Goal: Communication & Community: Answer question/provide support

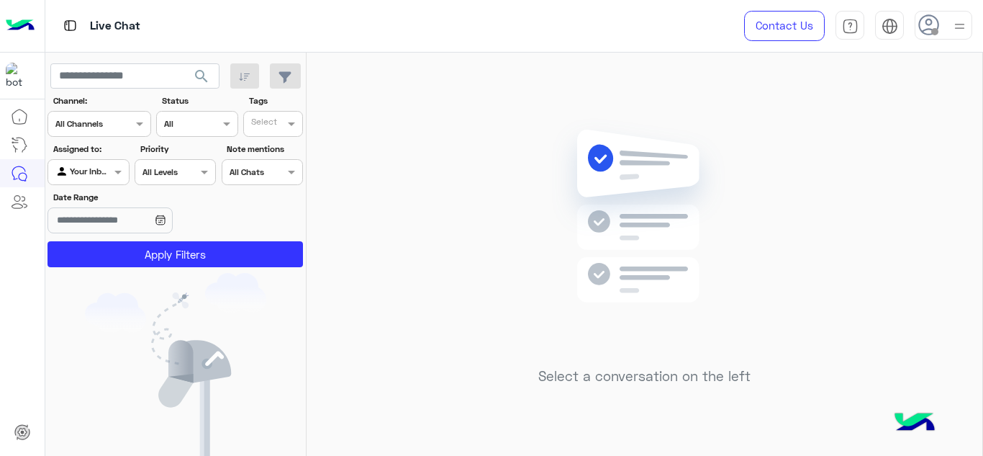
click at [956, 35] on div at bounding box center [960, 25] width 18 height 27
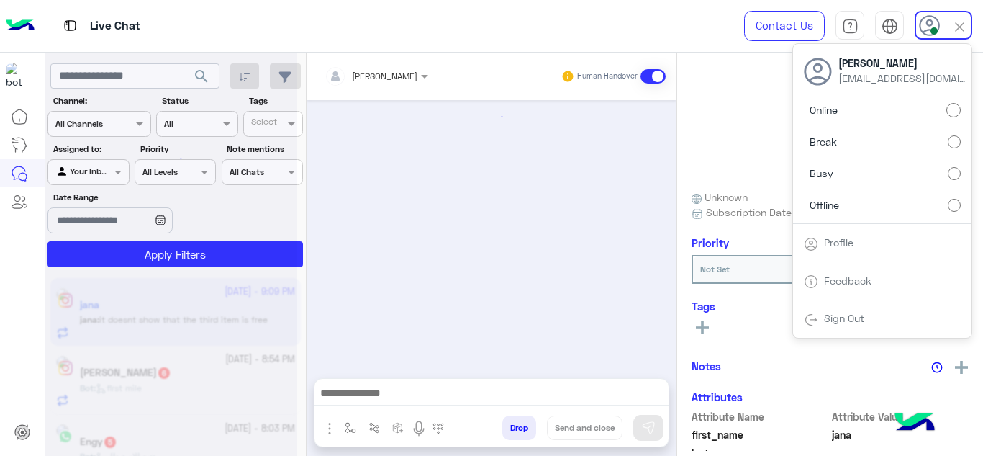
click at [487, 256] on div at bounding box center [492, 231] width 370 height 263
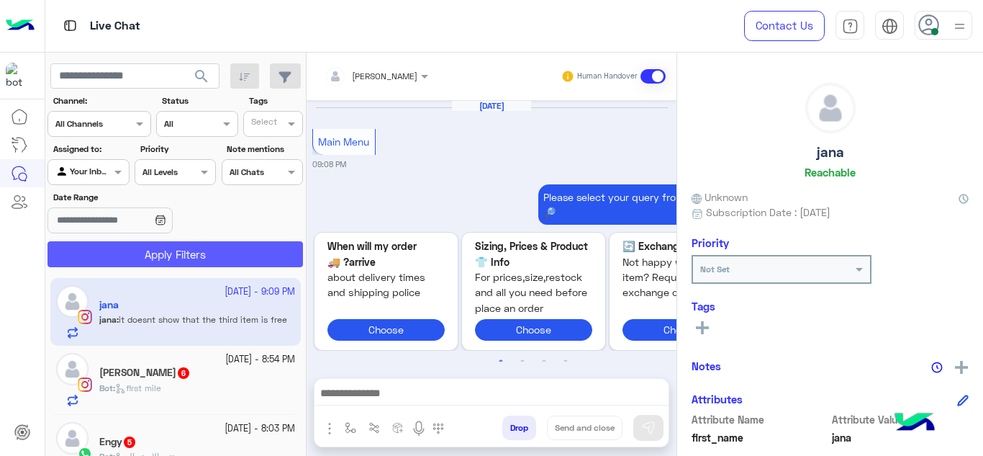
click at [285, 255] on button "Apply Filters" at bounding box center [176, 254] width 256 height 26
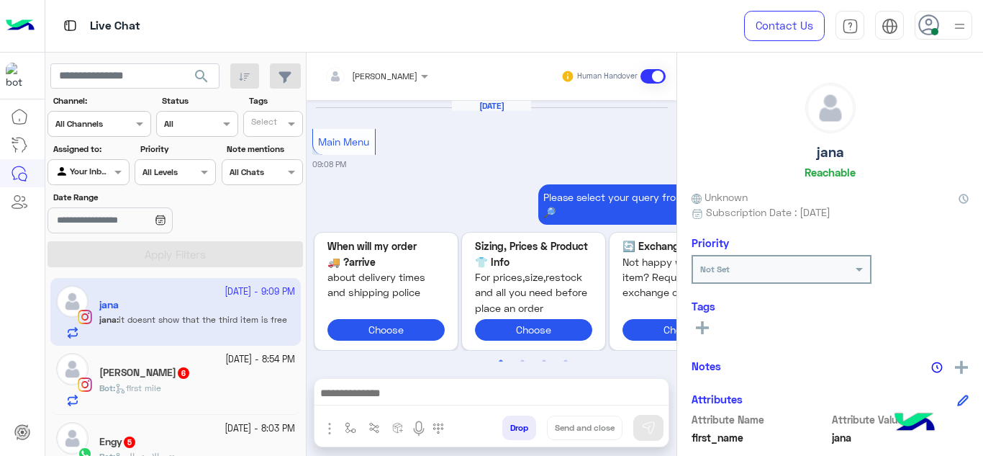
scroll to position [866, 0]
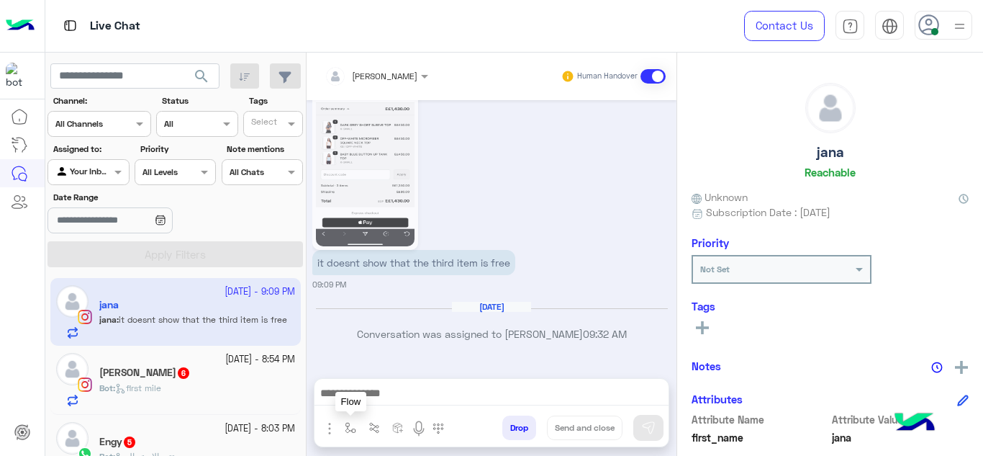
click at [346, 427] on img "button" at bounding box center [351, 428] width 12 height 12
click at [367, 399] on input "text" at bounding box center [375, 393] width 57 height 13
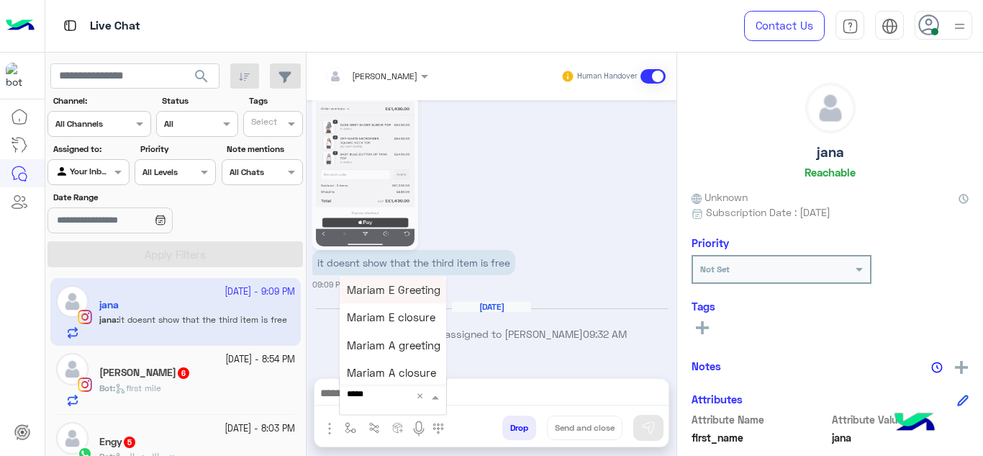
type input "******"
click at [398, 292] on span "Mariam E Greeting" at bounding box center [394, 289] width 94 height 13
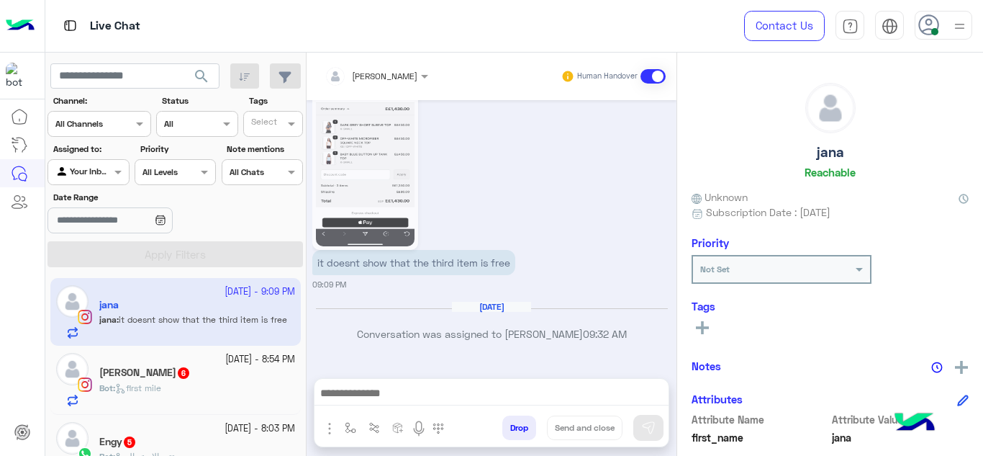
type textarea "**********"
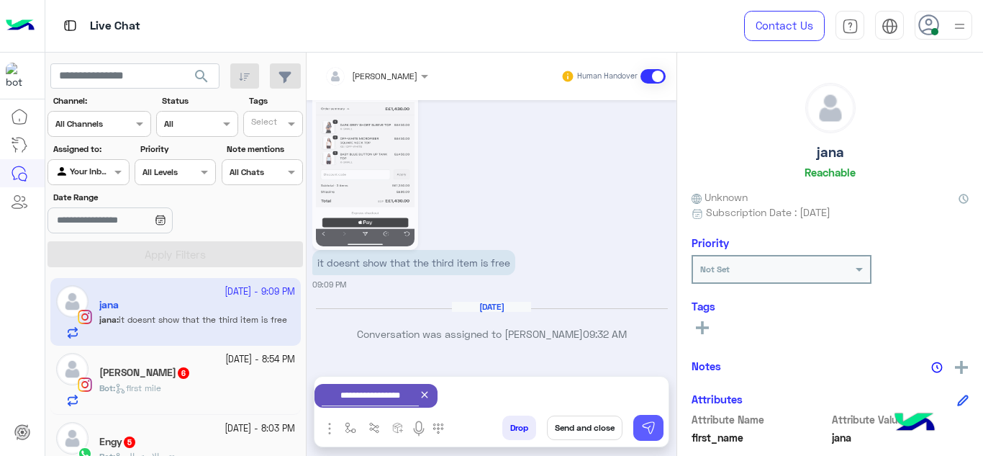
click at [648, 427] on img at bounding box center [648, 427] width 14 height 14
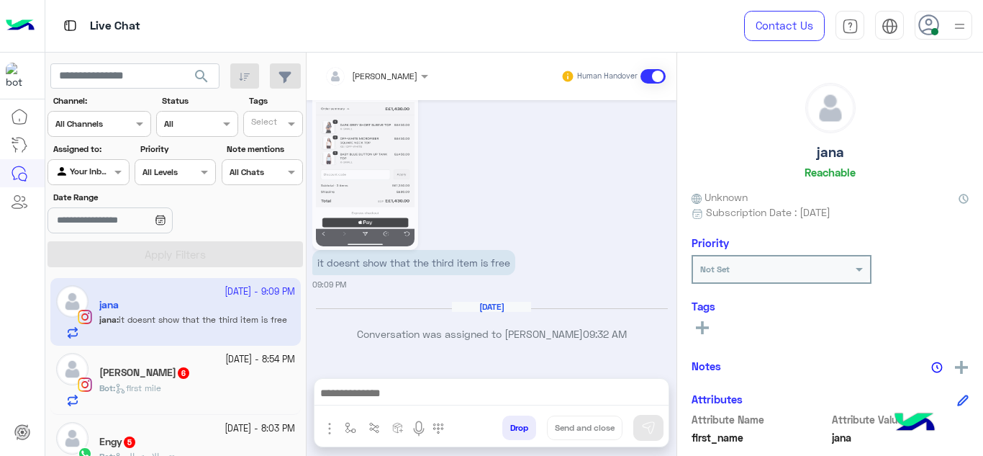
click at [273, 383] on div "Bot : first mile" at bounding box center [197, 393] width 196 height 25
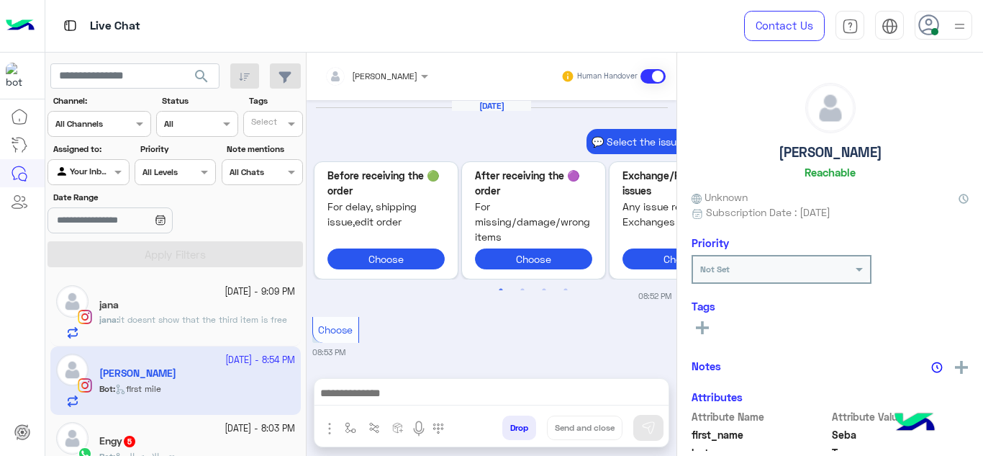
scroll to position [705, 0]
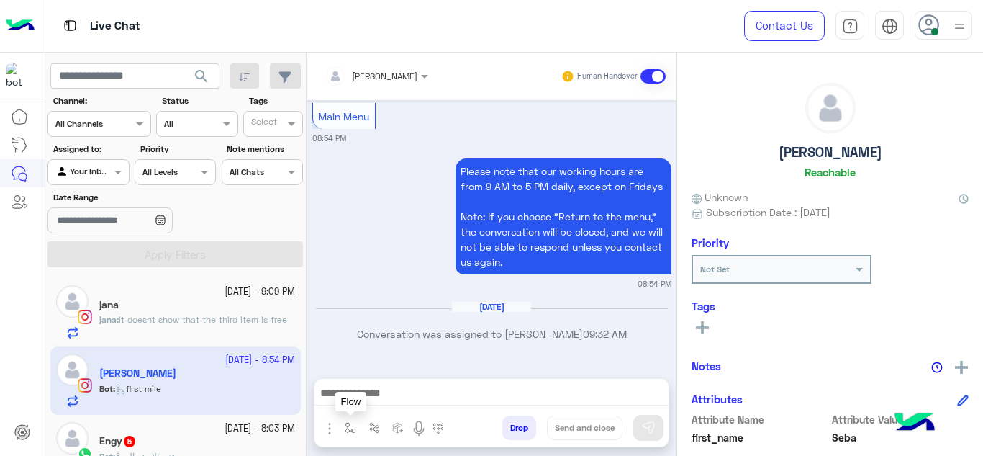
click at [354, 422] on img "button" at bounding box center [351, 428] width 12 height 12
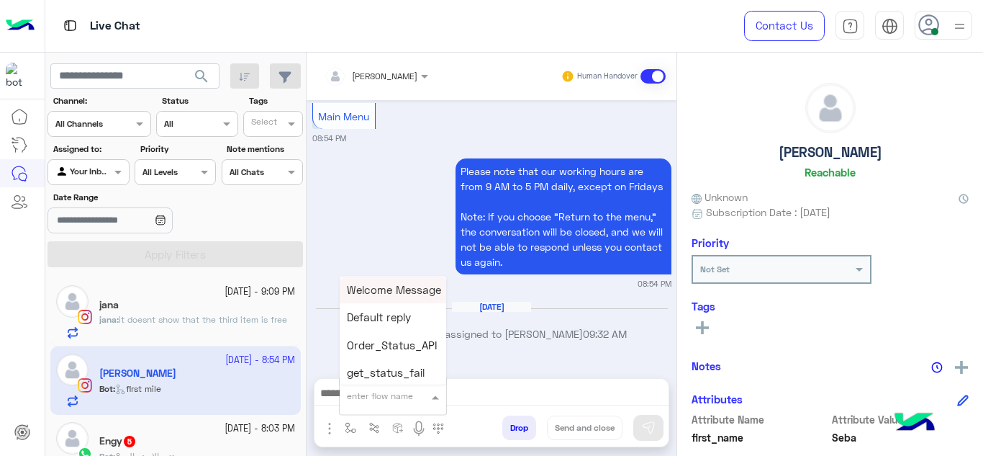
click at [376, 386] on div "enter flow name" at bounding box center [393, 396] width 107 height 26
click at [395, 294] on span "Mariam E Greeting" at bounding box center [394, 289] width 94 height 13
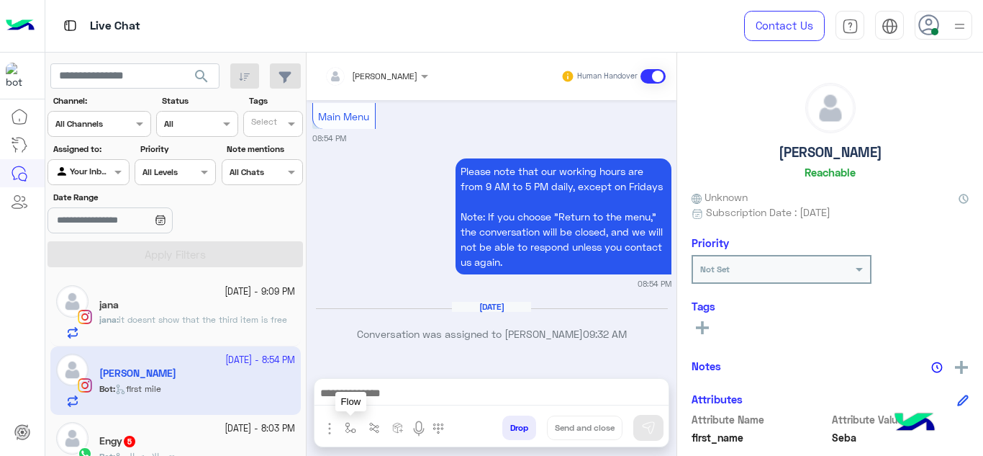
click at [346, 433] on img "button" at bounding box center [351, 428] width 12 height 12
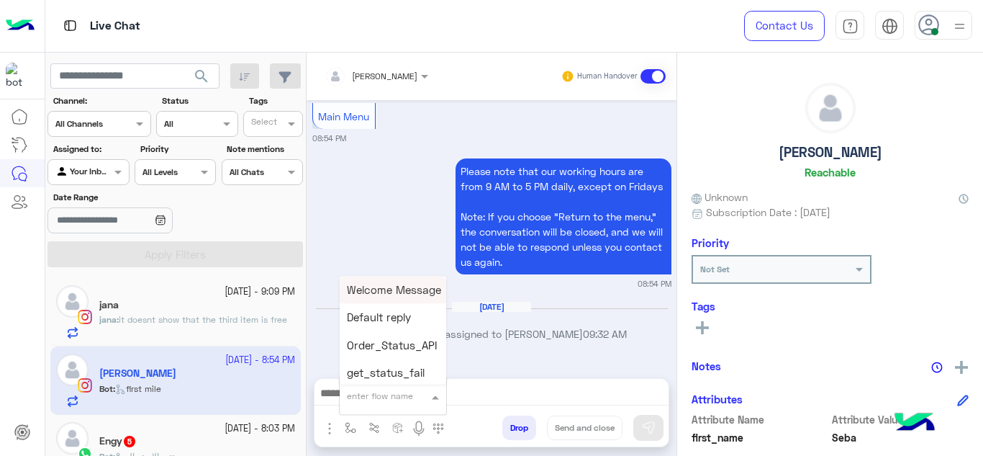
click at [360, 401] on div "enter flow name" at bounding box center [380, 395] width 66 height 13
type input "******"
click at [399, 291] on span "Mariam E Greeting" at bounding box center [394, 289] width 94 height 13
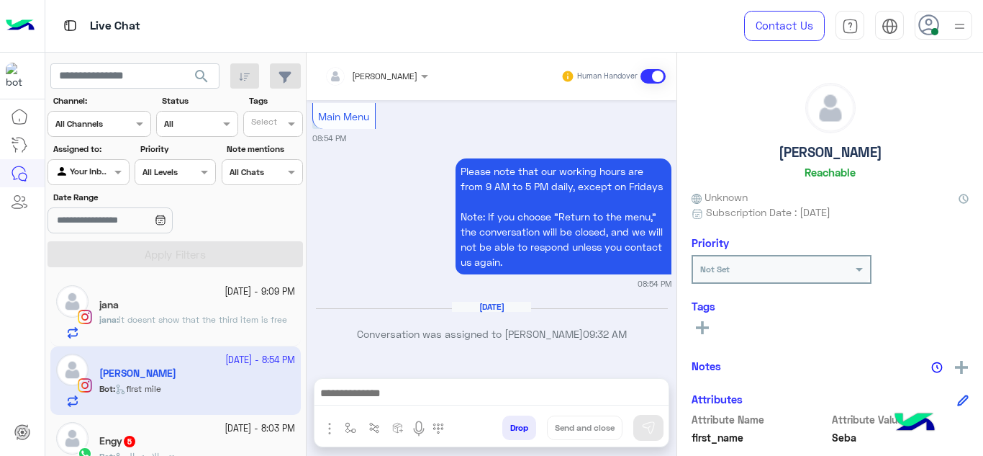
type textarea "**********"
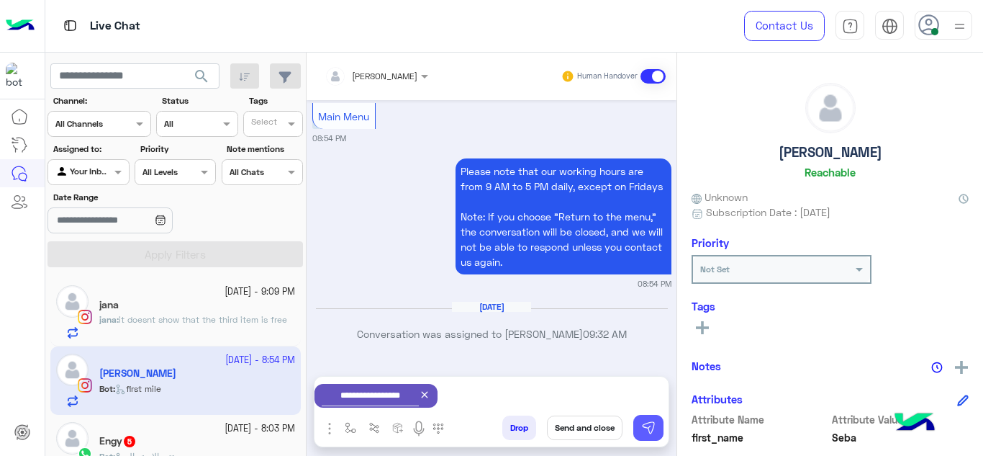
click at [650, 421] on img at bounding box center [648, 427] width 14 height 14
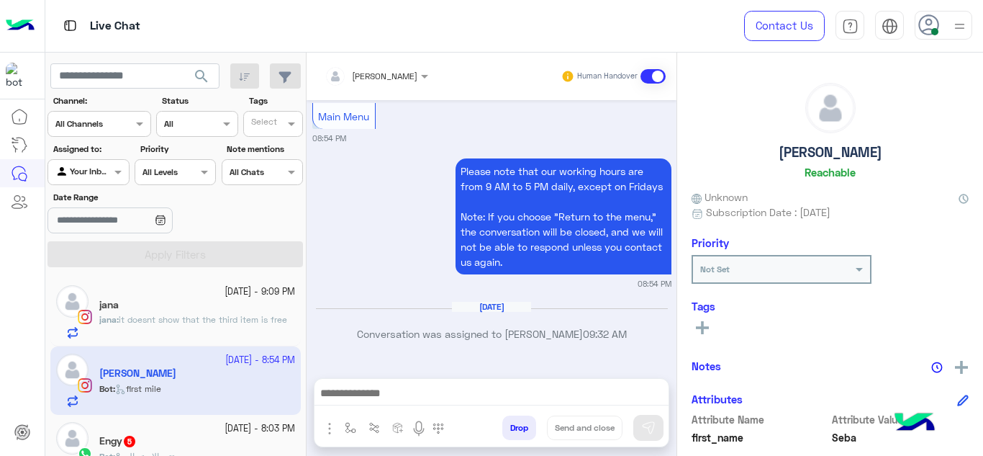
click at [245, 422] on small "23 September - 8:03 PM" at bounding box center [260, 429] width 71 height 14
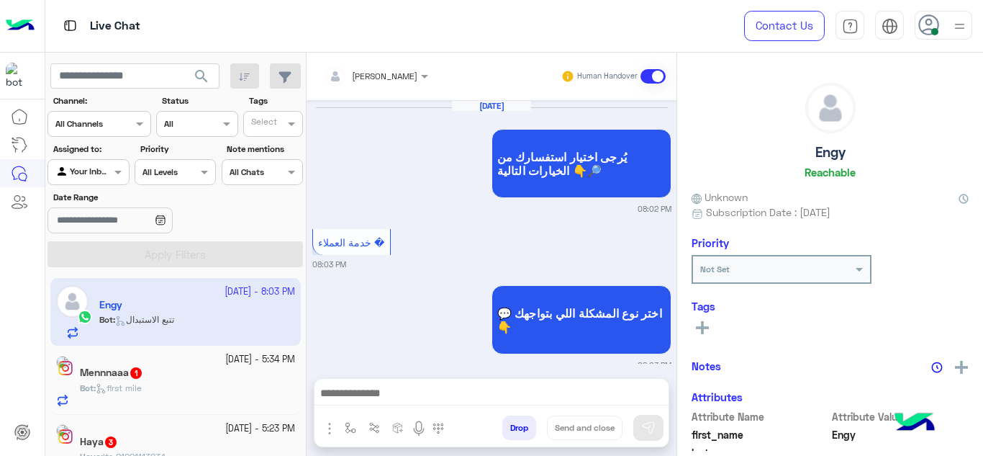
scroll to position [538, 0]
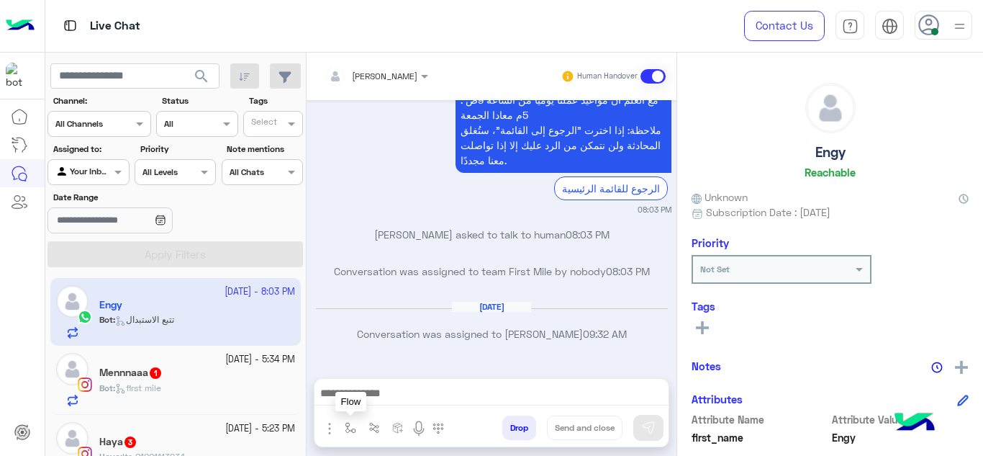
click at [355, 426] on img "button" at bounding box center [351, 428] width 12 height 12
drag, startPoint x: 370, startPoint y: 382, endPoint x: 369, endPoint y: 392, distance: 10.1
click at [369, 392] on div "enter flow name" at bounding box center [393, 396] width 108 height 38
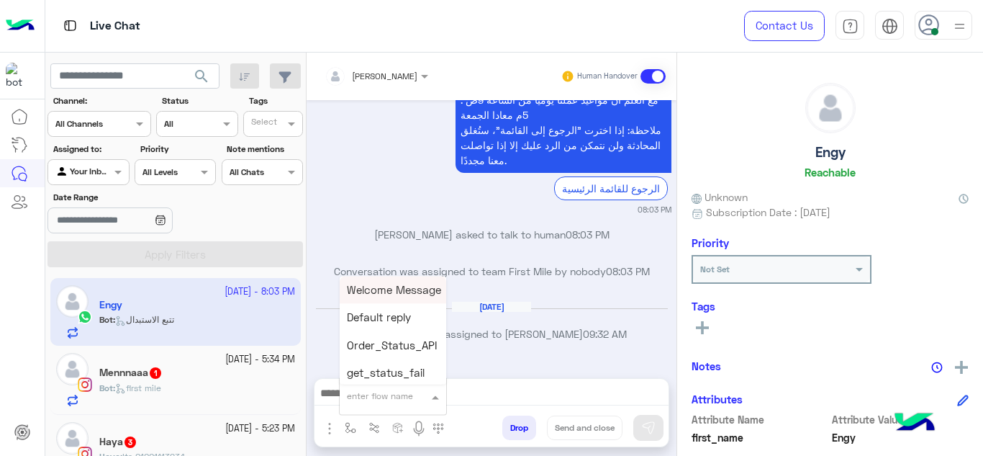
click at [369, 392] on input "text" at bounding box center [375, 393] width 57 height 13
type input "******"
click at [415, 350] on span "Mariam A greeting" at bounding box center [394, 344] width 94 height 13
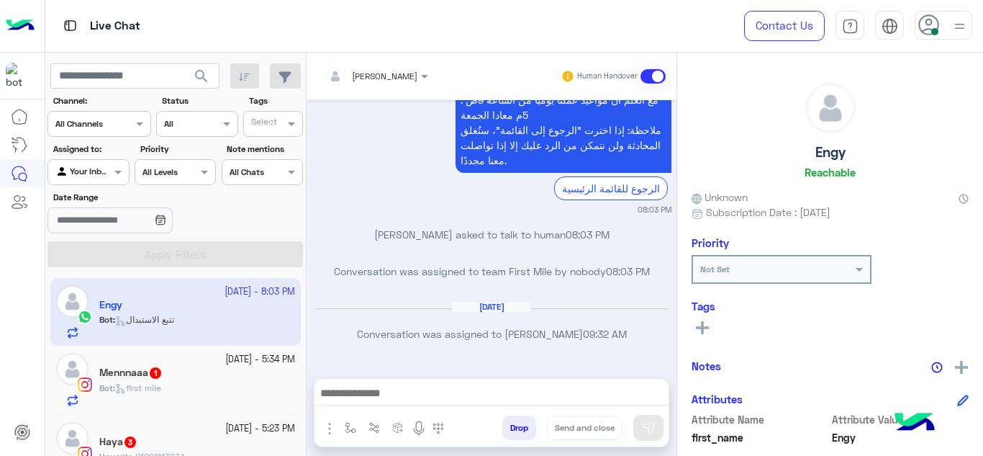
type textarea "**********"
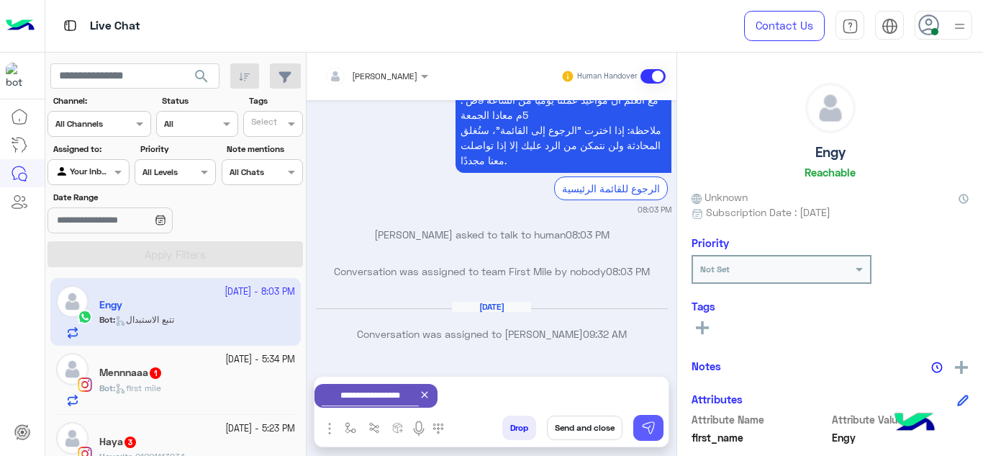
click at [646, 419] on button at bounding box center [648, 428] width 30 height 26
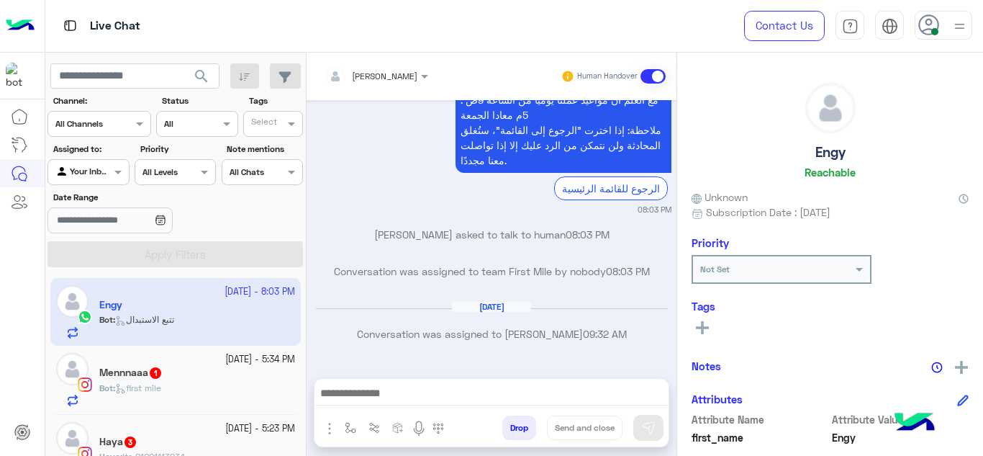
click at [243, 371] on div "Mennnaaa 1" at bounding box center [197, 373] width 196 height 15
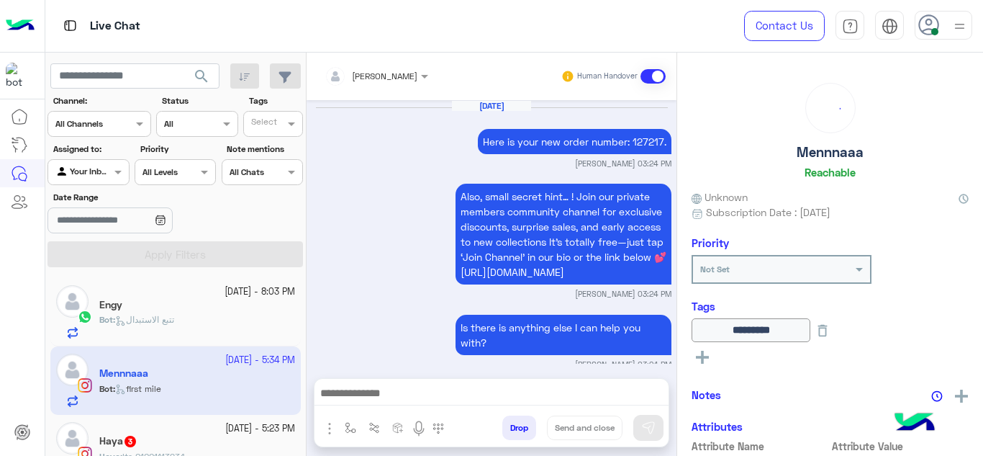
scroll to position [677, 0]
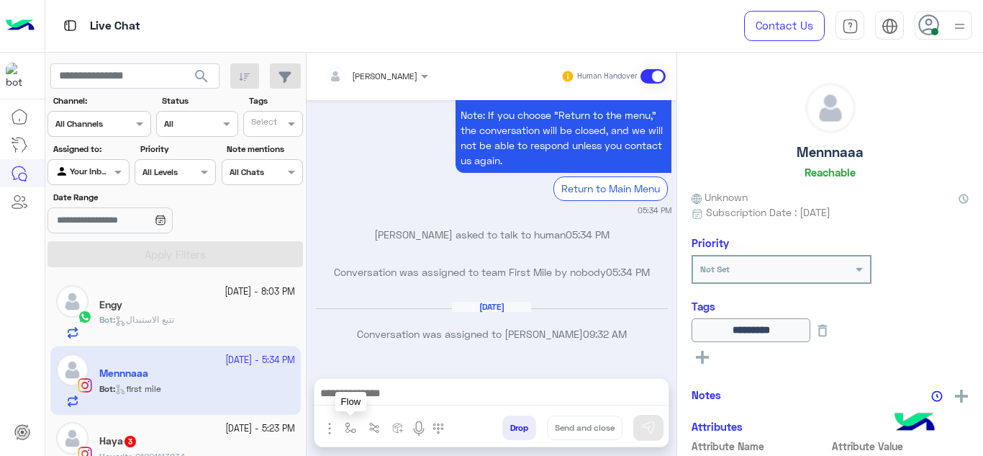
click at [346, 422] on img "button" at bounding box center [351, 428] width 12 height 12
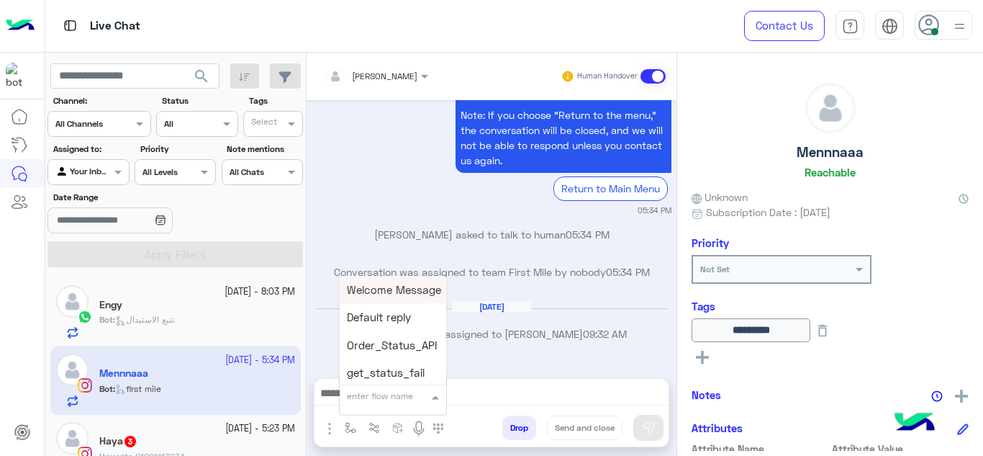
click at [370, 398] on input "text" at bounding box center [375, 393] width 57 height 13
type input "******"
click at [410, 291] on span "Mariam E Greeting" at bounding box center [394, 289] width 94 height 13
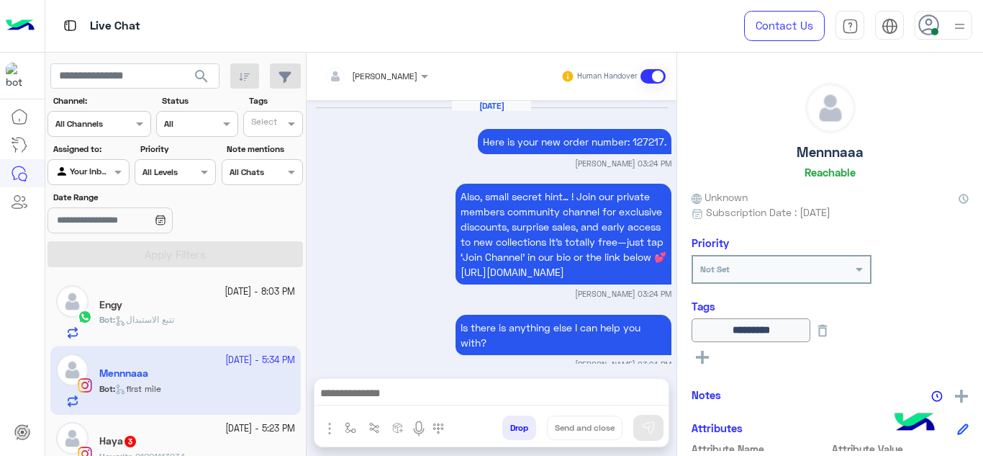
type textarea "**********"
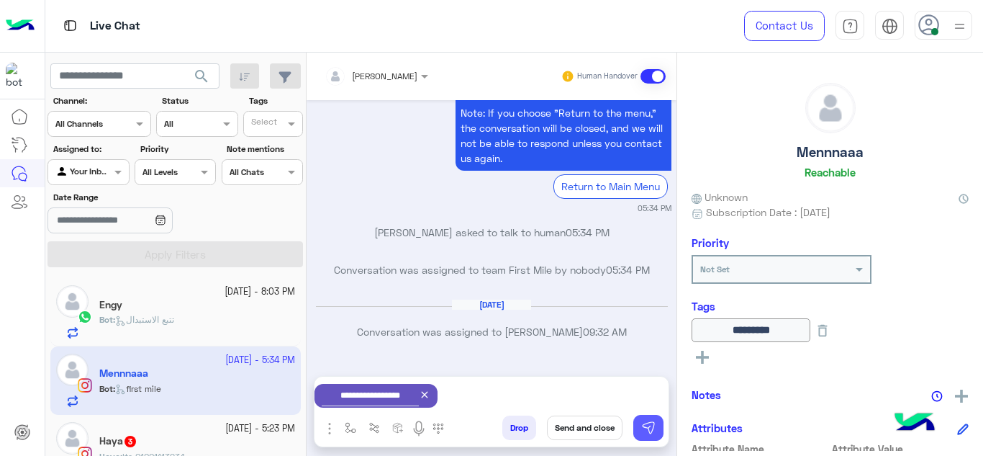
click at [652, 425] on img at bounding box center [648, 427] width 14 height 14
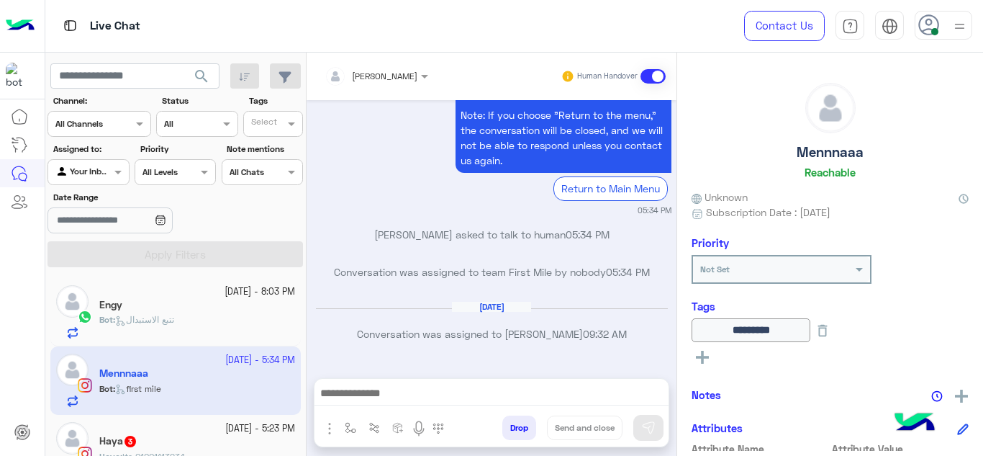
scroll to position [677, 0]
click at [271, 440] on div "Haya 3" at bounding box center [197, 442] width 196 height 15
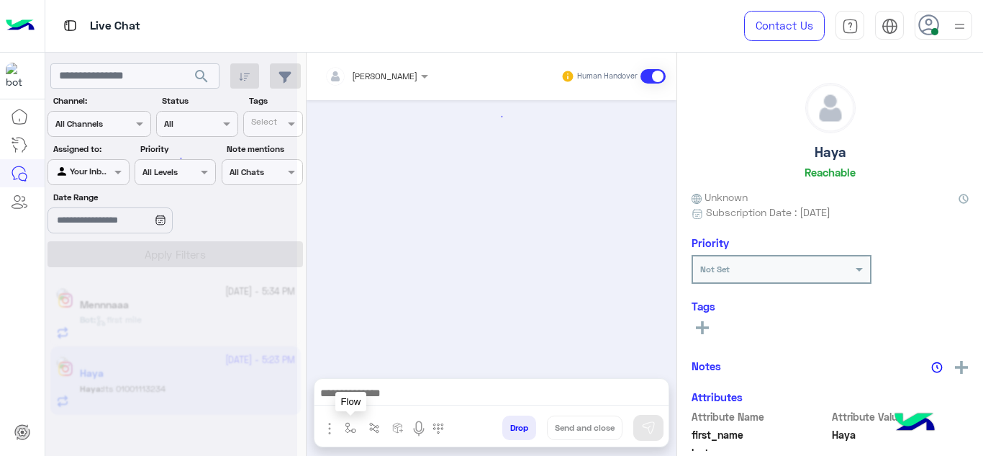
click at [345, 422] on img "button" at bounding box center [351, 428] width 12 height 12
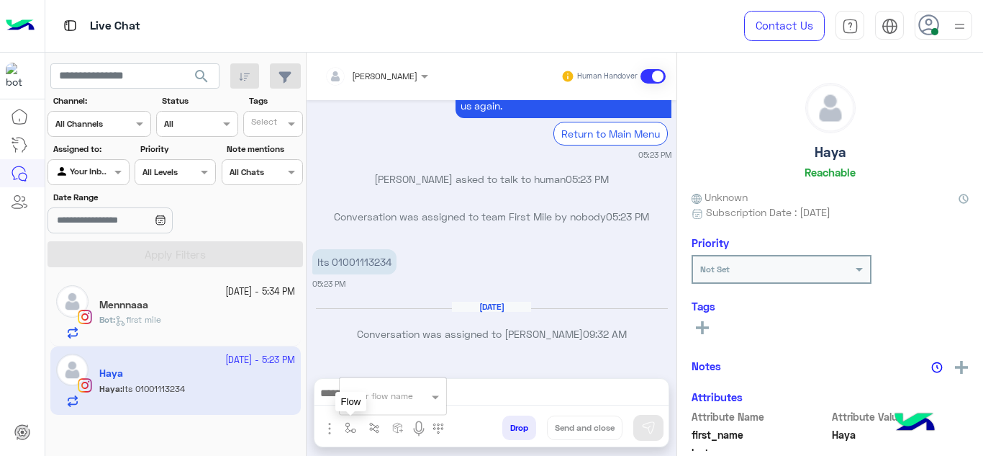
scroll to position [546, 0]
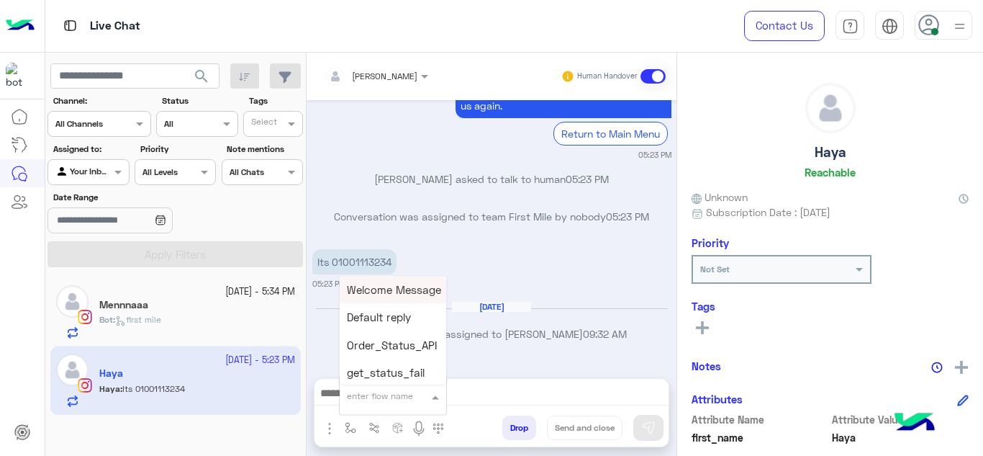
click at [365, 390] on input "text" at bounding box center [375, 393] width 57 height 13
type input "******"
click at [402, 294] on span "Mariam E Greeting" at bounding box center [394, 289] width 94 height 13
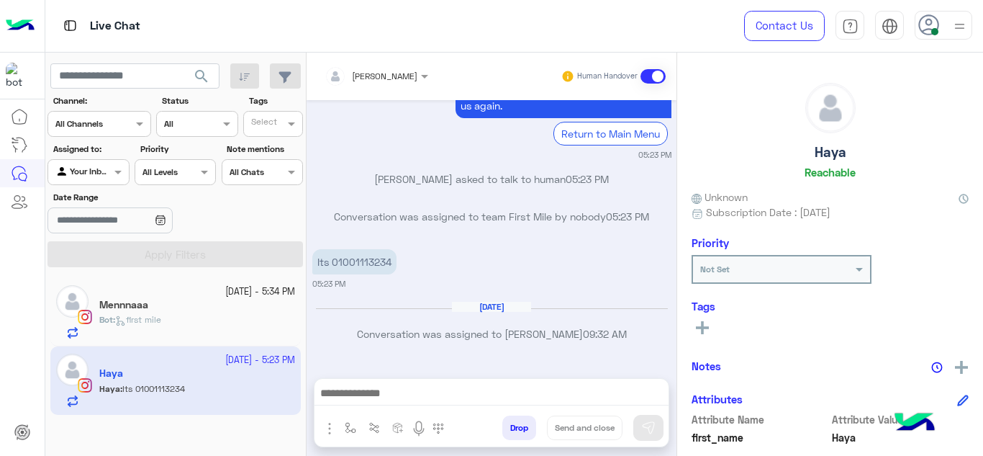
type textarea "**********"
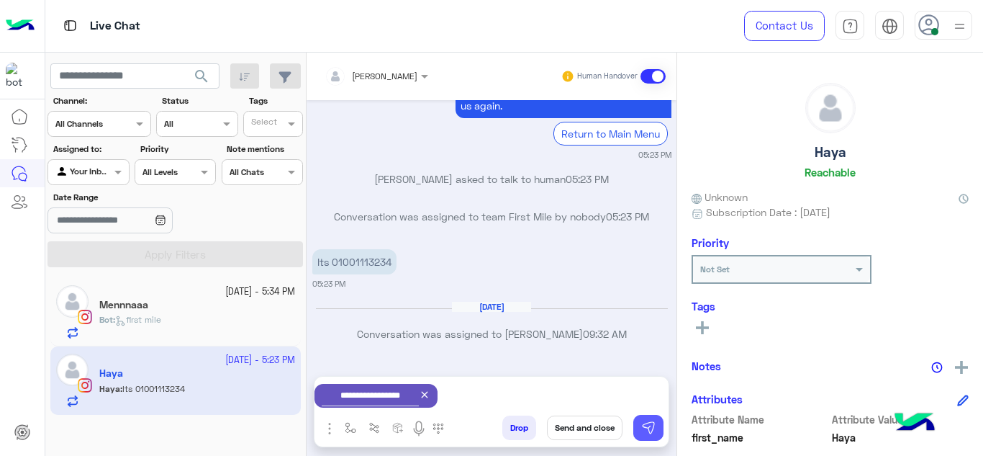
click at [653, 428] on img at bounding box center [648, 427] width 14 height 14
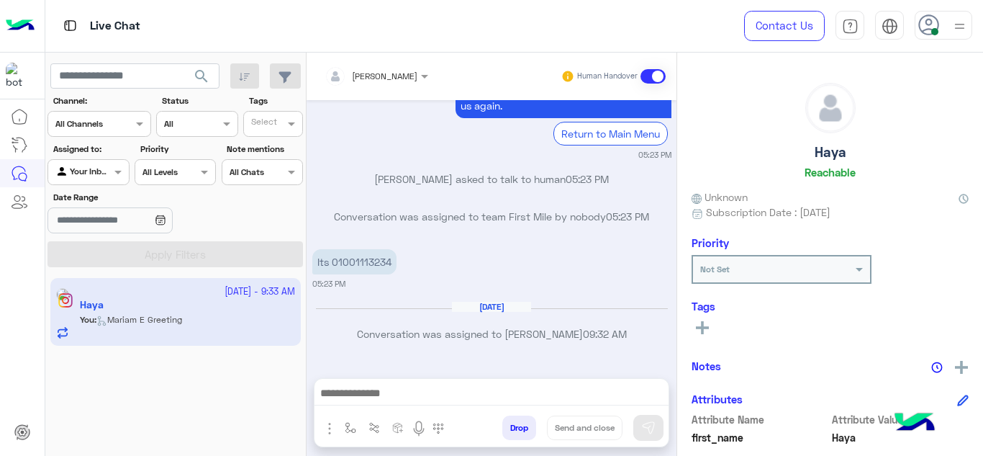
scroll to position [669, 0]
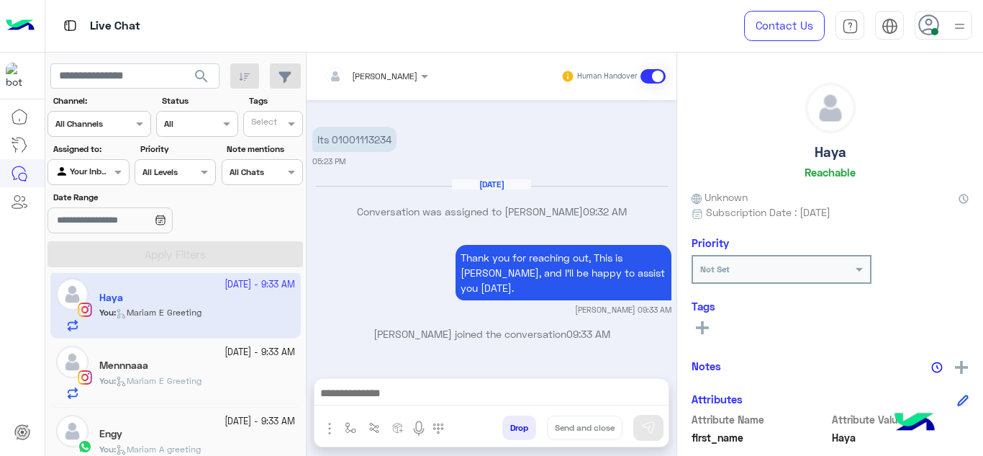
scroll to position [164, 0]
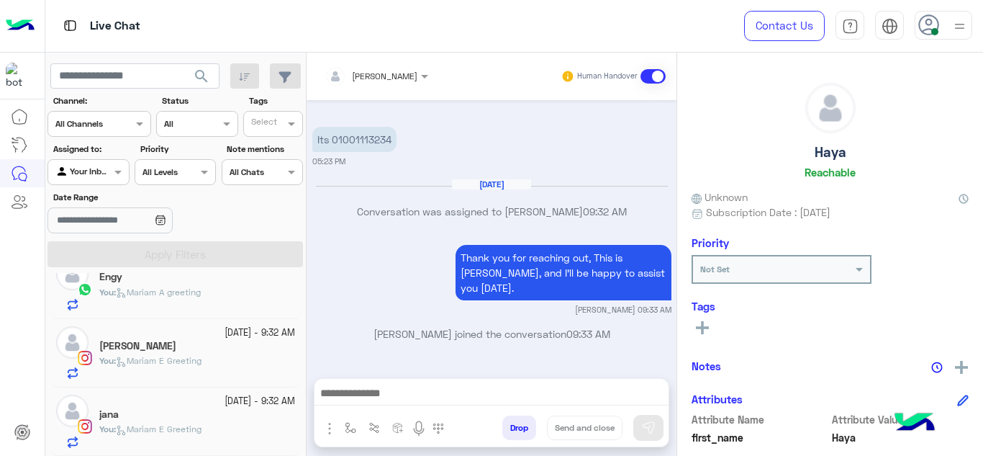
click at [206, 299] on div "You : [PERSON_NAME] A greeting" at bounding box center [197, 298] width 196 height 25
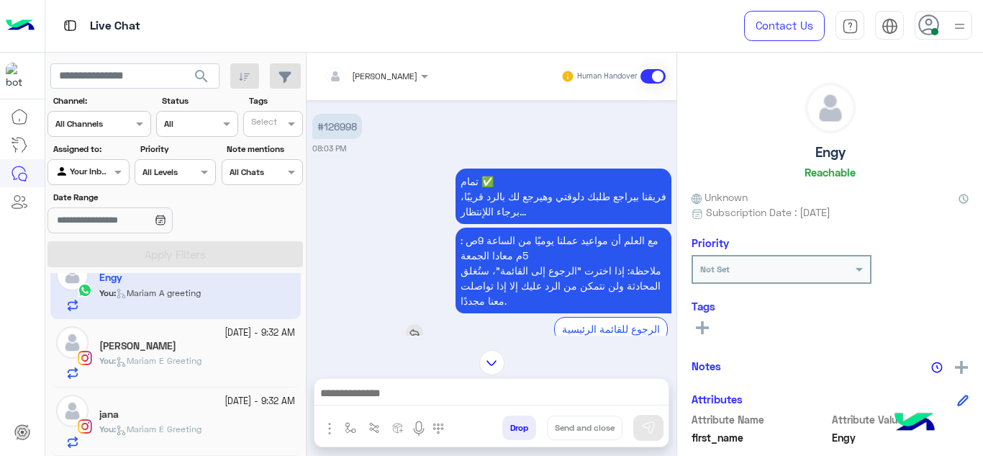
scroll to position [625, 0]
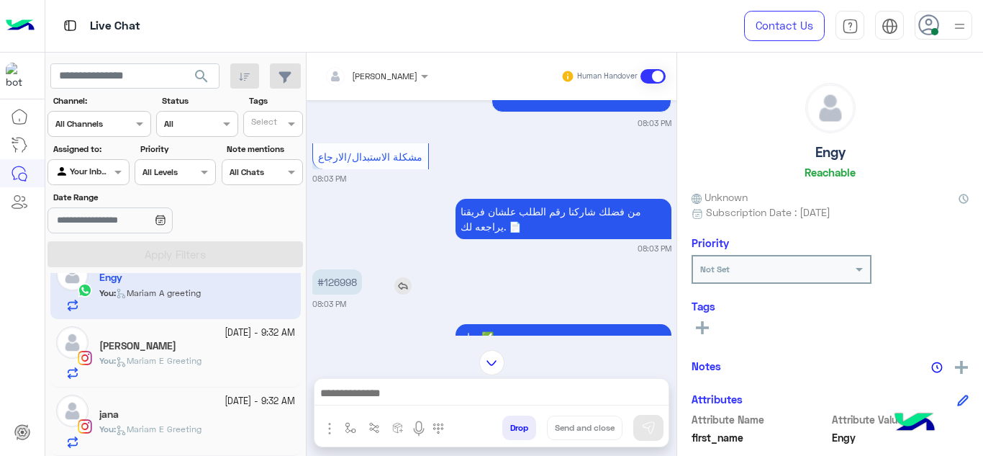
click at [344, 269] on p "#126998" at bounding box center [337, 281] width 50 height 25
copy p "126998"
click at [420, 269] on div "#126998" at bounding box center [378, 281] width 132 height 25
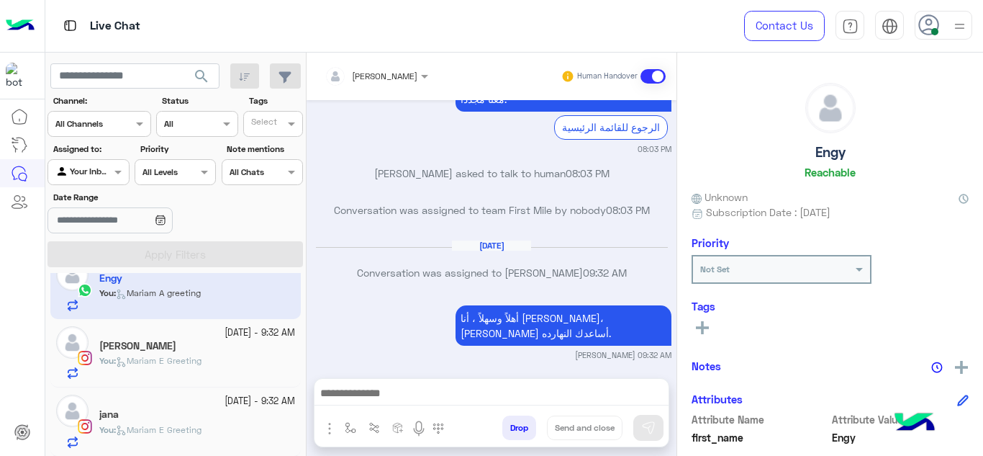
scroll to position [0, 0]
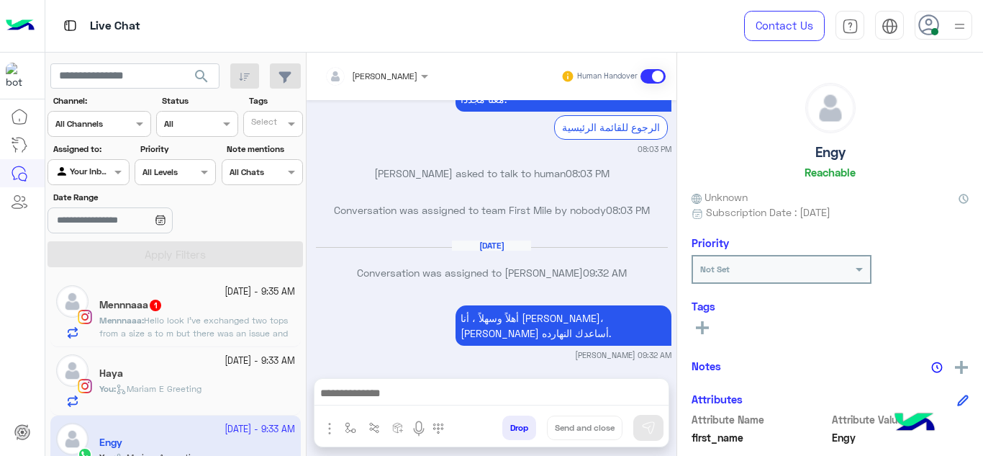
click at [194, 330] on span "Hello look I’ve exchanged two tops from a size s to m but there was an issue an…" at bounding box center [194, 353] width 191 height 76
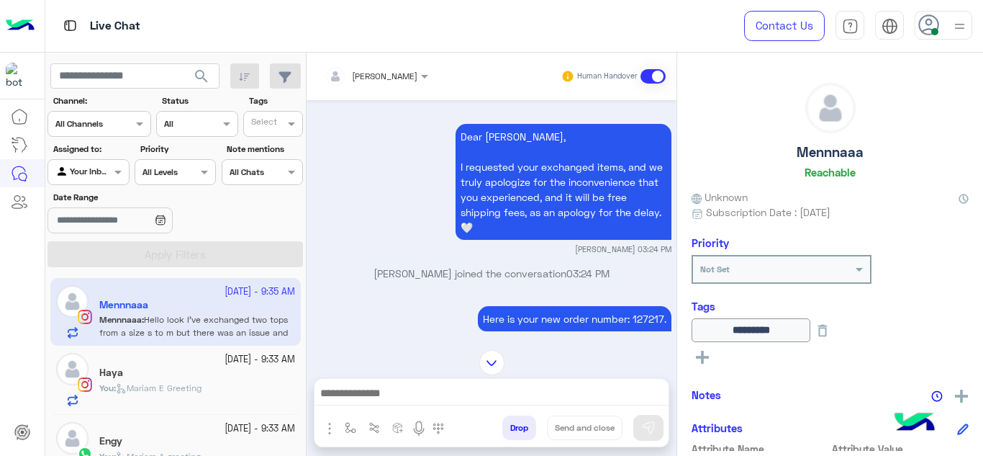
scroll to position [389, 0]
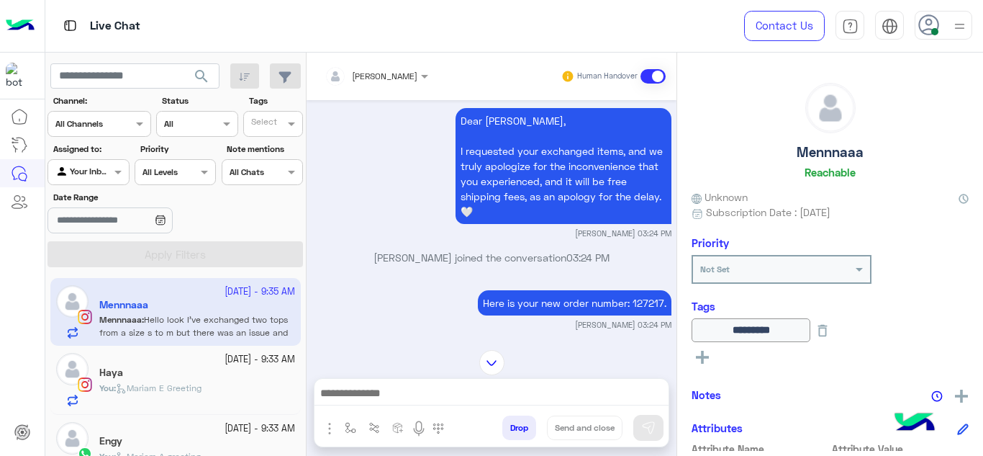
click at [639, 302] on p "Here is your new order number: 127217." at bounding box center [575, 302] width 194 height 25
copy p "127217"
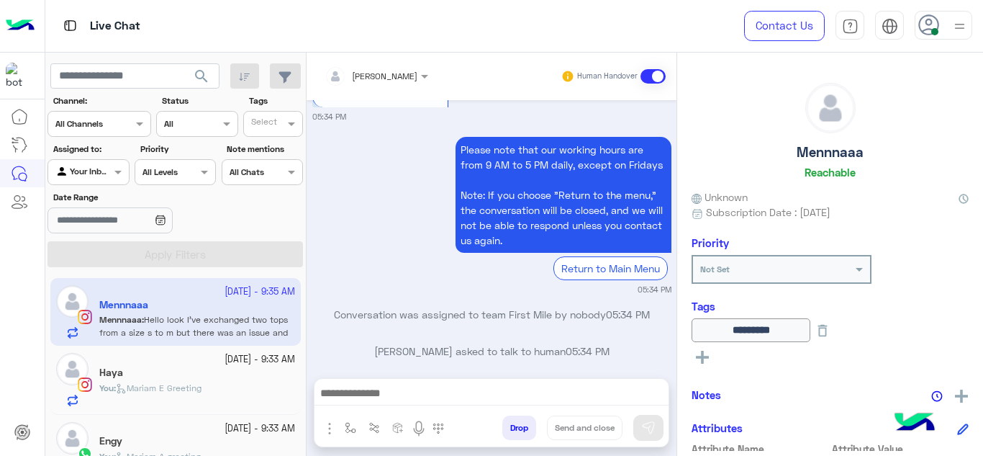
scroll to position [1480, 0]
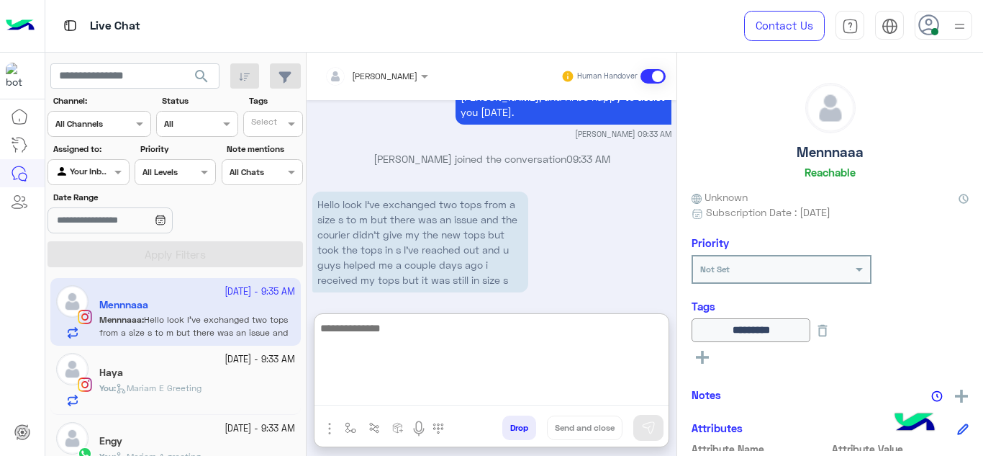
click at [404, 387] on textarea at bounding box center [492, 362] width 354 height 86
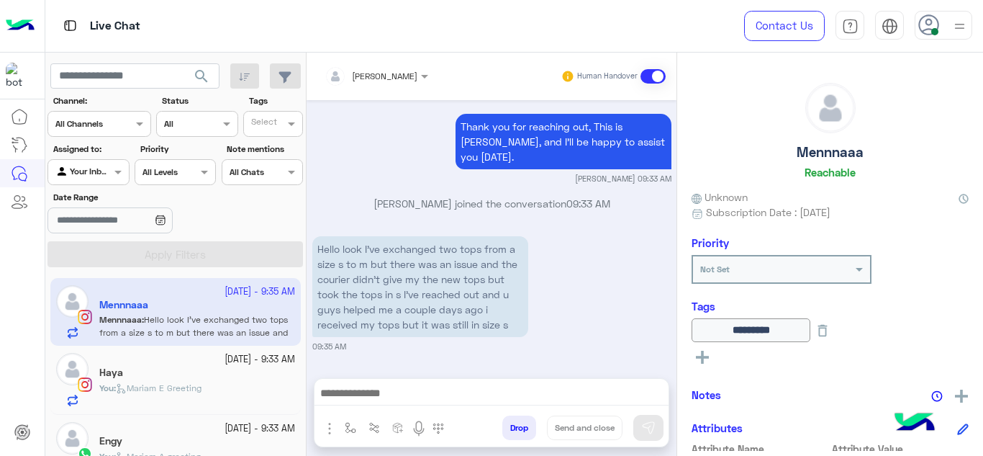
click at [253, 368] on div "Haya" at bounding box center [197, 373] width 196 height 15
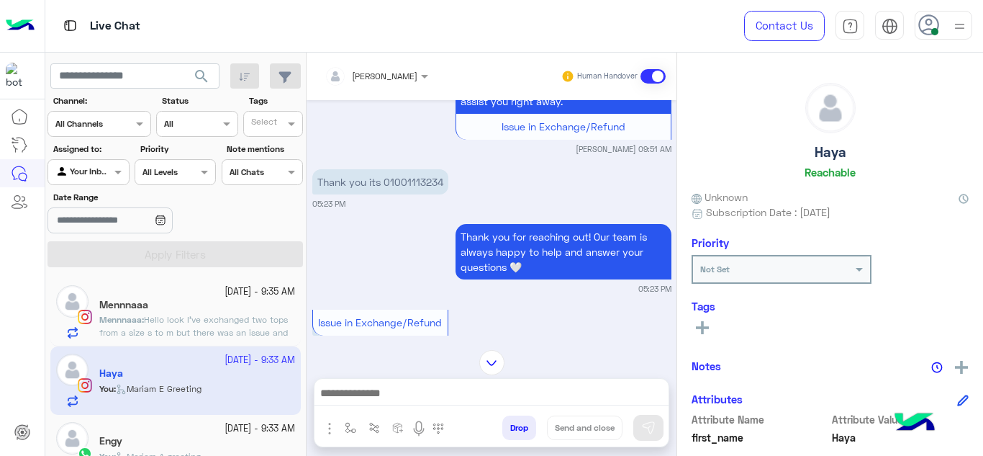
scroll to position [638, 0]
click at [404, 168] on p "Thank you its 01001113234" at bounding box center [380, 180] width 136 height 25
copy p "01001113234"
click at [364, 305] on div "Issue in Exchange/Refund" at bounding box center [380, 321] width 136 height 33
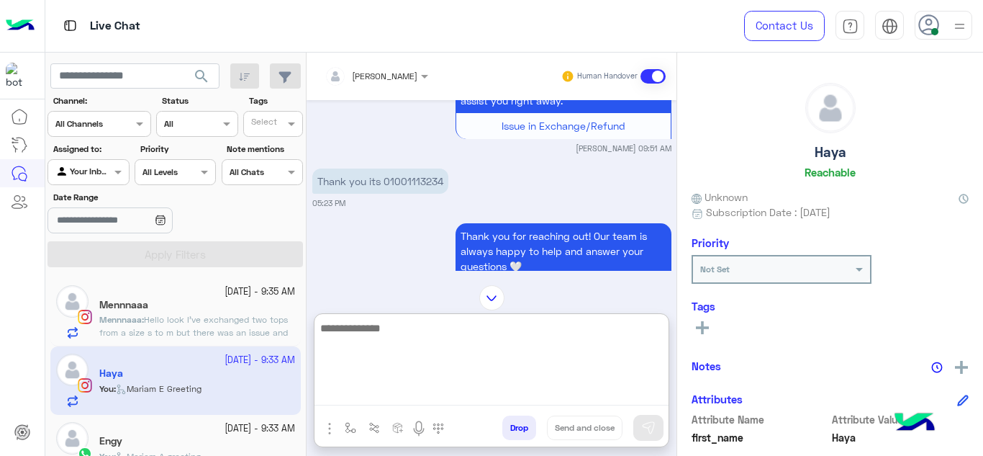
click at [377, 394] on textarea at bounding box center [492, 362] width 354 height 86
paste textarea "*******"
type textarea "**********"
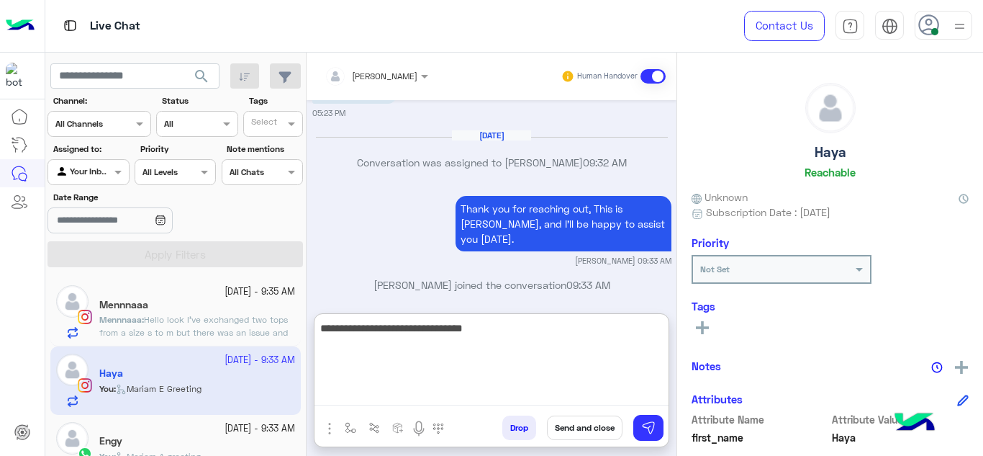
drag, startPoint x: 505, startPoint y: 327, endPoint x: 304, endPoint y: 329, distance: 200.8
click at [304, 329] on mat-drawer-container "search Channel: Channel All Channels Status Channel All Tags Select Assigned to…" at bounding box center [514, 257] width 939 height 409
type textarea "*"
type textarea "**********"
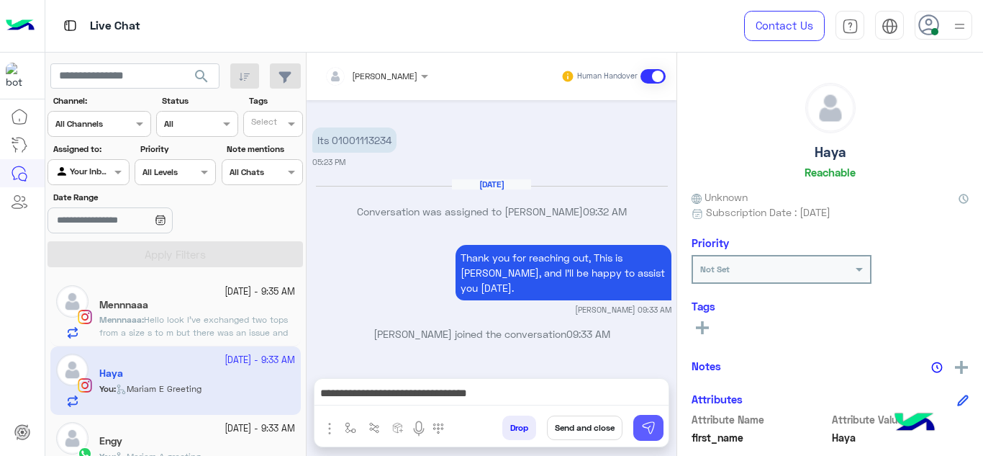
click at [636, 425] on button at bounding box center [648, 428] width 30 height 26
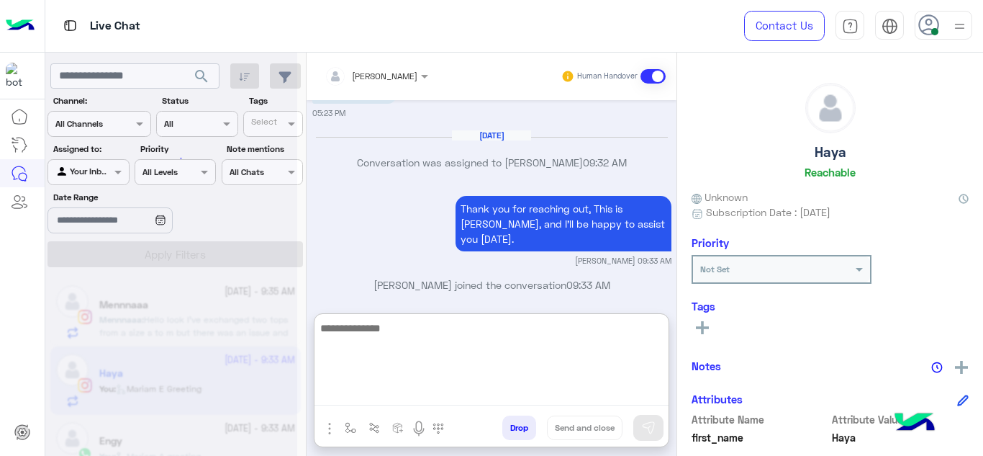
click at [450, 392] on textarea at bounding box center [492, 362] width 354 height 86
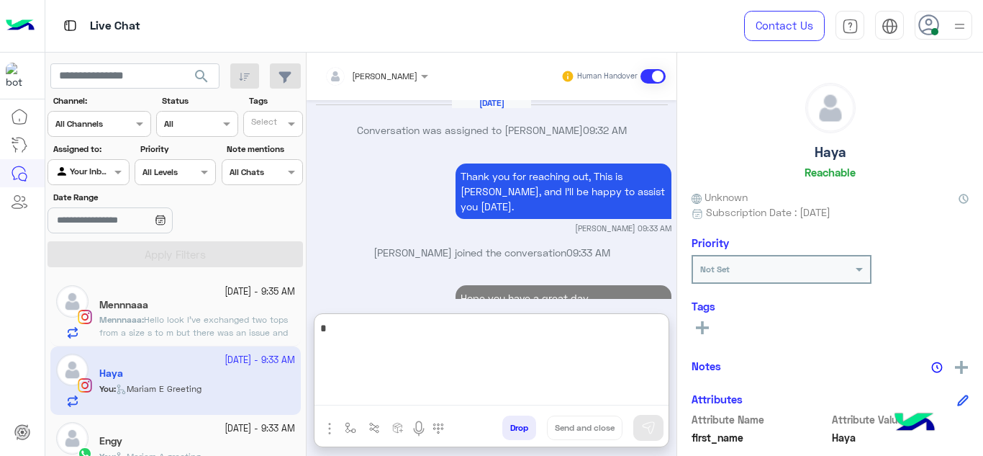
scroll to position [1226, 0]
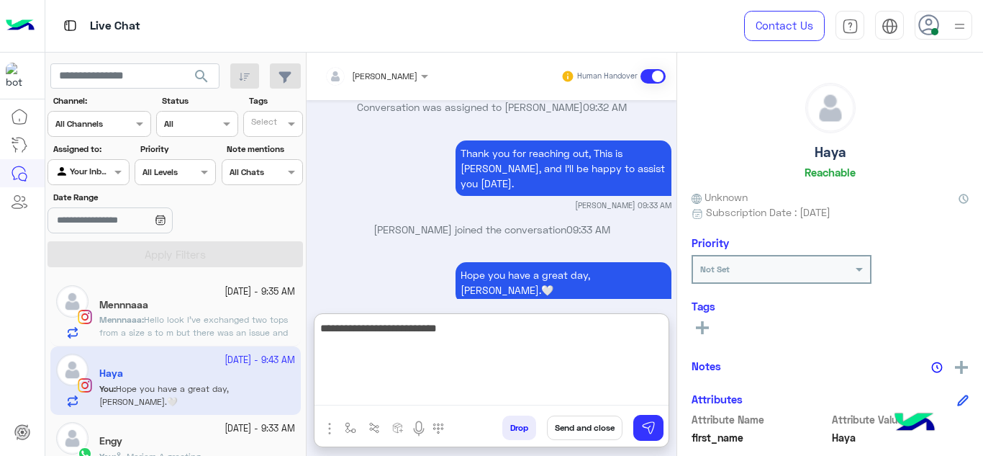
paste textarea "*******"
type textarea "**********"
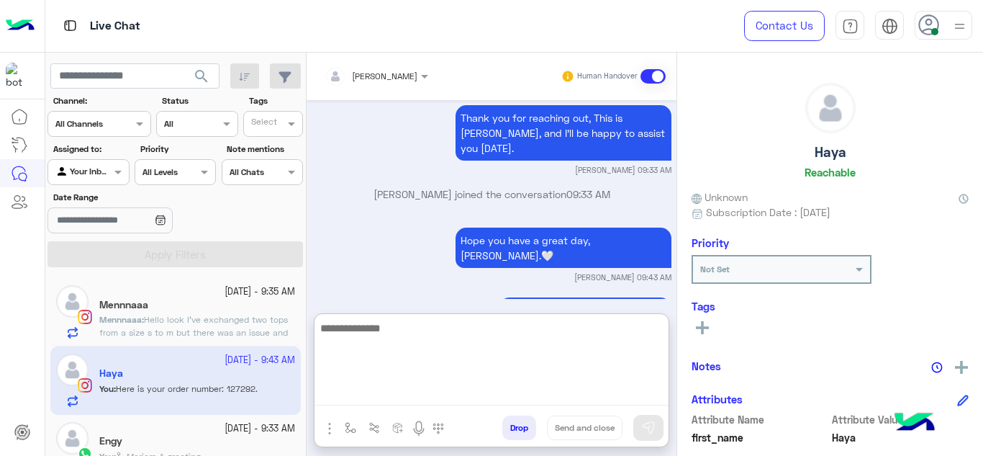
scroll to position [2110, 0]
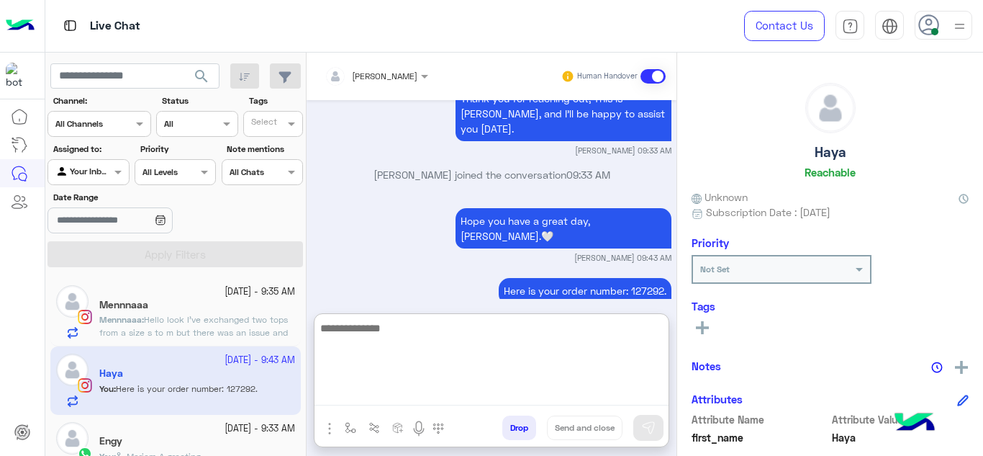
paste textarea "**********"
type textarea "**********"
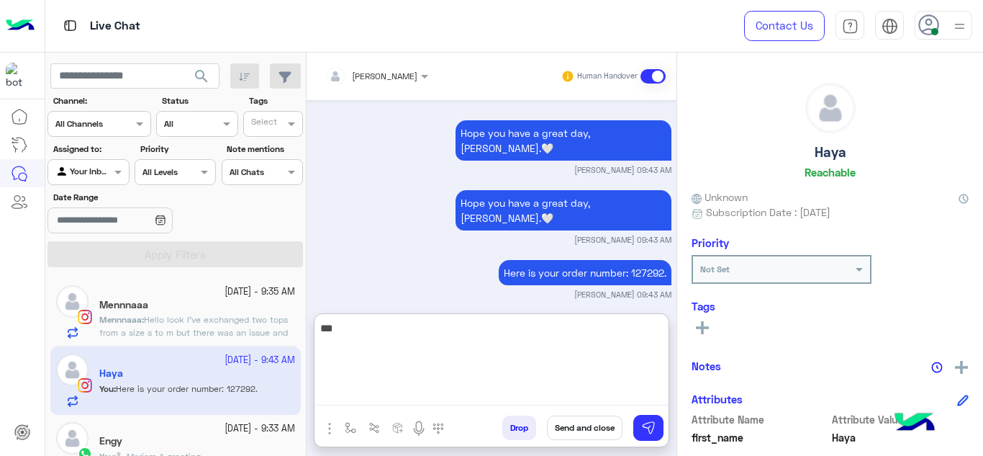
scroll to position [2275, 0]
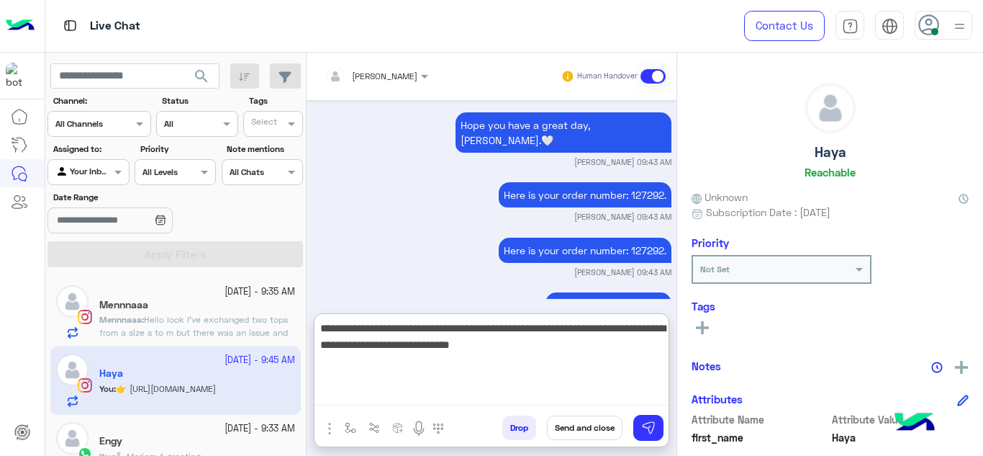
type textarea "**********"
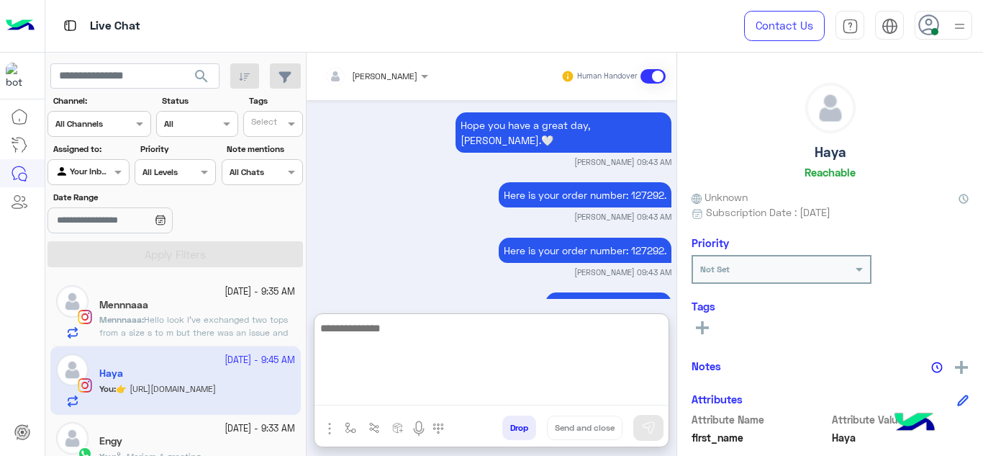
scroll to position [2360, 0]
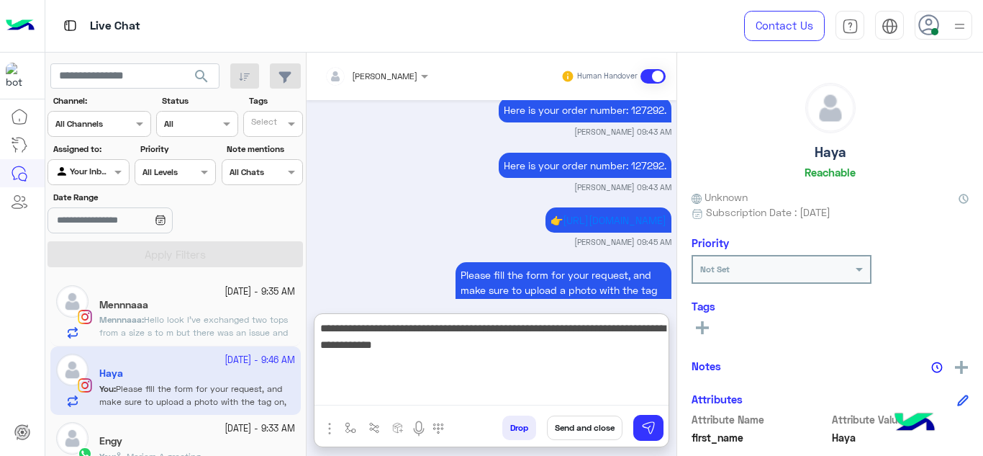
type textarea "**********"
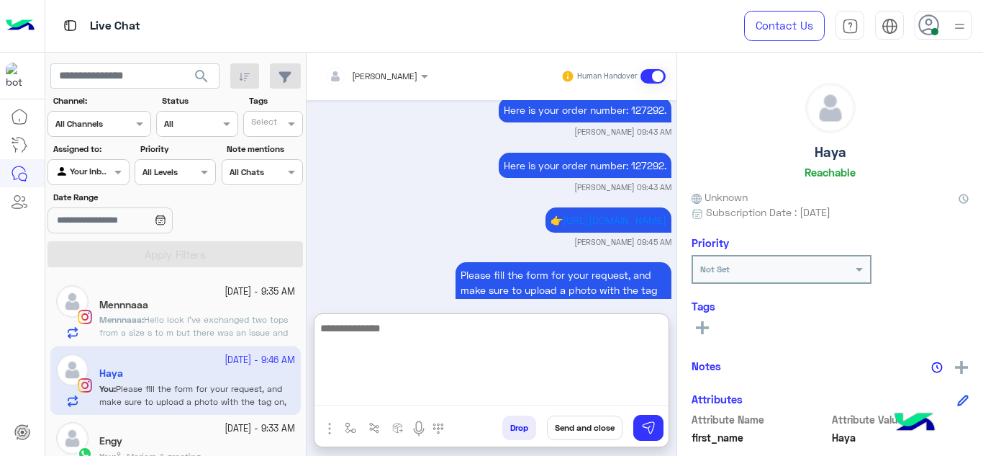
scroll to position [2446, 0]
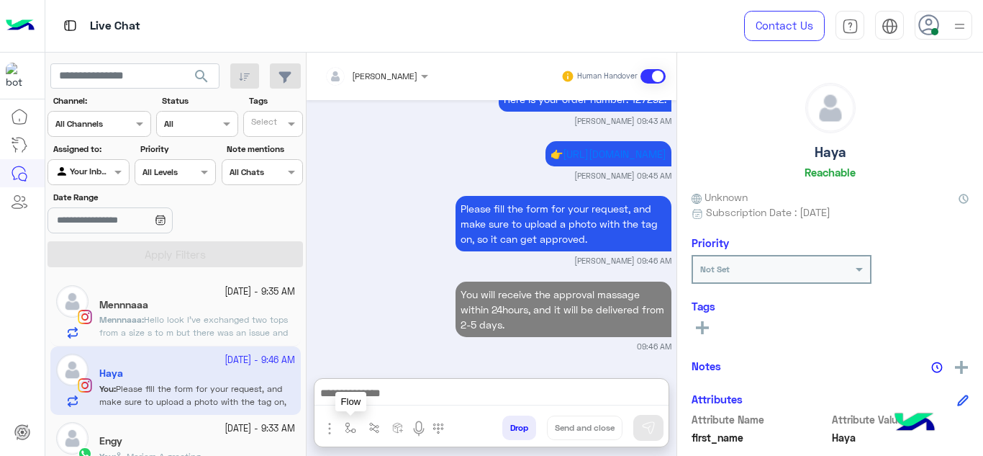
click at [352, 427] on img "button" at bounding box center [351, 428] width 12 height 12
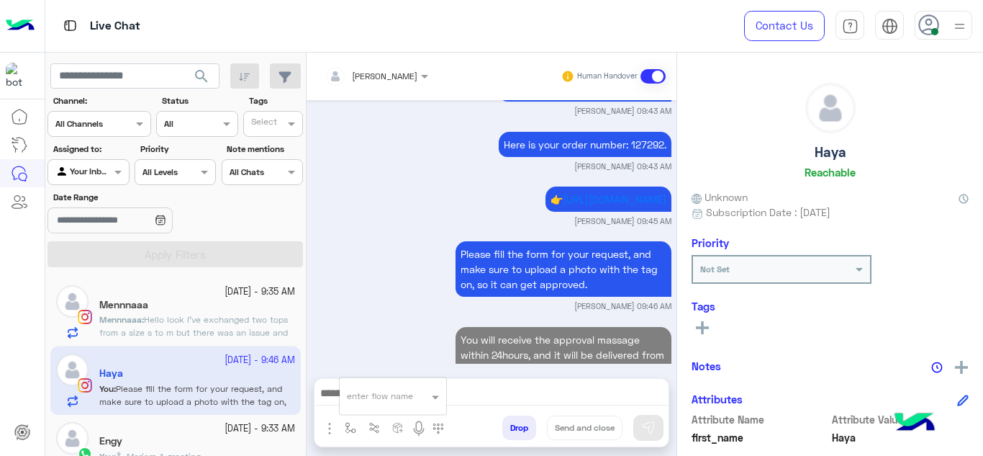
click at [358, 404] on div "enter flow name" at bounding box center [393, 396] width 107 height 26
type input "****"
click at [367, 370] on div "link" at bounding box center [393, 369] width 107 height 27
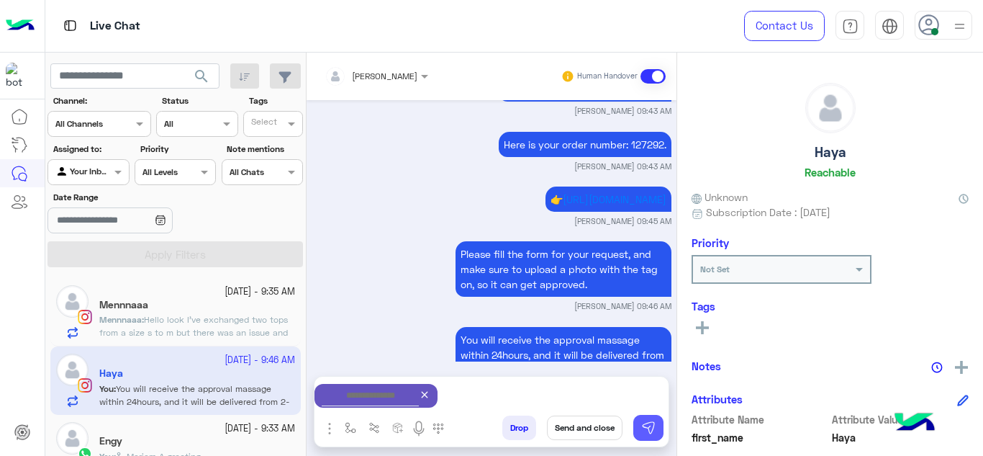
type textarea "****"
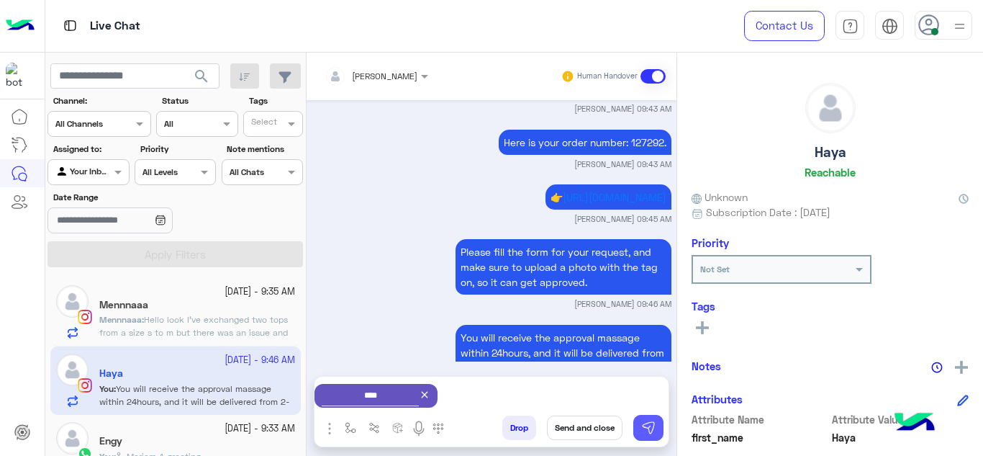
click at [643, 426] on img at bounding box center [648, 427] width 14 height 14
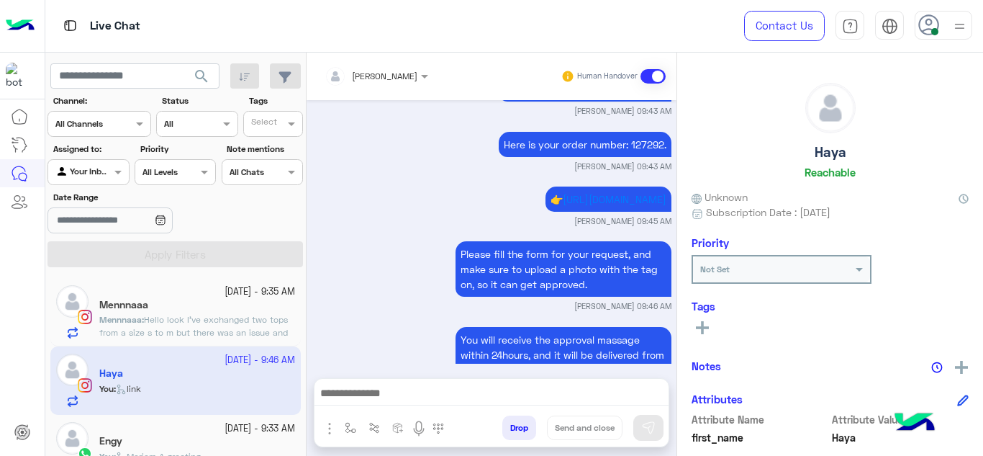
scroll to position [2556, 0]
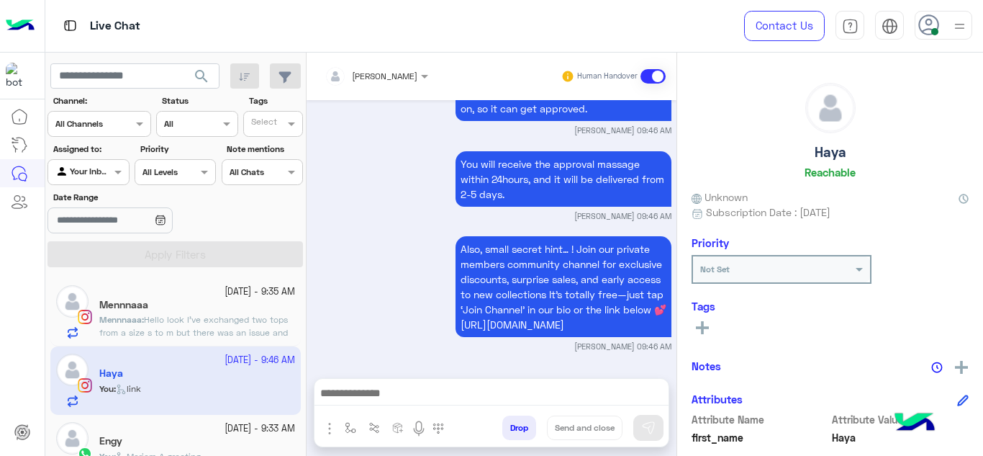
click at [256, 304] on div "Mennnaaa" at bounding box center [197, 306] width 196 height 15
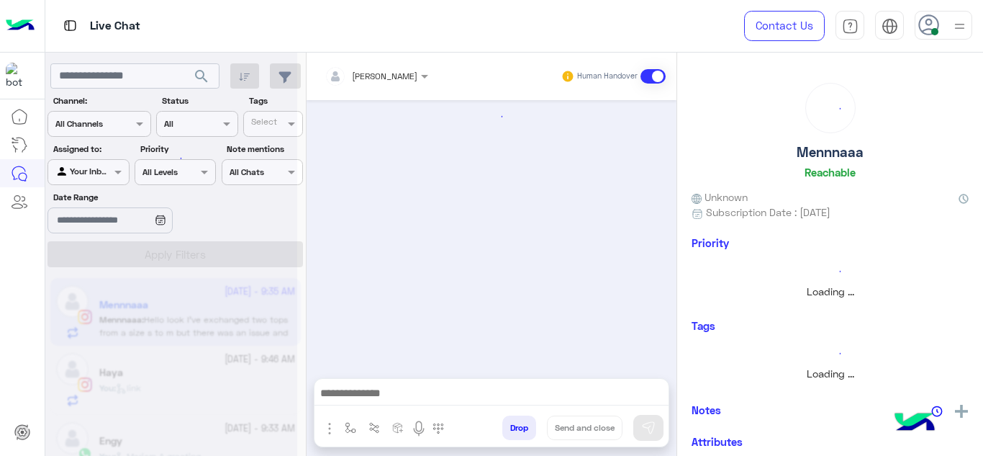
click at [408, 383] on div at bounding box center [492, 397] width 354 height 36
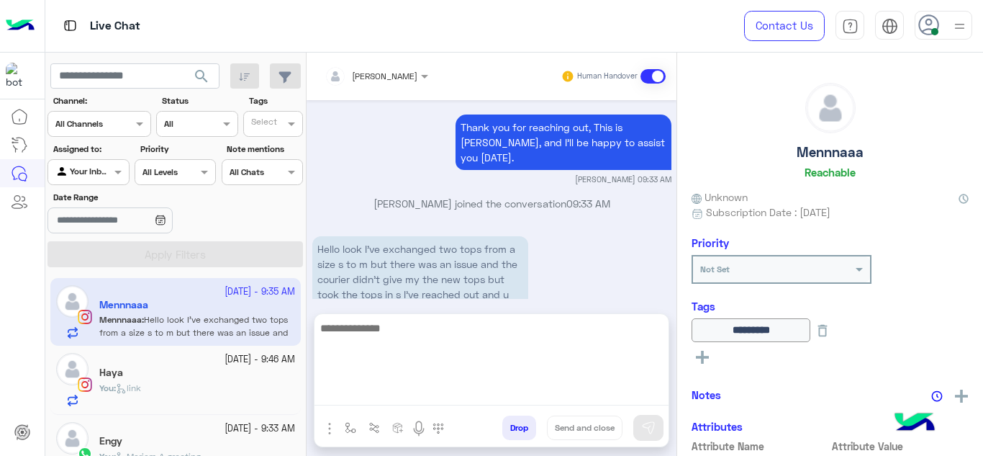
click at [408, 384] on textarea at bounding box center [492, 362] width 354 height 86
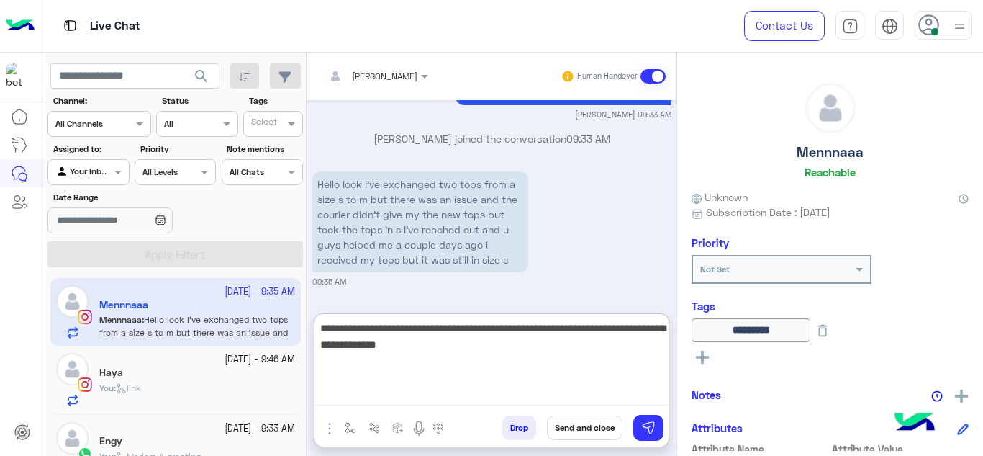
type textarea "**********"
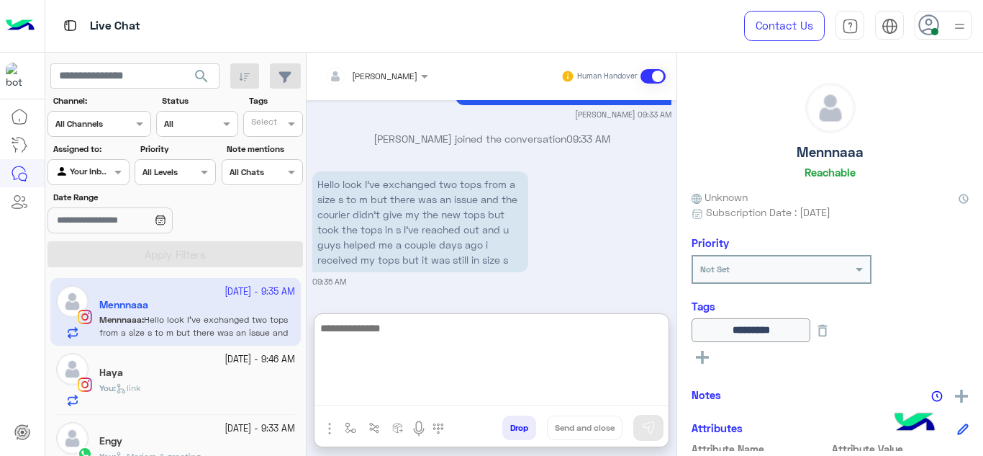
scroll to position [779, 0]
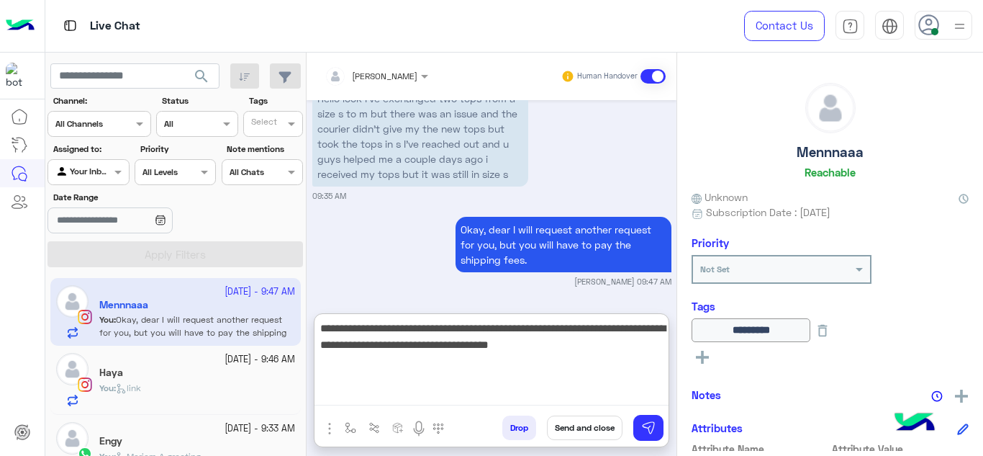
type textarea "**********"
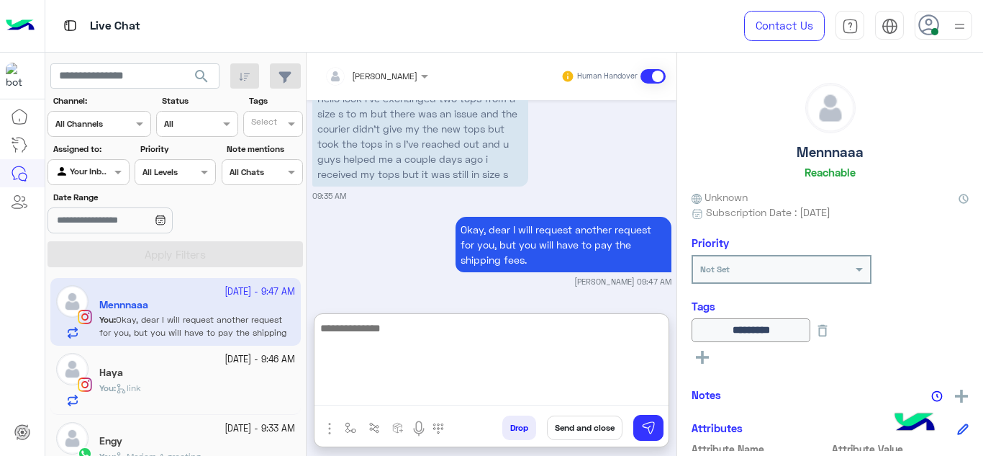
scroll to position [880, 0]
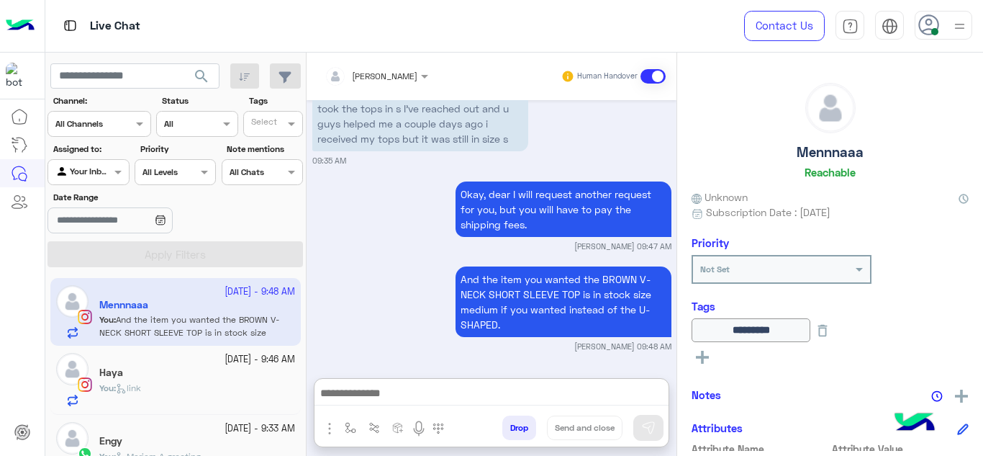
click at [229, 379] on div "Haya" at bounding box center [197, 373] width 196 height 15
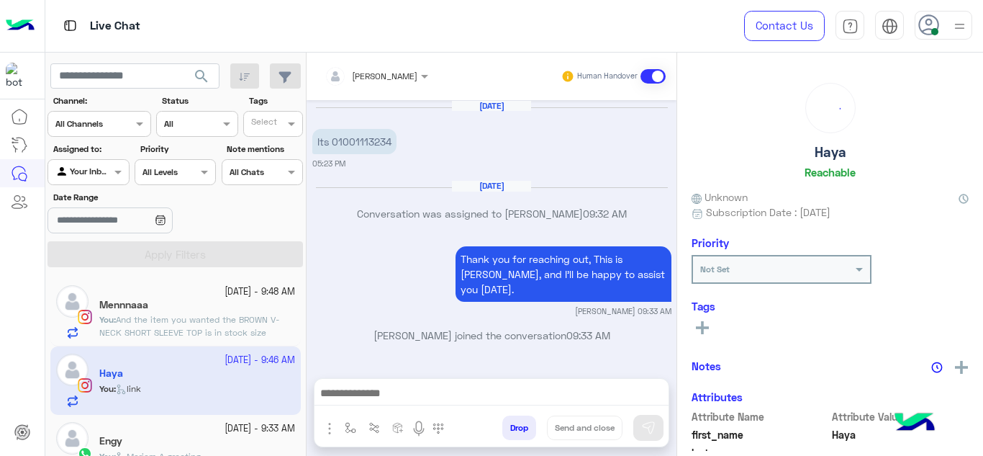
scroll to position [512, 0]
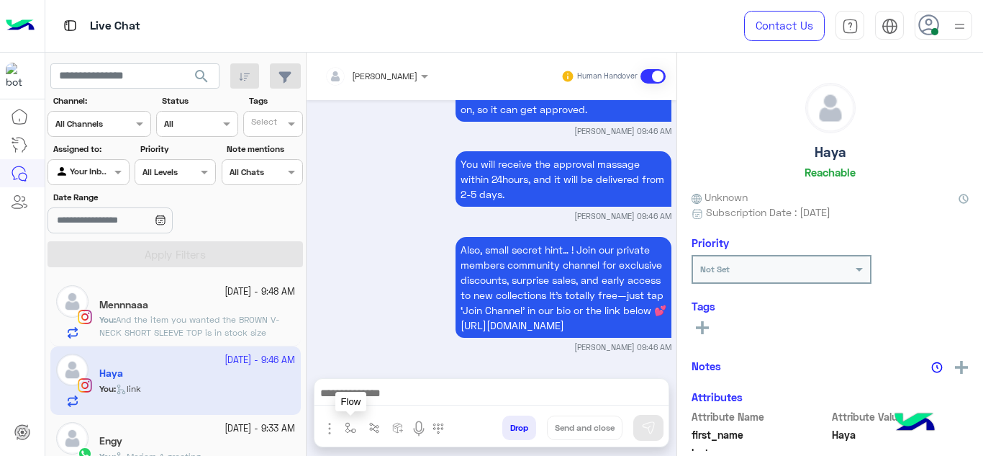
click at [340, 426] on button "button" at bounding box center [351, 427] width 24 height 24
click at [358, 398] on input "text" at bounding box center [375, 393] width 57 height 13
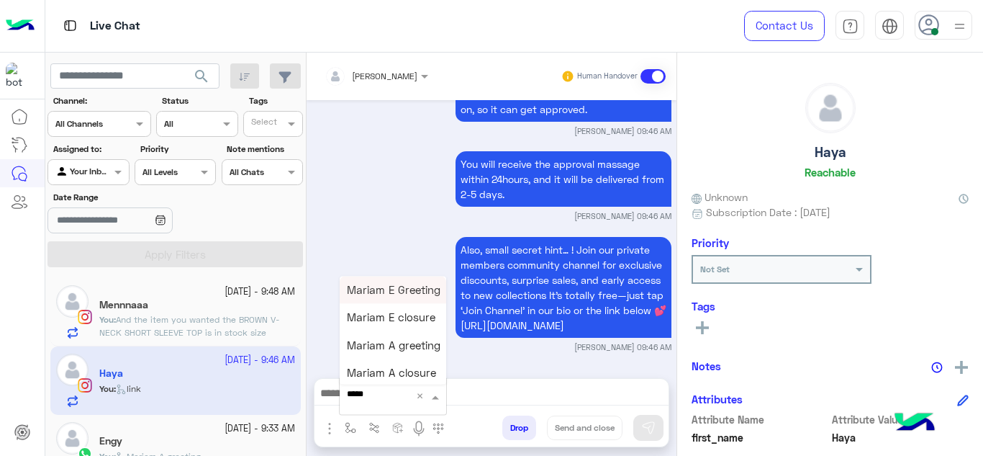
type input "******"
click at [395, 318] on span "Mariam E closure" at bounding box center [391, 317] width 89 height 13
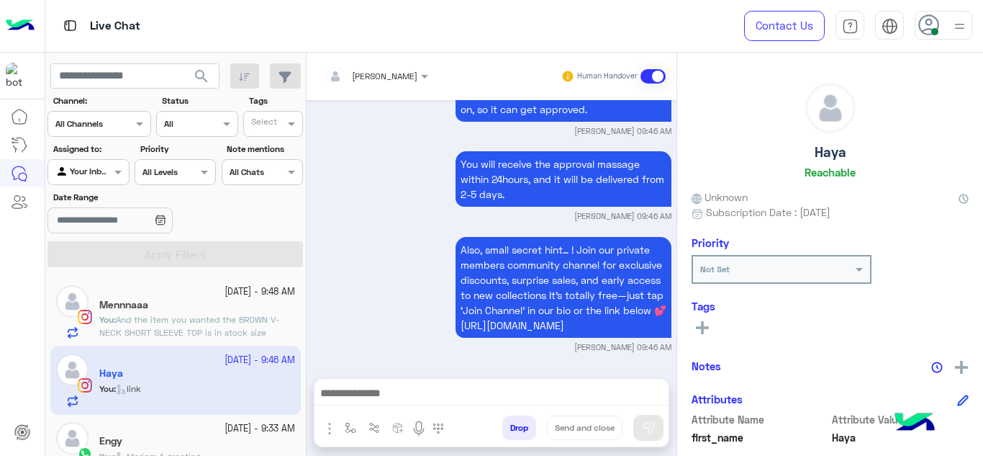
type textarea "**********"
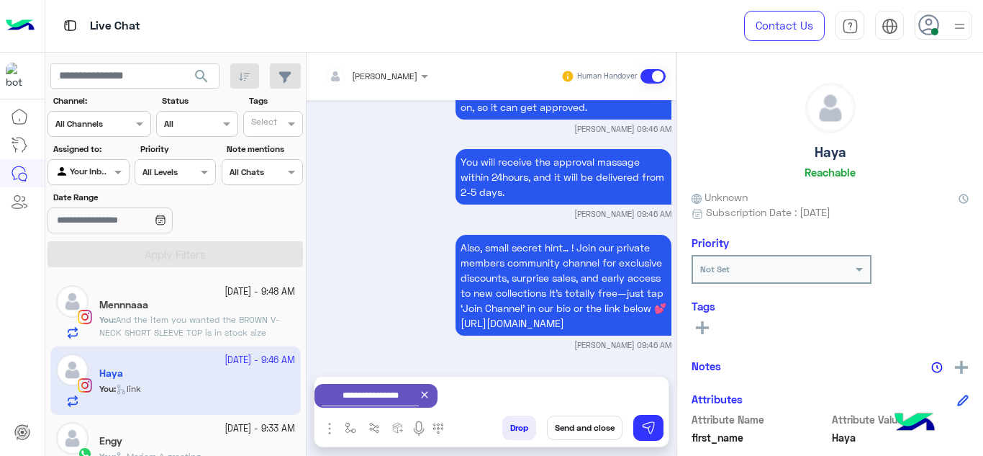
click at [568, 420] on button "Send and close" at bounding box center [585, 427] width 76 height 24
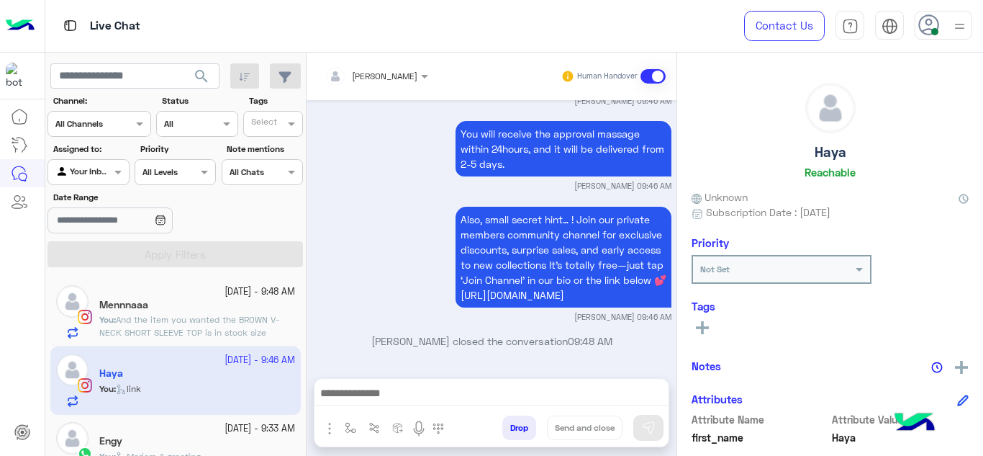
scroll to position [550, 0]
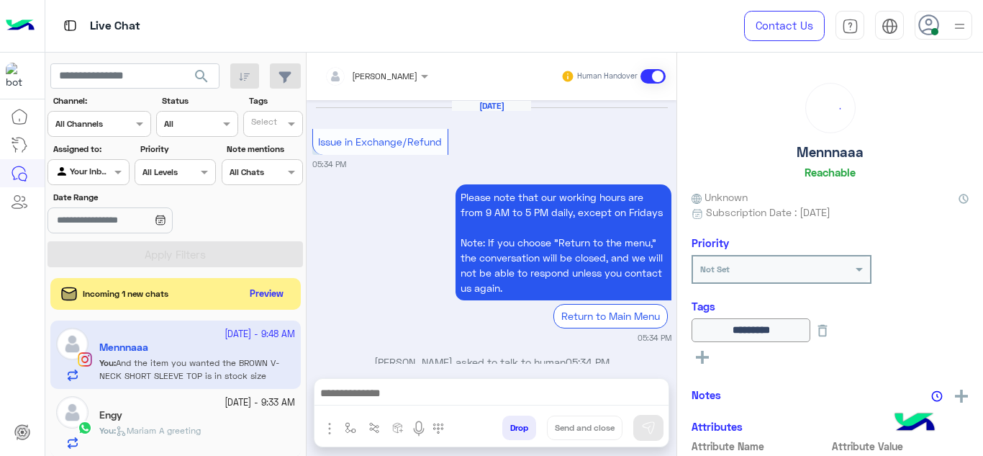
scroll to position [566, 0]
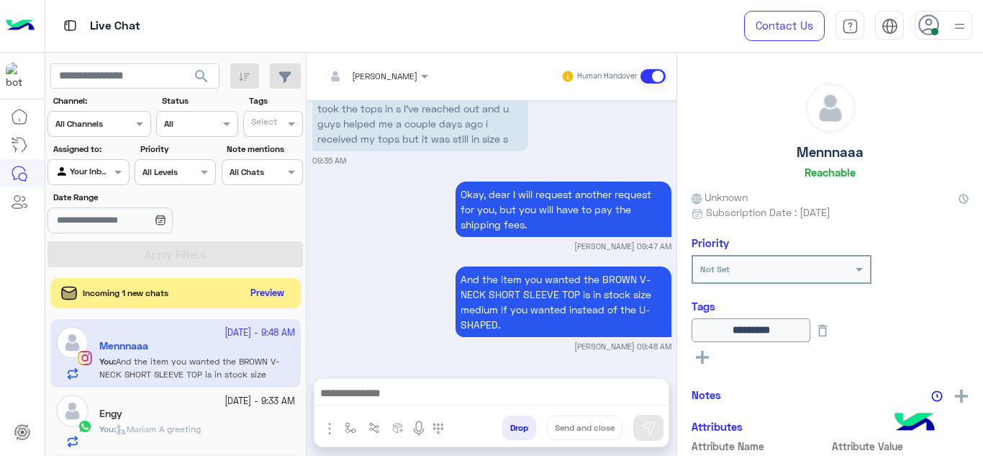
click at [271, 288] on button "Preview" at bounding box center [267, 293] width 45 height 19
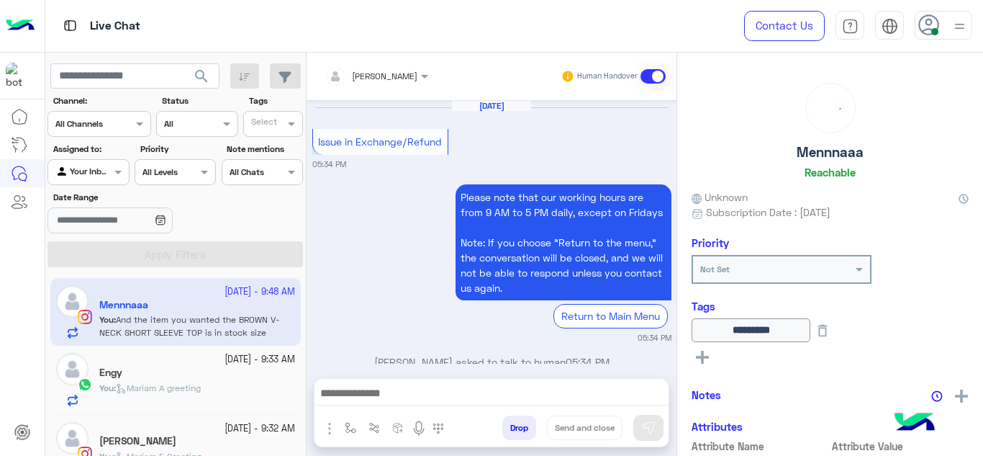
scroll to position [164, 0]
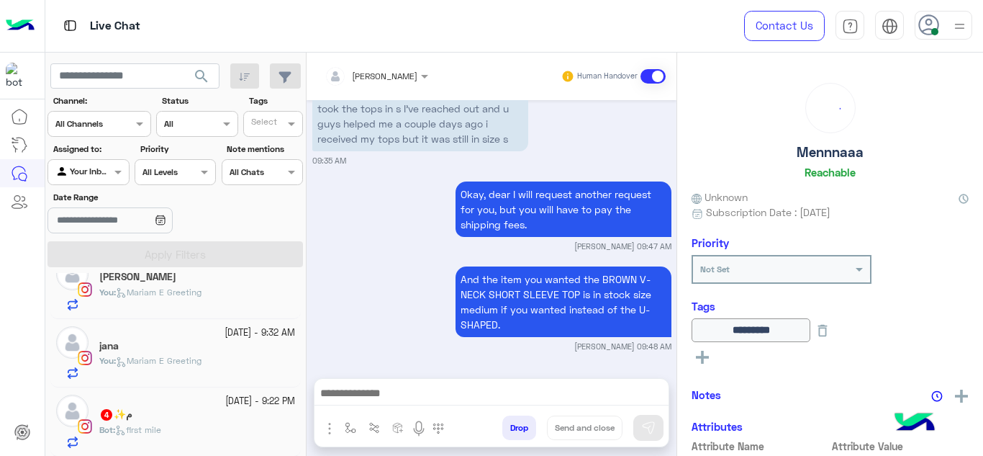
click at [186, 429] on div "Bot : first mile" at bounding box center [197, 435] width 196 height 25
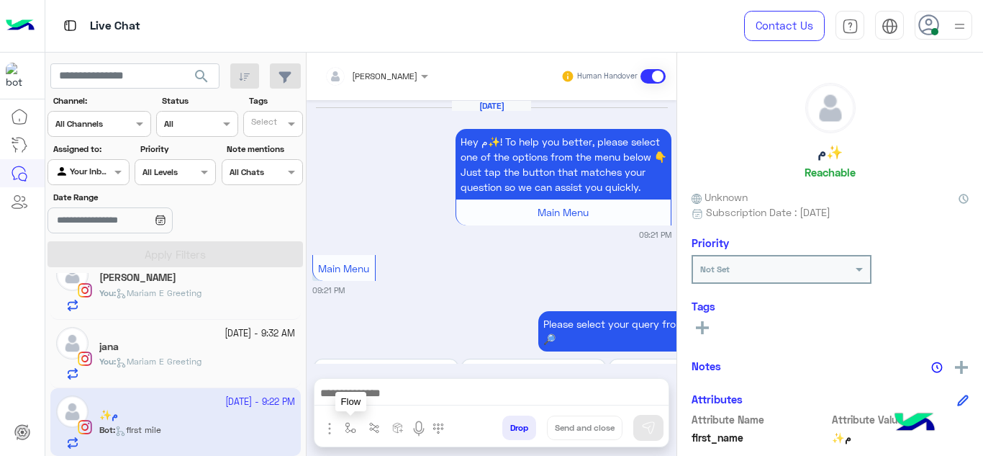
scroll to position [770, 0]
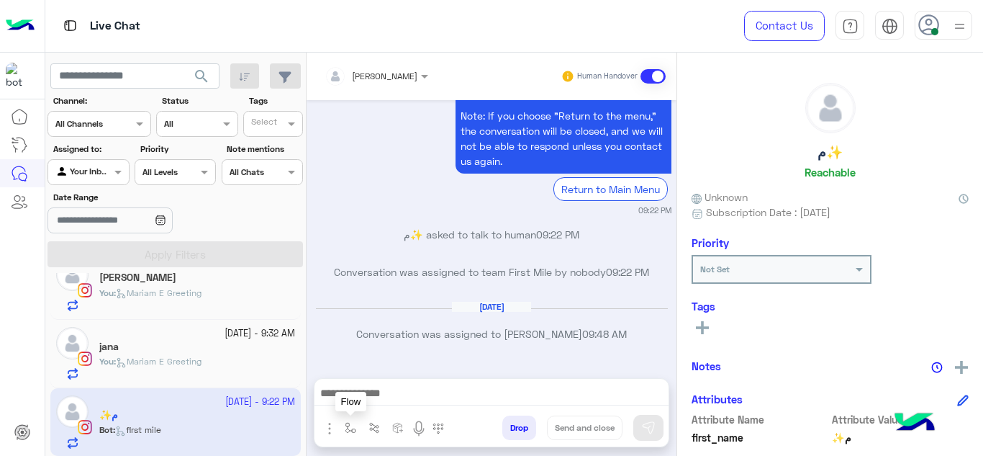
click at [351, 423] on img "button" at bounding box center [351, 428] width 12 height 12
click at [373, 388] on input "text" at bounding box center [375, 393] width 57 height 13
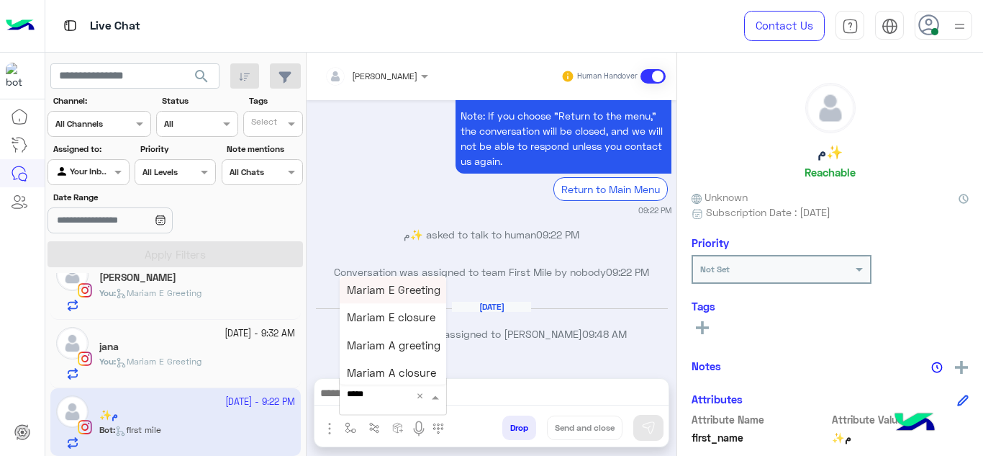
type input "******"
click at [417, 278] on div "Mariam E Greeting" at bounding box center [393, 290] width 107 height 28
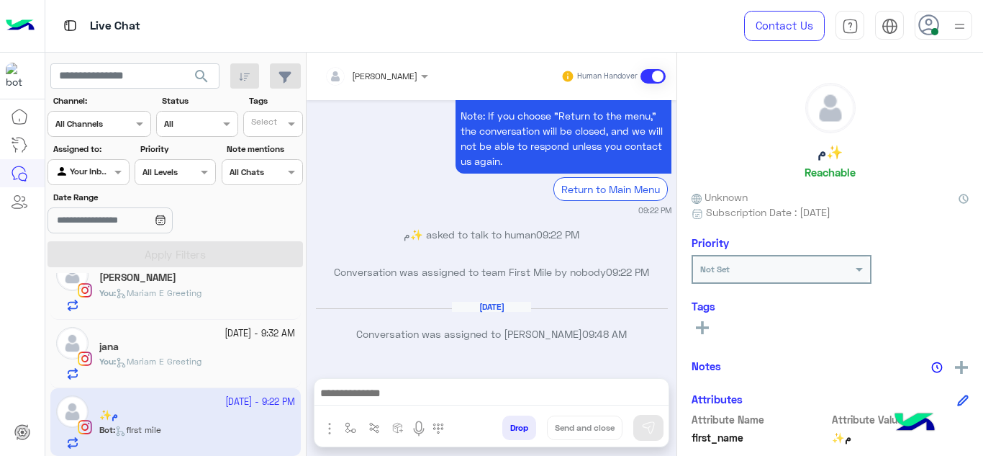
type textarea "**********"
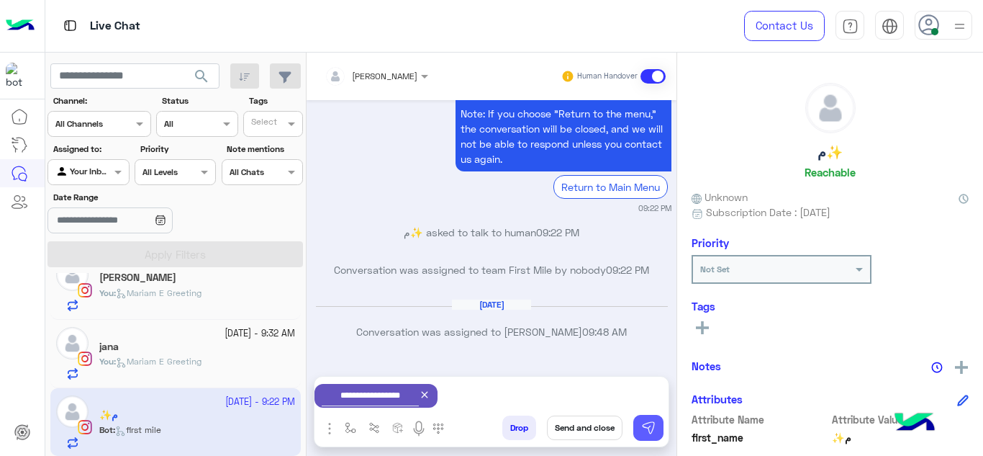
click at [659, 430] on button at bounding box center [648, 428] width 30 height 26
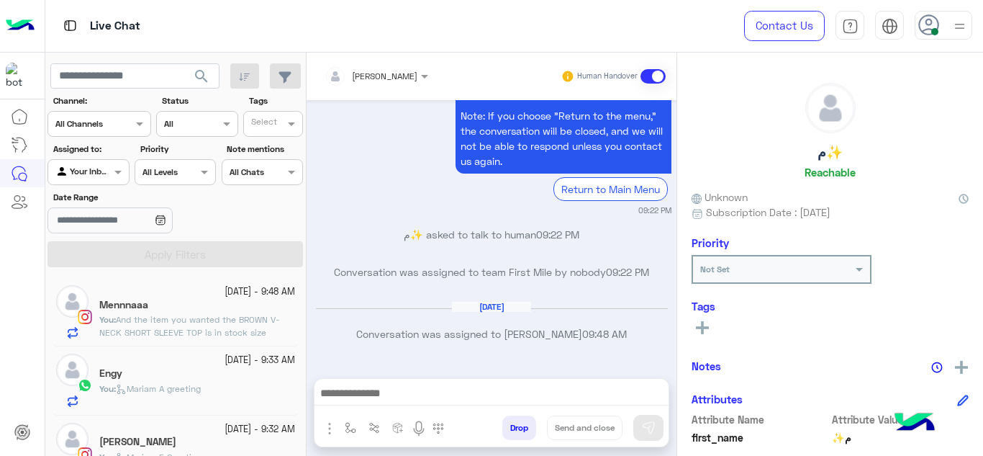
scroll to position [892, 0]
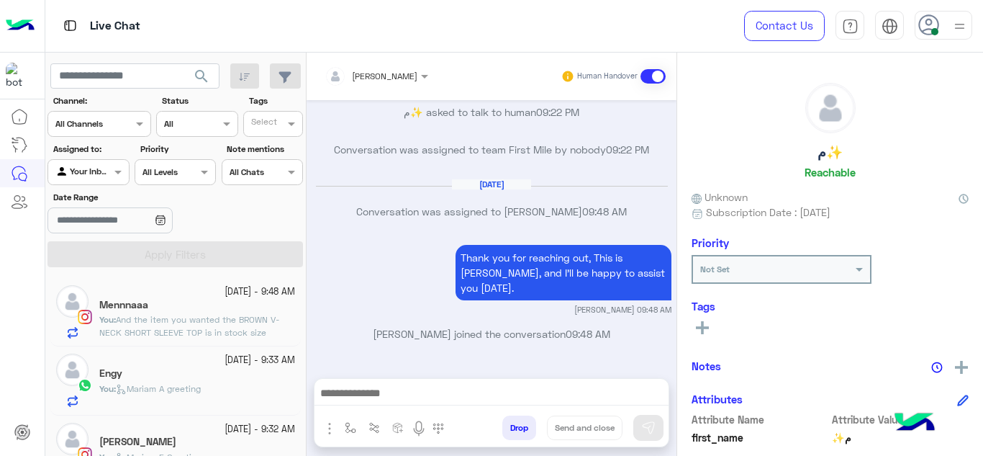
click at [225, 427] on small "24 September - 9:32 AM" at bounding box center [260, 429] width 71 height 14
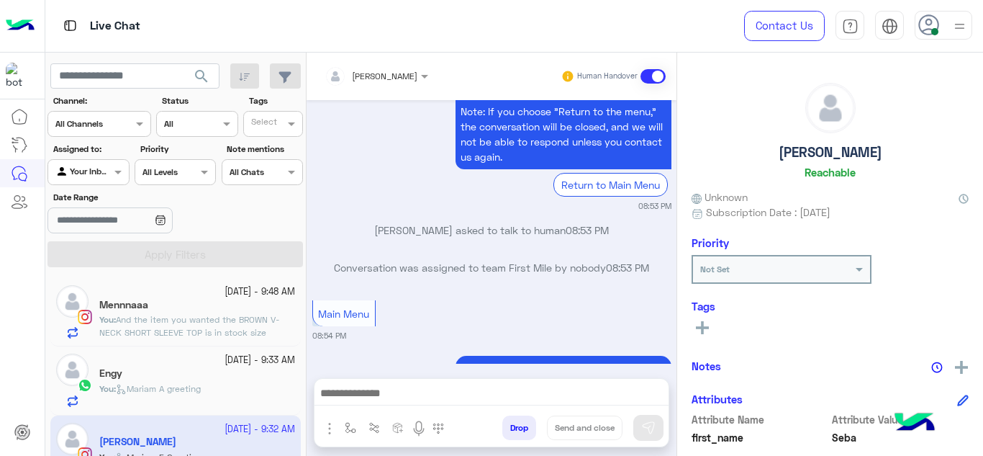
scroll to position [583, 0]
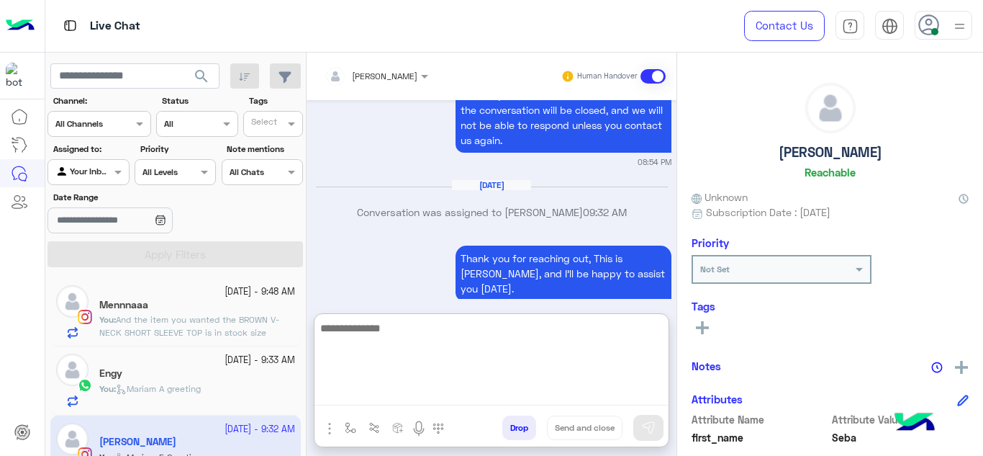
click at [384, 397] on textarea at bounding box center [492, 362] width 354 height 86
type textarea "**********"
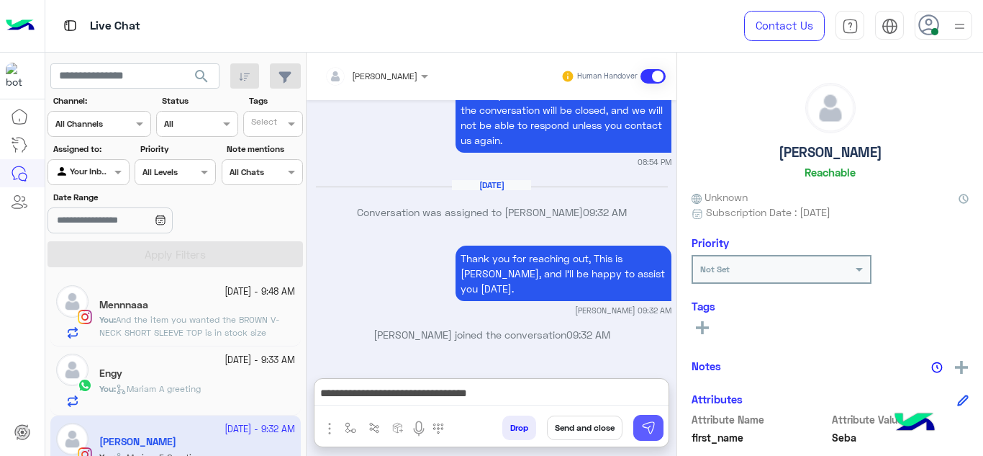
click at [646, 426] on img at bounding box center [648, 427] width 14 height 14
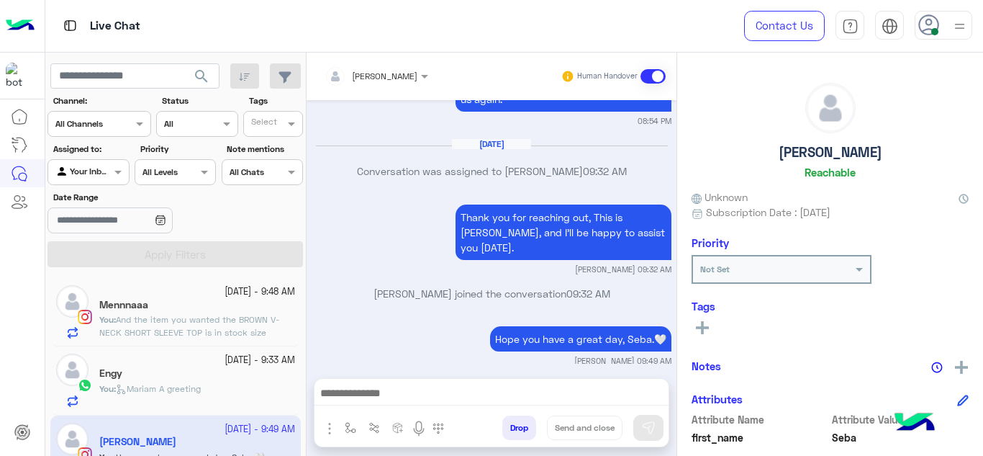
scroll to position [1407, 0]
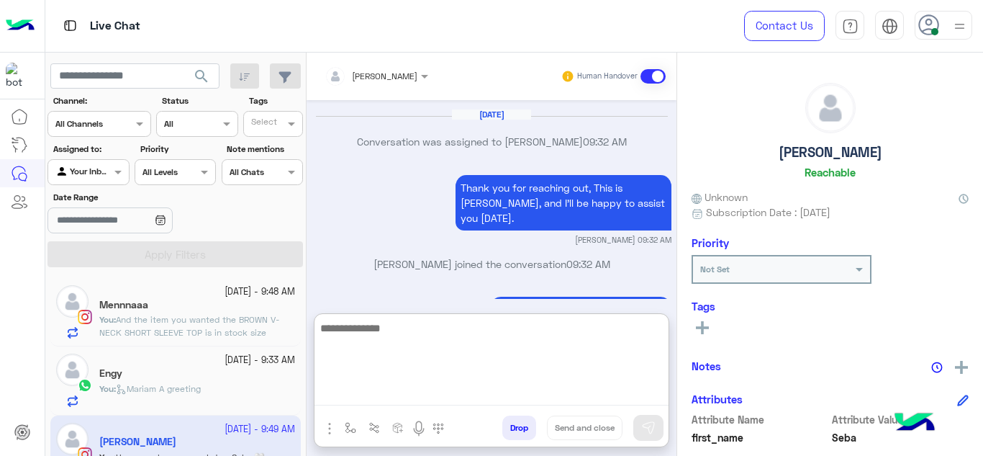
click at [401, 392] on textarea at bounding box center [492, 362] width 354 height 86
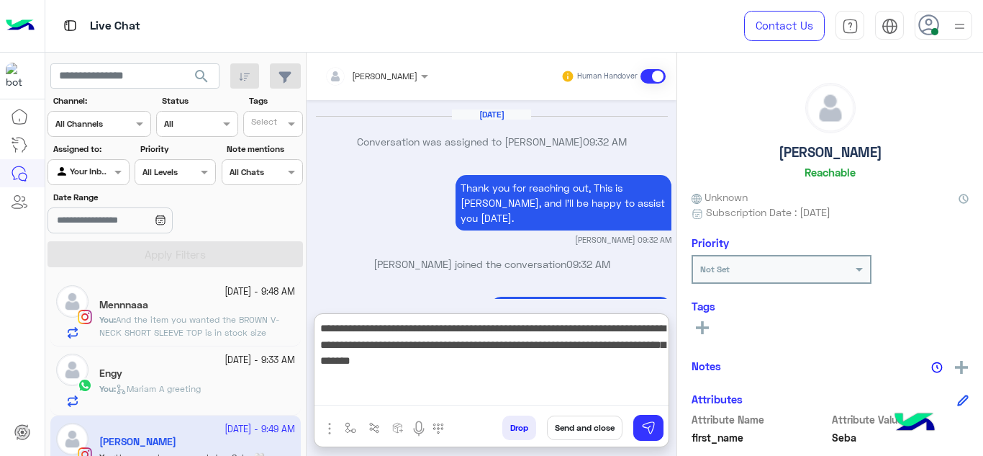
type textarea "**********"
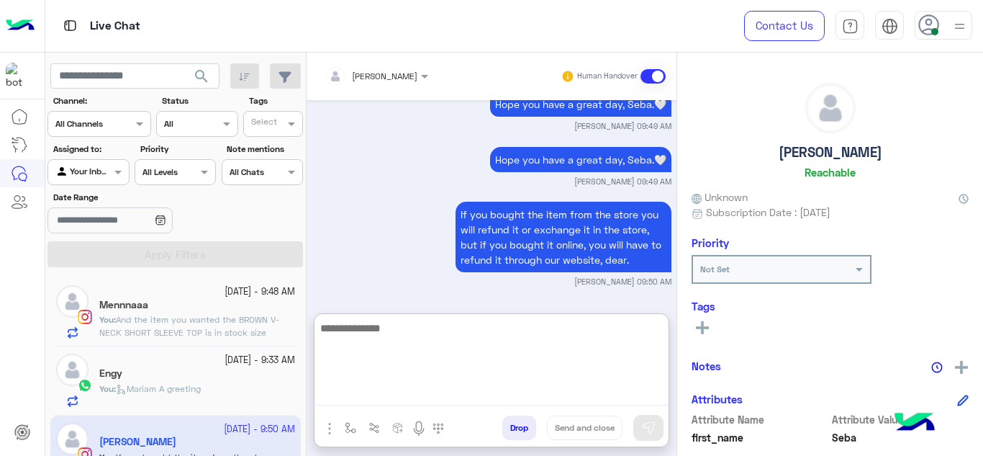
scroll to position [1627, 0]
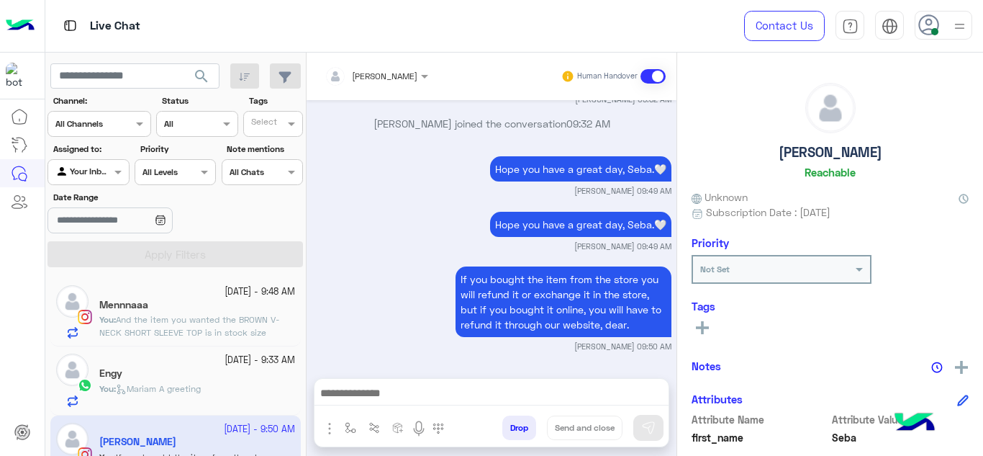
click at [250, 326] on p "You : And the item you wanted the BROWN V-NECK SHORT SLEEVE TOP is in stock siz…" at bounding box center [197, 339] width 196 height 52
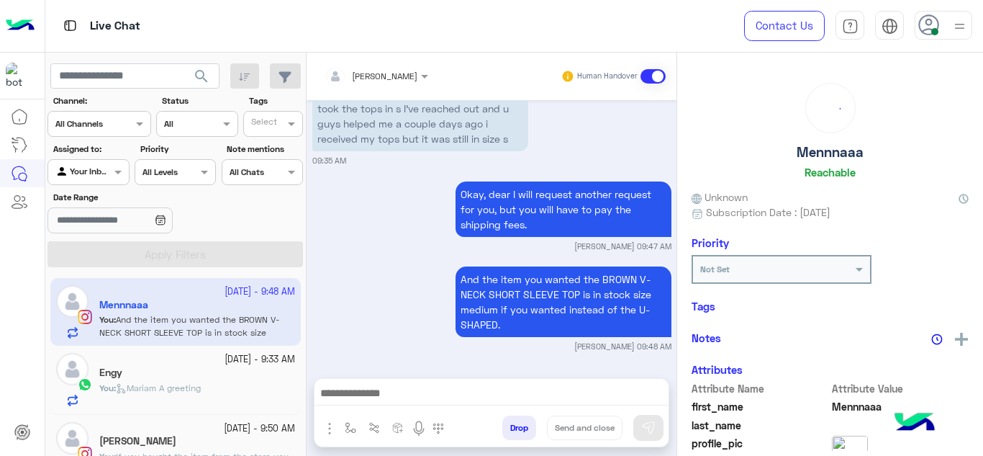
scroll to position [566, 0]
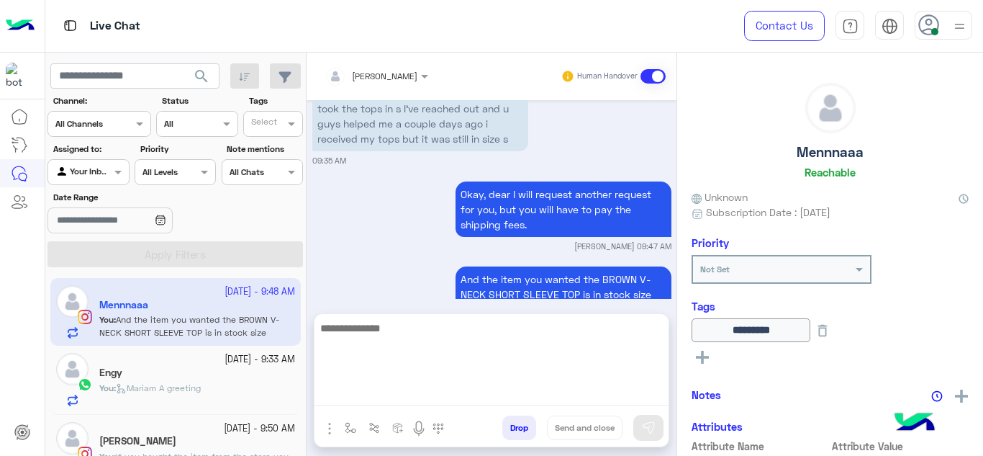
click at [369, 386] on textarea at bounding box center [492, 362] width 354 height 86
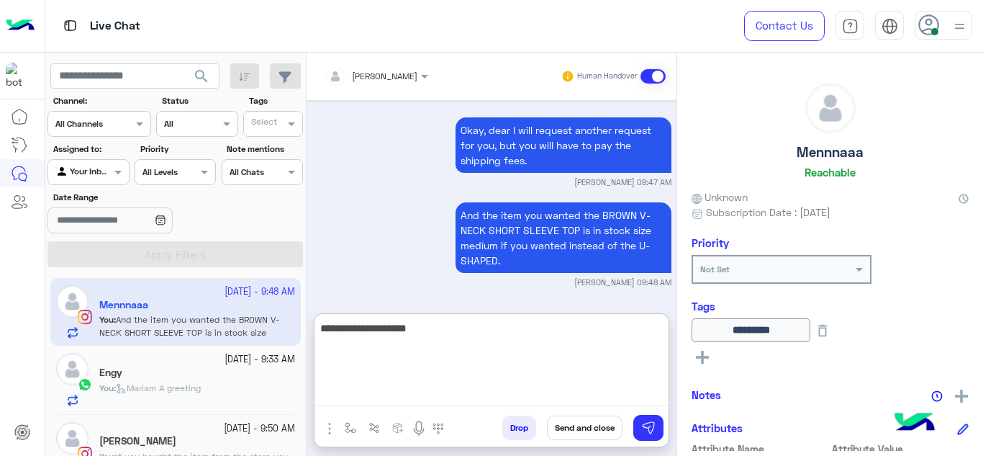
type textarea "**********"
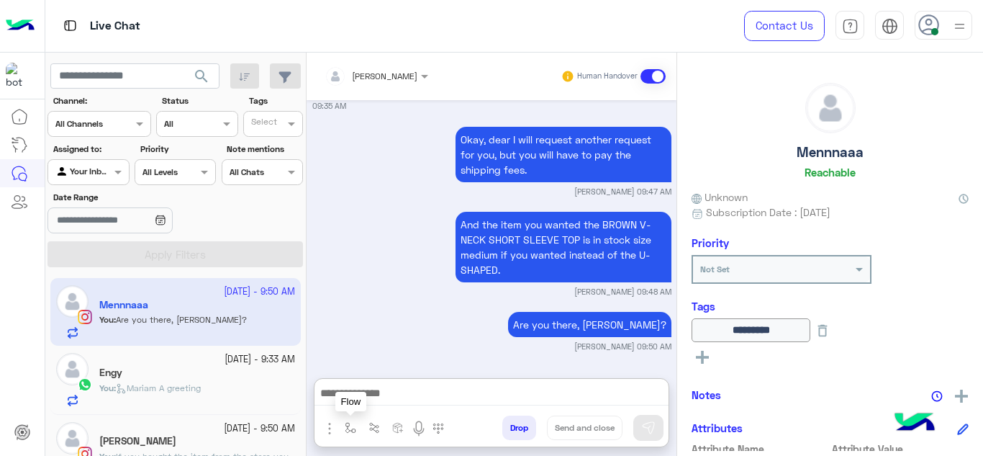
click at [347, 431] on img "button" at bounding box center [351, 428] width 12 height 12
click at [364, 399] on input "text" at bounding box center [375, 393] width 57 height 13
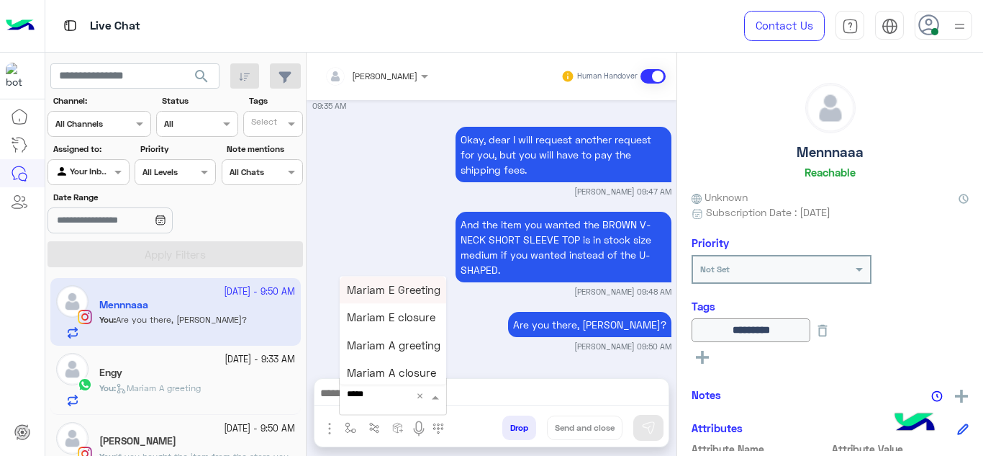
type input "******"
click at [401, 304] on div "Mariam E closure" at bounding box center [393, 318] width 107 height 28
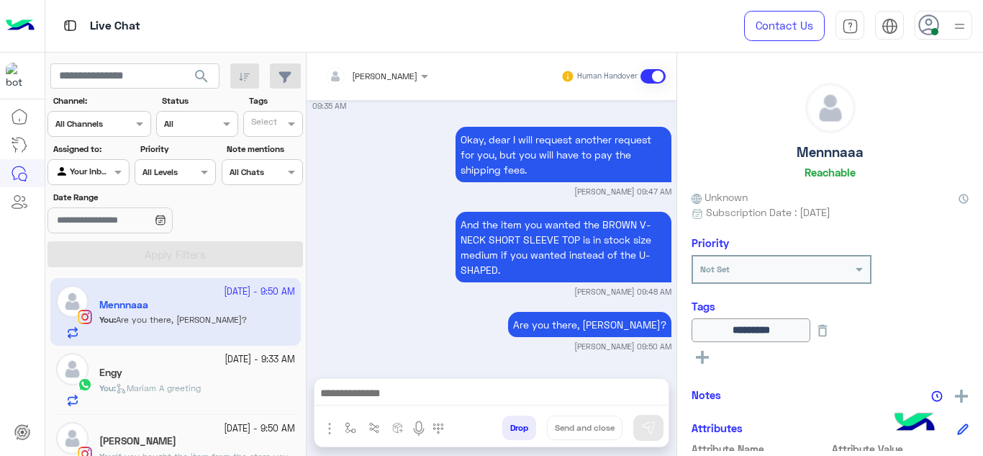
type textarea "**********"
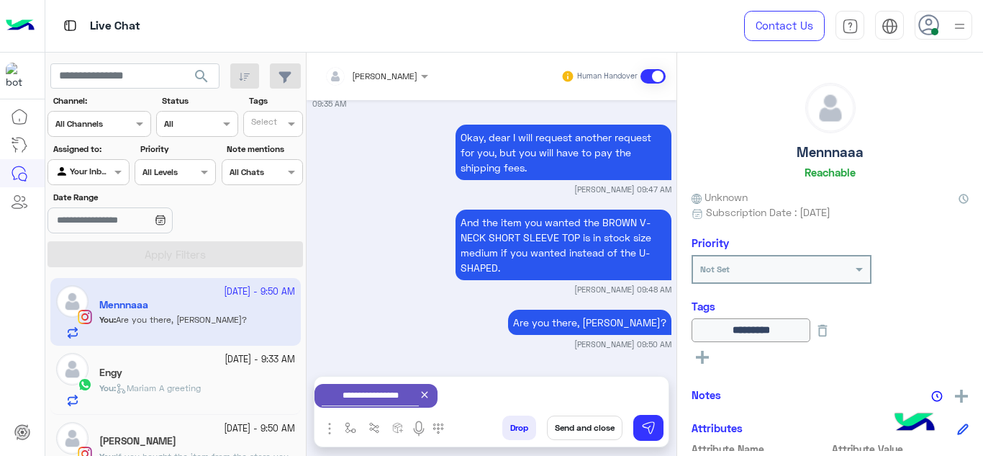
click at [589, 425] on button "Send and close" at bounding box center [585, 427] width 76 height 24
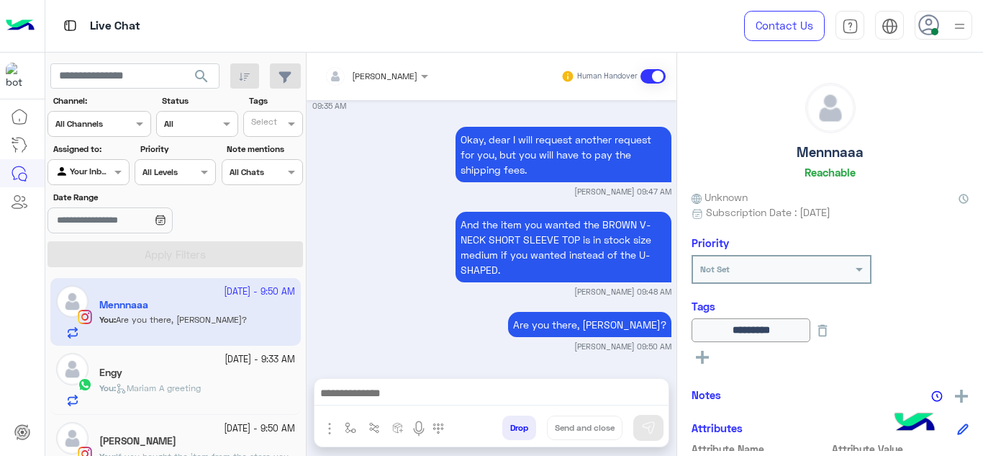
scroll to position [658, 0]
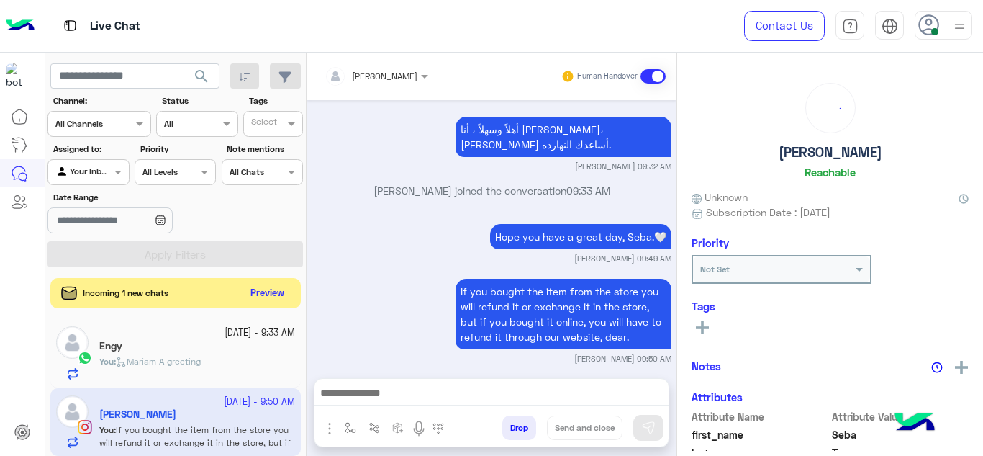
click at [273, 296] on button "Preview" at bounding box center [267, 293] width 45 height 19
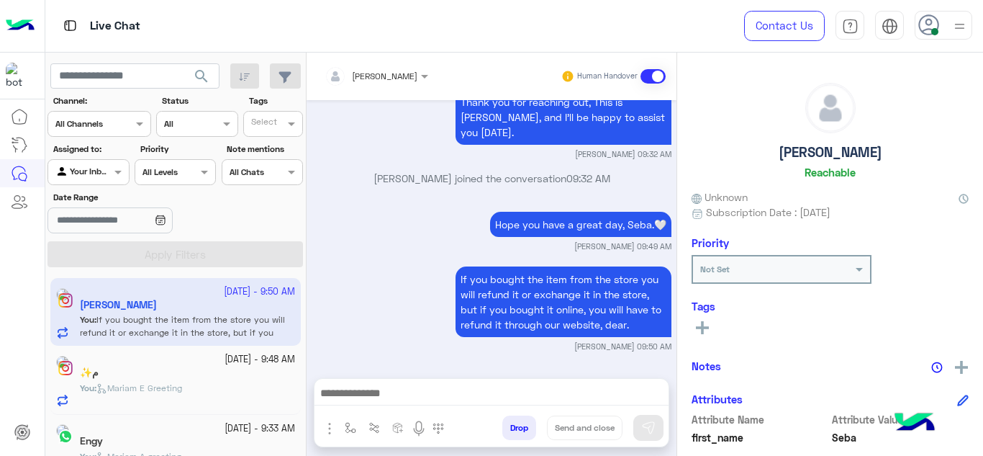
scroll to position [164, 0]
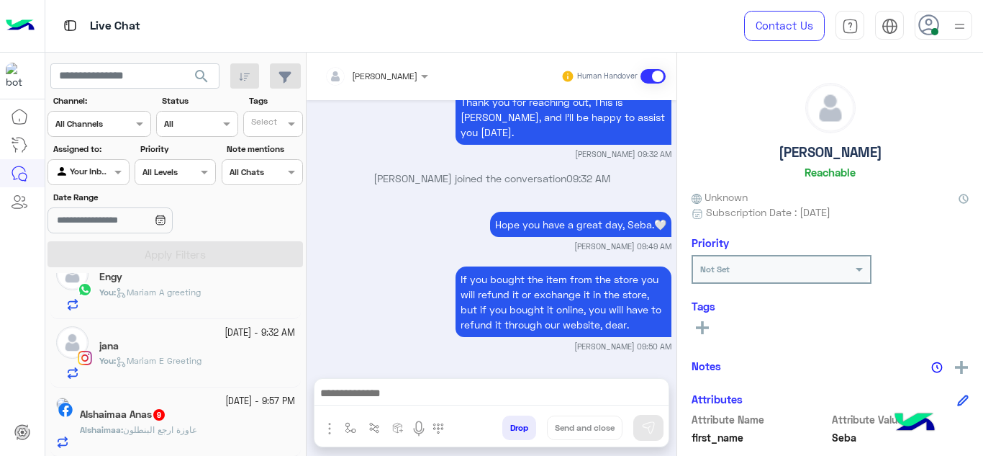
click at [228, 421] on div "Alshaimaa Anas 9" at bounding box center [187, 415] width 215 height 15
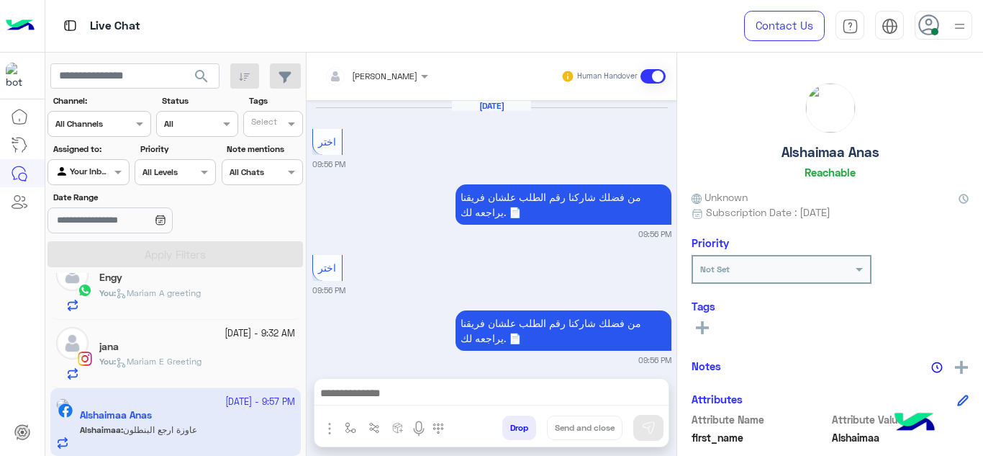
scroll to position [462, 0]
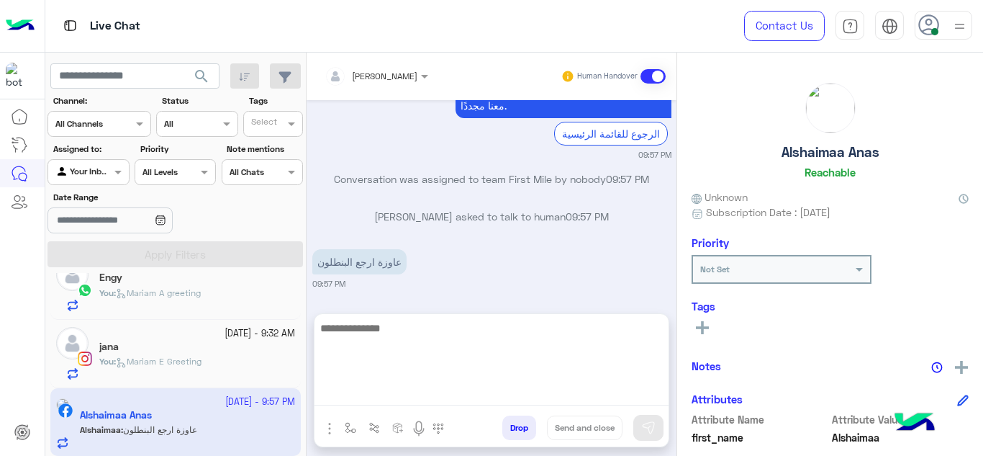
click at [368, 385] on textarea at bounding box center [492, 362] width 354 height 86
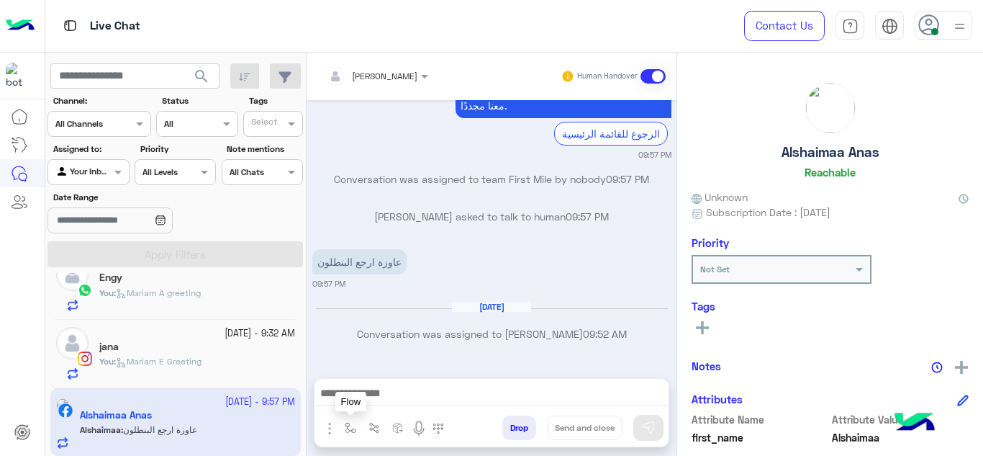
click at [345, 424] on img "button" at bounding box center [351, 428] width 12 height 12
click at [355, 407] on div "enter flow name" at bounding box center [393, 396] width 107 height 26
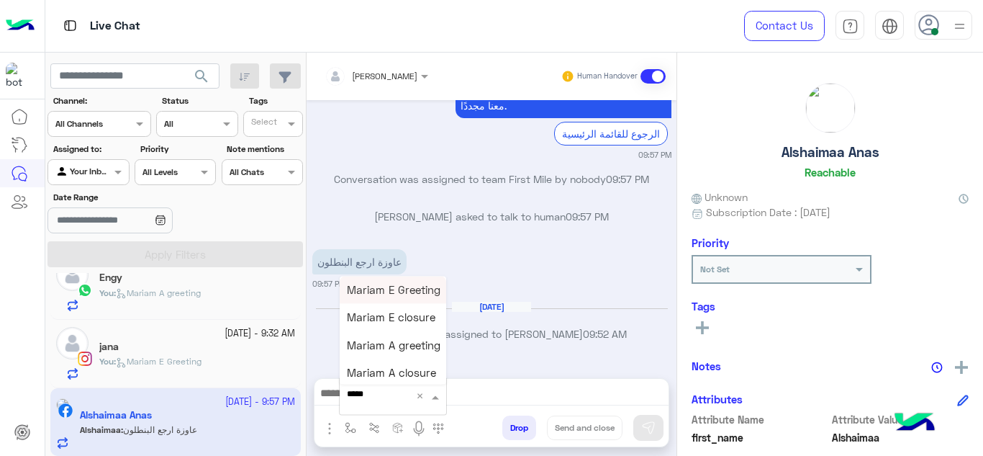
type input "******"
click at [394, 340] on span "Mariam A greeting" at bounding box center [394, 344] width 94 height 13
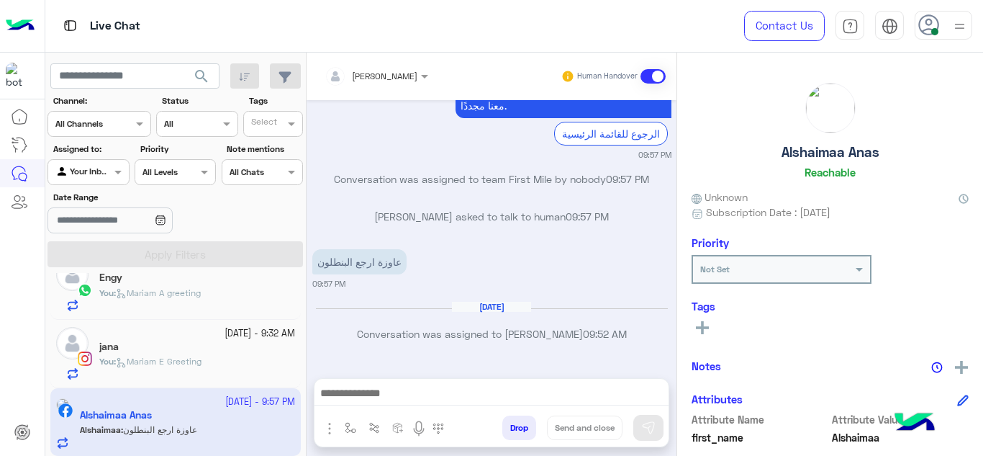
type textarea "**********"
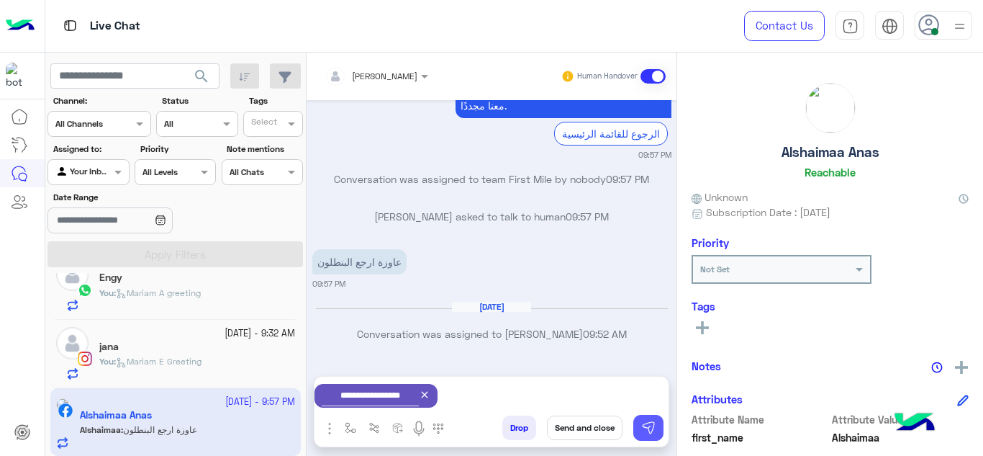
click at [654, 421] on img at bounding box center [648, 427] width 14 height 14
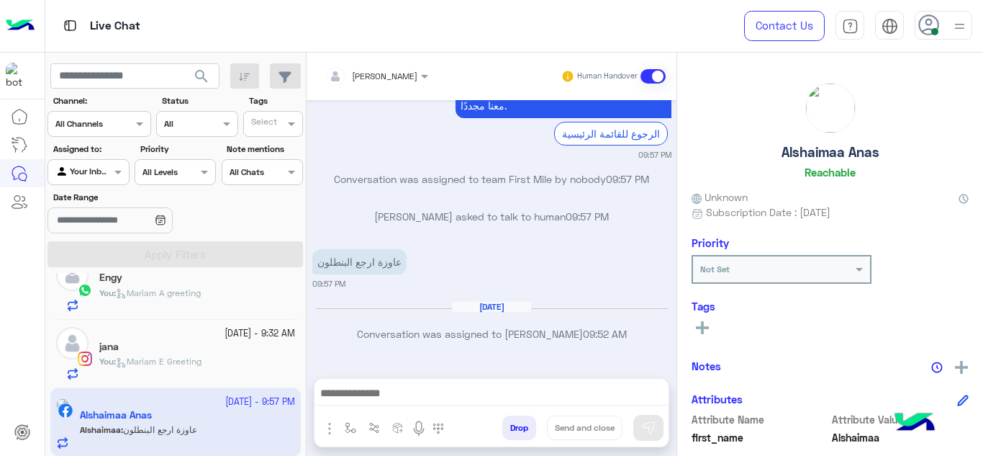
scroll to position [0, 0]
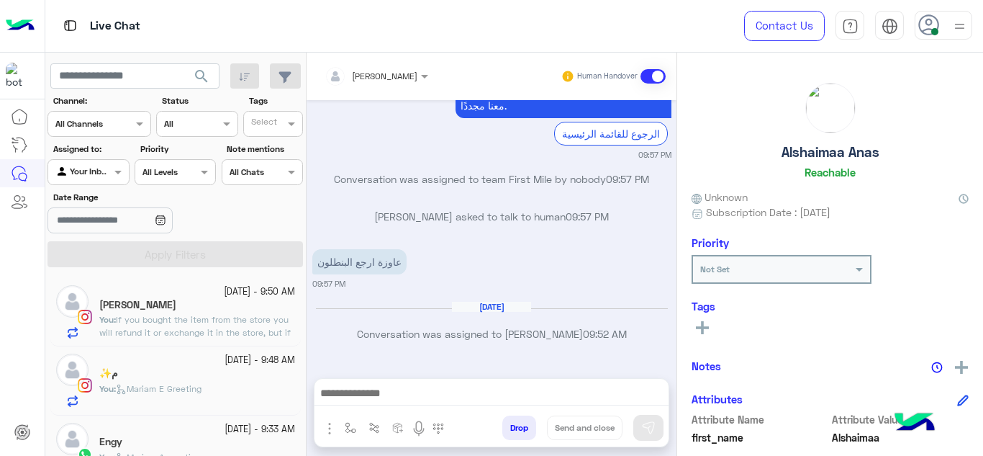
click at [244, 311] on div "[PERSON_NAME]" at bounding box center [197, 306] width 196 height 15
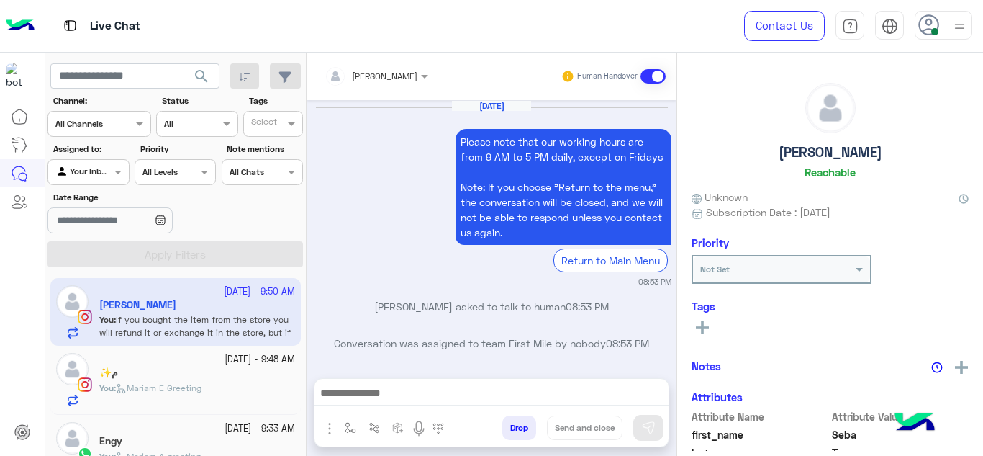
scroll to position [551, 0]
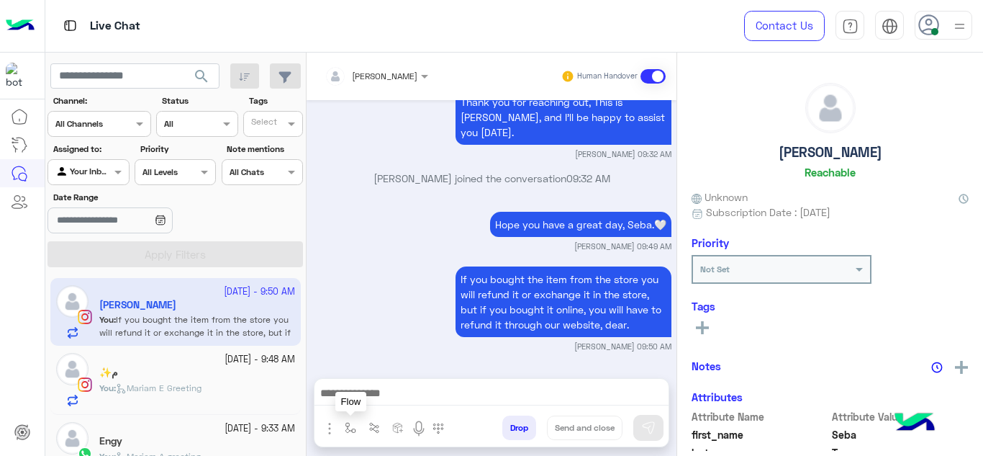
click at [343, 430] on button "button" at bounding box center [351, 427] width 24 height 24
click at [363, 397] on input "text" at bounding box center [375, 393] width 57 height 13
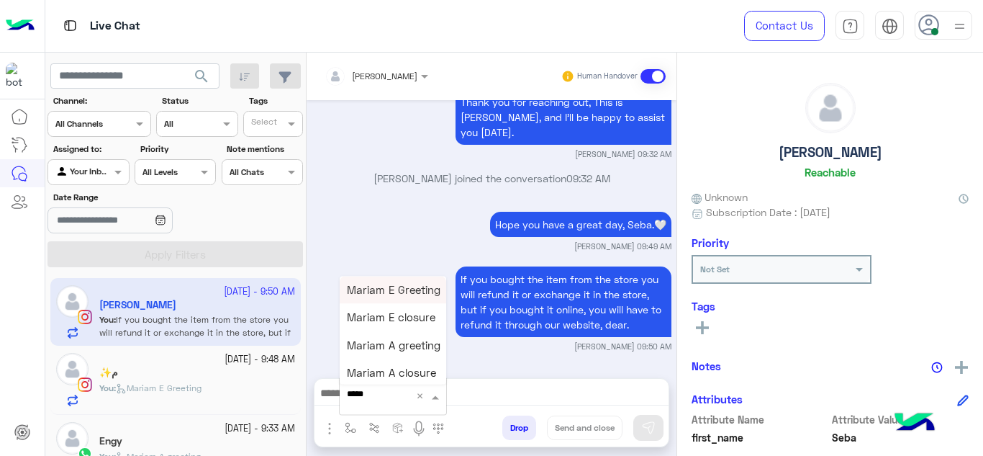
type input "******"
click at [389, 309] on div "Mariam E closure" at bounding box center [393, 318] width 107 height 28
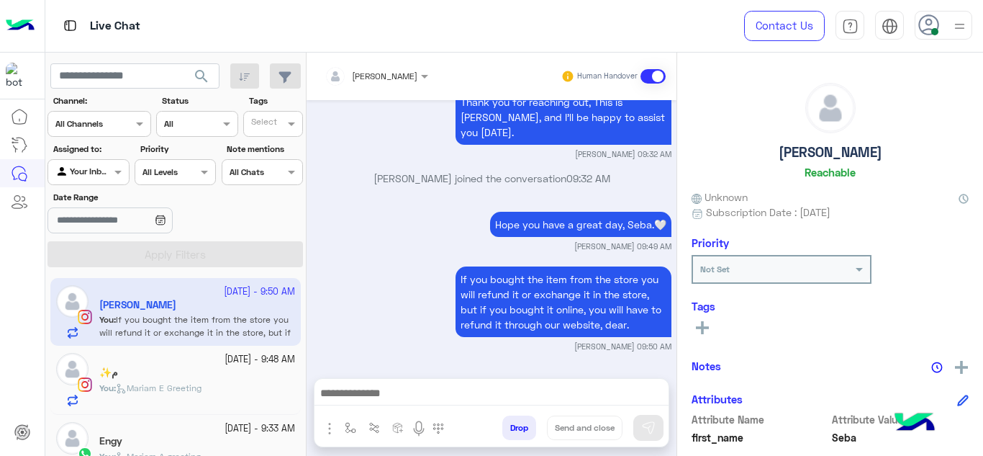
type textarea "**********"
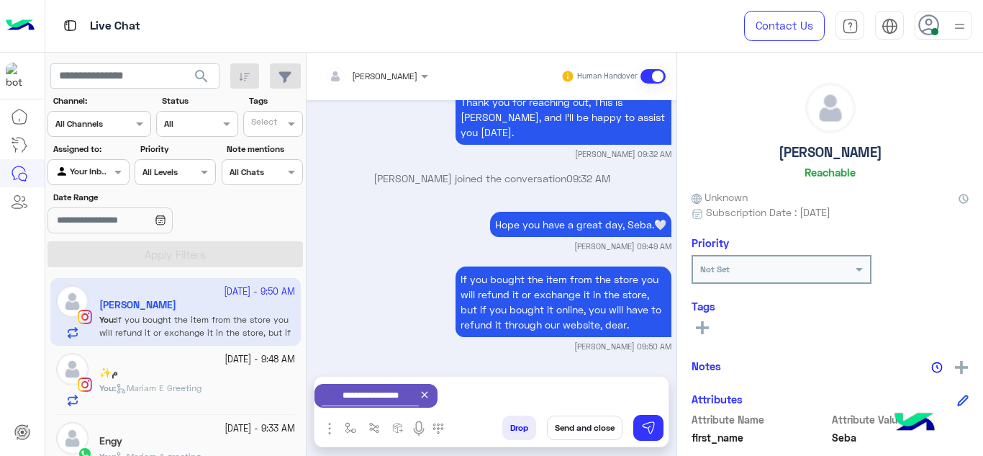
click at [583, 426] on button "Send and close" at bounding box center [585, 427] width 76 height 24
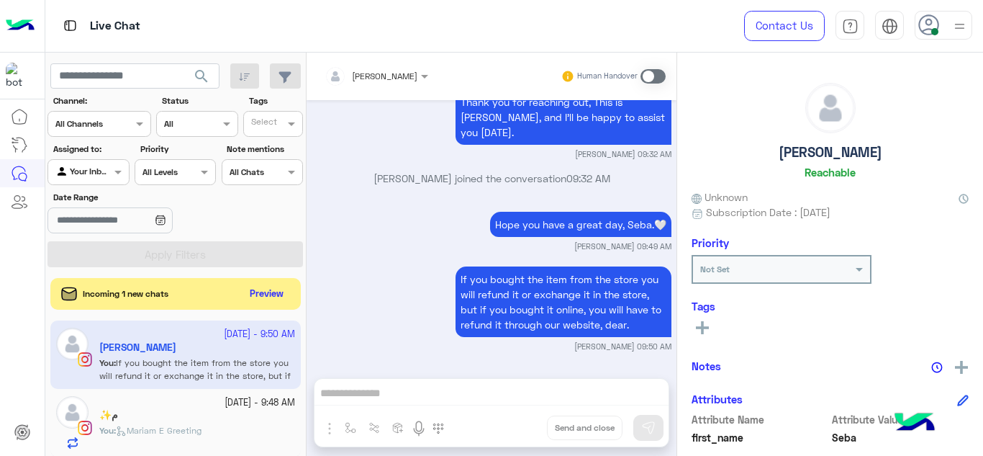
scroll to position [587, 0]
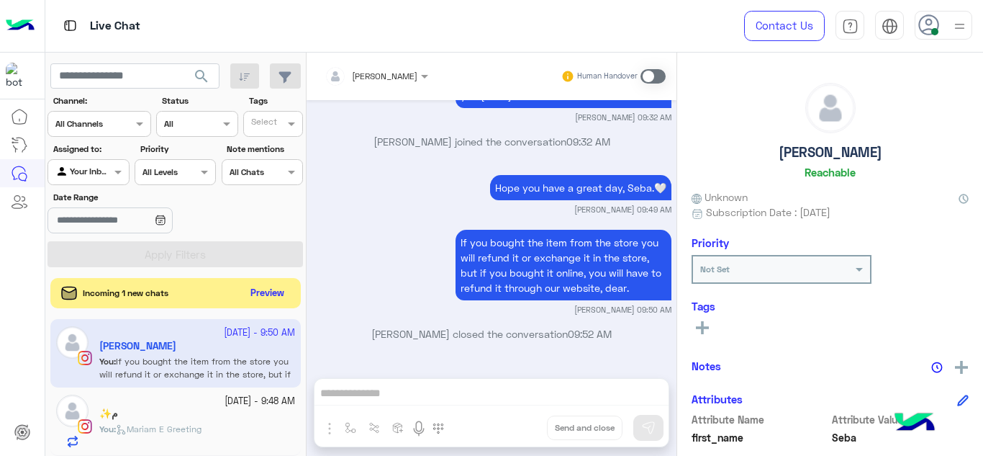
click at [261, 297] on button "Preview" at bounding box center [267, 293] width 45 height 19
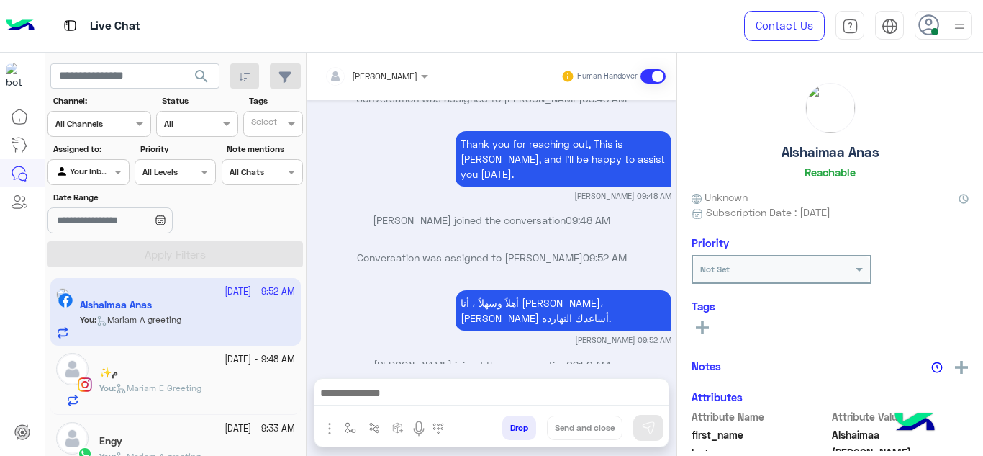
scroll to position [164, 0]
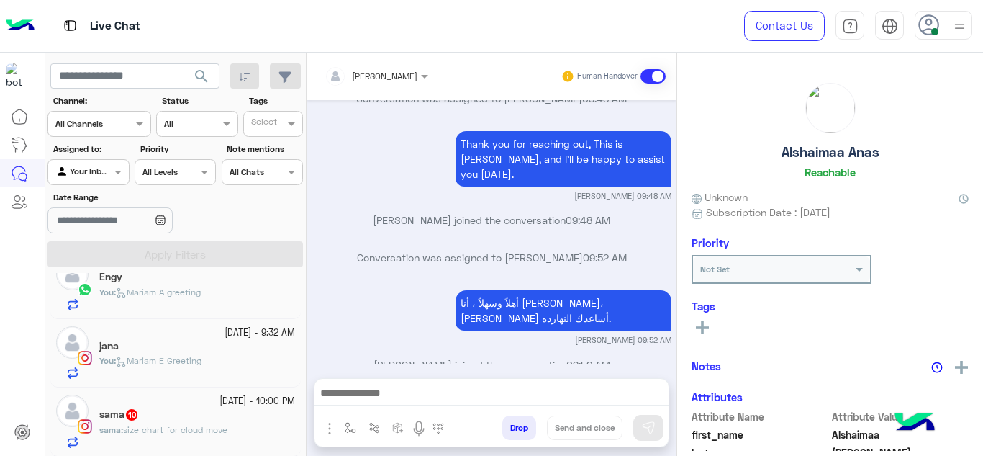
click at [189, 438] on div "sama : size chart for cloud move" at bounding box center [197, 435] width 196 height 25
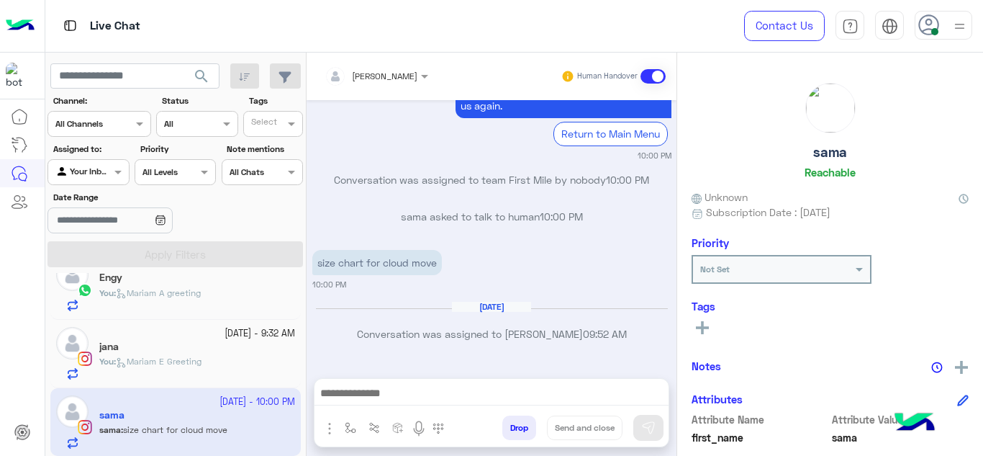
scroll to position [684, 0]
click at [353, 427] on img "button" at bounding box center [351, 428] width 12 height 12
click at [370, 397] on input "text" at bounding box center [375, 393] width 57 height 13
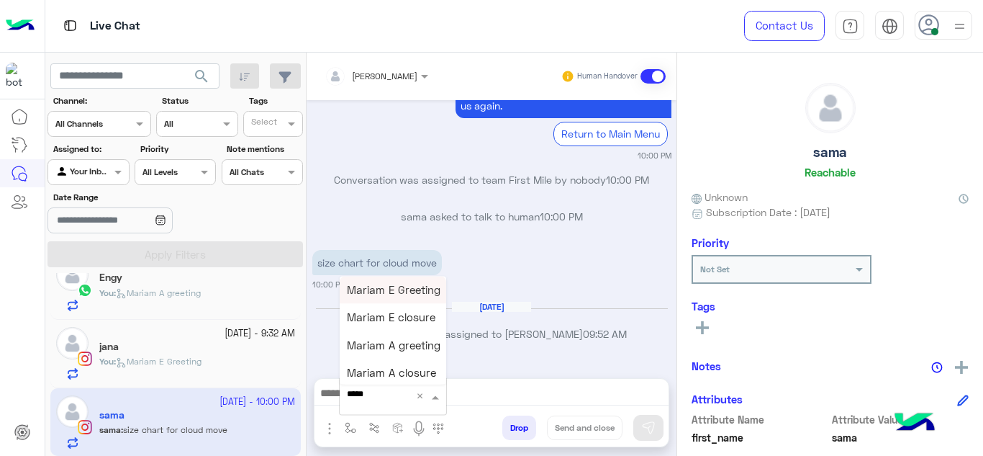
type input "******"
click at [398, 288] on span "Mariam E Greeting" at bounding box center [394, 289] width 94 height 13
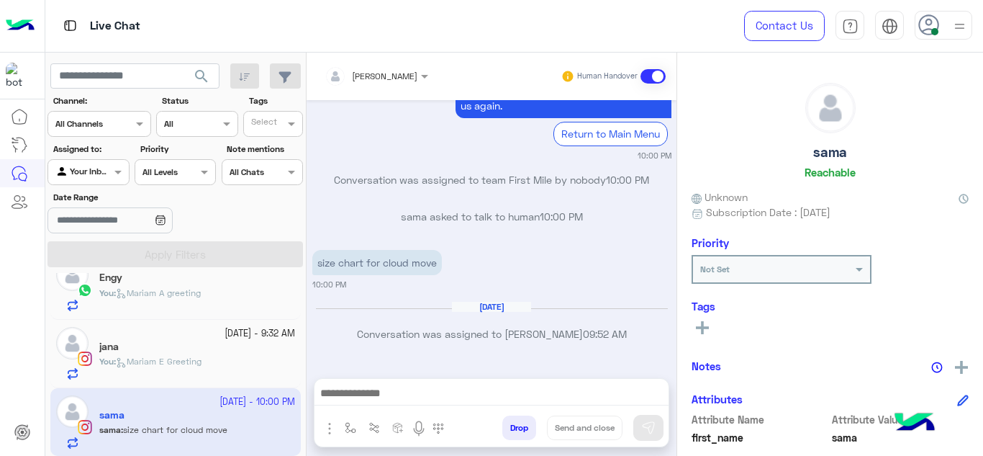
type textarea "**********"
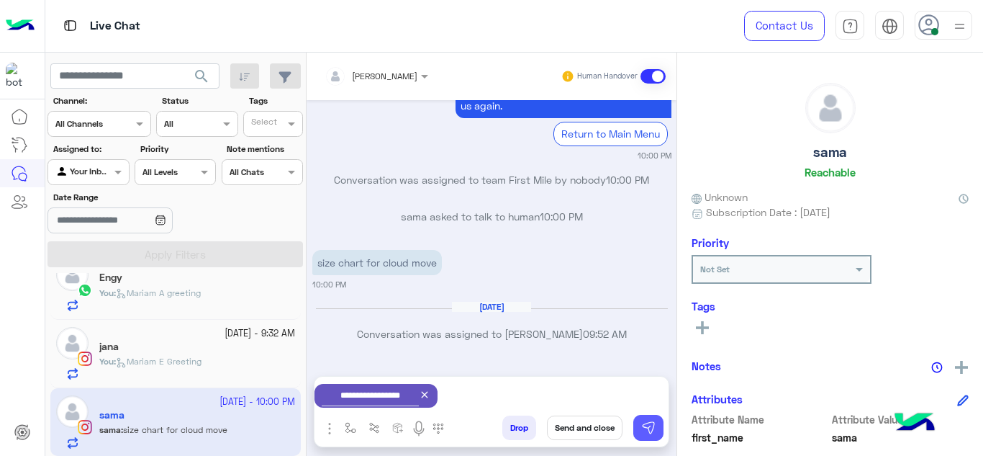
click at [646, 434] on img at bounding box center [648, 427] width 14 height 14
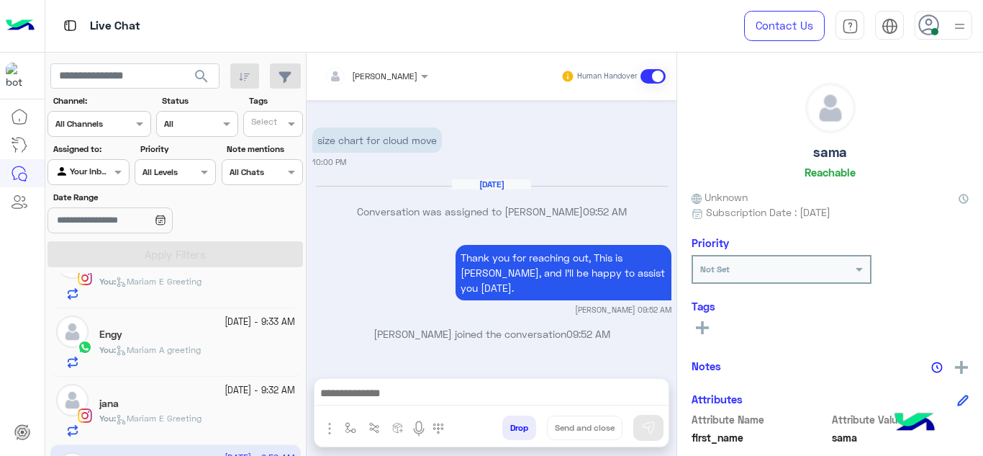
scroll to position [108, 0]
click at [198, 412] on span "Mariam E Greeting" at bounding box center [159, 417] width 86 height 11
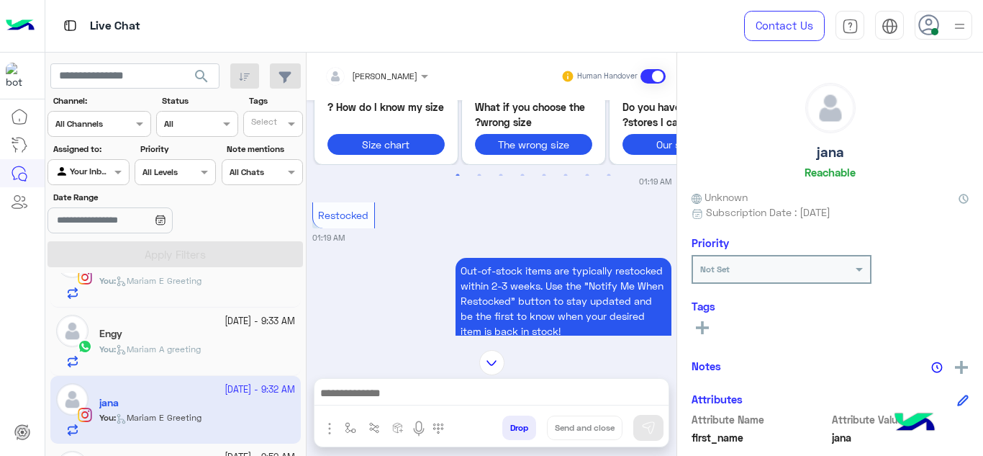
scroll to position [350, 0]
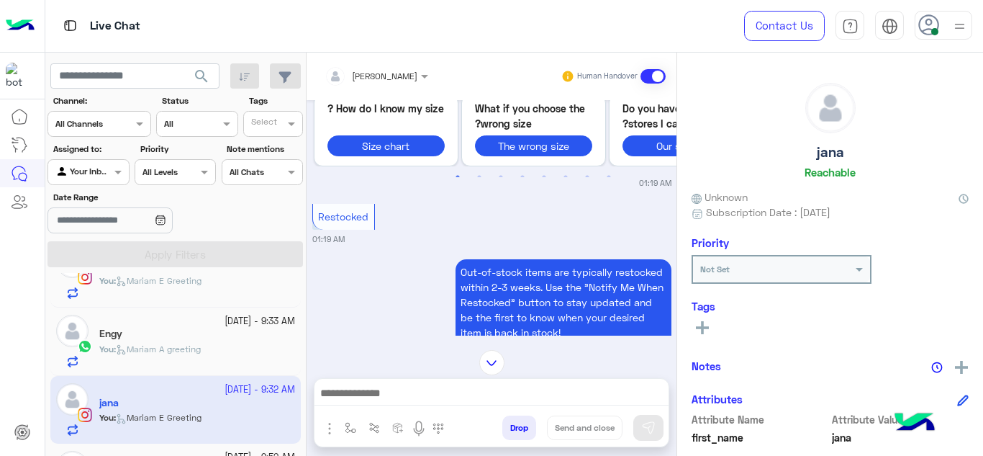
click at [397, 86] on div "[PERSON_NAME]" at bounding box center [371, 76] width 93 height 29
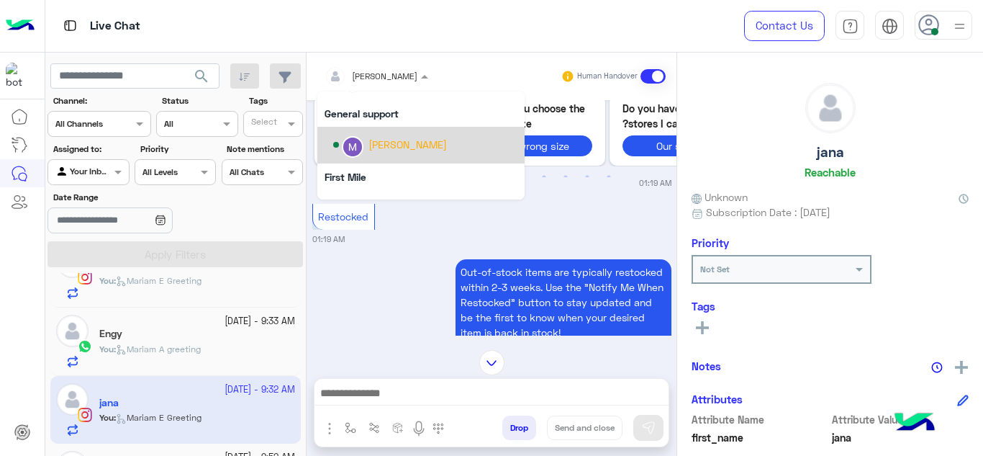
scroll to position [227, 0]
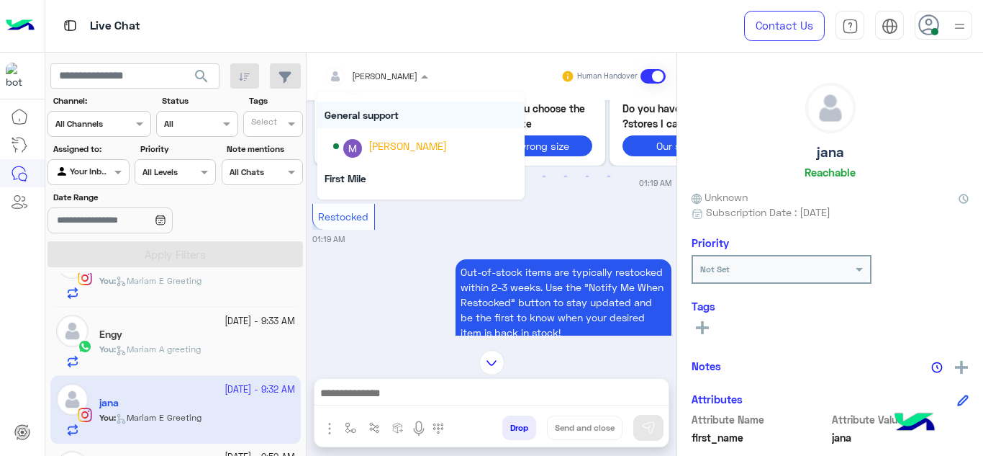
click at [392, 114] on div "General support" at bounding box center [420, 114] width 207 height 27
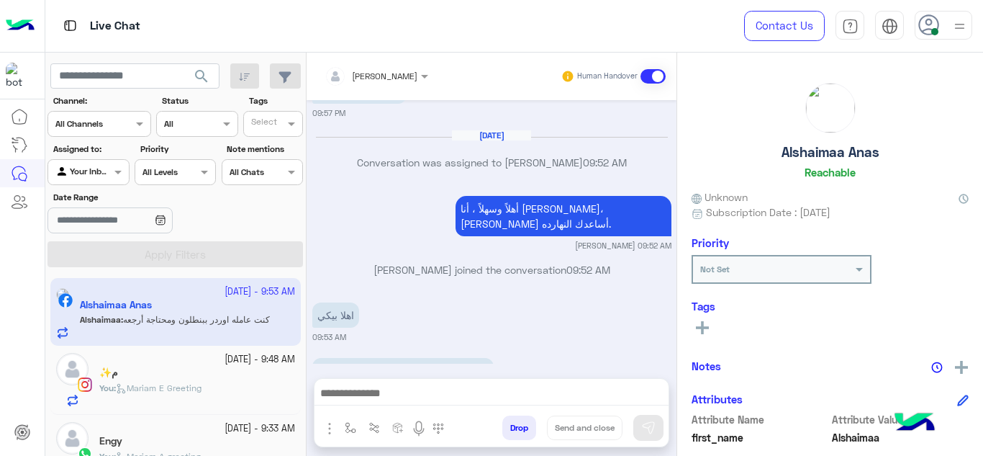
scroll to position [1869, 0]
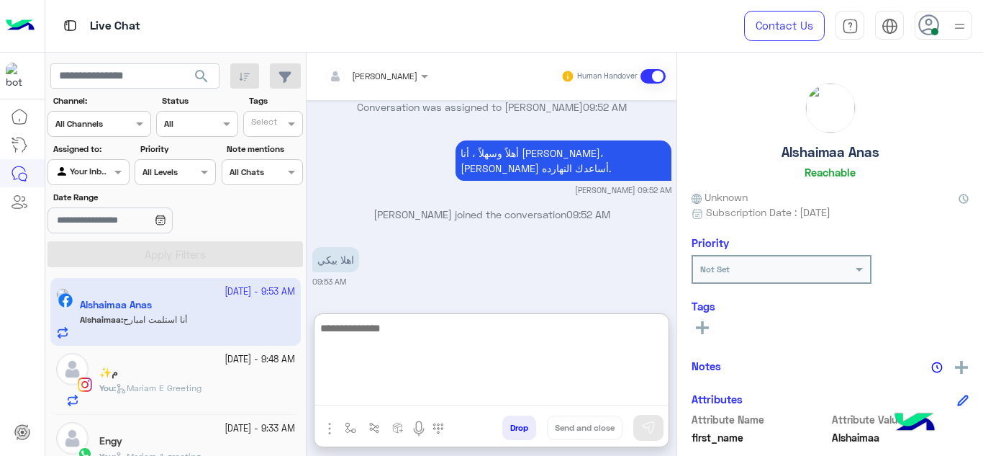
click at [402, 396] on textarea at bounding box center [492, 362] width 354 height 86
type textarea "**********"
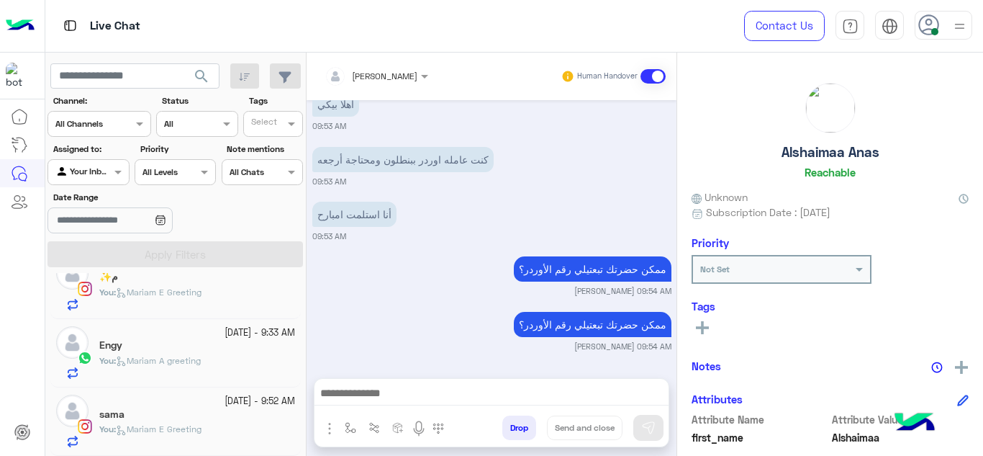
scroll to position [2004, 0]
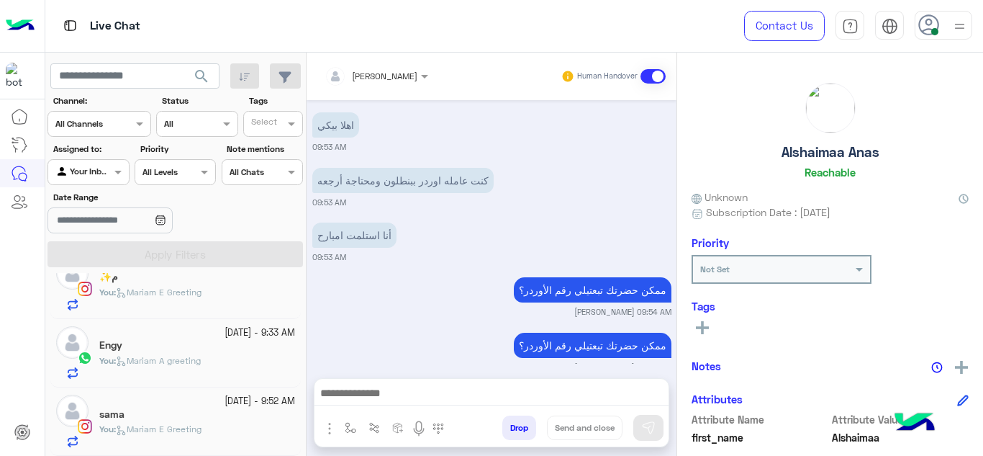
click at [230, 361] on div "You : Mariam A greeting" at bounding box center [197, 366] width 196 height 25
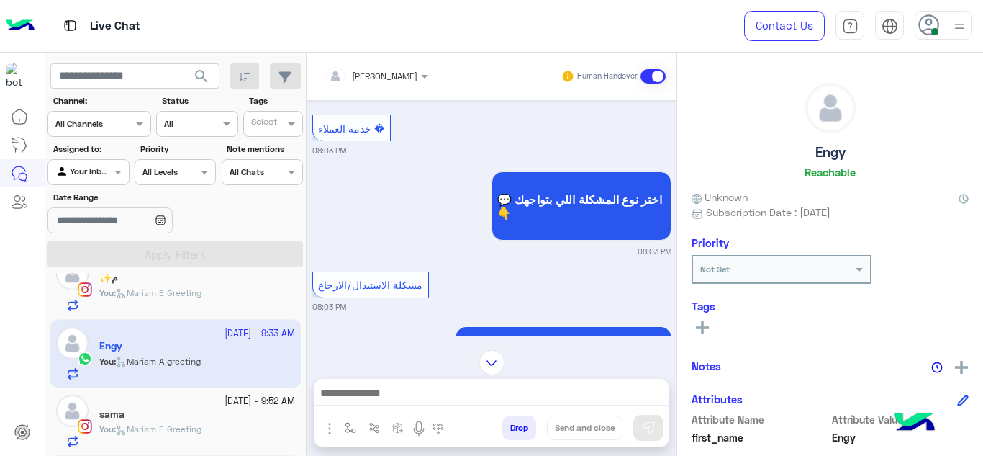
scroll to position [982, 0]
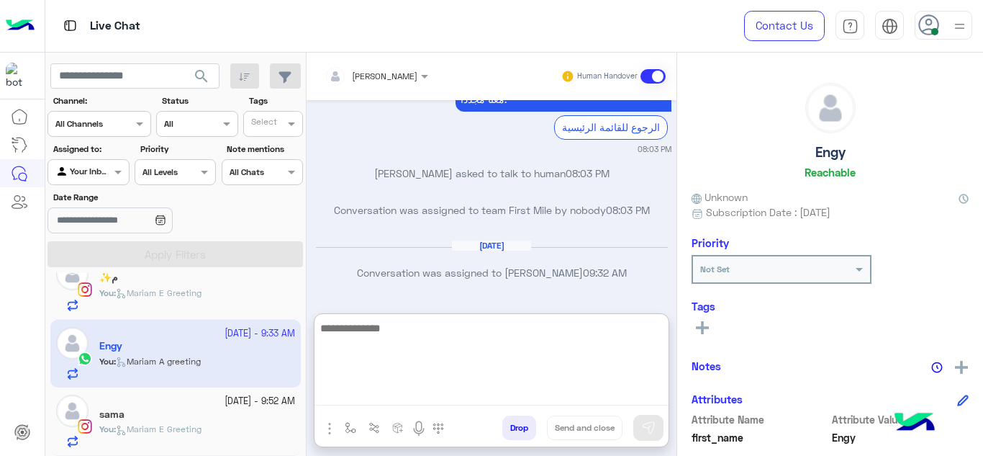
click at [387, 384] on textarea at bounding box center [492, 362] width 354 height 86
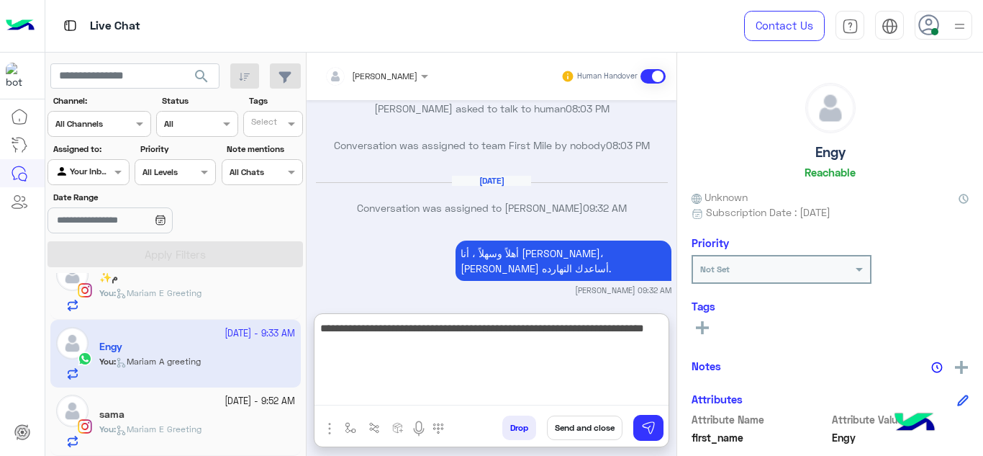
type textarea "**********"
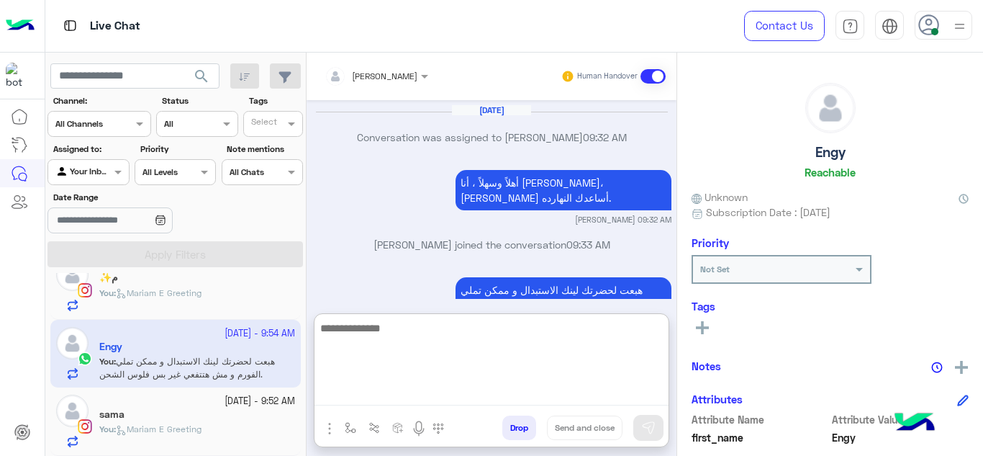
scroll to position [1117, 0]
paste textarea "**********"
type textarea "**********"
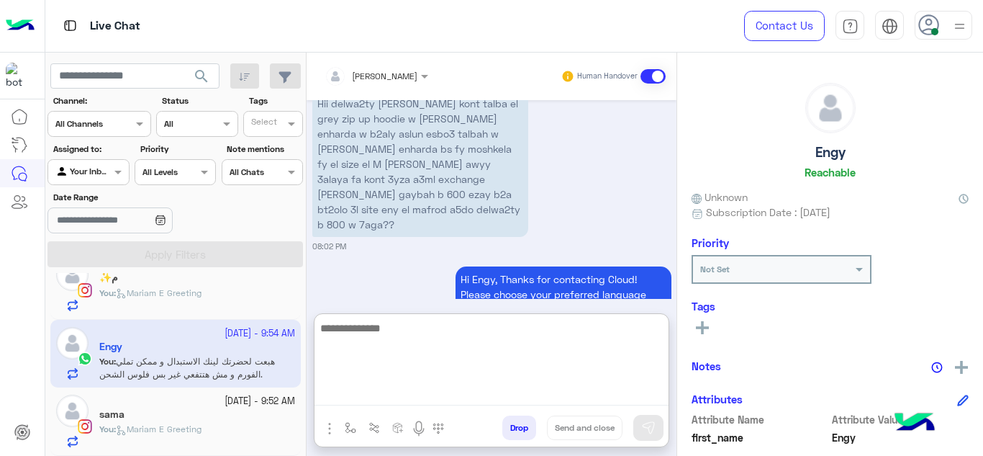
scroll to position [1243, 0]
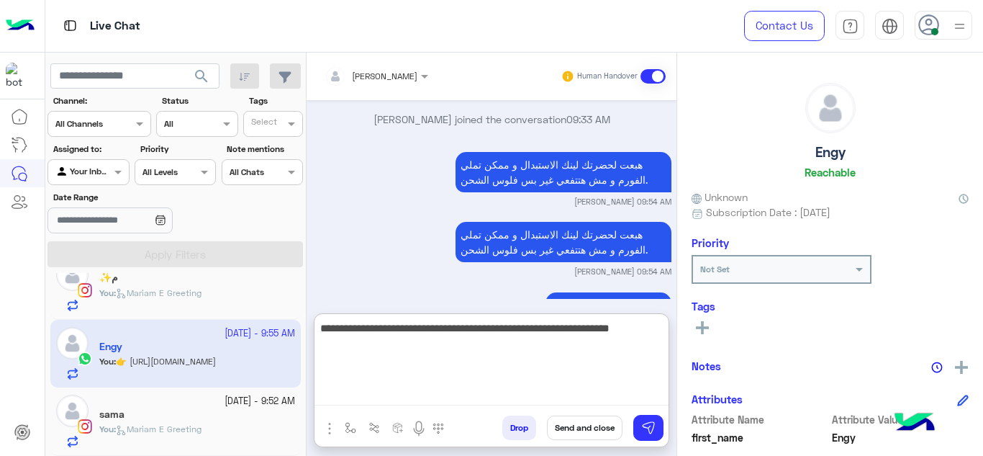
type textarea "**********"
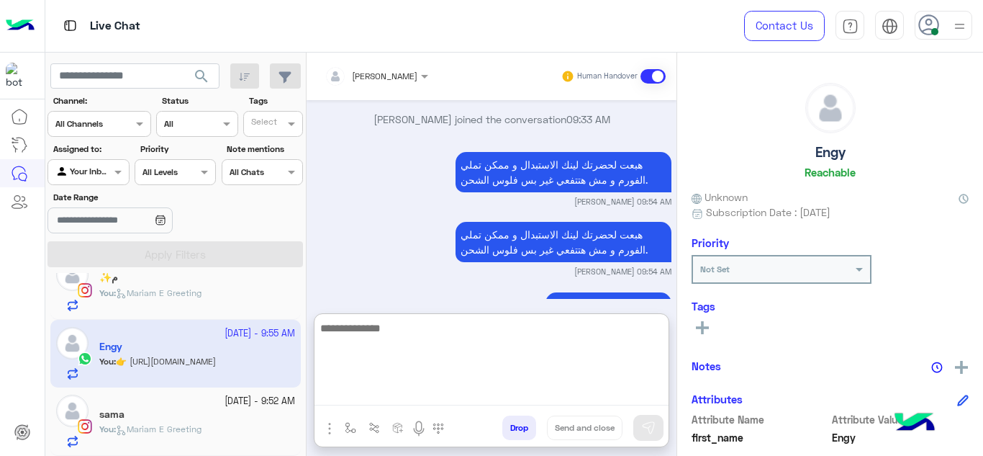
scroll to position [1313, 0]
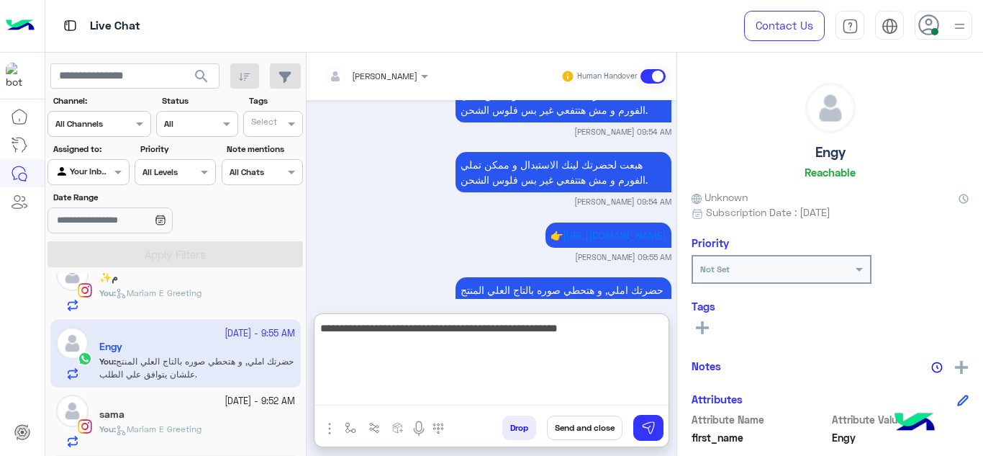
type textarea "**********"
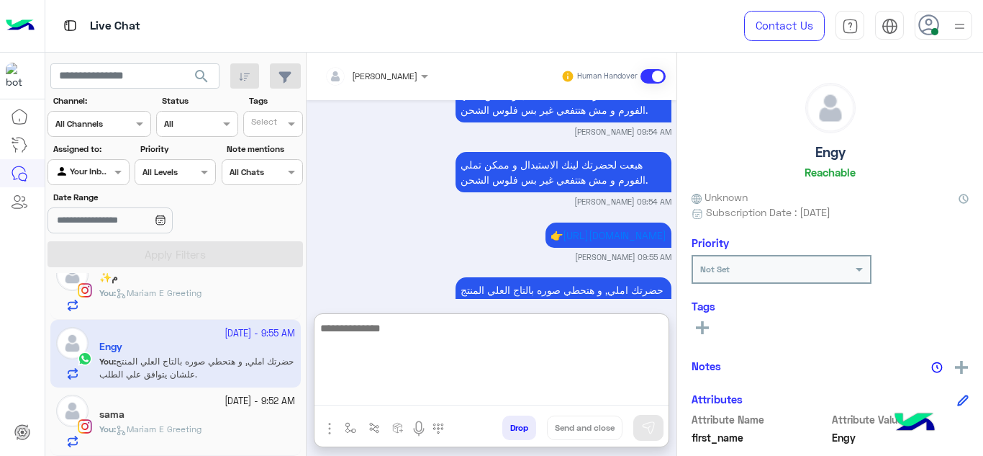
scroll to position [1383, 0]
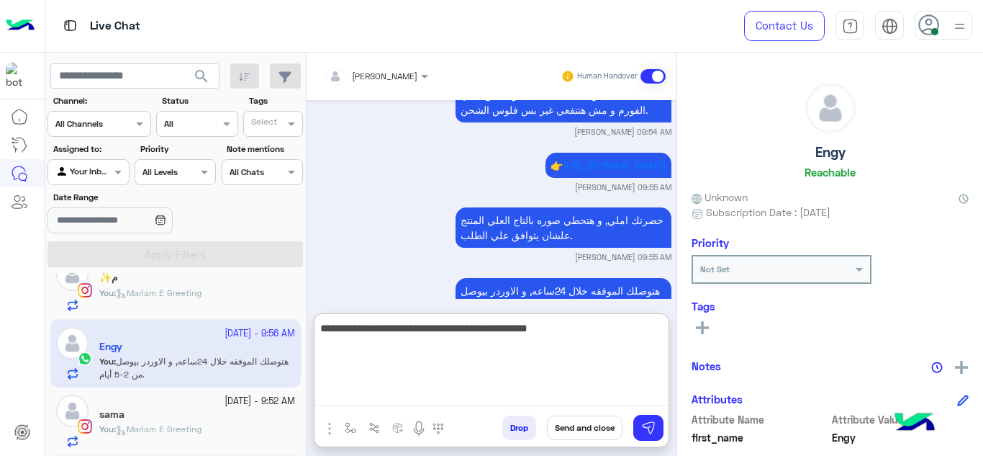
type textarea "**********"
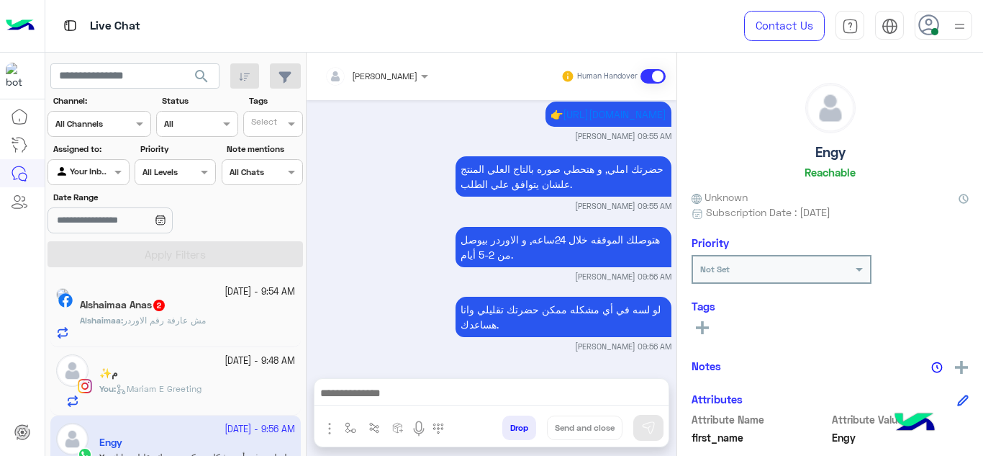
scroll to position [1413, 0]
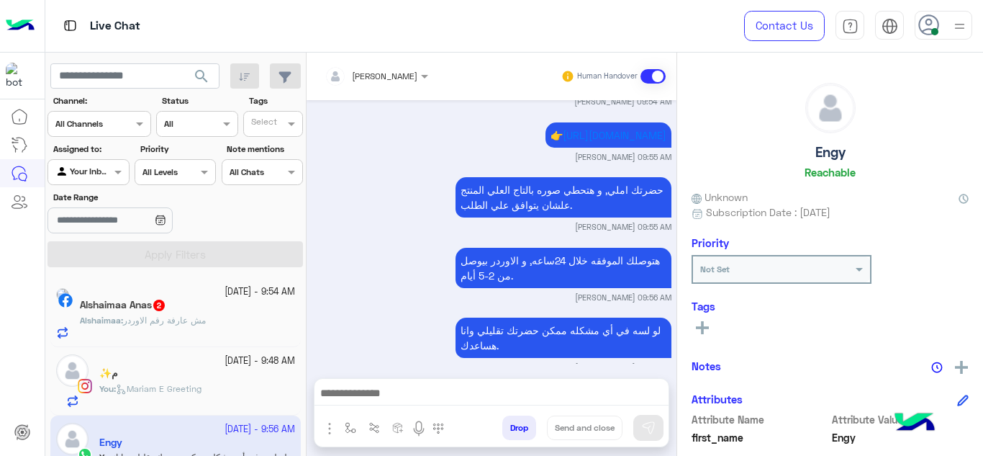
click at [232, 315] on div "Alshaimaa : مش عارفة رقم الاوردر" at bounding box center [187, 326] width 215 height 25
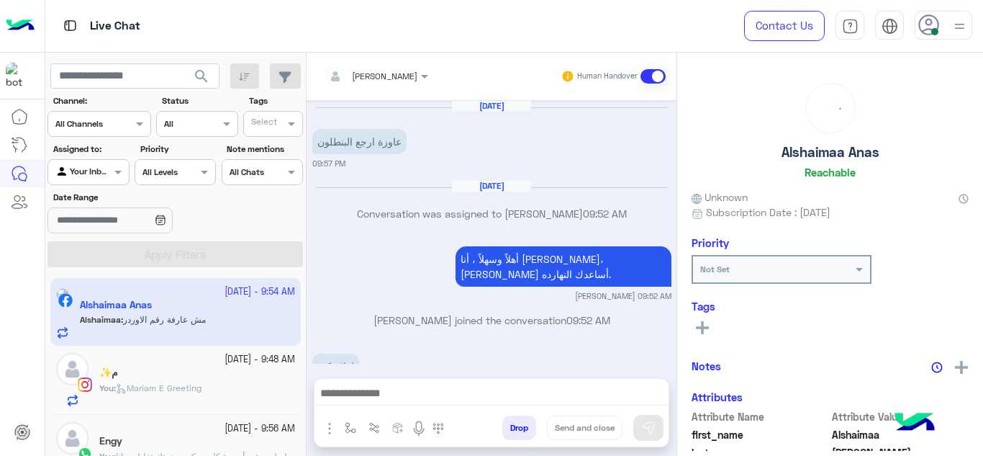
scroll to position [301, 0]
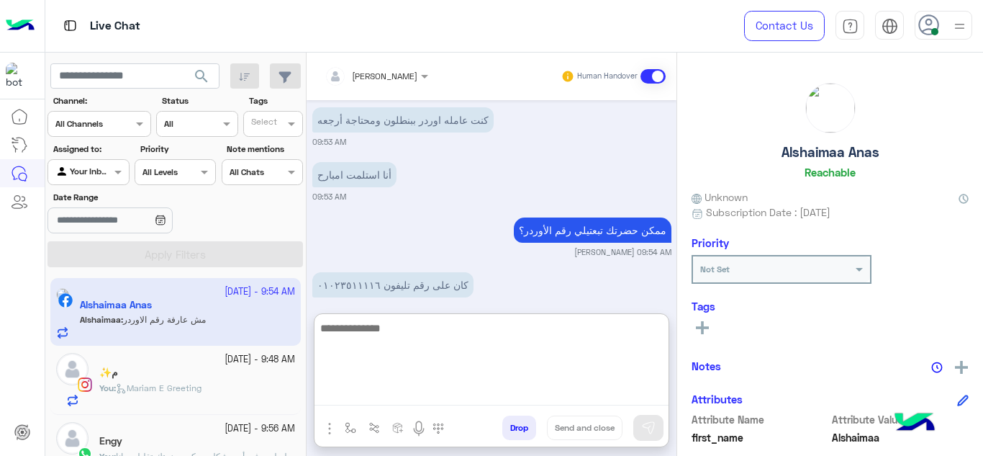
click at [392, 388] on textarea at bounding box center [492, 362] width 354 height 86
type textarea "**********"
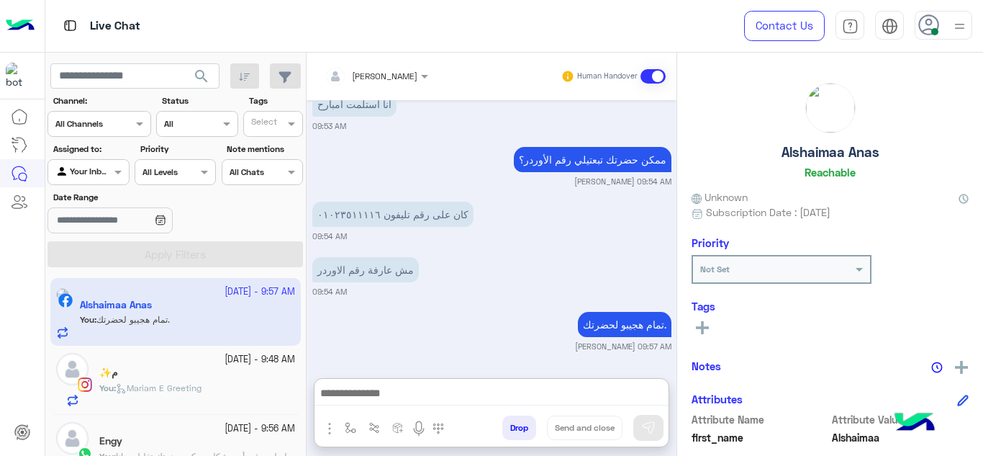
click at [343, 145] on div "Sep 23, 2025 عاوزة ارجع البنطلون 09:57 PM Sep 24, 2025 Conversation was assigne…" at bounding box center [492, 231] width 370 height 263
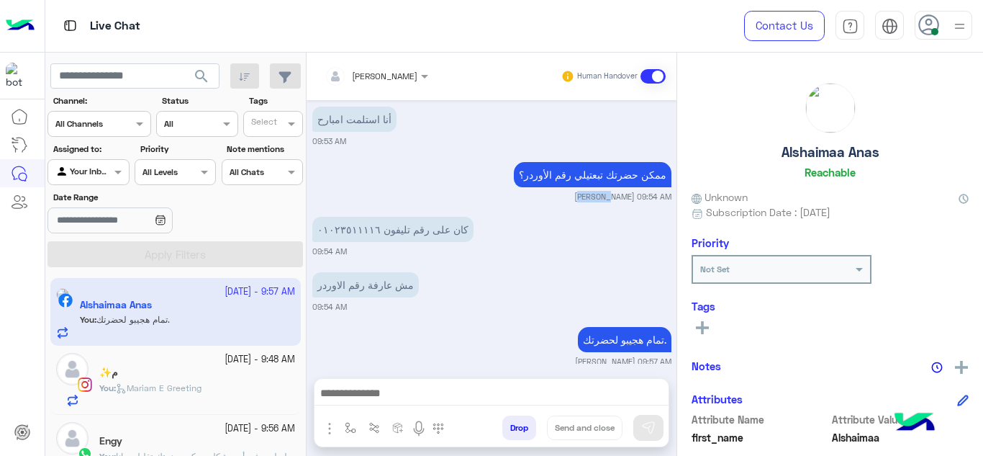
click at [343, 145] on div "Sep 23, 2025 عاوزة ارجع البنطلون 09:57 PM Sep 24, 2025 Conversation was assigne…" at bounding box center [492, 231] width 370 height 263
click at [339, 217] on p "كان على رقم تليفون ٠١٠٢٣٥١١١١٦" at bounding box center [392, 229] width 161 height 25
copy p "٠١٠٢٣٥١١١١٦"
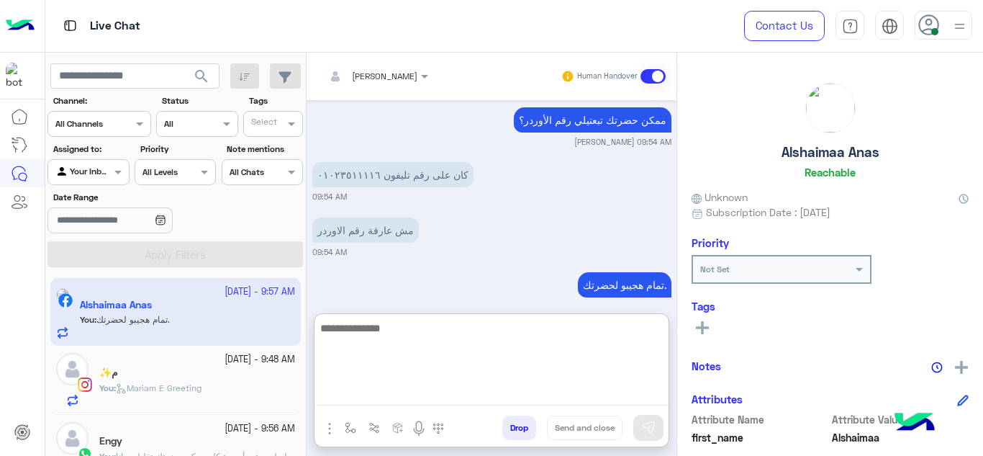
drag, startPoint x: 361, startPoint y: 389, endPoint x: 411, endPoint y: 222, distance: 174.2
click at [411, 222] on div "Mariam Ahmed Human Handover Sep 23, 2025 عاوزة ارجع البنطلون 09:57 PM Sep 24, 2…" at bounding box center [492, 257] width 370 height 409
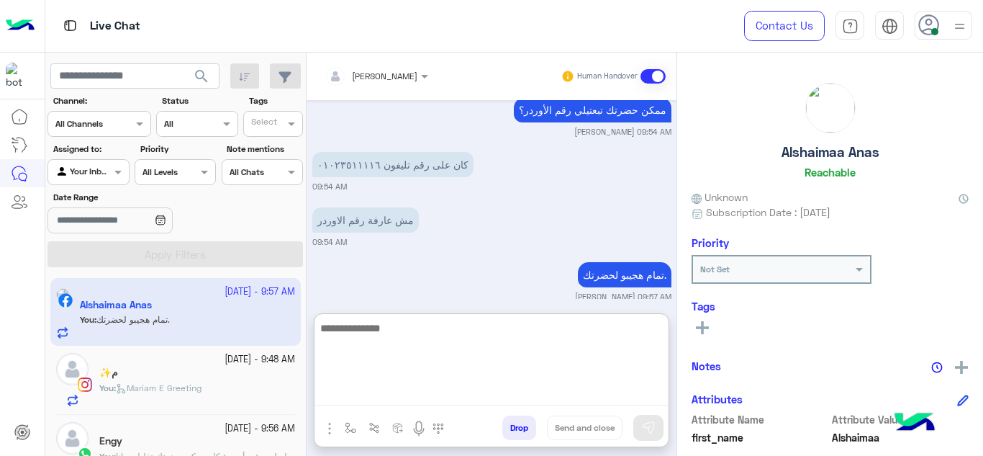
scroll to position [420, 0]
type textarea "*"
paste textarea "*******"
type textarea "**********"
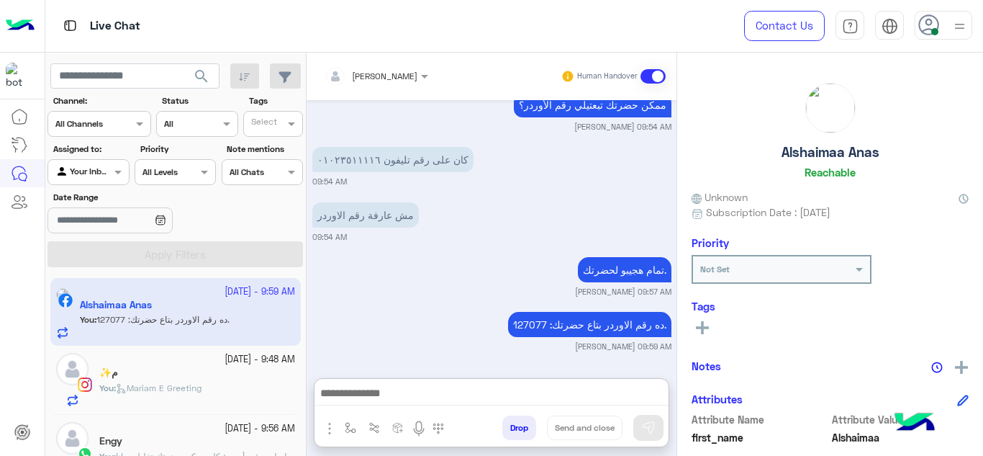
click at [240, 371] on div "م✨" at bounding box center [197, 373] width 196 height 15
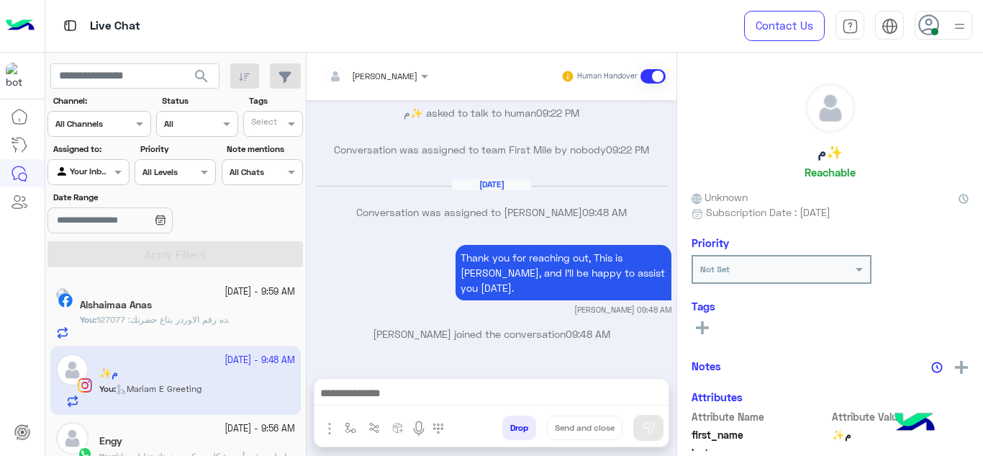
scroll to position [96, 0]
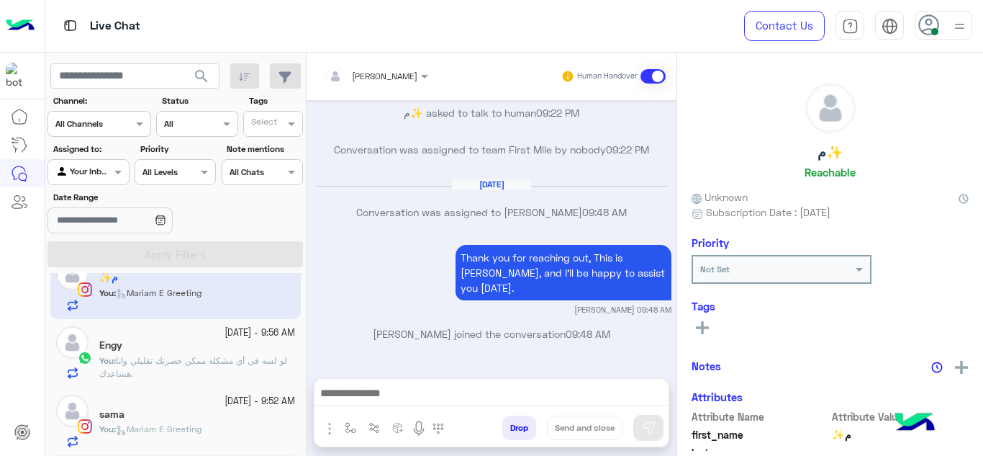
click at [199, 358] on span "لو لسه في أي مشكله ممكن حضرتك تقليلي وانا هساعدك." at bounding box center [193, 367] width 188 height 24
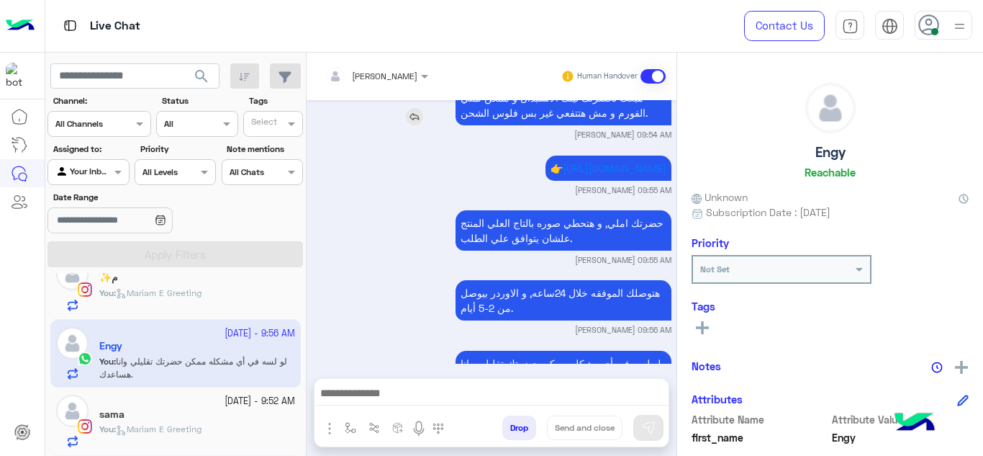
scroll to position [292, 0]
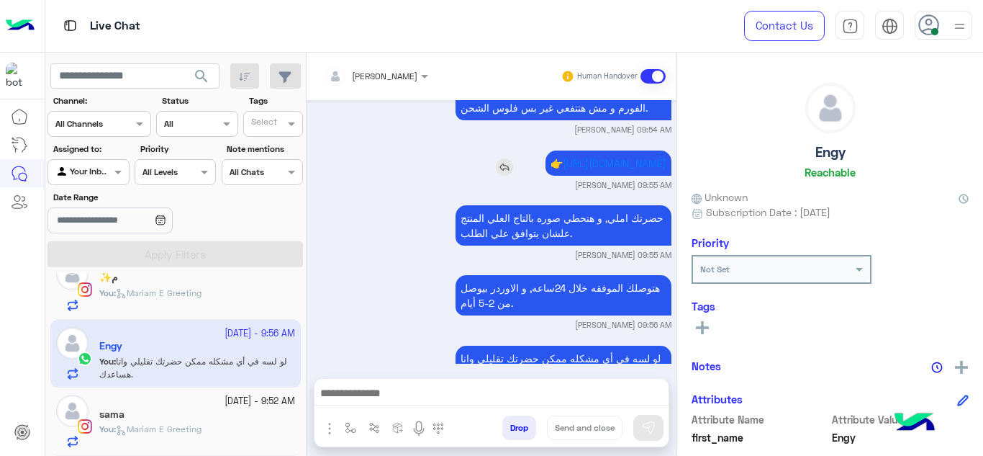
click at [551, 157] on span "👉" at bounding box center [557, 163] width 12 height 12
copy app-msgs-text
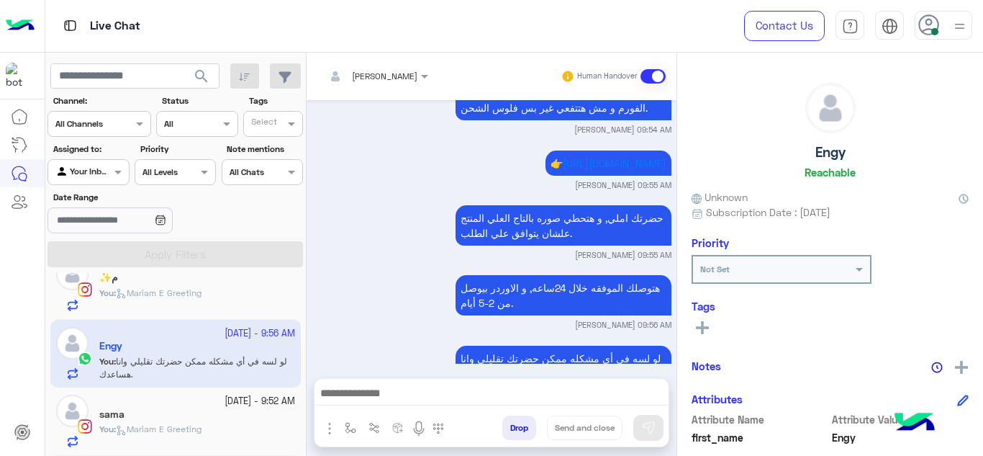
scroll to position [0, 0]
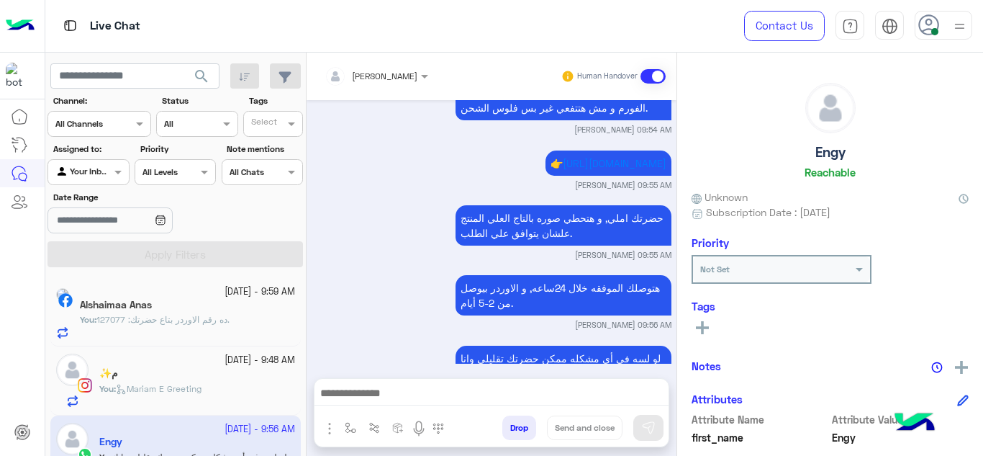
click at [189, 320] on span "ده رقم الاوردر بتاع حضرتك: 127077." at bounding box center [162, 319] width 133 height 11
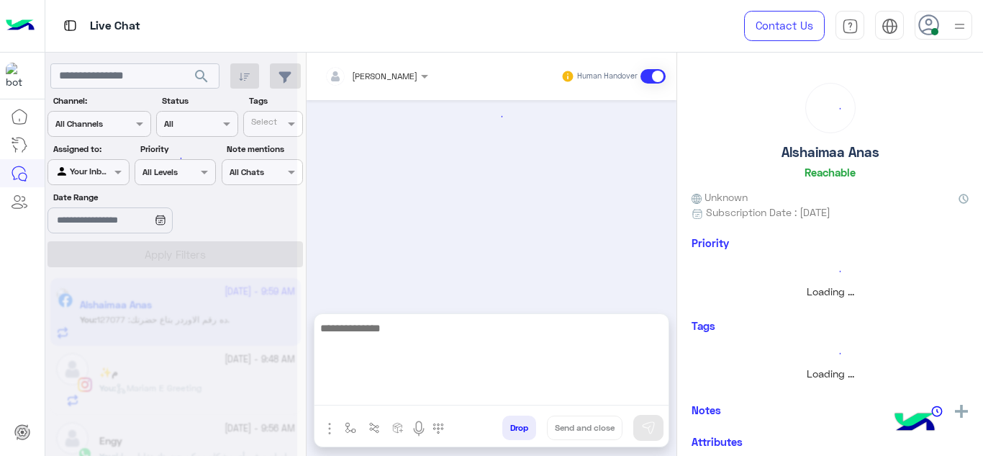
click at [351, 394] on textarea at bounding box center [492, 362] width 354 height 86
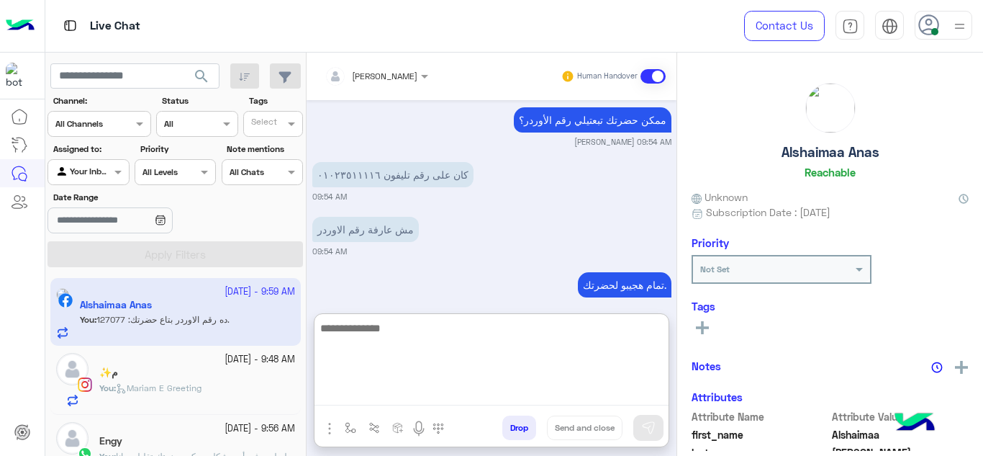
paste textarea "**********"
type textarea "**********"
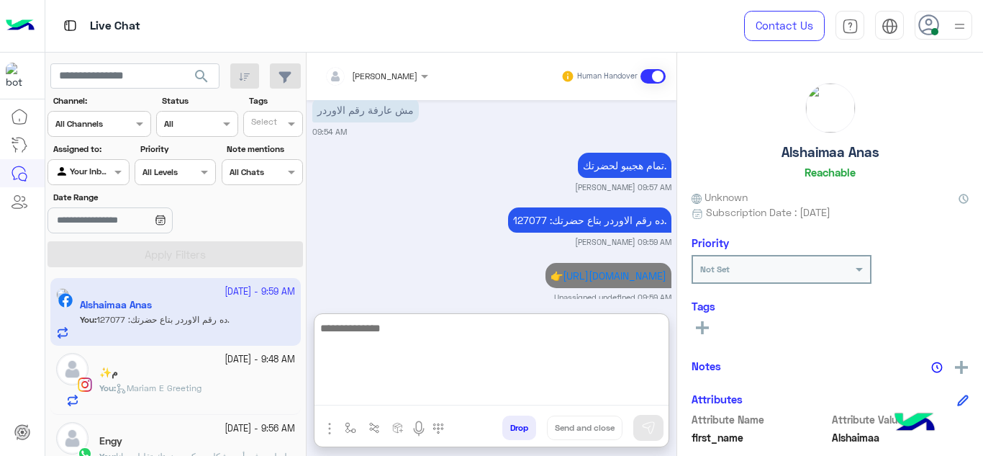
scroll to position [96, 0]
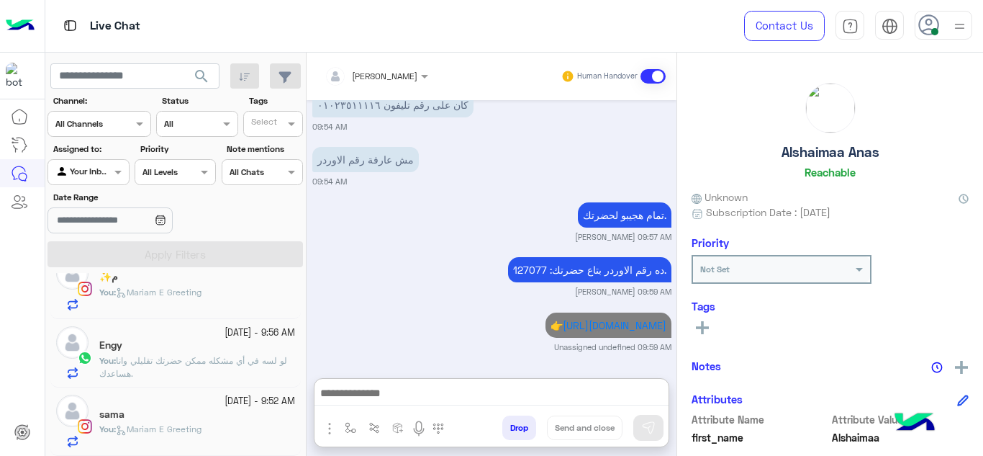
click at [196, 369] on p "You : لو لسه في أي مشكله ممكن حضرتك تقليلي وانا هساعدك." at bounding box center [197, 367] width 196 height 26
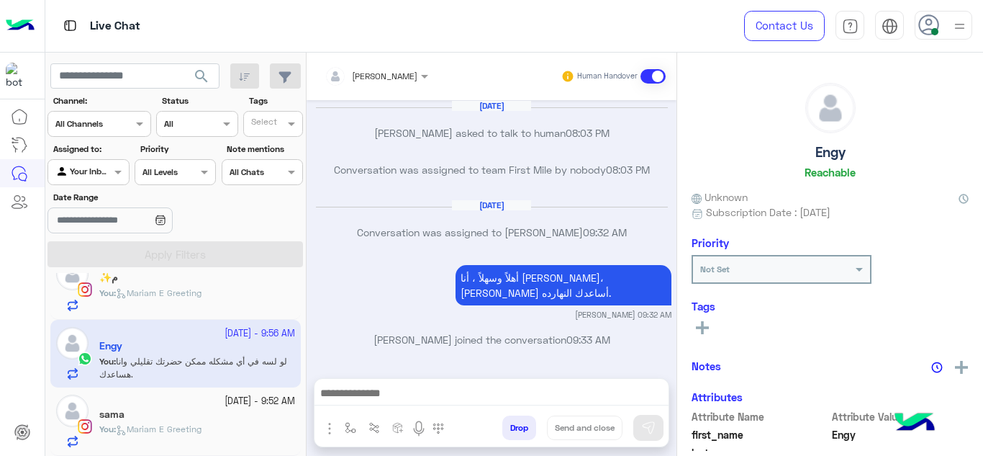
scroll to position [325, 0]
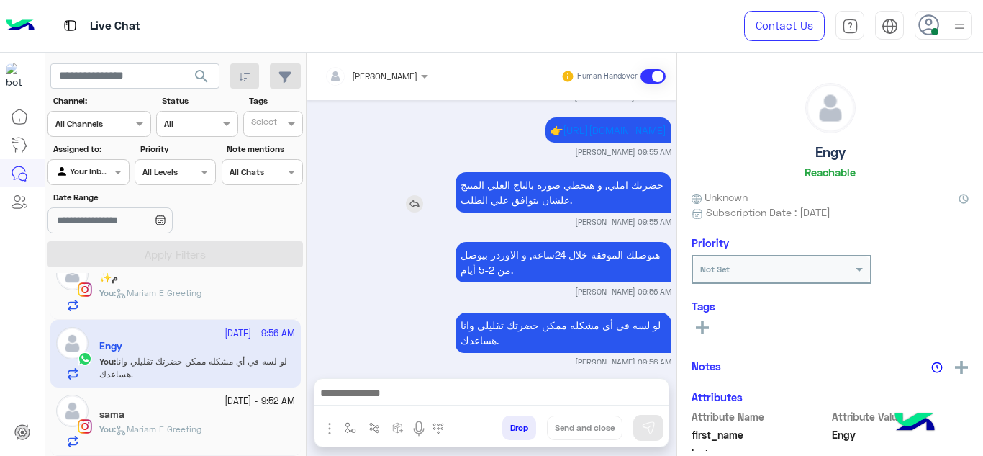
click at [494, 178] on p "حضرتك املي, و هتحطي صوره بالتاج العلي المنتج علشان يتوافق علي الطلب." at bounding box center [564, 192] width 216 height 40
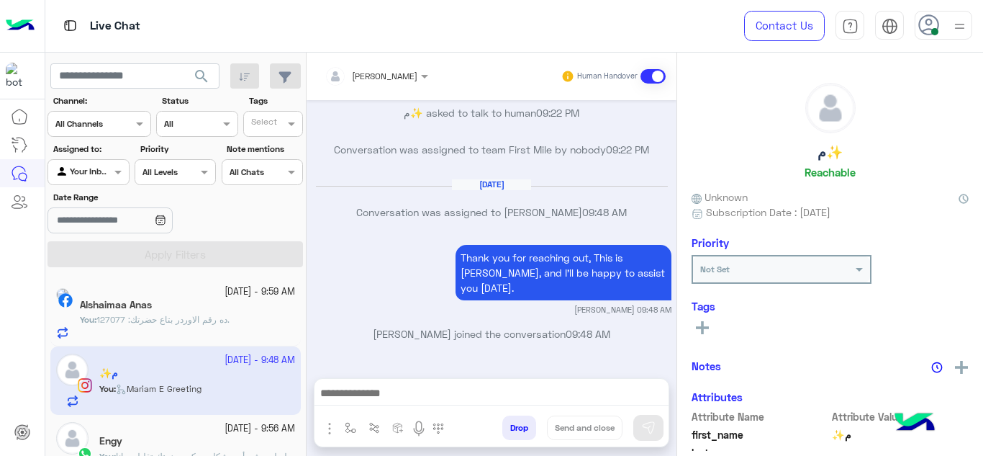
click at [189, 319] on span "ده رقم الاوردر بتاع حضرتك: 127077." at bounding box center [162, 319] width 133 height 11
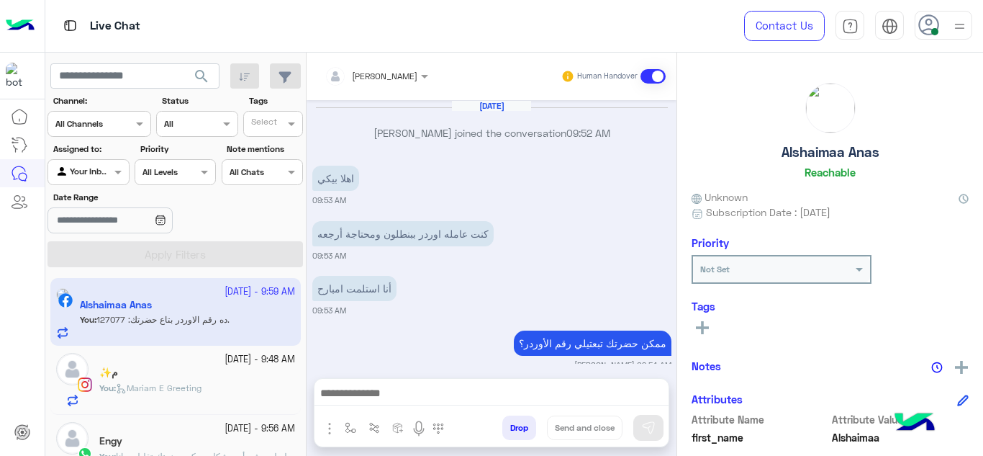
scroll to position [294, 0]
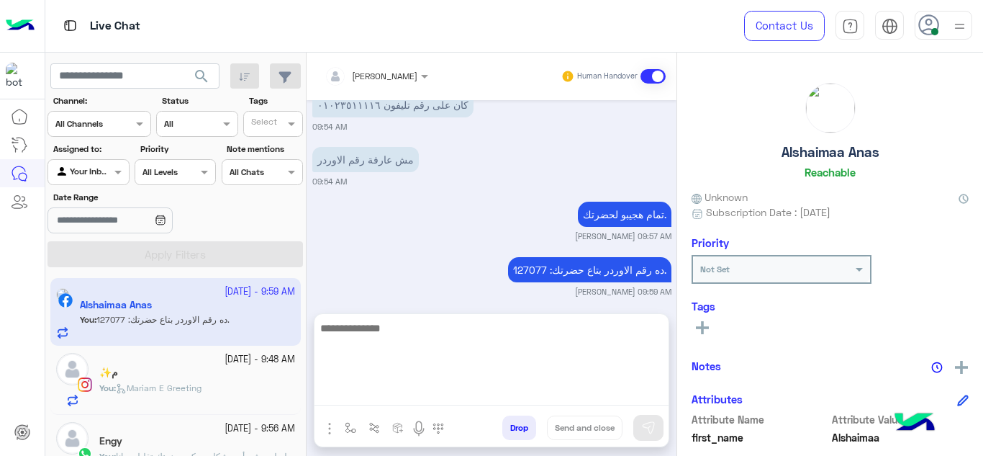
click at [381, 392] on textarea at bounding box center [492, 362] width 354 height 86
paste textarea "**********"
drag, startPoint x: 533, startPoint y: 343, endPoint x: 245, endPoint y: 350, distance: 288.0
click at [245, 350] on mat-drawer-container "search Channel: Channel All Channels Status Channel All Tags Select Assigned to…" at bounding box center [514, 257] width 939 height 409
type textarea "**"
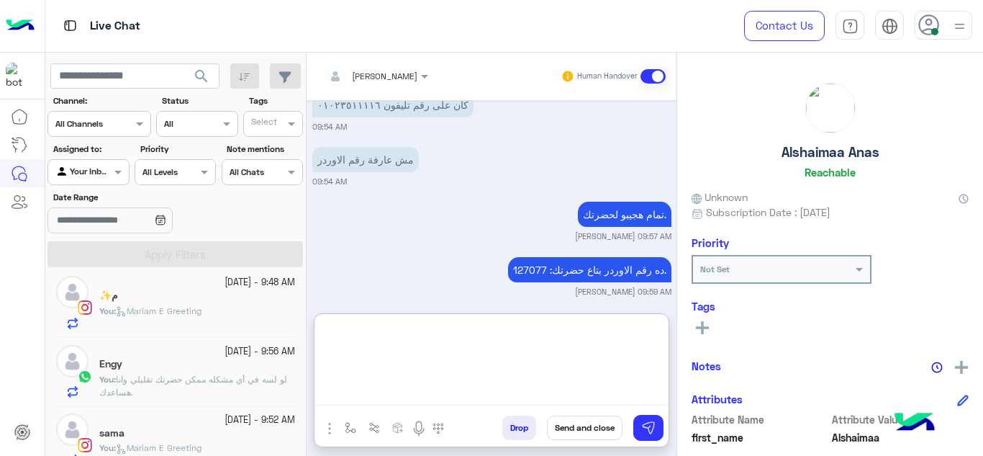
scroll to position [78, 0]
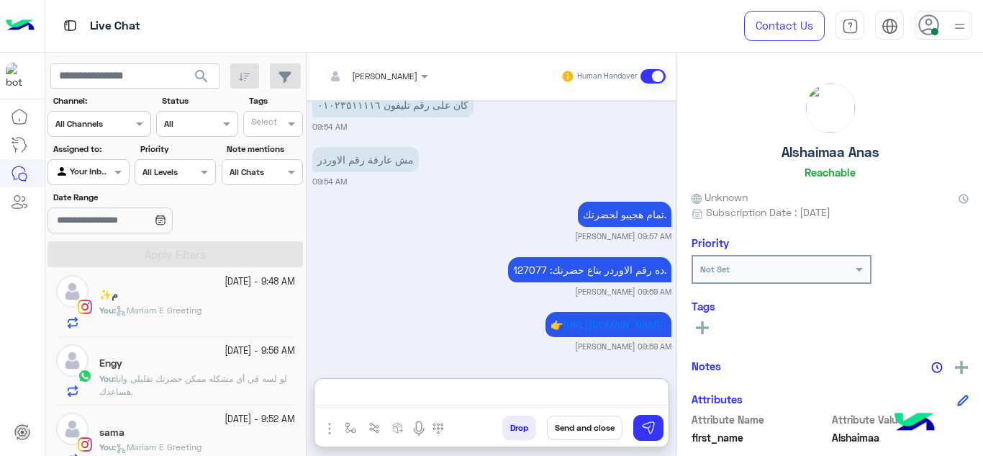
click at [222, 377] on span "لو لسه في أي مشكله ممكن حضرتك تقليلي وانا هساعدك." at bounding box center [193, 385] width 188 height 24
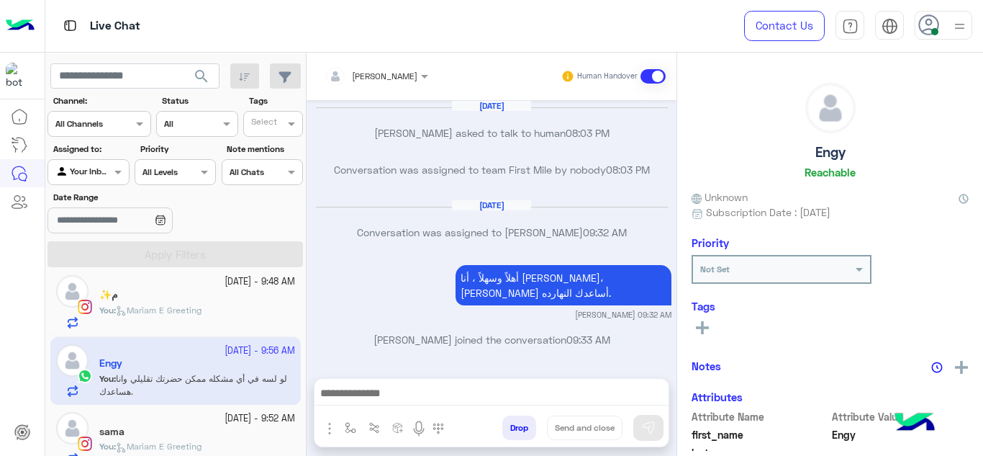
scroll to position [325, 0]
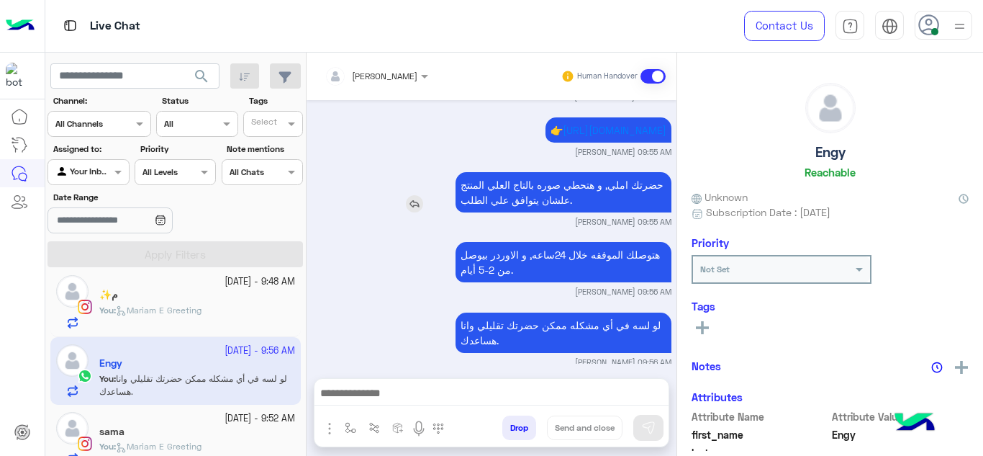
click at [546, 172] on p "حضرتك املي, و هتحطي صوره بالتاج العلي المنتج علشان يتوافق علي الطلب." at bounding box center [564, 192] width 216 height 40
copy app-msgs-text
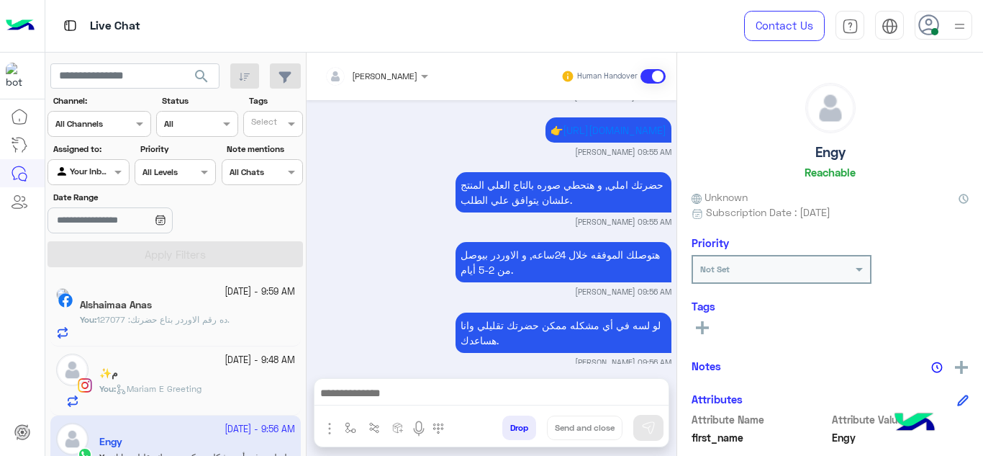
click at [225, 310] on div "Alshaimaa Anas" at bounding box center [187, 306] width 215 height 15
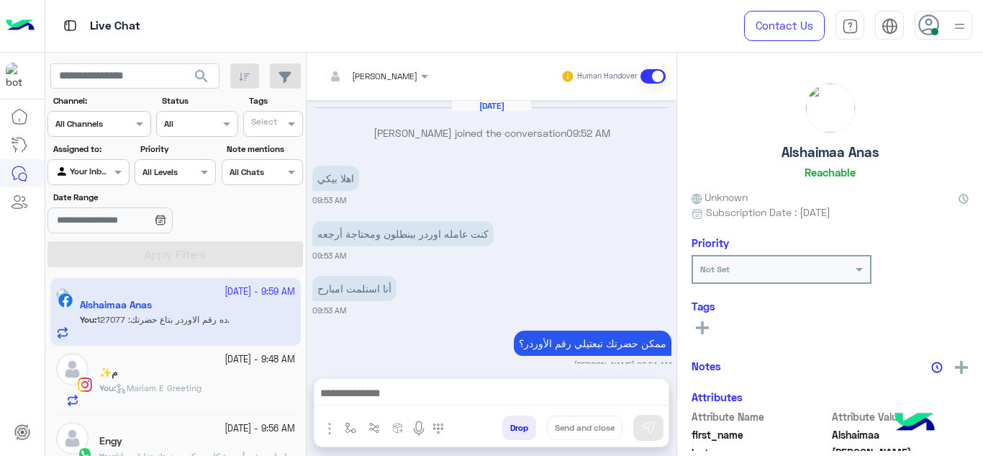
scroll to position [294, 0]
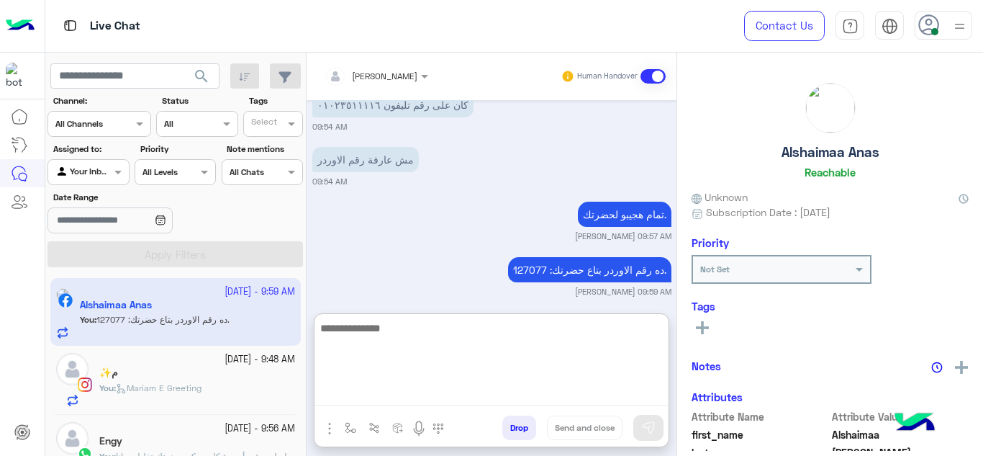
click at [347, 394] on textarea at bounding box center [492, 362] width 354 height 86
paste textarea "**********"
type textarea "**********"
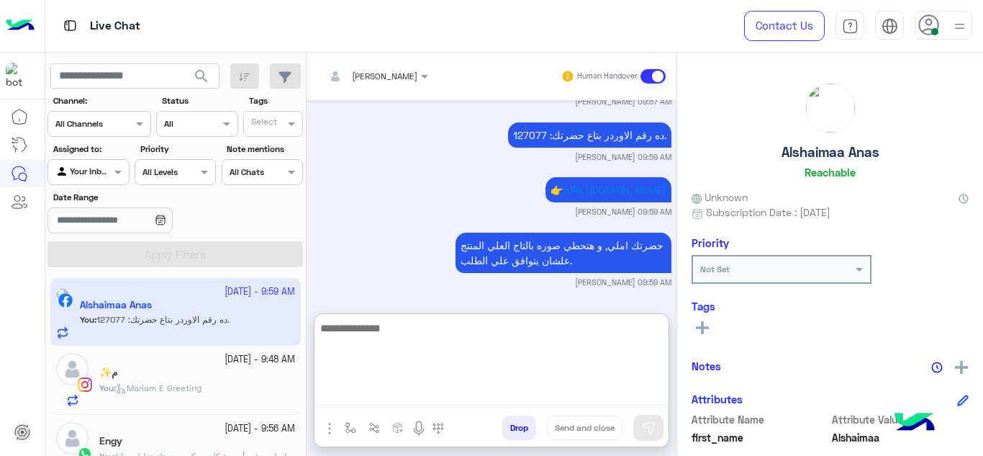
scroll to position [83, 0]
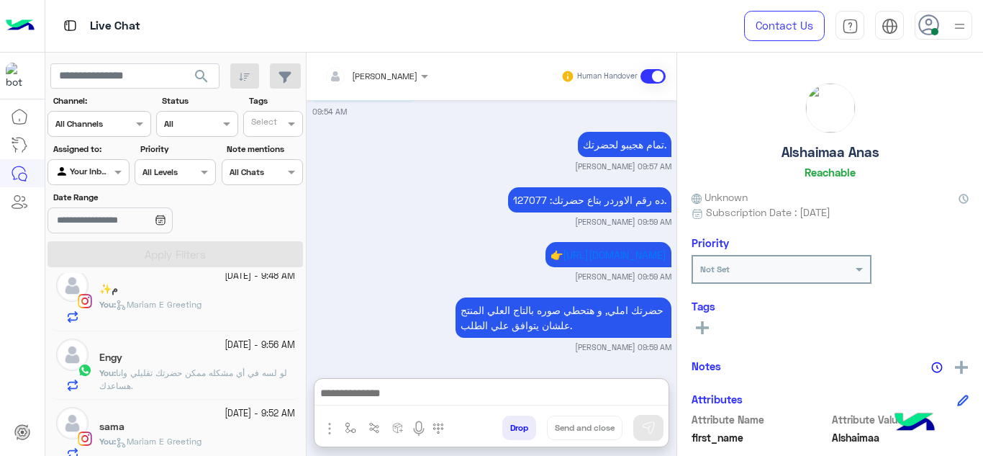
click at [225, 379] on p "You : لو لسه في أي مشكله ممكن حضرتك تقليلي وانا هساعدك." at bounding box center [197, 379] width 196 height 26
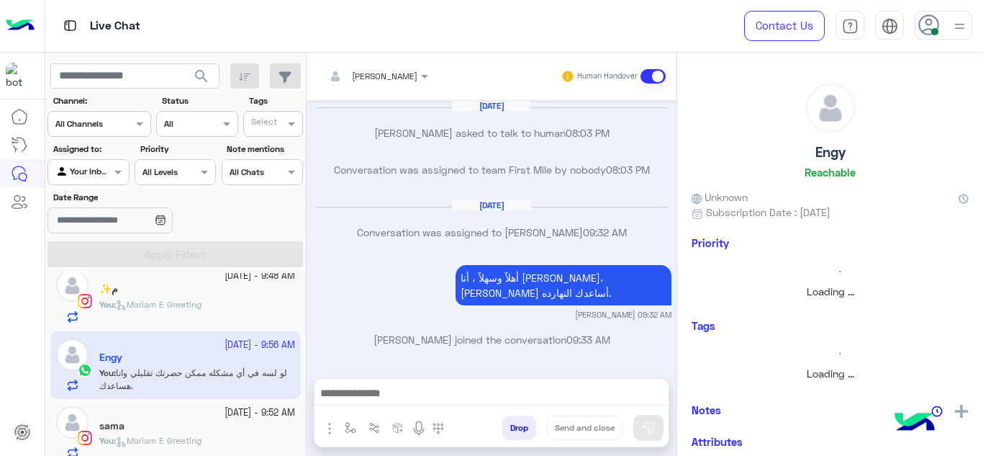
scroll to position [325, 0]
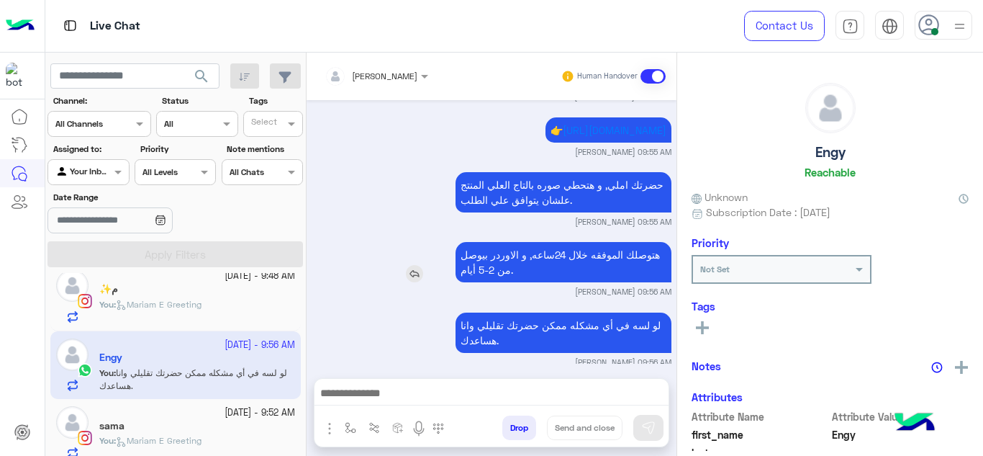
click at [561, 242] on p "هتوصلك الموفقه خلال 24ساعه, و الاوردر بيوصل من 2-5 أيام." at bounding box center [564, 262] width 216 height 40
copy app-msgs-text
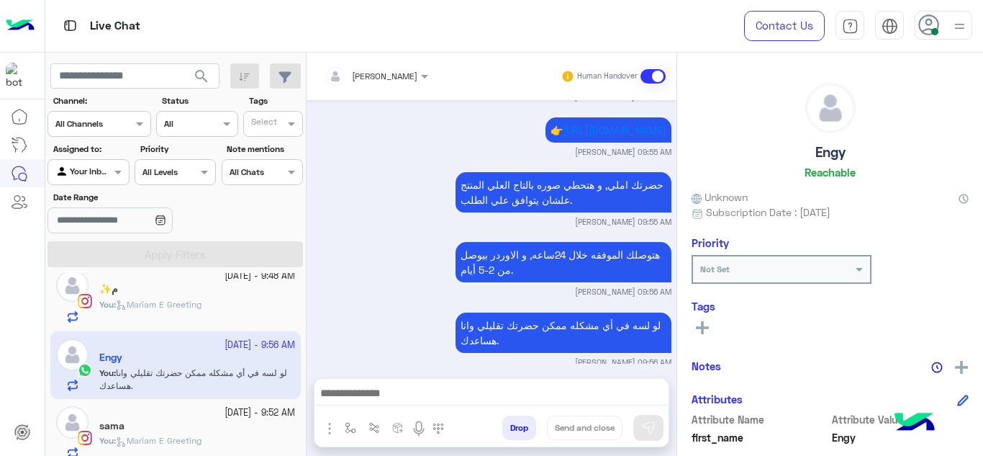
scroll to position [0, 0]
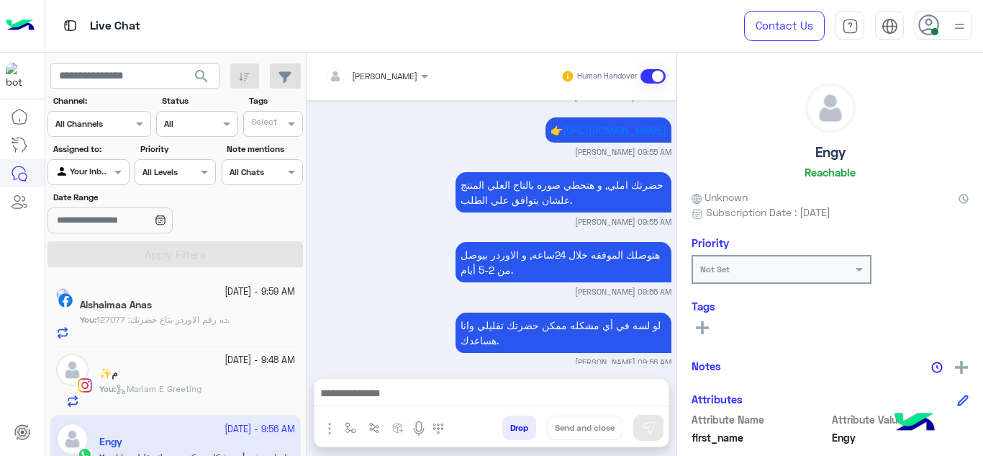
click at [243, 330] on div "You : ده رقم الاوردر بتاع حضرتك: 127077." at bounding box center [187, 325] width 215 height 25
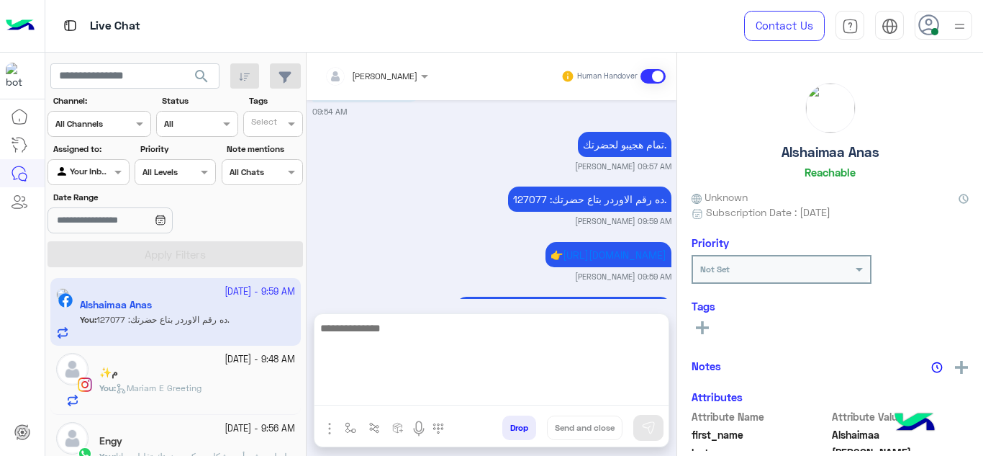
click at [357, 392] on textarea at bounding box center [492, 362] width 354 height 86
paste textarea "**********"
type textarea "**********"
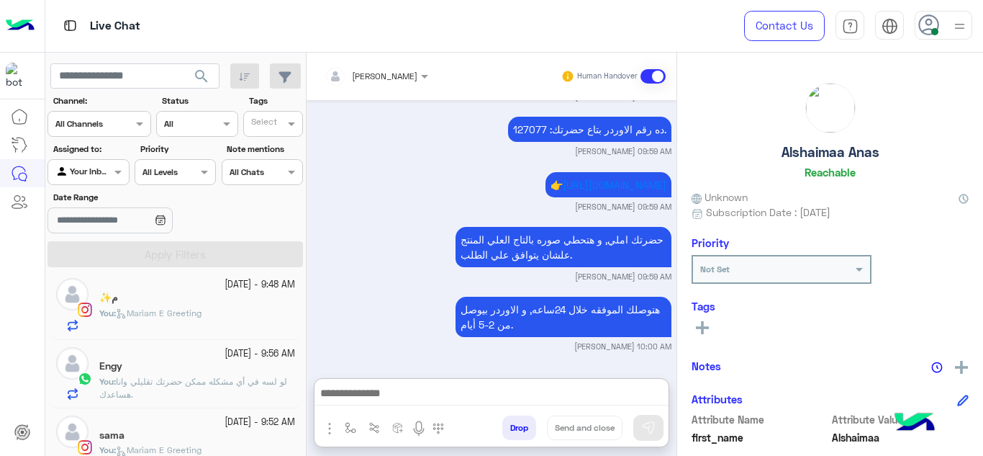
click at [196, 383] on span "لو لسه في أي مشكله ممكن حضرتك تقليلي وانا هساعدك." at bounding box center [193, 388] width 188 height 24
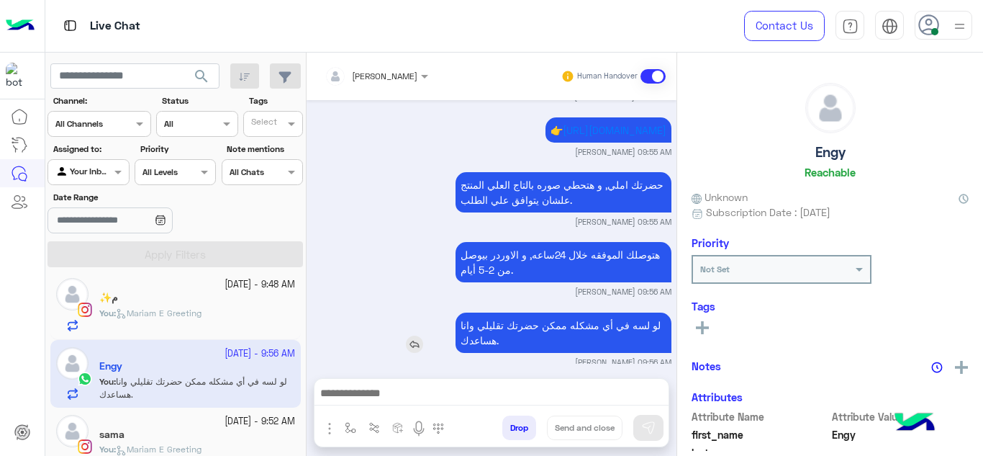
click at [555, 314] on p "لو لسه في أي مشكله ممكن حضرتك تقليلي وانا هساعدك." at bounding box center [564, 332] width 216 height 40
copy app-msgs-text
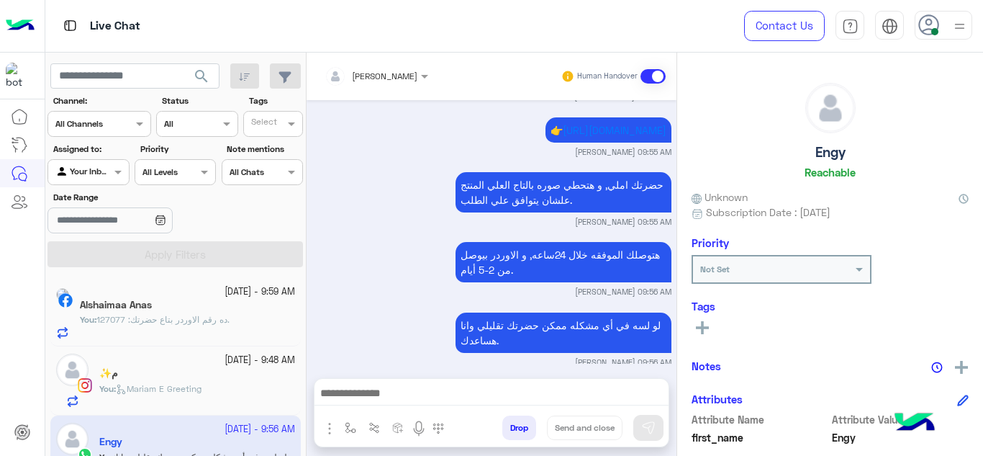
click at [199, 336] on div "You : ده رقم الاوردر بتاع حضرتك: 127077." at bounding box center [187, 325] width 215 height 25
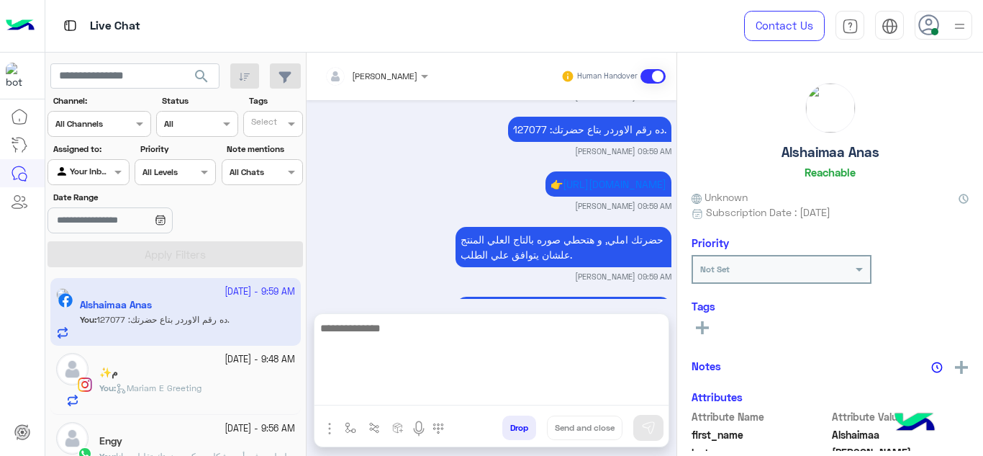
click at [372, 392] on textarea at bounding box center [492, 362] width 354 height 86
paste textarea "**********"
type textarea "**********"
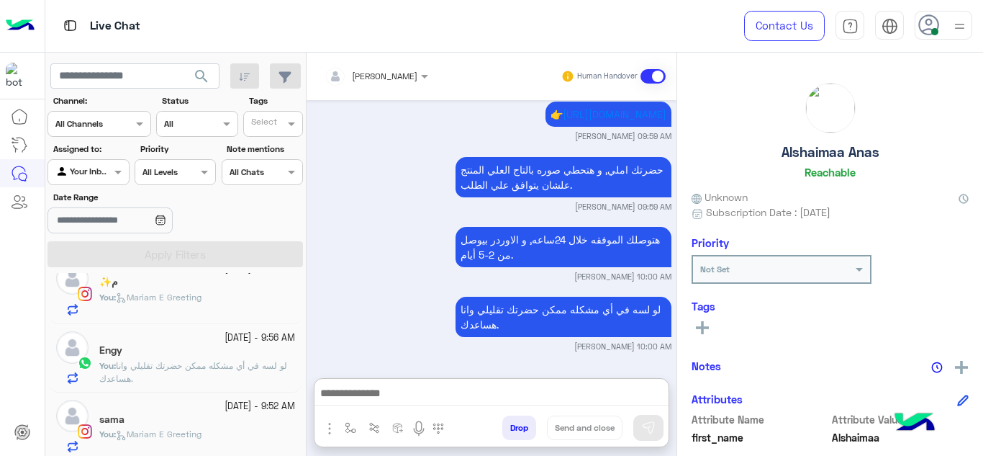
click at [227, 356] on div "Engy" at bounding box center [197, 351] width 196 height 15
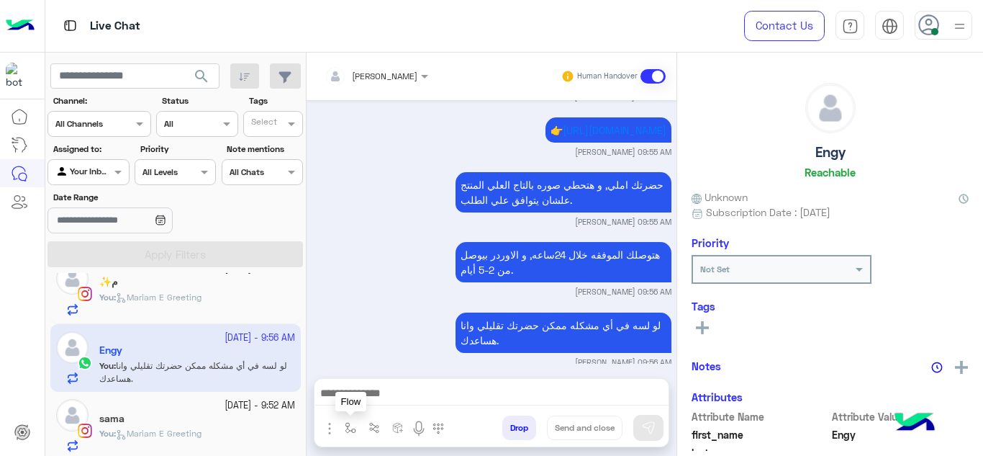
click at [347, 425] on img "button" at bounding box center [351, 428] width 12 height 12
click at [369, 393] on input "text" at bounding box center [375, 393] width 57 height 13
type input "*"
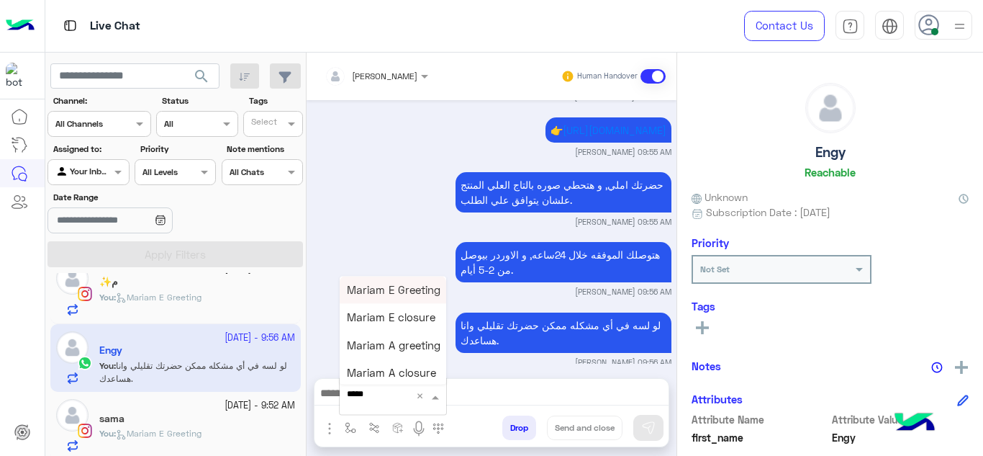
type input "******"
click at [419, 373] on span "Mariam A closure" at bounding box center [391, 372] width 89 height 13
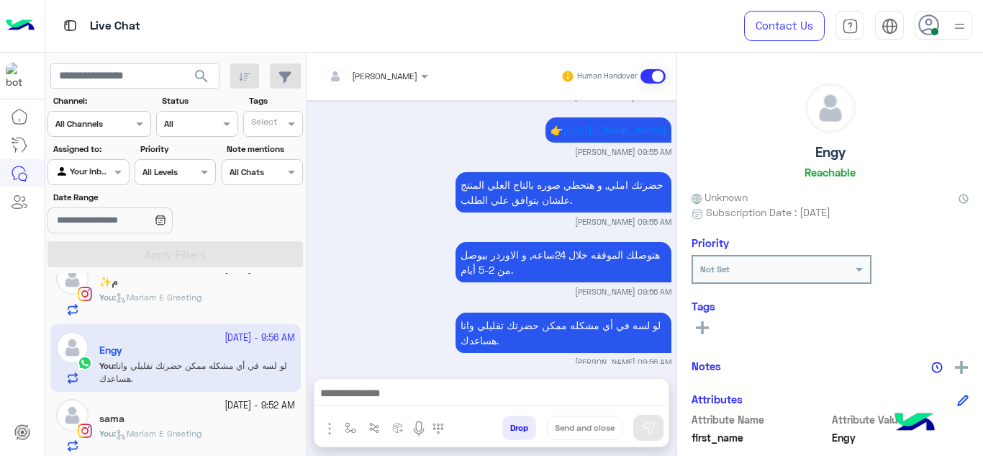
type textarea "**********"
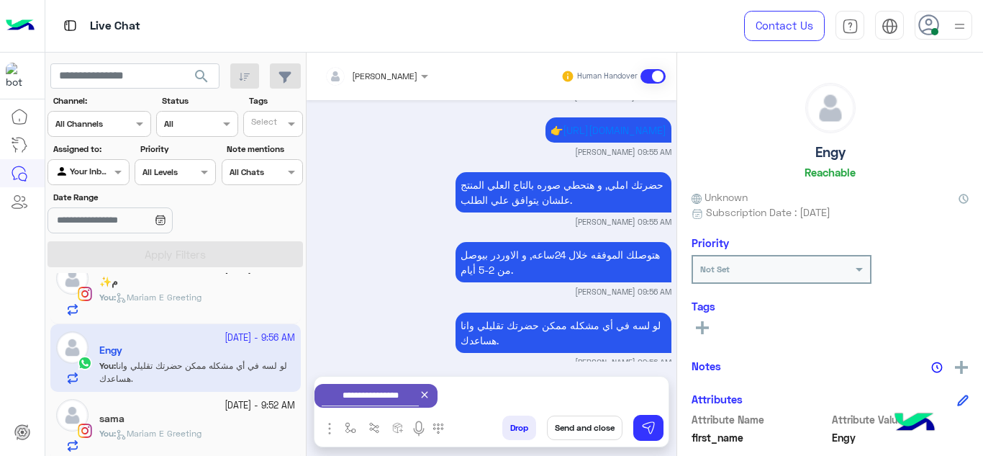
click at [571, 427] on button "Send and close" at bounding box center [585, 427] width 76 height 24
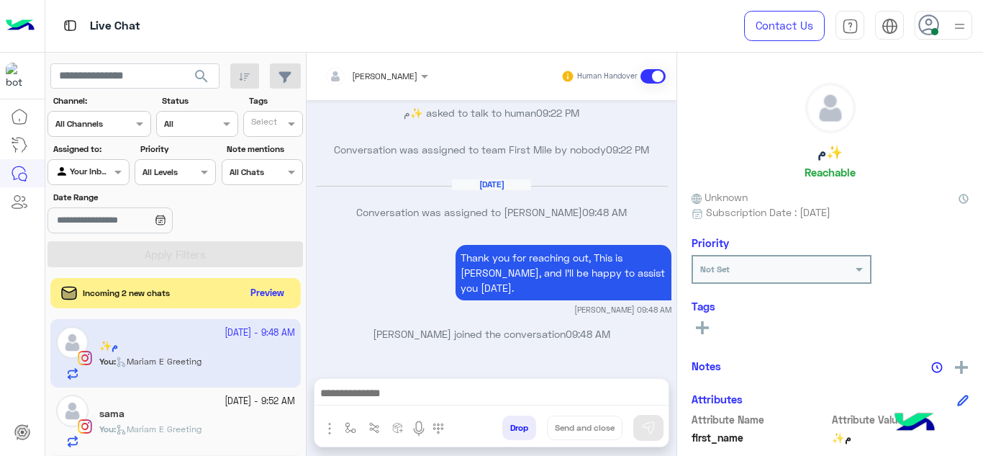
click at [261, 289] on button "Preview" at bounding box center [267, 293] width 45 height 19
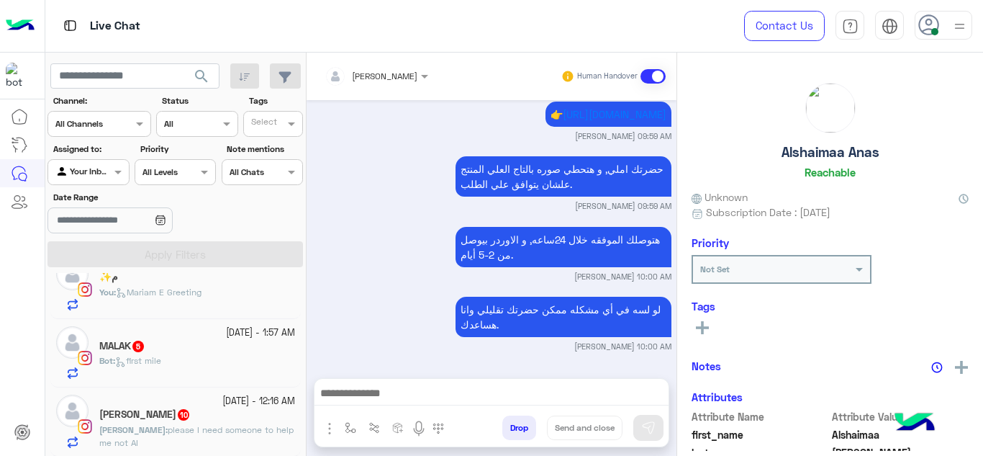
click at [201, 344] on div "MALAK 5" at bounding box center [197, 347] width 196 height 15
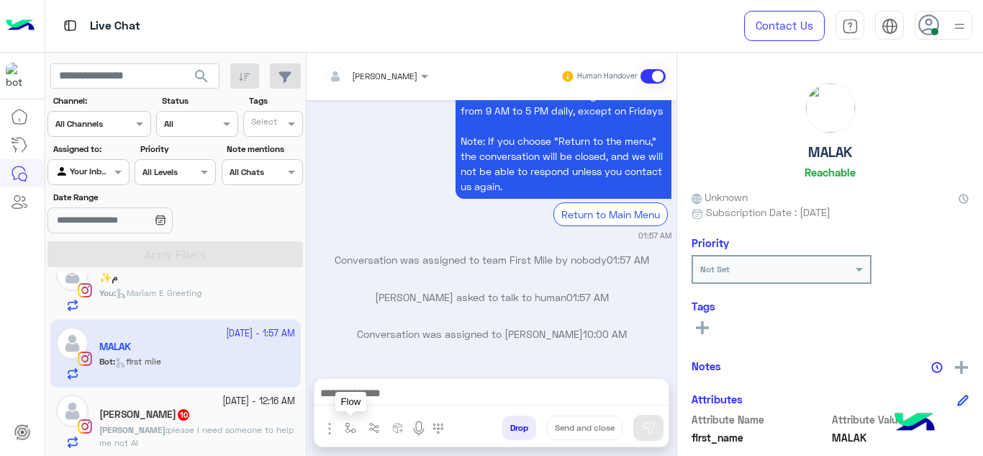
click at [351, 422] on img "button" at bounding box center [351, 428] width 12 height 12
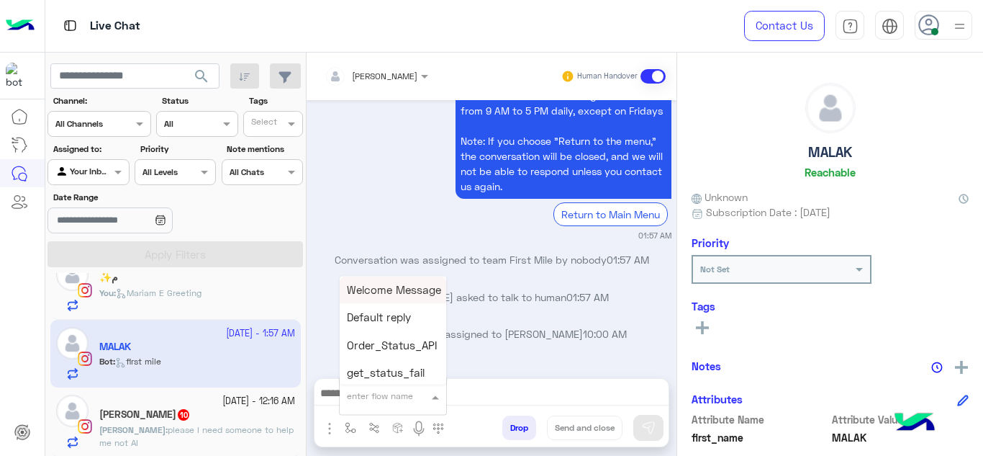
click at [363, 399] on input "text" at bounding box center [375, 393] width 57 height 13
type input "******"
click at [403, 283] on span "Mariam E Greeting" at bounding box center [394, 289] width 94 height 13
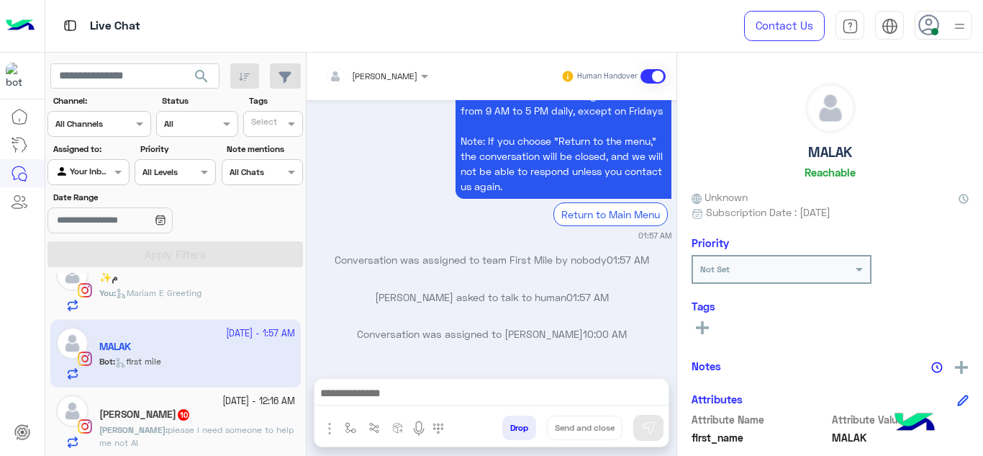
type textarea "**********"
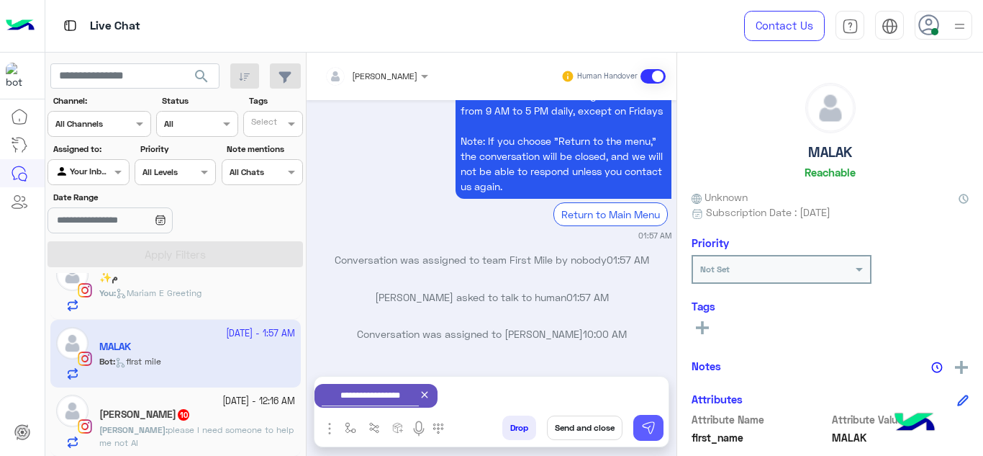
click at [650, 428] on img at bounding box center [648, 427] width 14 height 14
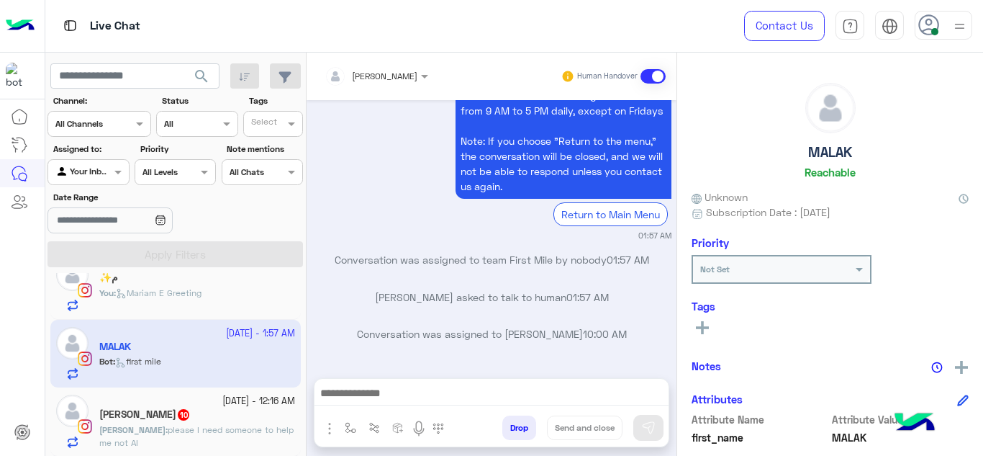
click at [174, 430] on span "please I need someone to help me not AI" at bounding box center [196, 436] width 194 height 24
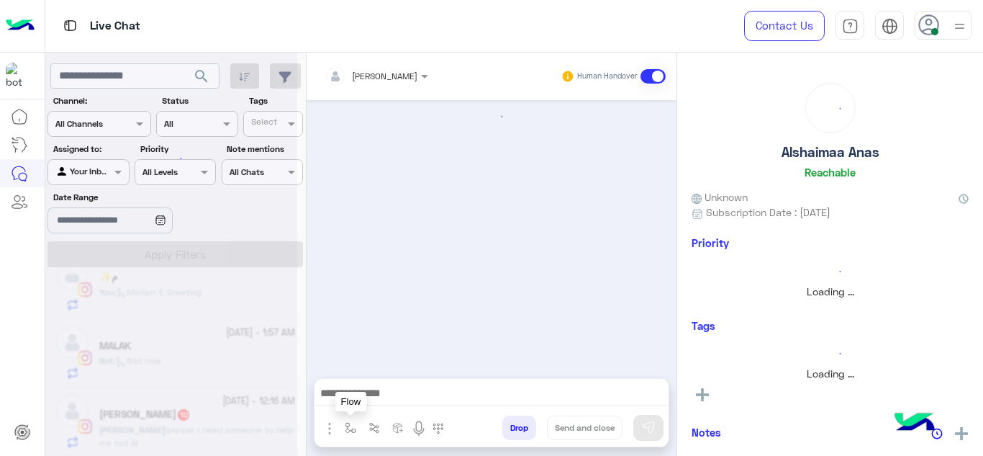
click at [352, 426] on img "button" at bounding box center [351, 428] width 12 height 12
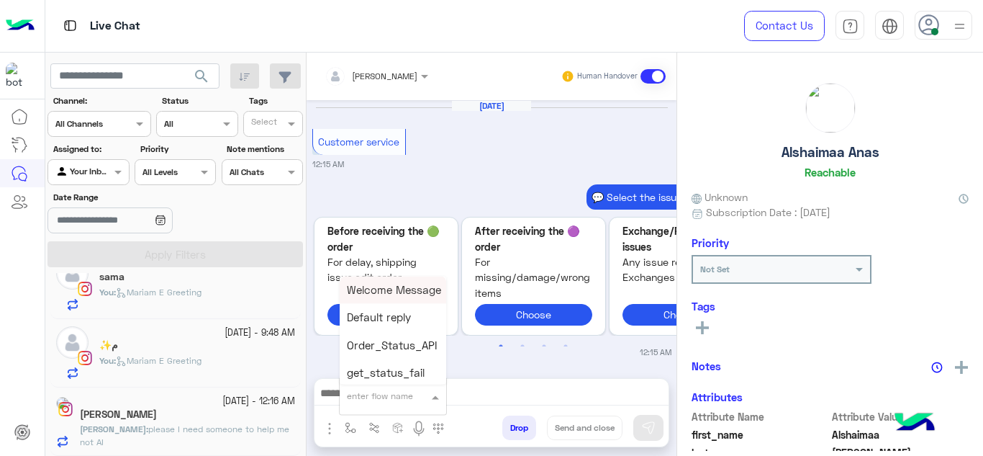
click at [372, 385] on div "enter flow name" at bounding box center [393, 396] width 107 height 26
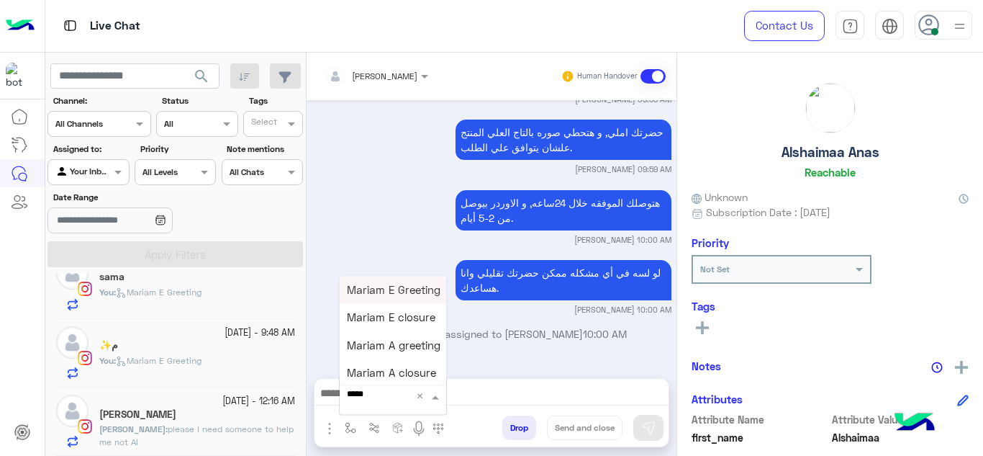
type input "******"
click at [197, 424] on span "please I need someone to help me not AI" at bounding box center [196, 435] width 194 height 24
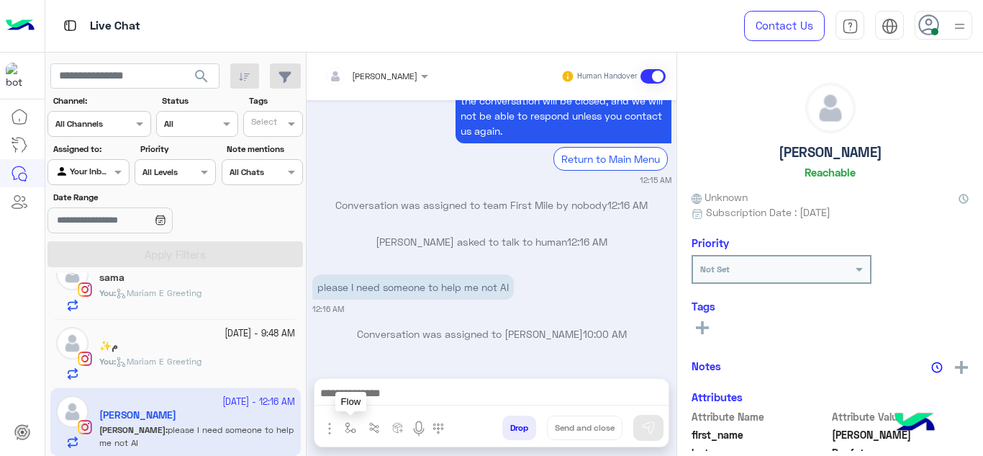
click at [347, 425] on img "button" at bounding box center [351, 428] width 12 height 12
click at [366, 394] on input "text" at bounding box center [375, 393] width 57 height 13
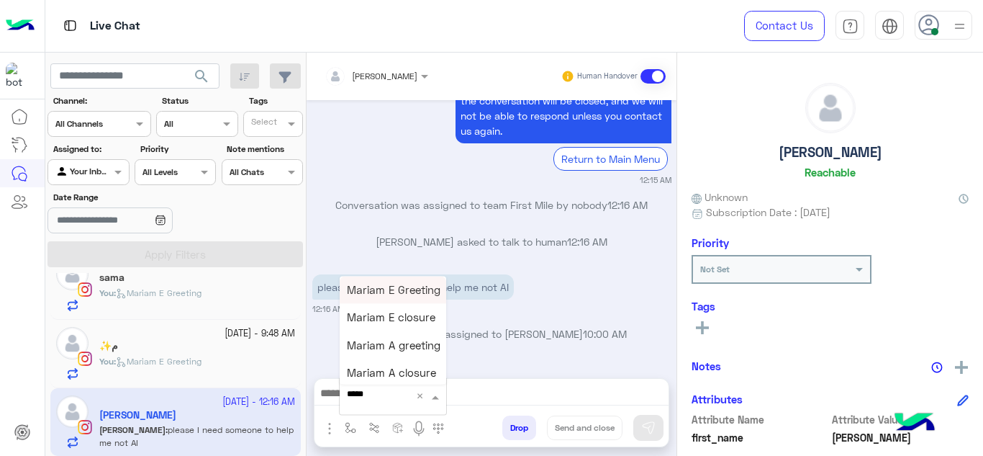
type input "******"
click at [385, 291] on span "Mariam E Greeting" at bounding box center [394, 289] width 94 height 13
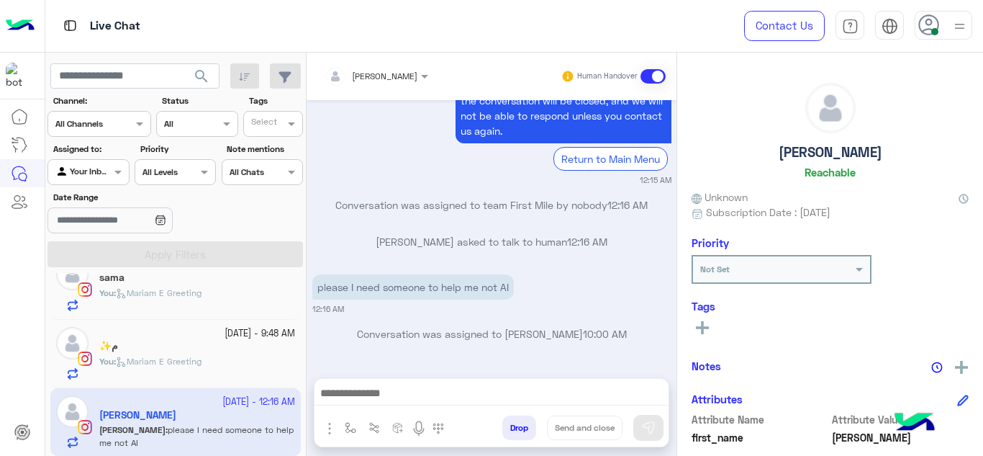
type textarea "**********"
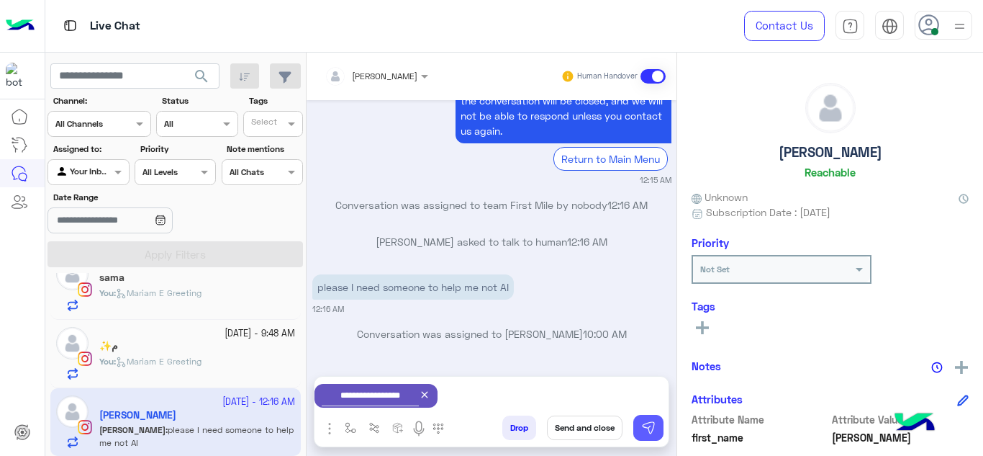
click at [645, 425] on img at bounding box center [648, 427] width 14 height 14
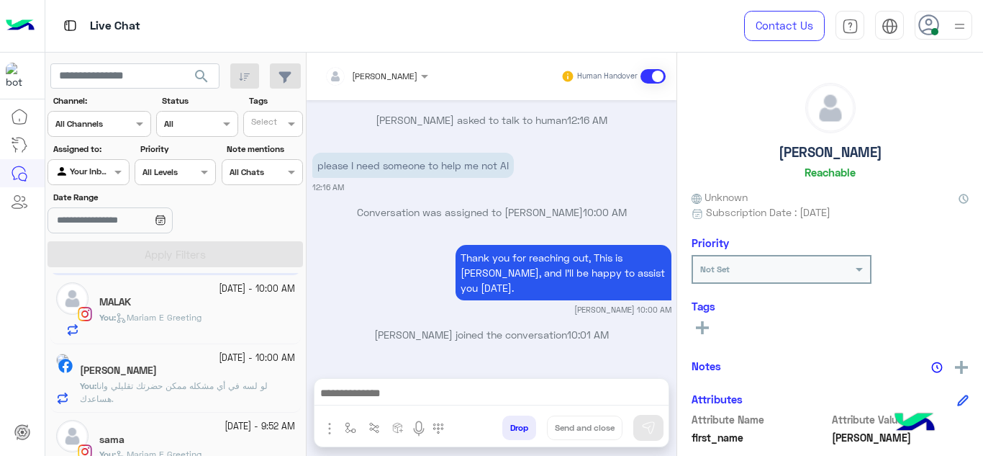
scroll to position [84, 0]
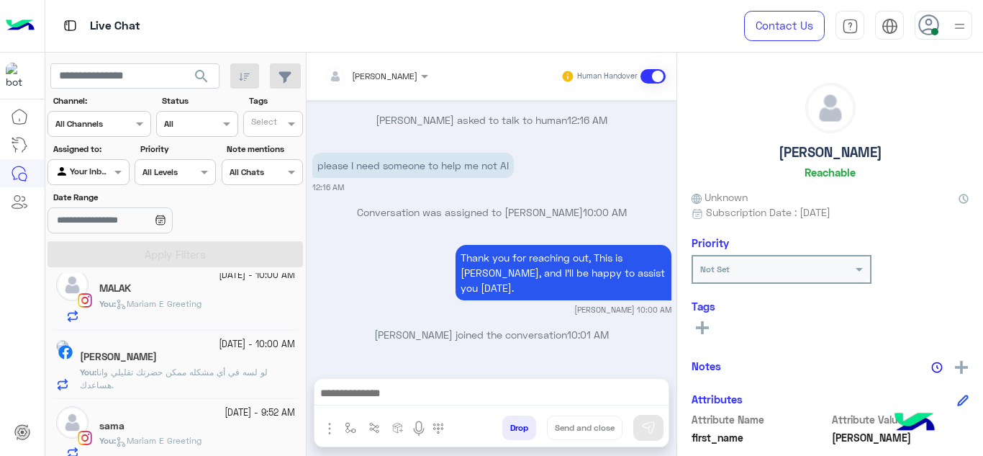
click at [251, 353] on div "Alshaimaa Anas" at bounding box center [187, 358] width 215 height 15
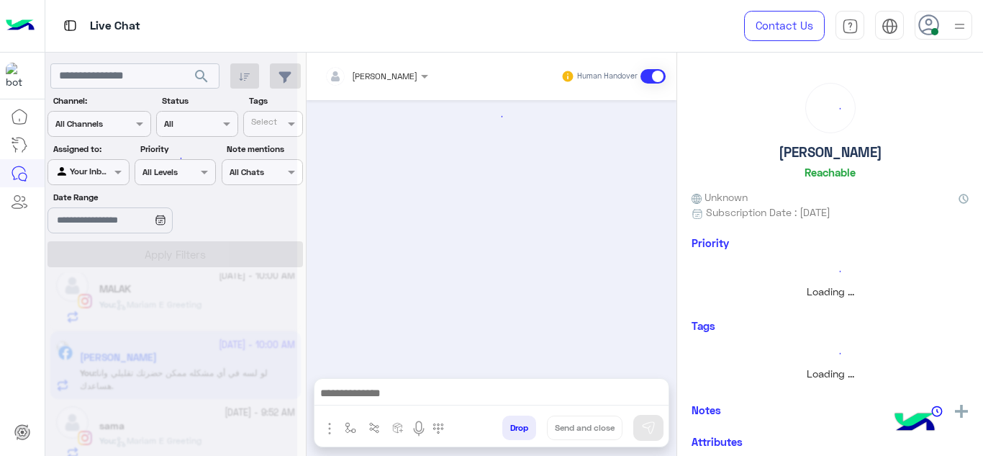
scroll to position [85, 0]
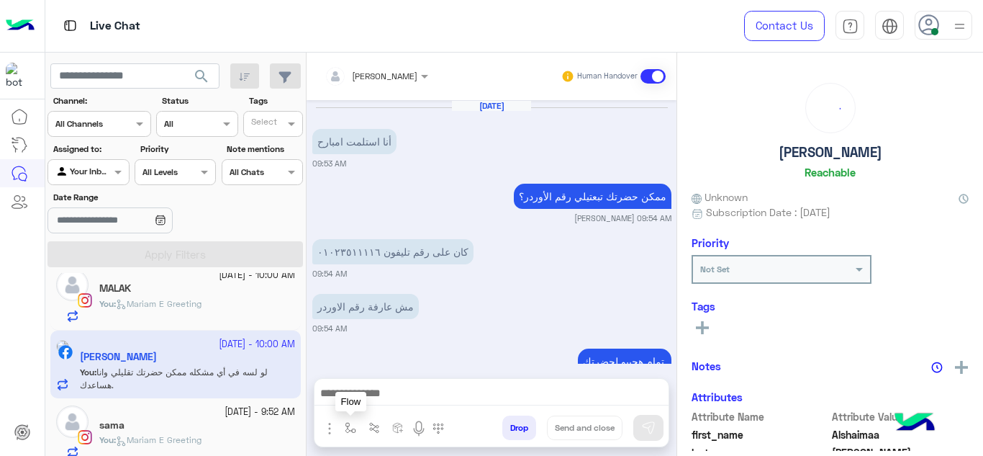
click at [343, 431] on button "button" at bounding box center [351, 427] width 24 height 24
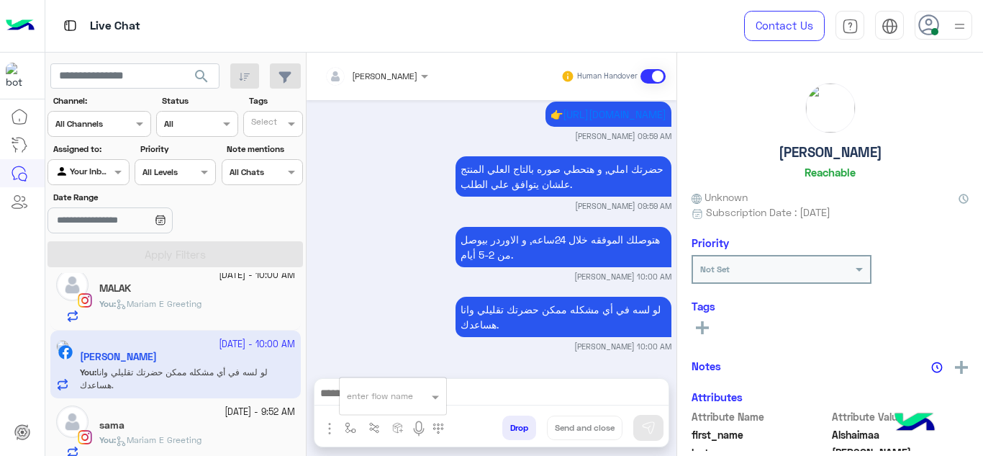
click at [361, 399] on input "text" at bounding box center [375, 393] width 57 height 13
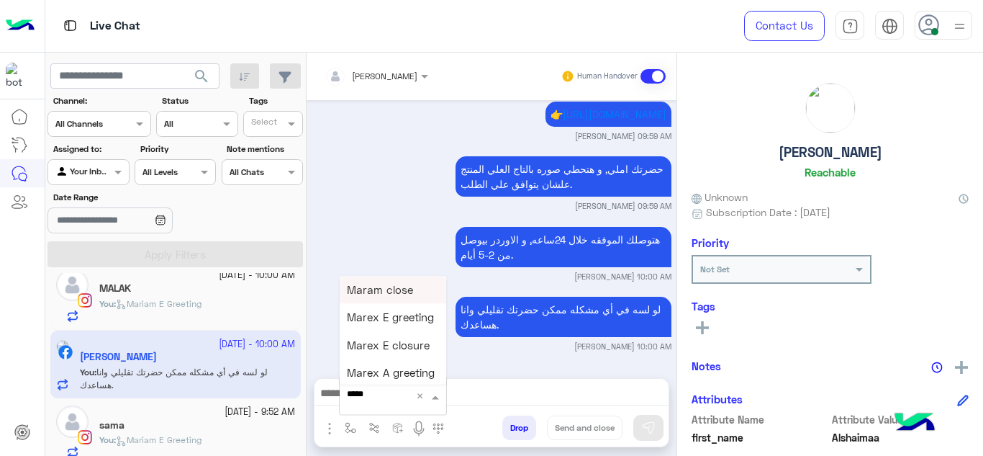
type input "******"
click at [402, 371] on span "Mariam A closure" at bounding box center [391, 372] width 89 height 13
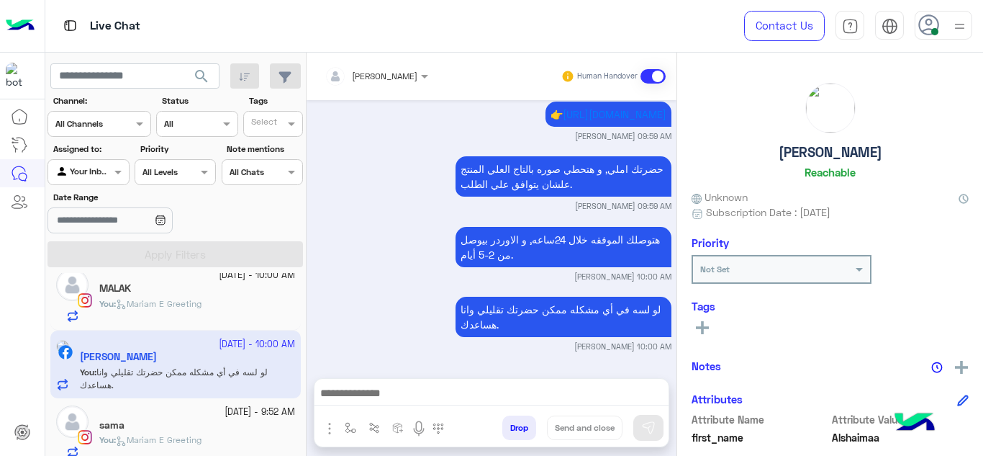
type textarea "**********"
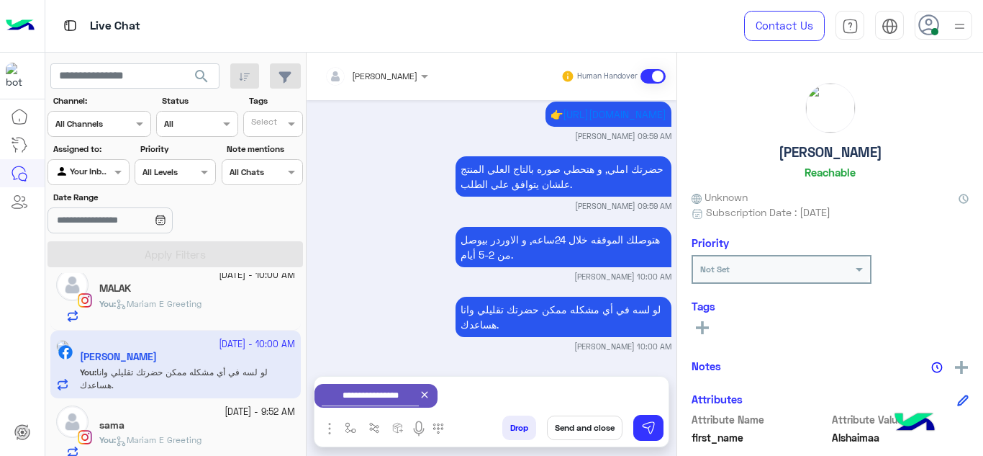
click at [594, 422] on button "Send and close" at bounding box center [585, 427] width 76 height 24
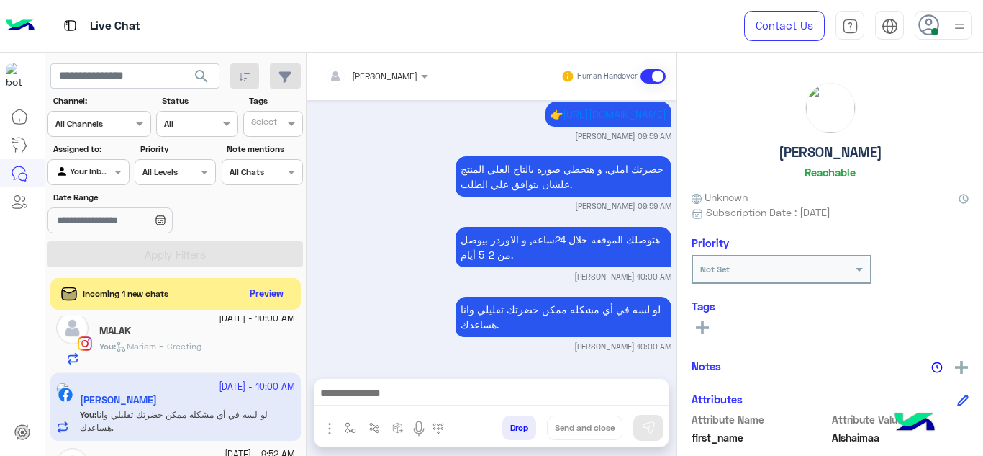
scroll to position [394, 0]
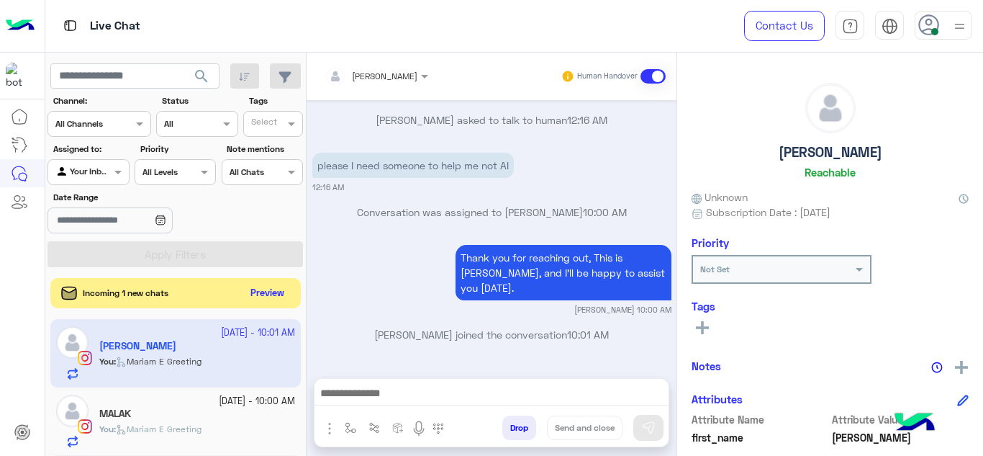
click at [278, 291] on button "Preview" at bounding box center [267, 293] width 45 height 19
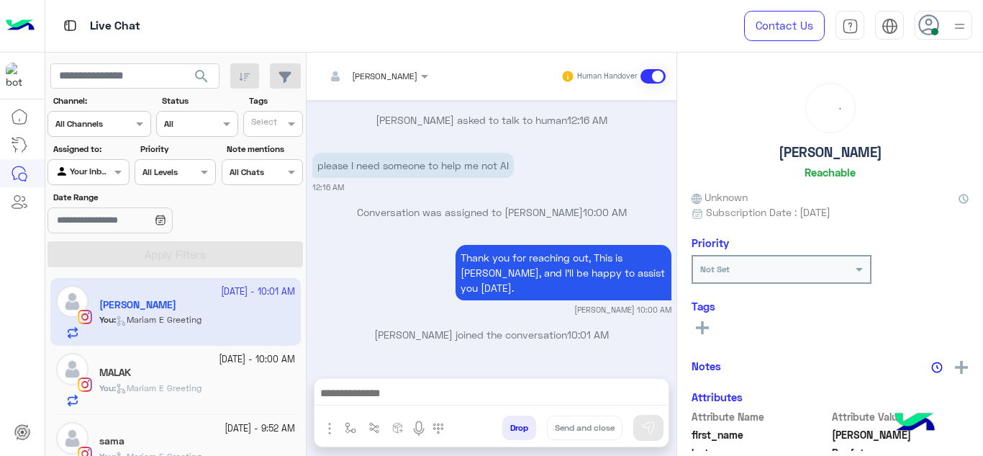
scroll to position [164, 0]
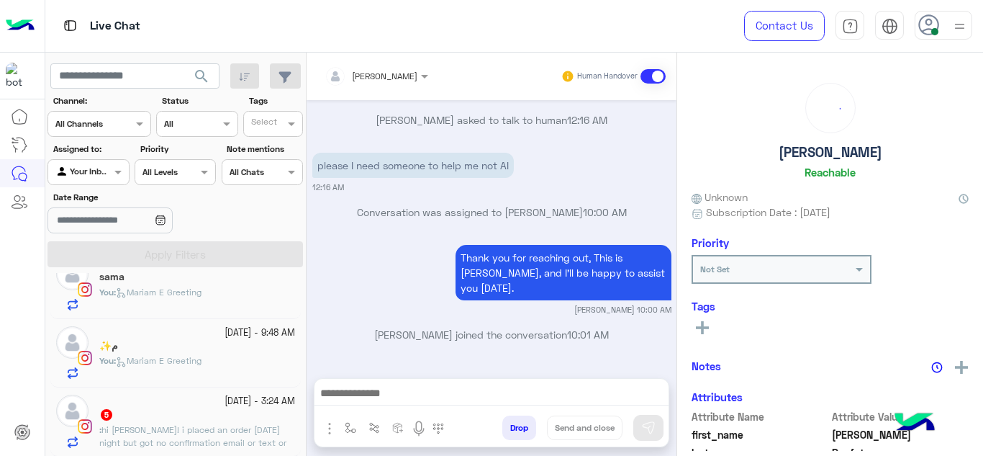
click at [171, 420] on div "5" at bounding box center [197, 415] width 196 height 15
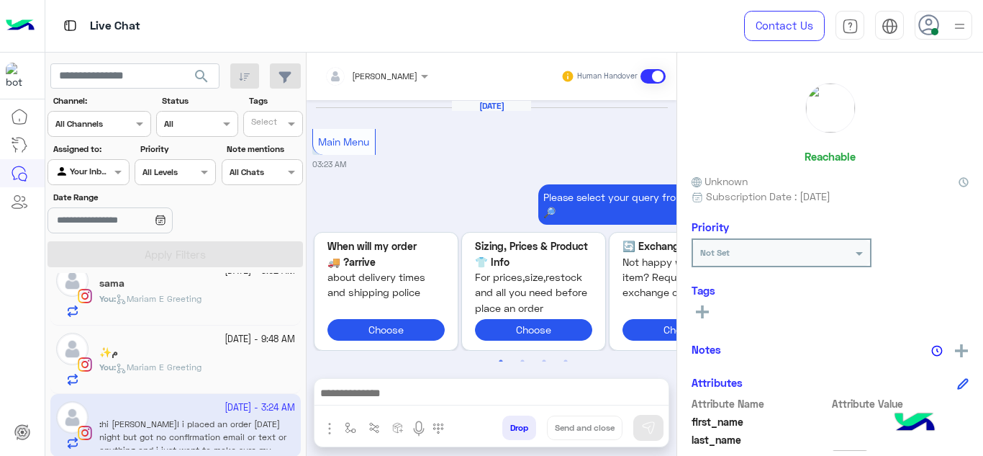
scroll to position [764, 0]
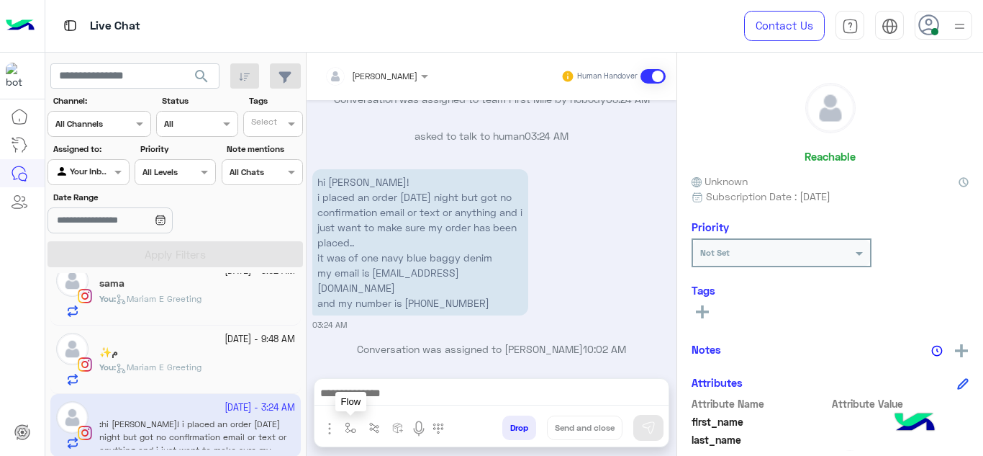
click at [346, 430] on img "button" at bounding box center [351, 428] width 12 height 12
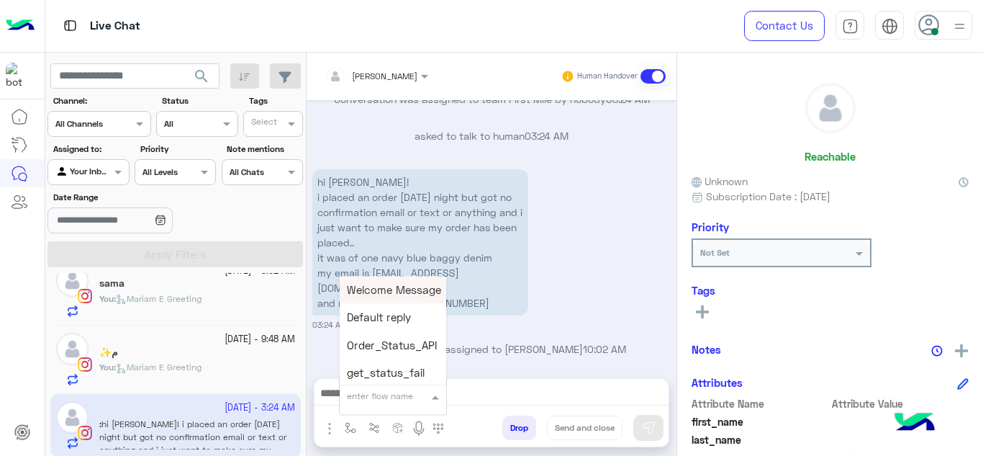
click at [386, 389] on input "text" at bounding box center [375, 393] width 57 height 13
type input "******"
click at [400, 286] on span "Mariam E Greeting" at bounding box center [394, 289] width 94 height 13
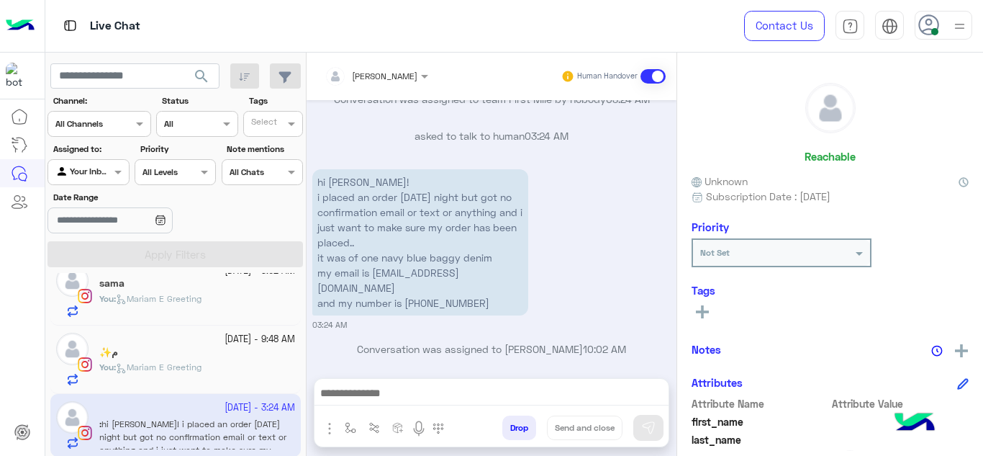
type textarea "**********"
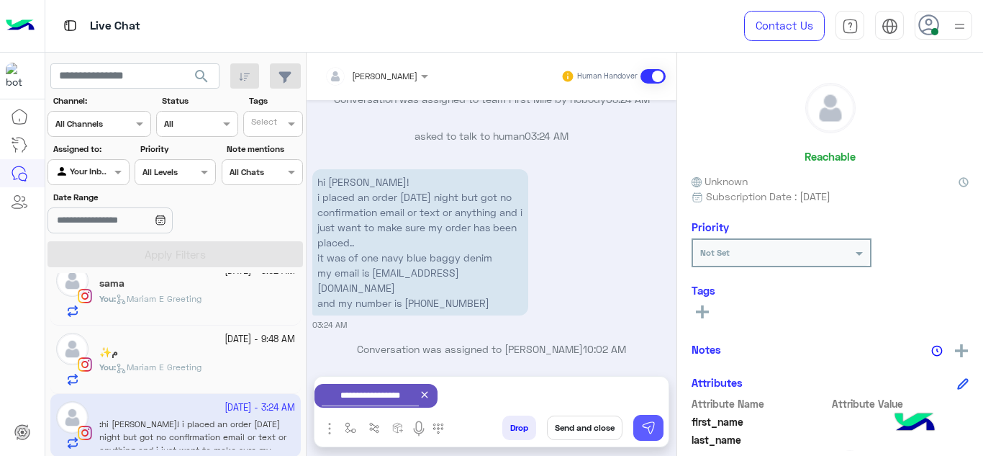
click at [644, 428] on img at bounding box center [648, 427] width 14 height 14
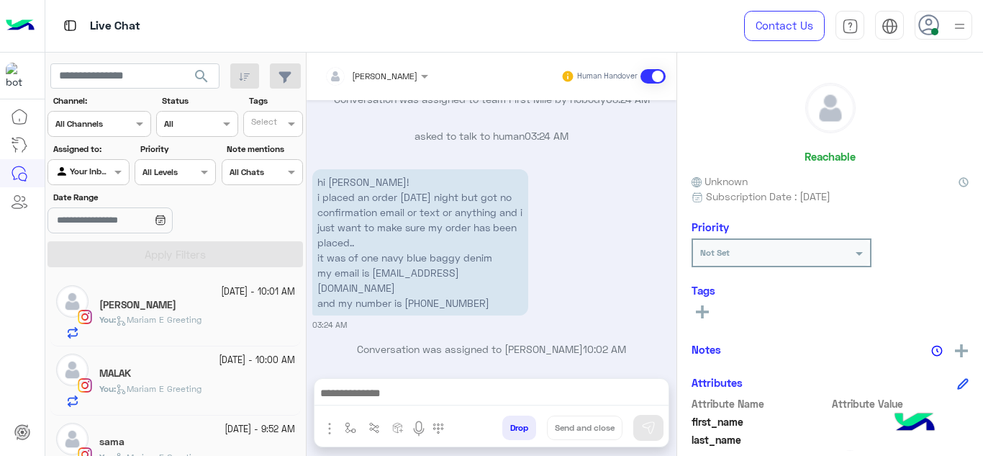
scroll to position [887, 0]
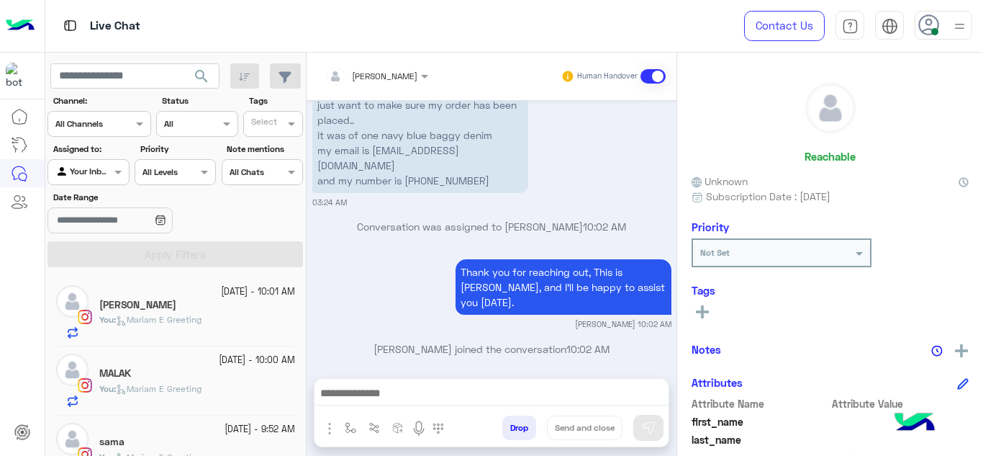
click at [194, 317] on span "Mariam E Greeting" at bounding box center [159, 319] width 86 height 11
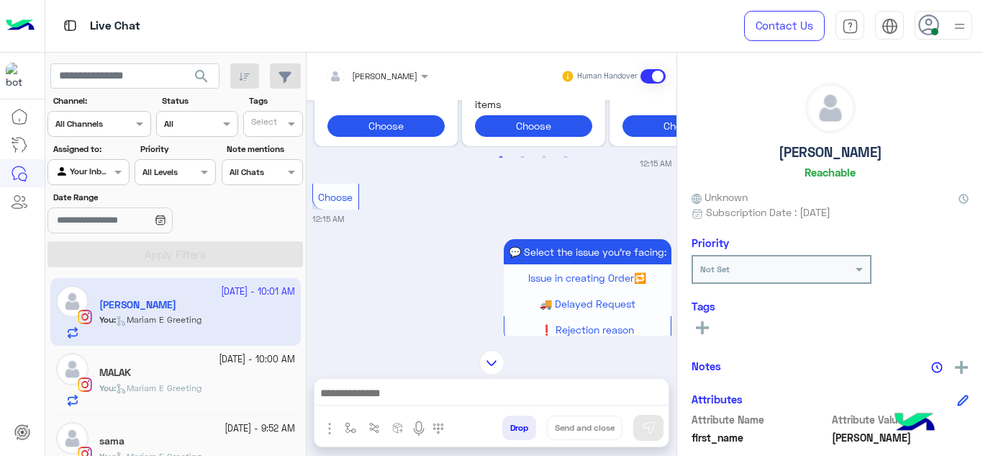
scroll to position [7, 0]
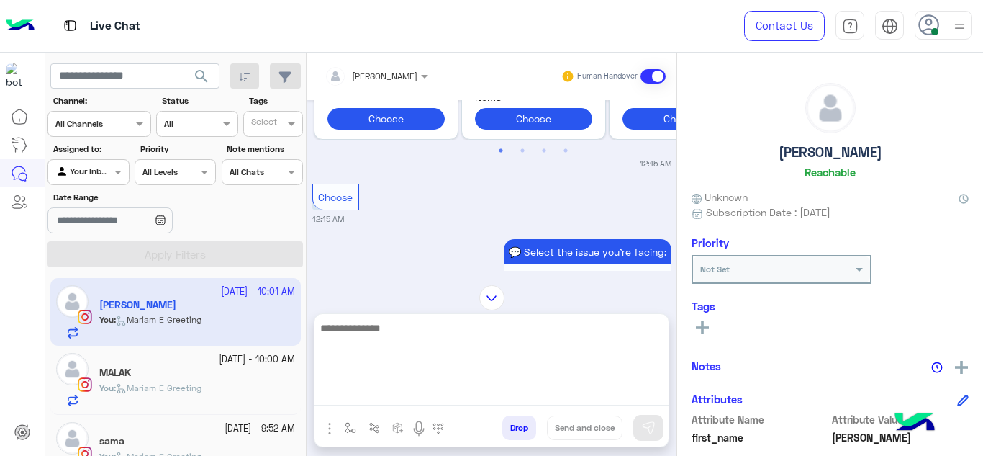
click at [414, 394] on textarea at bounding box center [492, 362] width 354 height 86
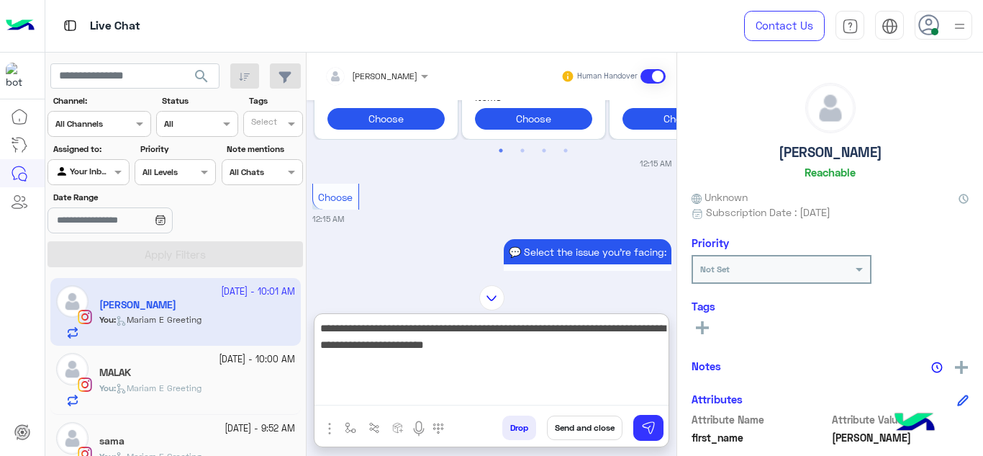
type textarea "**********"
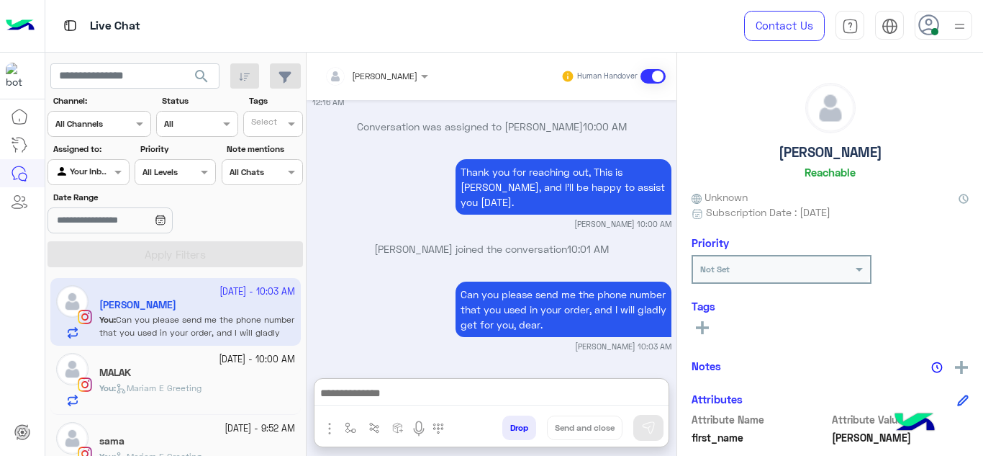
scroll to position [2256, 0]
click at [186, 382] on span "You : Mariam E Greeting" at bounding box center [150, 387] width 102 height 11
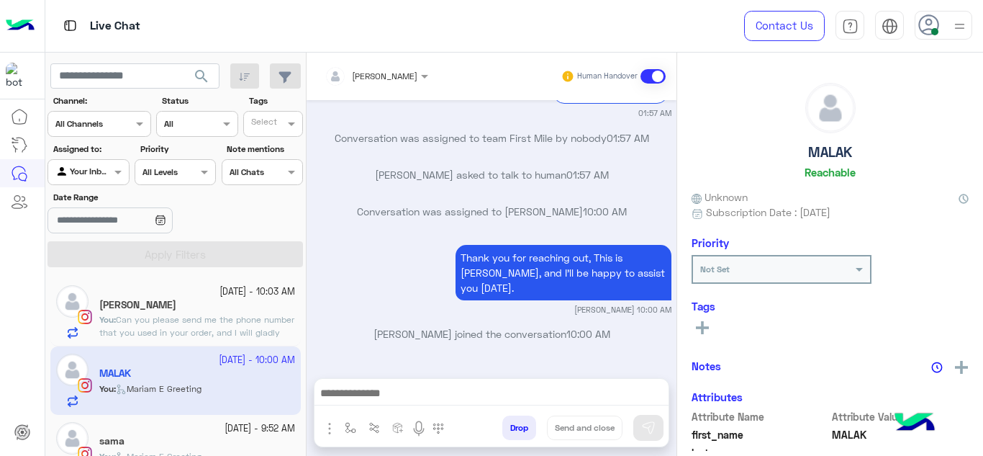
scroll to position [669, 0]
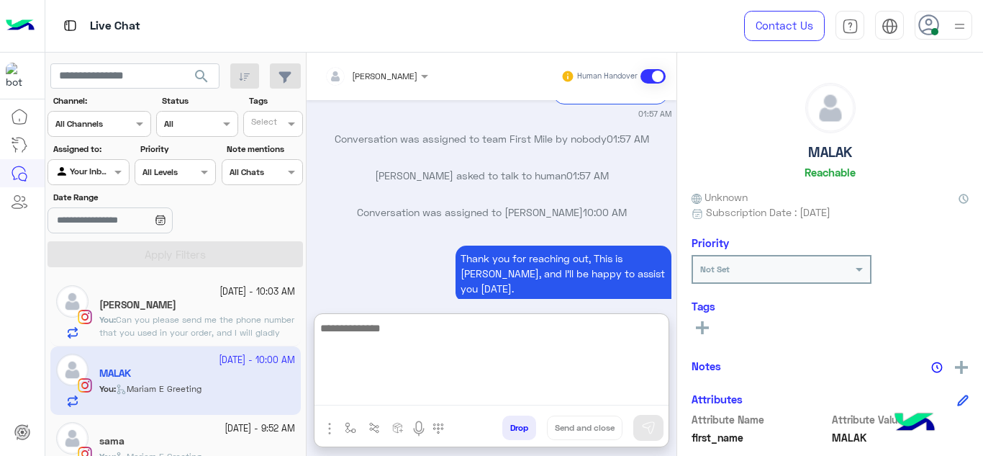
click at [392, 392] on textarea at bounding box center [492, 362] width 354 height 86
type textarea "**********"
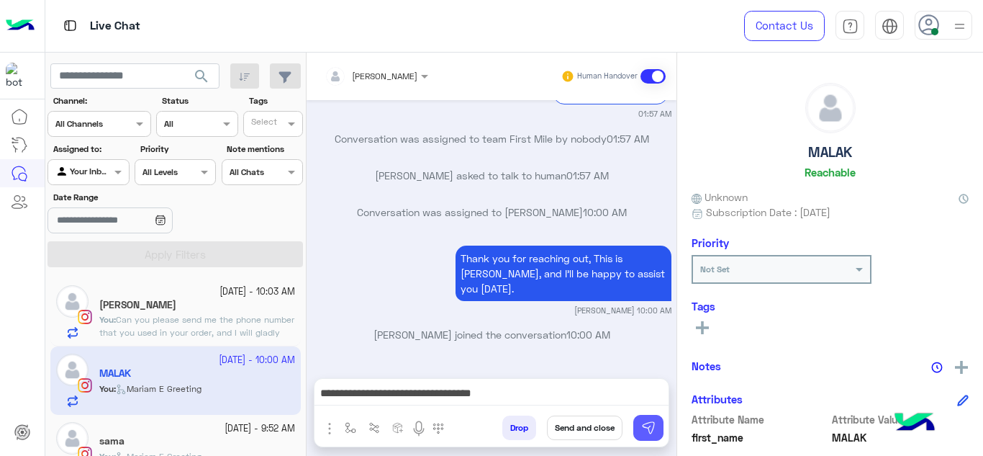
click at [646, 428] on img at bounding box center [648, 427] width 14 height 14
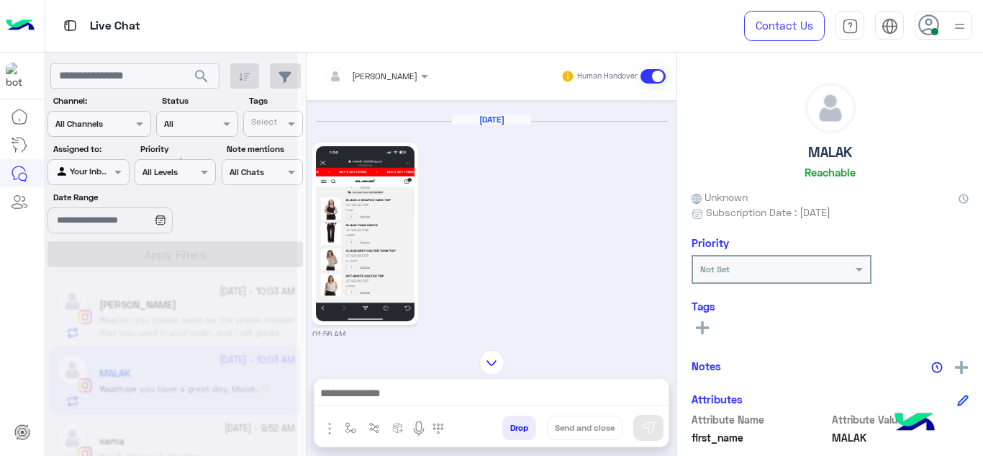
scroll to position [0, 0]
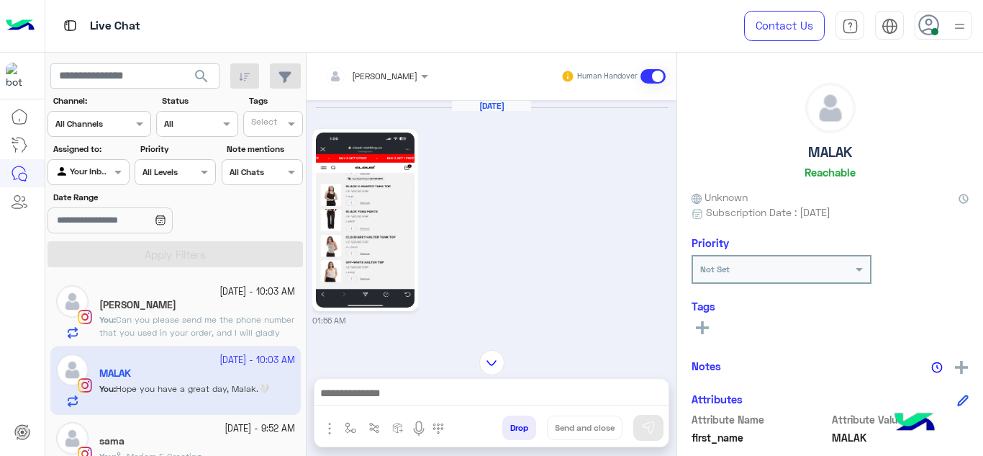
click at [388, 78] on div at bounding box center [376, 74] width 118 height 14
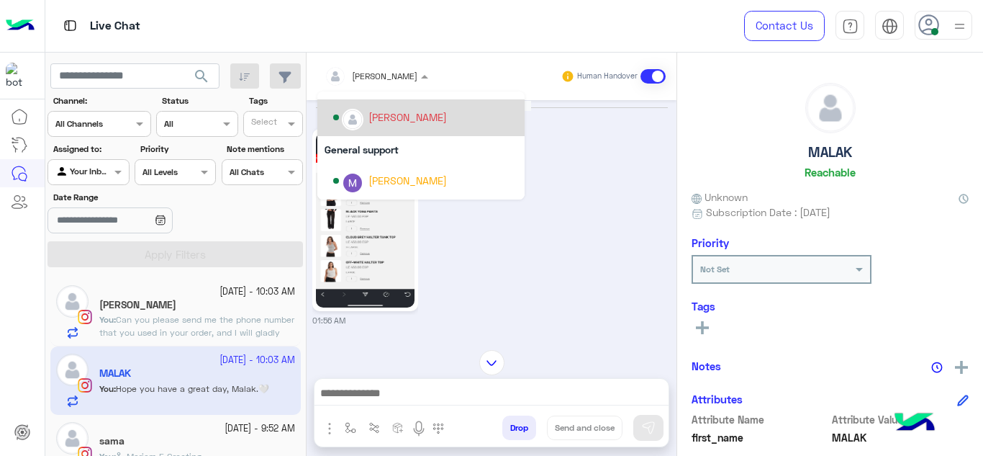
scroll to position [196, 0]
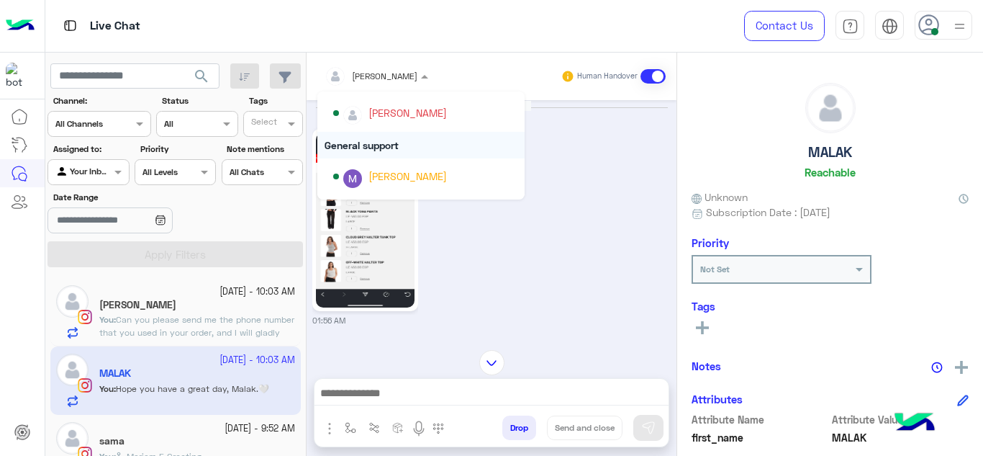
click at [374, 141] on div "General support" at bounding box center [420, 145] width 207 height 27
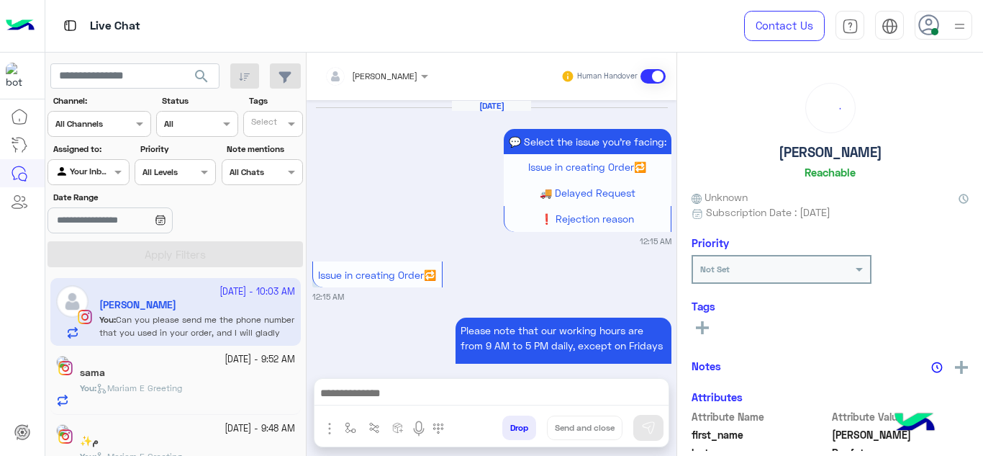
scroll to position [497, 0]
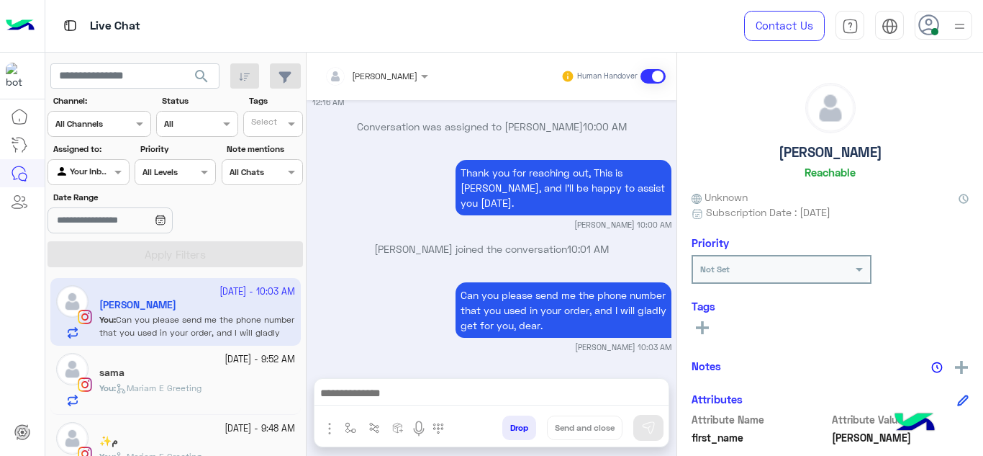
click at [214, 370] on div "sama" at bounding box center [197, 373] width 196 height 15
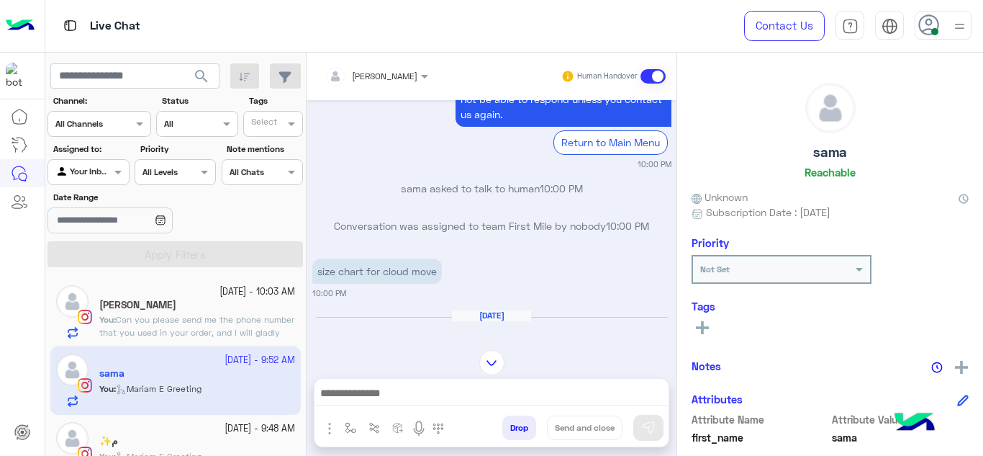
scroll to position [1678, 0]
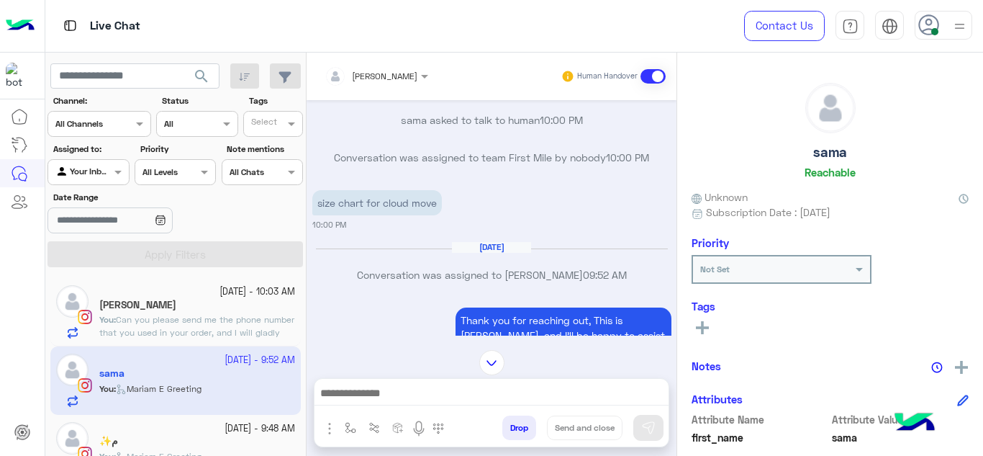
click at [399, 78] on div at bounding box center [376, 74] width 118 height 14
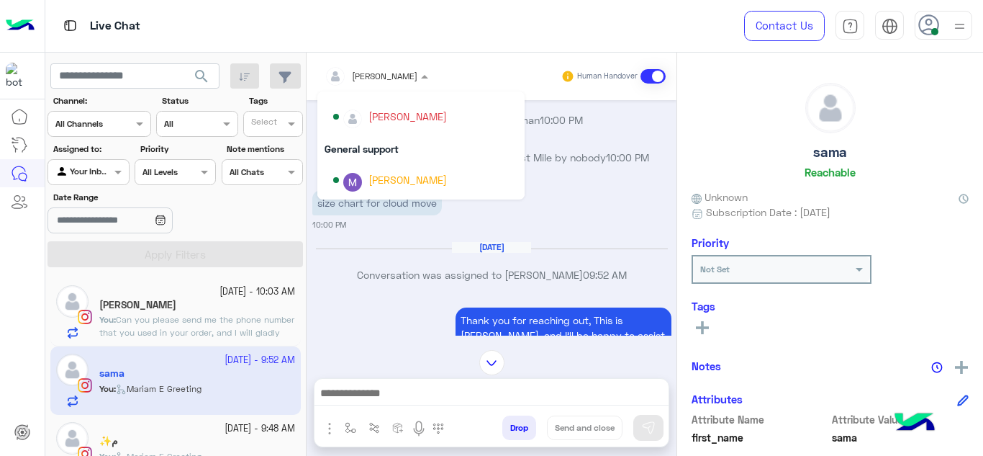
scroll to position [196, 0]
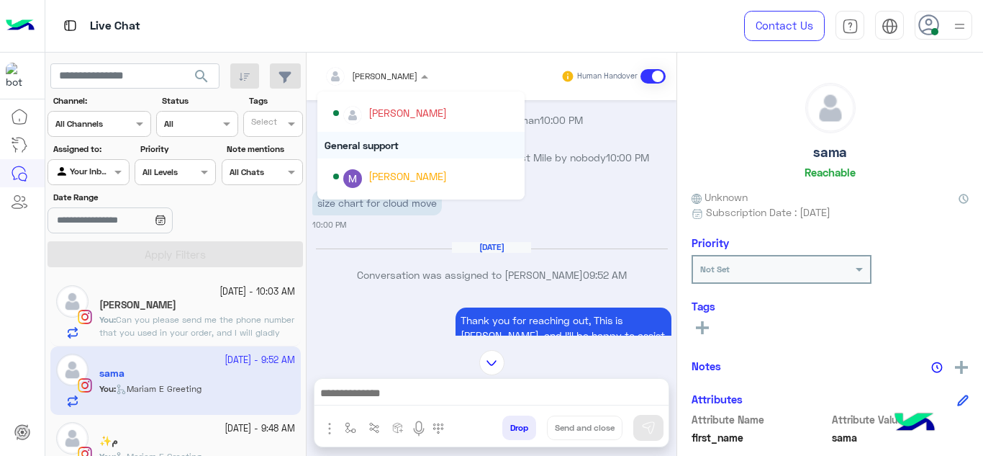
click at [382, 149] on div "General support" at bounding box center [420, 145] width 207 height 27
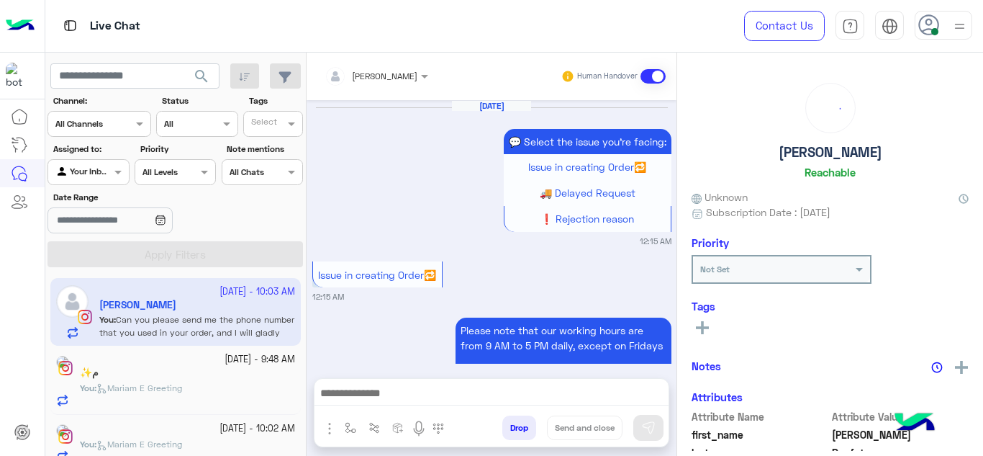
scroll to position [497, 0]
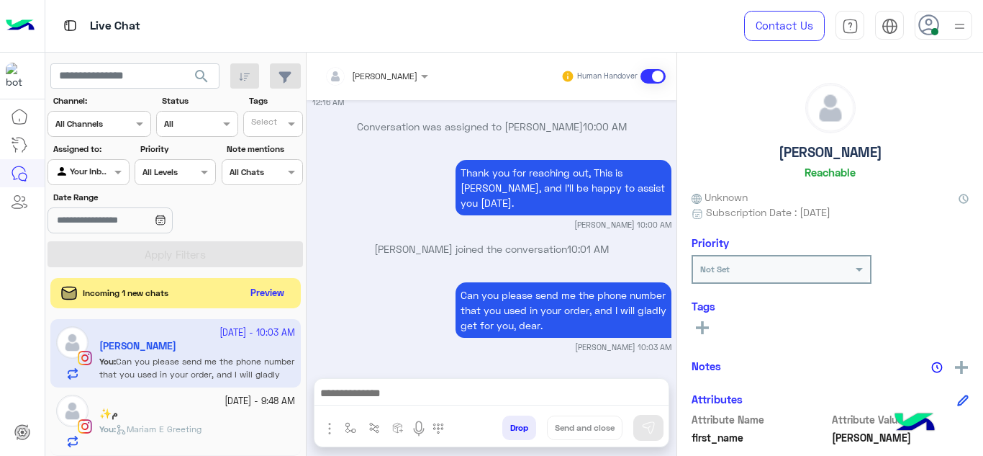
click at [274, 295] on button "Preview" at bounding box center [267, 293] width 45 height 19
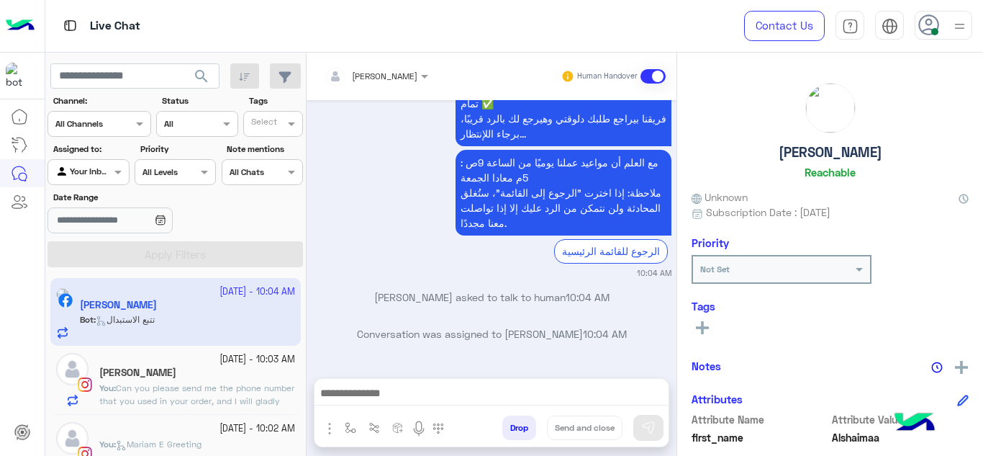
scroll to position [90, 0]
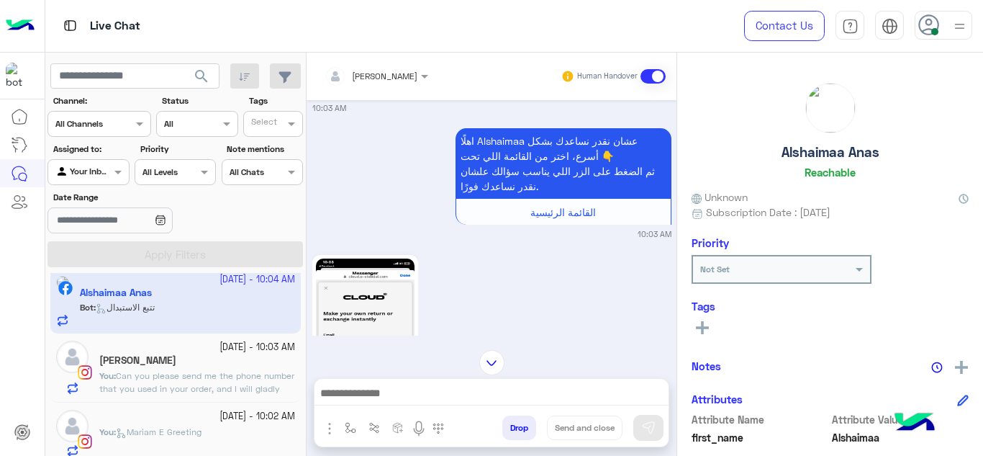
scroll to position [664, 0]
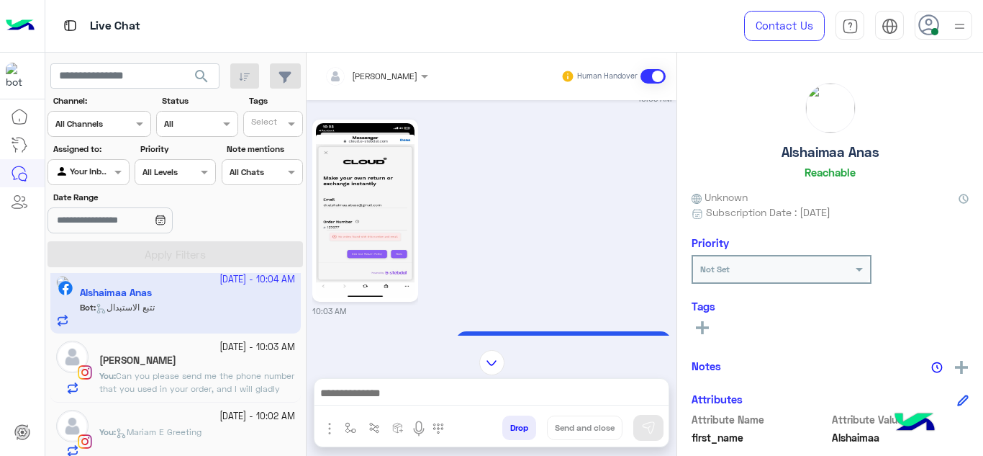
click at [376, 209] on img at bounding box center [365, 210] width 99 height 175
click at [388, 234] on img at bounding box center [365, 210] width 99 height 175
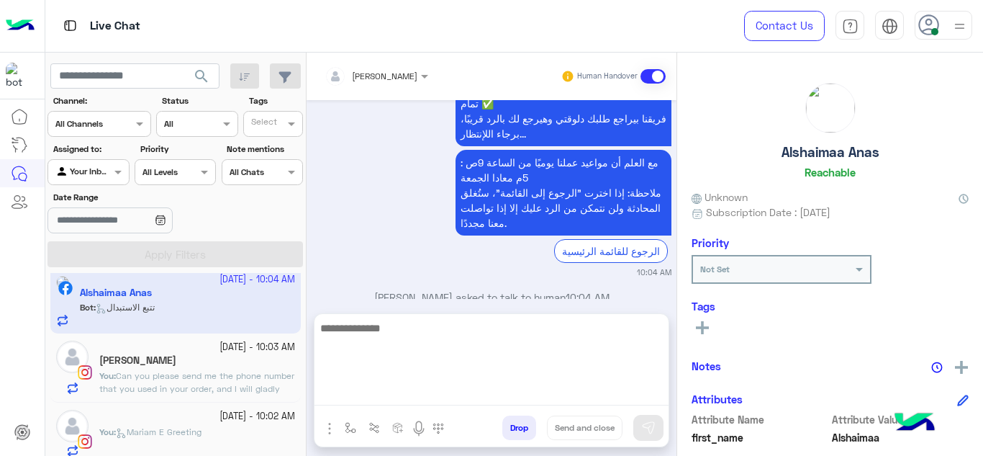
click at [394, 390] on textarea at bounding box center [492, 362] width 354 height 86
paste textarea "**********"
type textarea "**********"
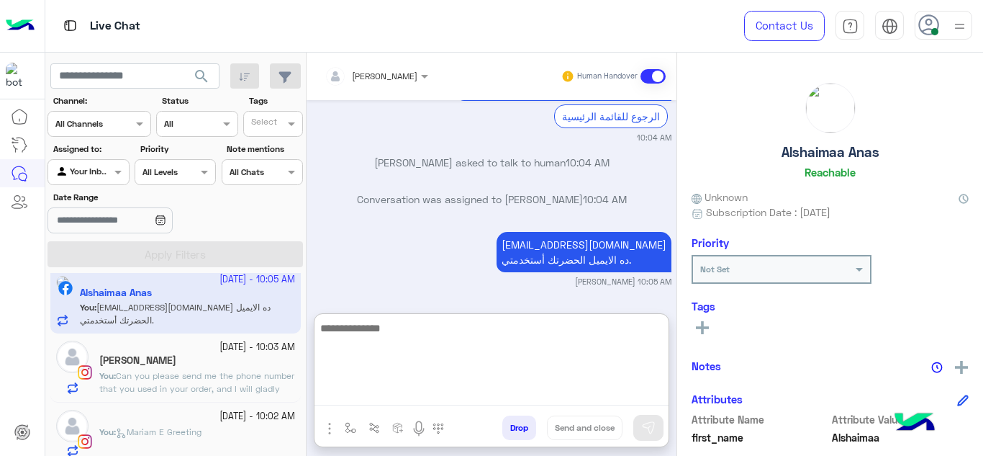
scroll to position [1839, 0]
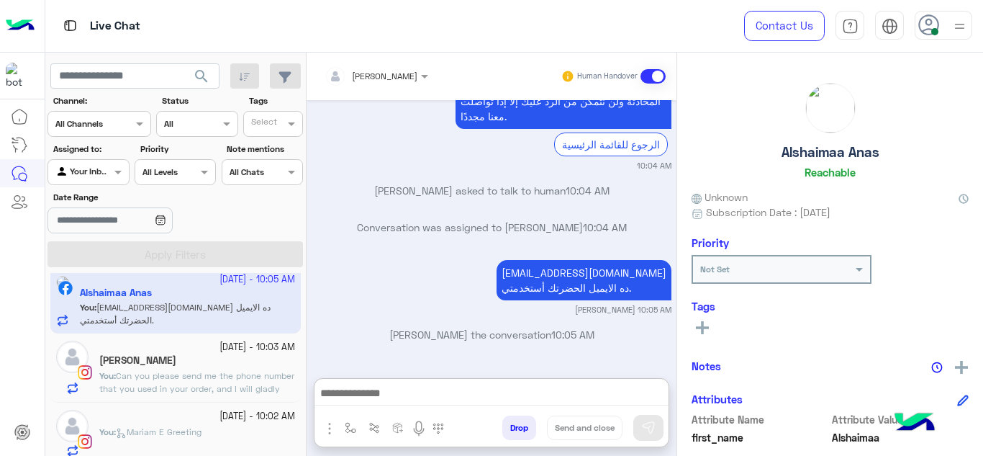
click at [237, 361] on div "[PERSON_NAME]" at bounding box center [197, 361] width 196 height 15
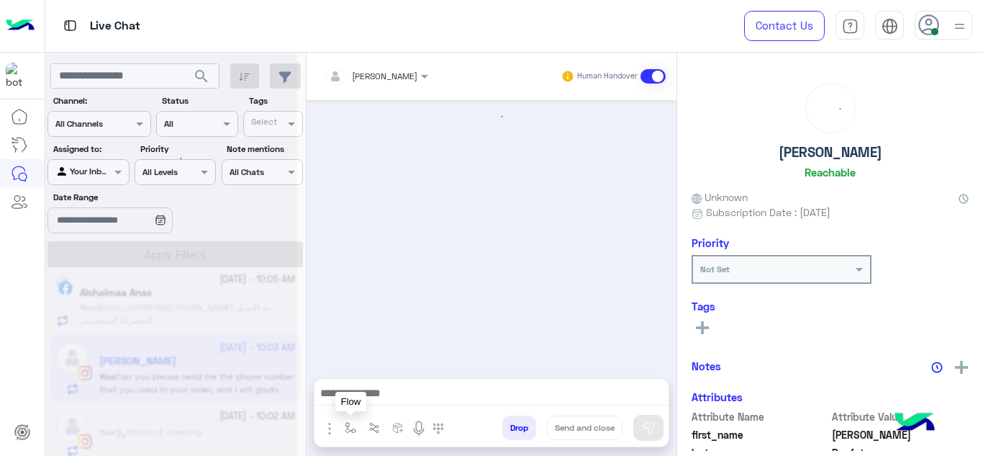
click at [354, 425] on img "button" at bounding box center [351, 428] width 12 height 12
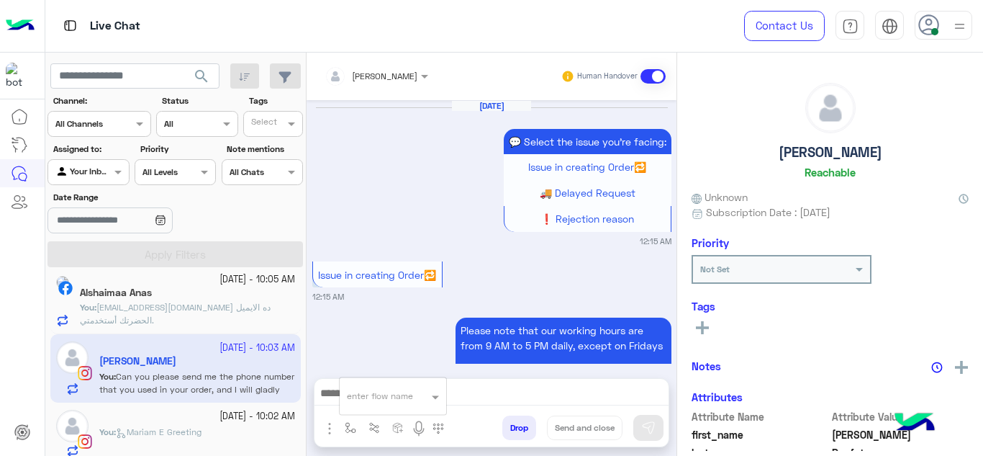
scroll to position [497, 0]
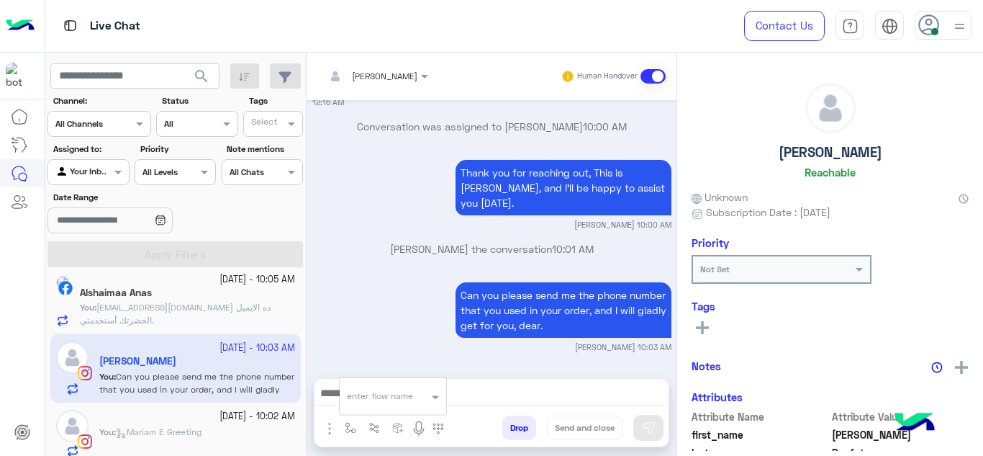
click at [367, 399] on input "text" at bounding box center [375, 393] width 57 height 13
type input "*"
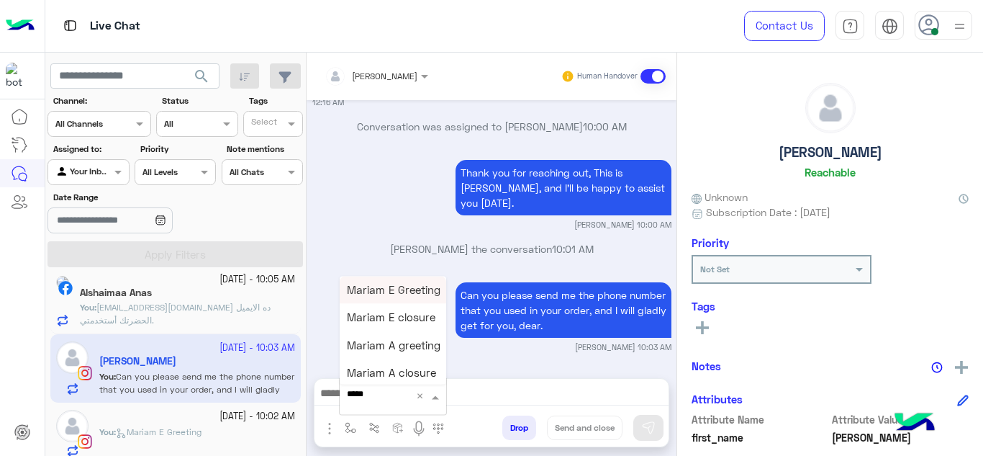
type input "******"
click at [405, 320] on span "Mariam E closure" at bounding box center [391, 317] width 89 height 13
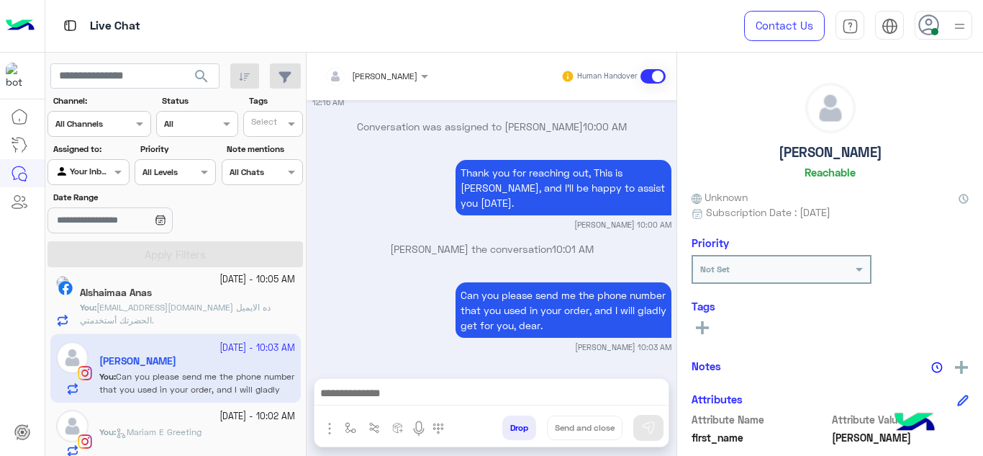
type textarea "**********"
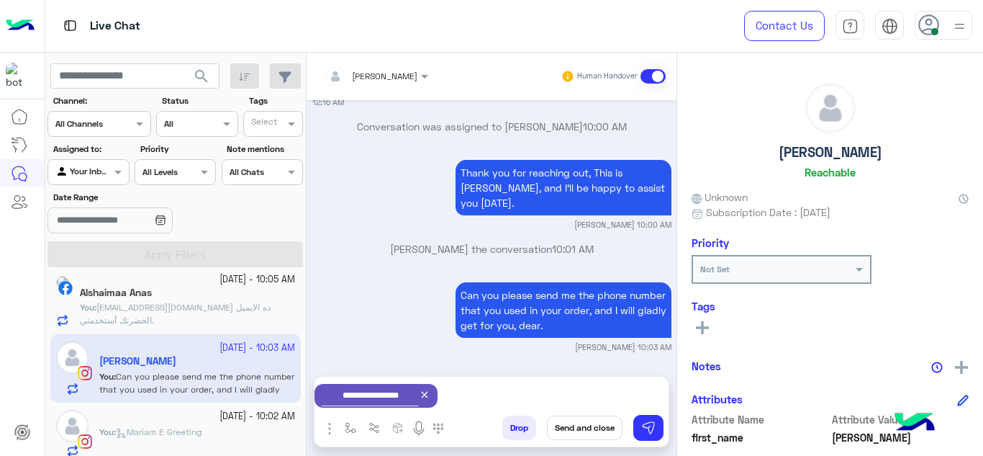
click at [587, 426] on button "Send and close" at bounding box center [585, 427] width 76 height 24
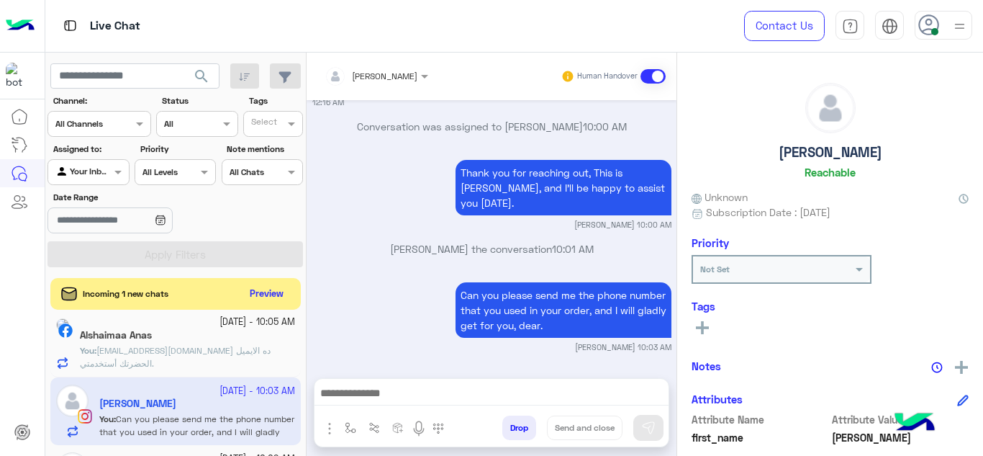
scroll to position [534, 0]
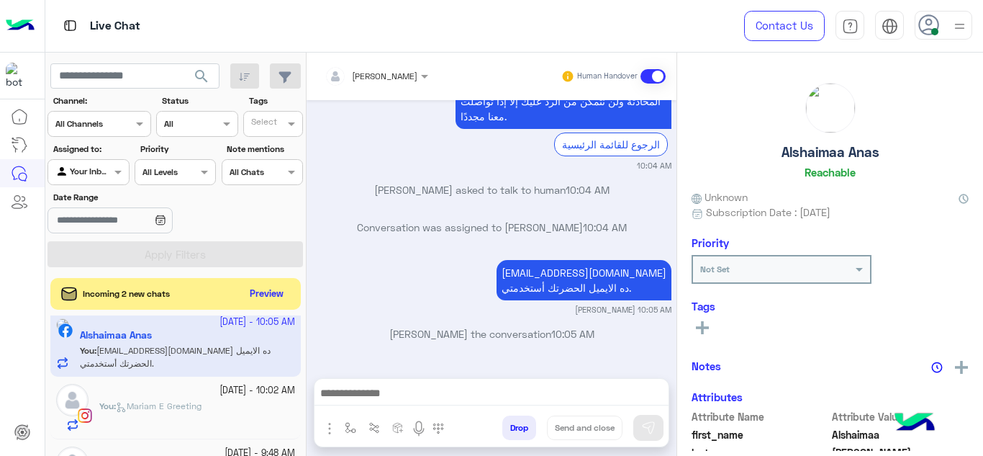
scroll to position [64, 0]
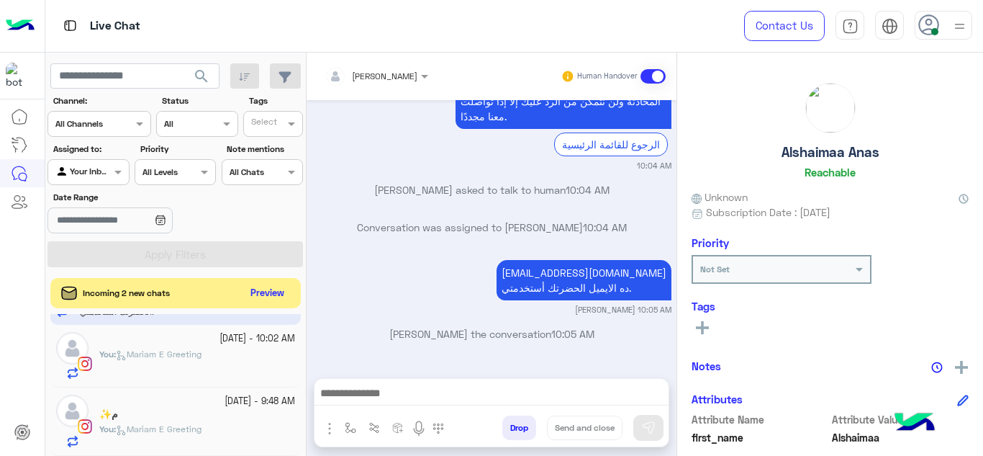
click at [268, 293] on button "Preview" at bounding box center [267, 293] width 45 height 19
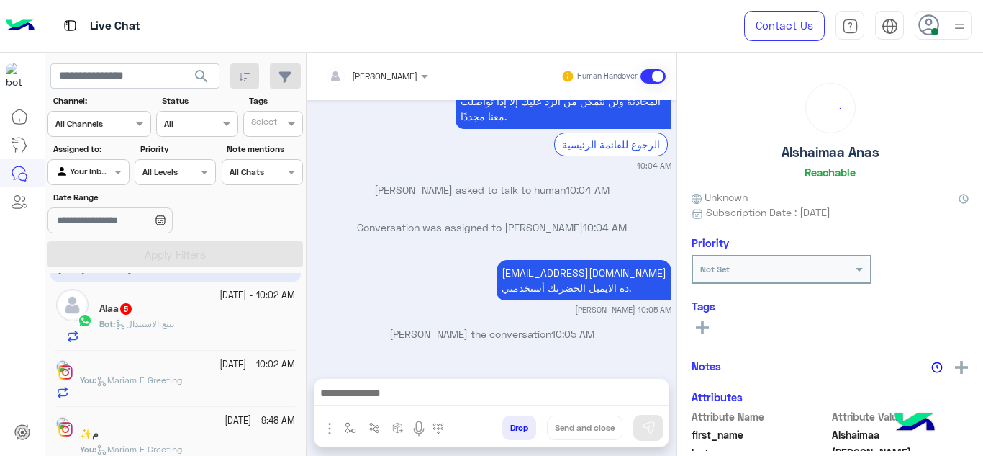
scroll to position [158, 0]
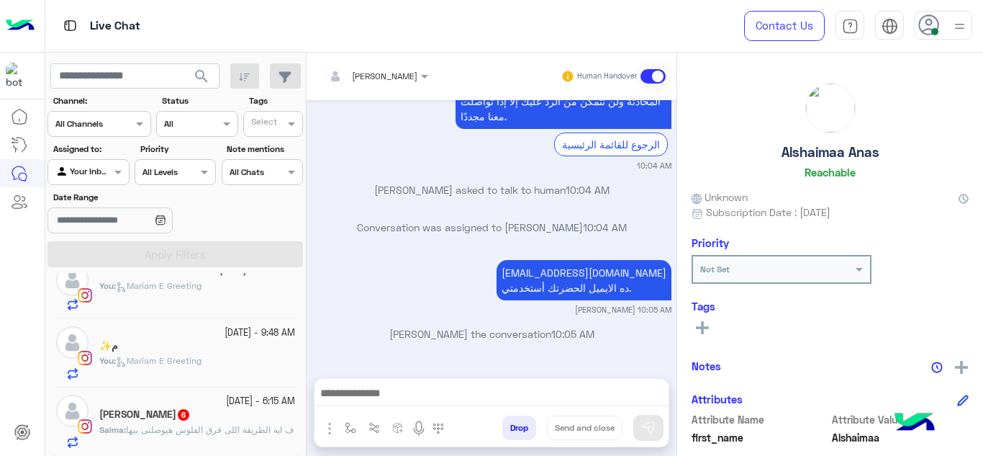
click at [226, 406] on small "24 September - 6:15 AM" at bounding box center [260, 401] width 69 height 14
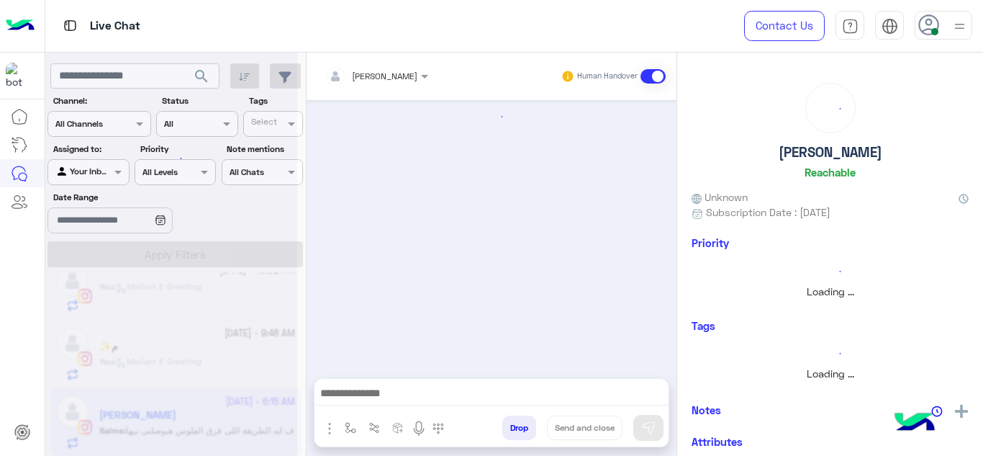
scroll to position [159, 0]
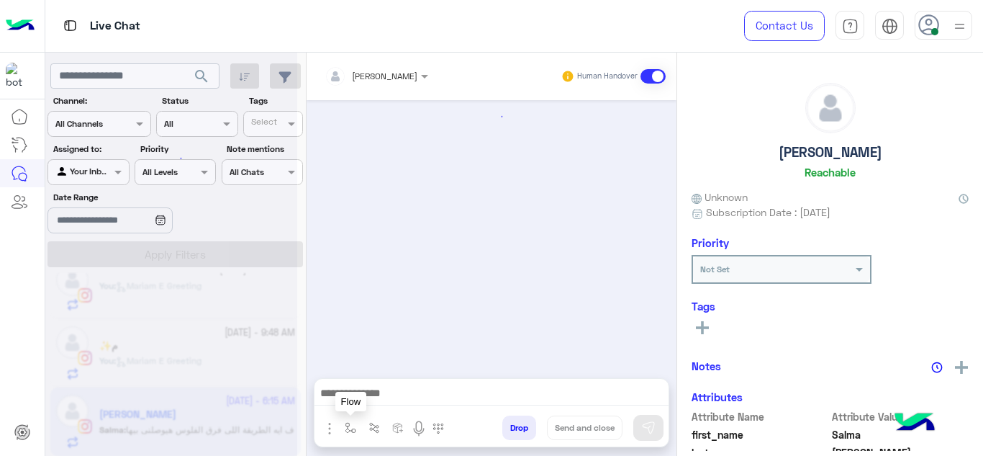
click at [351, 426] on img "button" at bounding box center [351, 428] width 12 height 12
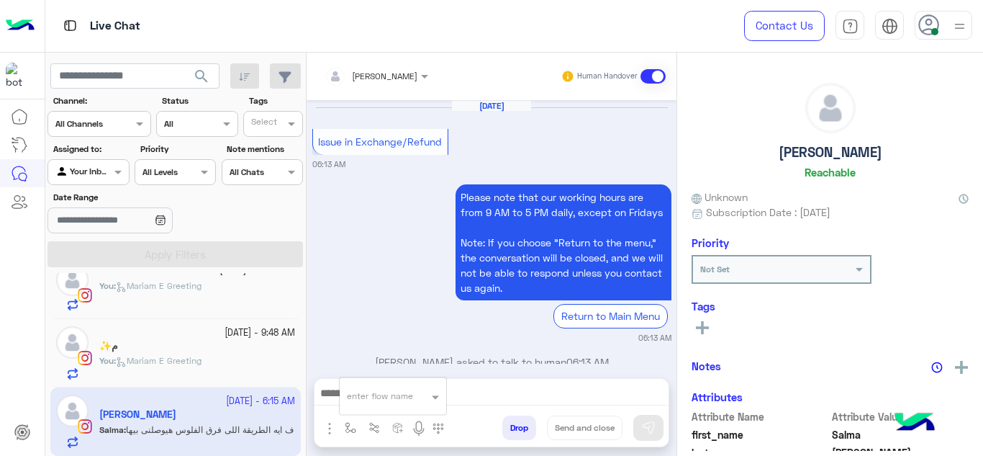
scroll to position [392, 0]
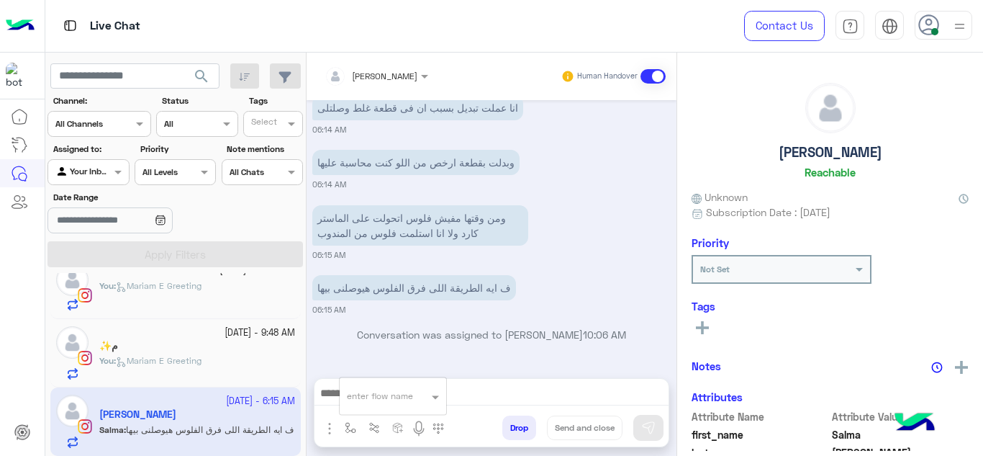
click at [375, 392] on input "text" at bounding box center [375, 393] width 57 height 13
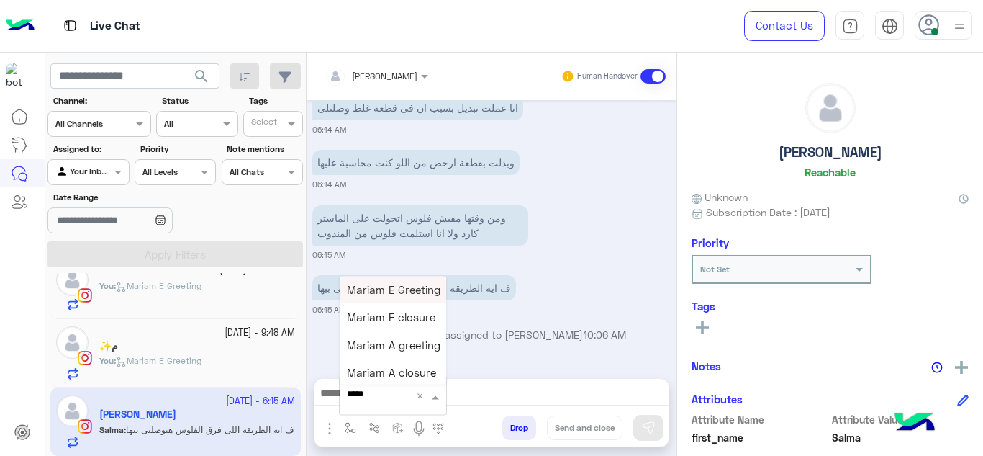
type input "******"
click at [415, 343] on span "Mariam A greeting" at bounding box center [394, 344] width 94 height 13
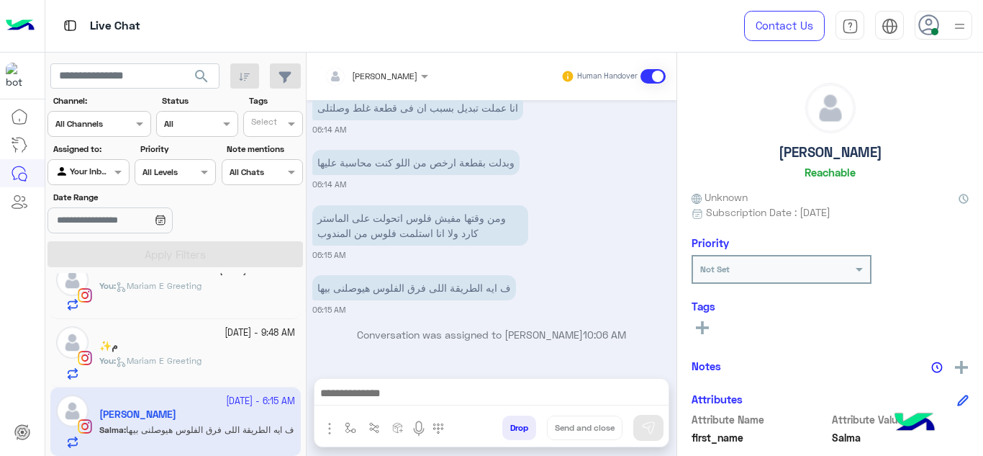
type textarea "**********"
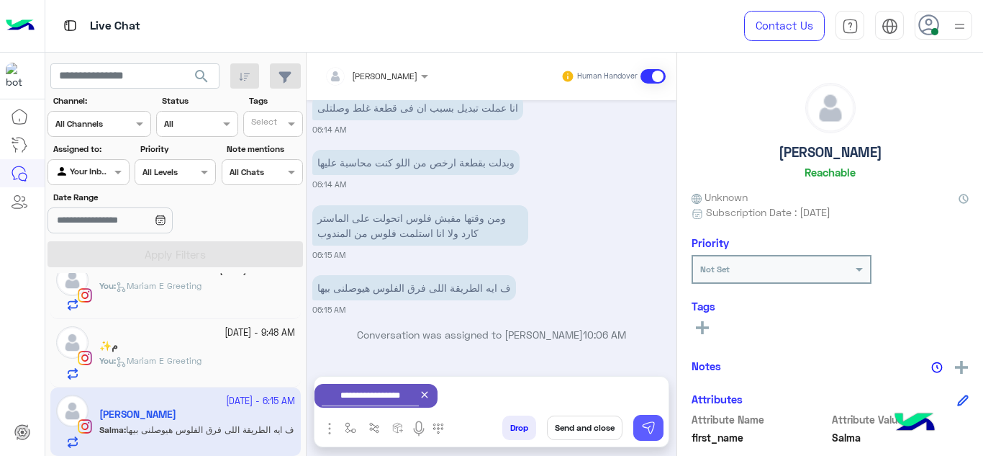
click at [653, 421] on img at bounding box center [648, 427] width 14 height 14
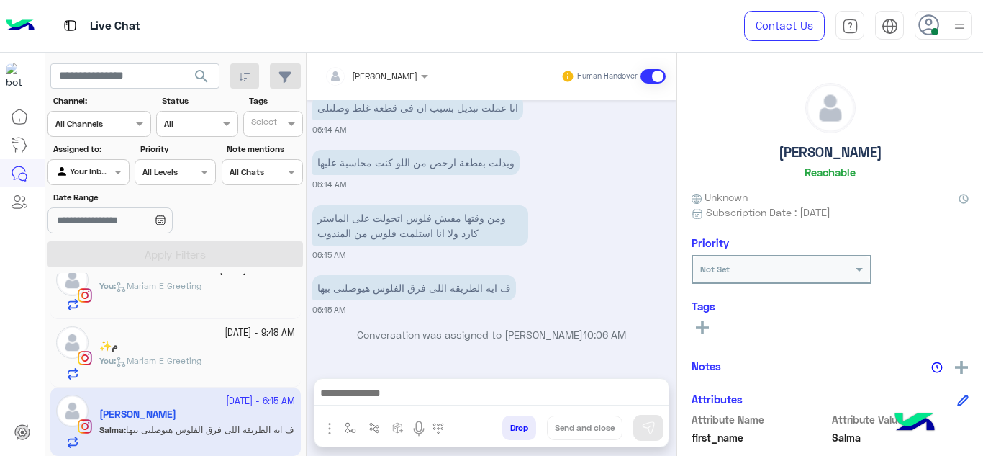
scroll to position [0, 0]
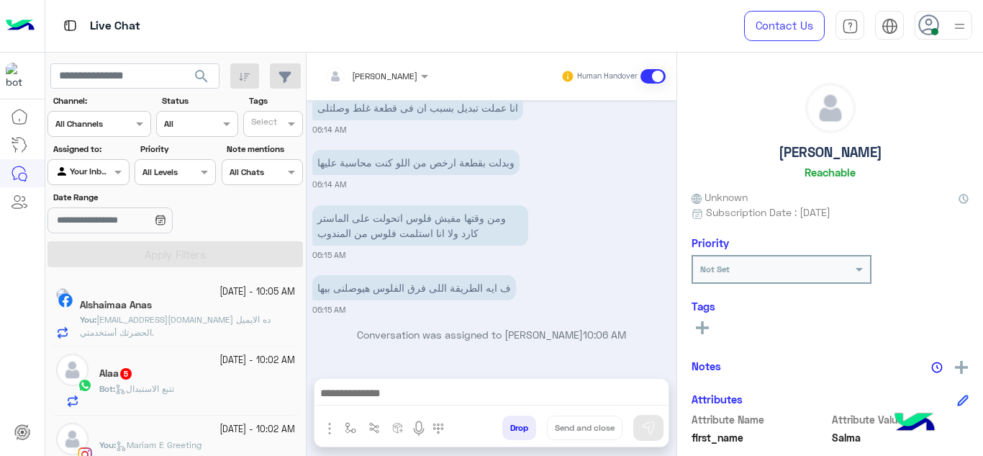
click at [212, 374] on div "Alaa 5" at bounding box center [197, 374] width 196 height 15
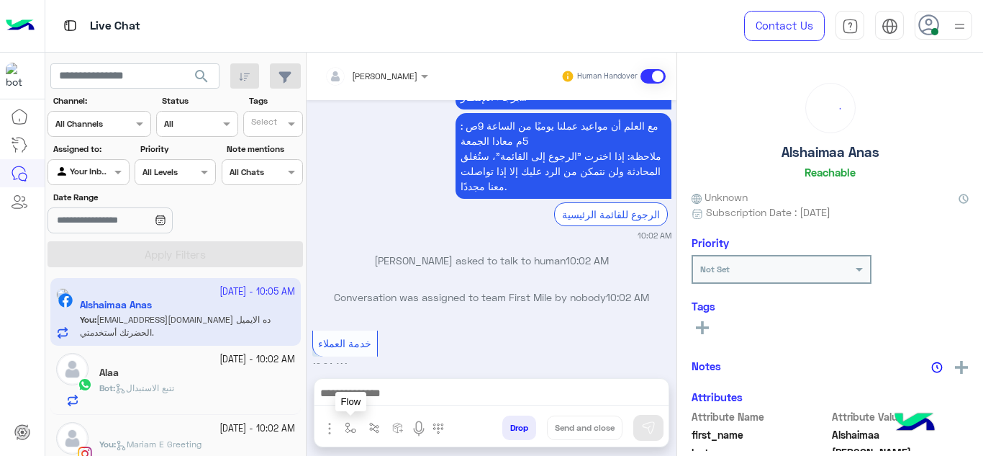
click at [345, 428] on img "button" at bounding box center [351, 428] width 12 height 12
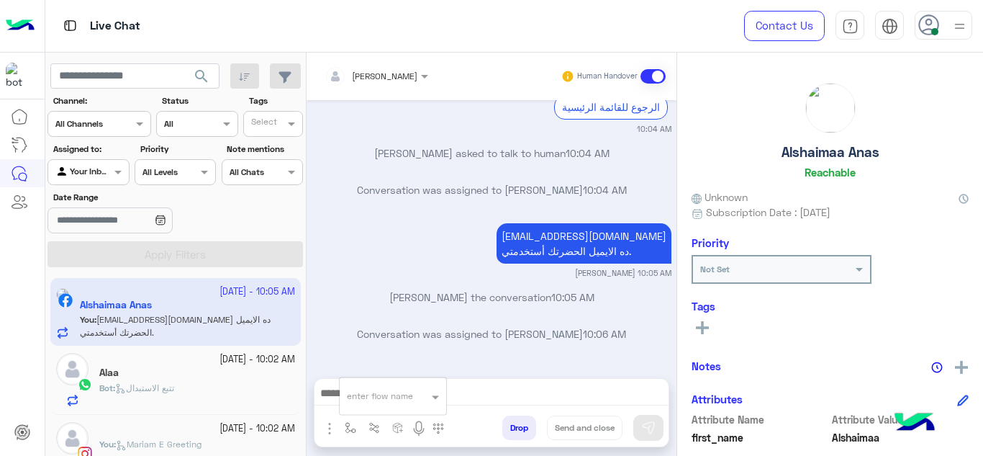
click at [194, 378] on div "Alaa" at bounding box center [197, 373] width 196 height 15
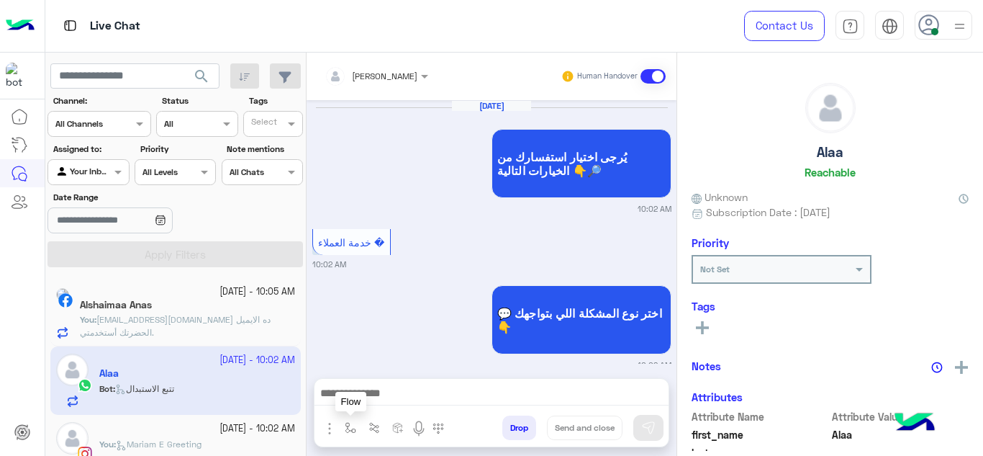
scroll to position [512, 0]
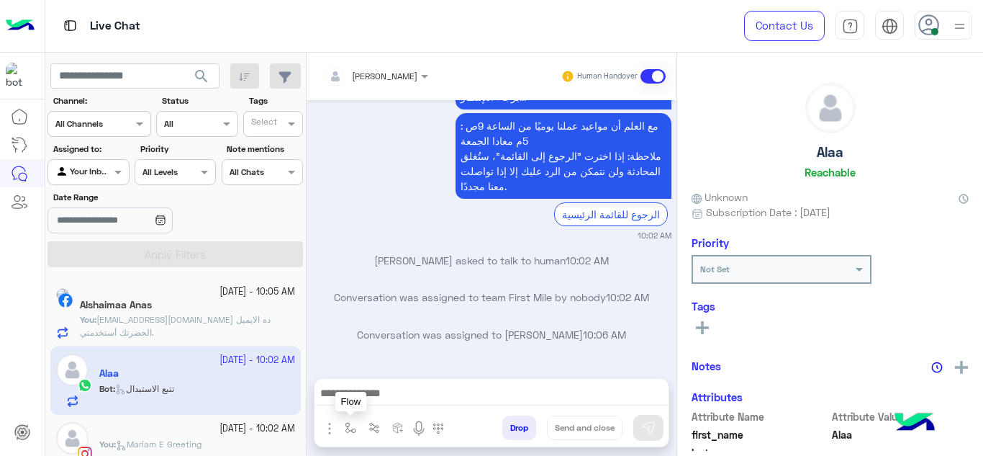
click at [354, 427] on img "button" at bounding box center [351, 428] width 12 height 12
click at [361, 402] on div "enter flow name" at bounding box center [380, 395] width 66 height 13
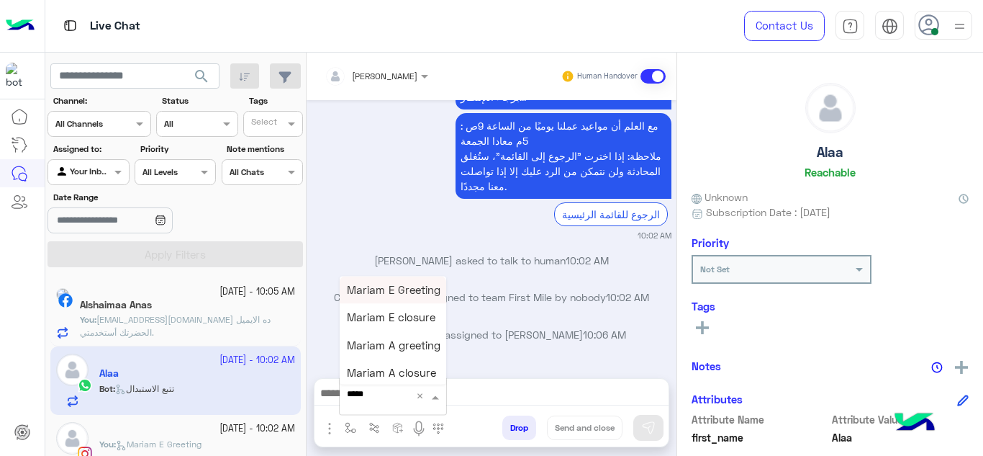
type input "******"
click at [396, 344] on span "Mariam A greeting" at bounding box center [394, 344] width 94 height 13
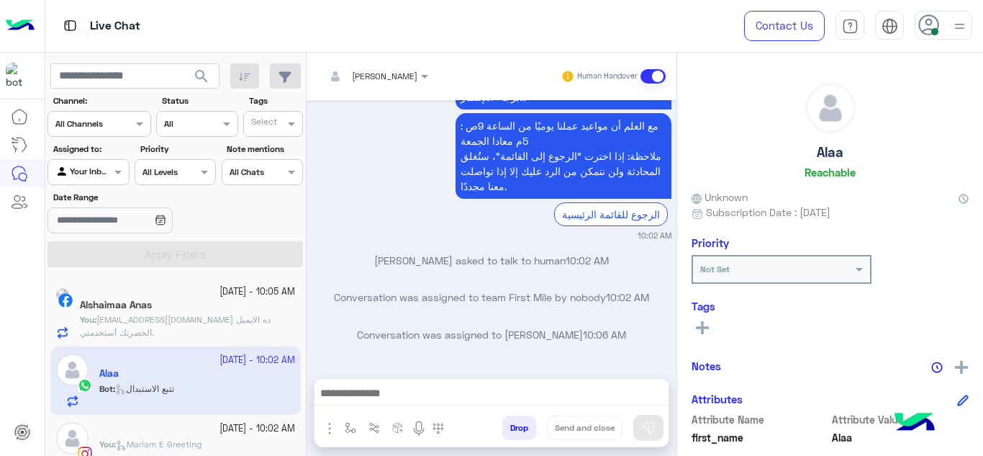
type textarea "**********"
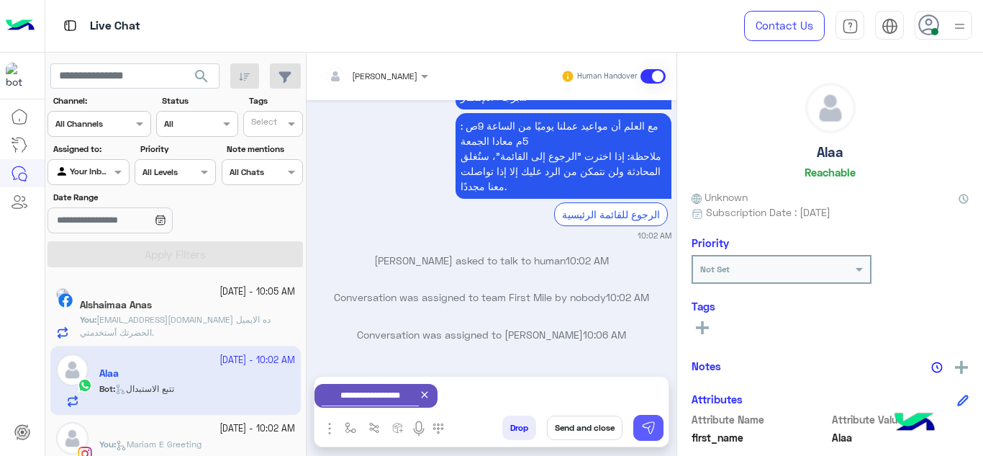
click at [654, 426] on img at bounding box center [648, 427] width 14 height 14
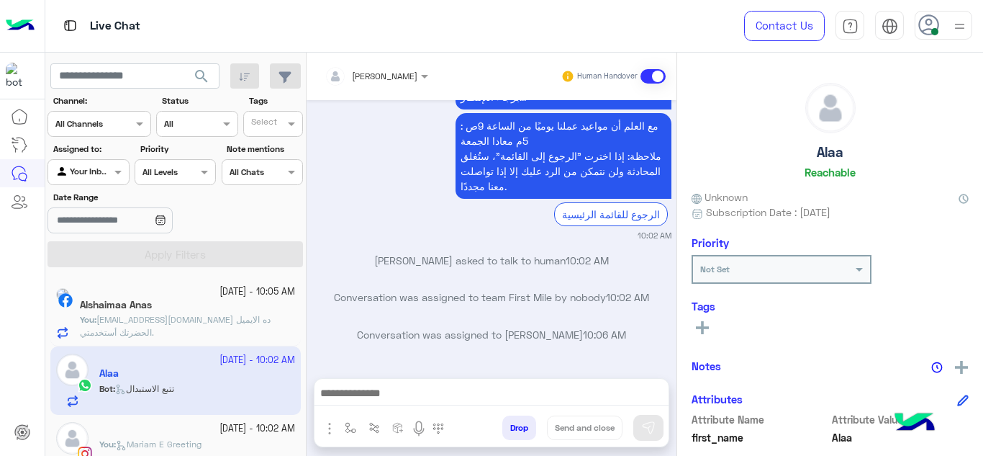
scroll to position [90, 0]
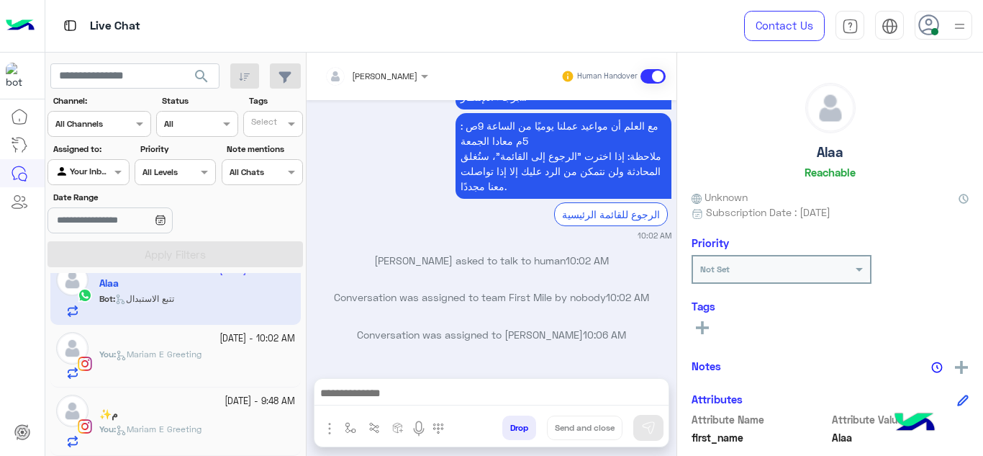
click at [225, 347] on div at bounding box center [197, 346] width 196 height 3
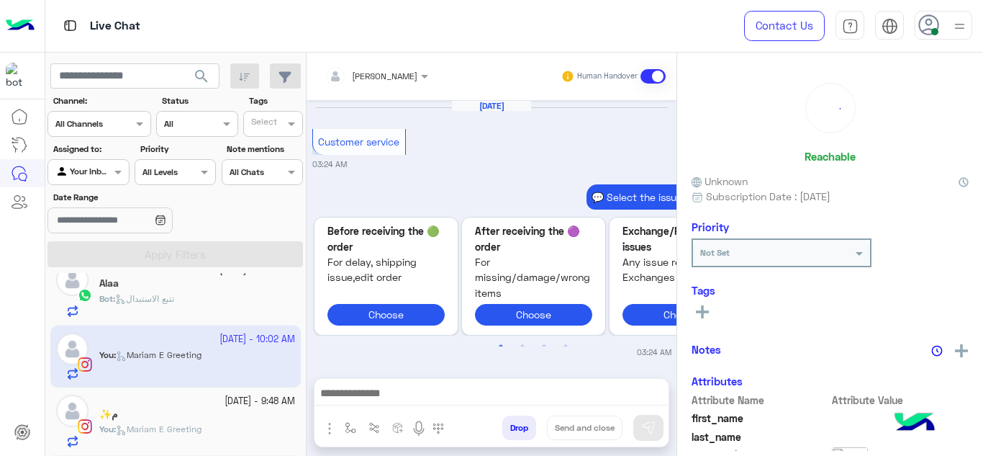
scroll to position [628, 0]
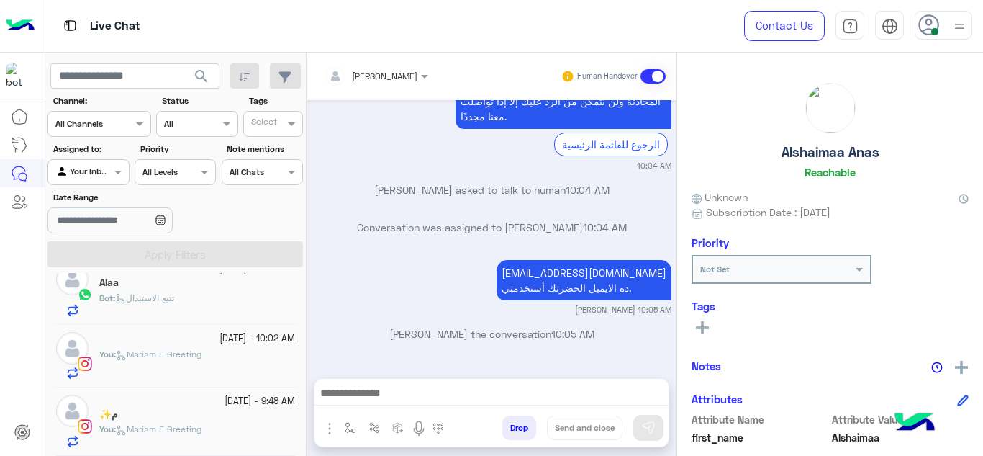
click at [174, 367] on div "You : Mariam E Greeting" at bounding box center [197, 364] width 196 height 32
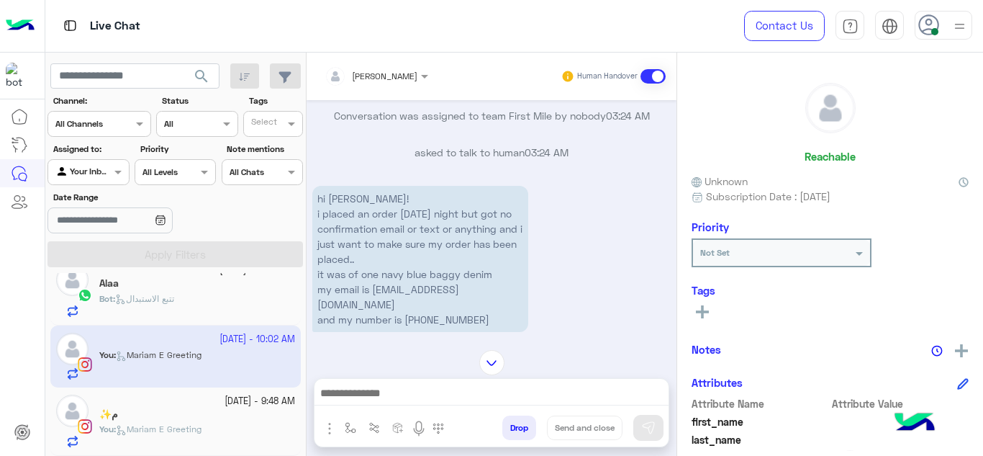
click at [434, 306] on p "hi cloud! i placed an order yesterday night but got no confirmation email or te…" at bounding box center [420, 259] width 216 height 146
click at [457, 288] on p "hi cloud! i placed an order yesterday night but got no confirmation email or te…" at bounding box center [420, 259] width 216 height 146
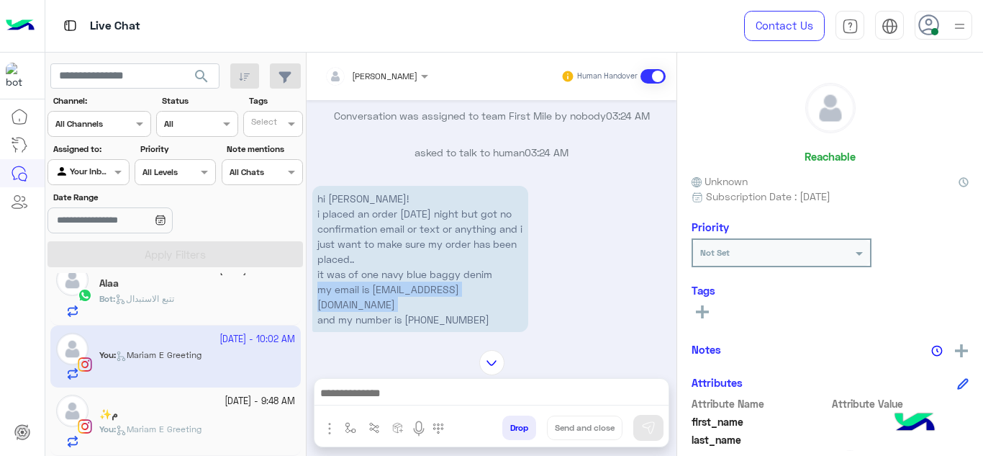
click at [457, 288] on p "hi cloud! i placed an order yesterday night but got no confirmation email or te…" at bounding box center [420, 259] width 216 height 146
drag, startPoint x: 370, startPoint y: 287, endPoint x: 502, endPoint y: 285, distance: 132.4
click at [502, 285] on p "hi cloud! i placed an order yesterday night but got no confirmation email or te…" at bounding box center [420, 259] width 216 height 146
copy p "malkloka2000@icloud.com"
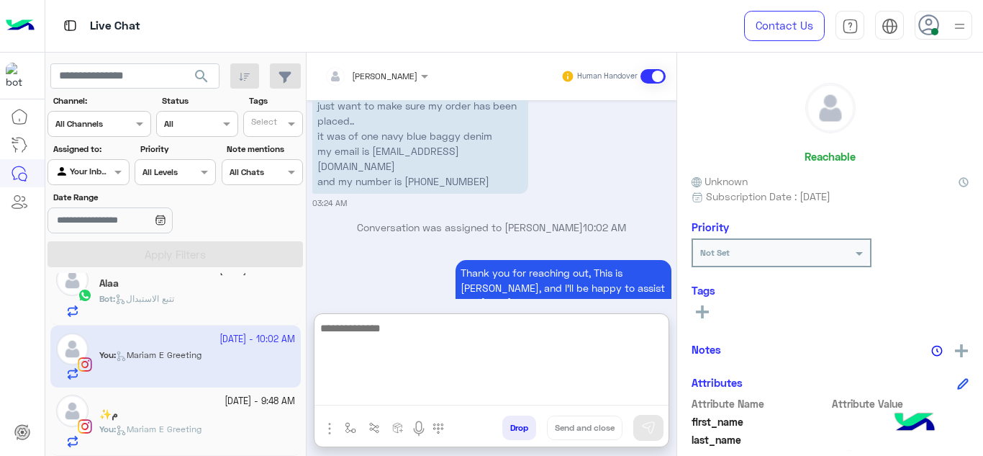
click at [389, 386] on textarea at bounding box center [492, 362] width 354 height 86
type textarea "**********"
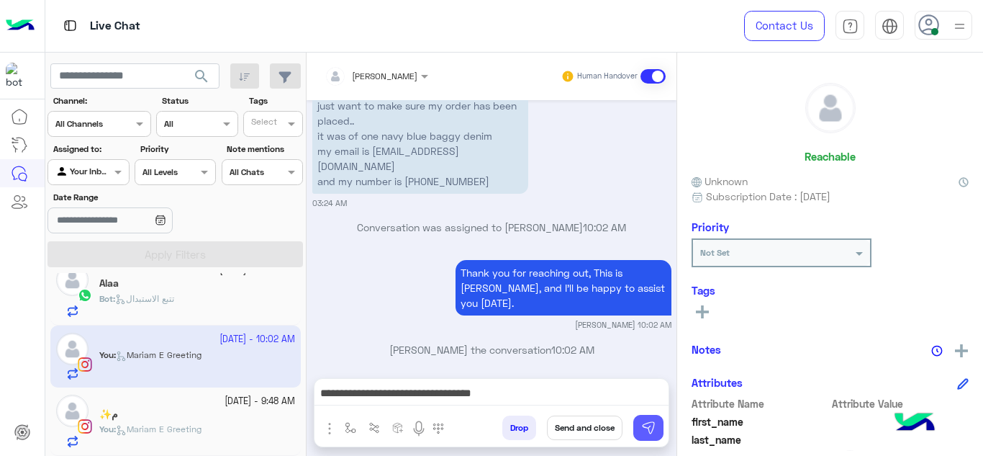
click at [649, 429] on img at bounding box center [648, 427] width 14 height 14
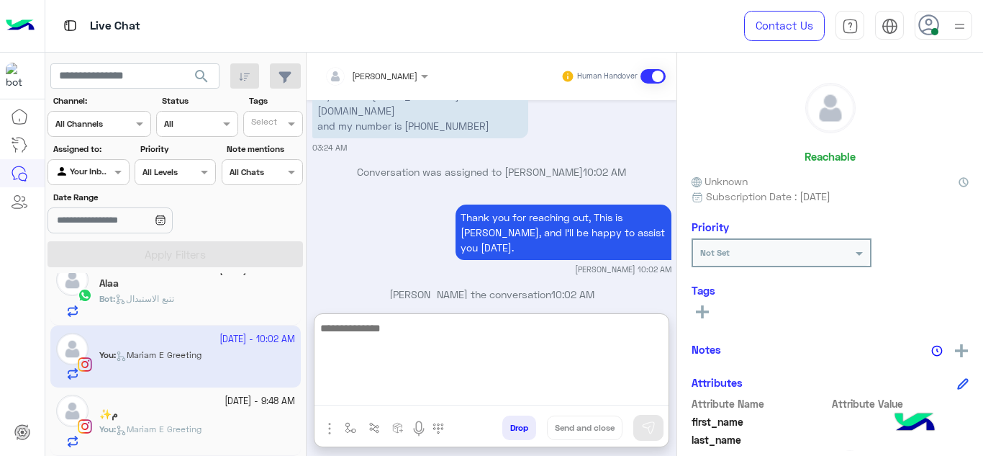
click at [477, 394] on textarea at bounding box center [492, 362] width 354 height 86
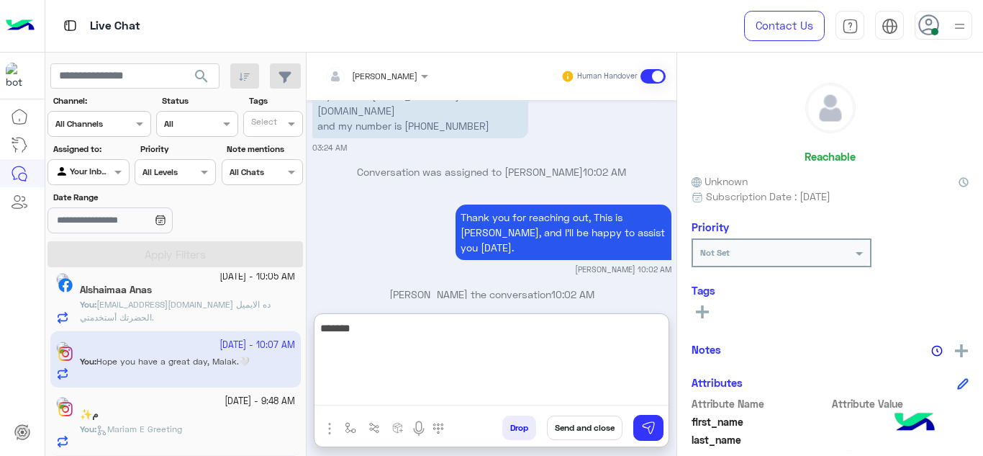
scroll to position [748, 0]
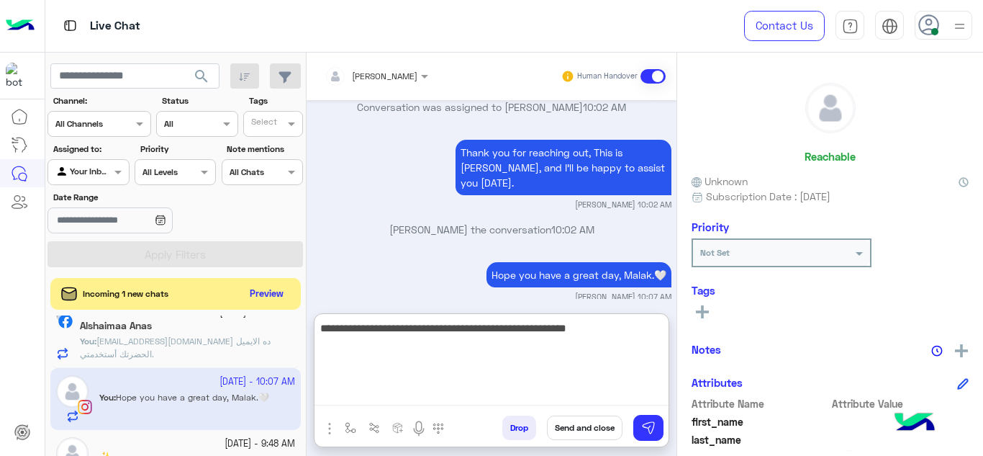
paste textarea "*******"
type textarea "**********"
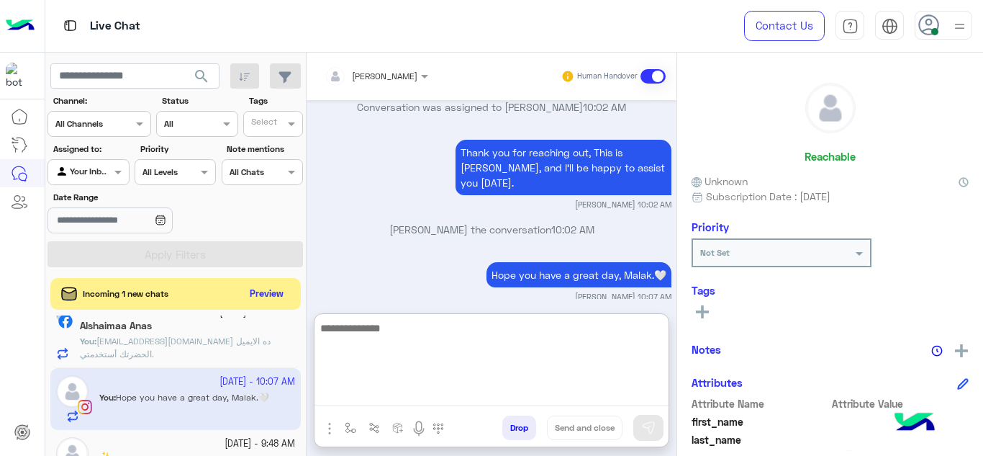
scroll to position [818, 0]
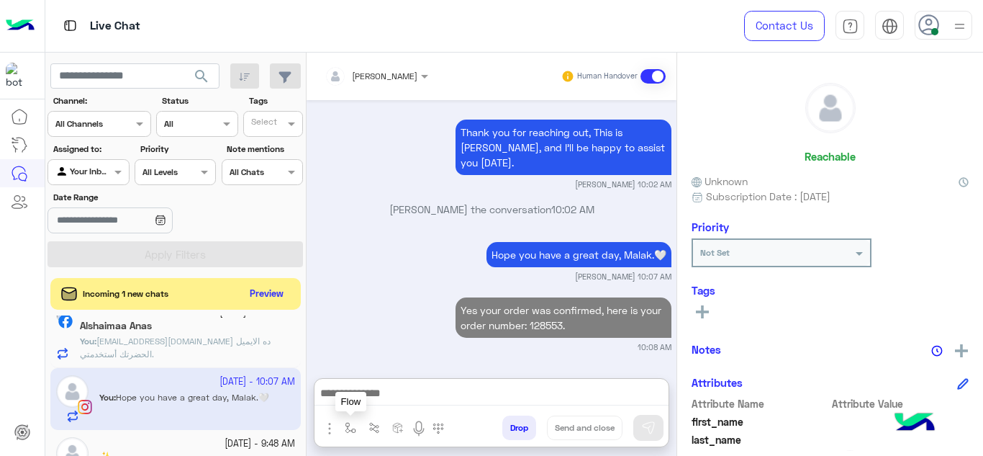
click at [351, 422] on img "button" at bounding box center [351, 428] width 12 height 12
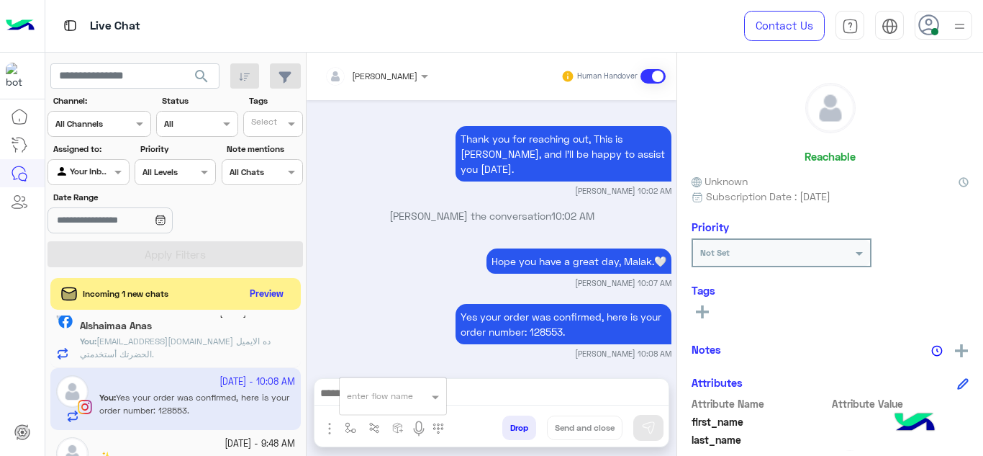
scroll to position [753, 0]
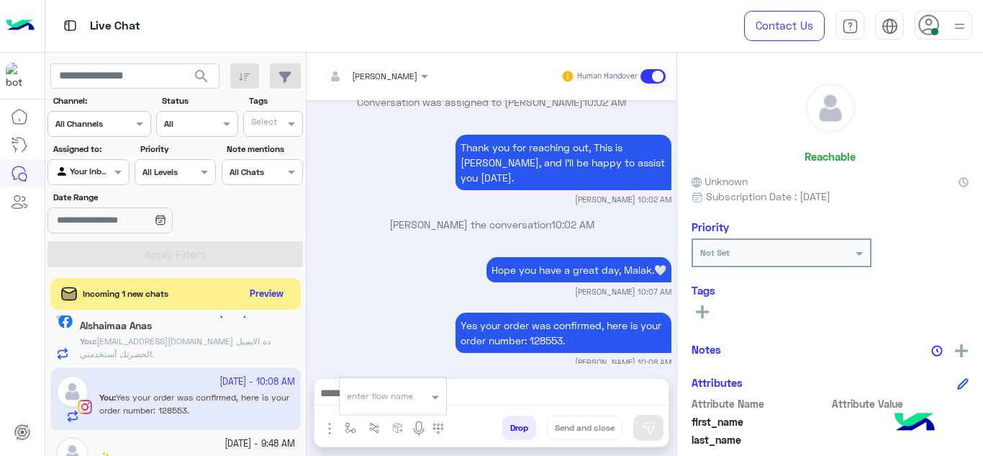
click at [366, 399] on input "text" at bounding box center [375, 393] width 57 height 13
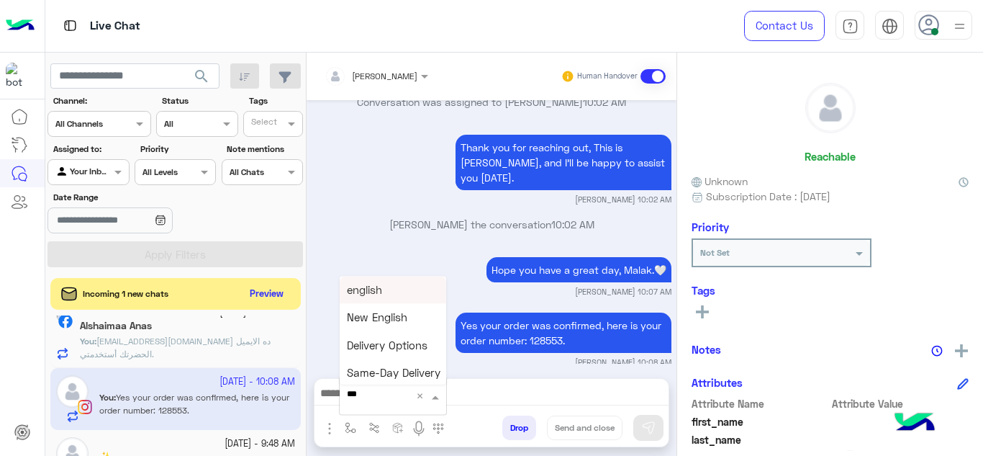
type input "****"
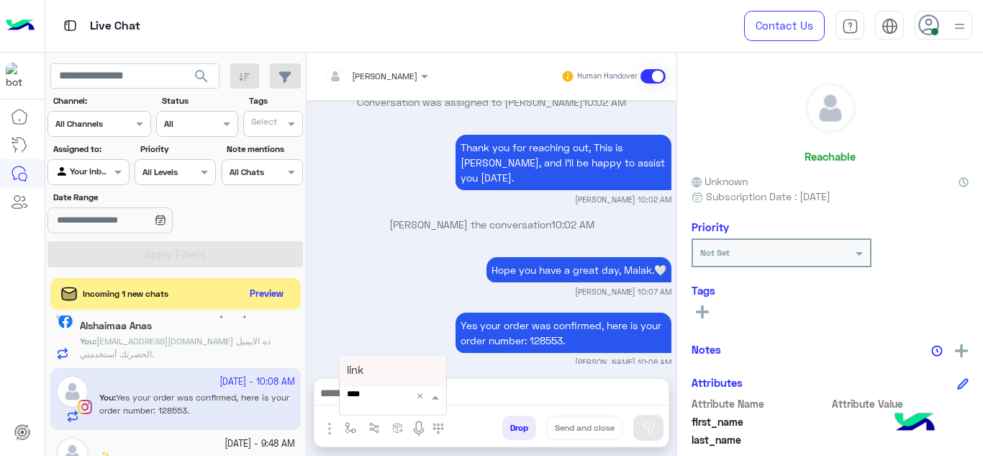
click at [375, 363] on div "link" at bounding box center [393, 369] width 107 height 27
type textarea "****"
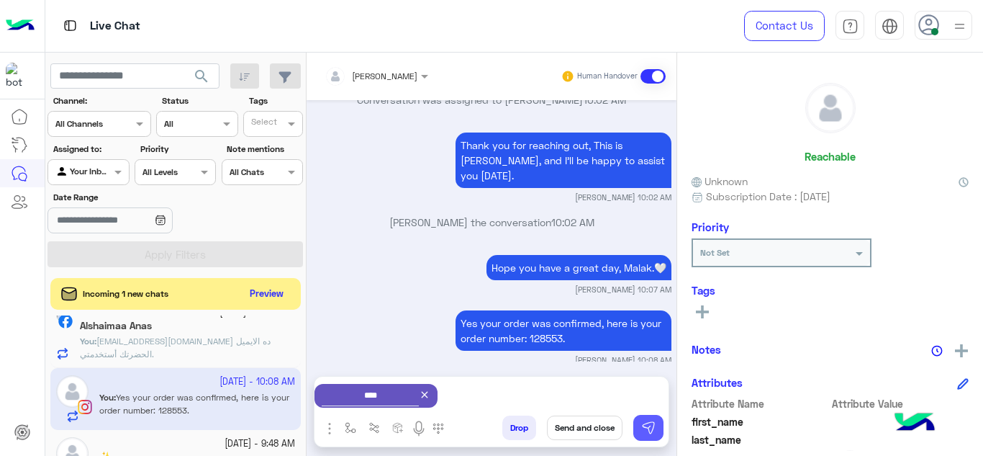
click at [644, 421] on img at bounding box center [648, 427] width 14 height 14
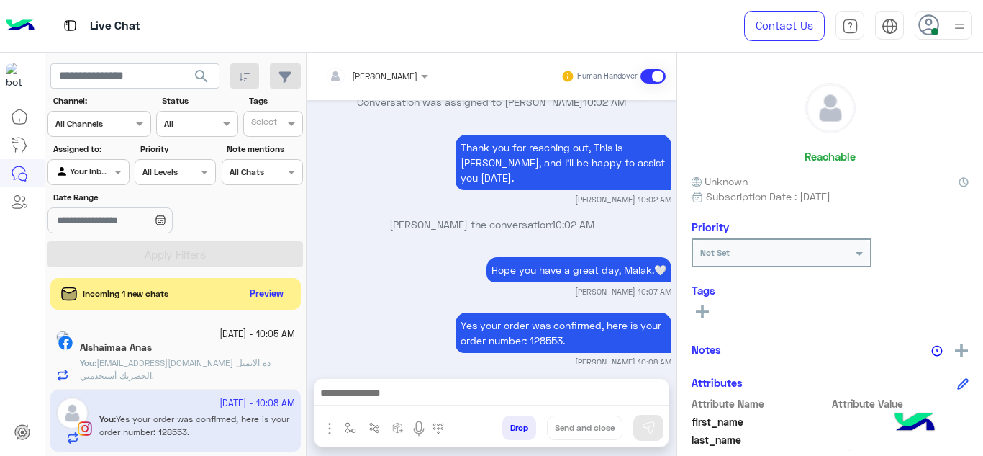
scroll to position [929, 0]
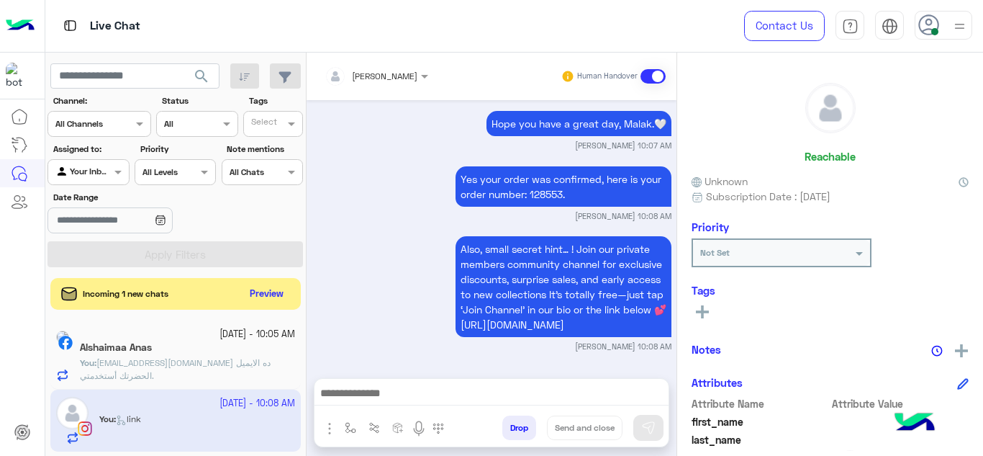
click at [271, 353] on div "Alshaimaa Anas" at bounding box center [187, 348] width 215 height 15
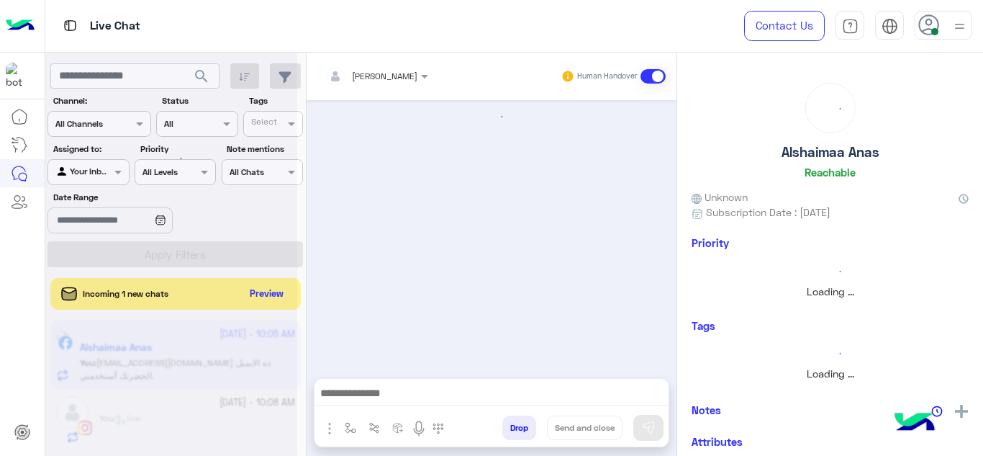
click at [348, 430] on img "button" at bounding box center [351, 428] width 12 height 12
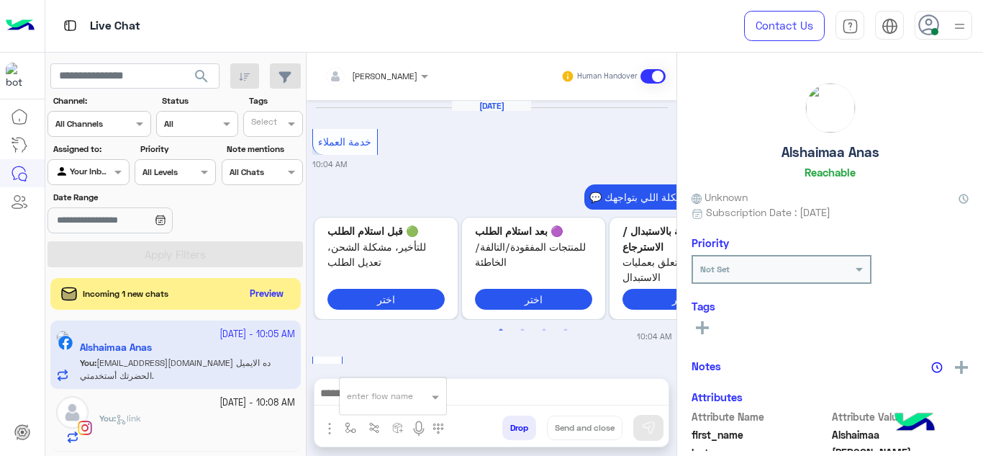
scroll to position [553, 0]
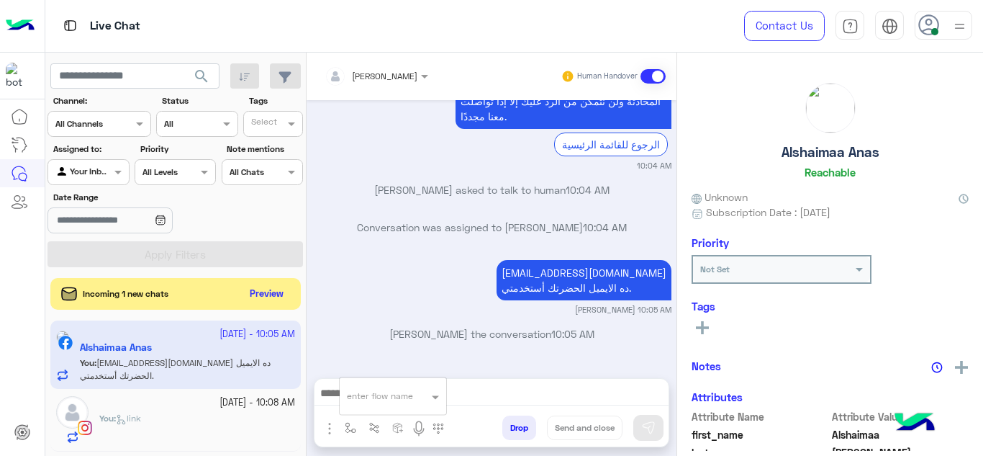
click at [371, 397] on input "text" at bounding box center [375, 393] width 57 height 13
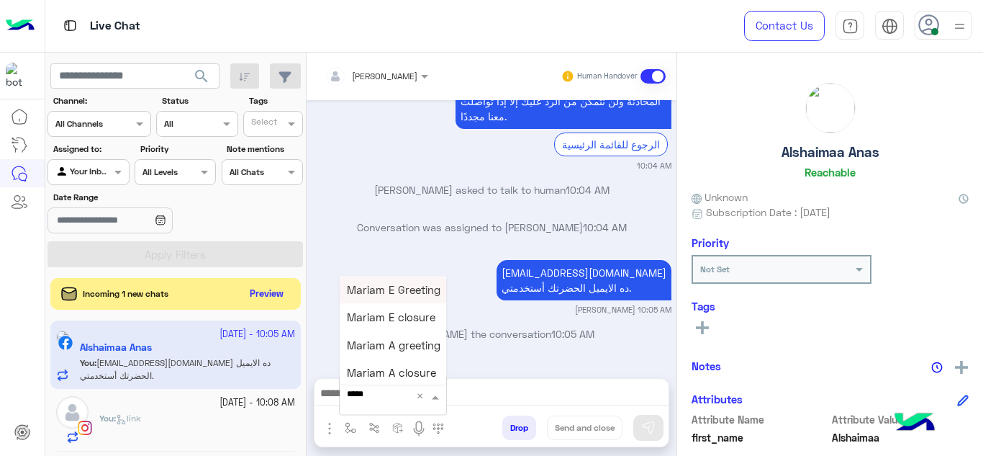
type input "******"
click at [402, 374] on span "Mariam A closure" at bounding box center [391, 372] width 89 height 13
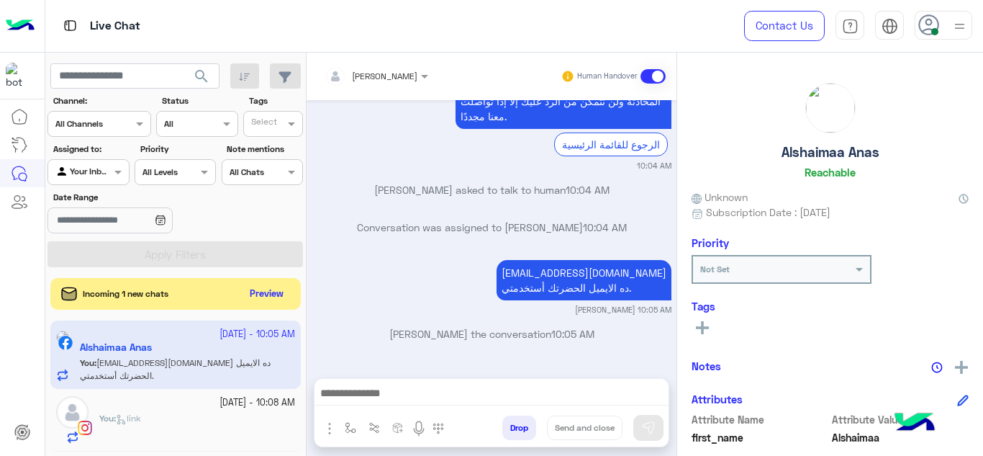
type textarea "**********"
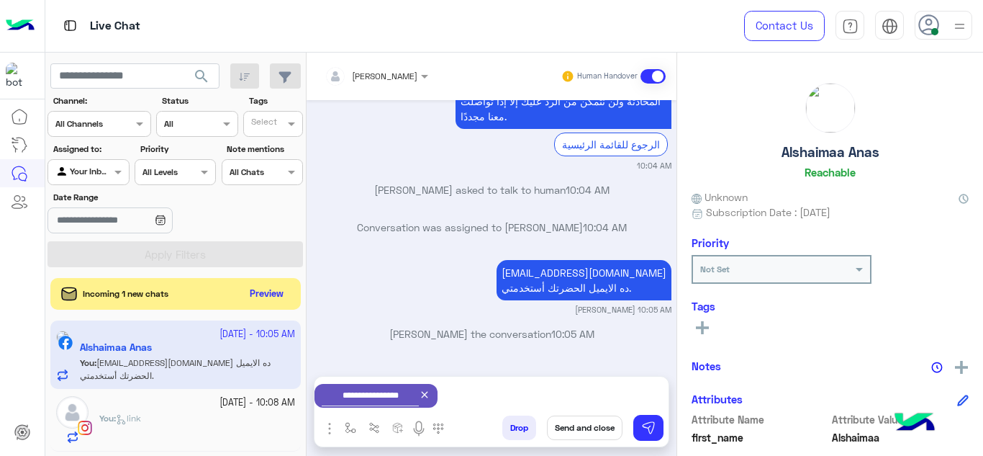
click at [588, 435] on button "Send and close" at bounding box center [585, 427] width 76 height 24
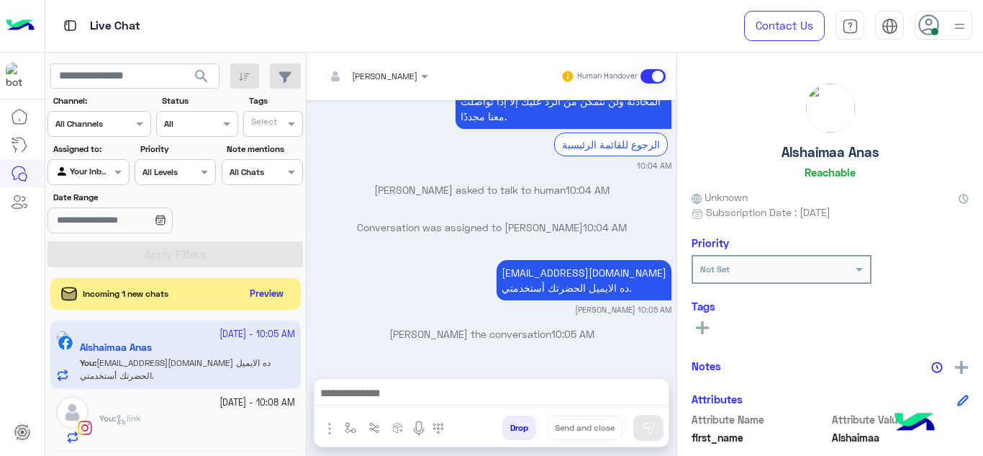
scroll to position [591, 0]
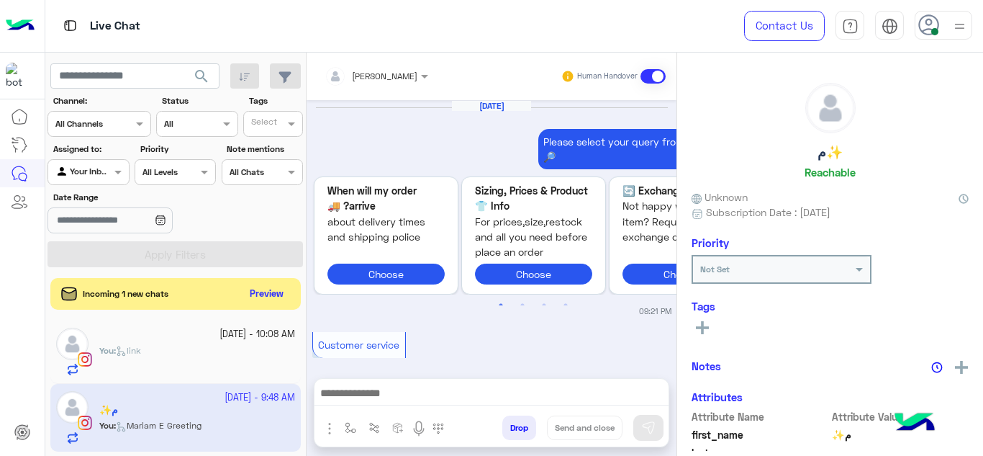
scroll to position [1563, 0]
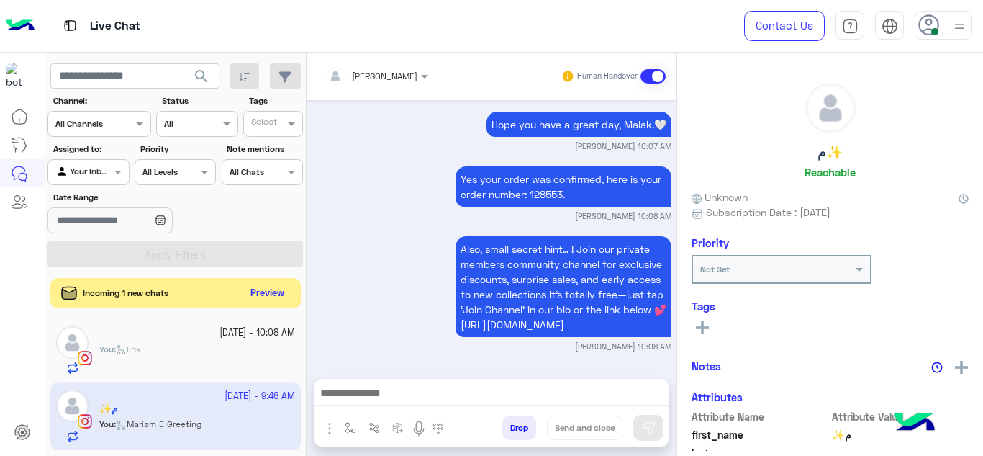
click at [273, 301] on button "Preview" at bounding box center [267, 293] width 45 height 19
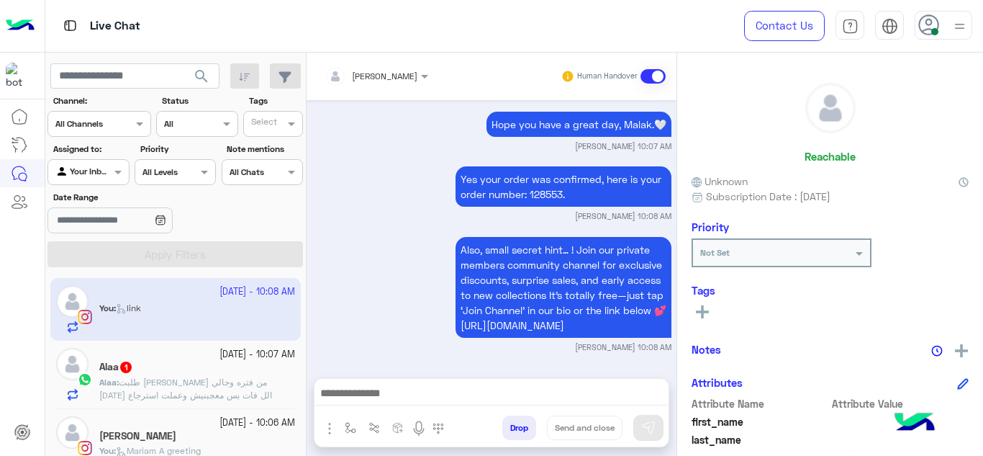
scroll to position [1, 0]
click at [214, 402] on div "24 September - 10:07 AM Alaa 1 Alaa : طلبت اوردر من فتره وجالي الخميس الل فات ب…" at bounding box center [175, 374] width 250 height 68
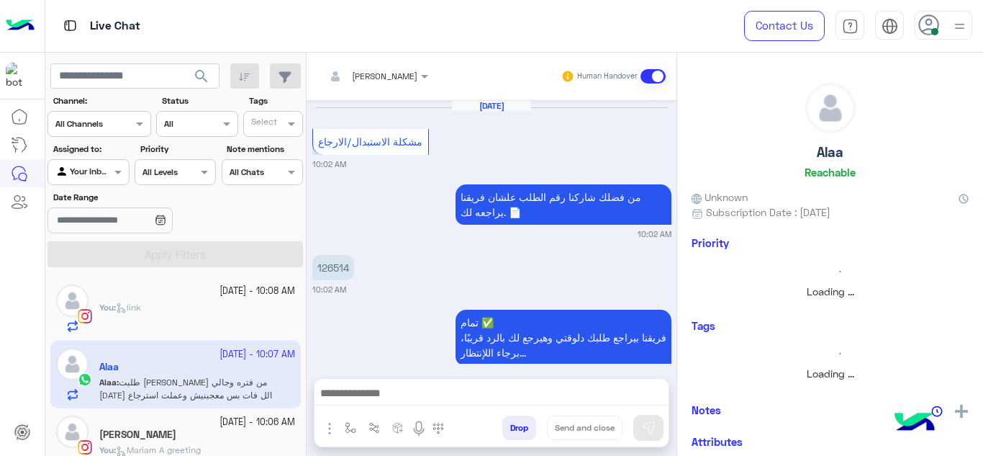
scroll to position [448, 0]
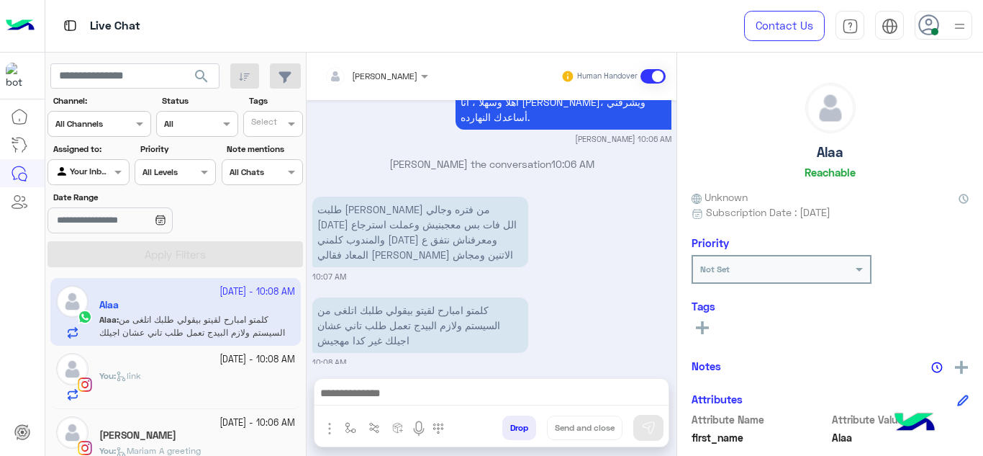
scroll to position [90, 0]
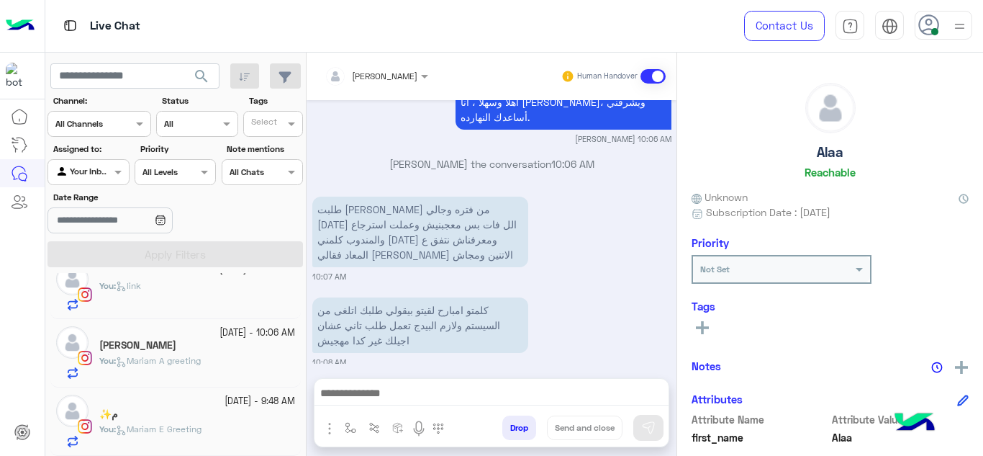
click at [173, 413] on div "م✨" at bounding box center [197, 415] width 196 height 15
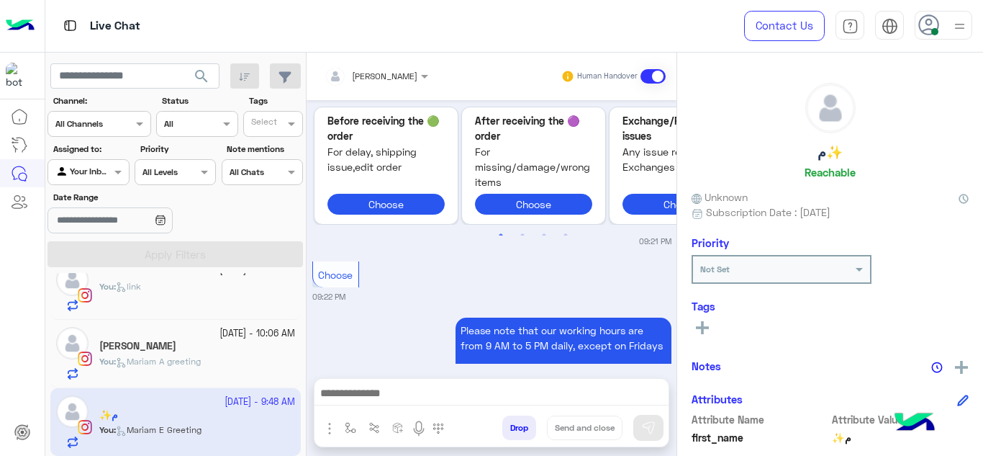
scroll to position [695, 0]
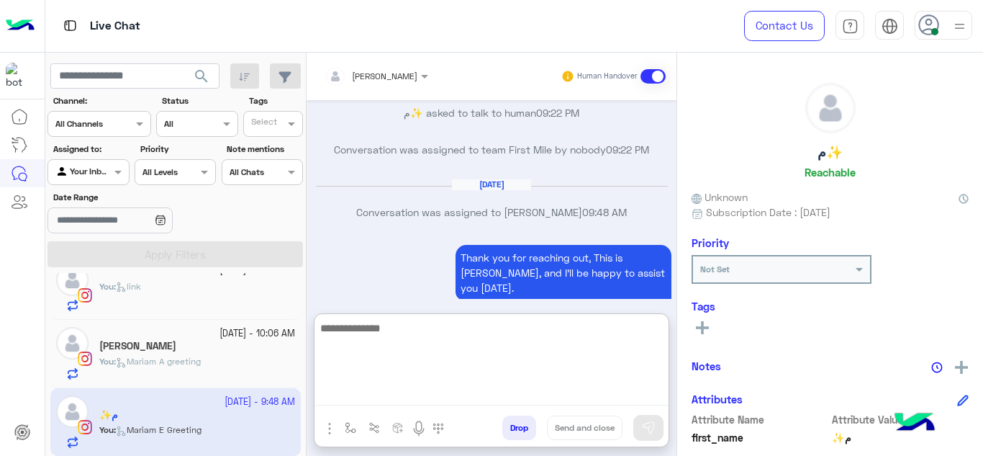
click at [417, 392] on textarea at bounding box center [492, 362] width 354 height 86
type textarea "**********"
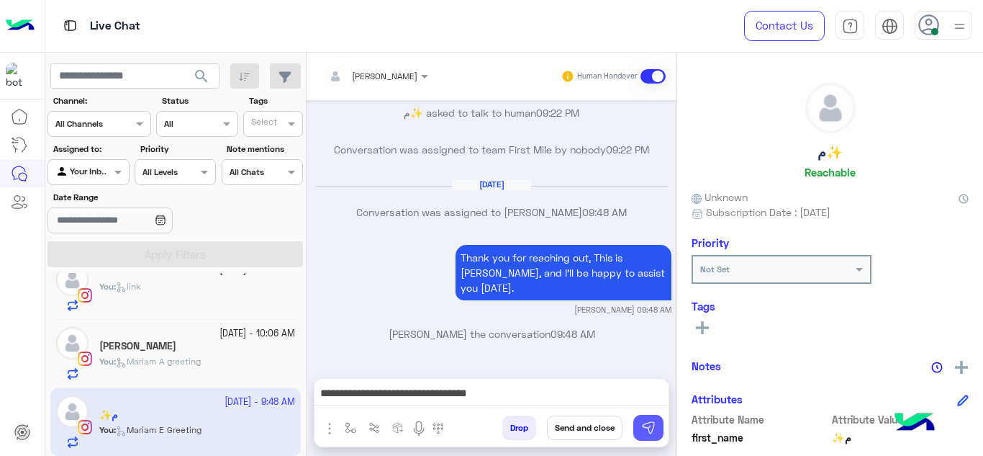
click at [641, 426] on img at bounding box center [648, 427] width 14 height 14
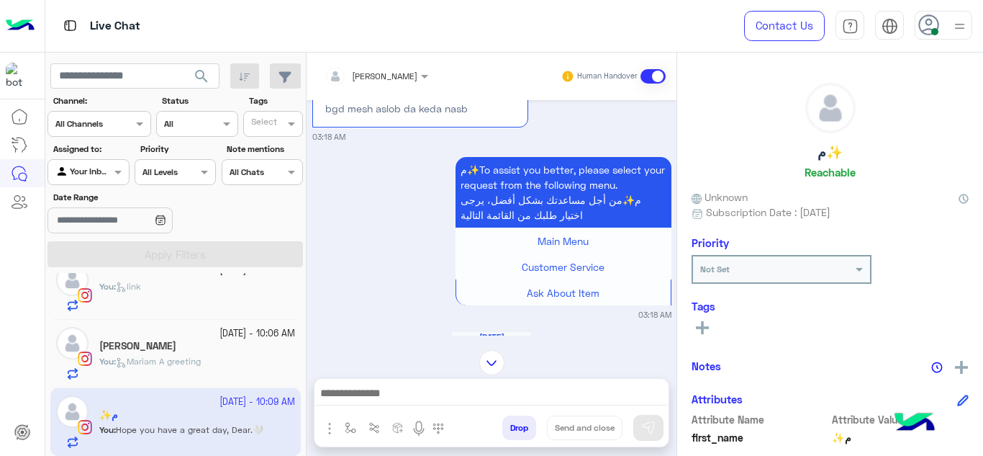
scroll to position [823, 0]
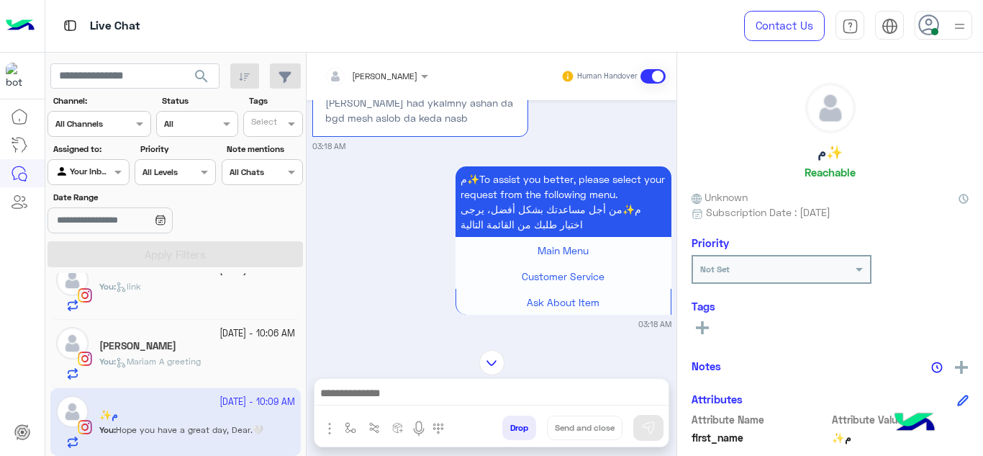
click at [397, 71] on div at bounding box center [376, 74] width 118 height 14
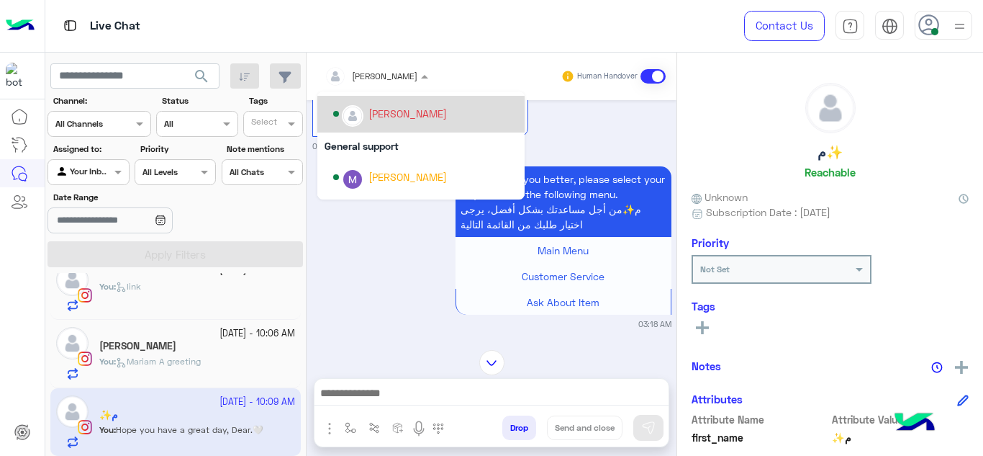
scroll to position [196, 0]
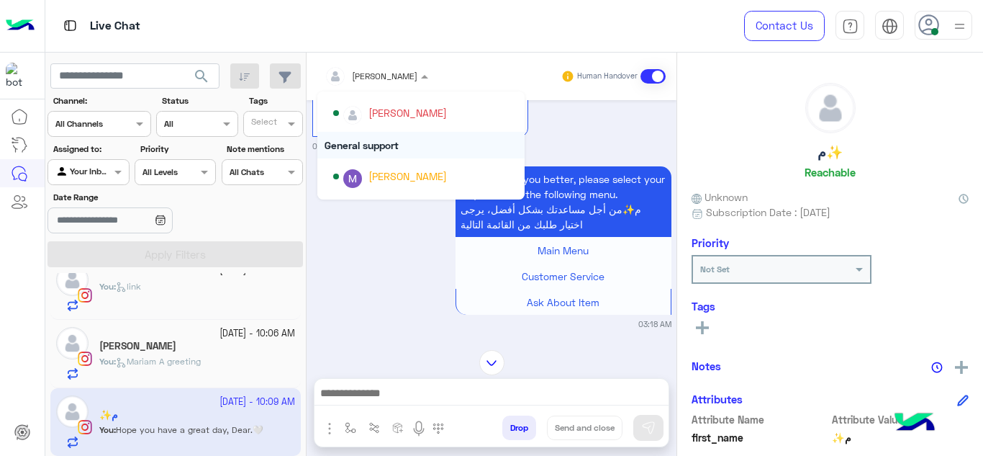
click at [385, 141] on div "General support" at bounding box center [420, 145] width 207 height 27
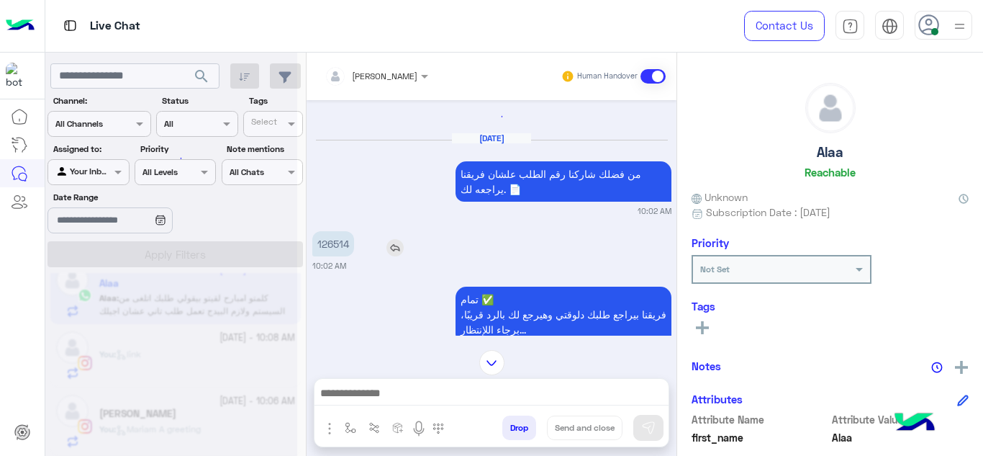
click at [335, 245] on div "126514 10:02 AM" at bounding box center [491, 249] width 359 height 44
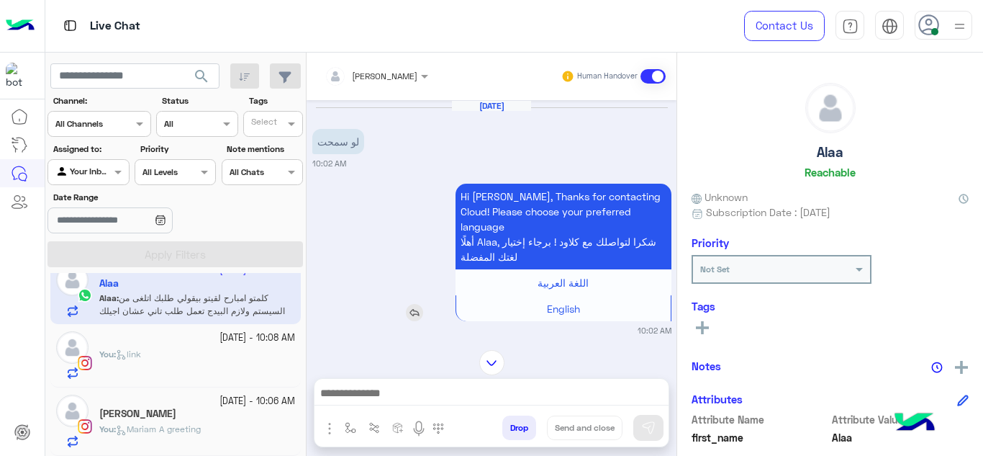
scroll to position [543, 0]
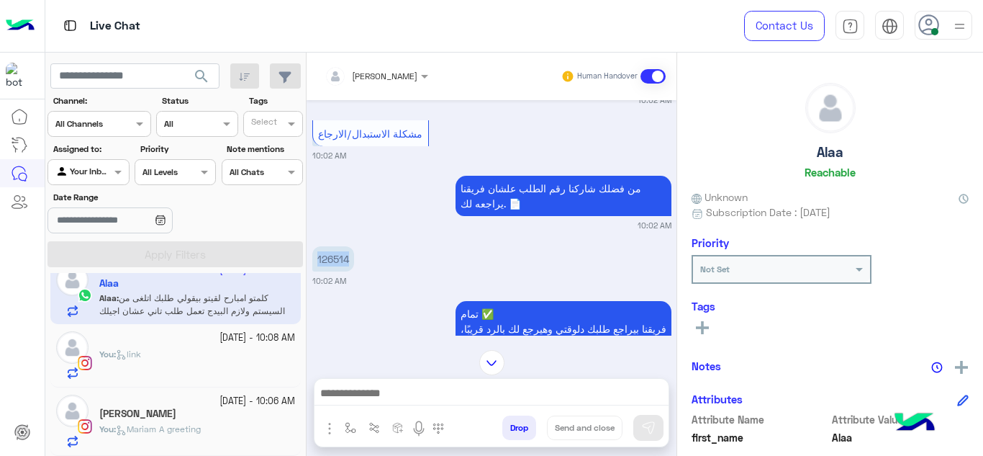
click at [335, 246] on p "126514" at bounding box center [333, 258] width 42 height 25
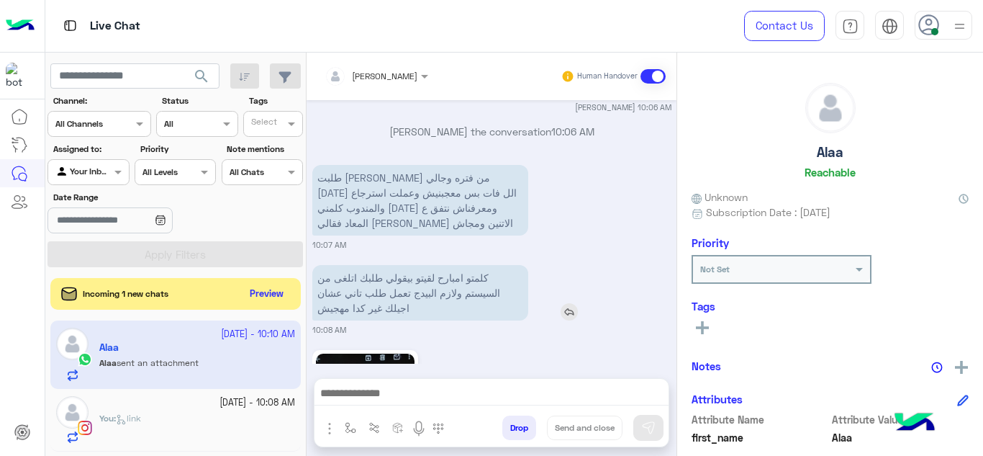
scroll to position [1264, 0]
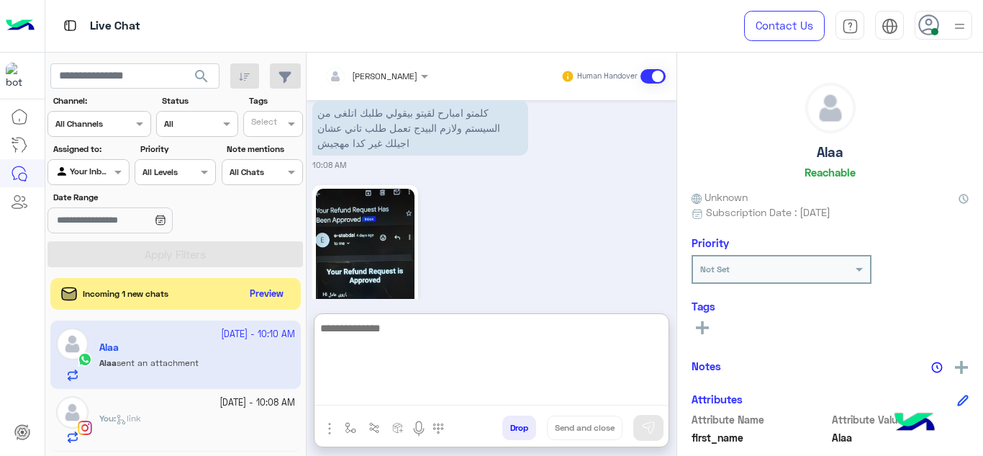
click at [417, 393] on textarea at bounding box center [492, 362] width 354 height 86
type textarea "**********"
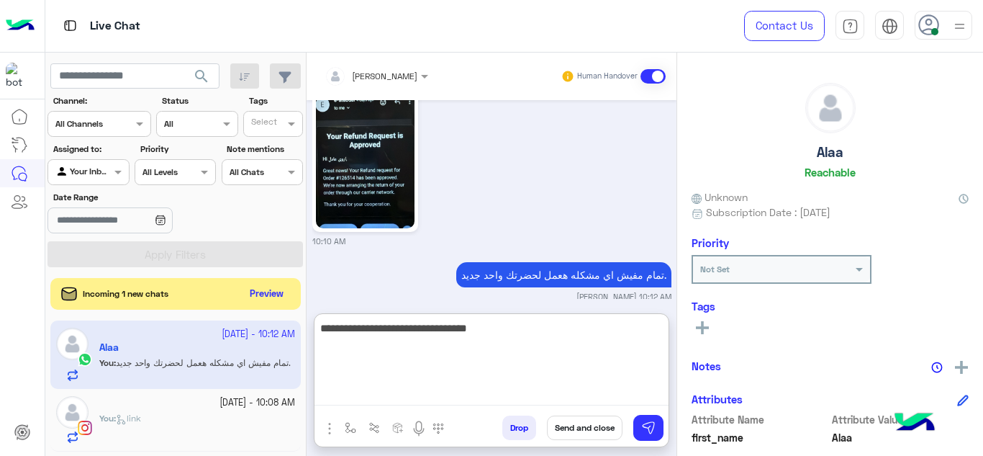
scroll to position [1454, 0]
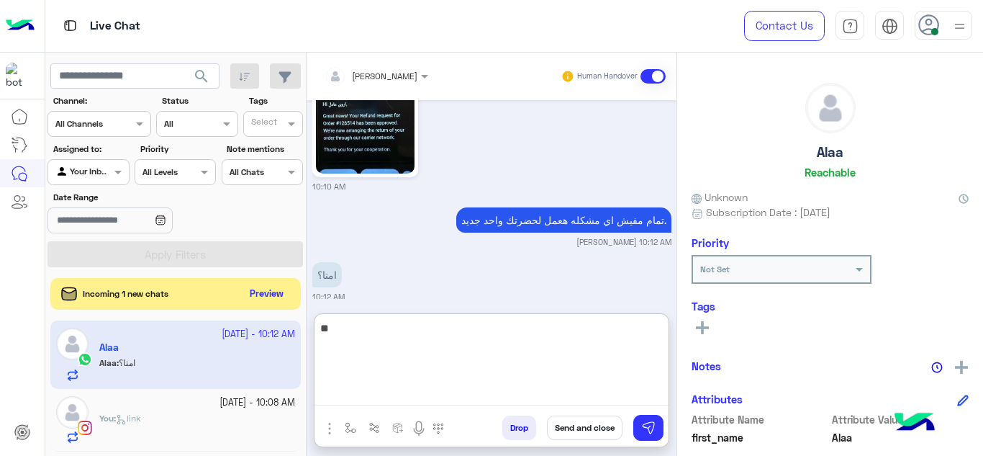
type textarea "*"
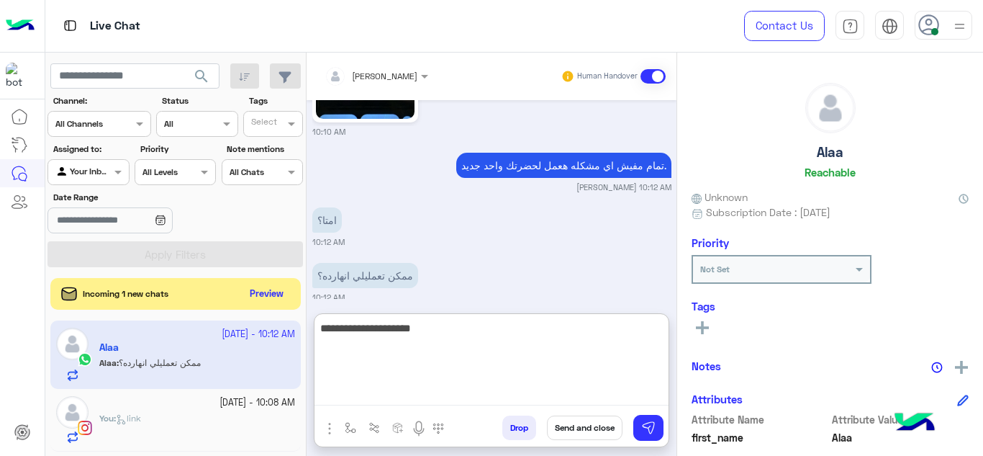
type textarea "**********"
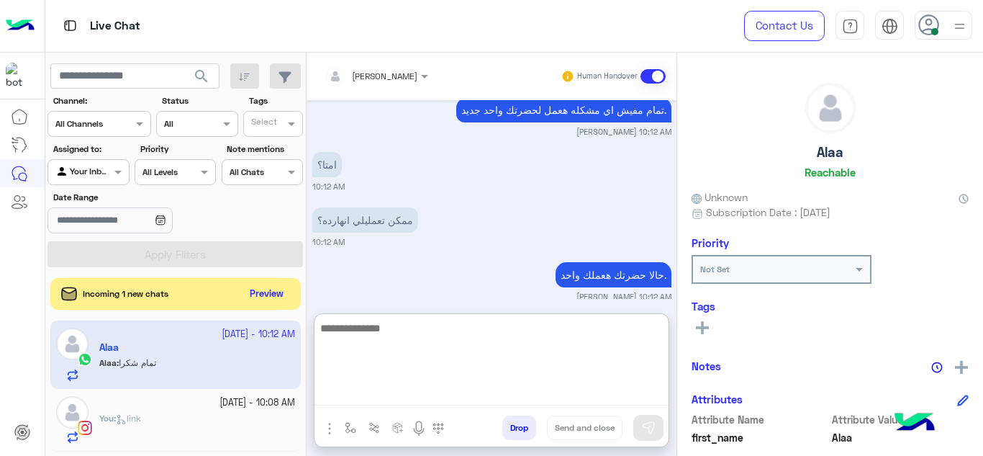
scroll to position [1619, 0]
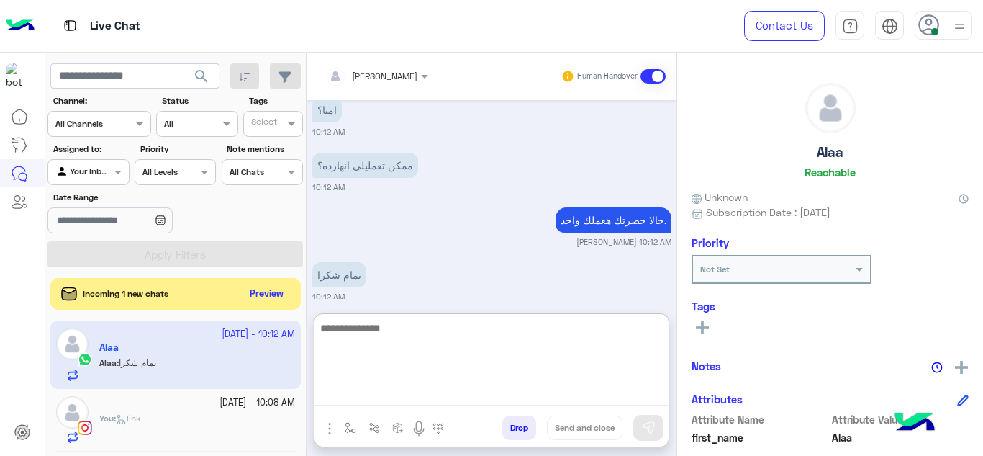
paste textarea "**********"
type textarea "**********"
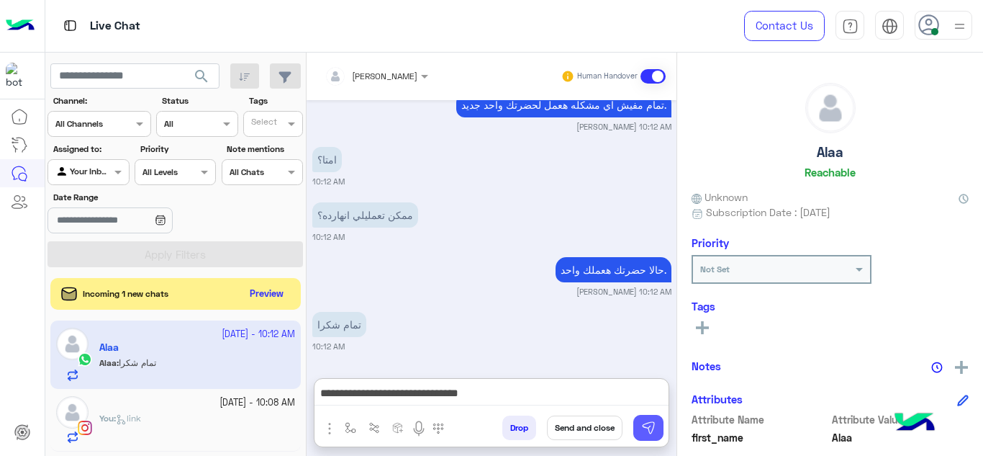
click at [658, 427] on button at bounding box center [648, 428] width 30 height 26
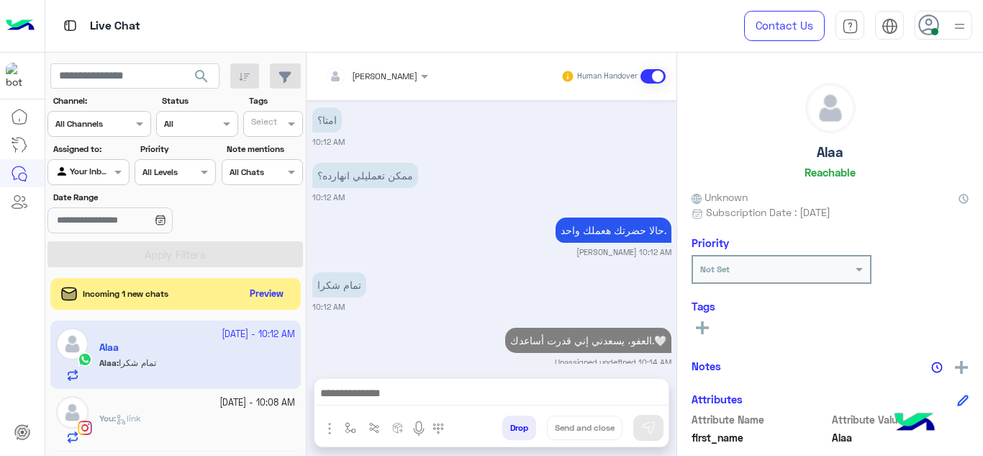
scroll to position [1609, 0]
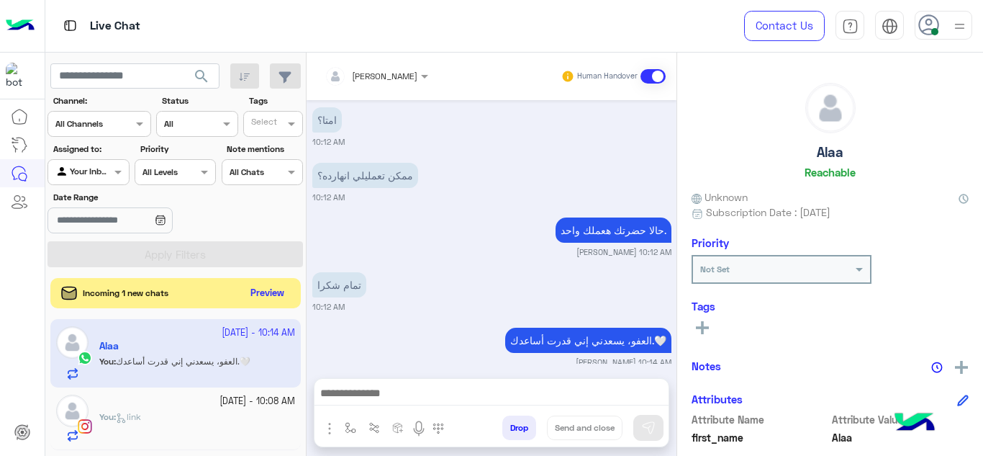
click at [269, 297] on button "Preview" at bounding box center [267, 293] width 45 height 19
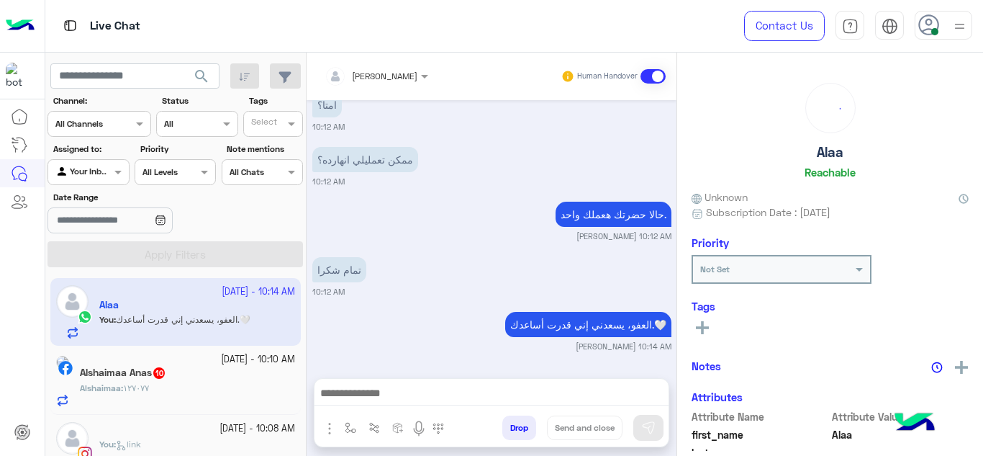
scroll to position [90, 0]
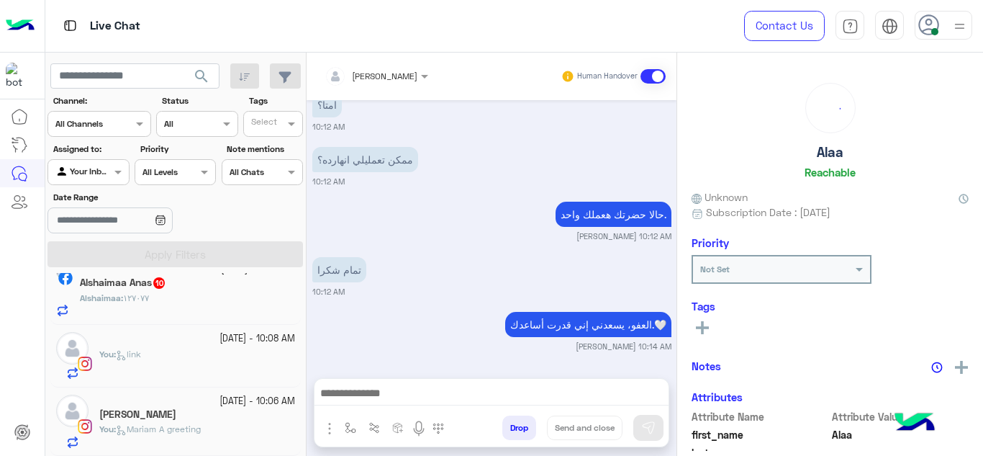
click at [204, 291] on div "Alshaimaa : ١٢٧٠٧٧" at bounding box center [187, 303] width 215 height 25
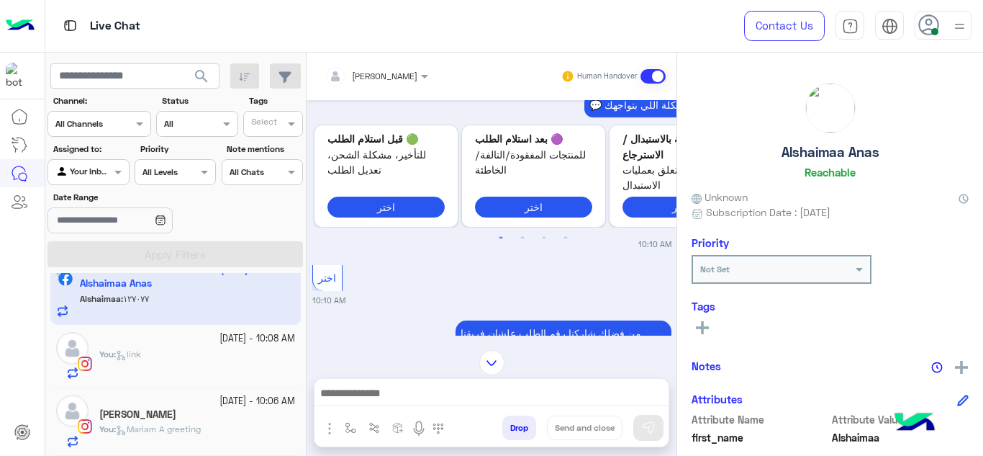
scroll to position [3887, 0]
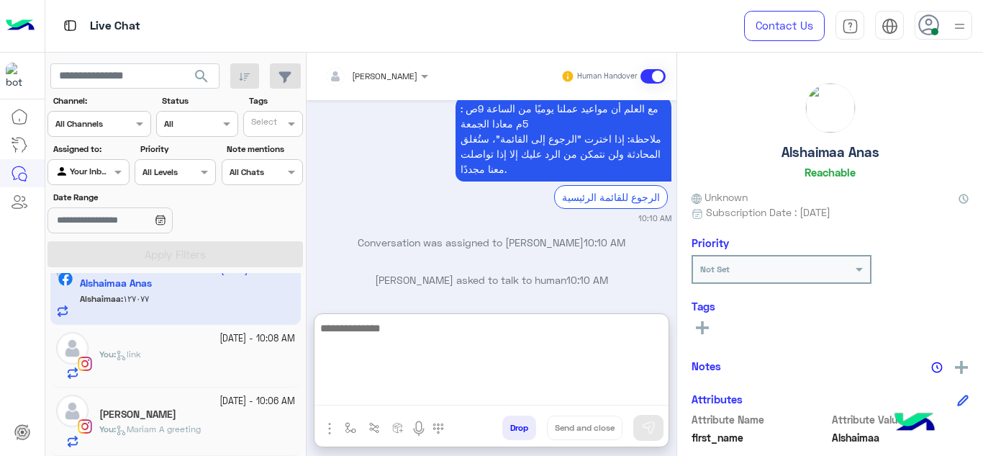
click at [394, 397] on textarea at bounding box center [492, 362] width 354 height 86
type textarea "**********"
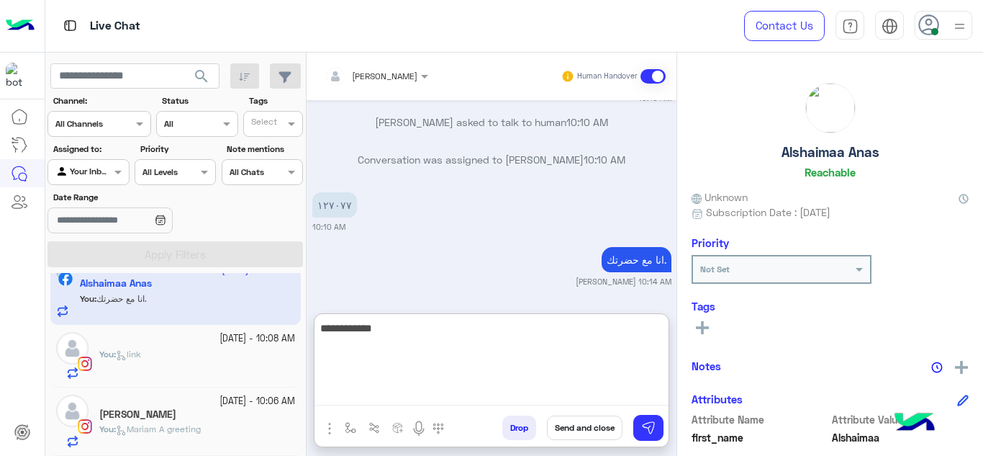
scroll to position [4044, 0]
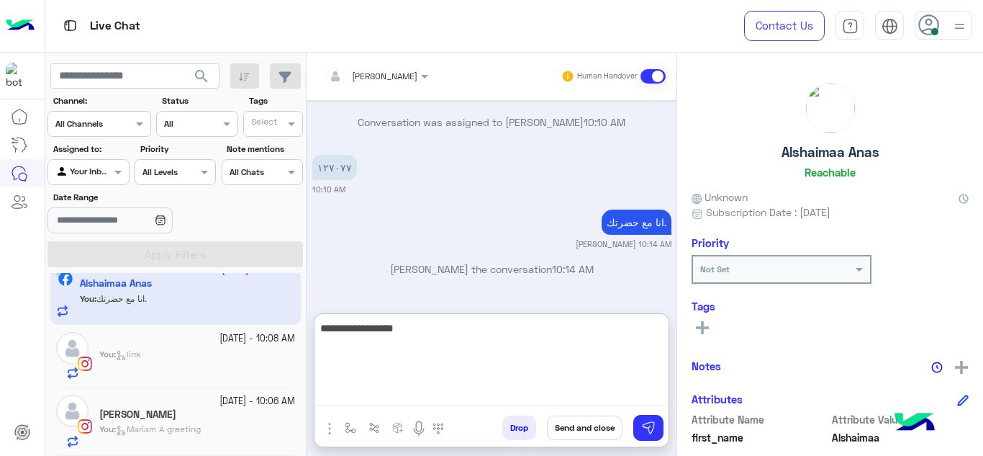
type textarea "**********"
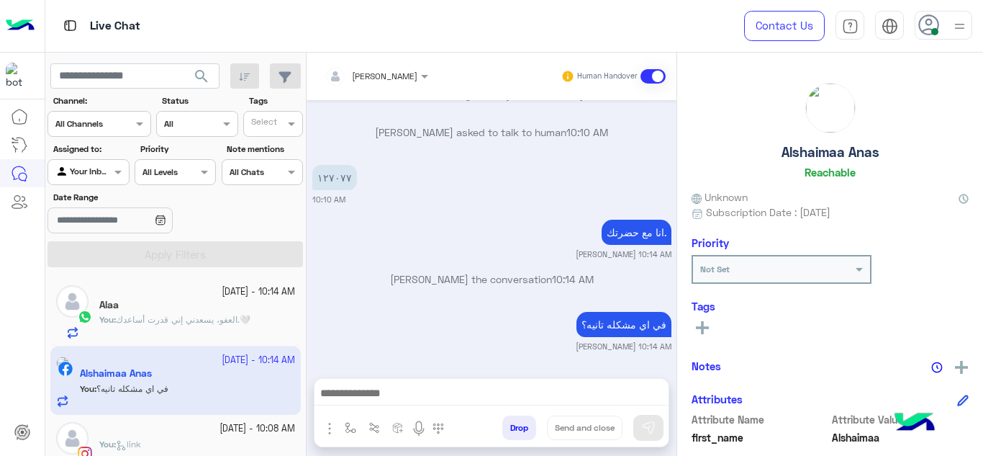
scroll to position [4059, 0]
click at [234, 322] on span "العفو، يسعدني إني قدرت أساعدك.🤍" at bounding box center [183, 319] width 135 height 11
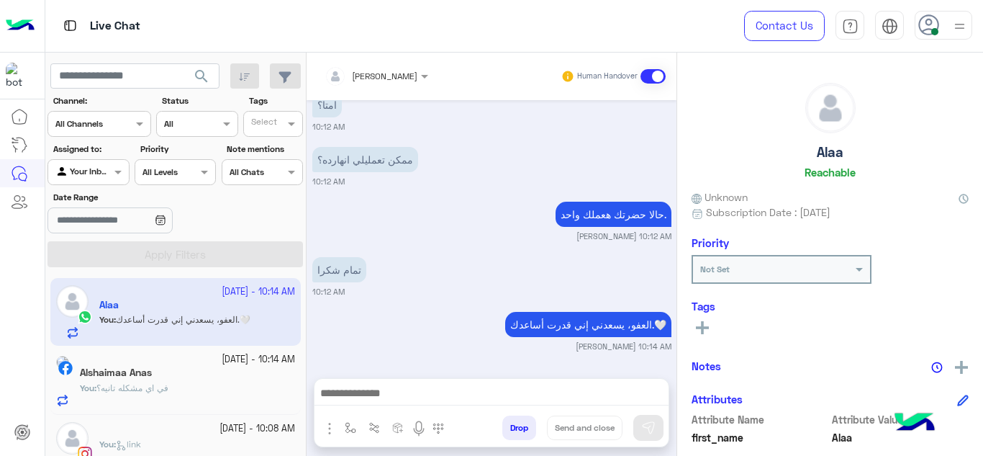
scroll to position [90, 0]
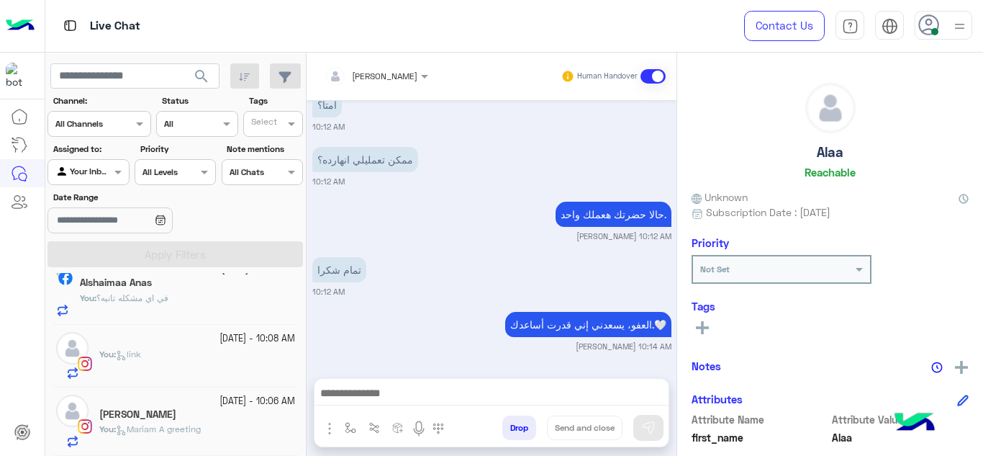
click at [221, 375] on div "You : link" at bounding box center [197, 364] width 196 height 32
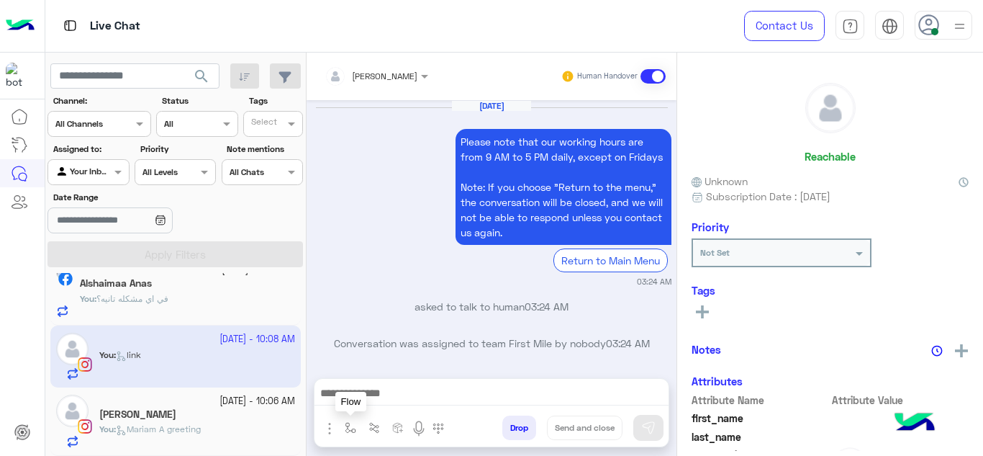
scroll to position [630, 0]
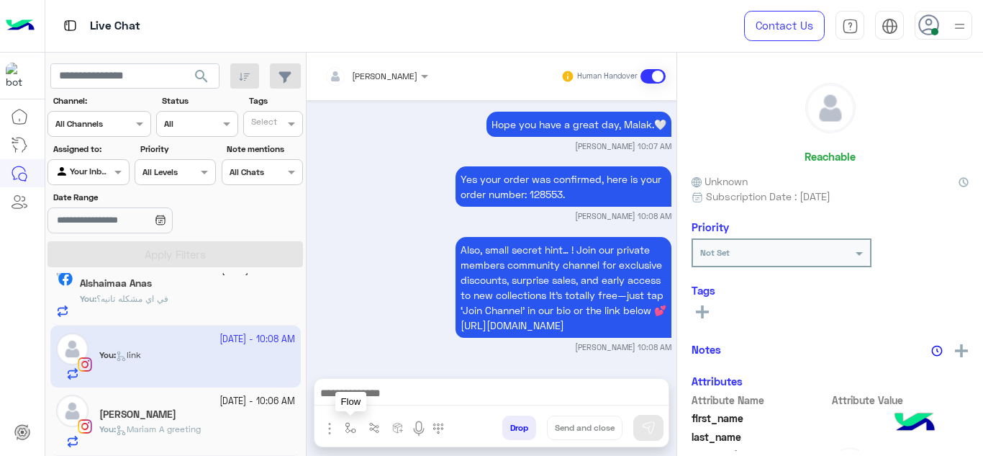
click at [351, 420] on button "button" at bounding box center [351, 427] width 24 height 24
click at [361, 392] on input "text" at bounding box center [375, 393] width 57 height 13
type input "*"
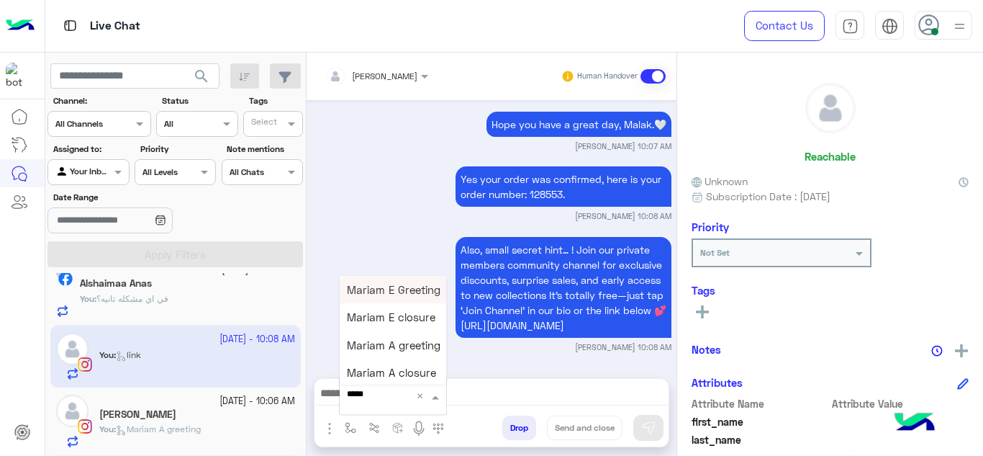
type input "******"
click at [394, 317] on span "Mariam E closure" at bounding box center [391, 317] width 89 height 13
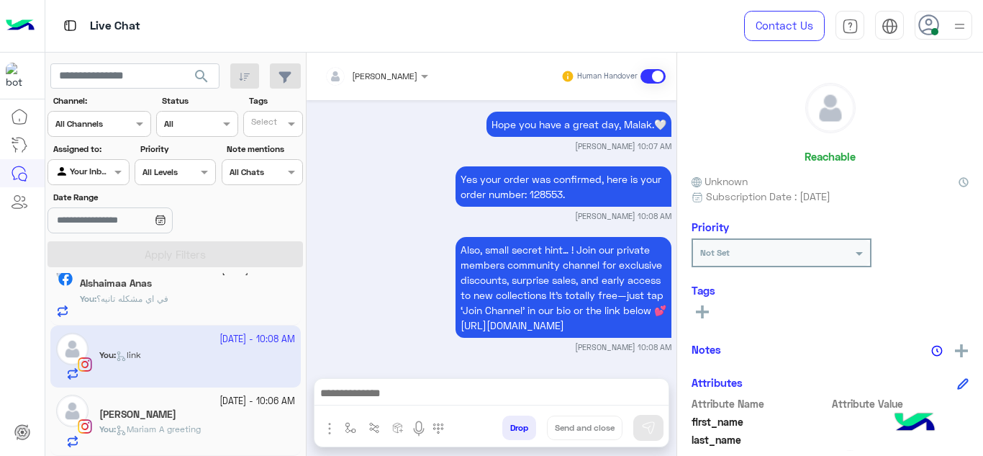
type textarea "**********"
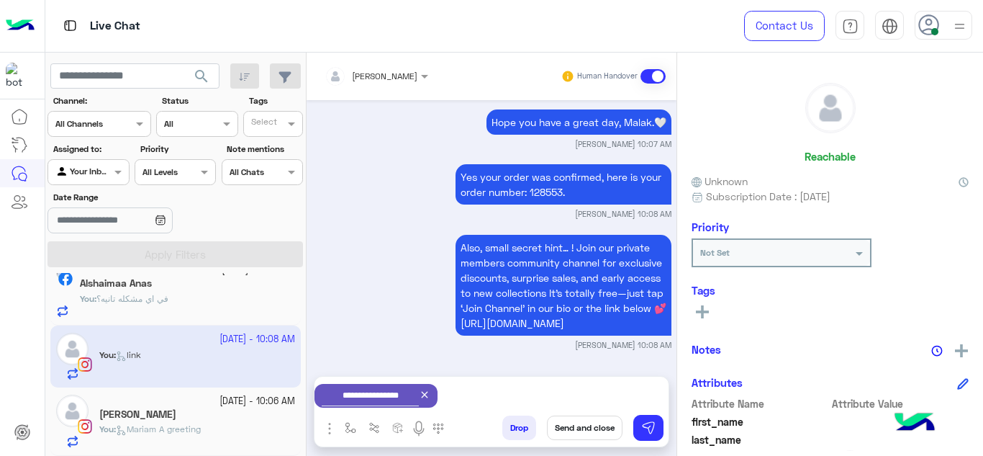
click at [579, 430] on button "Send and close" at bounding box center [585, 427] width 76 height 24
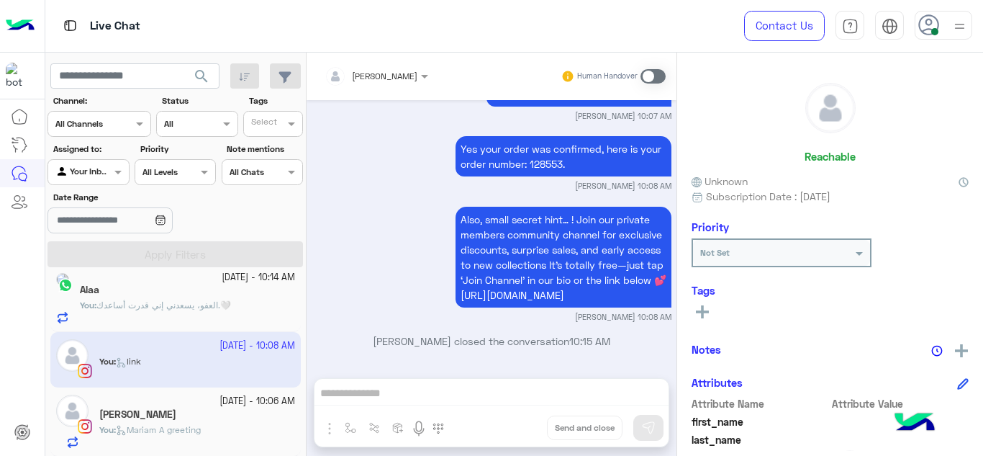
scroll to position [667, 0]
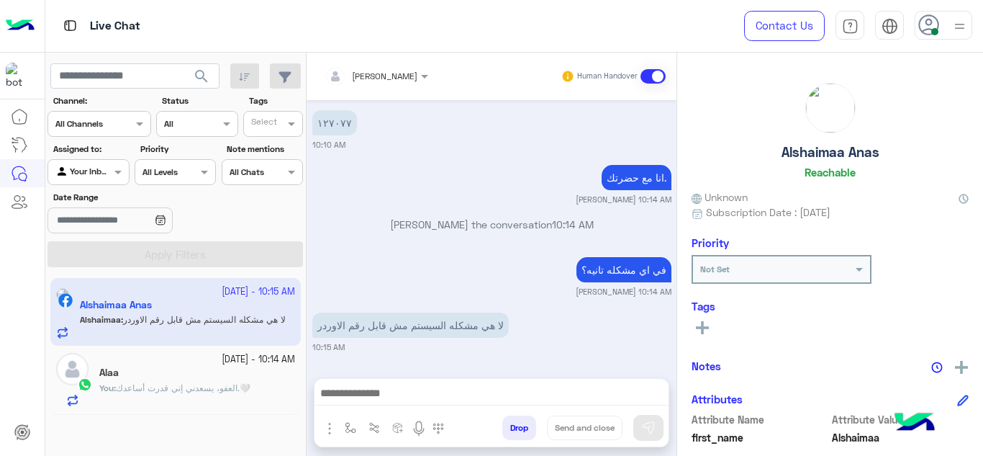
scroll to position [632, 0]
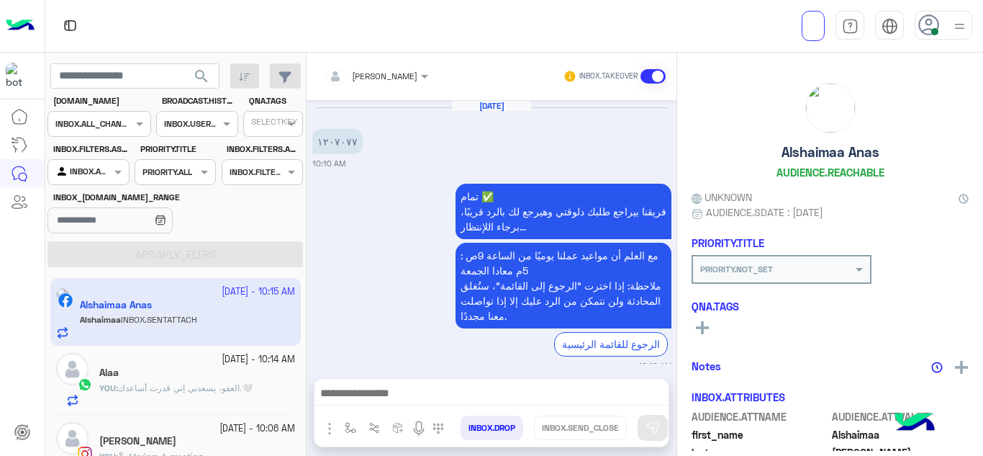
scroll to position [561, 0]
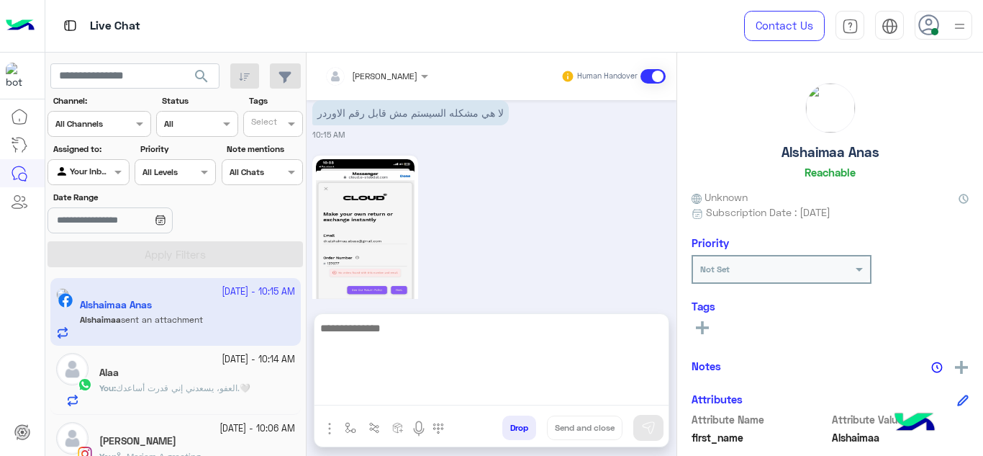
click at [394, 394] on textarea at bounding box center [492, 362] width 354 height 86
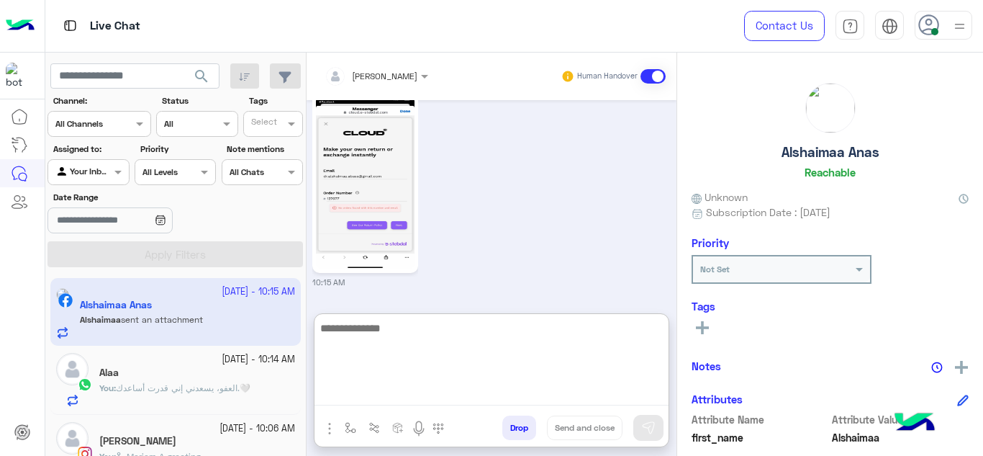
scroll to position [682, 0]
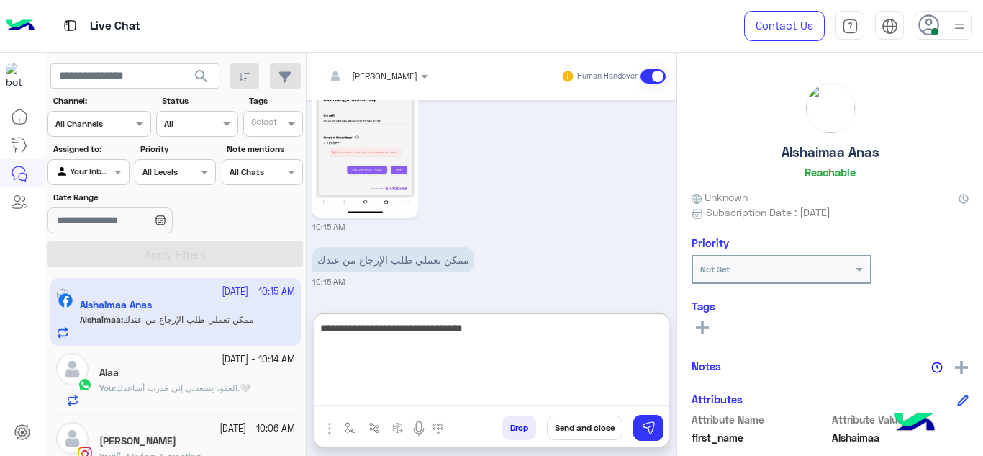
click at [482, 330] on textarea "**********" at bounding box center [492, 362] width 354 height 86
type textarea "**********"
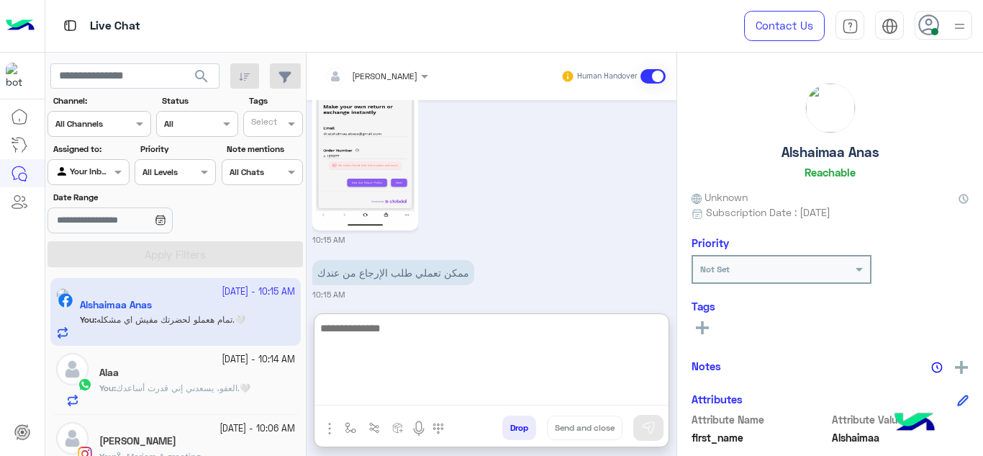
scroll to position [667, 0]
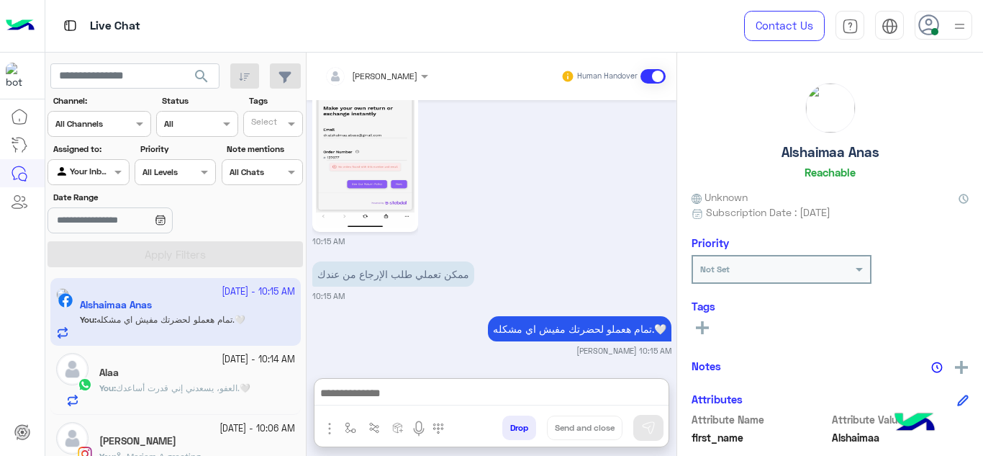
click at [371, 185] on img at bounding box center [365, 140] width 99 height 175
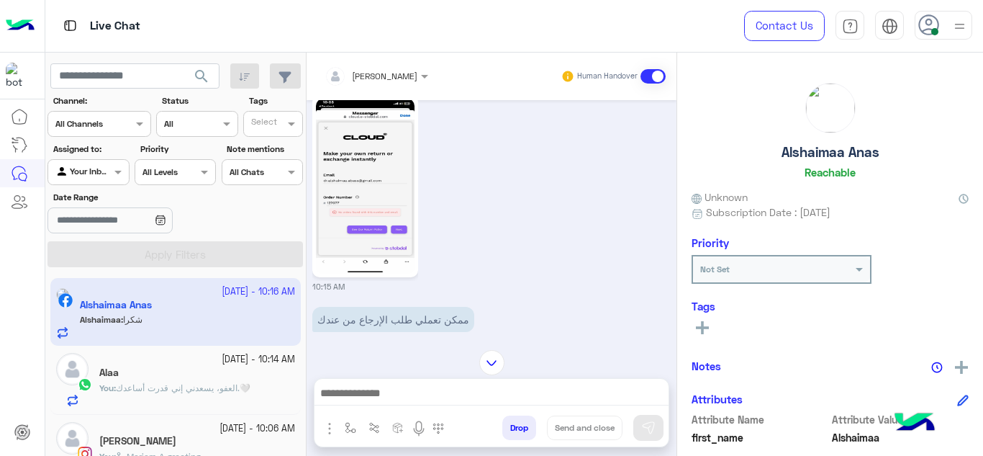
scroll to position [665, 0]
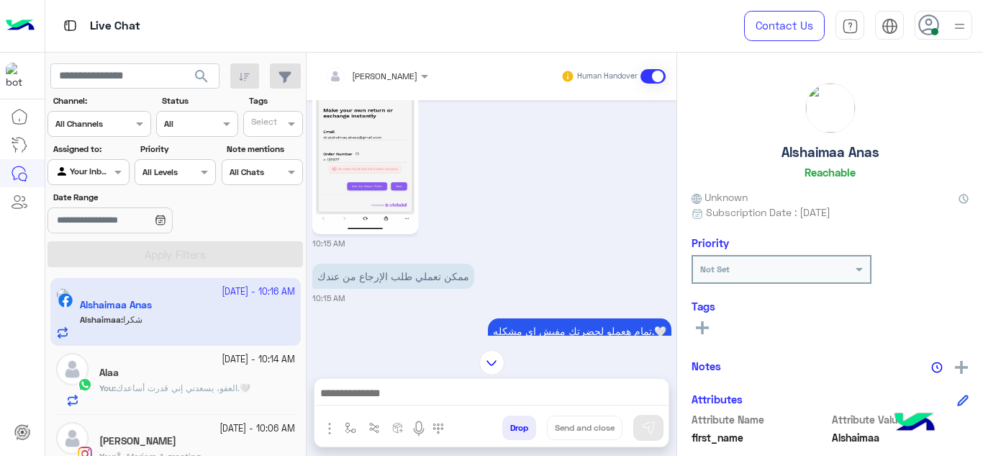
click at [234, 389] on span "العفو، يسعدني إني قدرت أساعدك.🤍" at bounding box center [183, 387] width 135 height 11
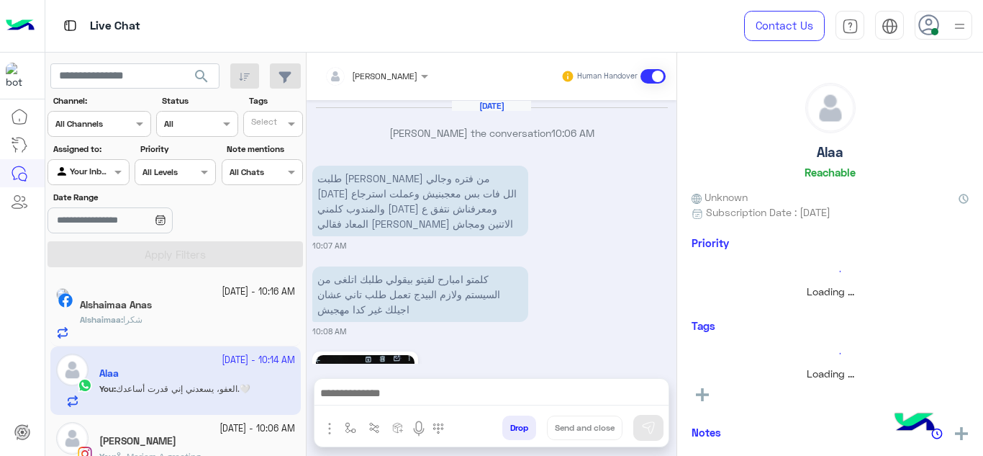
scroll to position [541, 0]
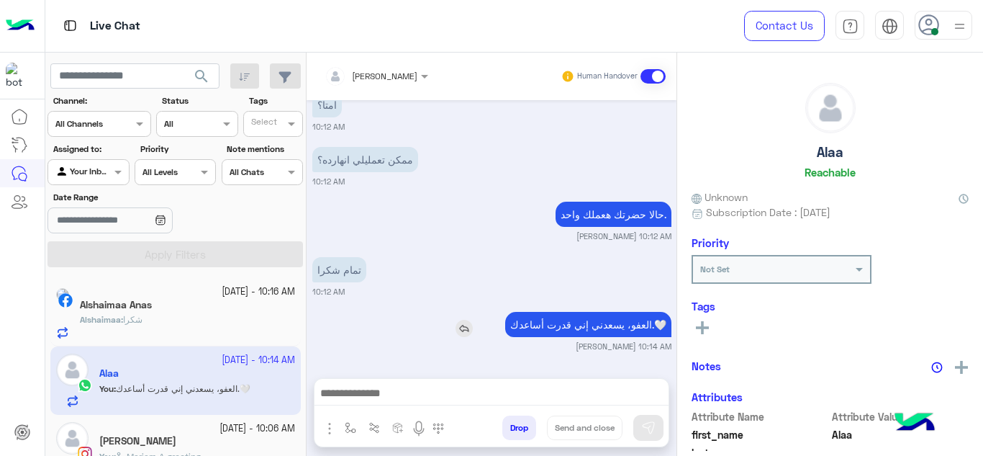
click at [528, 325] on p "العفو، يسعدني إني قدرت أساعدك.🤍" at bounding box center [588, 324] width 166 height 25
copy app-msgs-text
click at [248, 322] on div "Alshaimaa : شكرا" at bounding box center [187, 325] width 215 height 25
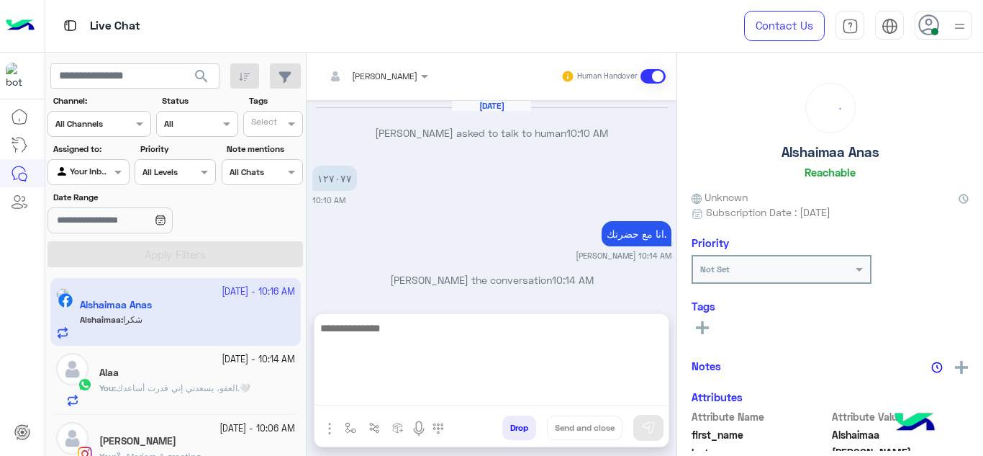
click at [363, 391] on textarea at bounding box center [492, 362] width 354 height 86
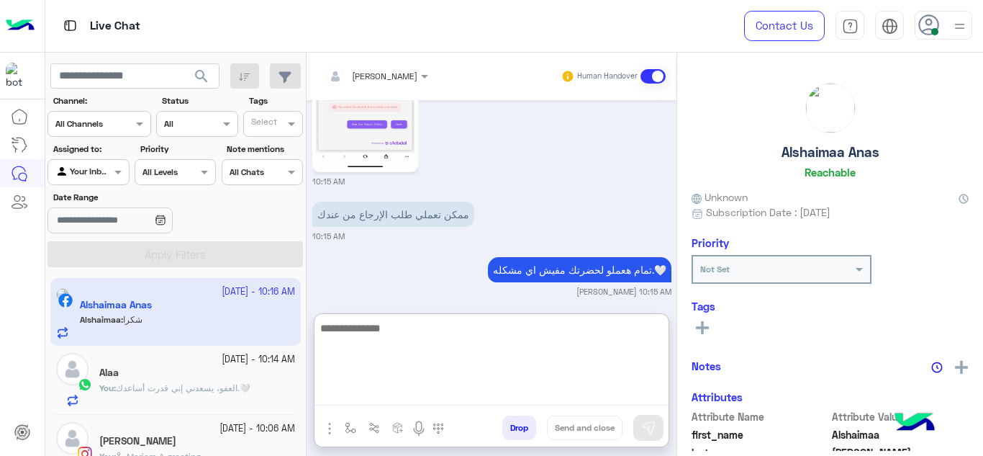
paste textarea "**********"
type textarea "**********"
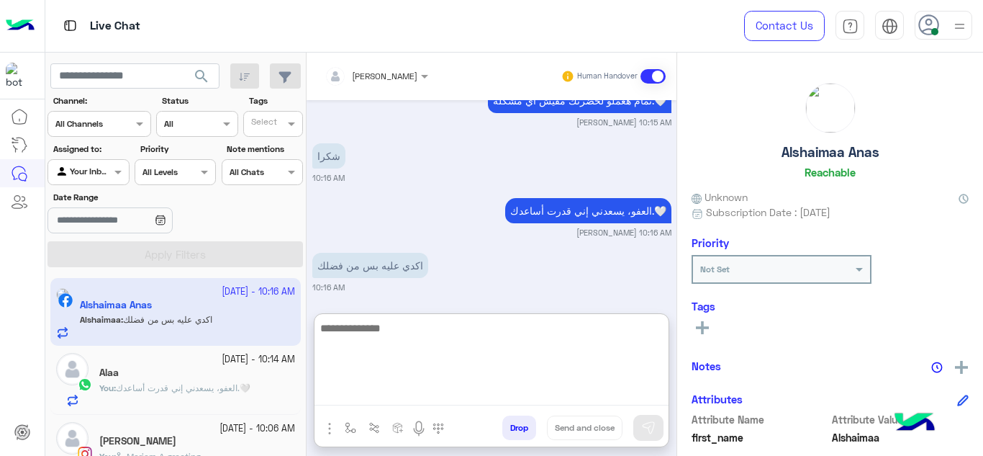
scroll to position [1579, 0]
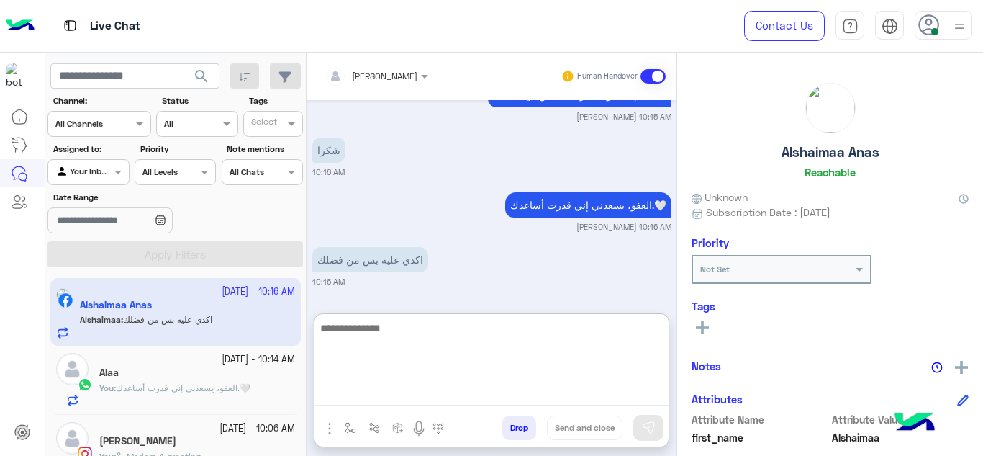
click at [370, 325] on textarea at bounding box center [492, 362] width 354 height 86
type textarea "*"
type textarea "**********"
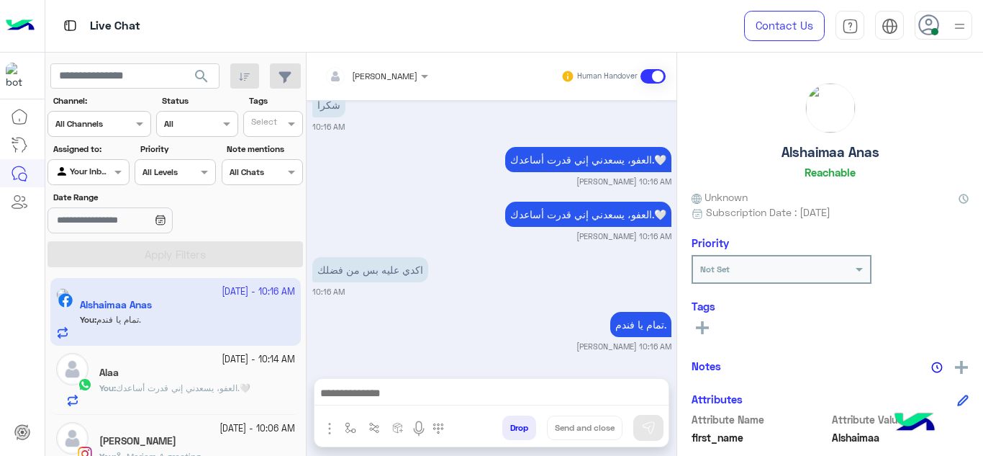
click at [698, 335] on button at bounding box center [703, 326] width 22 height 17
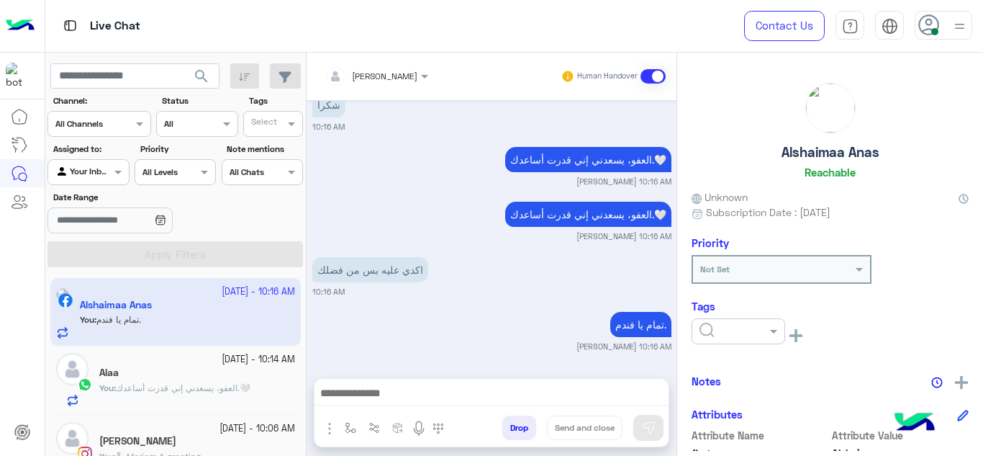
scroll to position [1624, 0]
click at [733, 333] on input "text" at bounding box center [722, 329] width 44 height 13
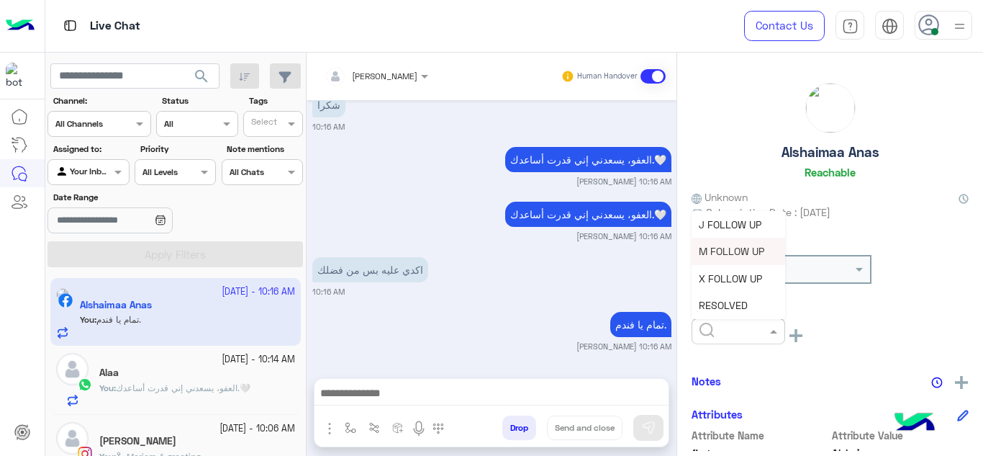
click at [717, 254] on span "M FOLLOW UP" at bounding box center [731, 251] width 65 height 12
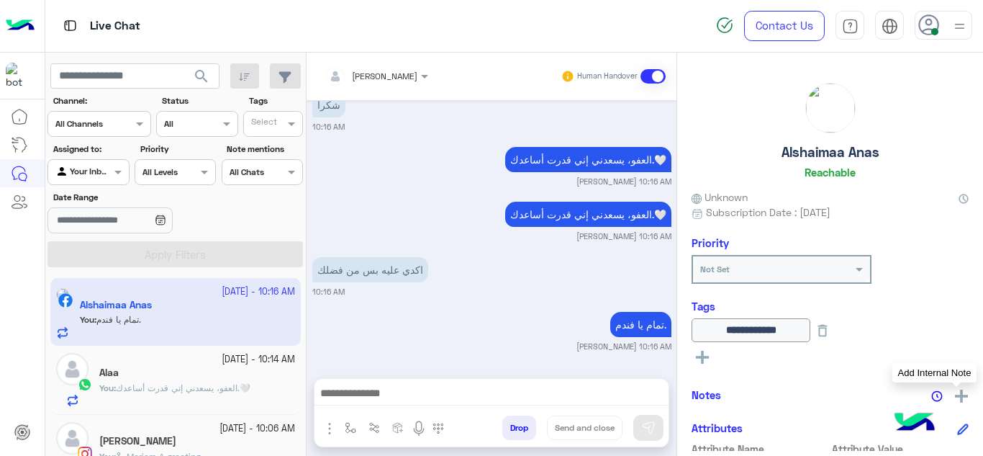
click at [957, 394] on img at bounding box center [961, 395] width 13 height 13
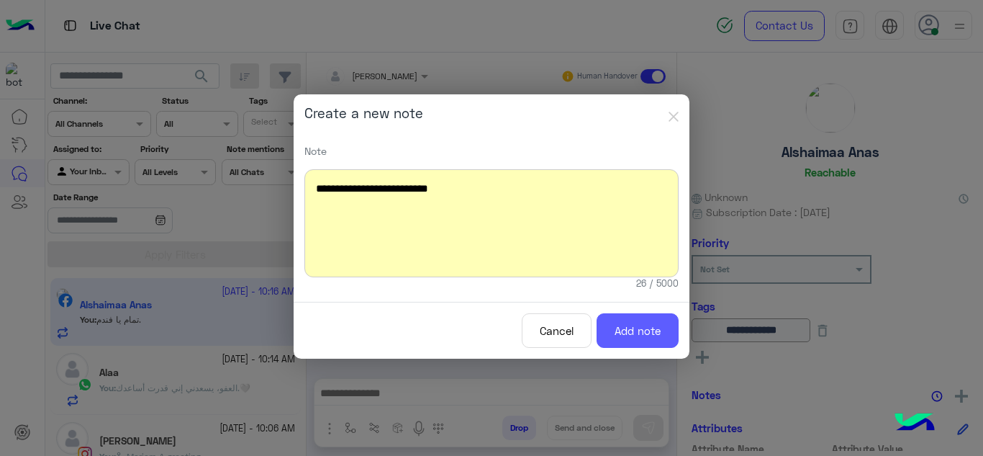
click at [654, 335] on button "Add note" at bounding box center [638, 330] width 82 height 35
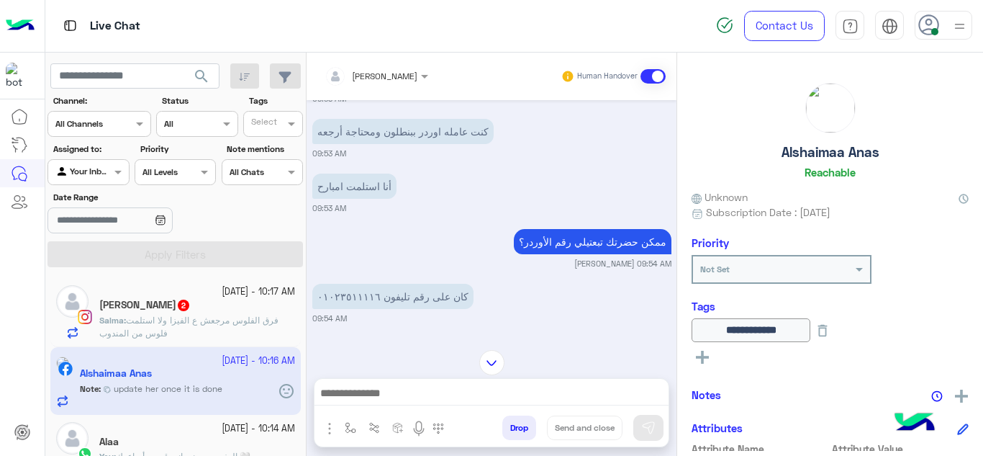
scroll to position [969, 0]
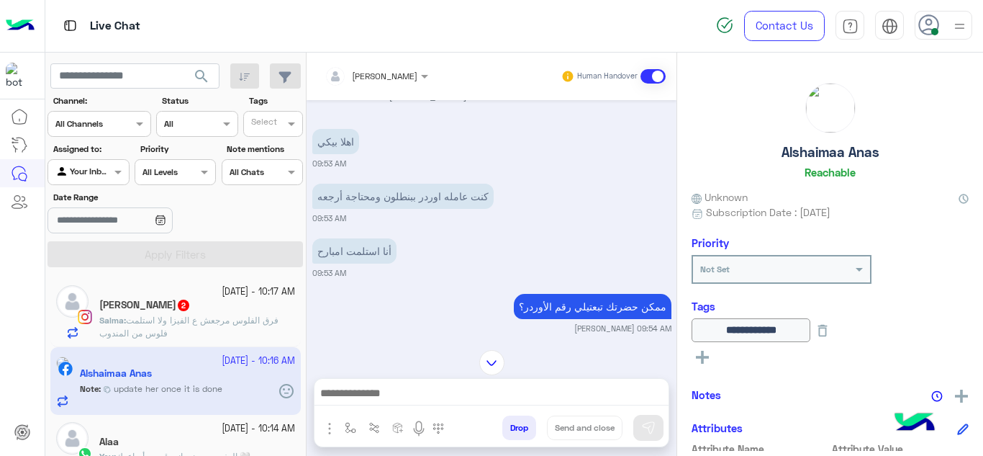
click at [484, 364] on img at bounding box center [491, 362] width 25 height 25
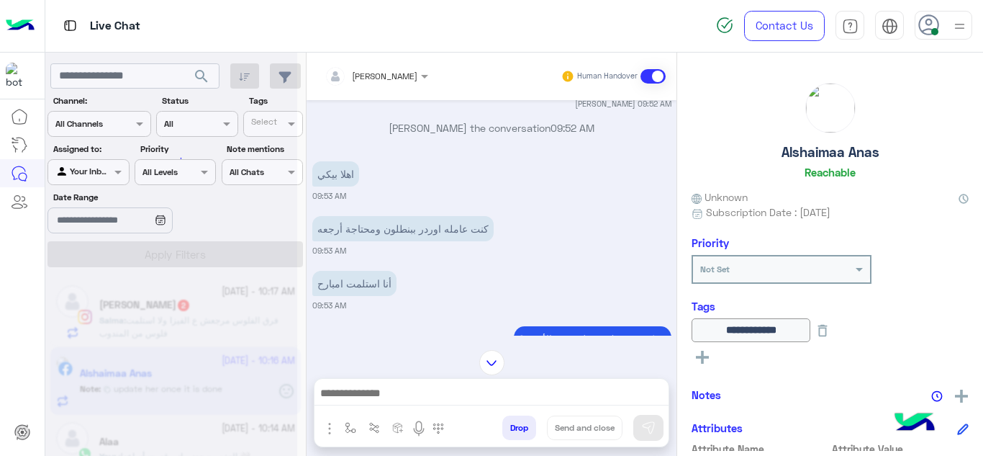
scroll to position [1002, 0]
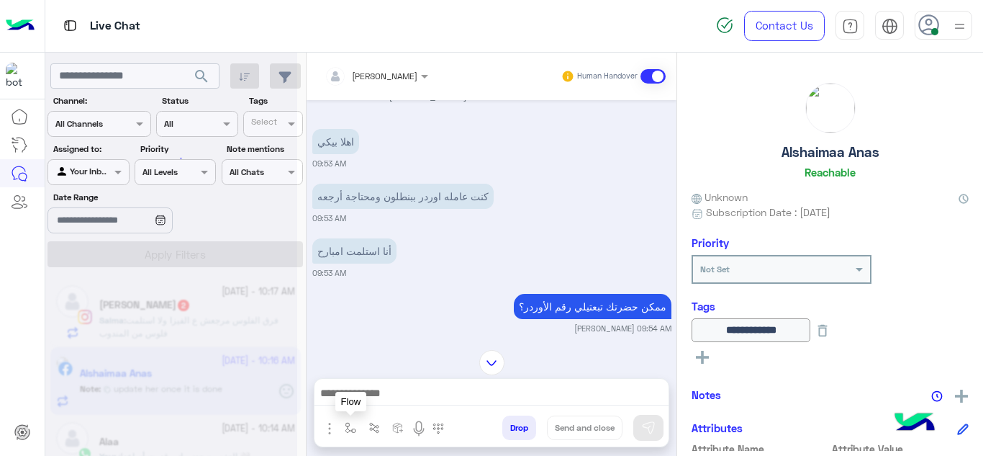
click at [346, 430] on img "button" at bounding box center [351, 428] width 12 height 12
click at [366, 399] on input "text" at bounding box center [375, 393] width 57 height 13
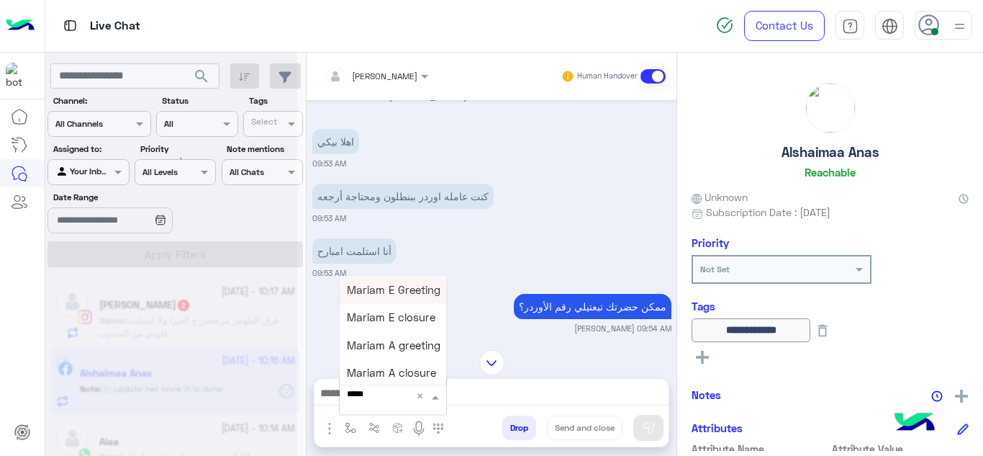
type input "******"
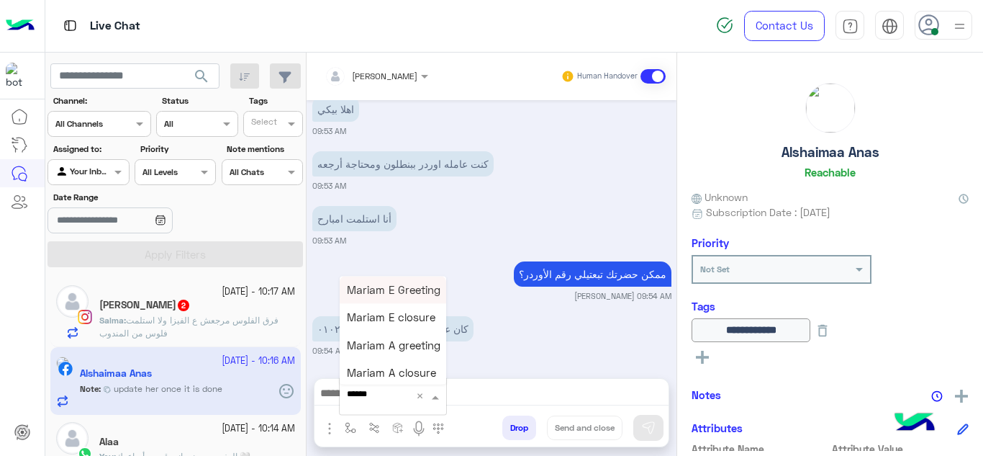
scroll to position [6624, 0]
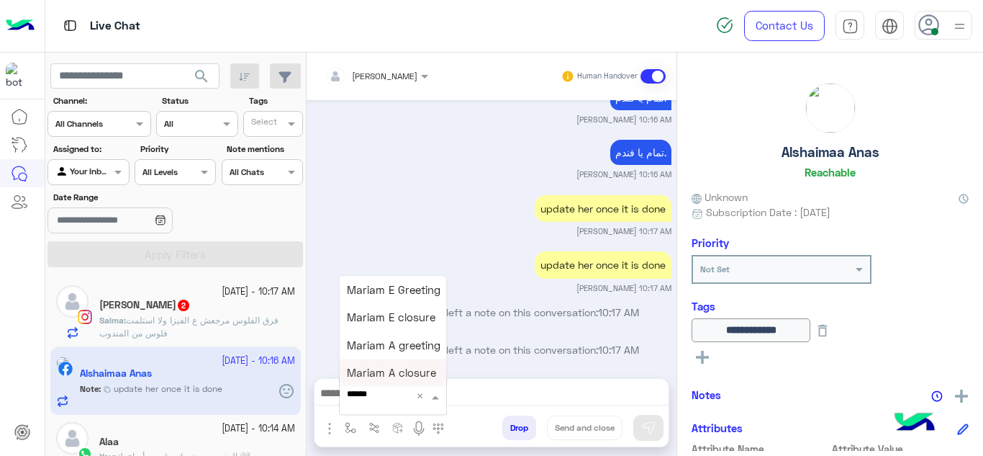
click at [402, 372] on span "Mariam A closure" at bounding box center [391, 372] width 89 height 13
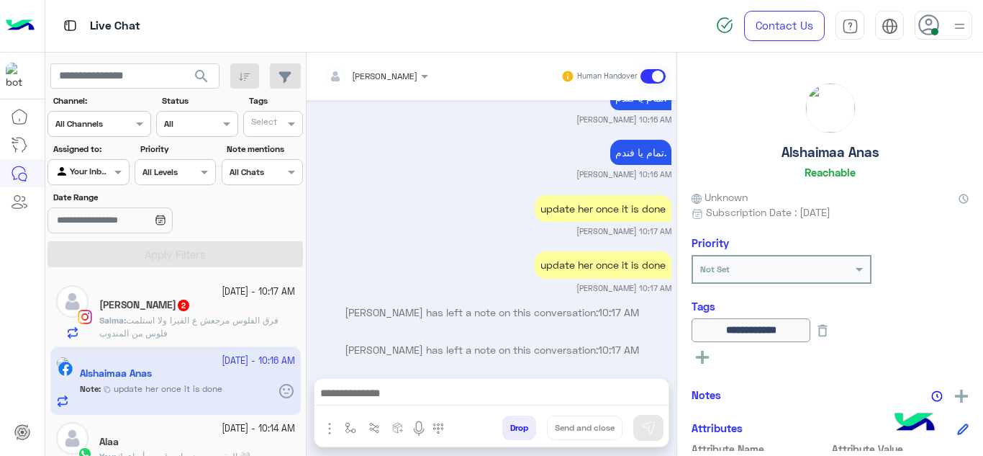
type textarea "**********"
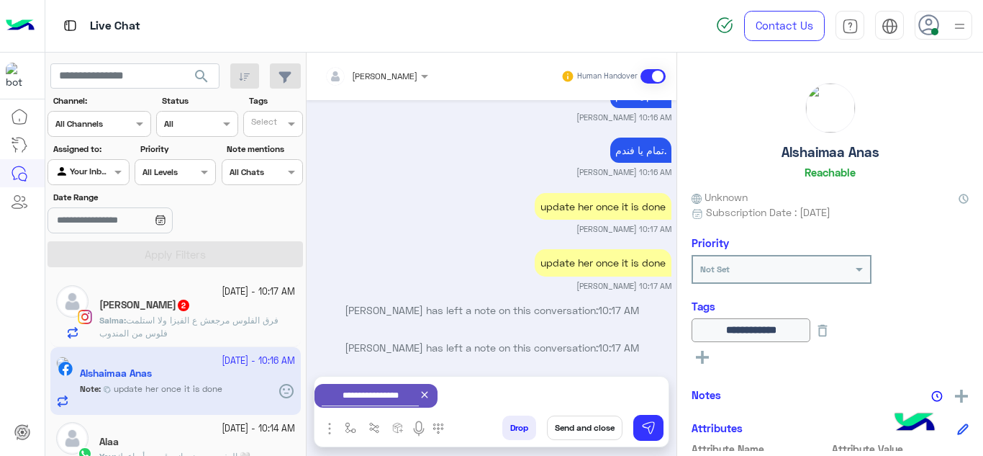
click at [576, 432] on button "Send and close" at bounding box center [585, 427] width 76 height 24
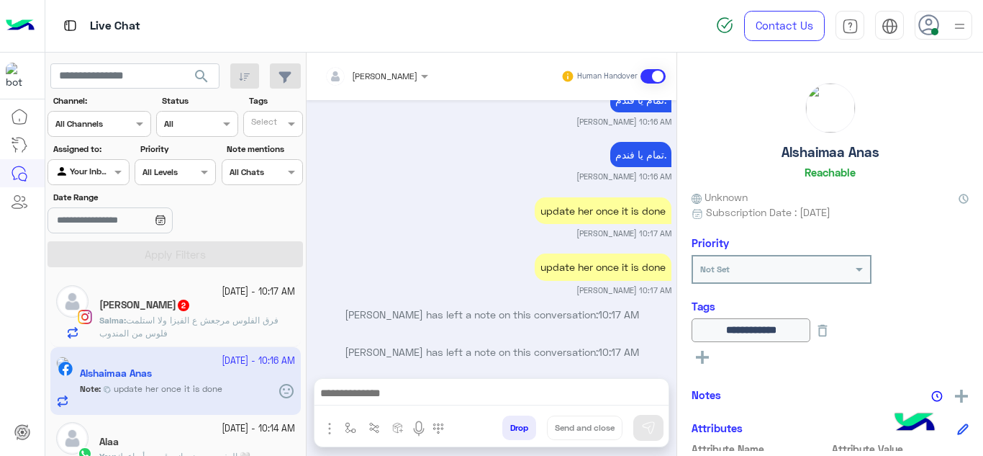
scroll to position [6624, 0]
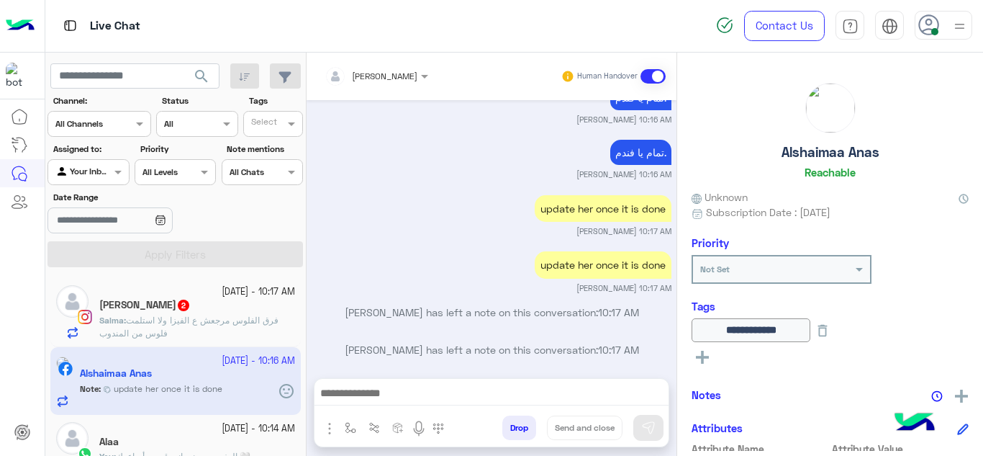
click at [223, 430] on small "[DATE] - 10:14 AM" at bounding box center [258, 429] width 73 height 14
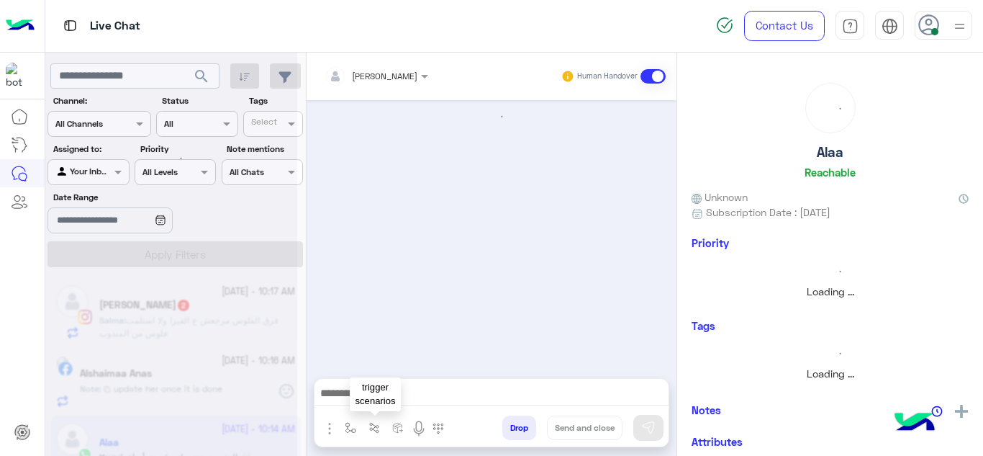
click at [355, 427] on img "button" at bounding box center [351, 428] width 12 height 12
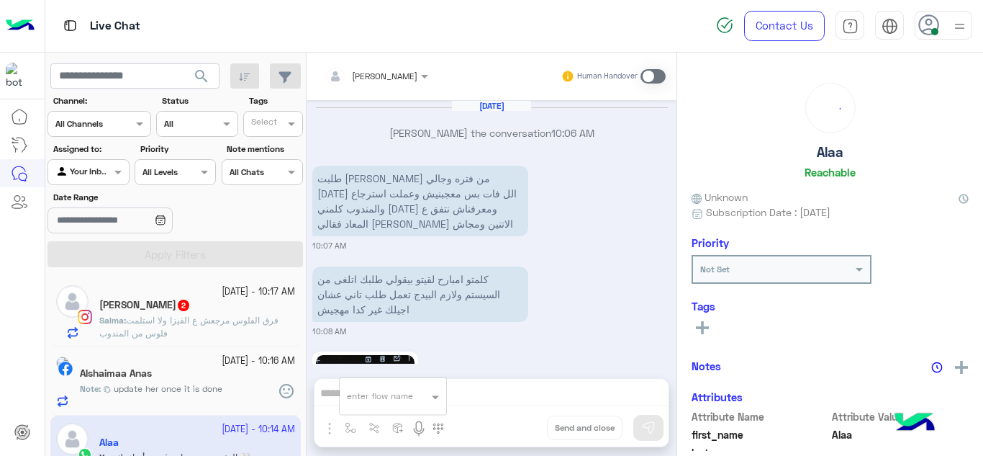
scroll to position [541, 0]
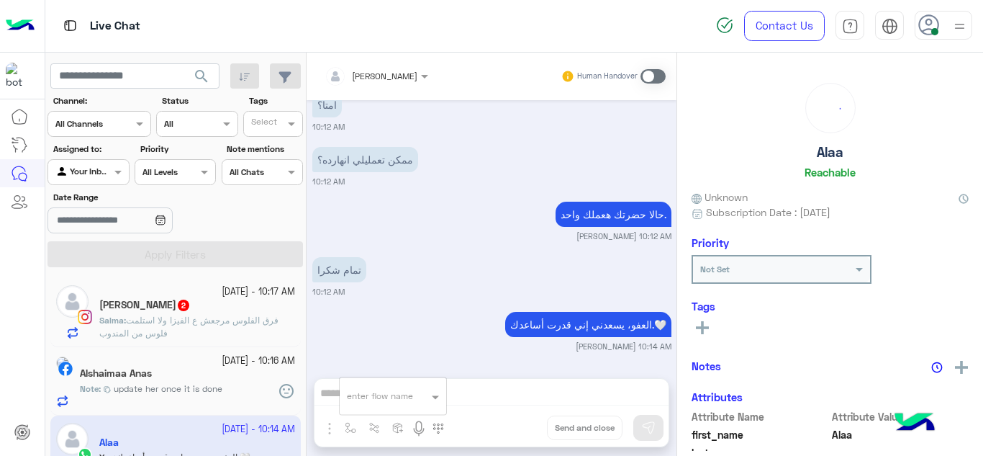
click at [371, 404] on div "Mariam Ahmed Human Handover Sep 24, 2025 Mariam Ahmed joined the conversation 1…" at bounding box center [492, 257] width 370 height 409
click at [352, 423] on img "button" at bounding box center [351, 428] width 12 height 12
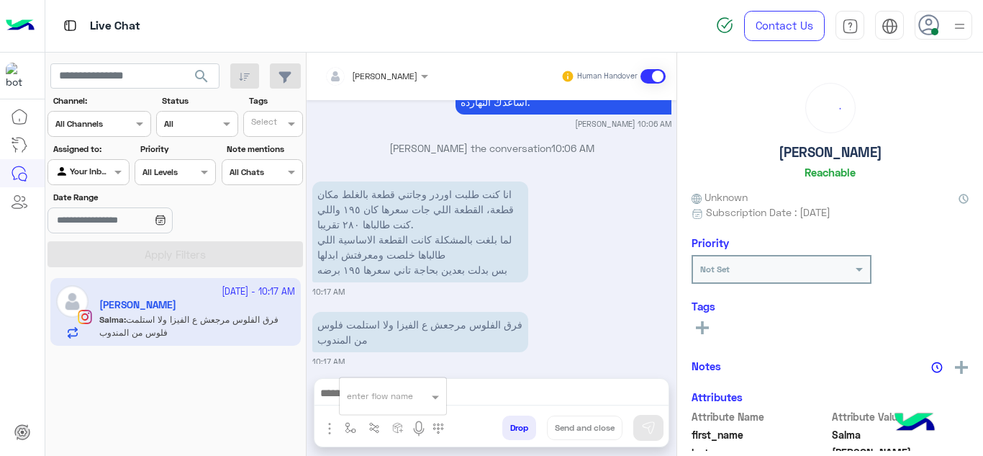
scroll to position [381, 0]
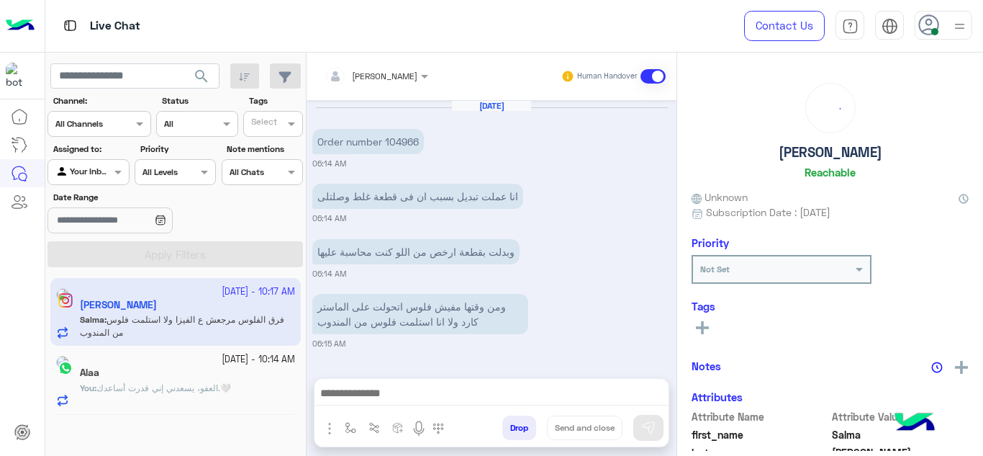
scroll to position [381, 0]
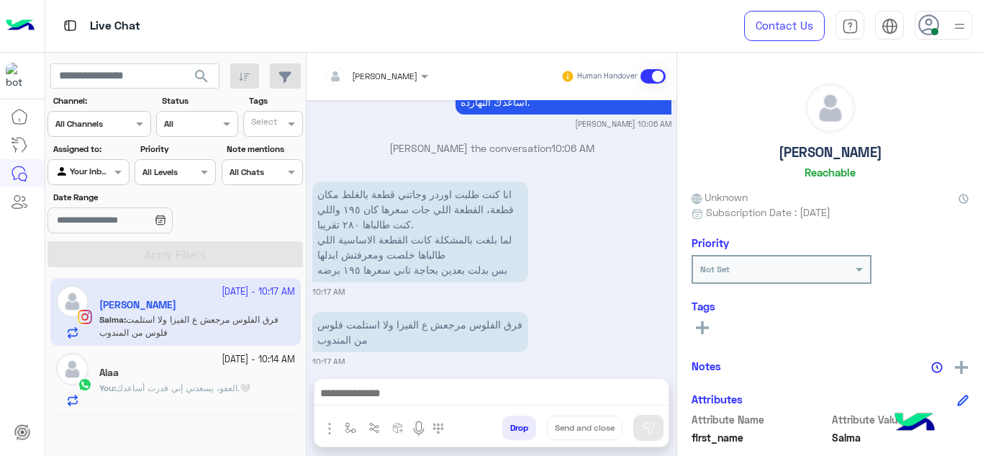
click at [200, 389] on span "العفو، يسعدني إني قدرت أساعدك.🤍" at bounding box center [183, 387] width 135 height 11
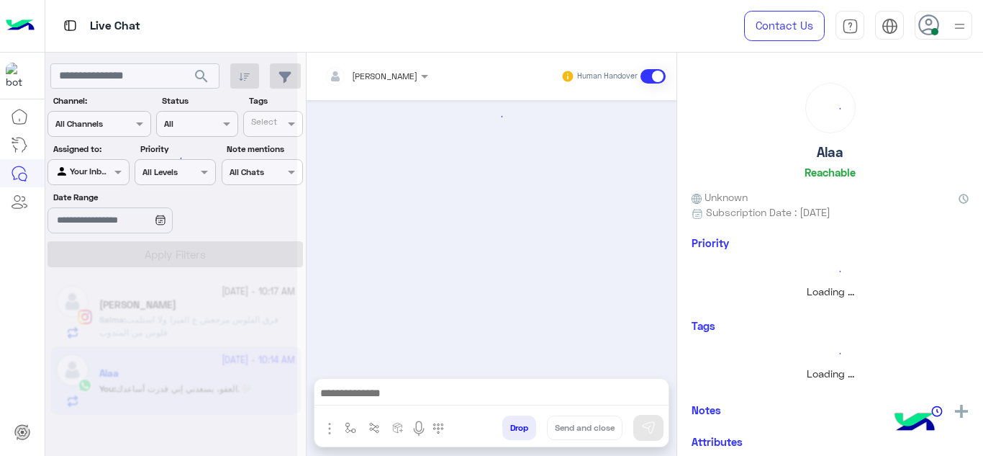
click at [355, 424] on img "button" at bounding box center [351, 428] width 12 height 12
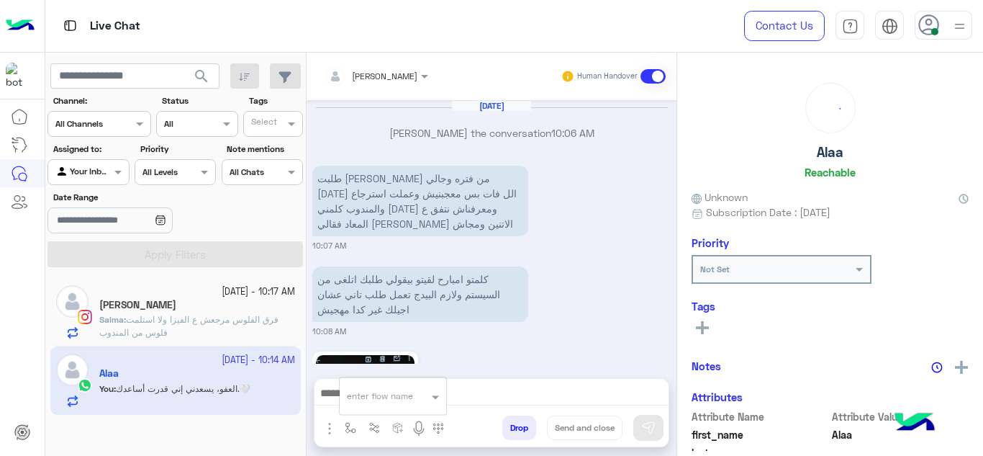
scroll to position [541, 0]
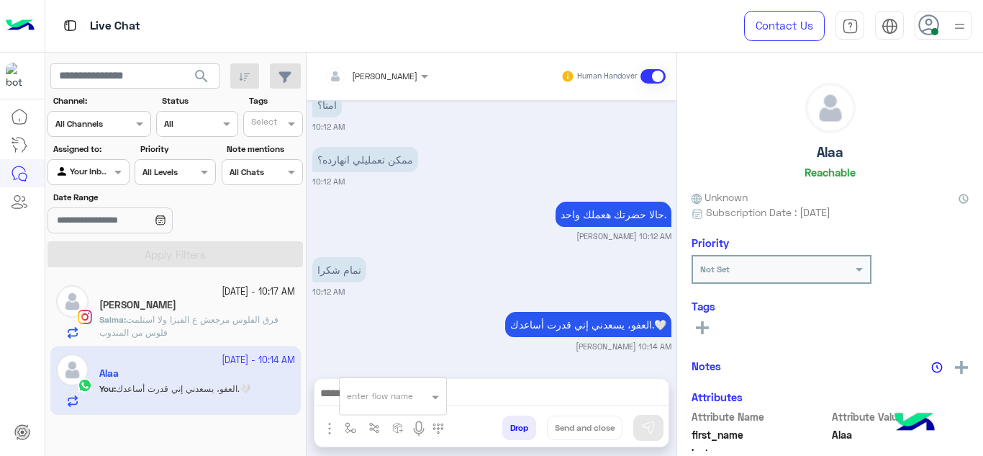
click at [377, 381] on div "enter flow name" at bounding box center [393, 396] width 108 height 38
click at [377, 386] on div "enter flow name" at bounding box center [393, 396] width 107 height 26
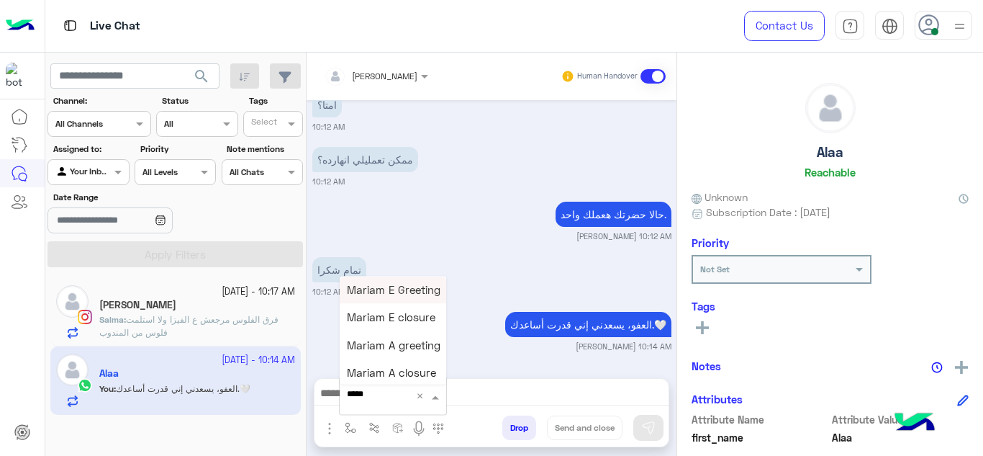
type input "******"
click at [404, 375] on span "Mariam A closure" at bounding box center [391, 372] width 89 height 13
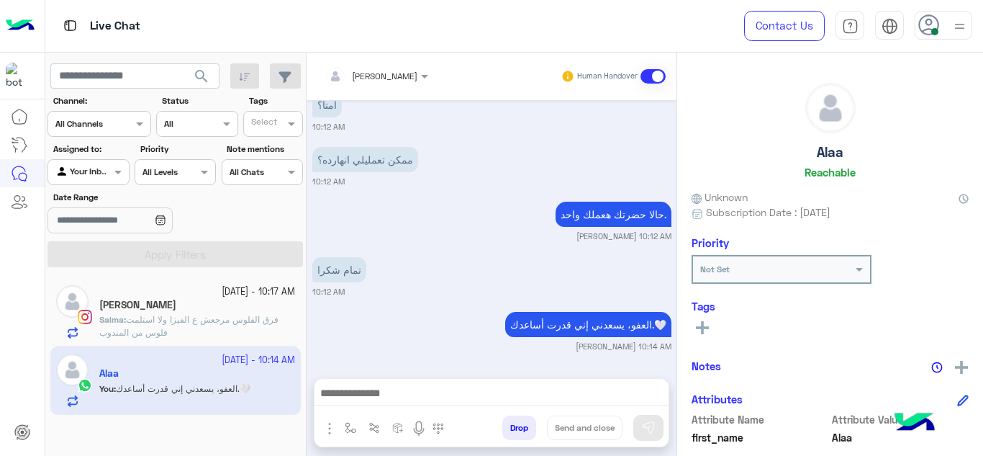
type textarea "**********"
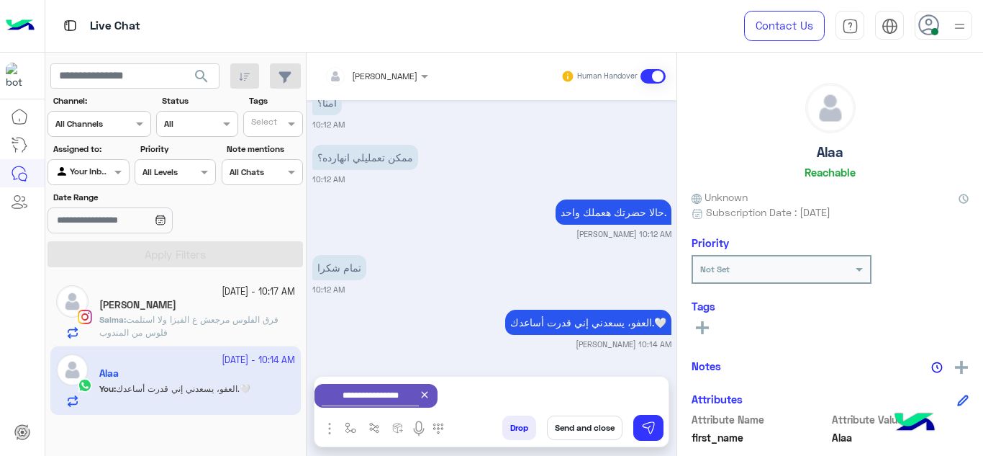
click at [577, 427] on button "Send and close" at bounding box center [585, 427] width 76 height 24
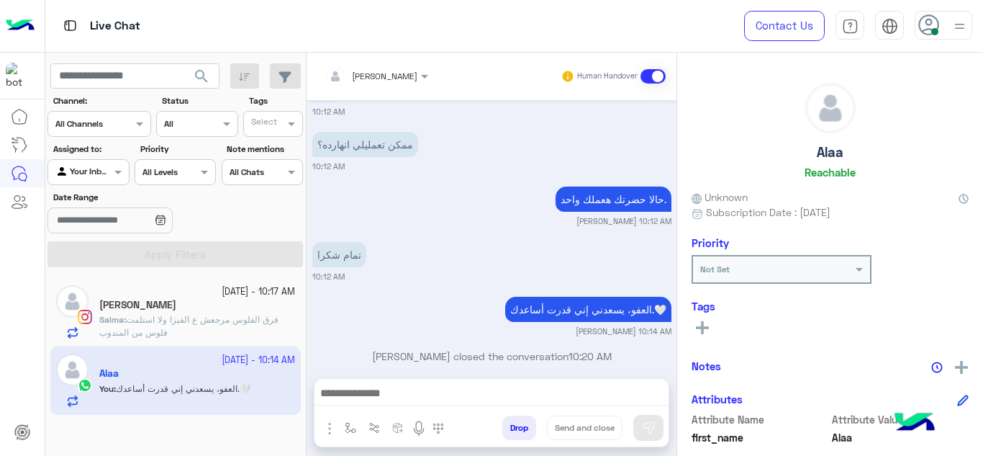
scroll to position [578, 0]
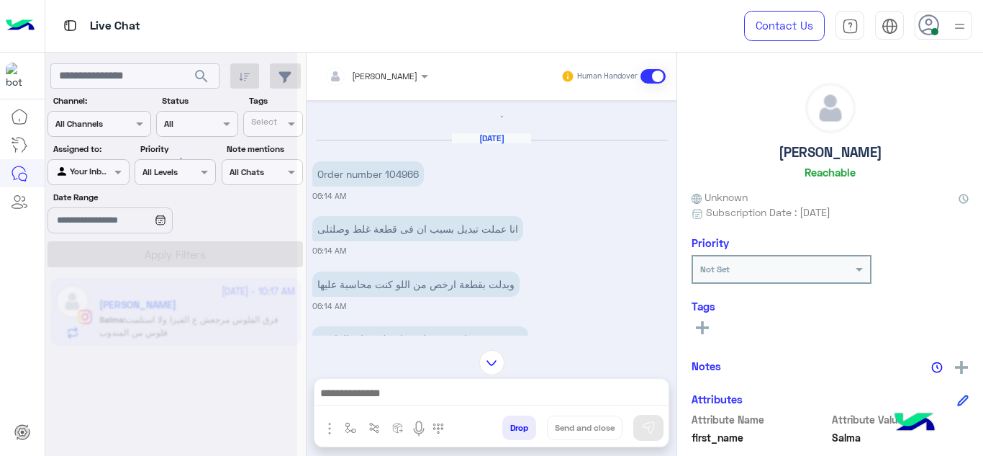
click at [404, 173] on p "Order number 104966" at bounding box center [368, 173] width 112 height 25
copy p "104966"
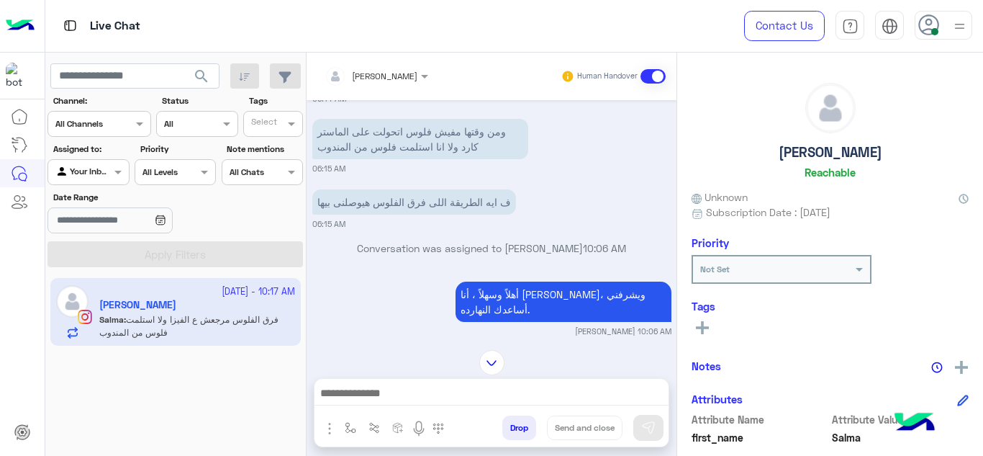
scroll to position [1914, 0]
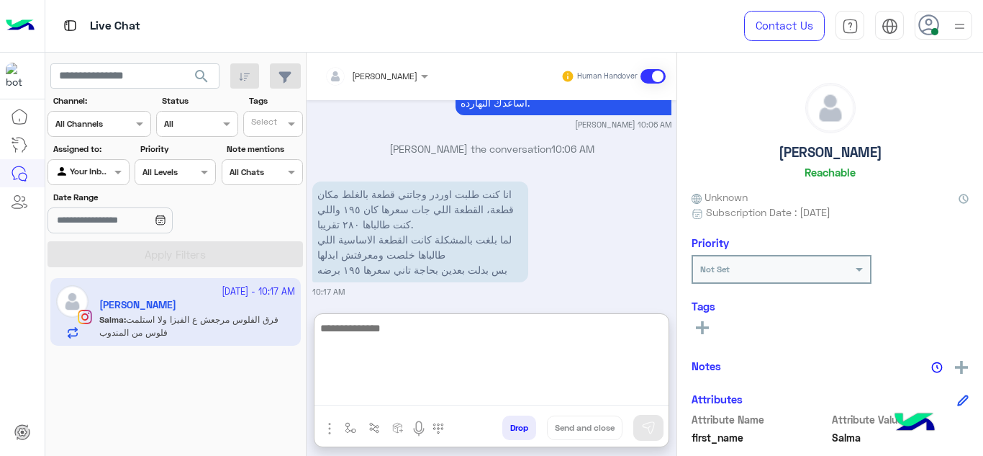
click at [434, 393] on textarea at bounding box center [492, 362] width 354 height 86
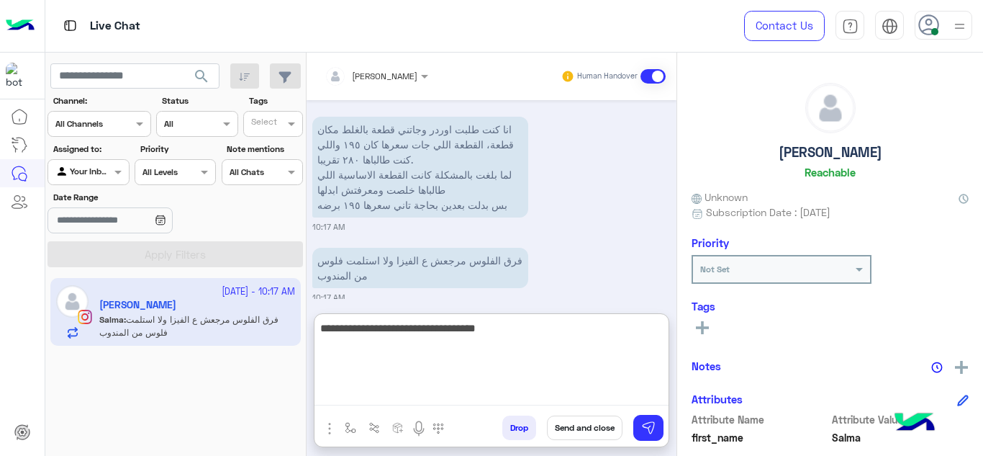
type textarea "**********"
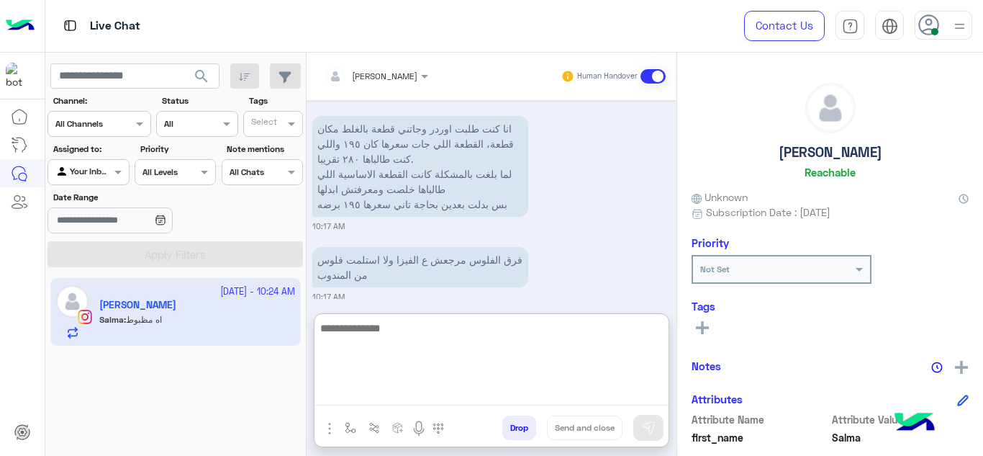
scroll to position [2089, 0]
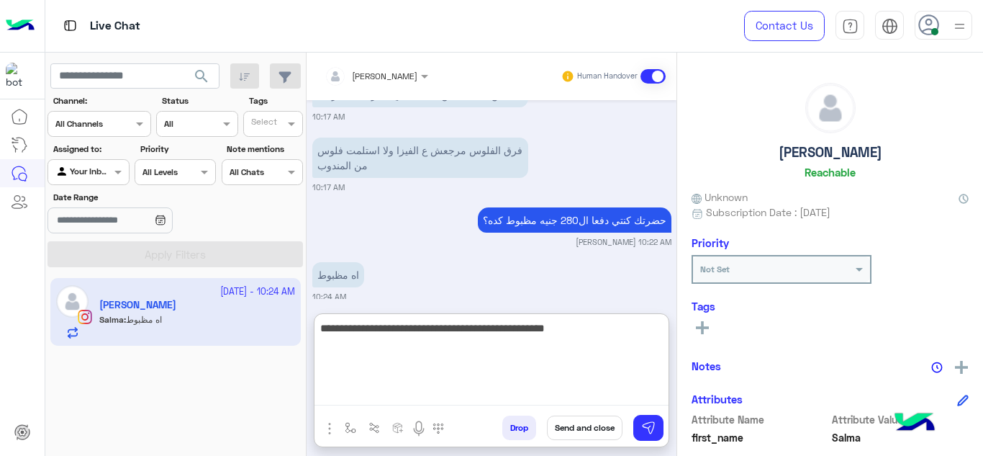
type textarea "**********"
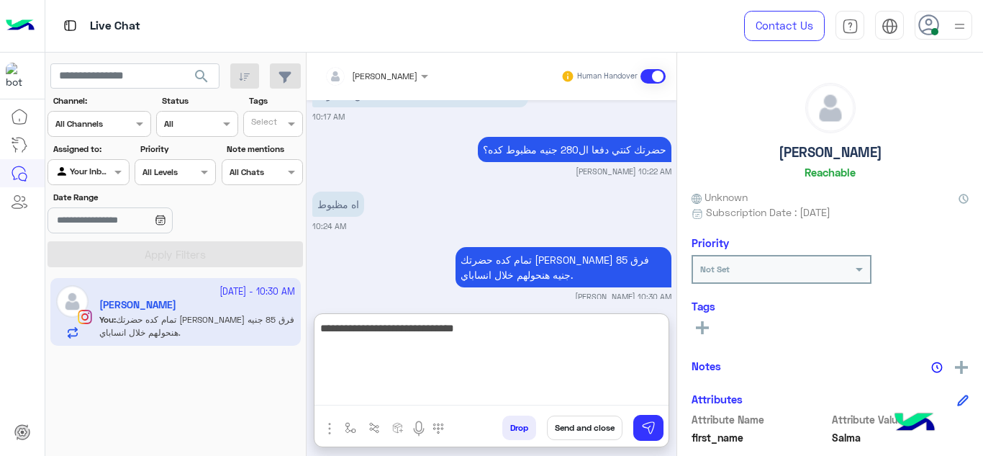
type textarea "**********"
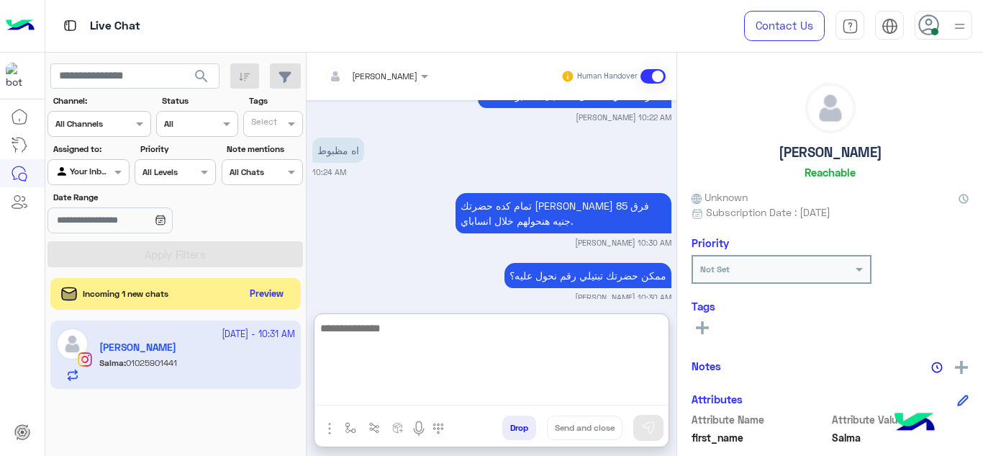
scroll to position [2269, 0]
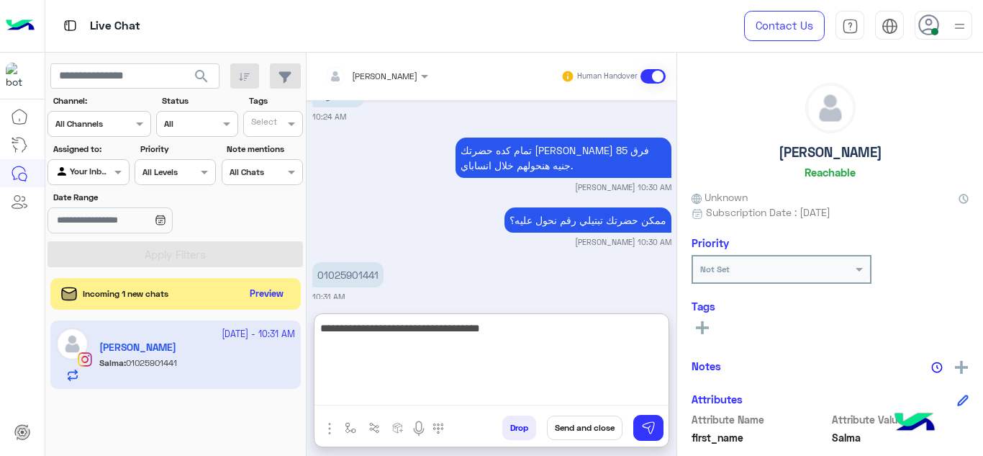
type textarea "**********"
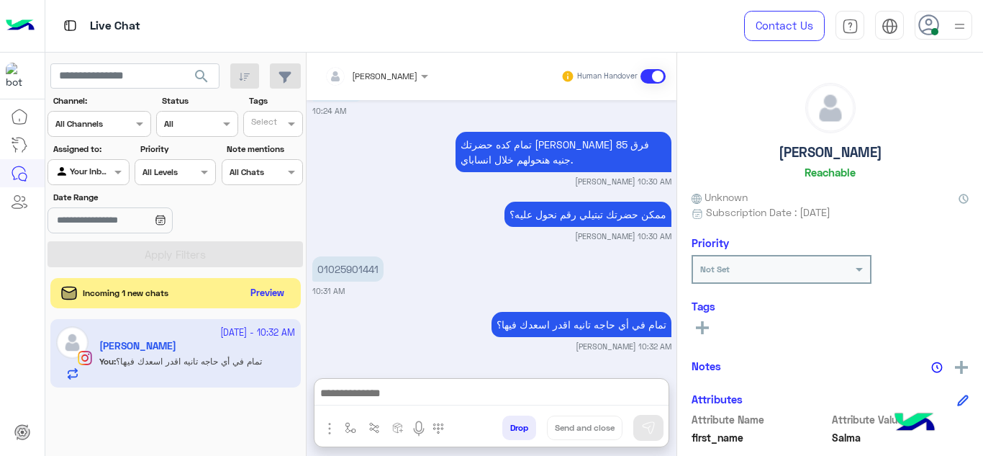
click at [257, 298] on button "Preview" at bounding box center [267, 293] width 45 height 19
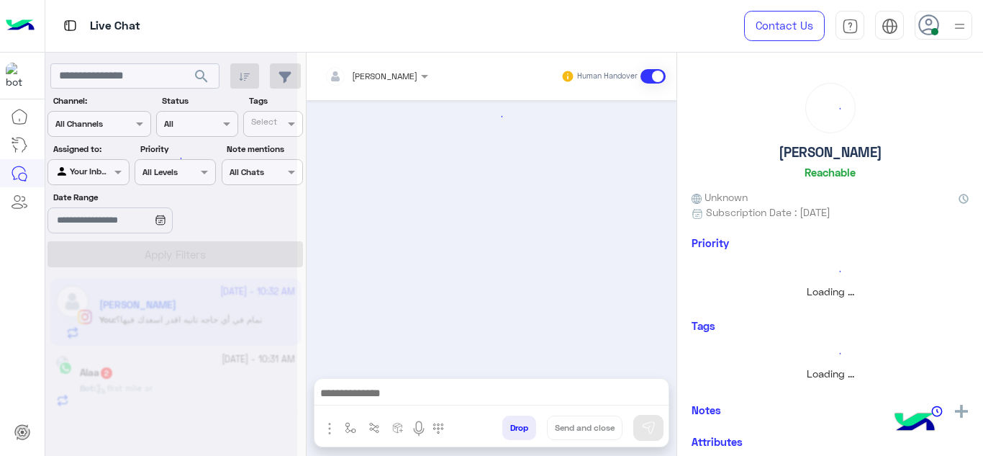
scroll to position [399, 0]
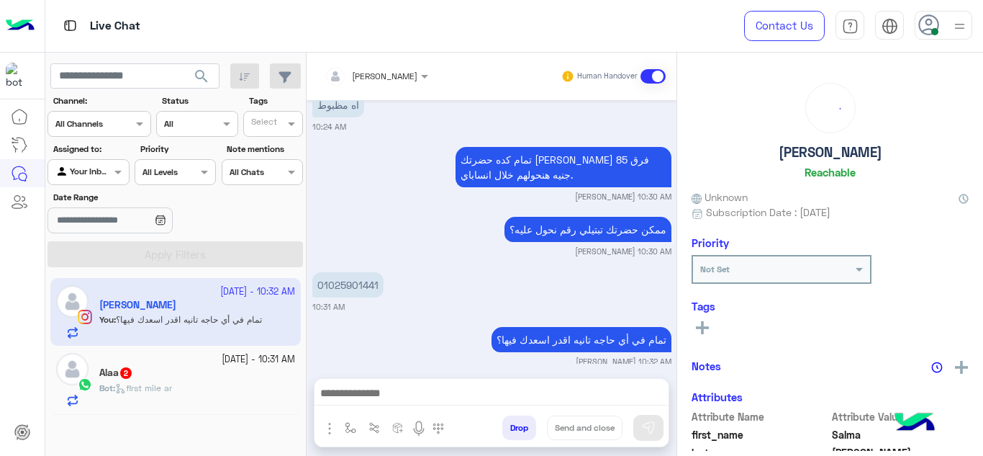
click at [237, 384] on div "Bot : first mile ar" at bounding box center [197, 393] width 196 height 25
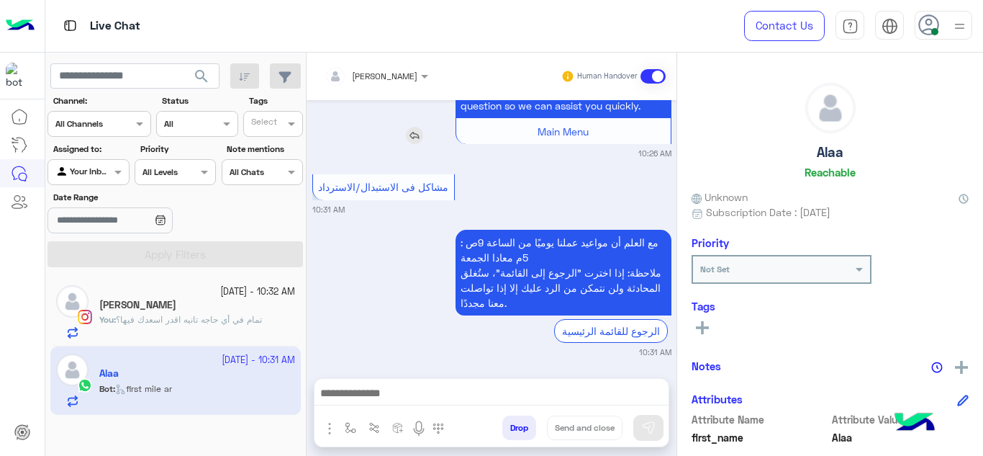
scroll to position [1326, 0]
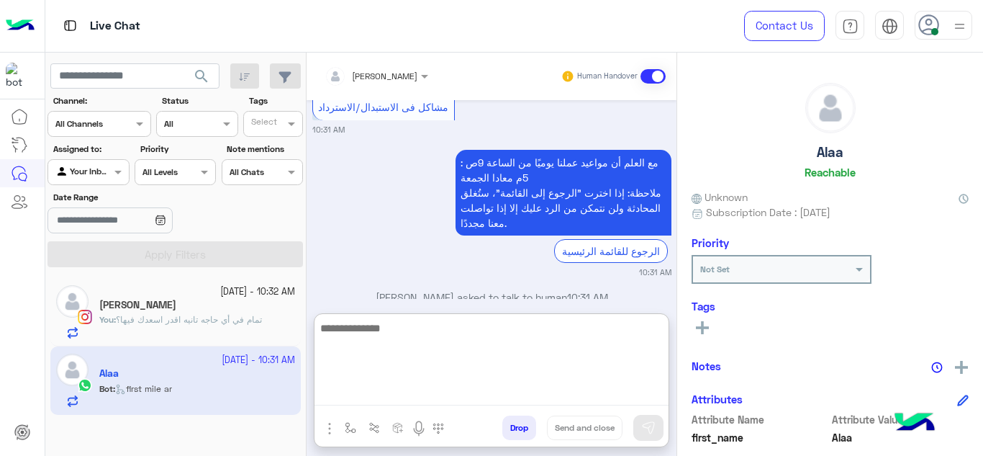
click at [381, 399] on textarea at bounding box center [492, 362] width 354 height 86
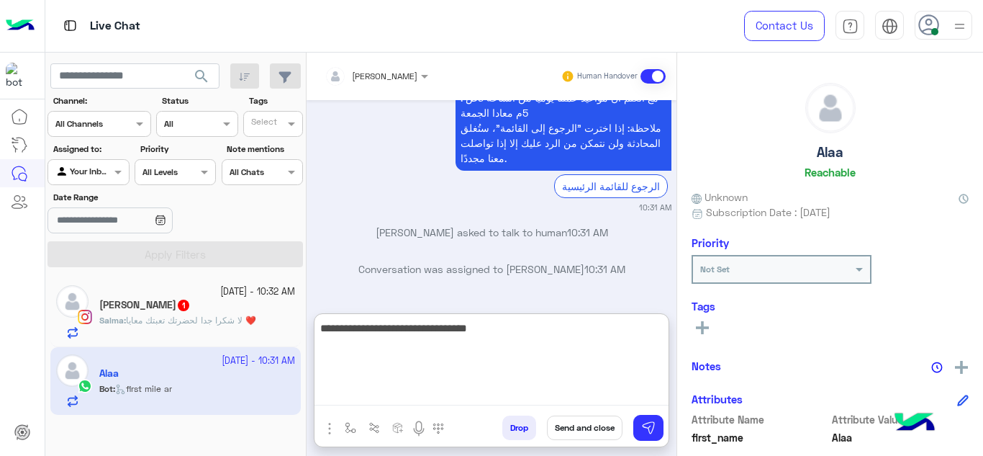
type textarea "**********"
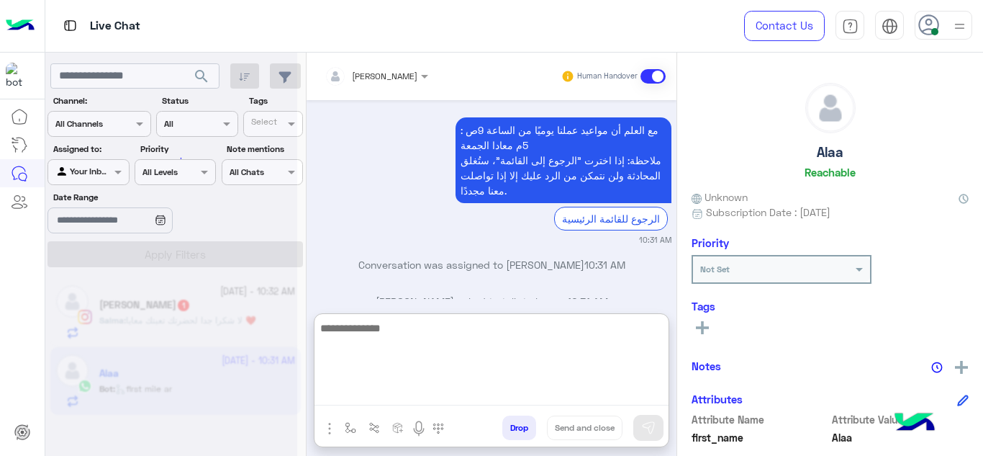
scroll to position [1478, 0]
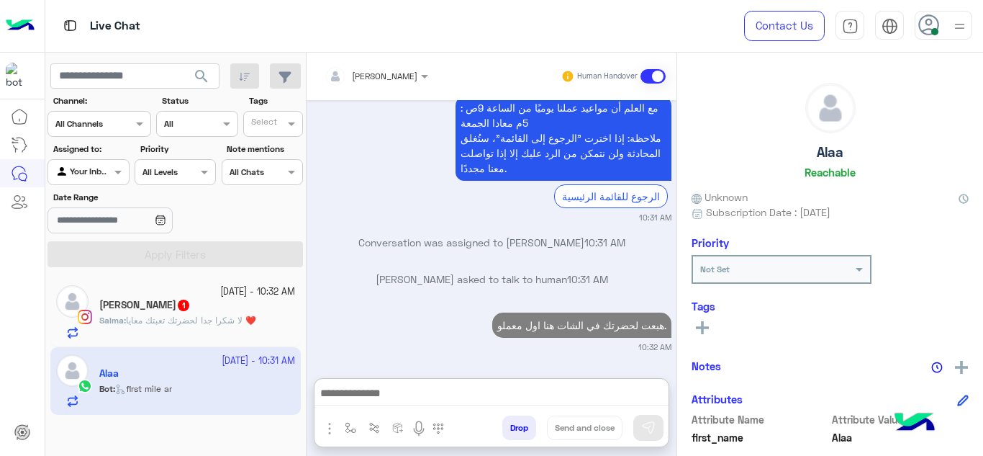
click at [705, 321] on icon at bounding box center [702, 327] width 13 height 13
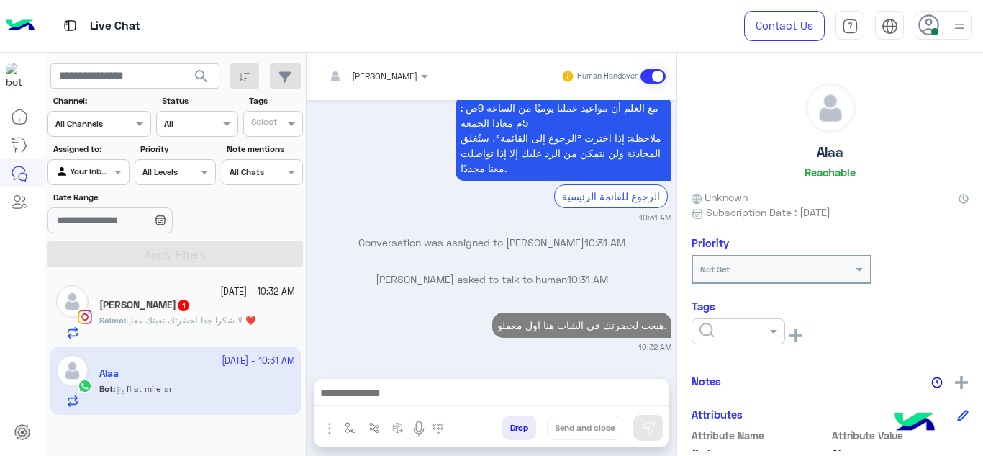
click at [720, 326] on input "text" at bounding box center [722, 329] width 44 height 13
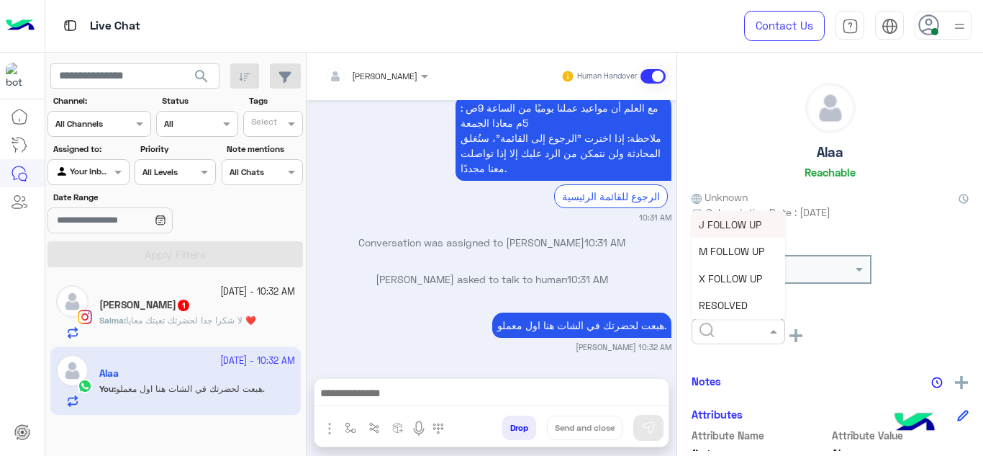
scroll to position [1418, 0]
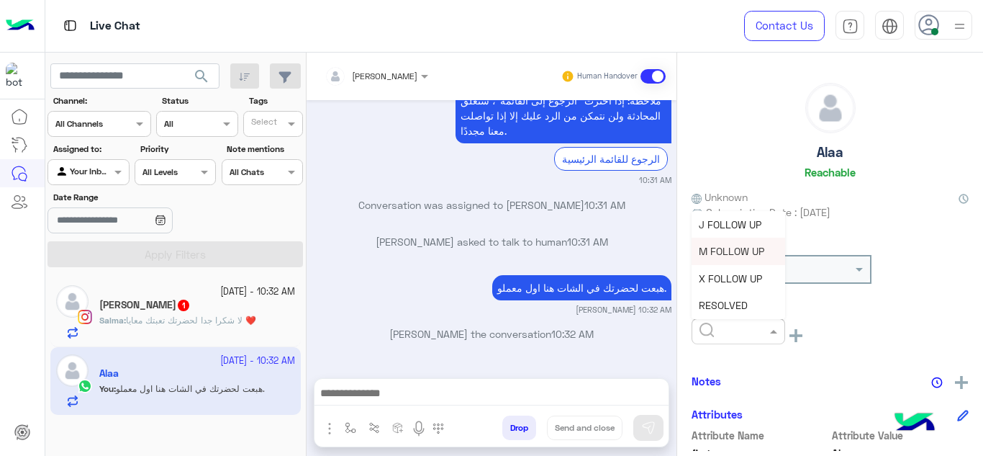
click at [715, 249] on span "M FOLLOW UP" at bounding box center [731, 251] width 65 height 12
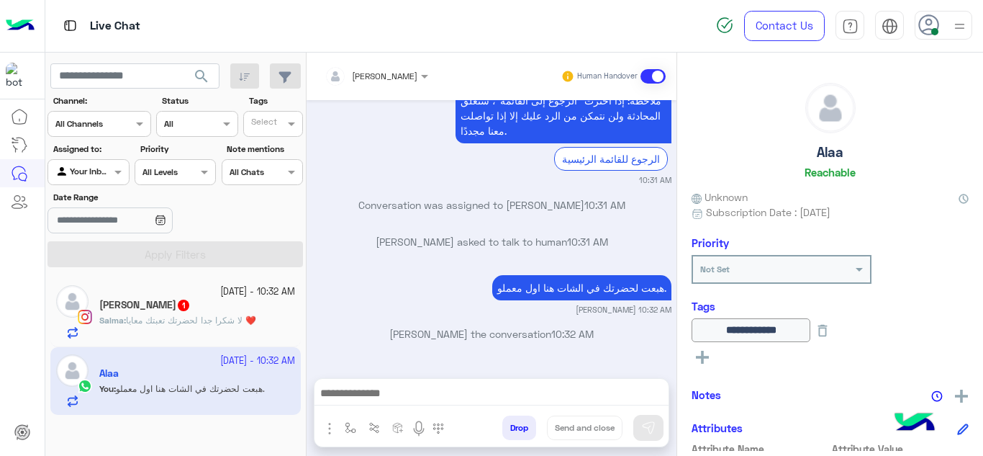
click at [261, 309] on div "Salma Abo Elwafa 1" at bounding box center [197, 306] width 196 height 15
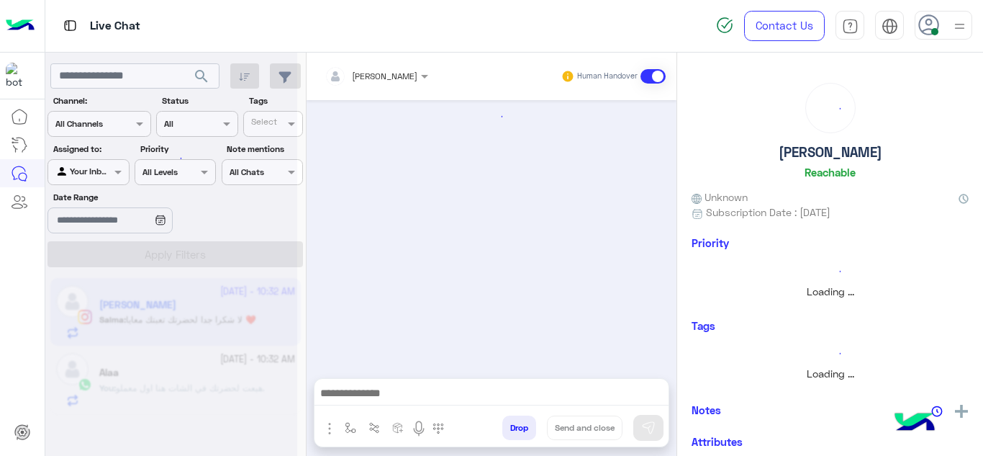
scroll to position [399, 0]
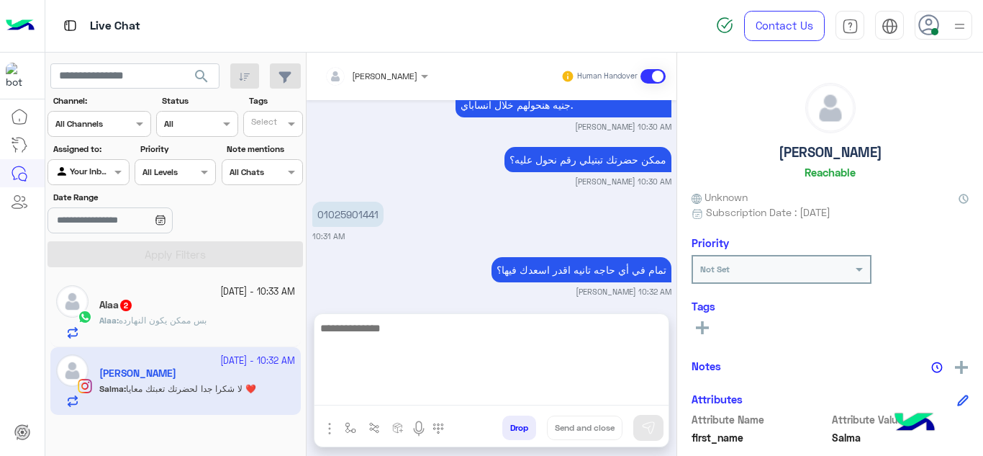
click at [437, 398] on textarea at bounding box center [492, 362] width 354 height 86
paste textarea "**********"
type textarea "**********"
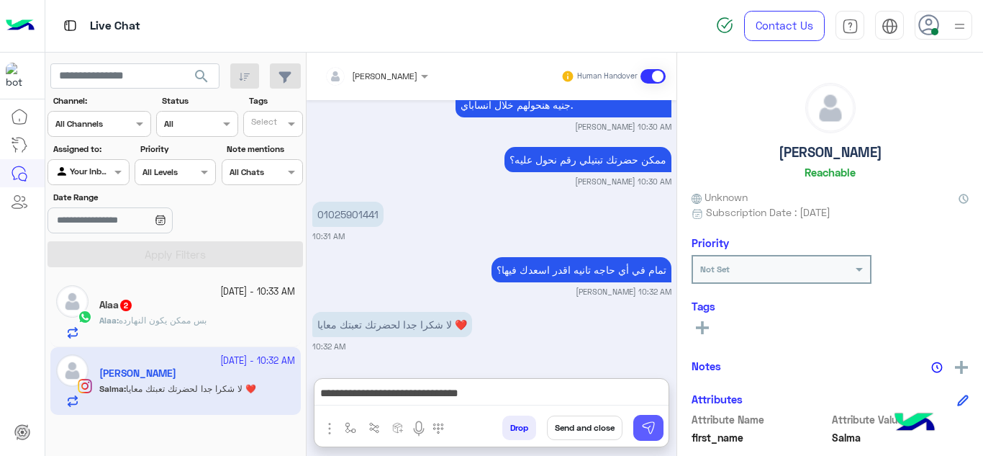
click at [649, 425] on img at bounding box center [648, 427] width 14 height 14
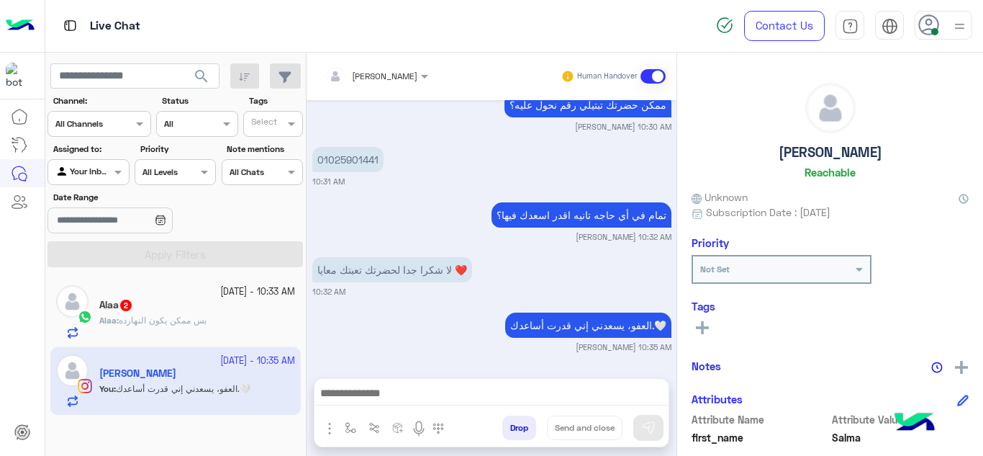
click at [268, 311] on div "Alaa 2" at bounding box center [197, 306] width 196 height 15
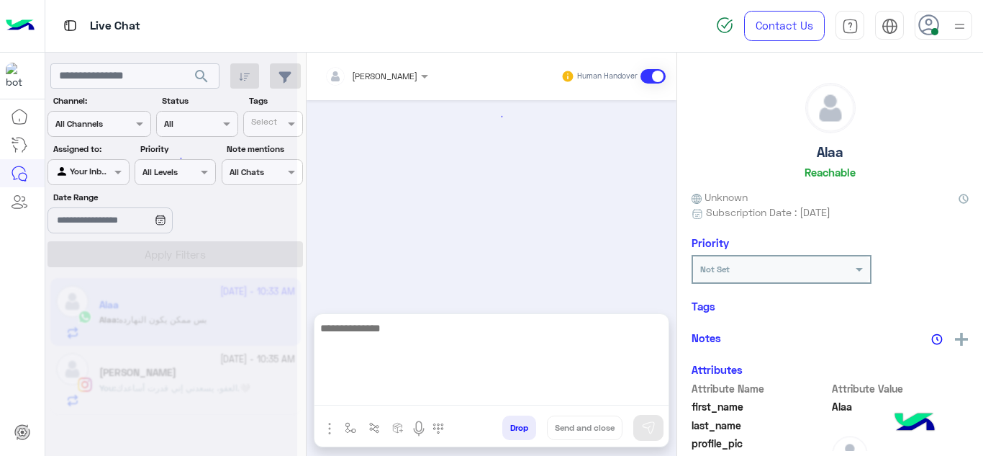
click at [360, 389] on textarea at bounding box center [492, 362] width 354 height 86
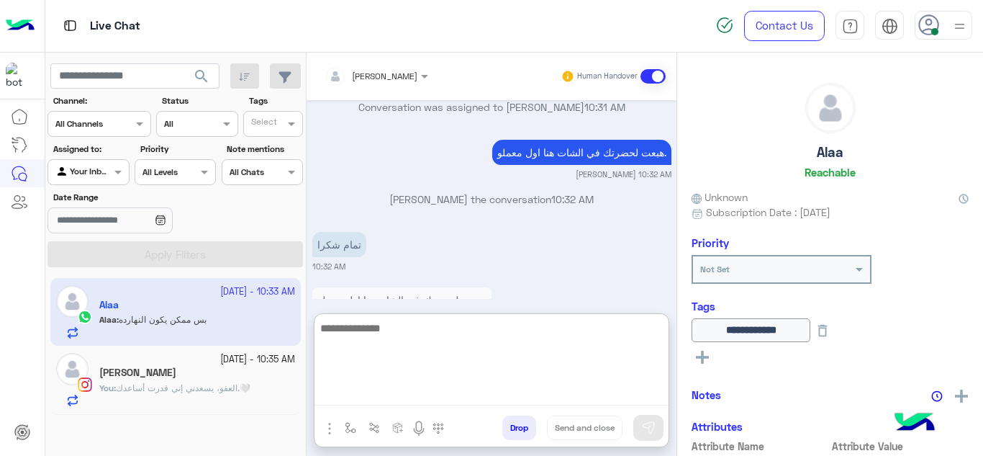
scroll to position [538, 0]
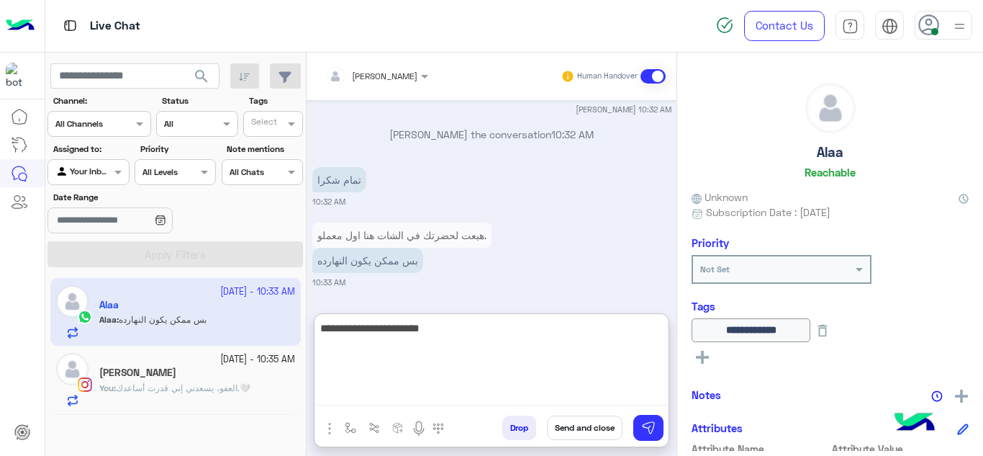
type textarea "**********"
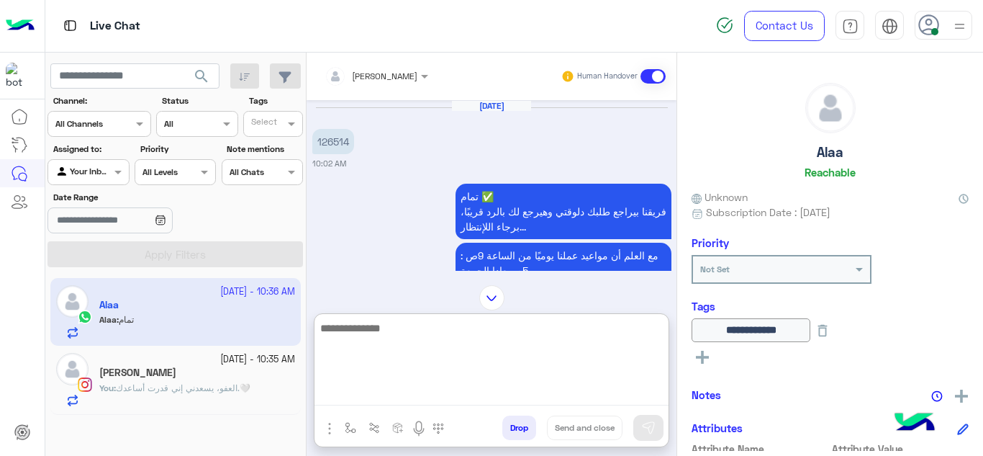
scroll to position [825, 0]
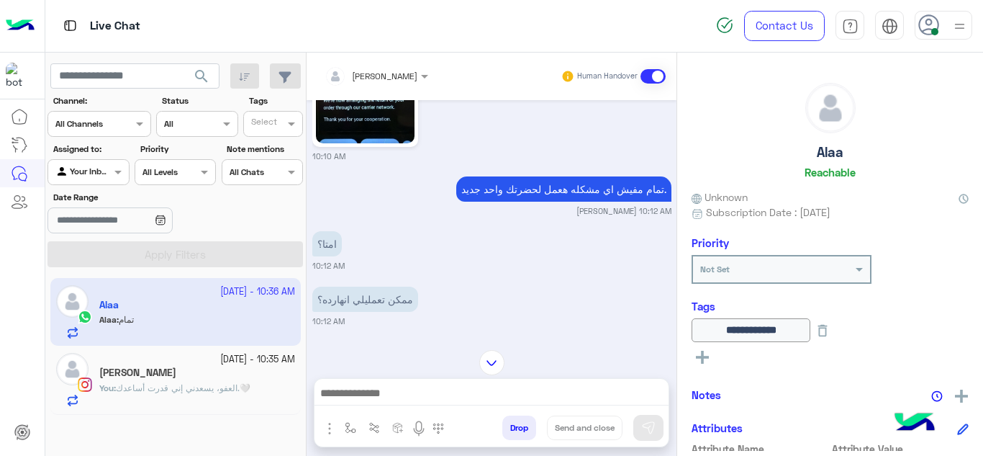
click at [225, 366] on small "[DATE] - 10:35 AM" at bounding box center [257, 360] width 75 height 14
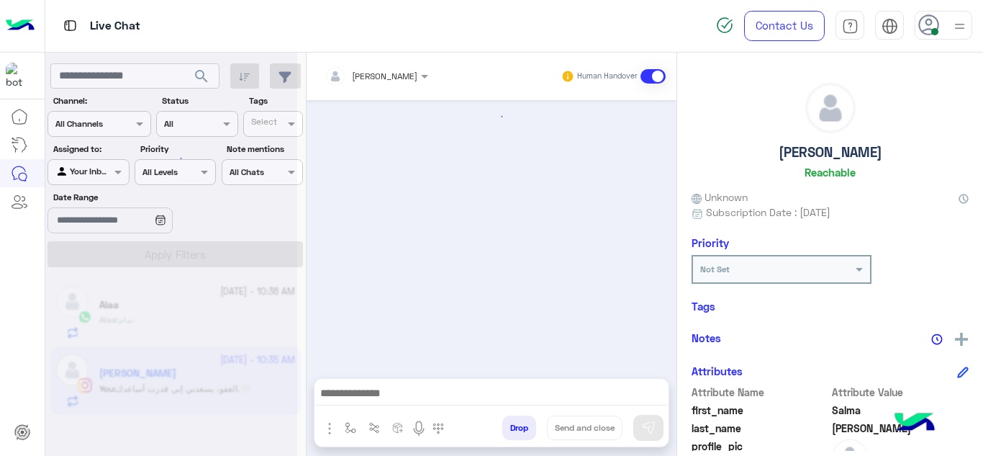
scroll to position [417, 0]
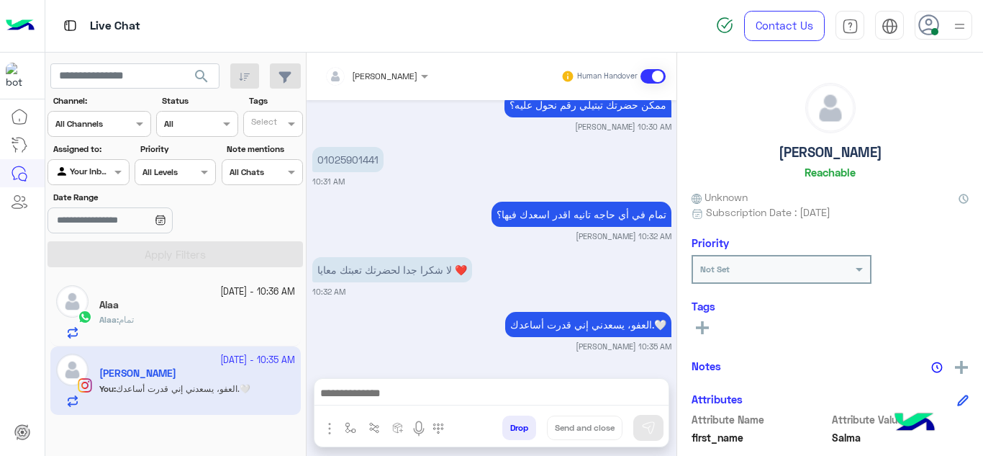
click at [563, 215] on p "تمام في أي حاجه تانيه اقدر اسعدك فيها؟" at bounding box center [582, 214] width 180 height 25
copy app-message "تمام في أي حاجه تانيه اقدر اسعدك فيها؟"
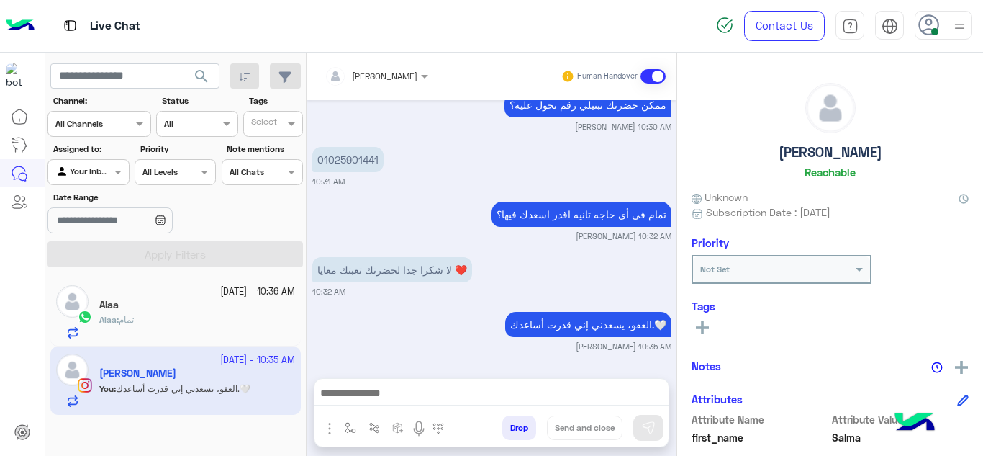
click at [147, 317] on div "Alaa : تمام" at bounding box center [197, 325] width 196 height 25
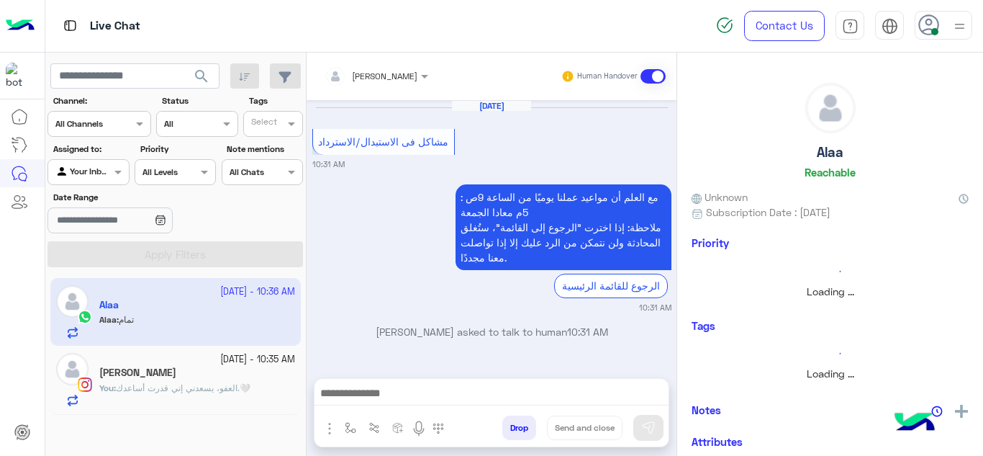
scroll to position [371, 0]
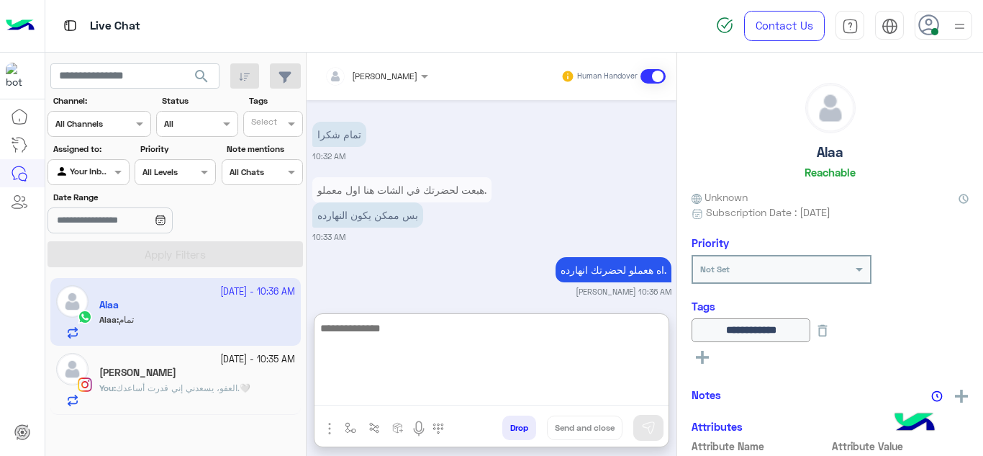
click at [376, 394] on textarea at bounding box center [492, 362] width 354 height 86
paste textarea "**********"
type textarea "**********"
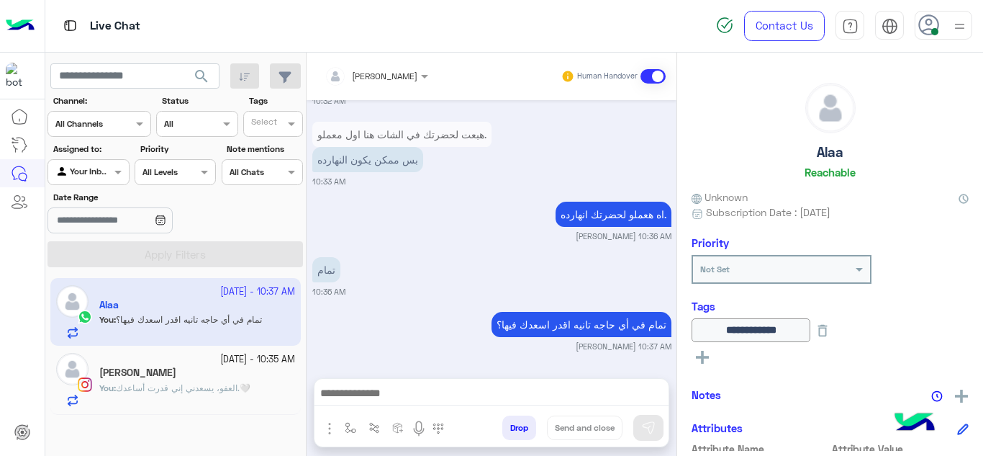
scroll to position [451, 0]
click at [225, 366] on div "[PERSON_NAME]" at bounding box center [197, 373] width 196 height 15
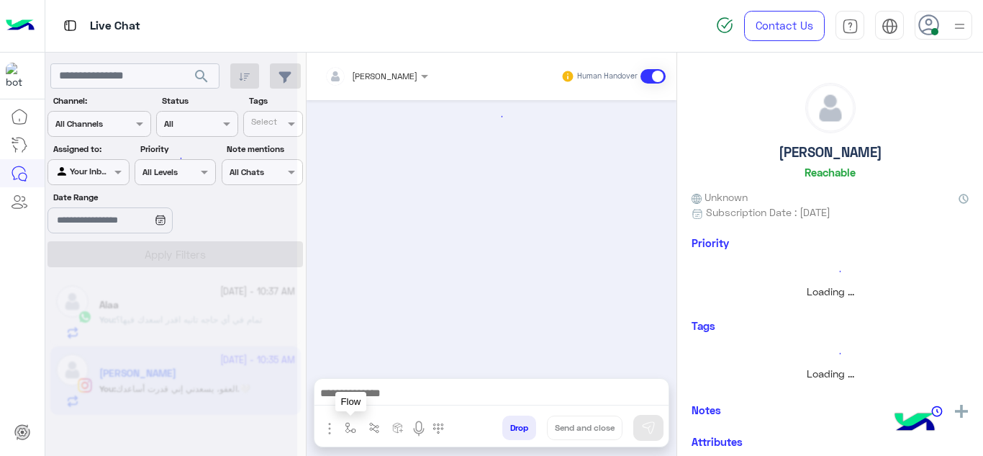
click at [347, 424] on img "button" at bounding box center [351, 428] width 12 height 12
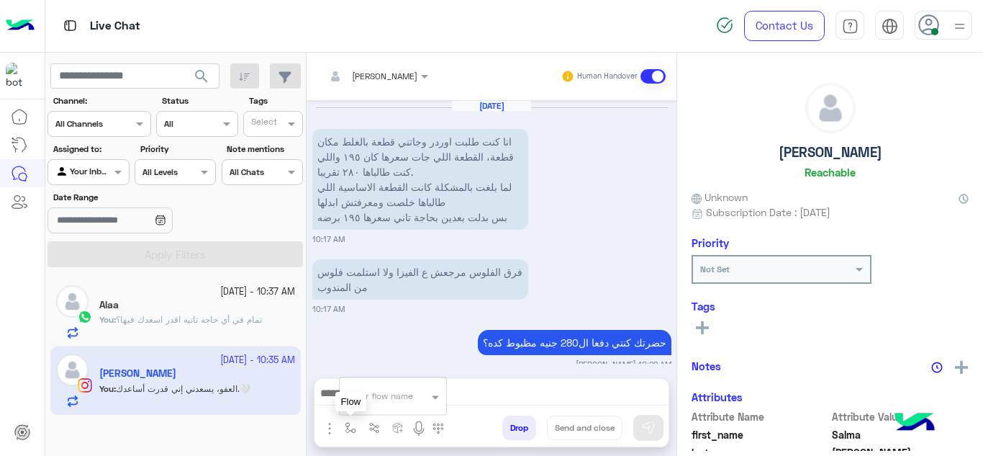
scroll to position [417, 0]
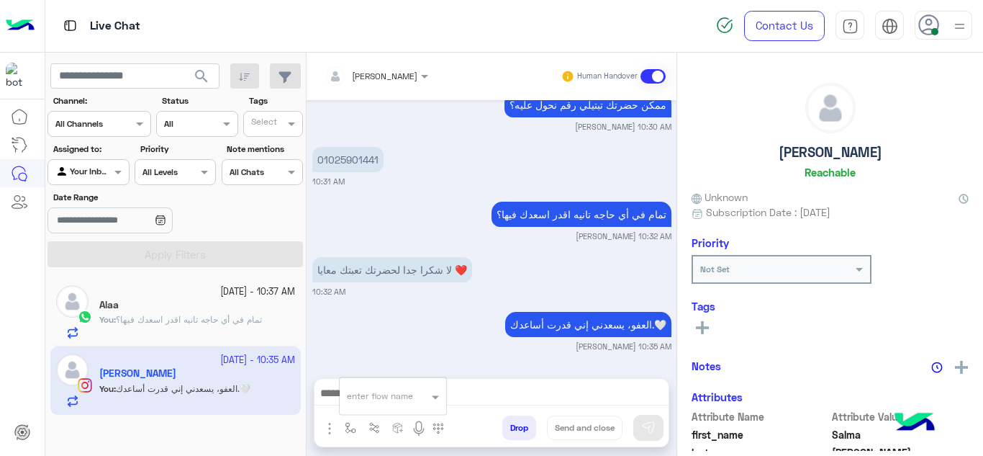
click at [371, 395] on input "text" at bounding box center [375, 393] width 57 height 13
type input "*"
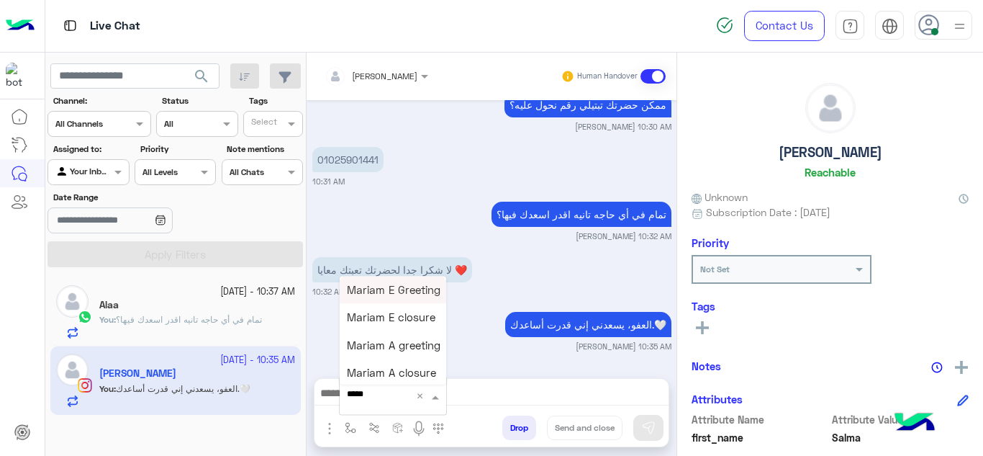
type input "******"
click at [397, 376] on span "Mariam A closure" at bounding box center [391, 372] width 89 height 13
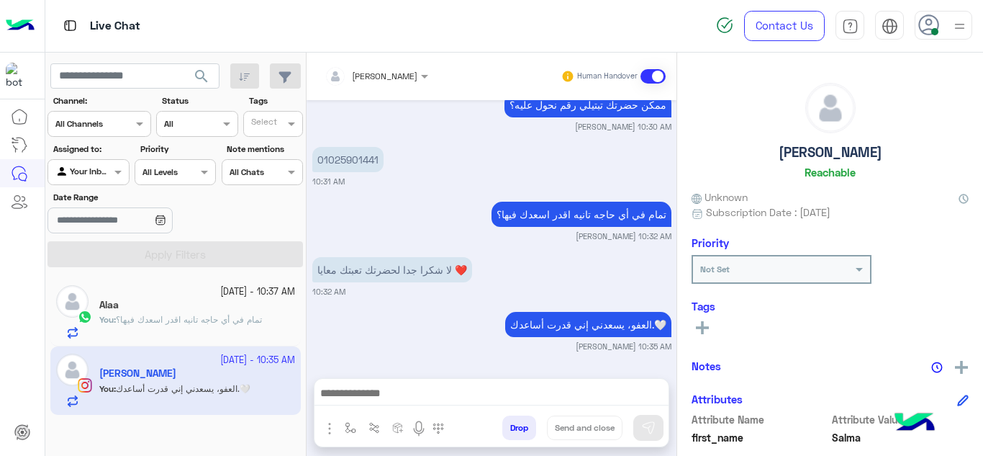
click at [553, 319] on p "العفو، يسعدني إني قدرت أساعدك.🤍" at bounding box center [588, 324] width 166 height 25
copy app-message "العفو، يسعدني إني قدرت أساعدك.🤍"
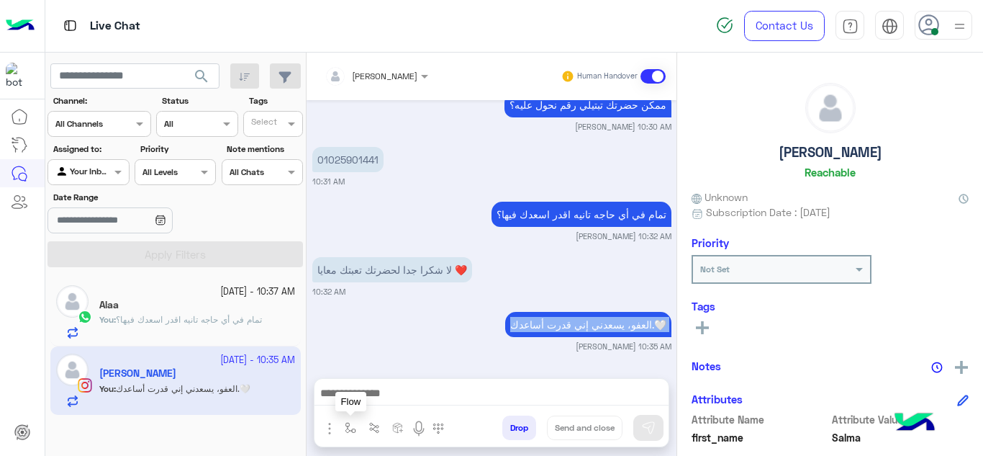
click at [349, 428] on img "button" at bounding box center [351, 428] width 12 height 12
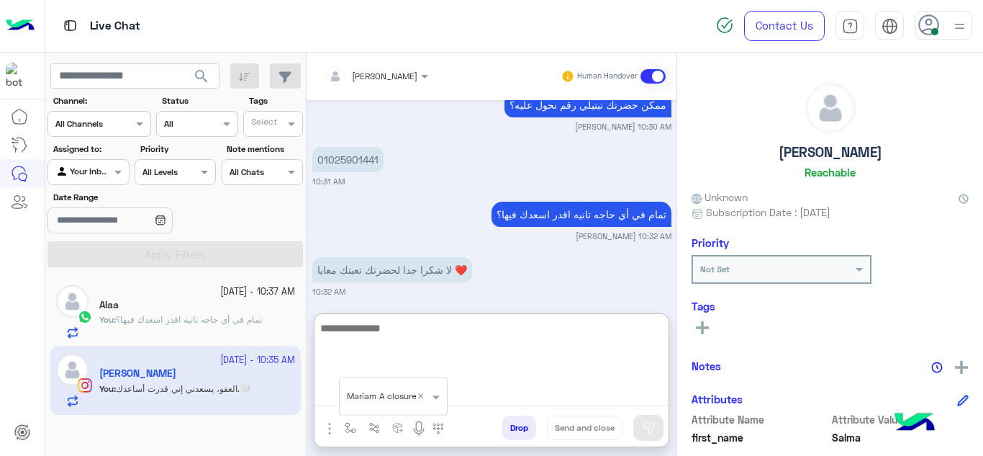
click at [504, 387] on textarea at bounding box center [492, 362] width 354 height 86
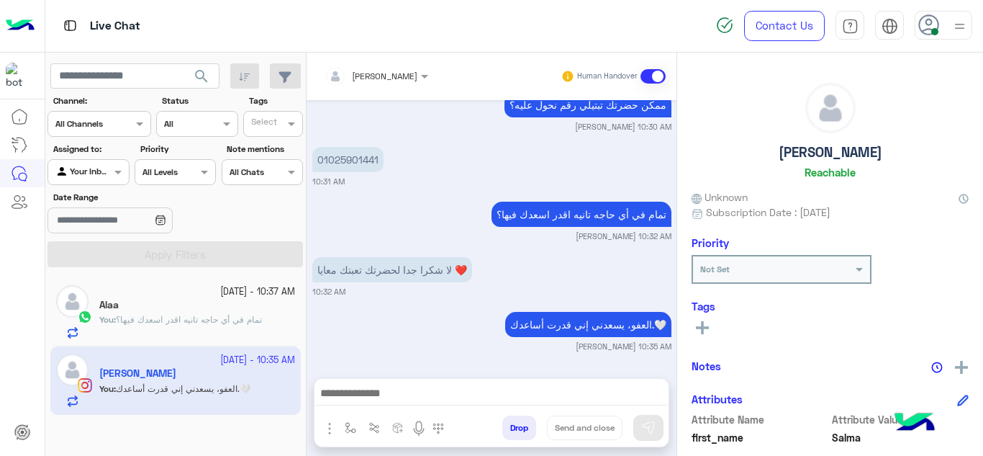
click at [493, 281] on div "لا شكرا جدا لحضرتك تعبتك معايا ❤️ 10:32 AM" at bounding box center [491, 275] width 359 height 44
click at [343, 435] on button "button" at bounding box center [351, 427] width 24 height 24
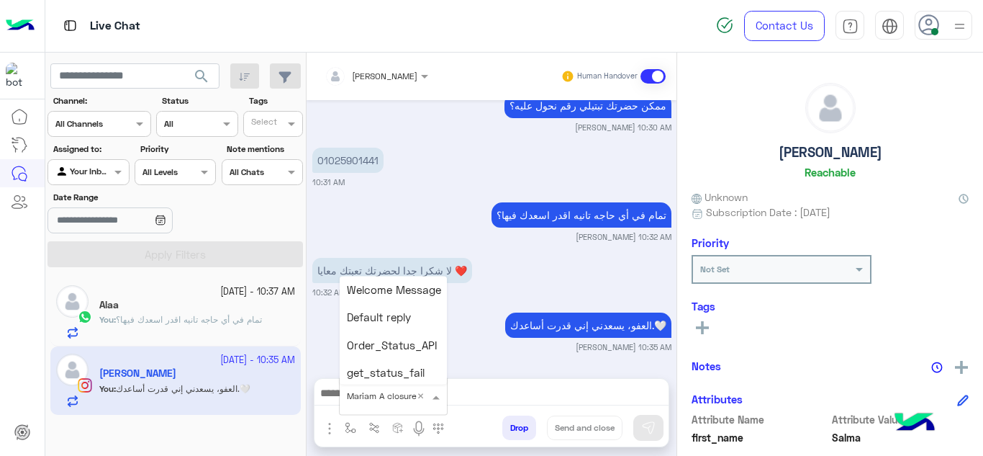
click at [361, 403] on div "enter flow name × Mariam A closure ×" at bounding box center [393, 396] width 107 height 26
type textarea "**********"
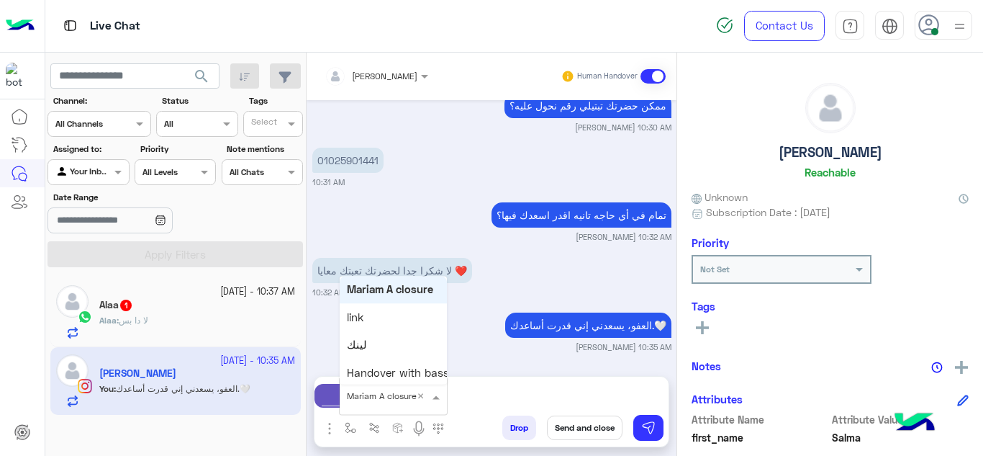
click at [563, 422] on button "Send and close" at bounding box center [585, 427] width 76 height 24
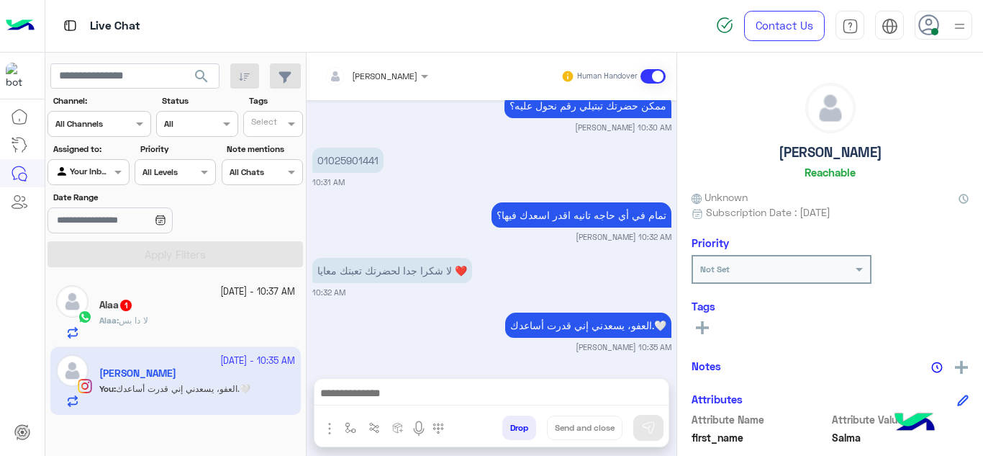
scroll to position [454, 0]
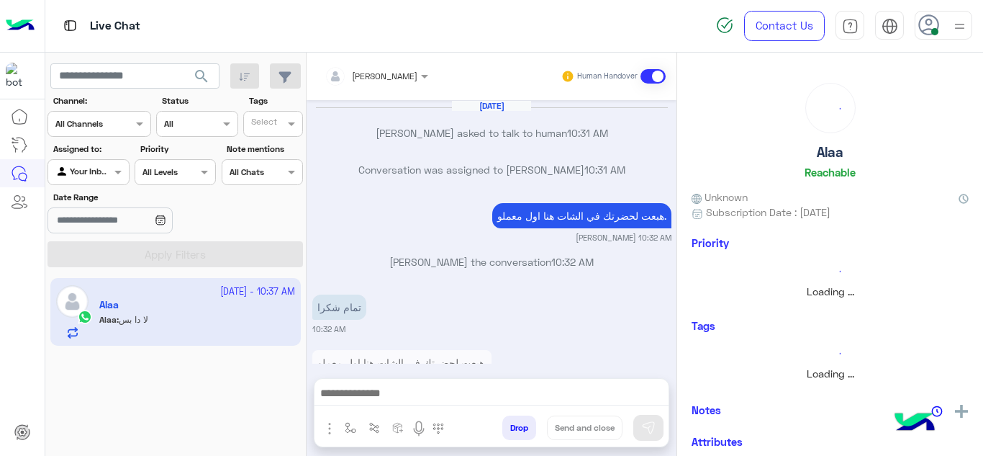
scroll to position [283, 0]
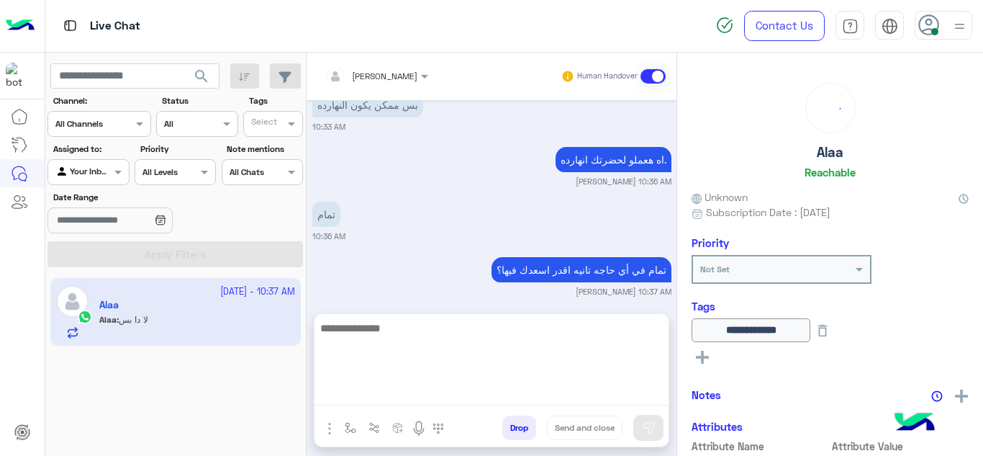
click at [365, 391] on textarea at bounding box center [492, 362] width 354 height 86
paste textarea "**********"
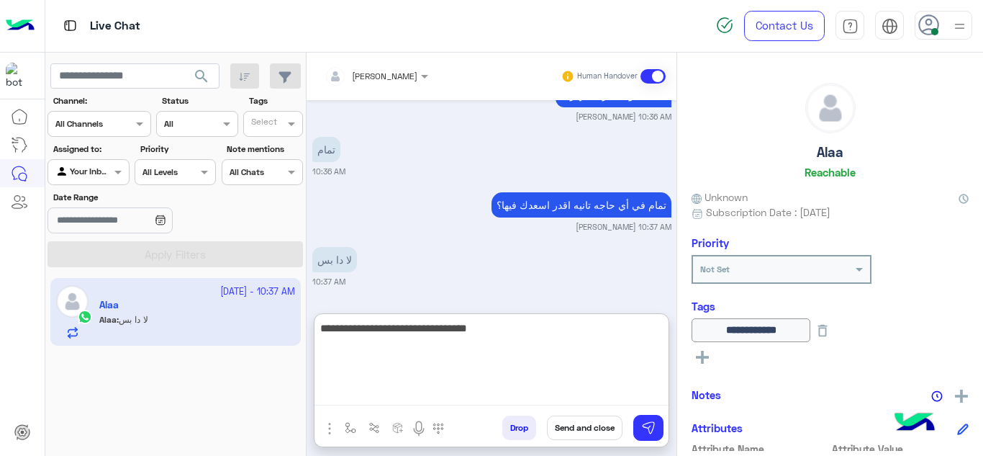
drag, startPoint x: 636, startPoint y: 333, endPoint x: 664, endPoint y: 332, distance: 27.4
click at [664, 332] on textarea "**********" at bounding box center [492, 362] width 354 height 86
click at [659, 331] on textarea "**********" at bounding box center [492, 362] width 354 height 86
type textarea "**********"
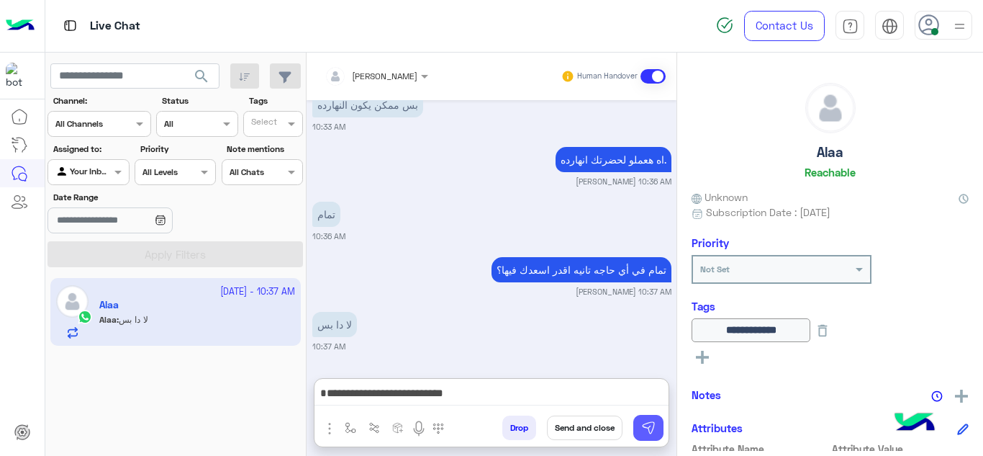
click at [650, 438] on button at bounding box center [648, 428] width 30 height 26
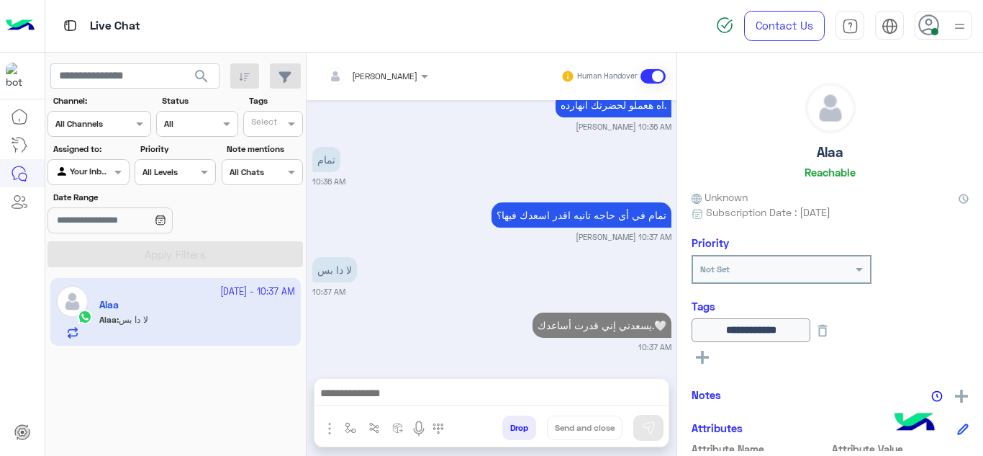
scroll to position [338, 0]
click at [346, 428] on img "button" at bounding box center [351, 428] width 12 height 12
click at [373, 393] on input "text" at bounding box center [375, 393] width 57 height 13
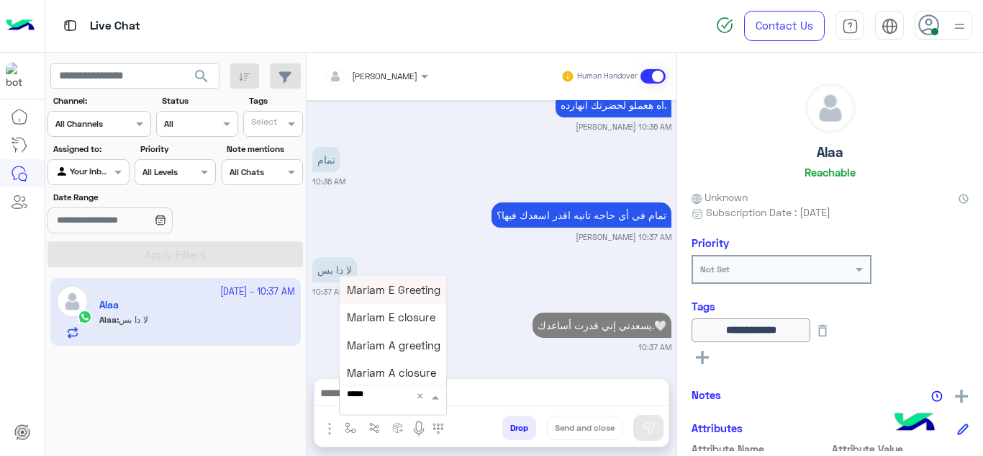
type input "******"
click at [399, 369] on span "Mariam A closure" at bounding box center [391, 372] width 89 height 13
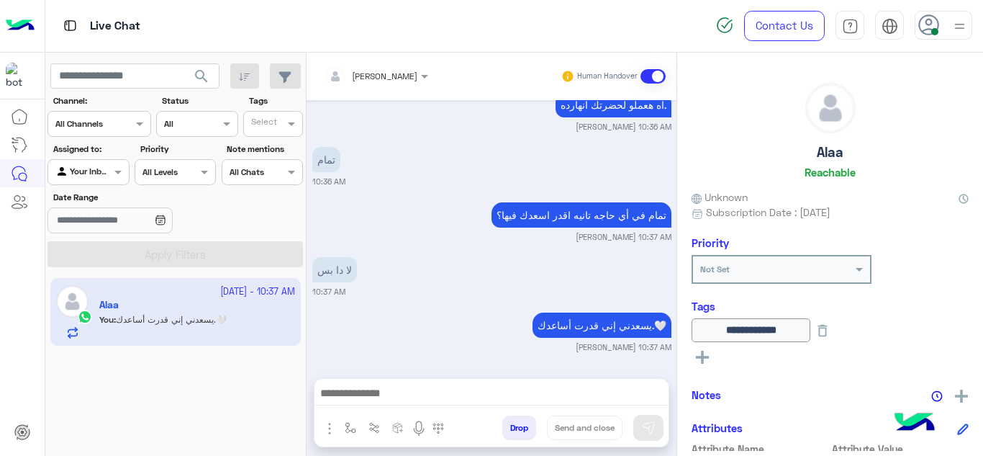
type textarea "**********"
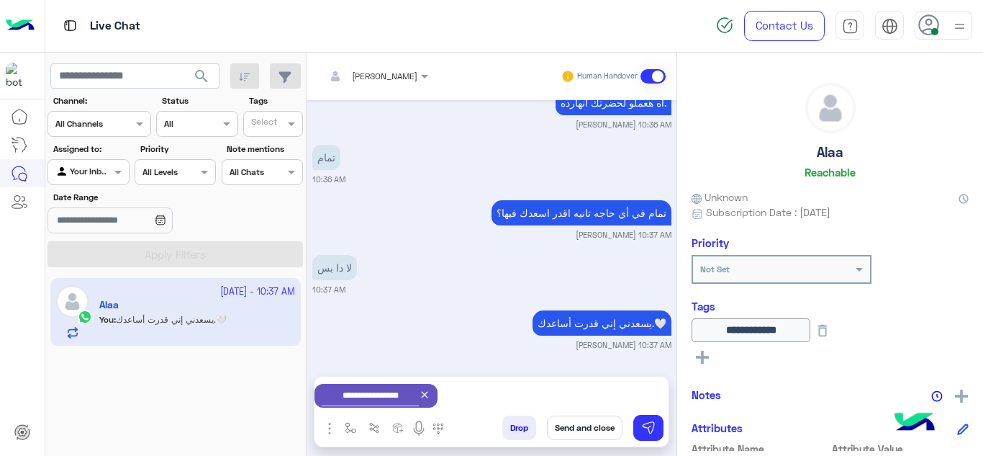
click at [607, 420] on button "Send and close" at bounding box center [585, 427] width 76 height 24
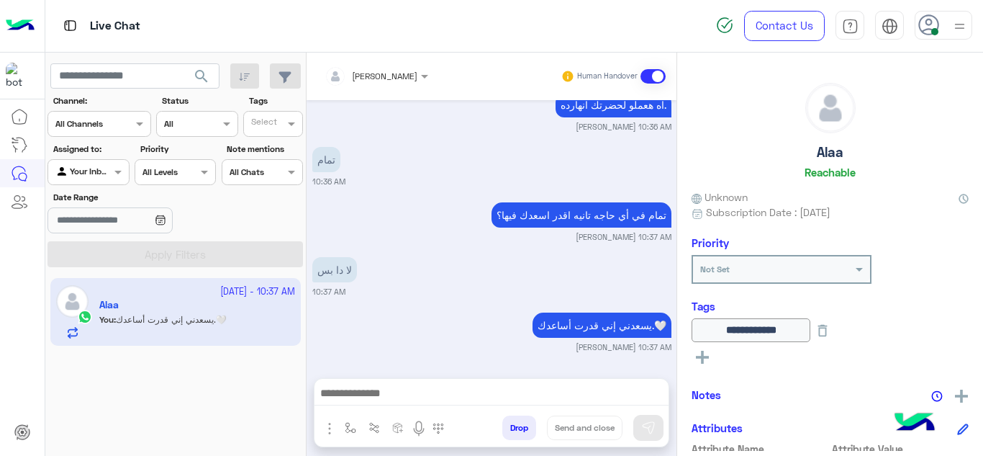
scroll to position [375, 0]
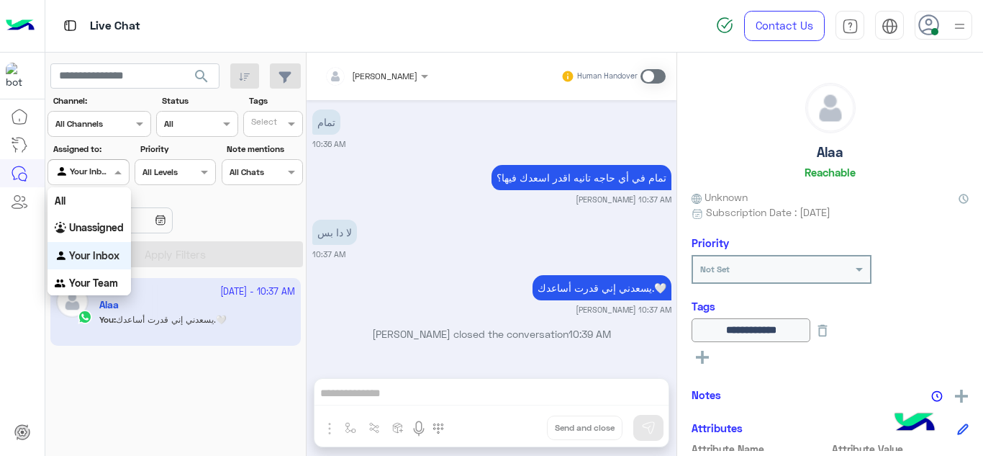
click at [119, 161] on div "Agent Filter Your Inbox" at bounding box center [88, 172] width 81 height 26
click at [110, 229] on b "Unassigned" at bounding box center [96, 227] width 55 height 12
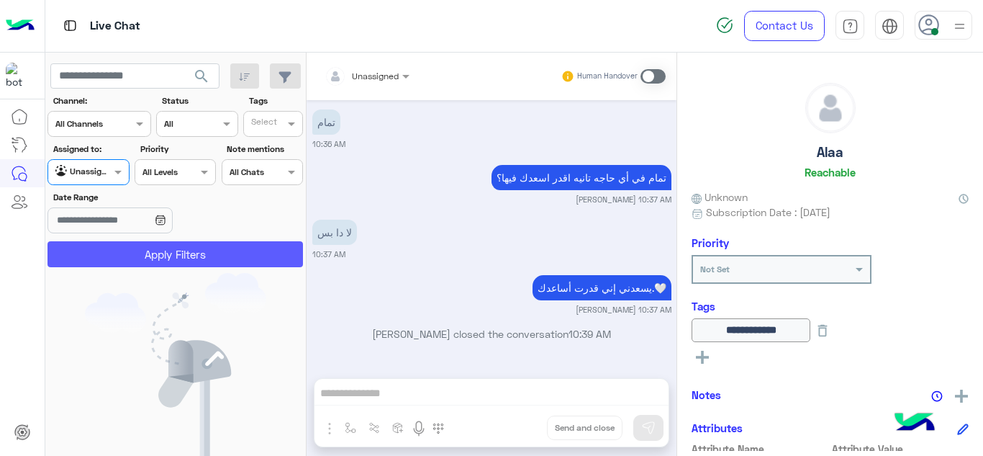
scroll to position [546, 0]
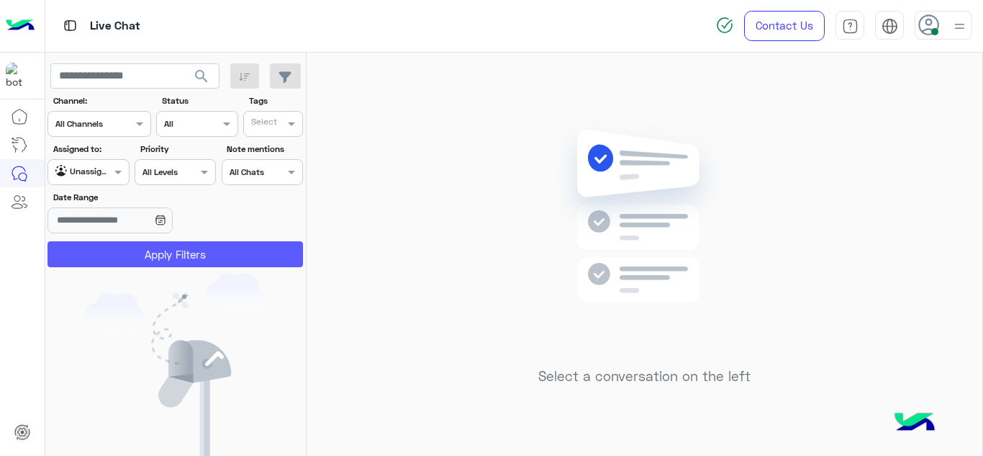
drag, startPoint x: 166, startPoint y: 257, endPoint x: 143, endPoint y: 258, distance: 23.8
click at [143, 258] on button "Apply Filters" at bounding box center [176, 254] width 256 height 26
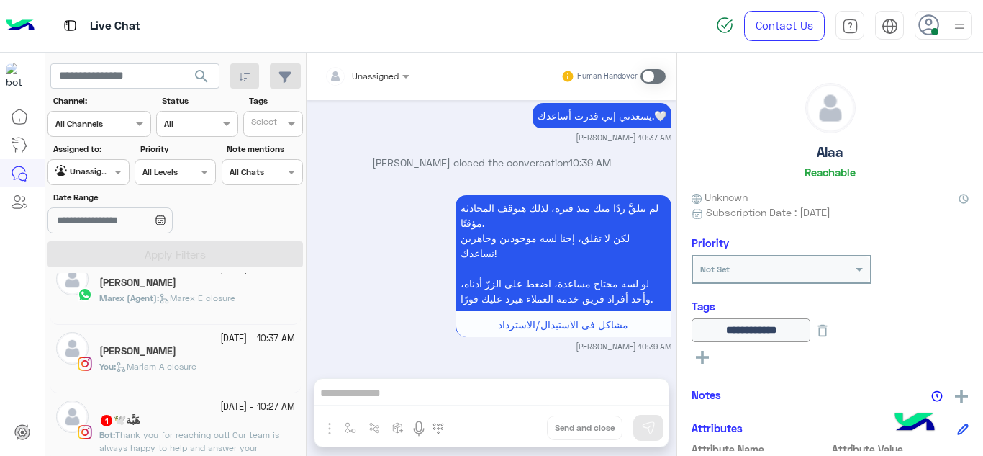
scroll to position [93, 0]
click at [188, 369] on p "You : Mariam A closure" at bounding box center [147, 363] width 97 height 13
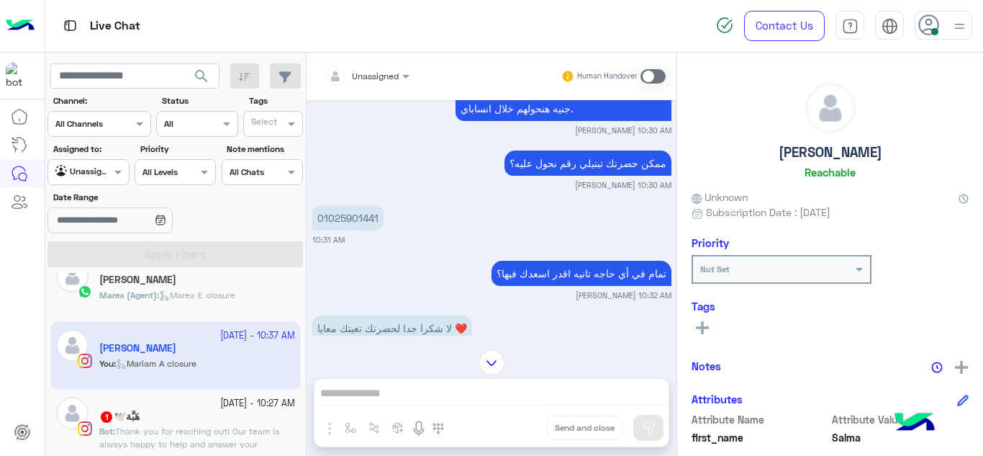
scroll to position [147, 0]
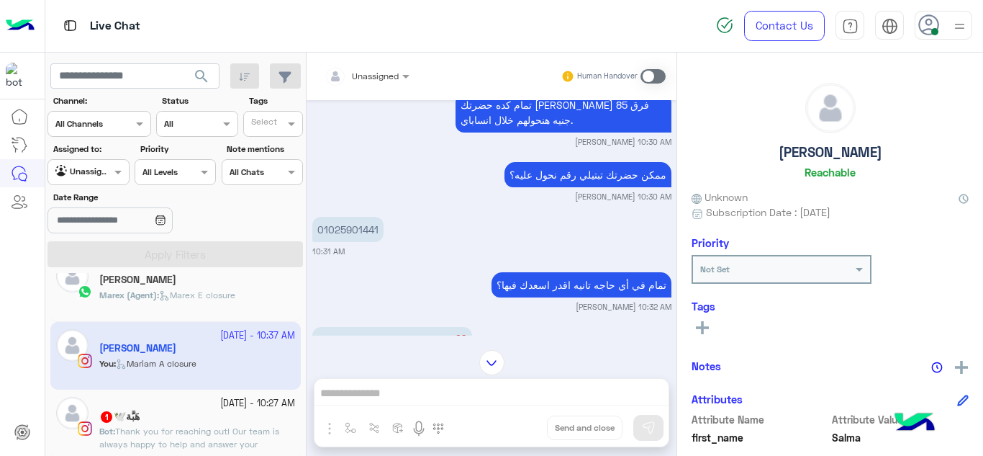
click at [361, 231] on p "01025901441" at bounding box center [347, 229] width 71 height 25
copy p "01025901441"
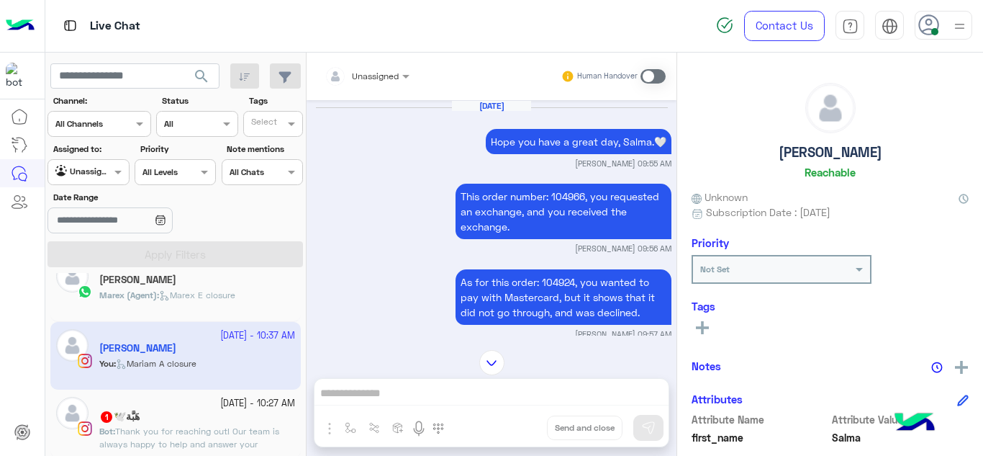
scroll to position [815, 0]
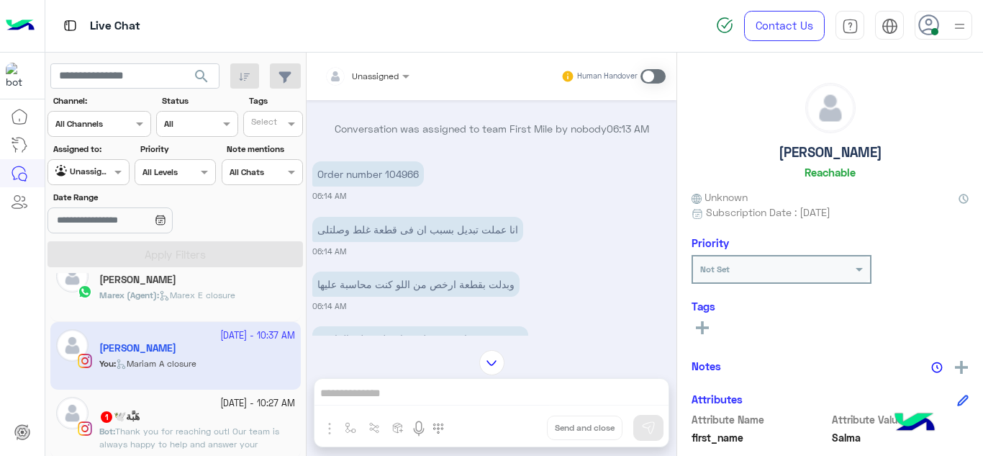
click at [404, 174] on p "Order number 104966" at bounding box center [368, 173] width 112 height 25
copy p "104966"
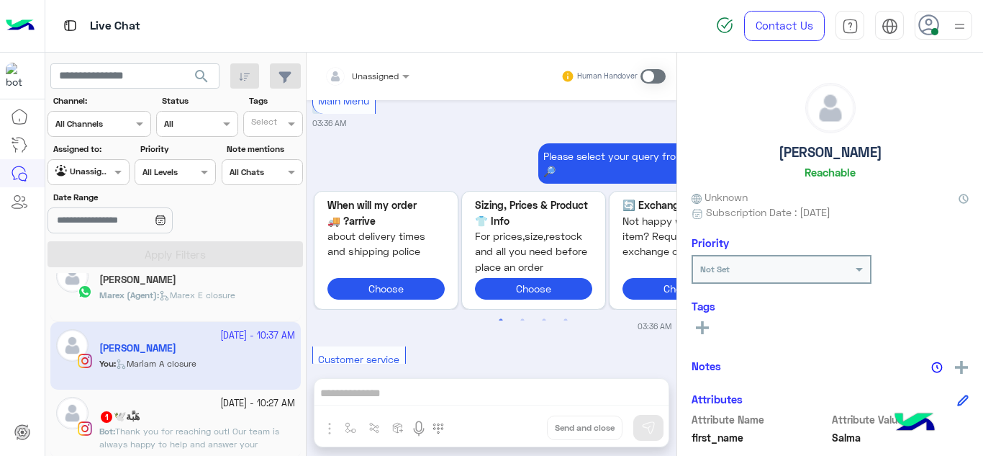
scroll to position [3768, 0]
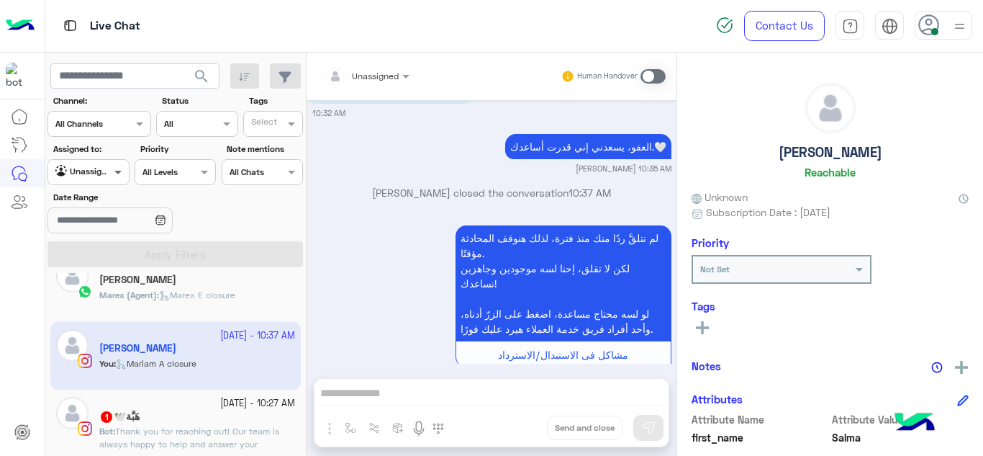
click at [117, 171] on span at bounding box center [120, 171] width 18 height 15
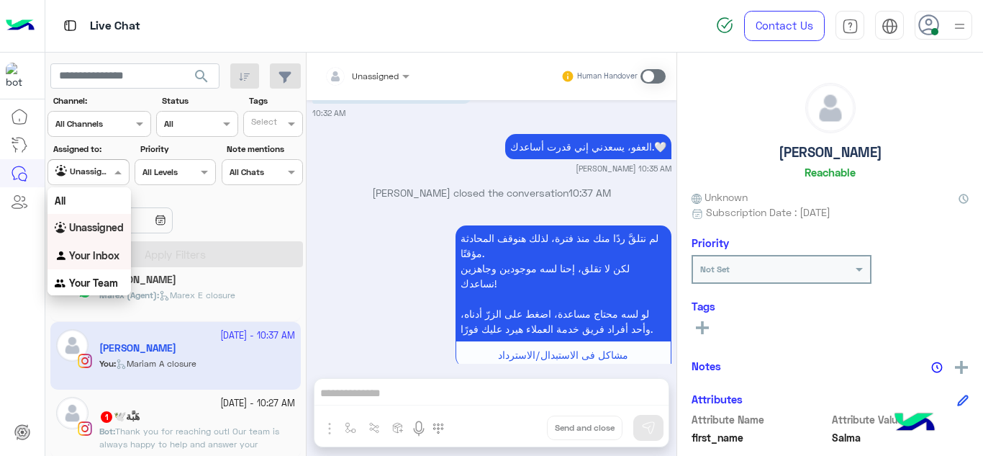
click at [119, 246] on div "Your Inbox" at bounding box center [89, 256] width 83 height 28
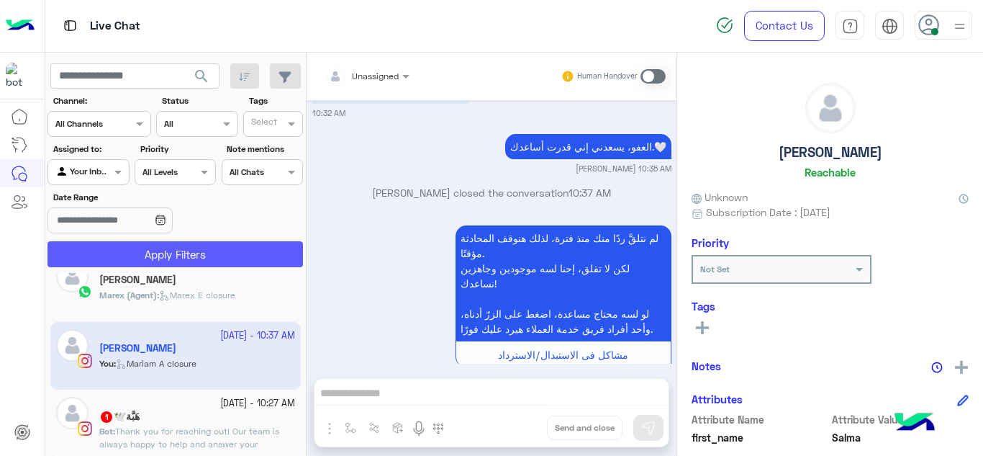
click at [144, 247] on button "Apply Filters" at bounding box center [176, 254] width 256 height 26
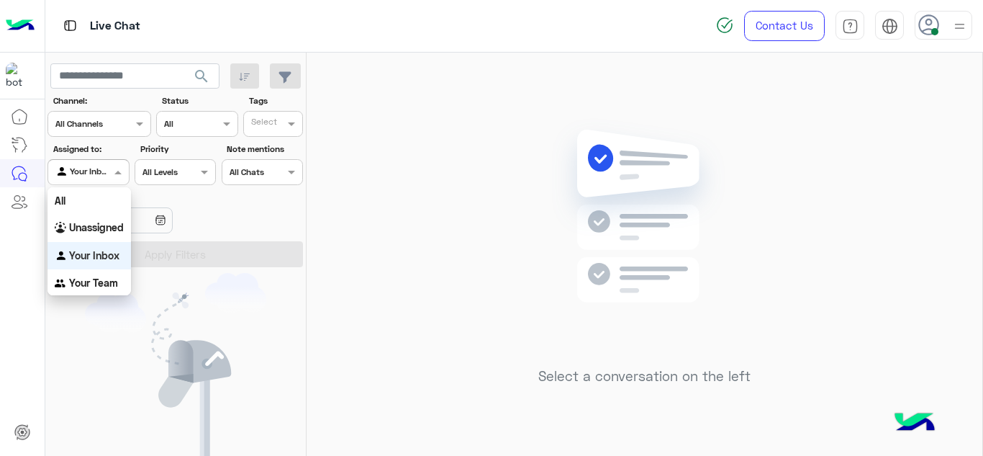
click at [122, 160] on div "Agent Filter Your Inbox" at bounding box center [88, 172] width 81 height 26
click at [112, 228] on b "Unassigned" at bounding box center [96, 227] width 55 height 12
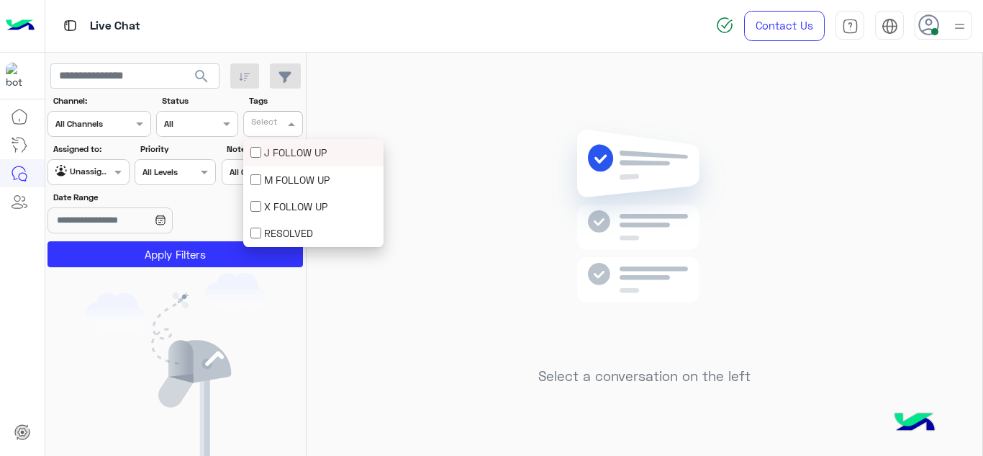
click at [299, 120] on span at bounding box center [293, 123] width 18 height 15
click at [279, 178] on div "M FOLLOW UP" at bounding box center [313, 179] width 126 height 15
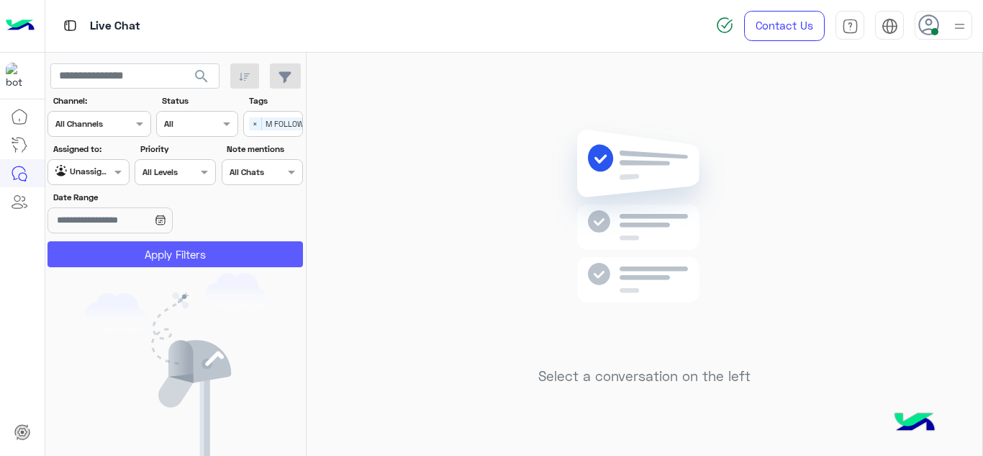
click at [265, 245] on button "Apply Filters" at bounding box center [176, 254] width 256 height 26
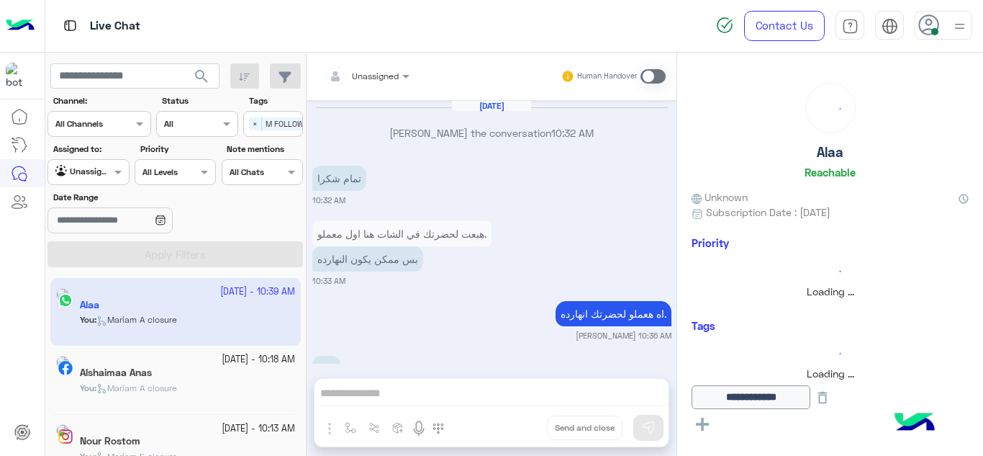
scroll to position [417, 0]
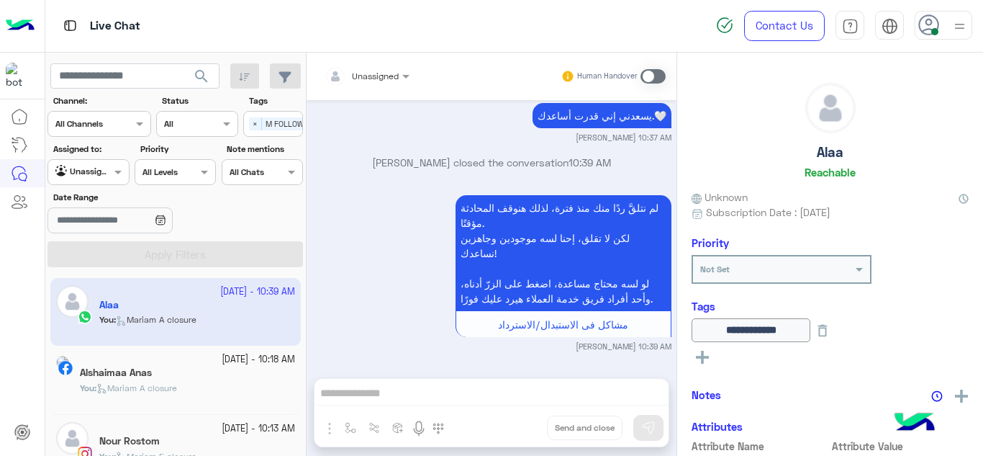
click at [222, 427] on small "[DATE] - 10:13 AM" at bounding box center [258, 429] width 73 height 14
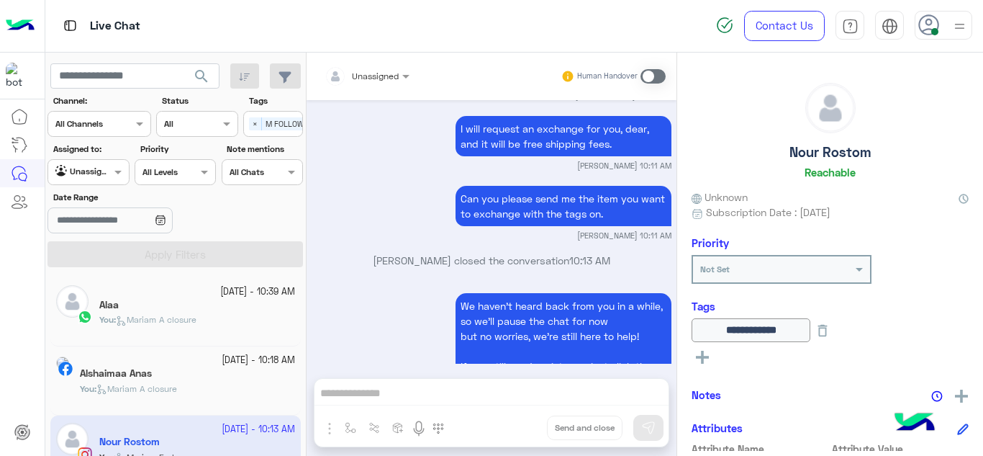
scroll to position [429, 0]
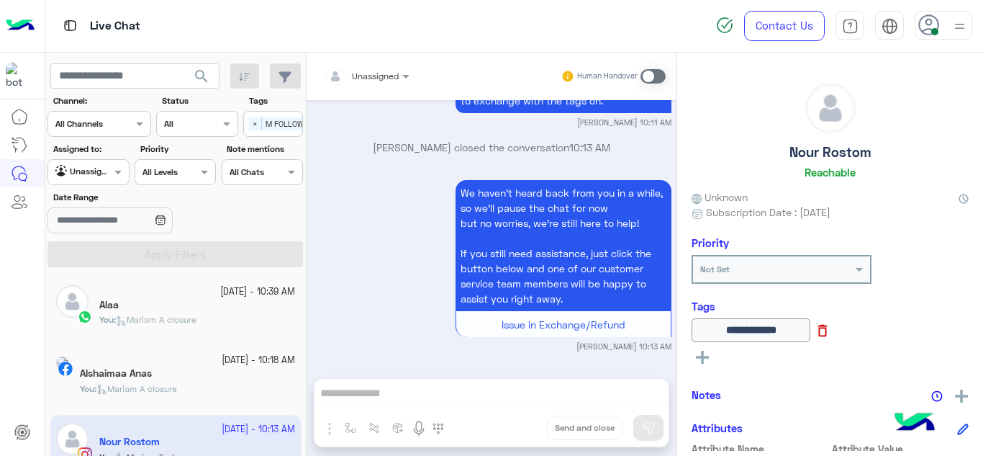
click at [828, 335] on icon at bounding box center [822, 331] width 9 height 12
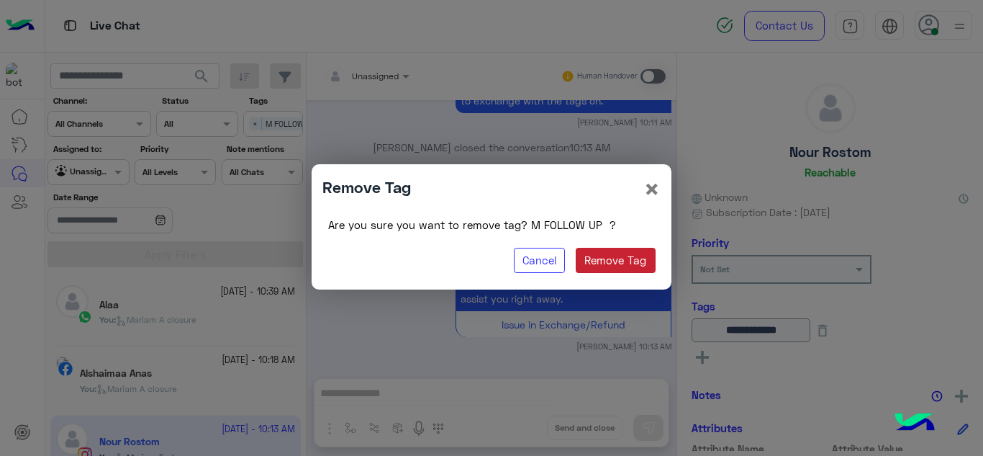
click at [643, 268] on button "Remove Tag" at bounding box center [616, 261] width 80 height 26
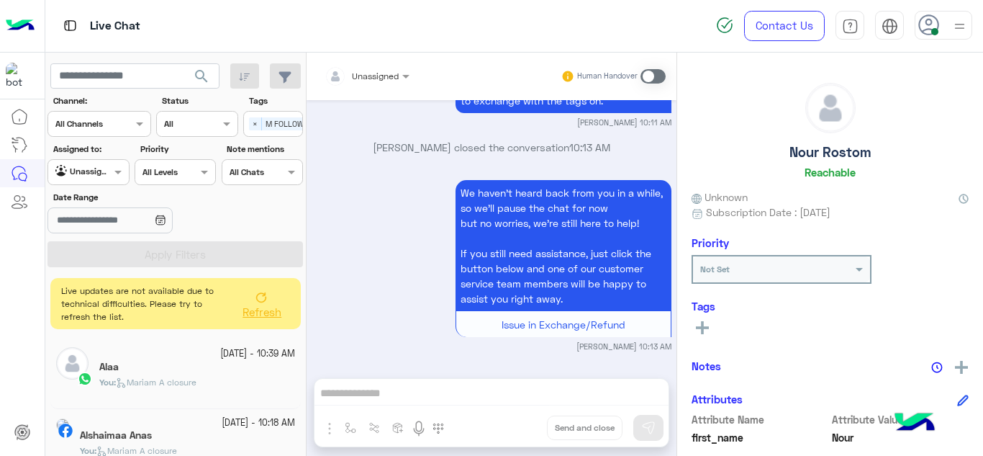
click at [259, 305] on button "Refresh" at bounding box center [261, 304] width 58 height 40
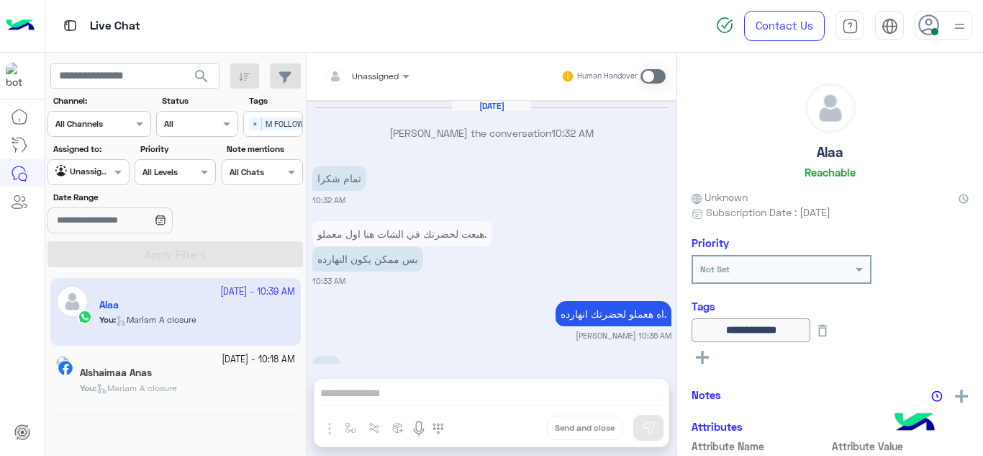
scroll to position [417, 0]
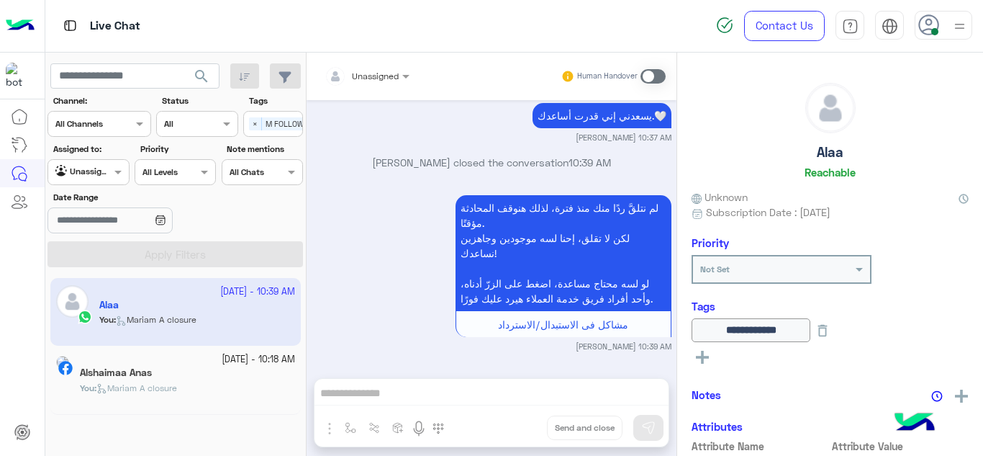
click at [221, 374] on div "Alshaimaa Anas" at bounding box center [187, 373] width 215 height 15
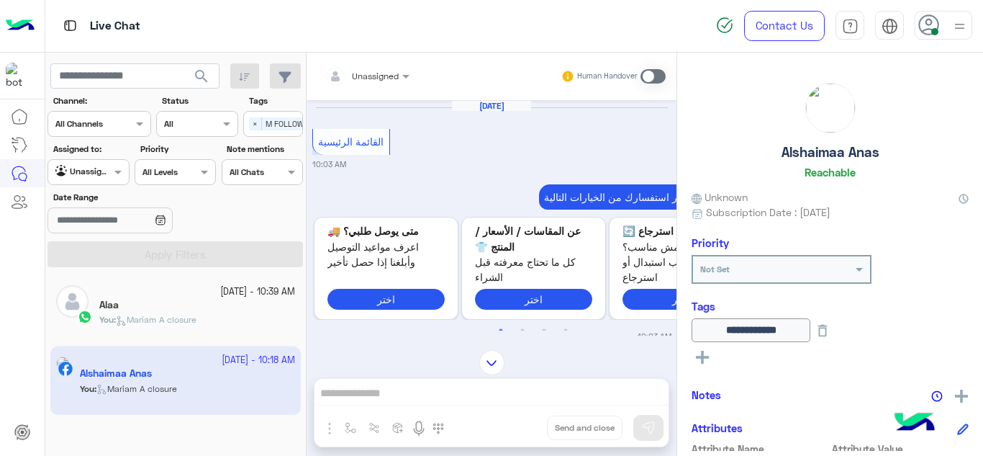
scroll to position [880, 0]
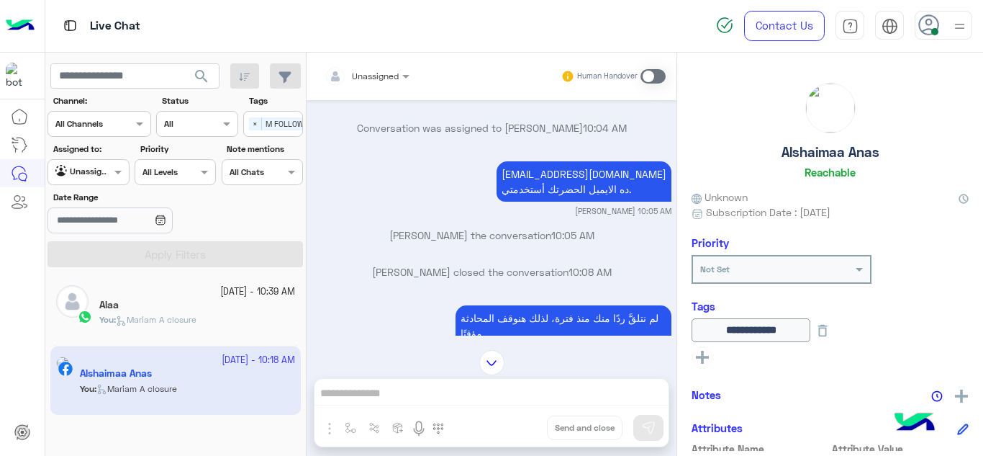
click at [564, 173] on p "[EMAIL_ADDRESS][DOMAIN_NAME] ده الايميل الحضرتك أستخدمتي." at bounding box center [584, 181] width 175 height 40
copy p "[EMAIL_ADDRESS][DOMAIN_NAME]"
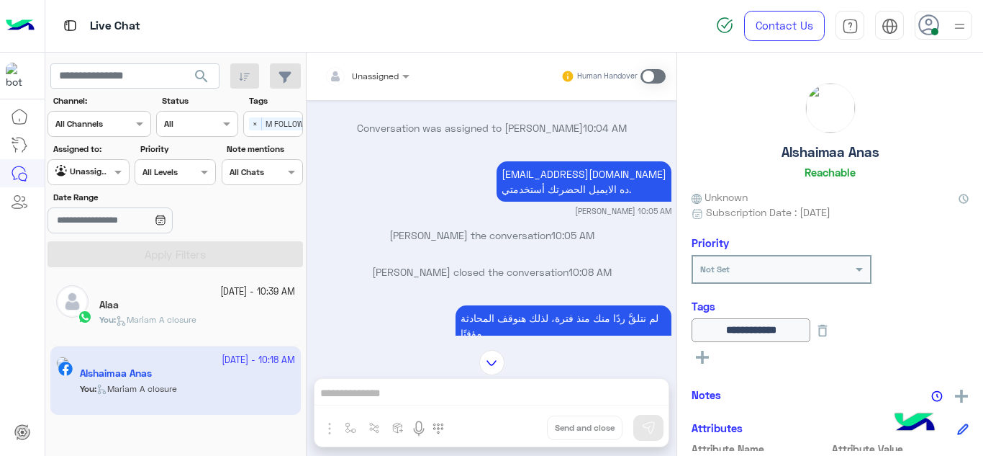
click at [651, 76] on span at bounding box center [653, 76] width 25 height 14
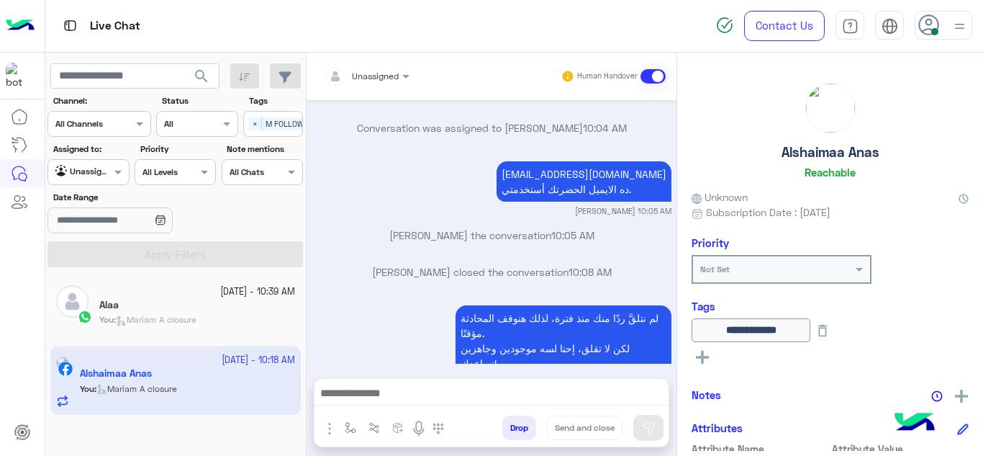
scroll to position [4279, 0]
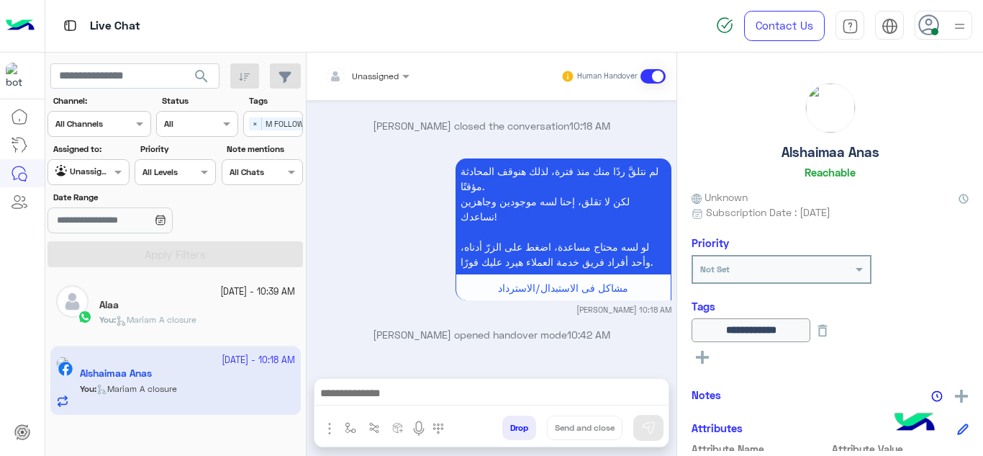
click at [367, 76] on input "text" at bounding box center [350, 74] width 50 height 13
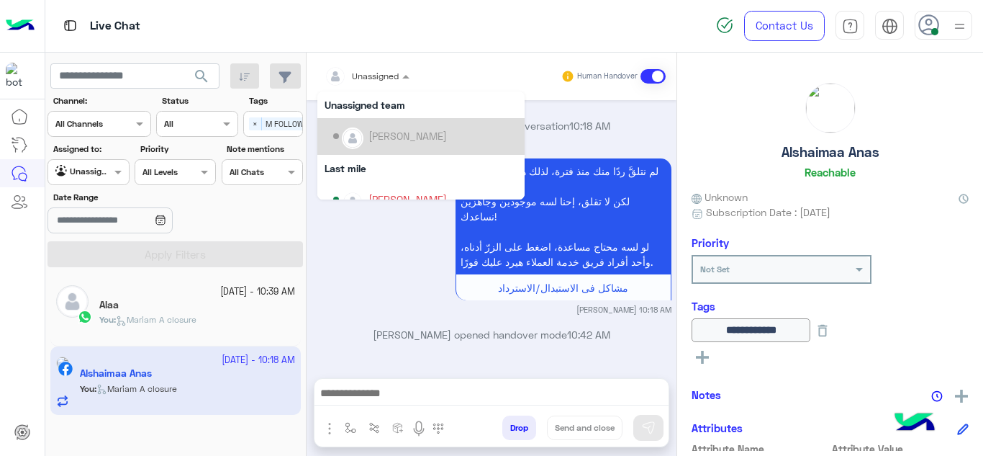
scroll to position [219, 0]
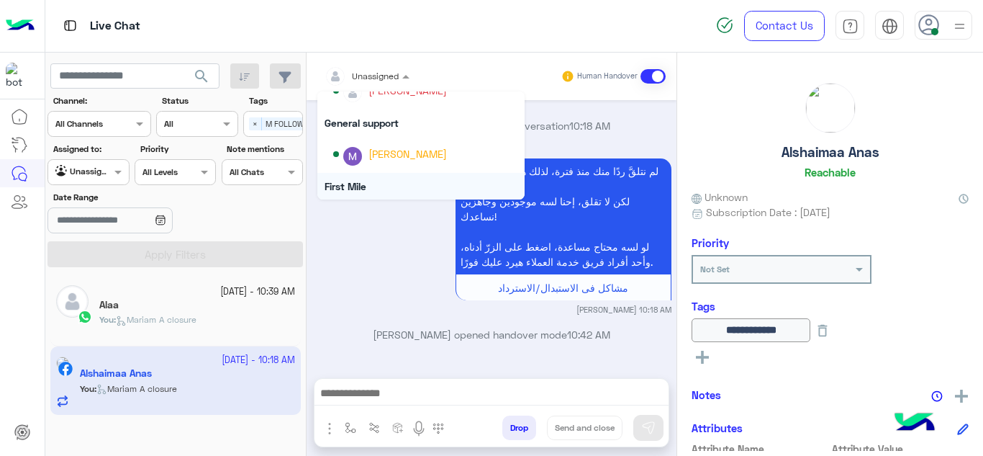
drag, startPoint x: 376, startPoint y: 186, endPoint x: 366, endPoint y: 268, distance: 82.6
click at [366, 268] on div "Unassigned Unassigned [PERSON_NAME][MEDICAL_DATA] Unassigned team [PERSON_NAME]…" at bounding box center [492, 257] width 370 height 409
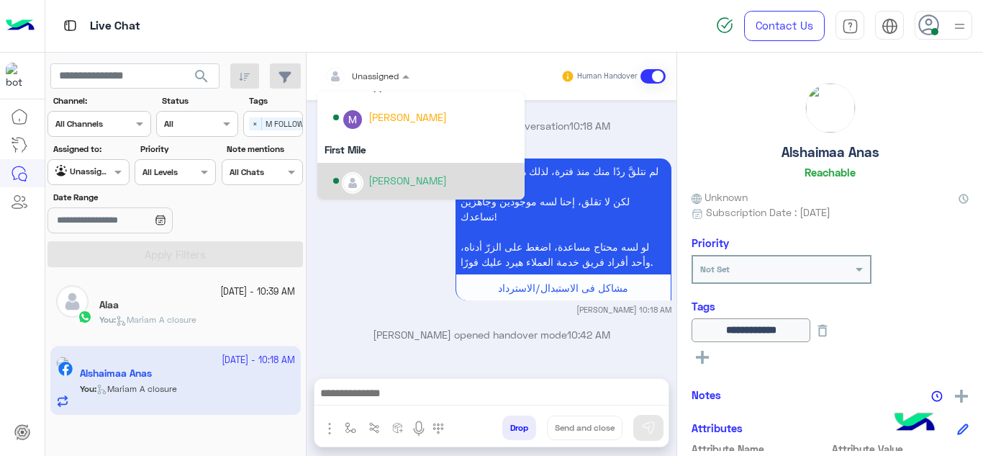
click at [383, 177] on div "[PERSON_NAME]" at bounding box center [408, 180] width 78 height 15
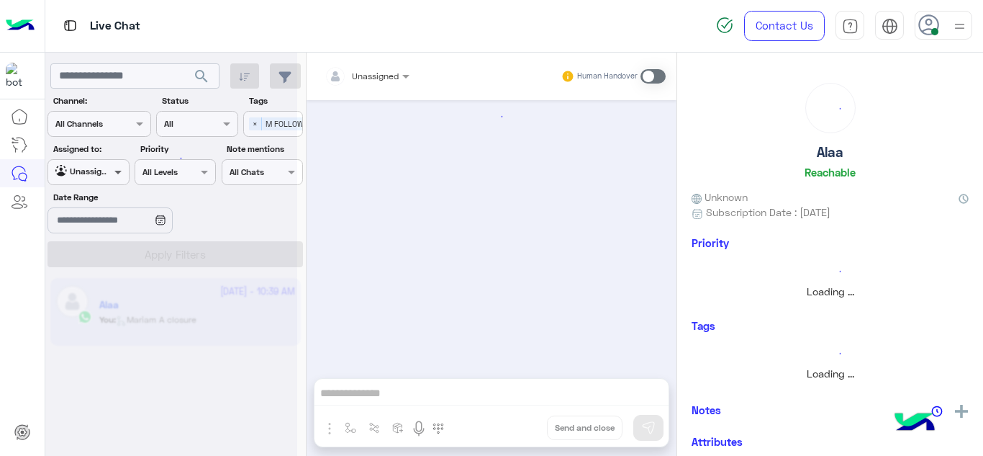
scroll to position [417, 0]
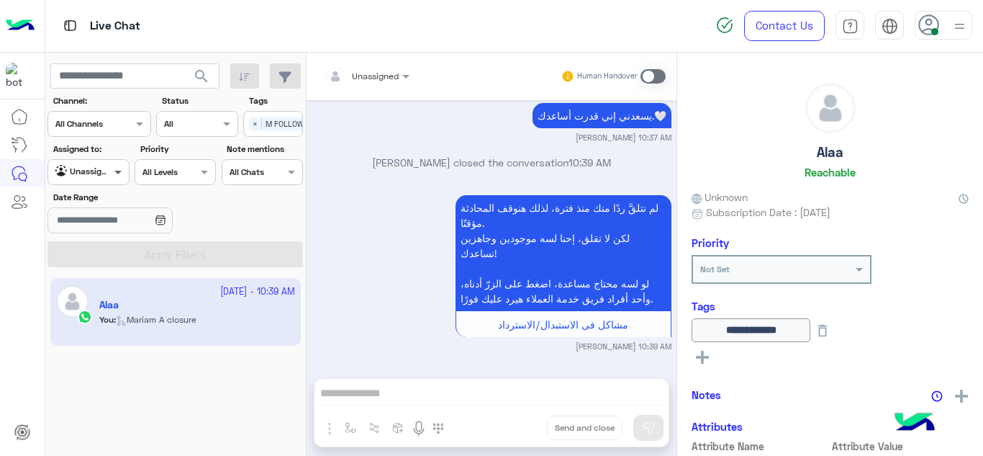
click at [116, 167] on span at bounding box center [120, 171] width 18 height 15
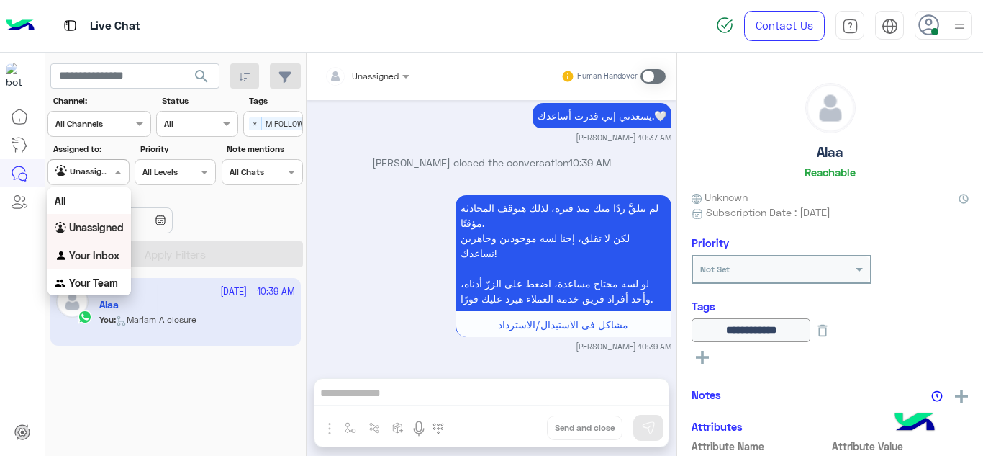
click at [109, 250] on b "Your Inbox" at bounding box center [94, 255] width 50 height 12
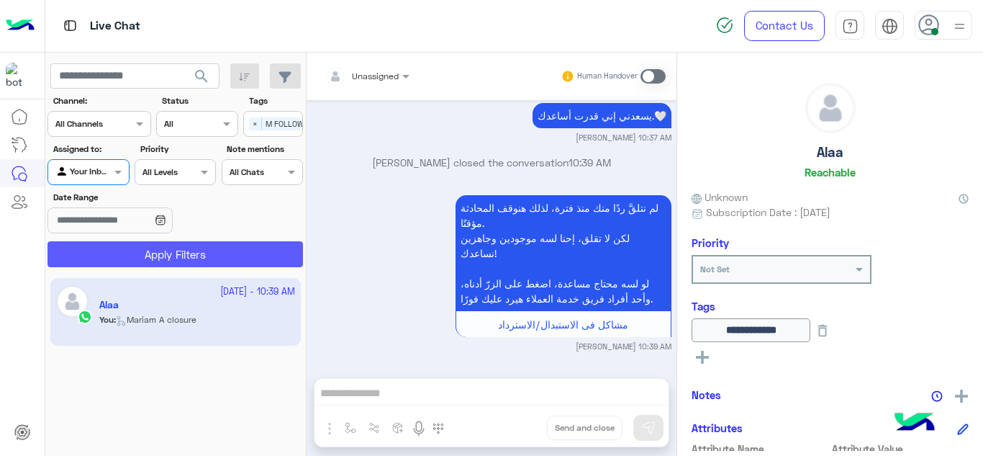
click at [156, 252] on button "Apply Filters" at bounding box center [176, 254] width 256 height 26
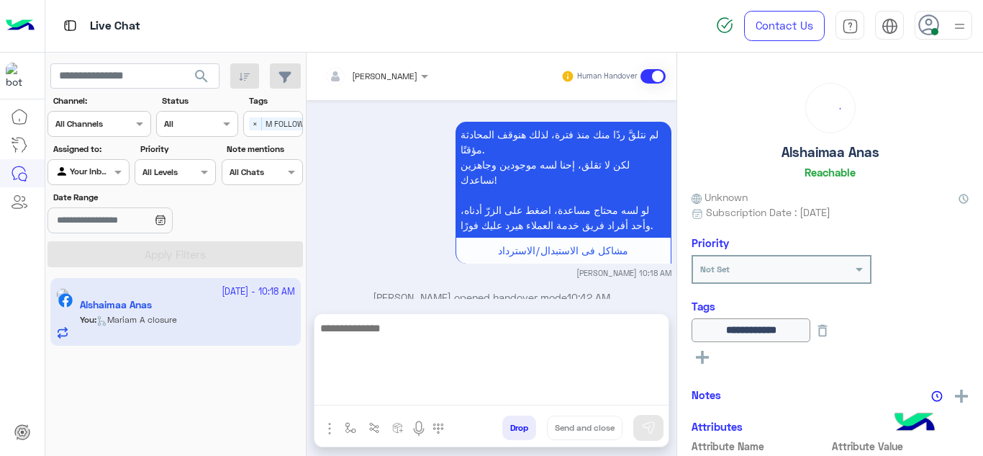
click at [397, 392] on textarea at bounding box center [492, 362] width 354 height 86
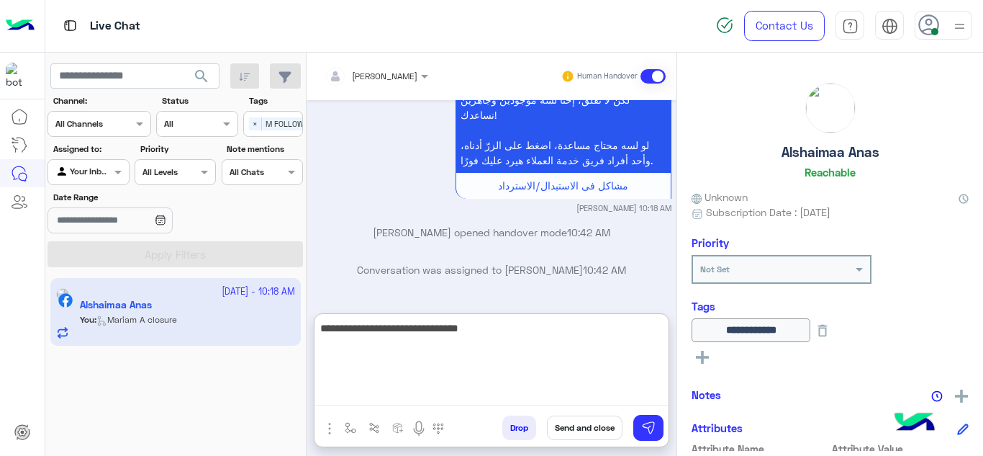
click at [564, 329] on textarea "**********" at bounding box center [492, 362] width 354 height 86
click at [471, 327] on textarea "**********" at bounding box center [492, 362] width 354 height 86
type textarea "**********"
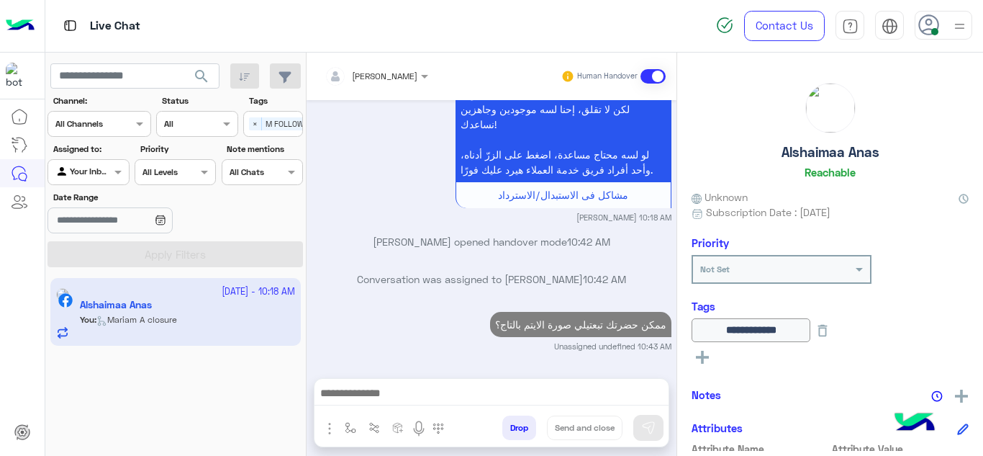
click at [533, 254] on div "[DATE] شكرا 10:16 AM العفو، يسعدني إني قدرت أساعدك.🤍 [PERSON_NAME] 10:16 AM اكد…" at bounding box center [492, 231] width 370 height 263
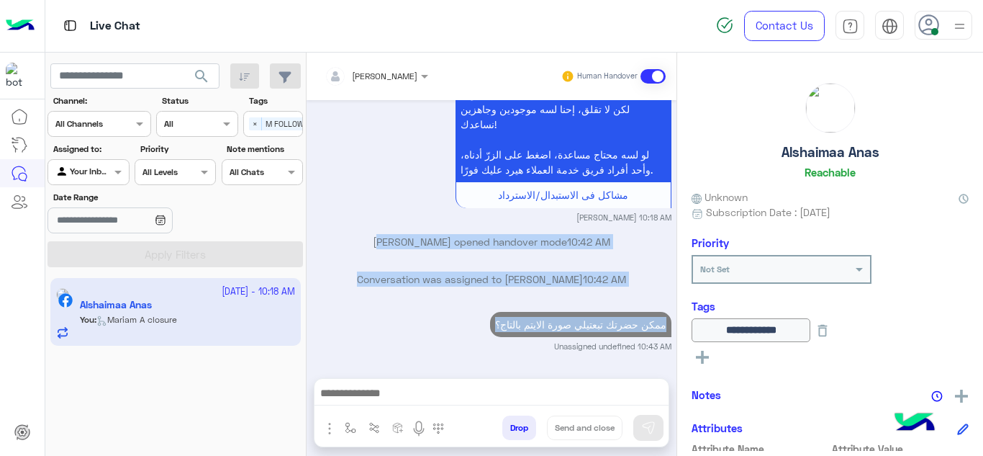
drag, startPoint x: 533, startPoint y: 254, endPoint x: 538, endPoint y: 327, distance: 72.9
click at [538, 327] on div "[DATE] شكرا 10:16 AM العفو، يسعدني إني قدرت أساعدك.🤍 [PERSON_NAME] 10:16 AM اكد…" at bounding box center [492, 231] width 370 height 263
click at [538, 327] on p "ممكن حضرتك تبعتيلي صورة الايتم بالتاج؟" at bounding box center [580, 324] width 181 height 25
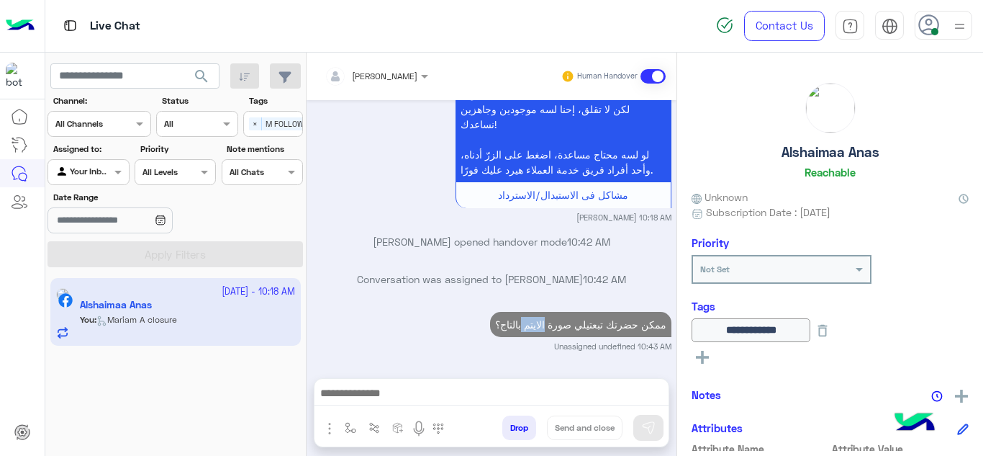
click at [538, 327] on p "ممكن حضرتك تبعتيلي صورة الايتم بالتاج؟" at bounding box center [580, 324] width 181 height 25
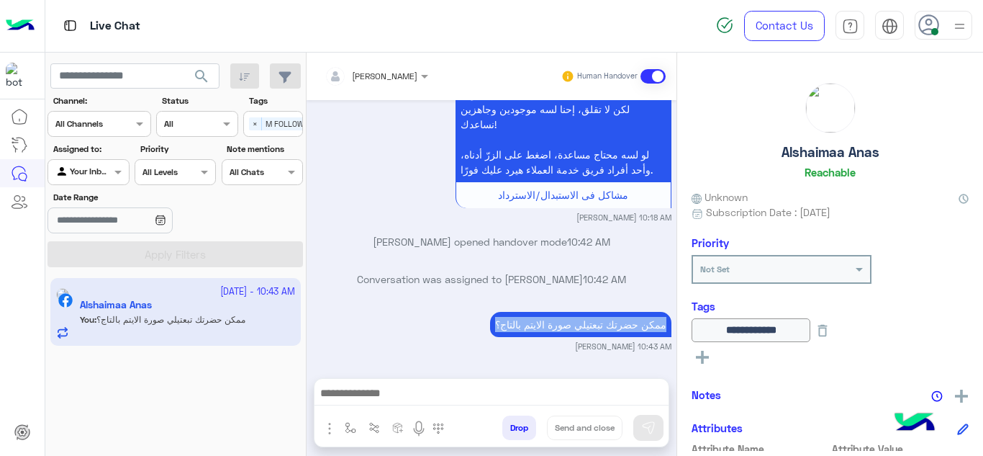
scroll to position [450, 0]
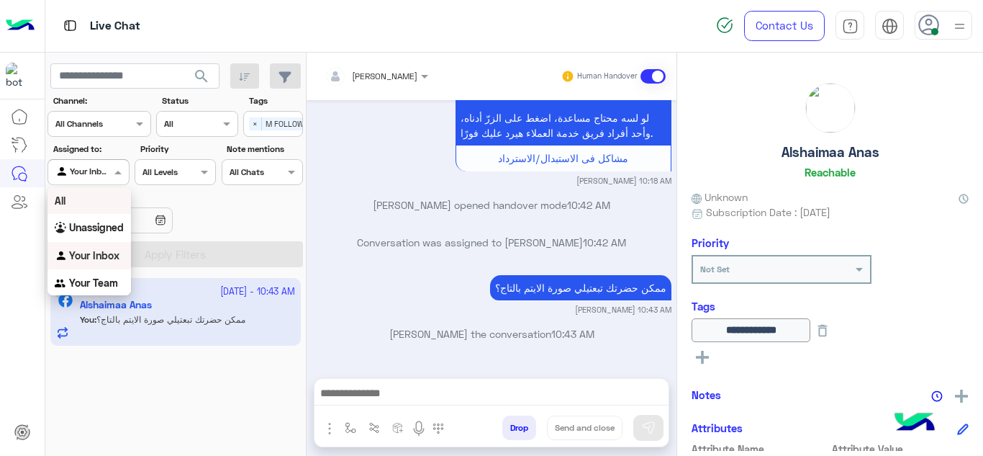
drag, startPoint x: 111, startPoint y: 163, endPoint x: 102, endPoint y: 225, distance: 61.8
click at [102, 225] on body "Live Chat Contact Us Help Center عربي English search Channel: Channel All Chann…" at bounding box center [491, 228] width 983 height 456
click at [102, 225] on b "Unassigned" at bounding box center [96, 227] width 55 height 12
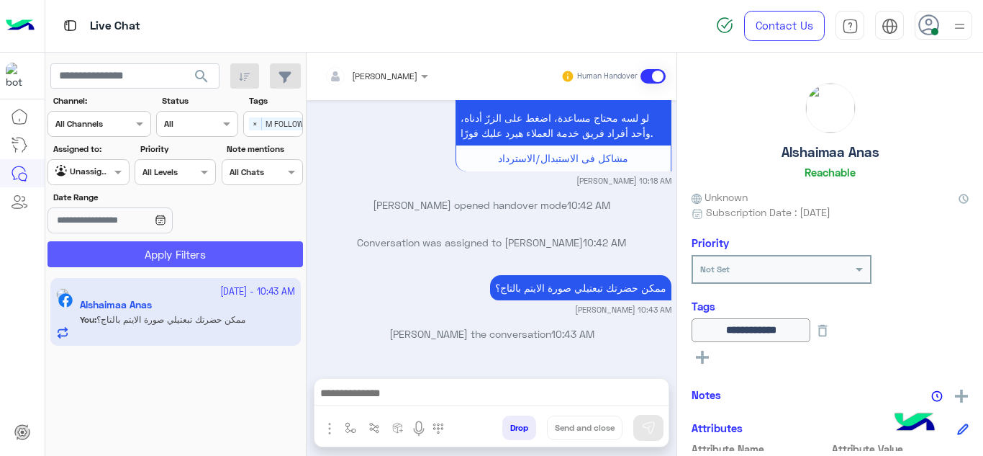
drag, startPoint x: 127, startPoint y: 240, endPoint x: 132, endPoint y: 250, distance: 10.6
click at [132, 250] on section "Channel: Channel All Channels Status Channel All Tags Select × M FOLLOW UP Assi…" at bounding box center [176, 180] width 240 height 173
click at [132, 250] on button "Apply Filters" at bounding box center [176, 254] width 256 height 26
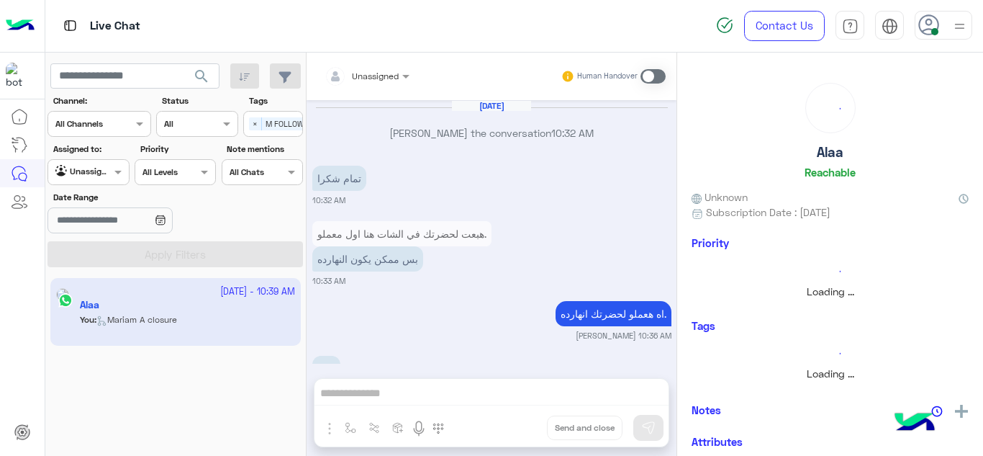
scroll to position [417, 0]
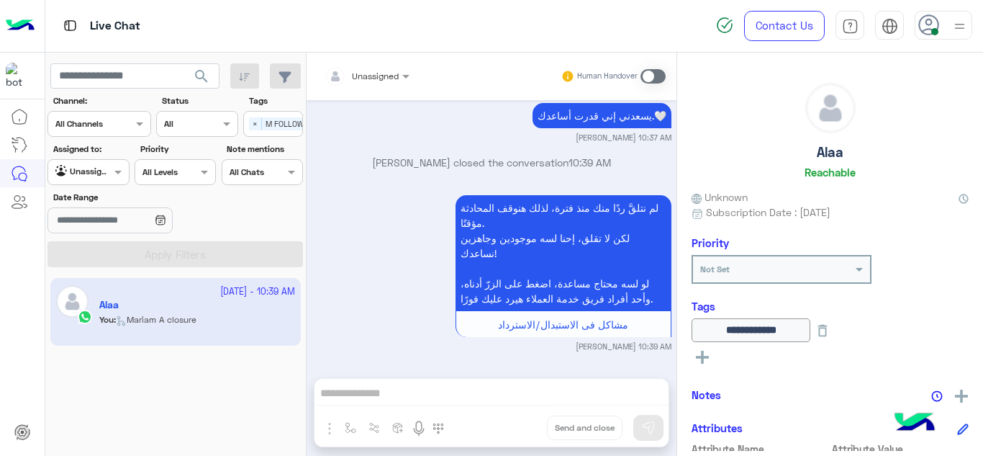
click at [653, 71] on span at bounding box center [653, 76] width 25 height 14
click at [391, 80] on span "Unassigned" at bounding box center [375, 76] width 47 height 11
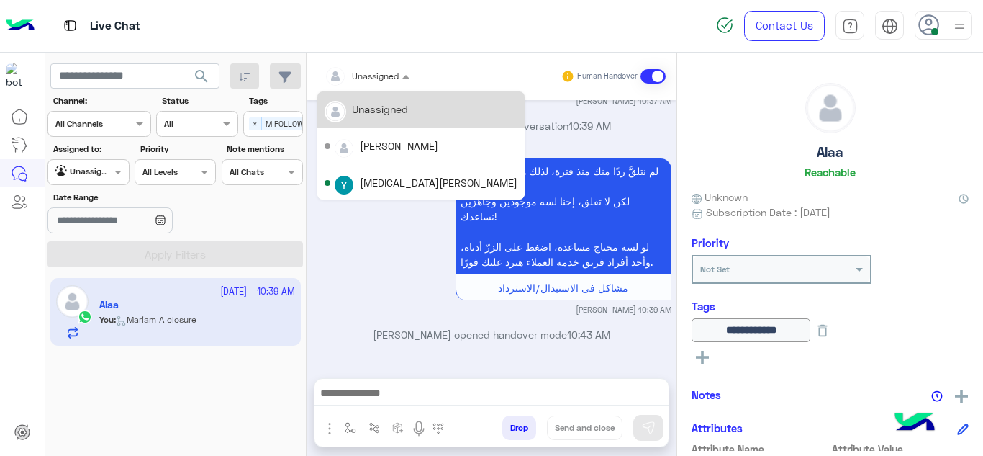
scroll to position [256, 0]
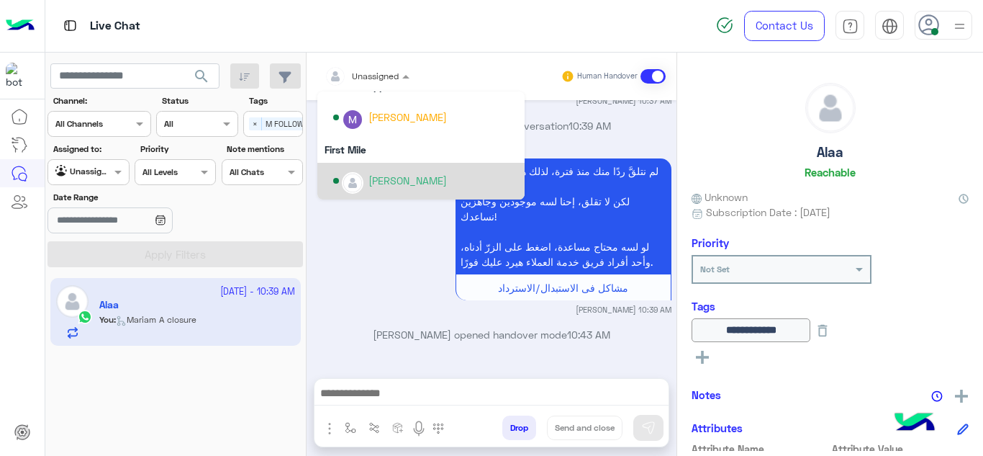
click at [378, 181] on div "[PERSON_NAME]" at bounding box center [408, 180] width 78 height 15
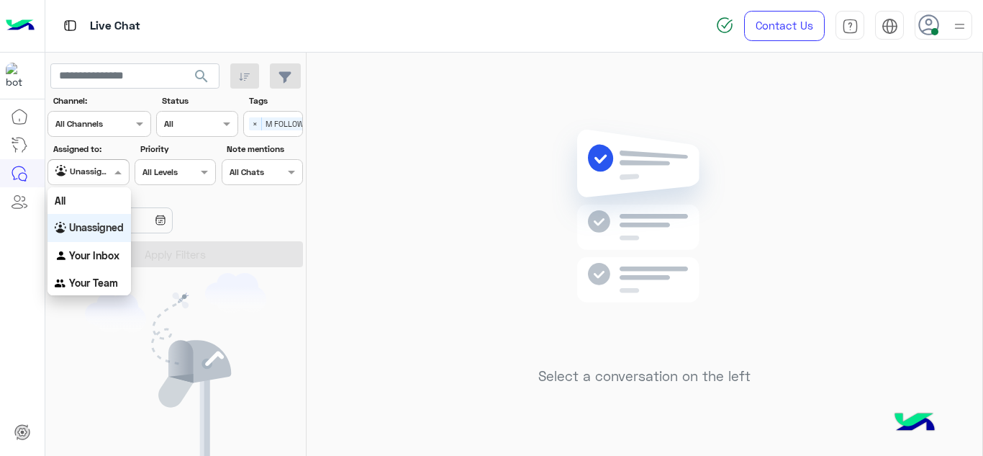
click at [117, 173] on span at bounding box center [120, 171] width 18 height 15
click at [110, 251] on b "Your Inbox" at bounding box center [94, 255] width 50 height 12
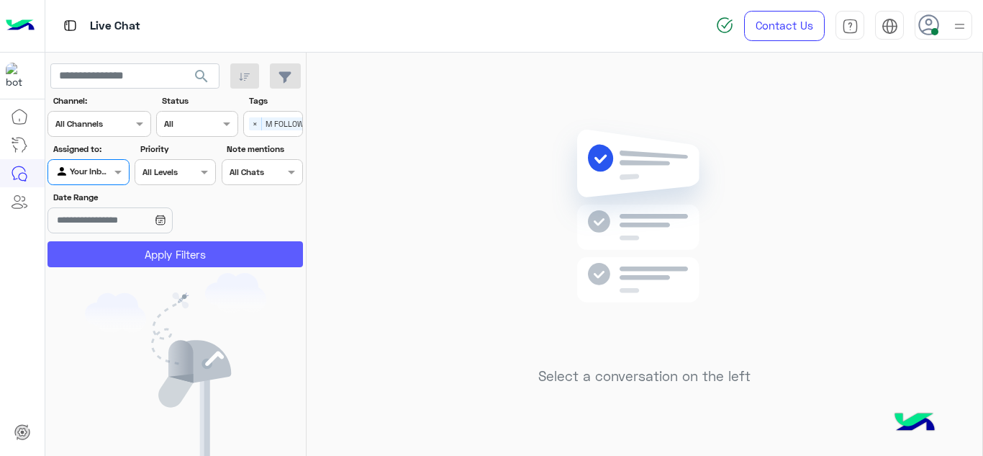
click at [132, 253] on button "Apply Filters" at bounding box center [176, 254] width 256 height 26
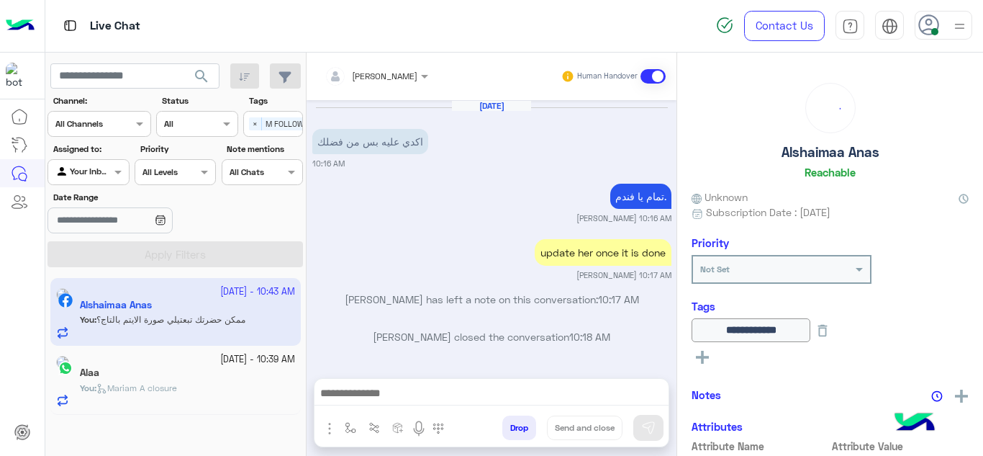
scroll to position [340, 0]
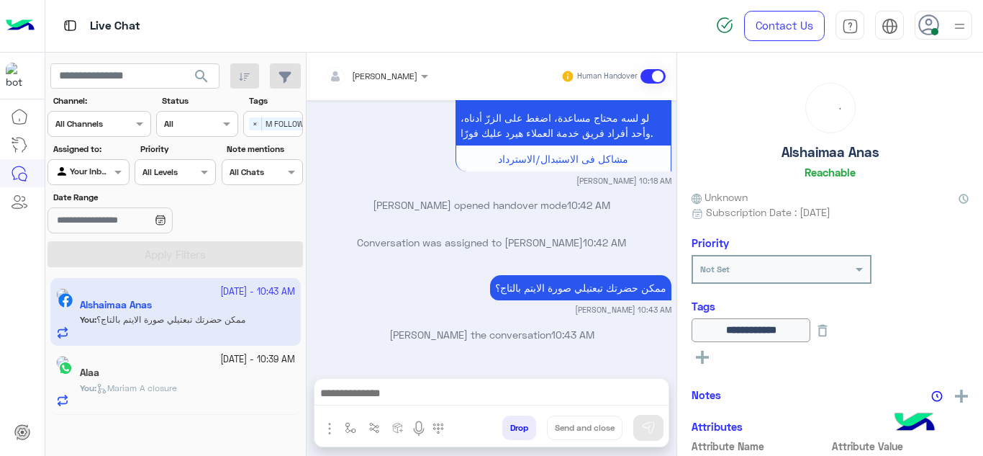
click at [247, 380] on div "Alaa" at bounding box center [187, 373] width 215 height 15
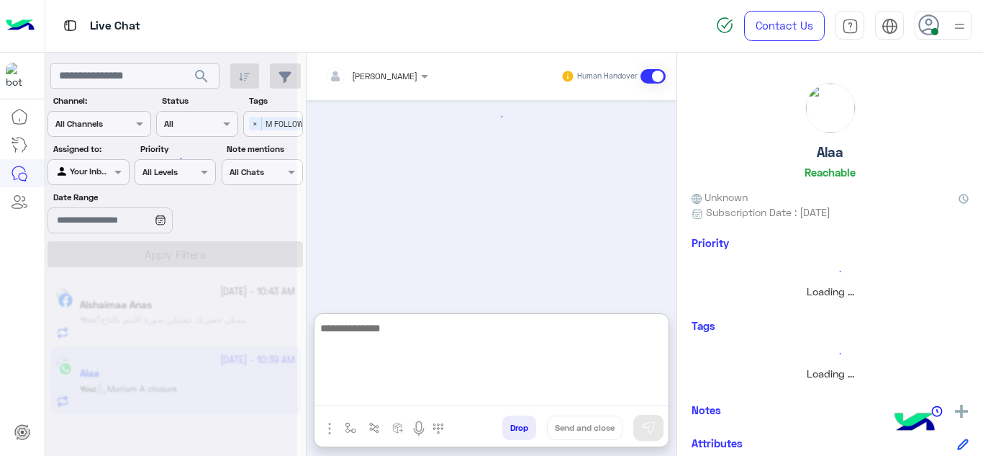
click at [369, 391] on textarea at bounding box center [492, 362] width 354 height 86
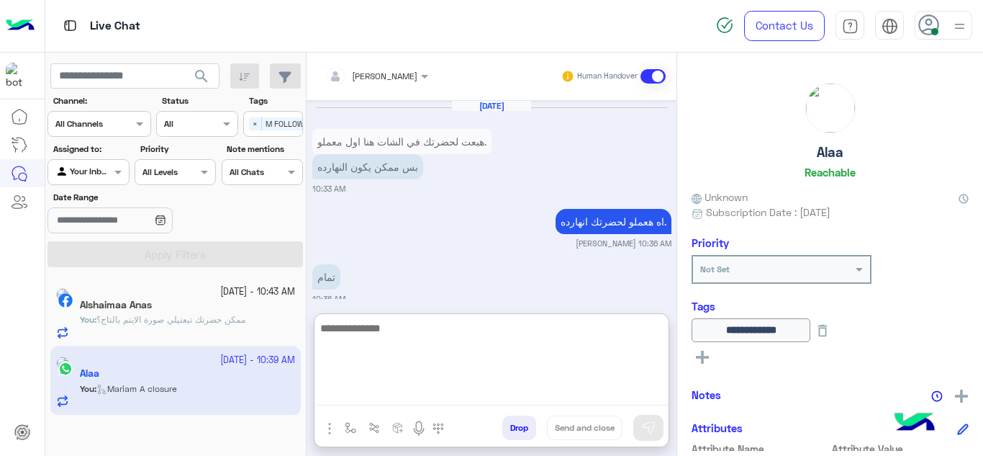
scroll to position [426, 0]
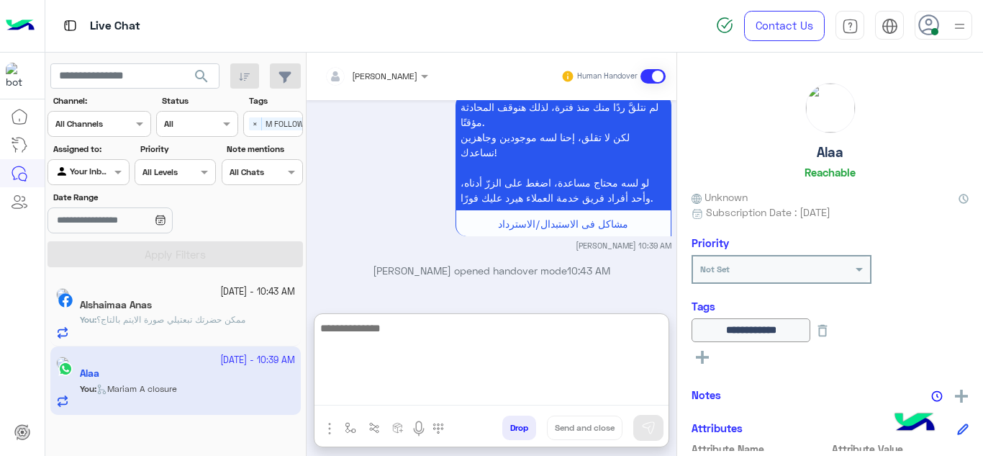
paste textarea "**********"
type textarea "**********"
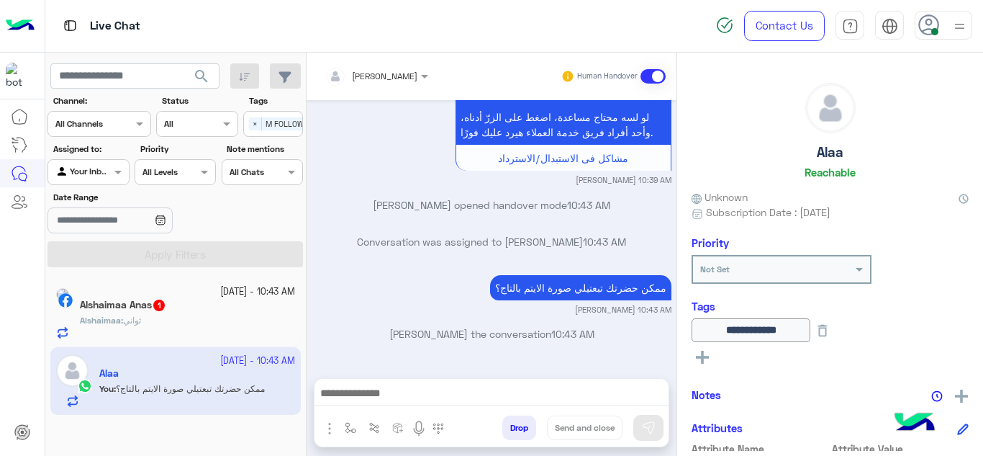
scroll to position [516, 0]
click at [220, 293] on small "[DATE] - 10:43 AM" at bounding box center [257, 292] width 75 height 14
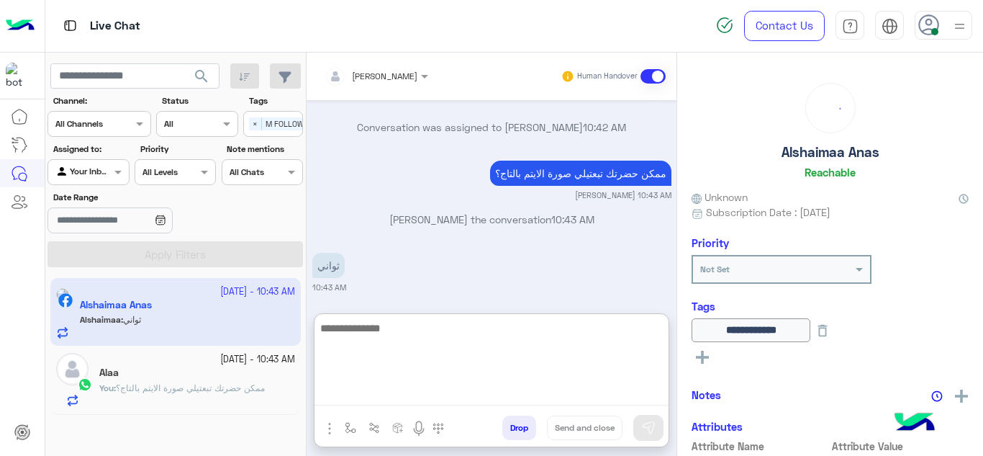
drag, startPoint x: 355, startPoint y: 390, endPoint x: 405, endPoint y: 254, distance: 145.1
click at [405, 254] on div "[PERSON_NAME] Human Handover [DATE] تمام يا فندم. [PERSON_NAME] 10:16 AM update…" at bounding box center [492, 257] width 370 height 409
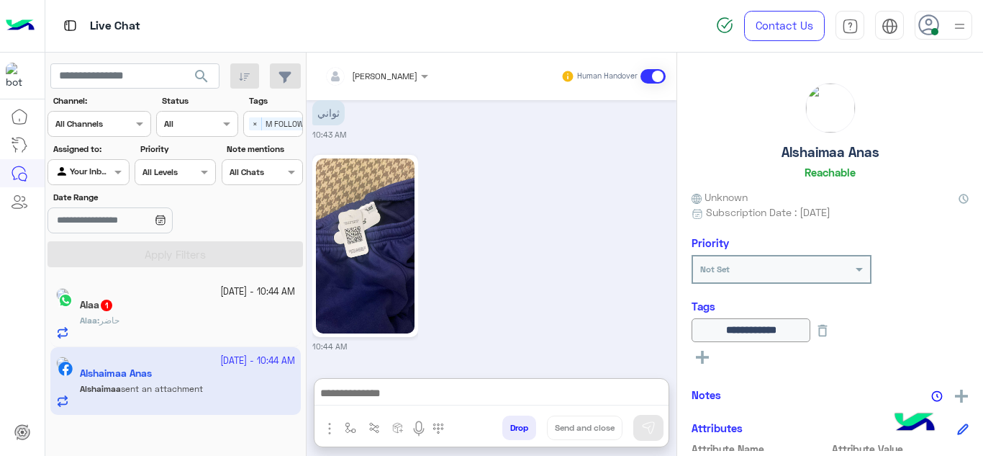
scroll to position [577, 0]
click at [261, 294] on small "[DATE] - 10:44 AM" at bounding box center [257, 292] width 75 height 14
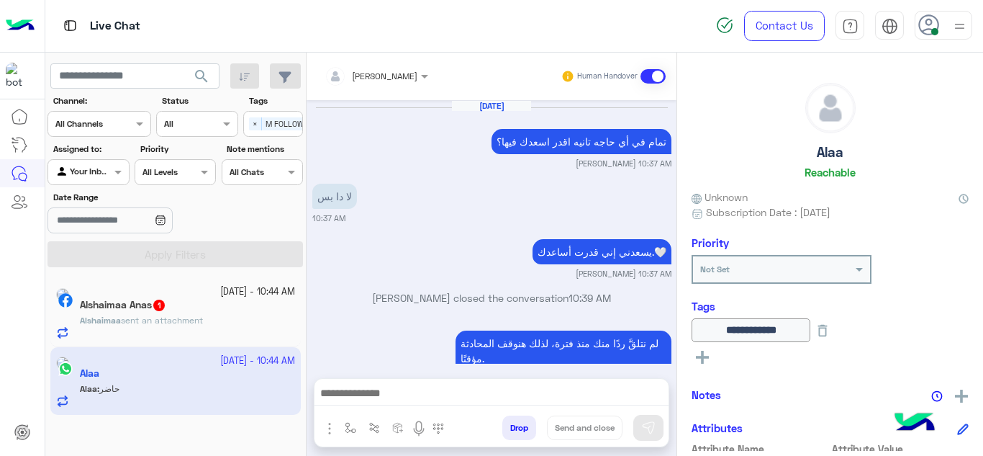
scroll to position [356, 0]
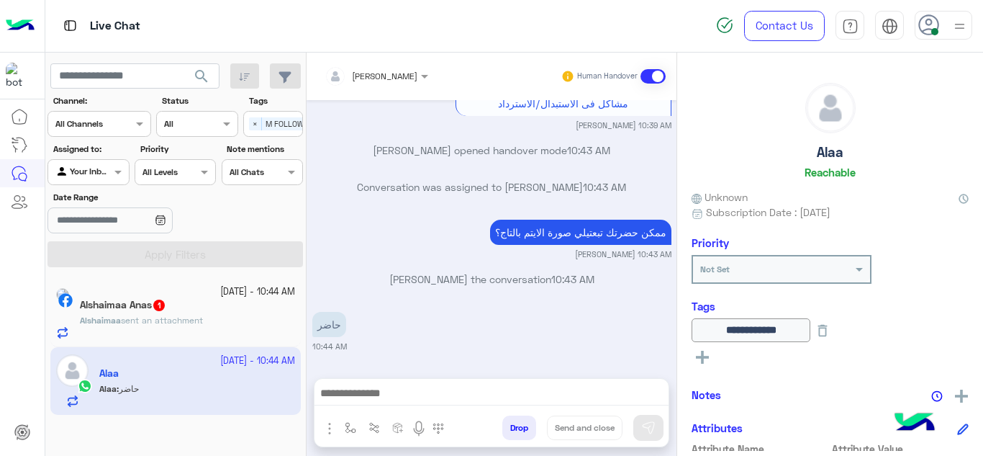
click at [229, 307] on div "Alshaimaa Anas 1" at bounding box center [187, 306] width 215 height 15
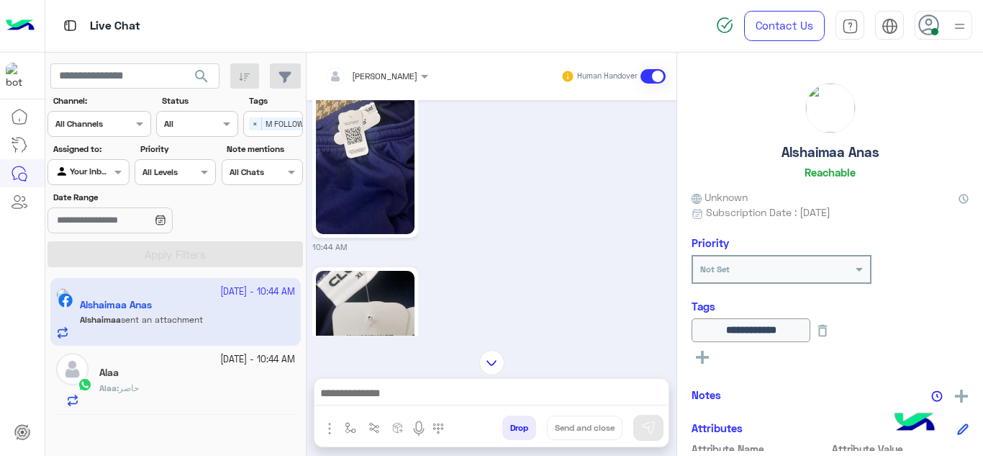
scroll to position [652, 0]
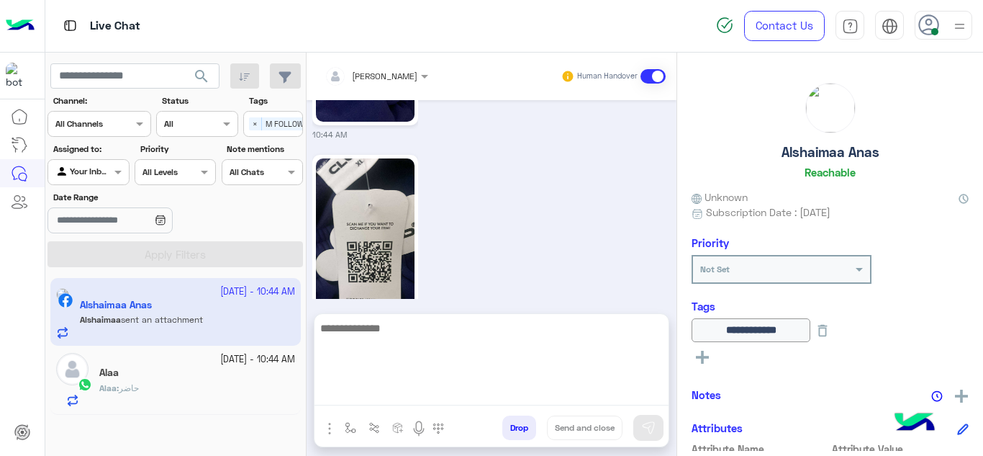
click at [391, 384] on textarea at bounding box center [492, 362] width 354 height 86
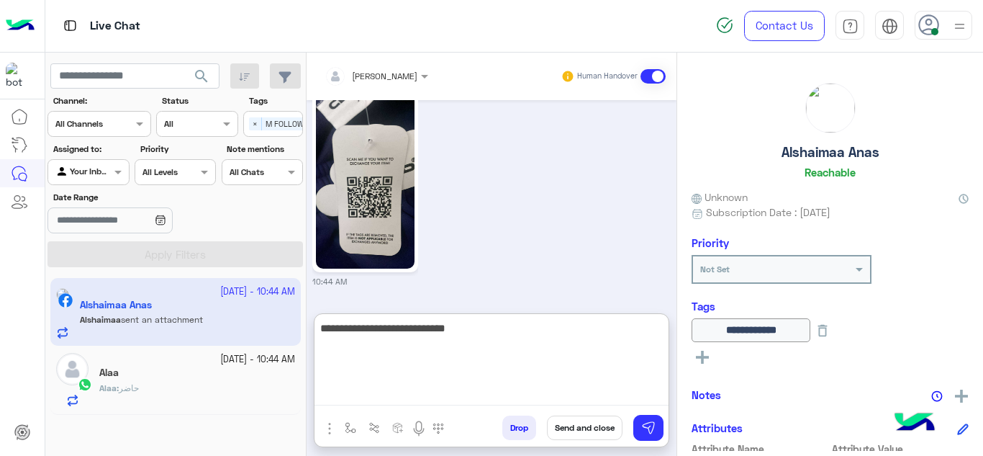
type textarea "**********"
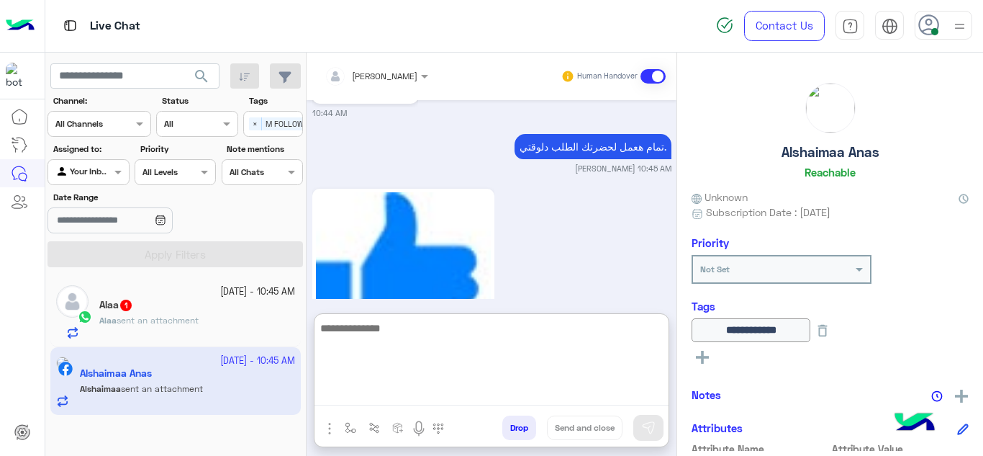
scroll to position [983, 0]
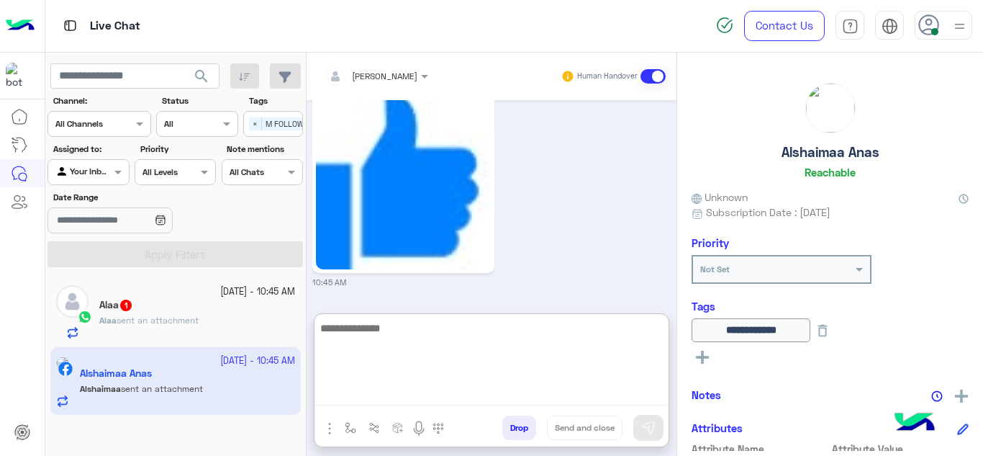
click at [414, 322] on textarea at bounding box center [492, 362] width 354 height 86
type textarea "*"
type textarea "**********"
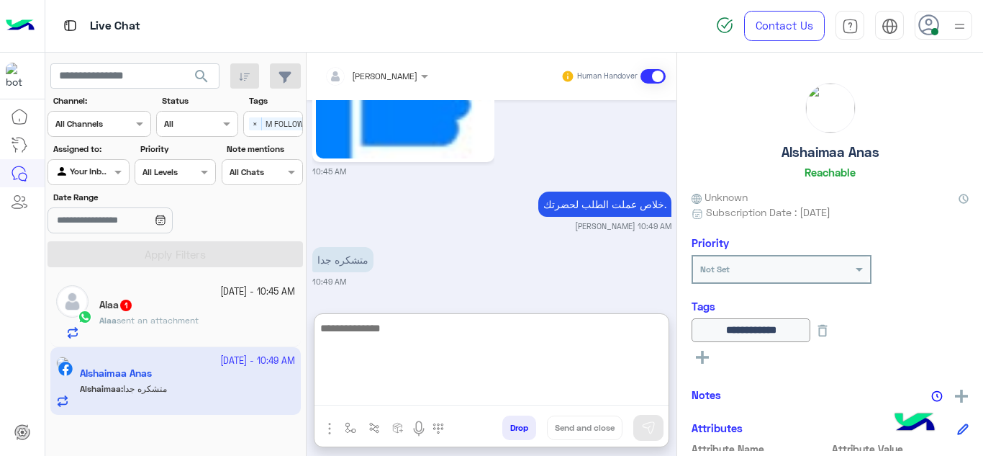
scroll to position [1093, 0]
paste textarea "**********"
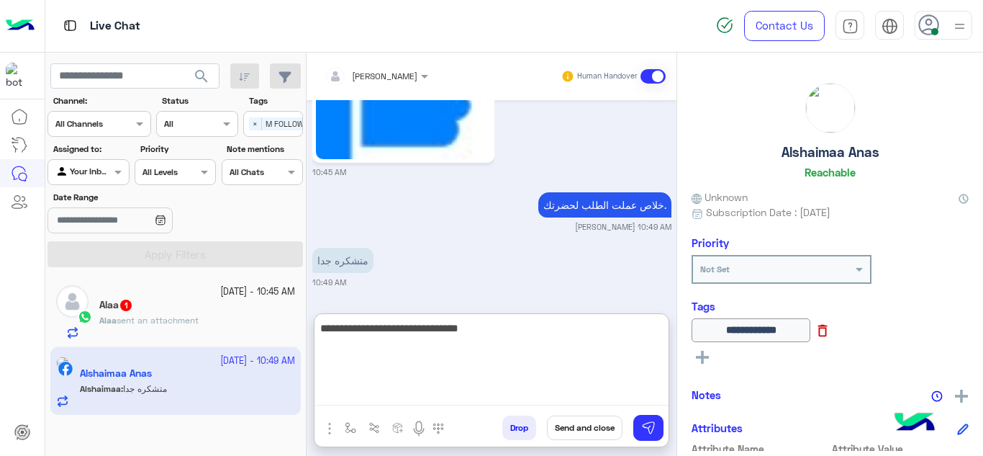
type textarea "**********"
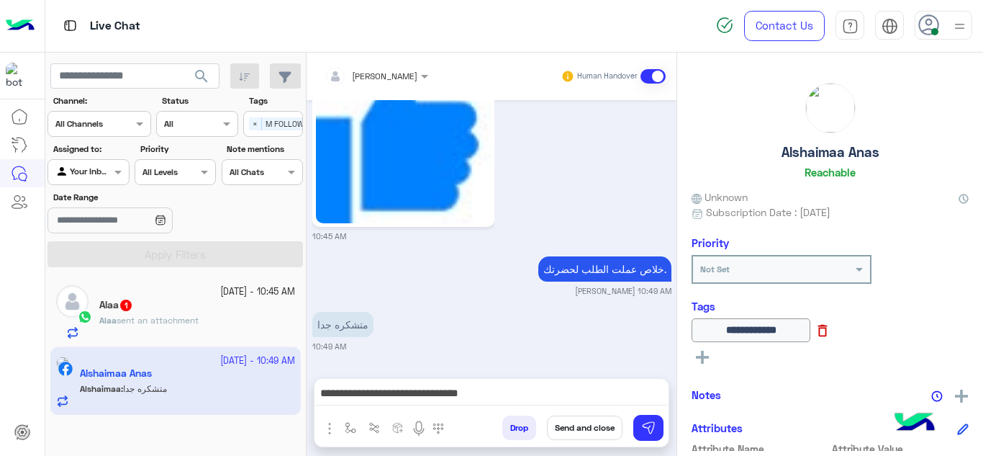
click at [828, 330] on icon at bounding box center [822, 331] width 9 height 12
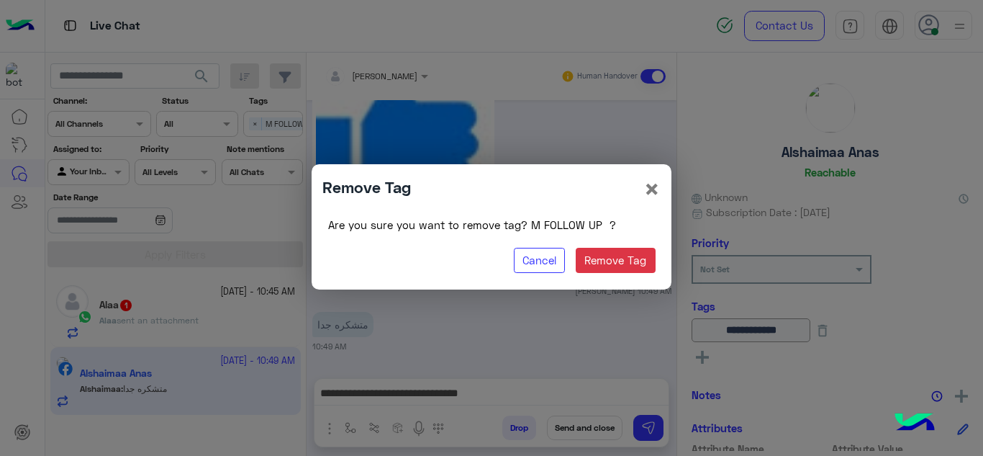
scroll to position [1029, 0]
click at [620, 266] on button "Remove Tag" at bounding box center [616, 261] width 80 height 26
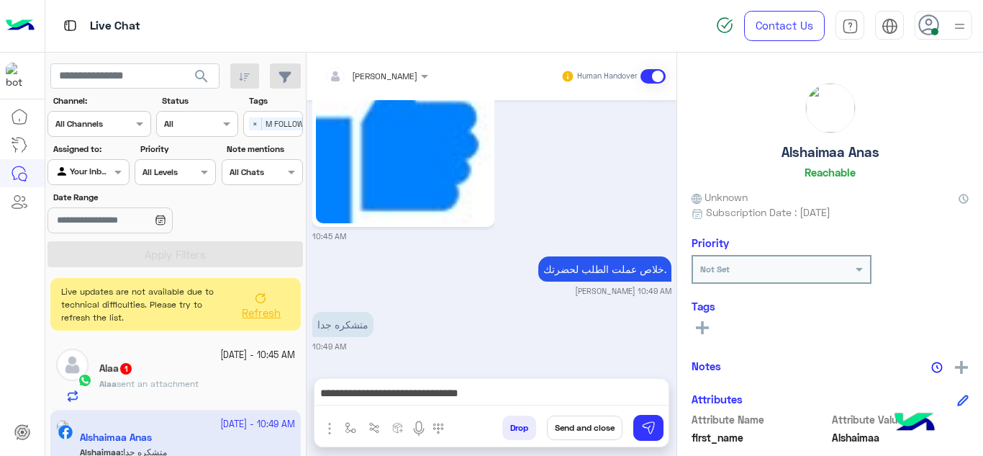
click at [700, 326] on icon at bounding box center [702, 327] width 13 height 13
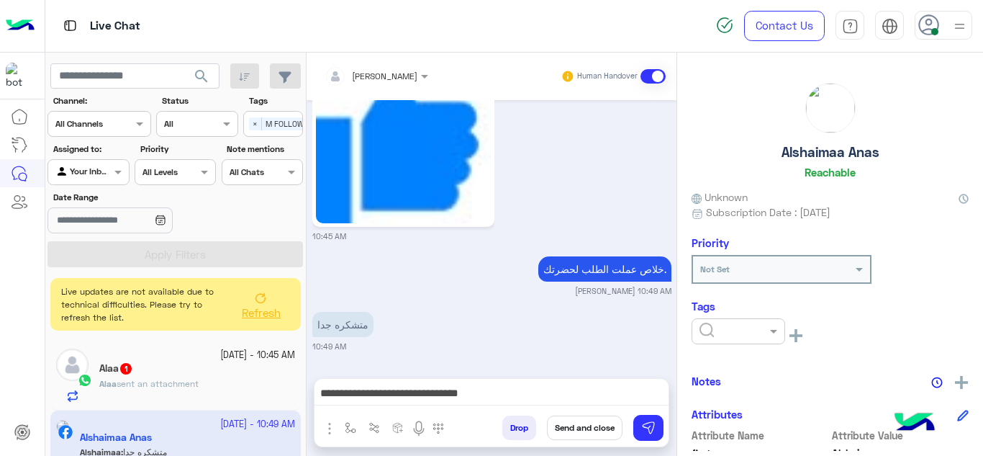
click at [715, 327] on input "text" at bounding box center [722, 329] width 44 height 13
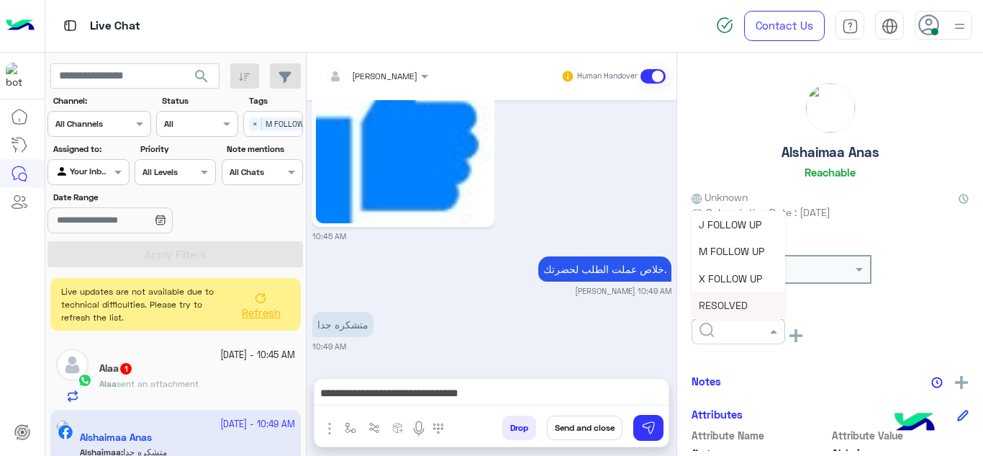
click at [719, 304] on span "RESOLVED" at bounding box center [723, 305] width 49 height 12
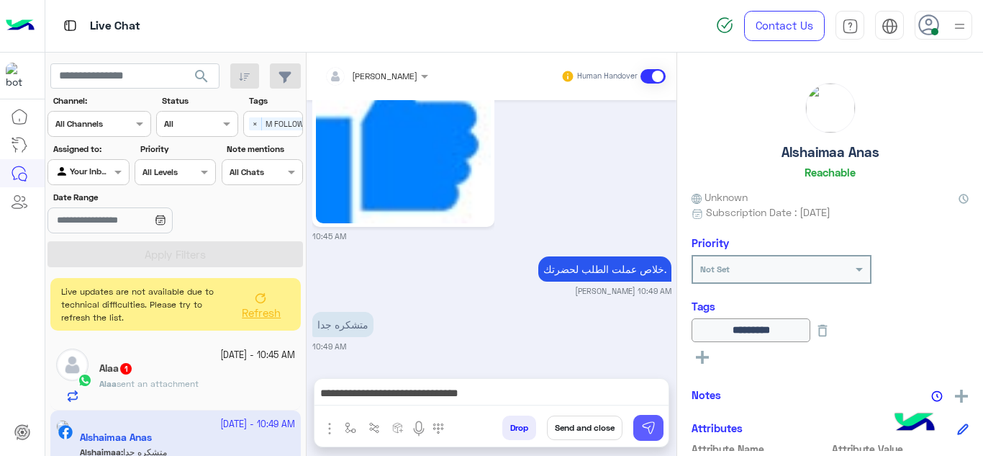
click at [642, 427] on img at bounding box center [648, 427] width 14 height 14
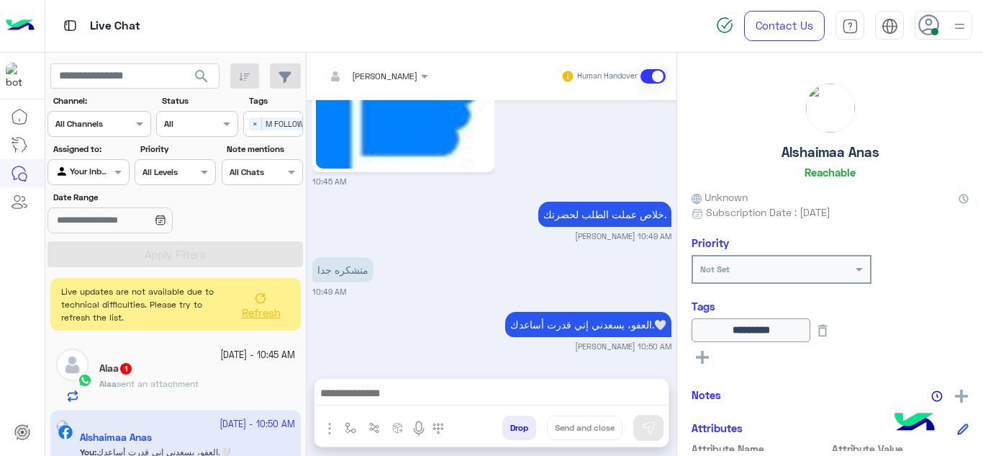
scroll to position [1083, 0]
click at [211, 348] on div "[DATE] - 10:45 AM Alaa 1 Alaa sent an attachment" at bounding box center [175, 375] width 250 height 68
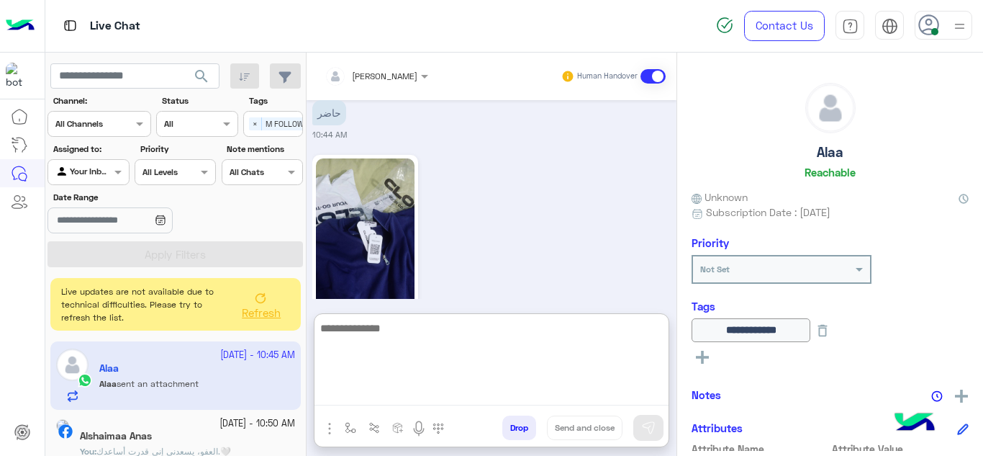
scroll to position [541, 0]
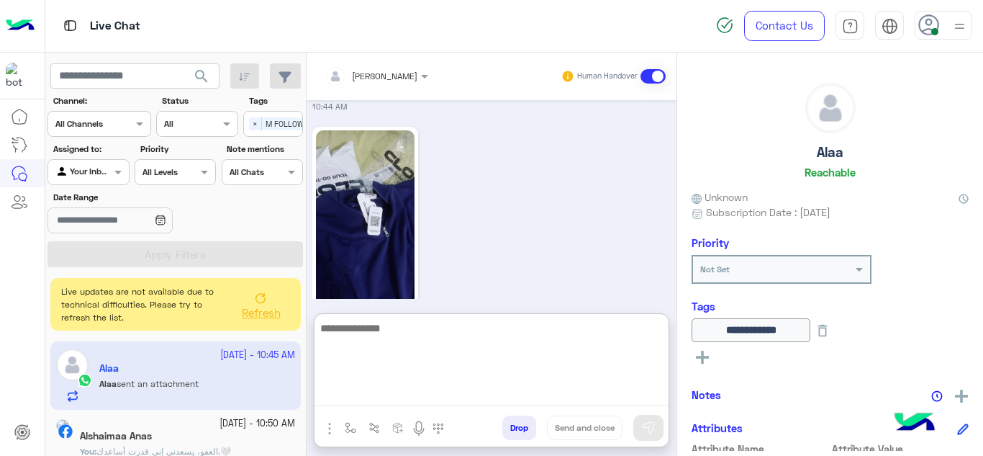
click at [386, 388] on textarea at bounding box center [492, 362] width 354 height 86
type textarea "**********"
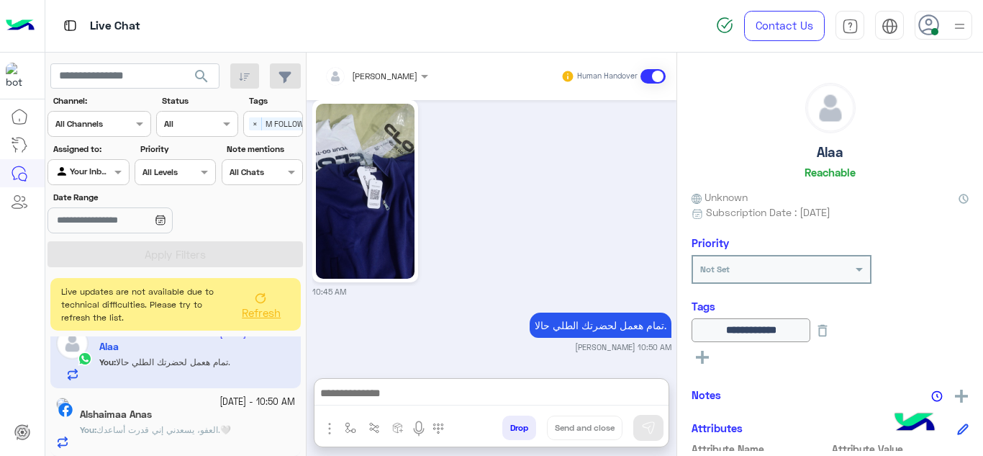
scroll to position [607, 0]
click at [245, 412] on div "Alshaimaa Anas" at bounding box center [187, 415] width 215 height 15
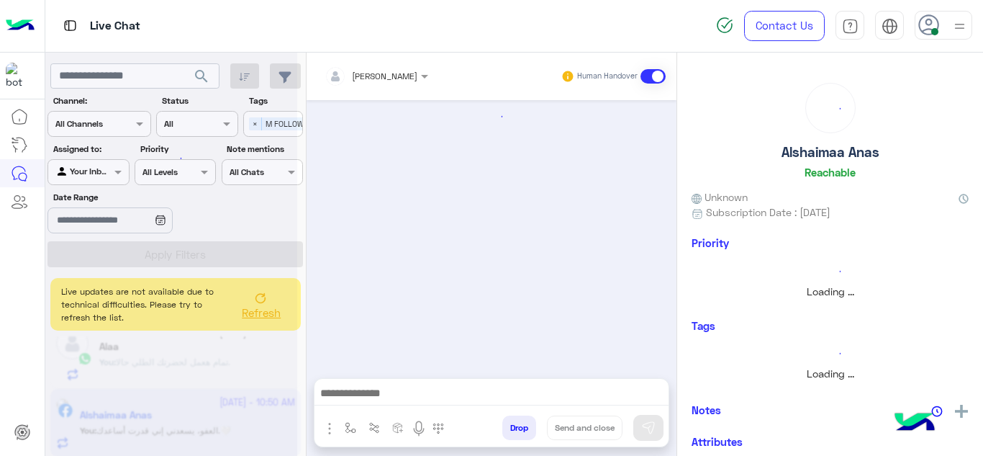
scroll to position [764, 0]
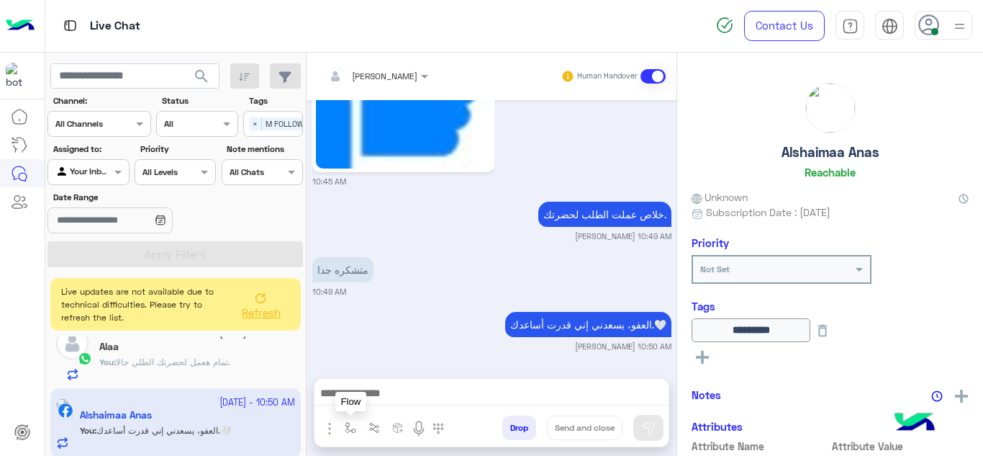
click at [353, 420] on button "button" at bounding box center [351, 427] width 24 height 24
click at [363, 401] on div "enter flow name" at bounding box center [380, 395] width 66 height 13
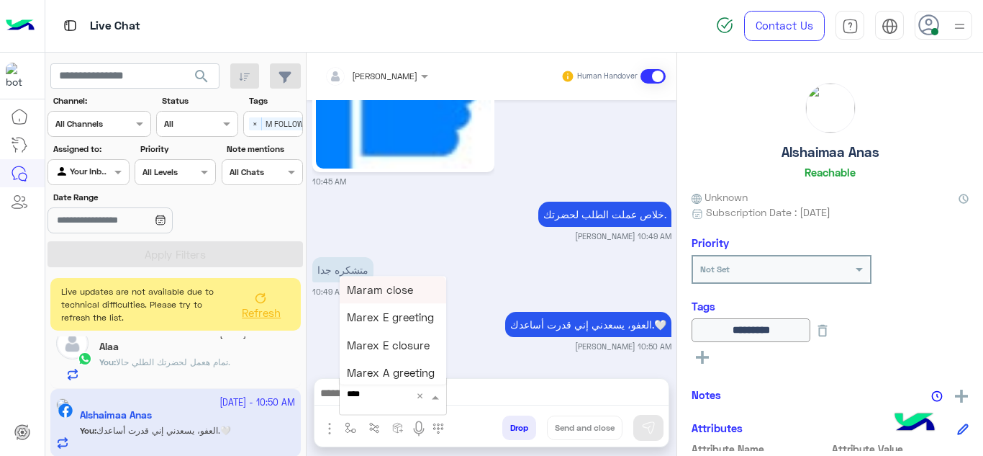
type input "*****"
click at [397, 371] on span "Mariam A closure" at bounding box center [391, 372] width 89 height 13
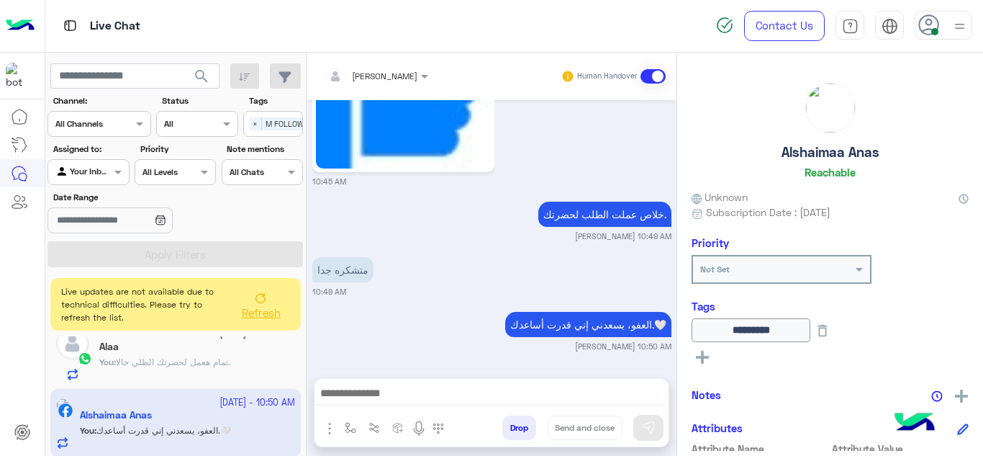
type textarea "**********"
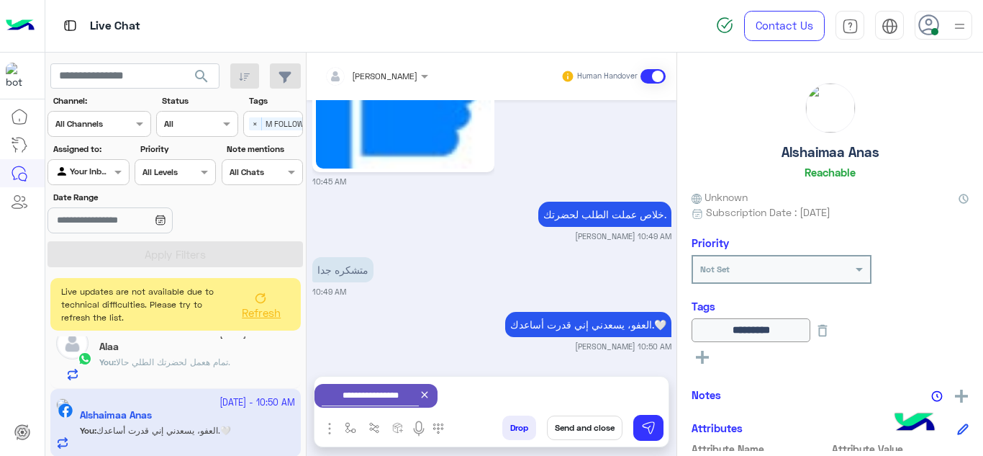
click at [579, 427] on button "Send and close" at bounding box center [585, 427] width 76 height 24
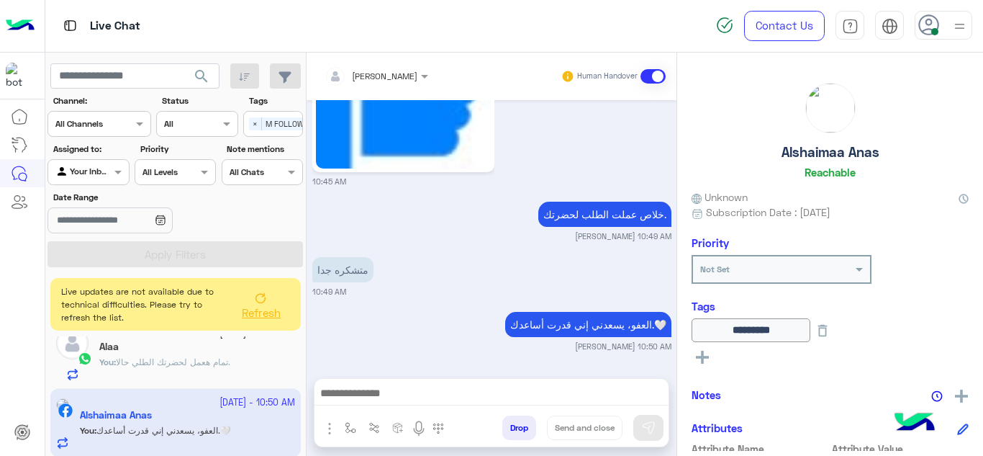
scroll to position [801, 0]
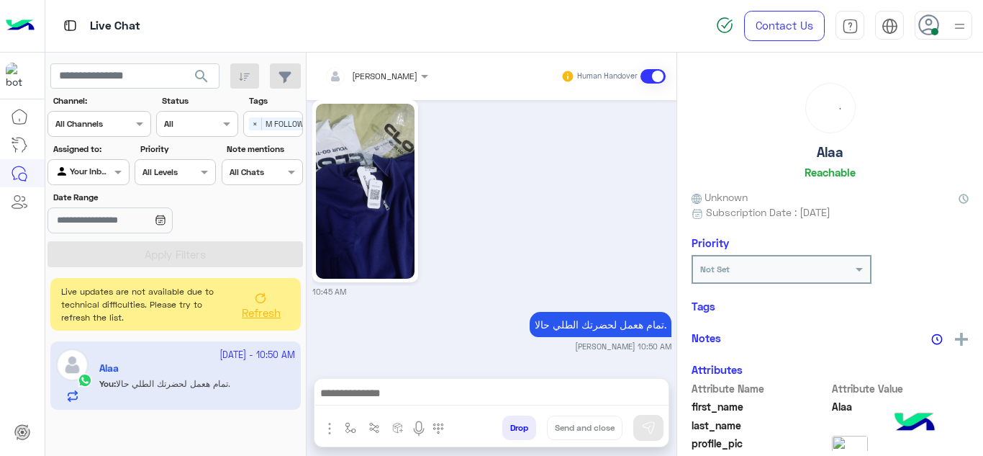
scroll to position [513, 0]
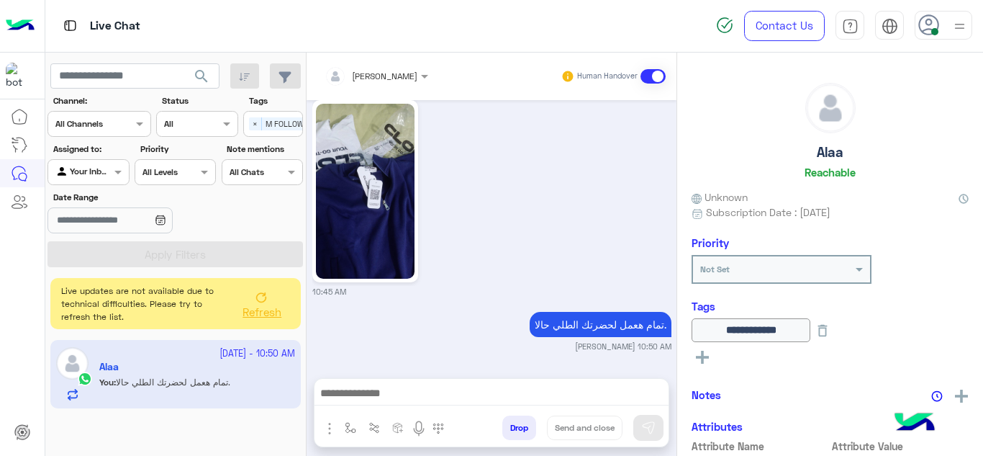
click at [265, 302] on icon at bounding box center [262, 297] width 12 height 12
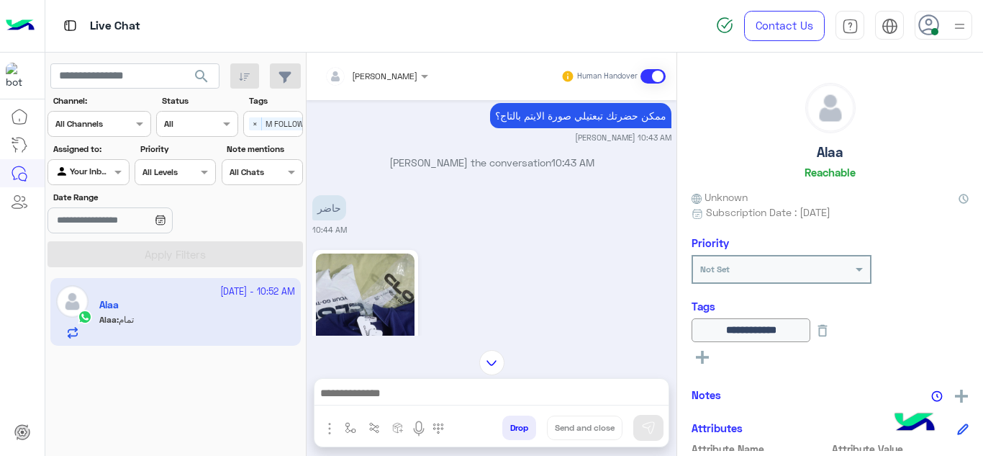
scroll to position [2578, 0]
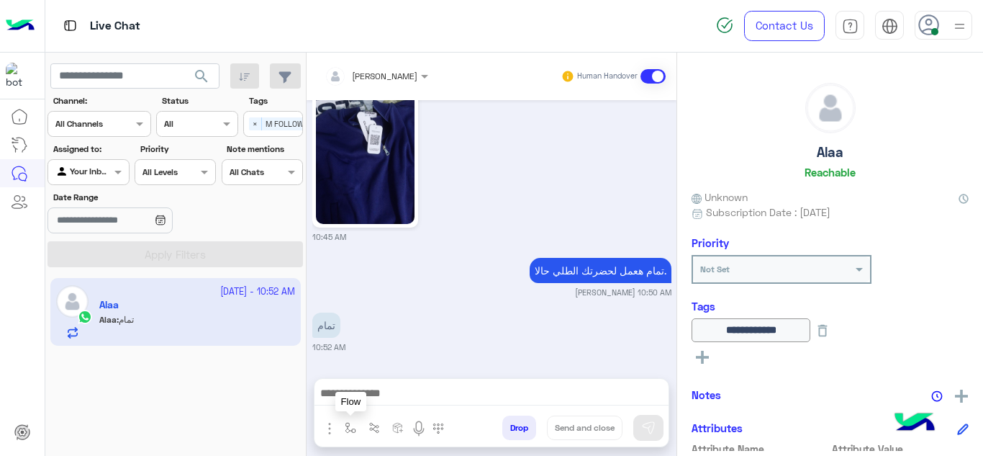
click at [345, 427] on img "button" at bounding box center [351, 428] width 12 height 12
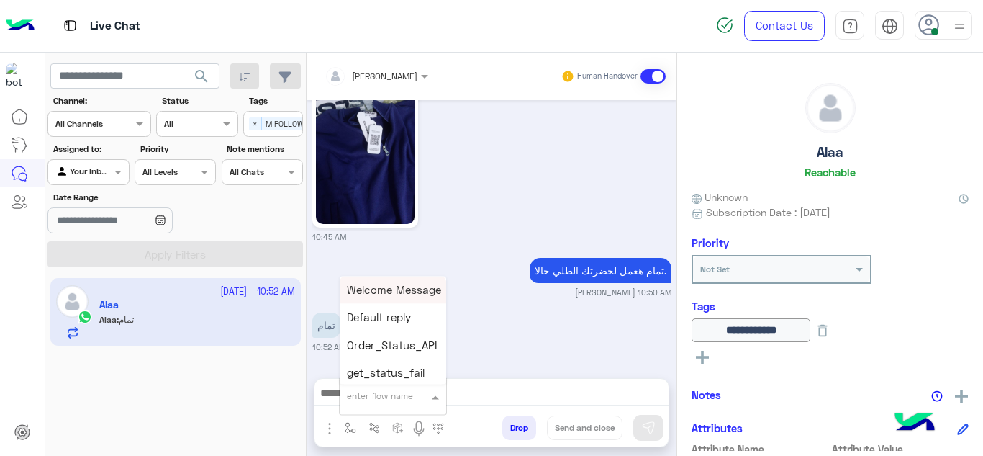
click at [380, 399] on input "text" at bounding box center [375, 393] width 57 height 13
type input "*****"
click at [385, 369] on span "Mariam A closure" at bounding box center [391, 372] width 89 height 13
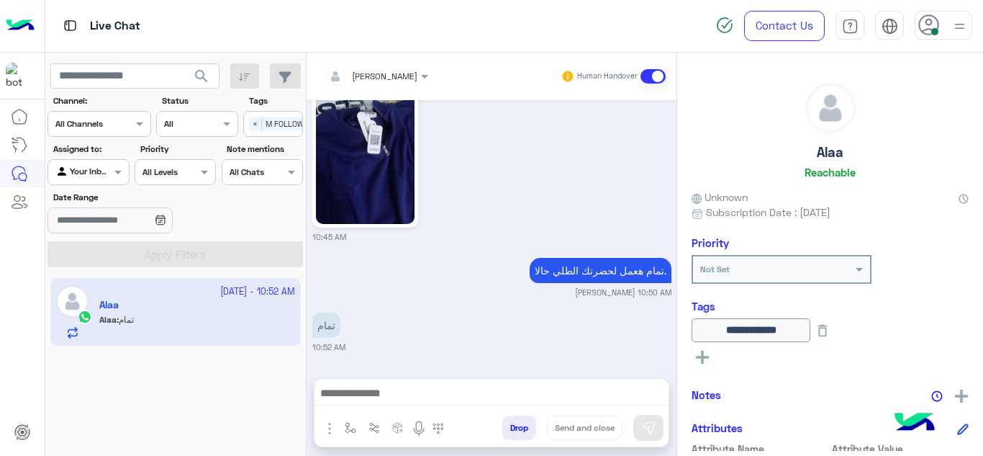
type textarea "**********"
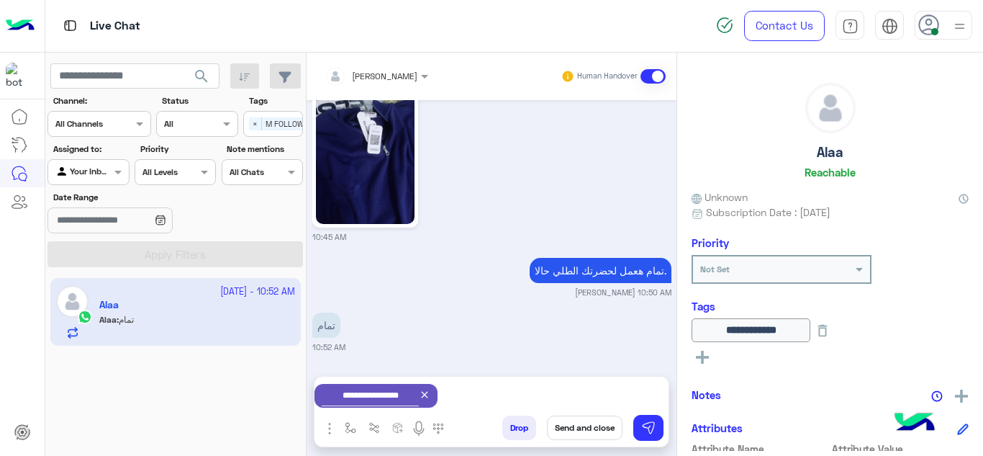
click at [578, 422] on button "Send and close" at bounding box center [585, 427] width 76 height 24
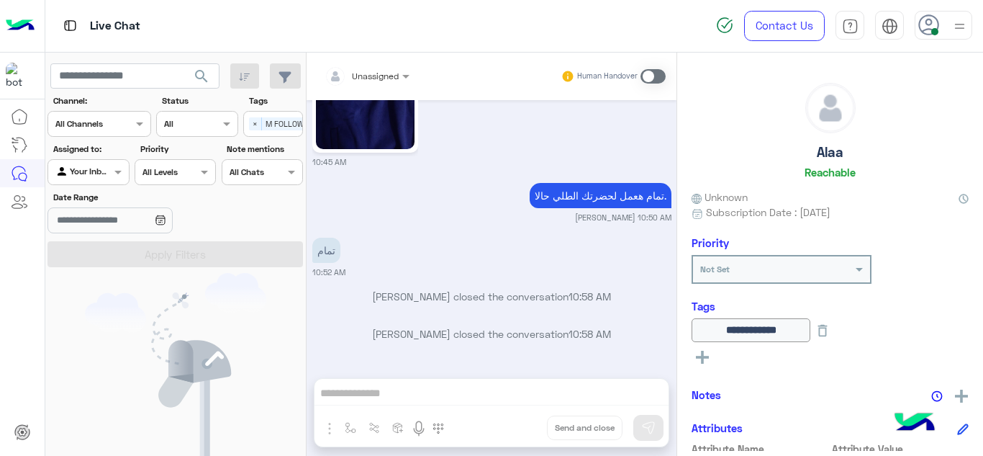
scroll to position [2824, 0]
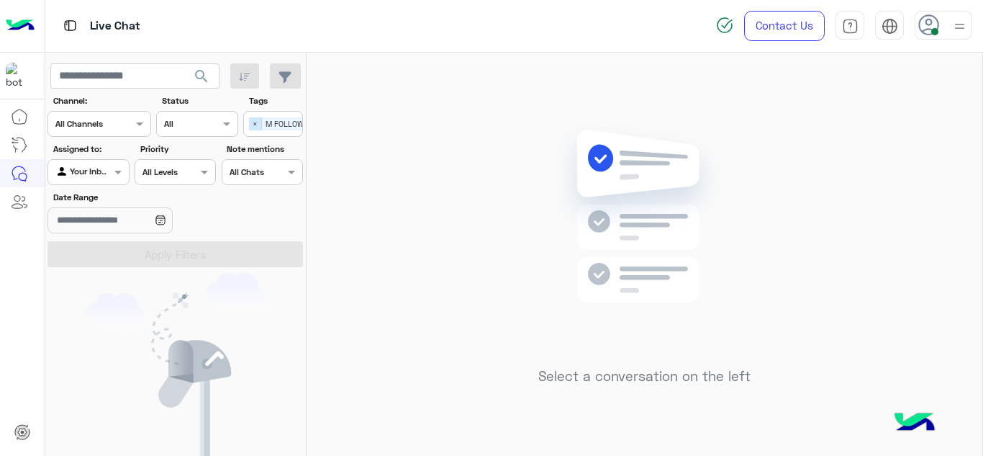
click at [258, 124] on span "×" at bounding box center [255, 123] width 13 height 13
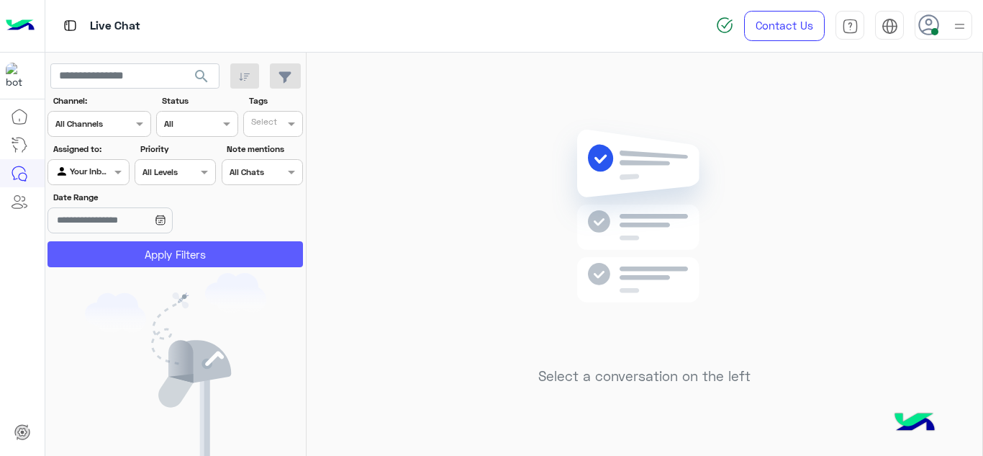
click at [232, 258] on button "Apply Filters" at bounding box center [176, 254] width 256 height 26
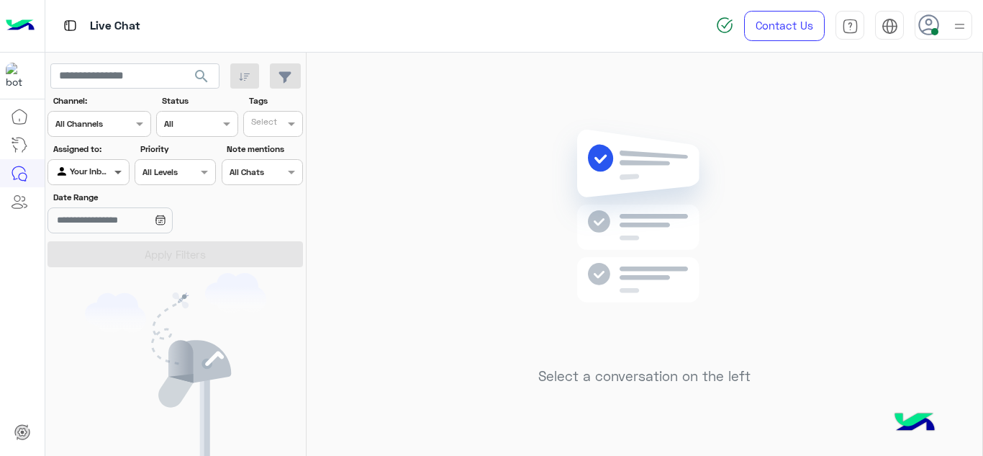
click at [120, 170] on span at bounding box center [120, 171] width 18 height 15
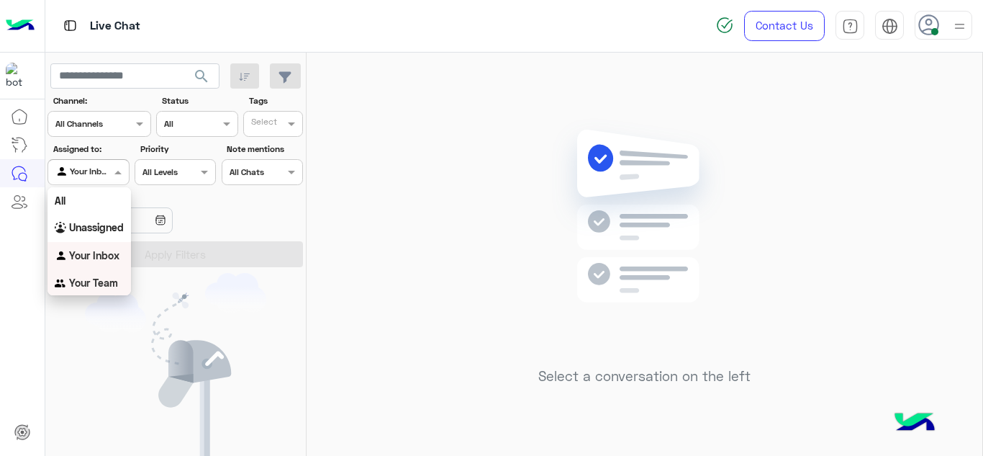
click at [102, 290] on div "Your Team" at bounding box center [89, 283] width 83 height 28
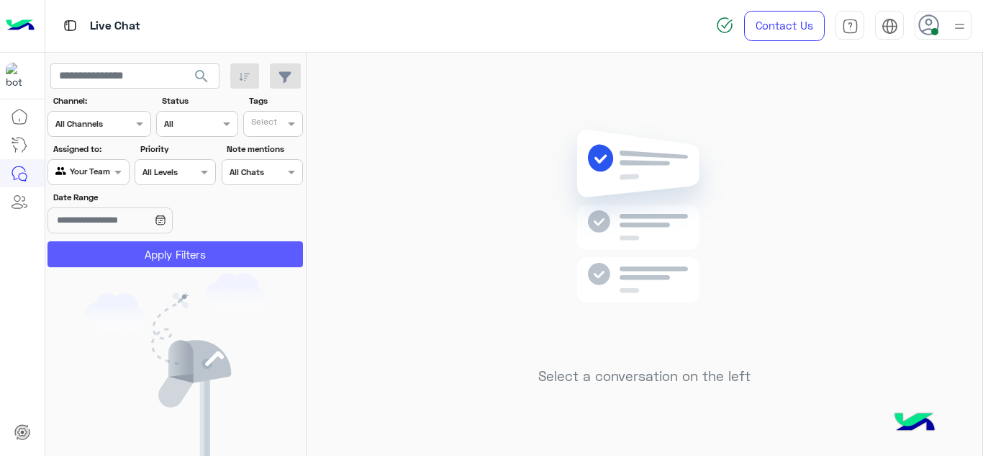
click at [144, 258] on button "Apply Filters" at bounding box center [176, 254] width 256 height 26
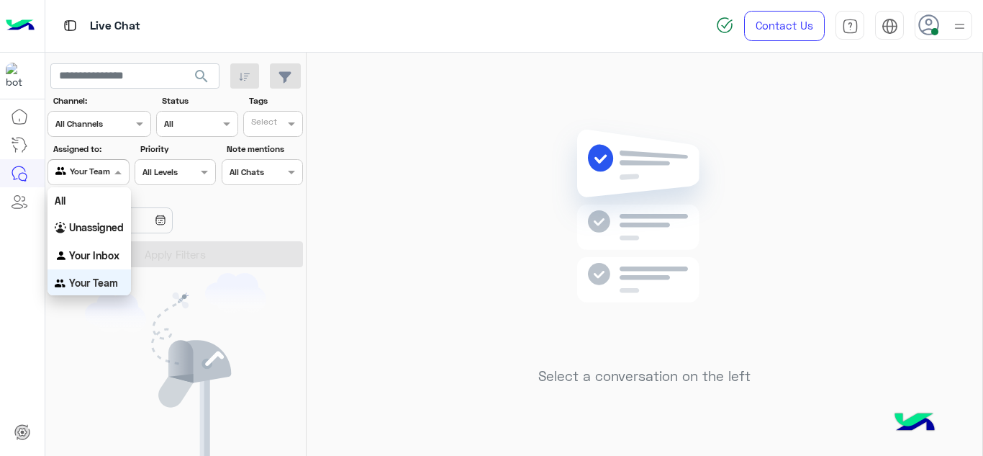
scroll to position [2, 0]
drag, startPoint x: 118, startPoint y: 171, endPoint x: 96, endPoint y: 272, distance: 103.9
click at [96, 272] on body "Live Chat Contact Us Help Center عربي English search Channel: Channel All Chann…" at bounding box center [491, 228] width 983 height 456
click at [97, 247] on b "Your Inbox" at bounding box center [94, 253] width 50 height 12
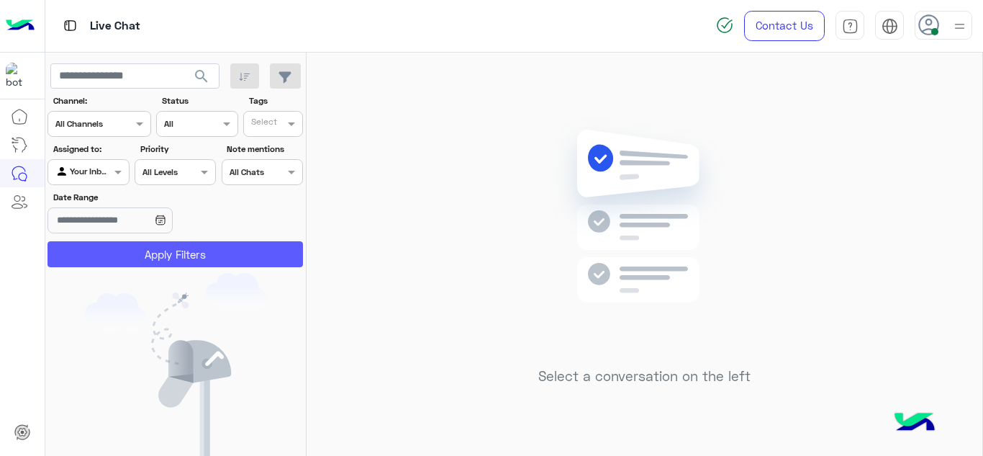
click at [121, 254] on button "Apply Filters" at bounding box center [176, 254] width 256 height 26
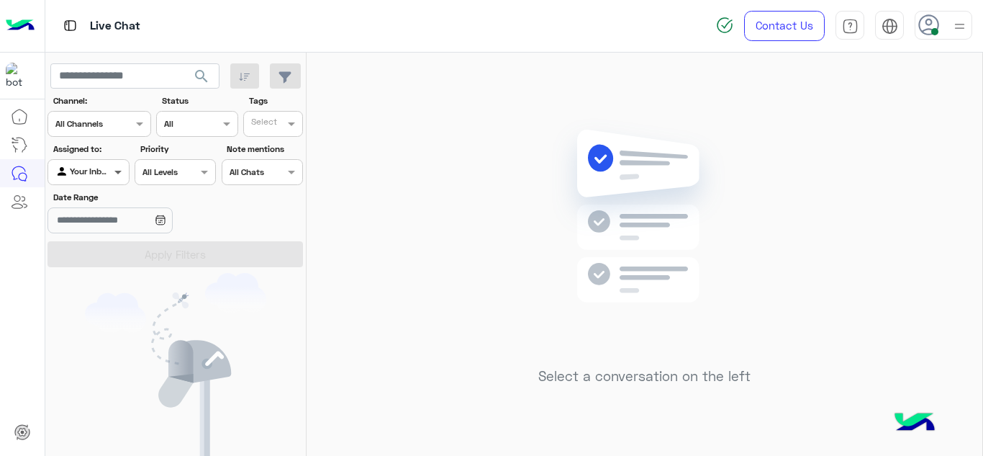
click at [118, 175] on span at bounding box center [120, 171] width 18 height 15
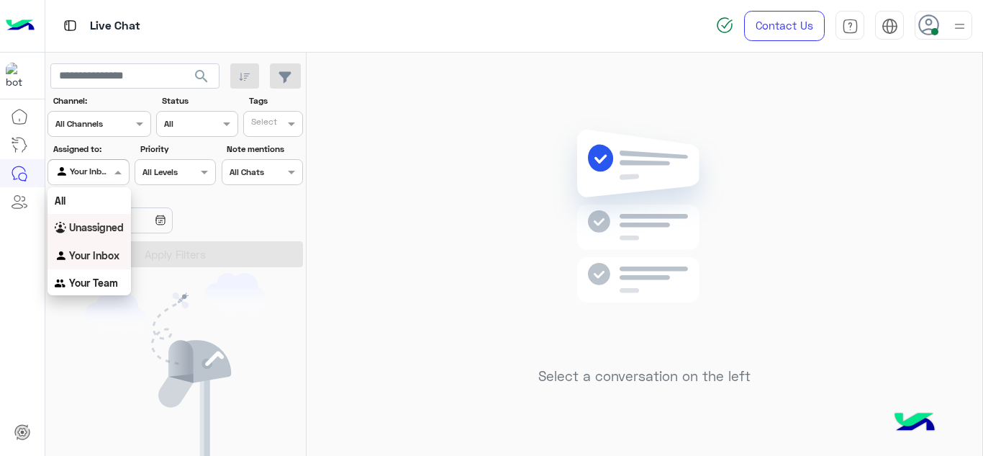
click at [109, 227] on b "Unassigned" at bounding box center [96, 227] width 55 height 12
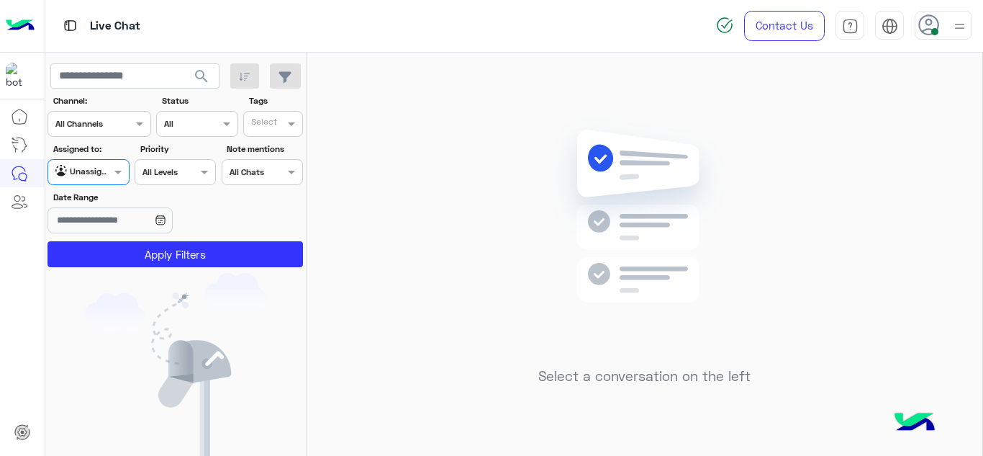
click at [270, 122] on input "text" at bounding box center [266, 125] width 30 height 13
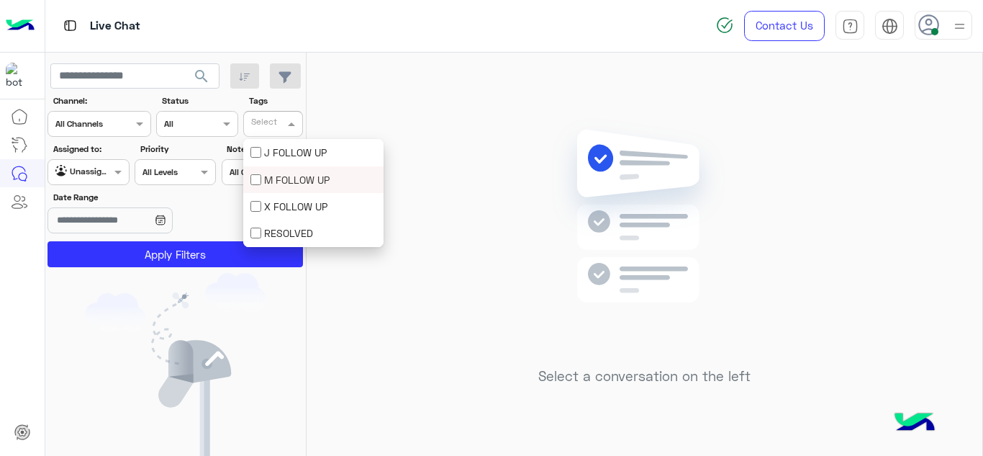
click at [264, 179] on div "M FOLLOW UP" at bounding box center [313, 179] width 126 height 15
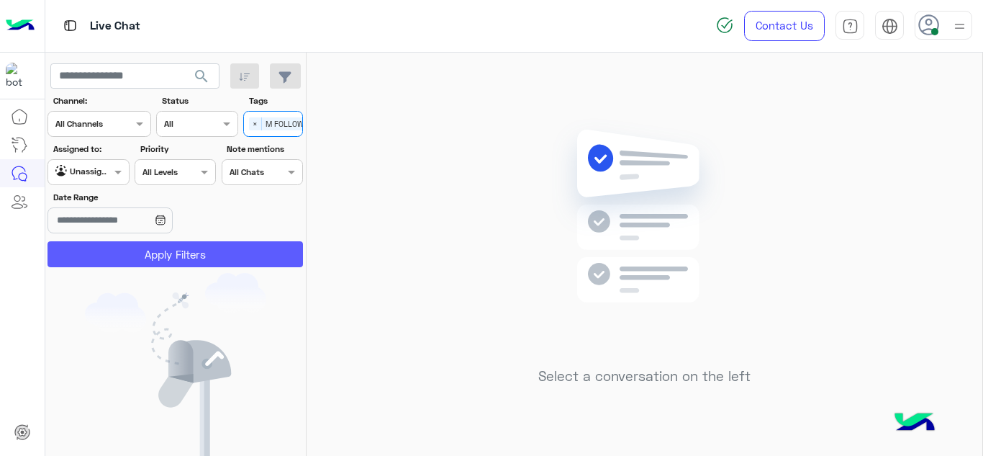
click at [198, 248] on button "Apply Filters" at bounding box center [176, 254] width 256 height 26
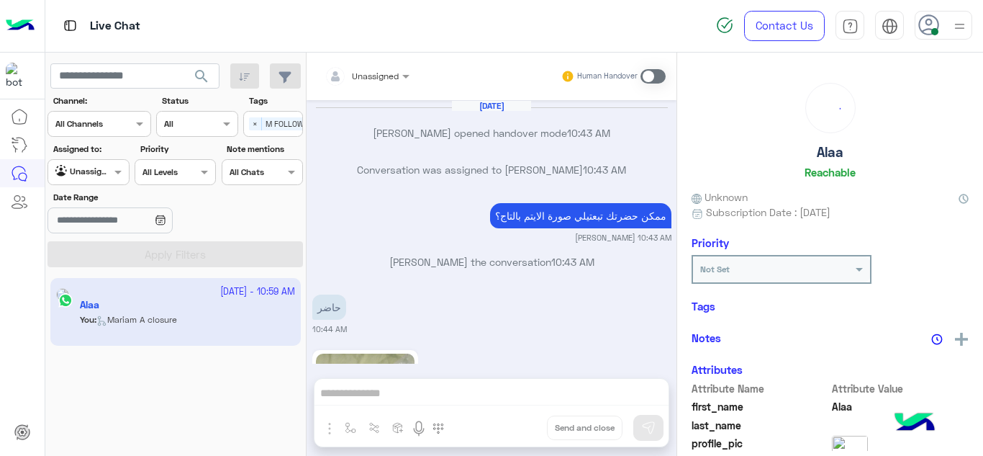
scroll to position [513, 0]
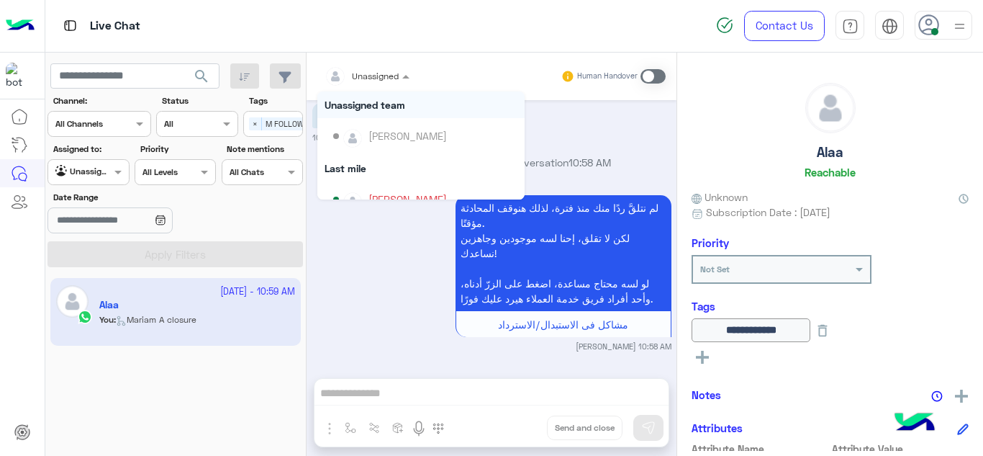
click at [373, 74] on input "text" at bounding box center [350, 74] width 50 height 13
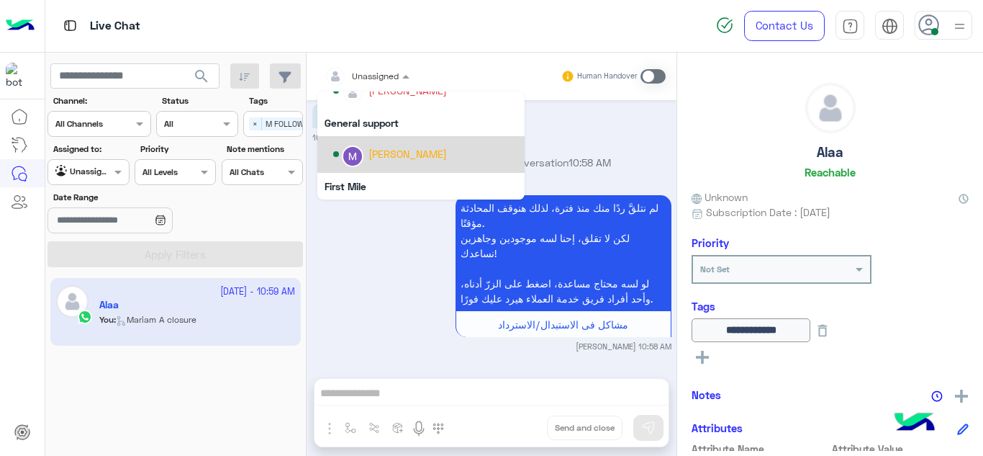
scroll to position [256, 0]
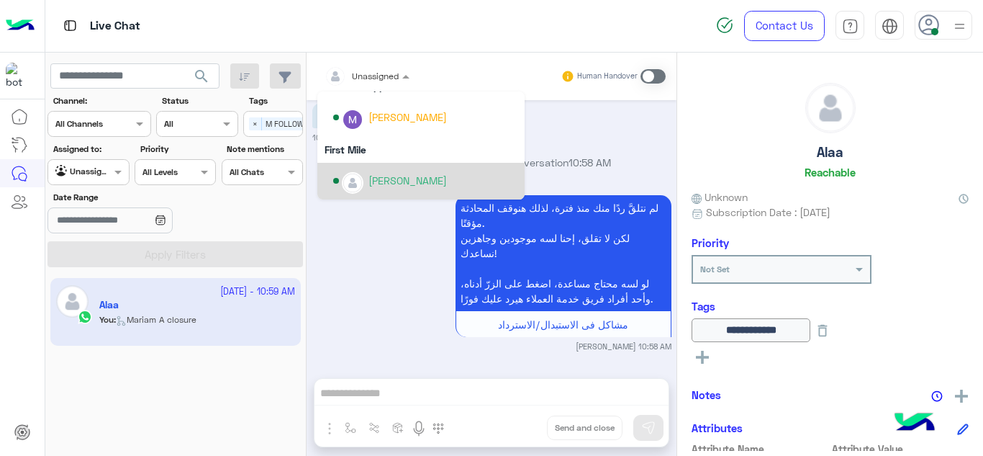
click at [371, 191] on div "[PERSON_NAME]" at bounding box center [425, 180] width 184 height 25
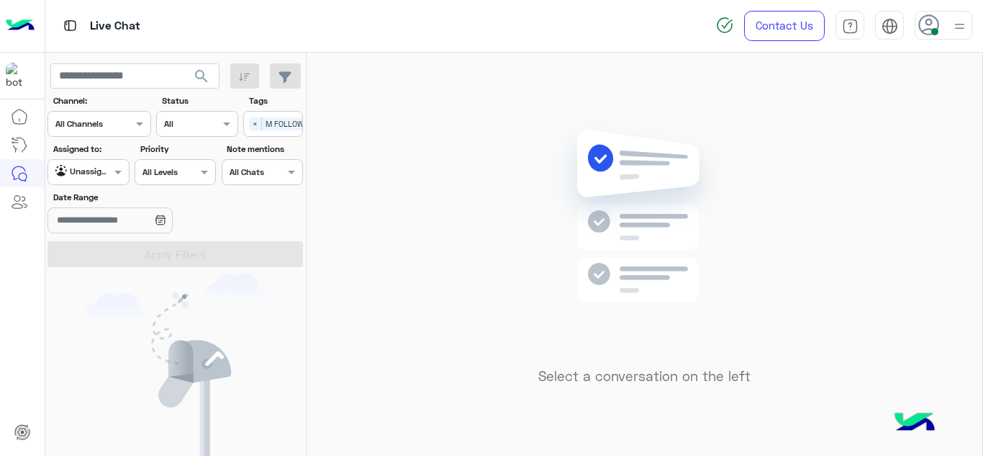
click at [94, 168] on div at bounding box center [88, 170] width 80 height 14
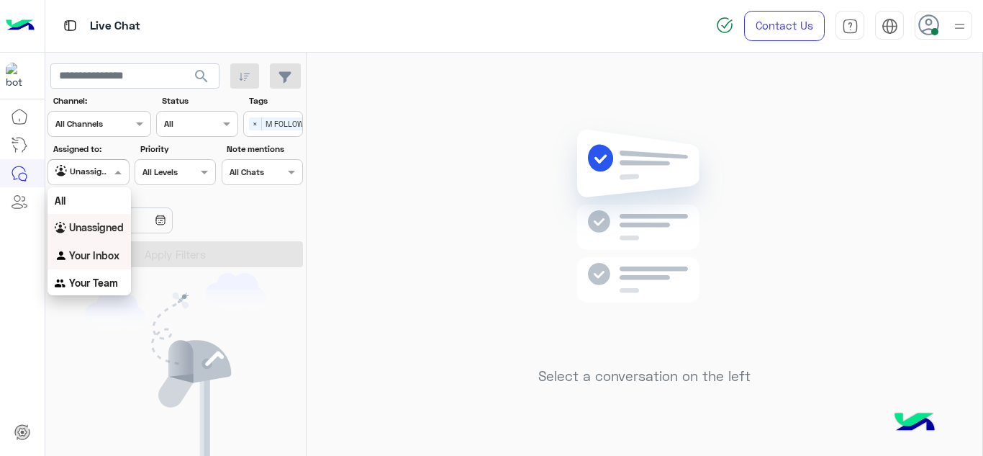
click at [114, 255] on b "Your Inbox" at bounding box center [94, 255] width 50 height 12
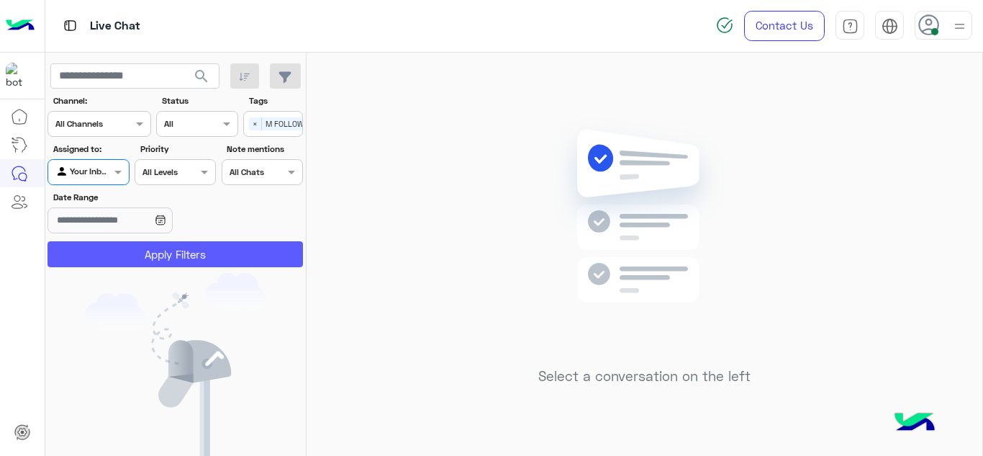
click at [149, 257] on button "Apply Filters" at bounding box center [176, 254] width 256 height 26
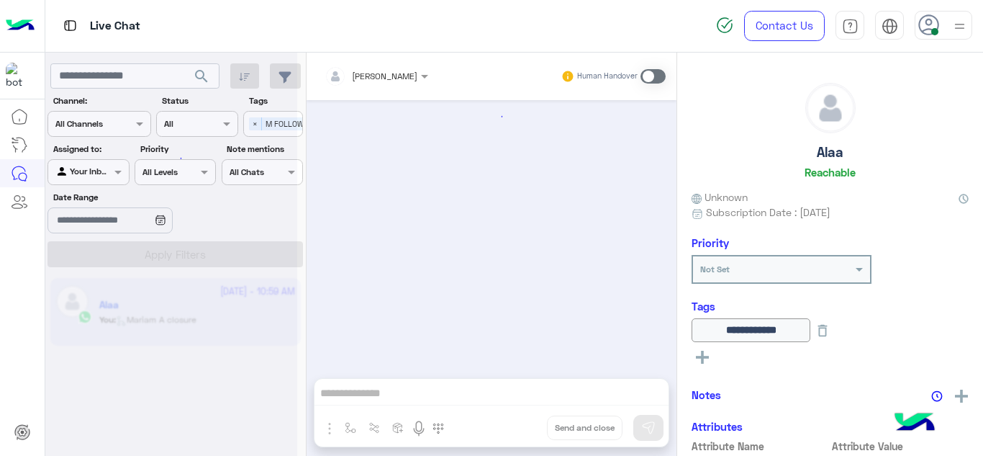
scroll to position [513, 0]
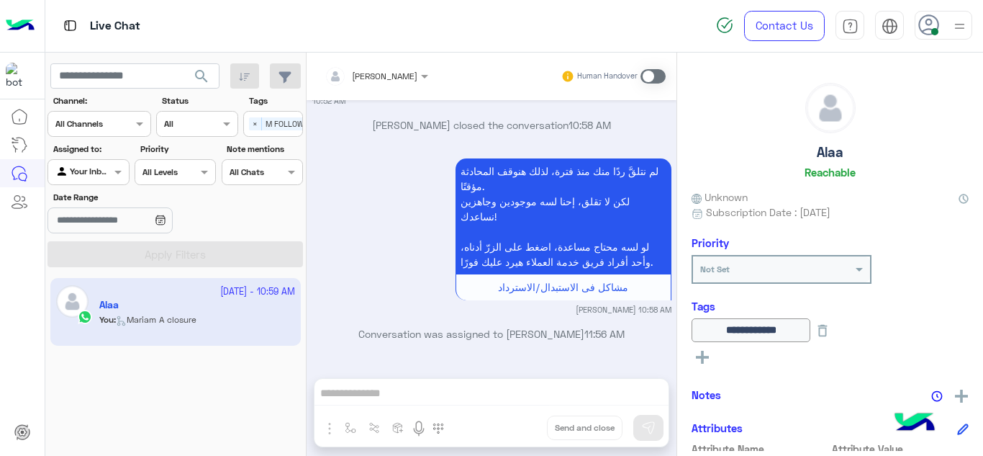
click at [656, 69] on span at bounding box center [653, 76] width 25 height 14
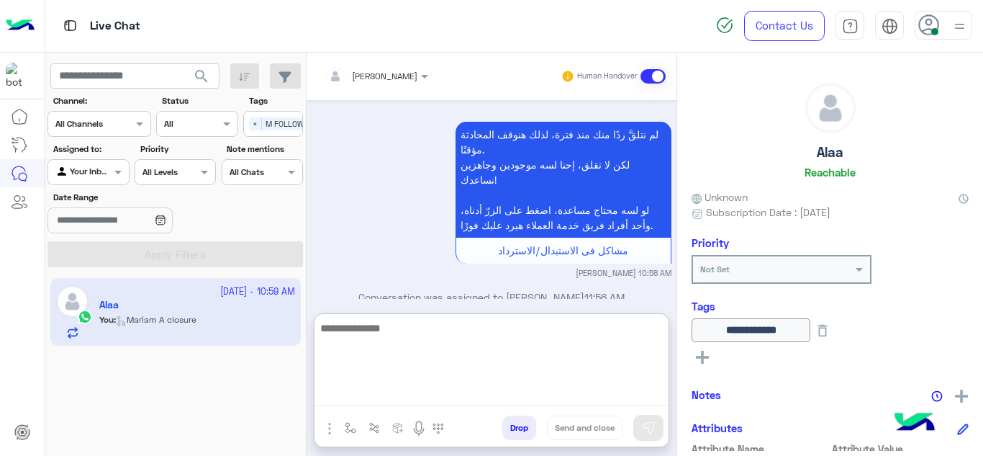
click at [366, 397] on textarea at bounding box center [492, 362] width 354 height 86
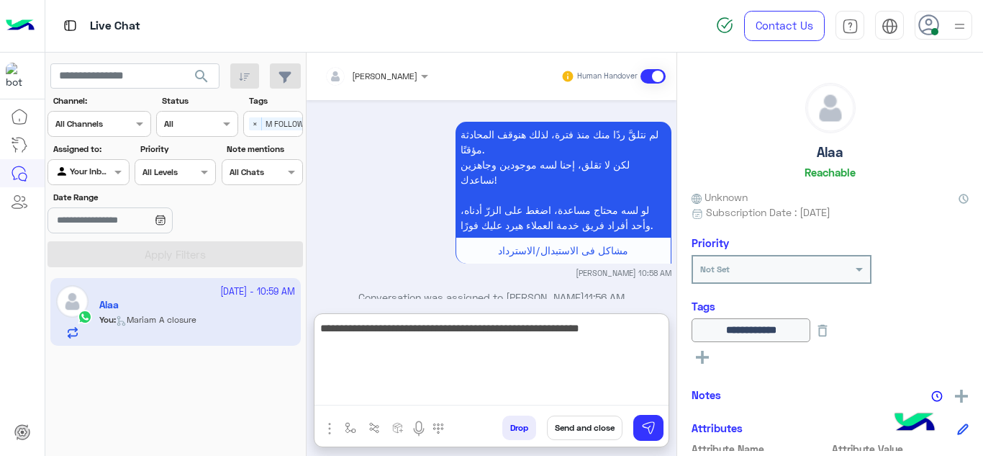
type textarea "**********"
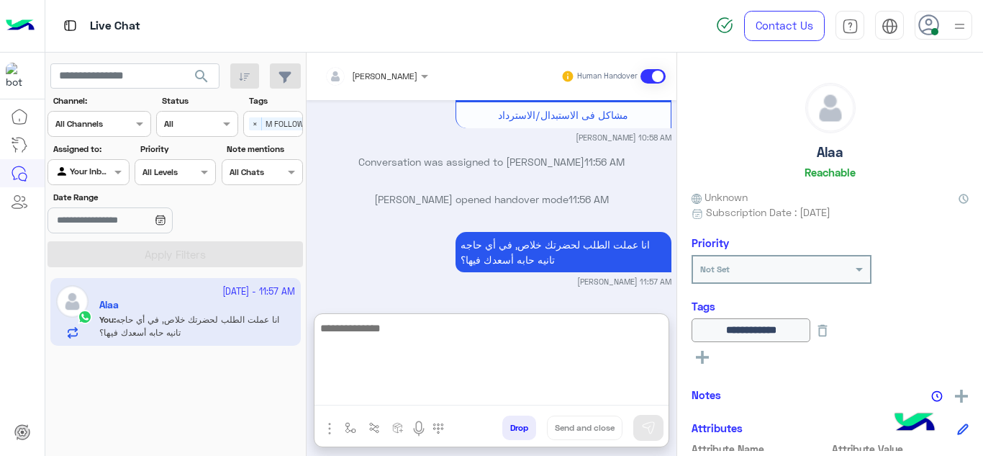
scroll to position [722, 0]
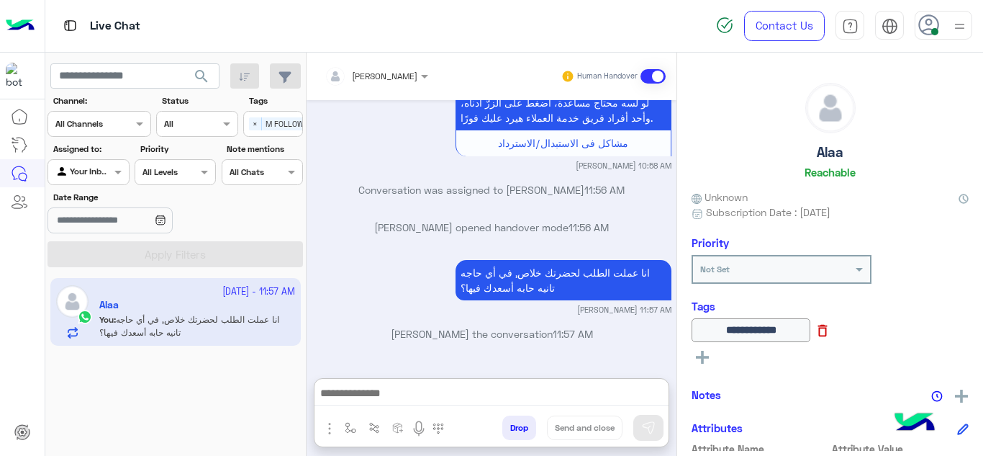
click at [831, 335] on icon at bounding box center [823, 330] width 16 height 16
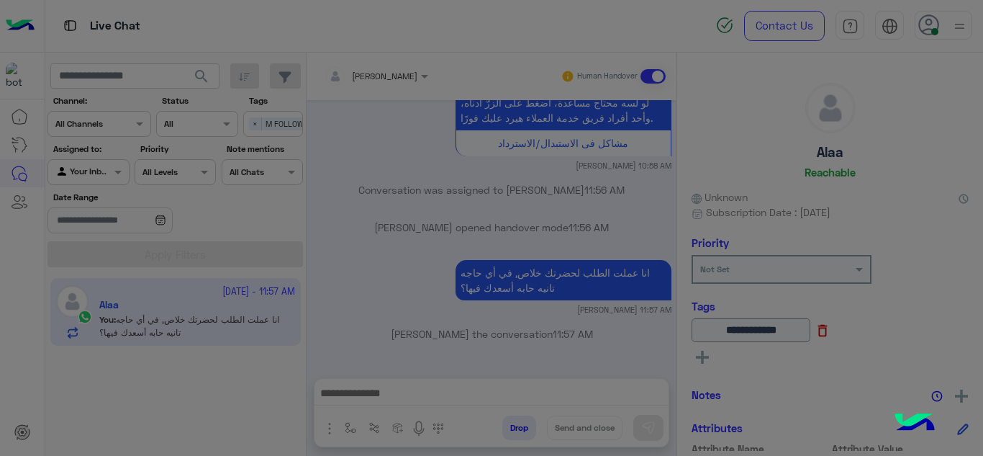
scroll to position [657, 0]
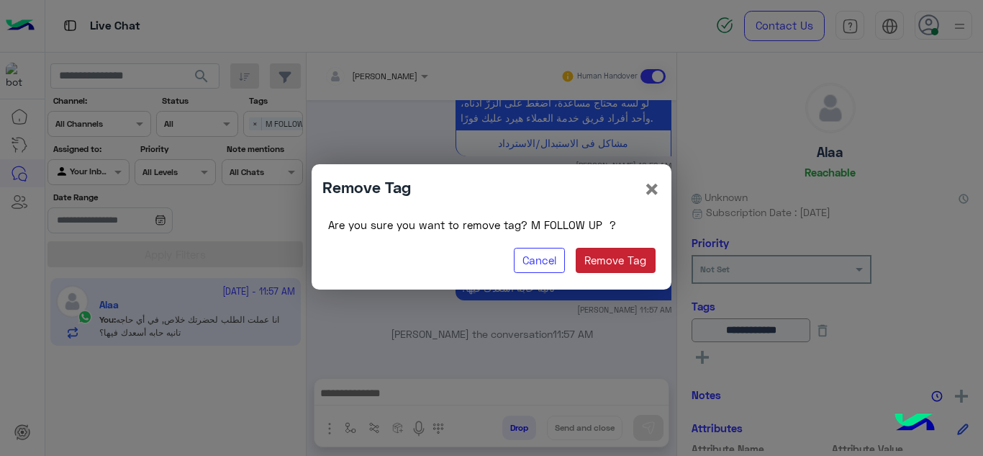
click at [588, 264] on button "Remove Tag" at bounding box center [616, 261] width 80 height 26
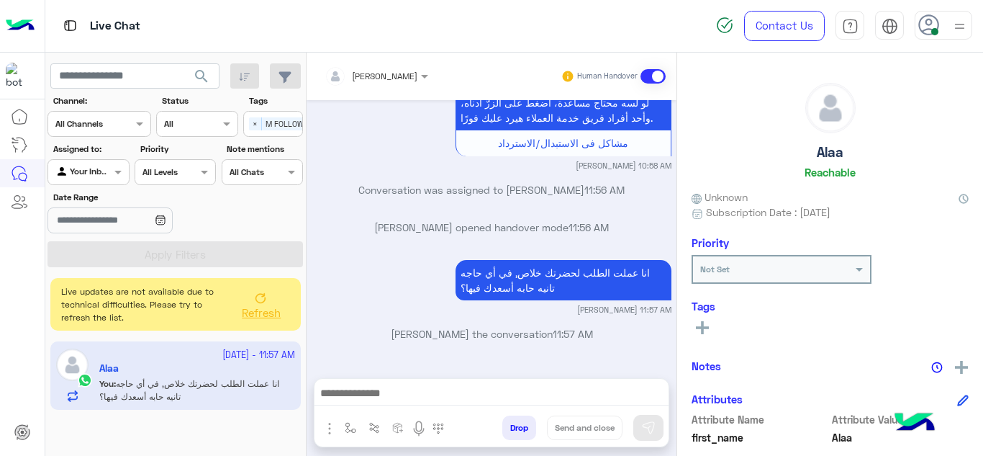
click at [695, 335] on button at bounding box center [703, 326] width 22 height 17
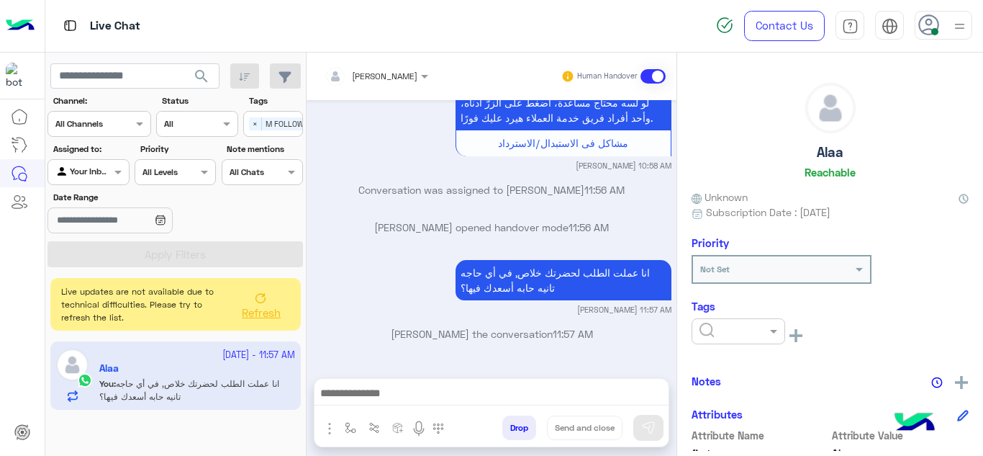
click at [725, 326] on input "text" at bounding box center [722, 329] width 44 height 13
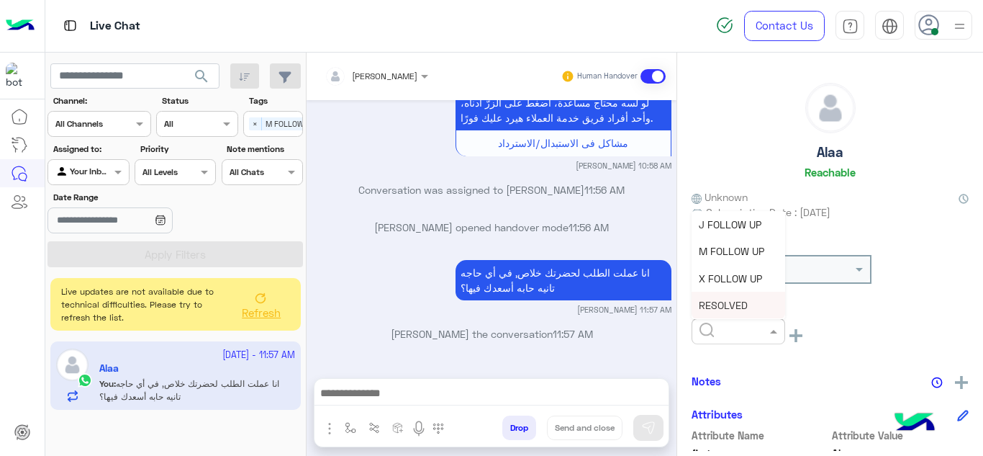
click at [715, 294] on div "RESOLVED" at bounding box center [739, 304] width 94 height 27
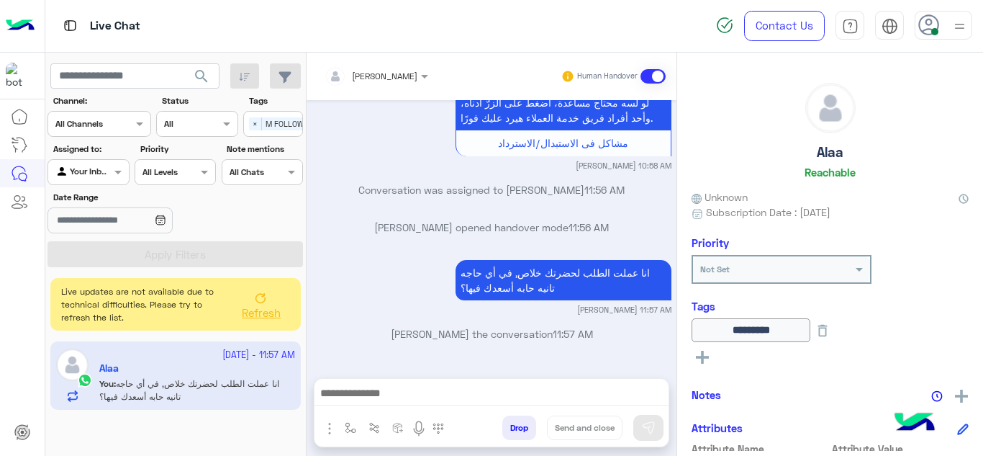
drag, startPoint x: 345, startPoint y: 440, endPoint x: 351, endPoint y: 373, distance: 67.1
click at [351, 373] on div "[PERSON_NAME] Human Handover [DATE] Conversation was assigned to [PERSON_NAME] …" at bounding box center [492, 257] width 370 height 409
click at [349, 428] on img "button" at bounding box center [351, 428] width 12 height 12
click at [349, 426] on img "button" at bounding box center [351, 428] width 12 height 12
click at [351, 425] on img "button" at bounding box center [351, 428] width 12 height 12
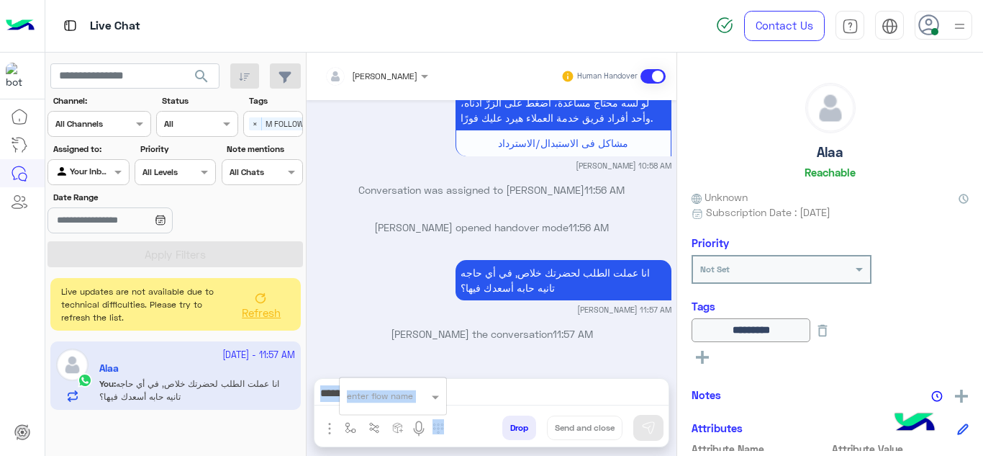
click at [369, 348] on div "[PERSON_NAME] the conversation 11:57 AM" at bounding box center [491, 339] width 359 height 26
click at [347, 428] on img "button" at bounding box center [351, 428] width 12 height 12
click at [347, 426] on img "button" at bounding box center [351, 428] width 12 height 12
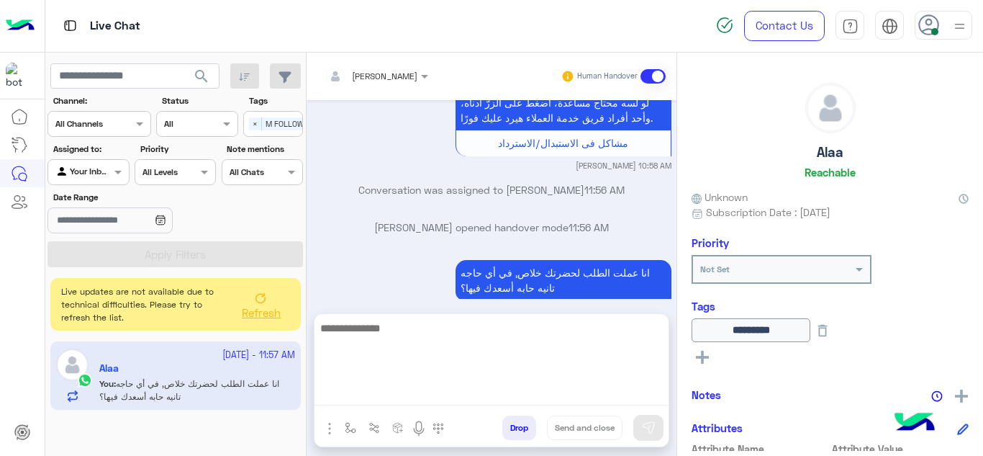
click at [362, 395] on textarea at bounding box center [492, 362] width 354 height 86
click at [362, 396] on textarea at bounding box center [492, 362] width 354 height 86
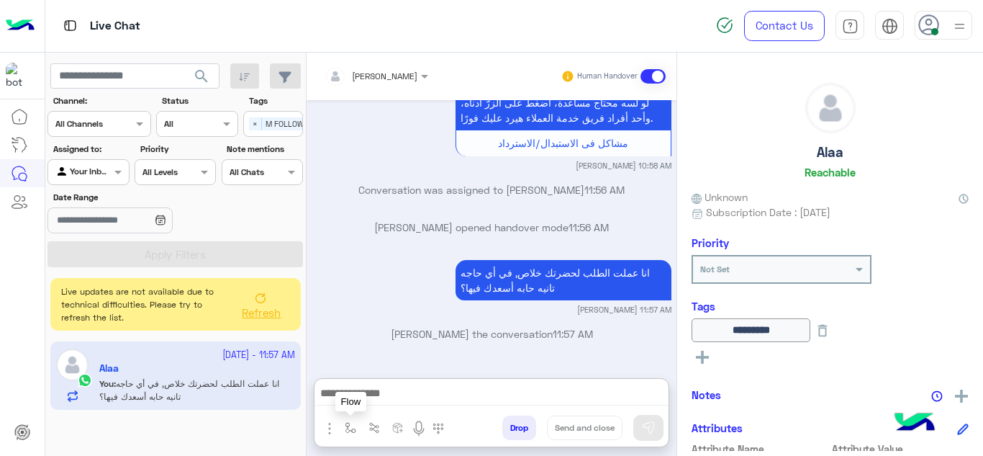
click at [353, 423] on img "button" at bounding box center [351, 428] width 12 height 12
click at [345, 425] on img "button" at bounding box center [351, 428] width 12 height 12
click at [346, 427] on img "button" at bounding box center [351, 428] width 12 height 12
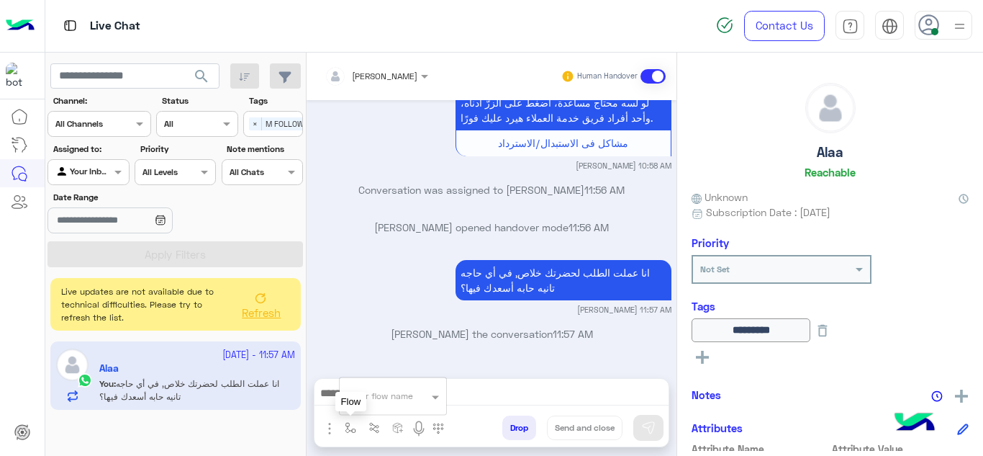
click at [346, 427] on img "button" at bounding box center [351, 428] width 12 height 12
click at [346, 426] on img "button" at bounding box center [351, 428] width 12 height 12
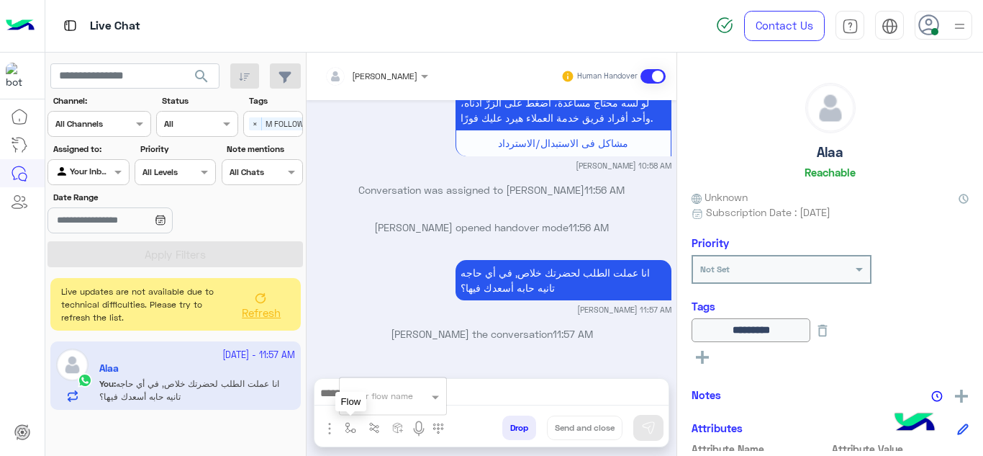
click at [347, 426] on img "button" at bounding box center [351, 428] width 12 height 12
click at [347, 425] on img "button" at bounding box center [351, 428] width 12 height 12
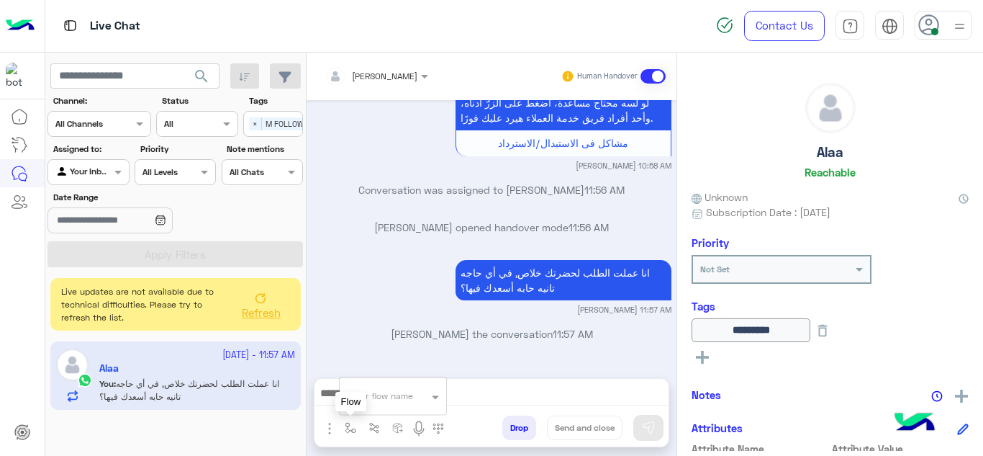
click at [347, 425] on img "button" at bounding box center [351, 428] width 12 height 12
click at [348, 423] on img "button" at bounding box center [351, 428] width 12 height 12
click at [374, 358] on div "[DATE] Conversation was assigned to [PERSON_NAME] 10:43 AM ممكن حضرتك تبعتيلي ص…" at bounding box center [492, 231] width 370 height 263
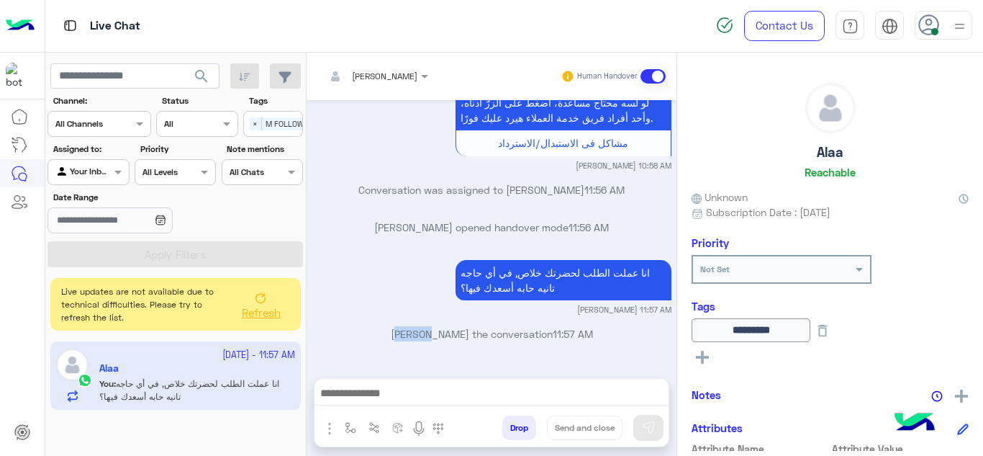
click at [376, 361] on div "[DATE] Conversation was assigned to [PERSON_NAME] 10:43 AM ممكن حضرتك تبعتيلي ص…" at bounding box center [492, 231] width 370 height 263
click at [376, 362] on div "[DATE] Conversation was assigned to [PERSON_NAME] 10:43 AM ممكن حضرتك تبعتيلي ص…" at bounding box center [492, 231] width 370 height 263
click at [348, 381] on div at bounding box center [492, 397] width 354 height 36
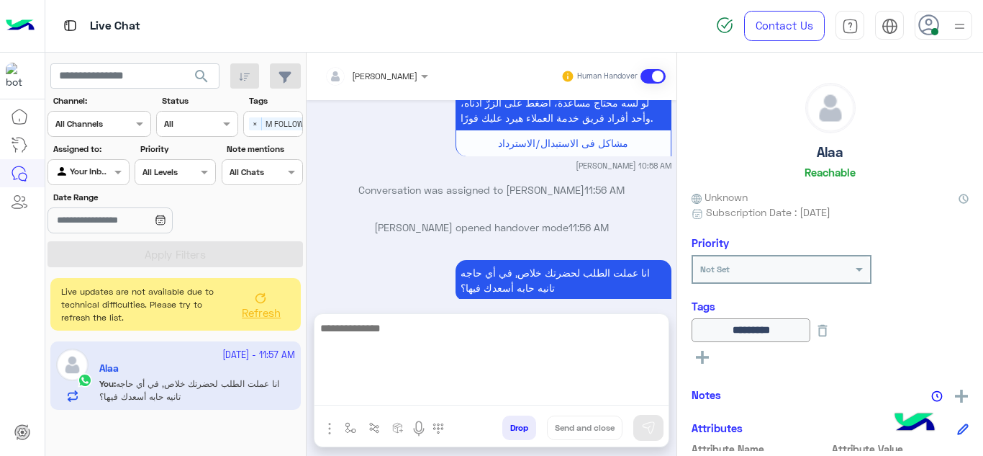
click at [348, 384] on textarea at bounding box center [492, 362] width 354 height 86
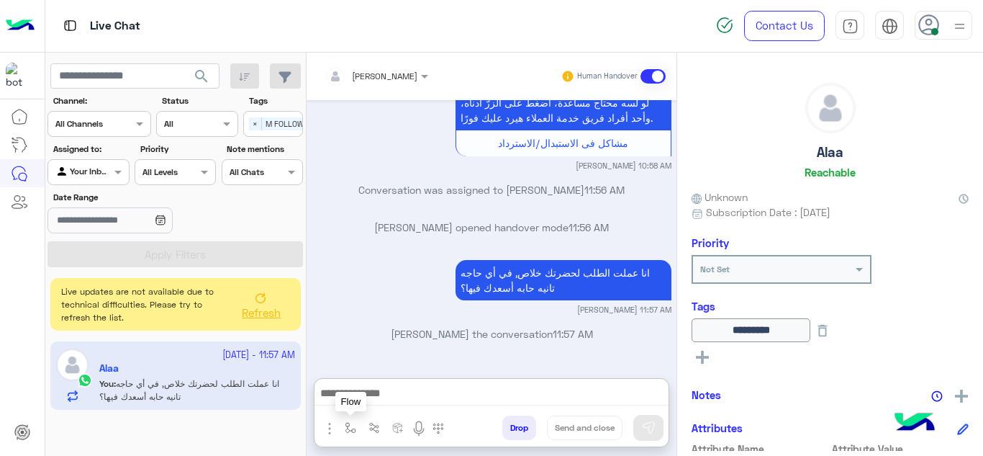
click at [346, 422] on img "button" at bounding box center [351, 428] width 12 height 12
click at [367, 397] on input "text" at bounding box center [375, 393] width 57 height 13
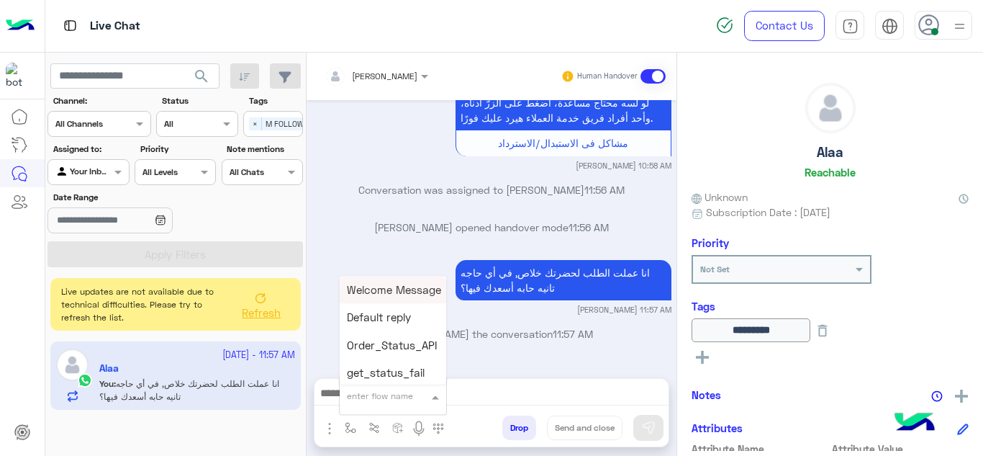
type input "*"
type input "*****"
click at [398, 373] on span "Mariam A closure" at bounding box center [391, 372] width 89 height 13
click at [398, 373] on div "[PERSON_NAME] Human Handover [DATE] Conversation was assigned to [PERSON_NAME] …" at bounding box center [492, 257] width 370 height 409
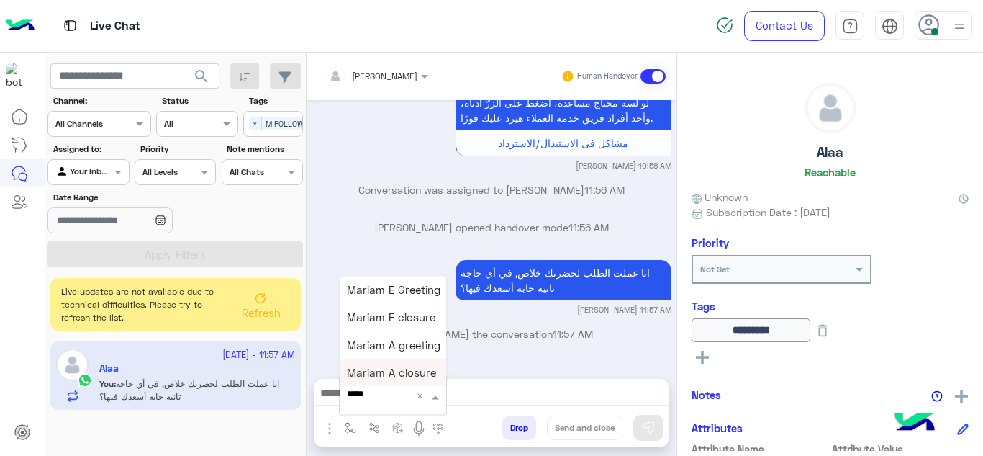
click at [398, 373] on div "[PERSON_NAME] Human Handover [DATE] Conversation was assigned to [PERSON_NAME] …" at bounding box center [492, 257] width 370 height 409
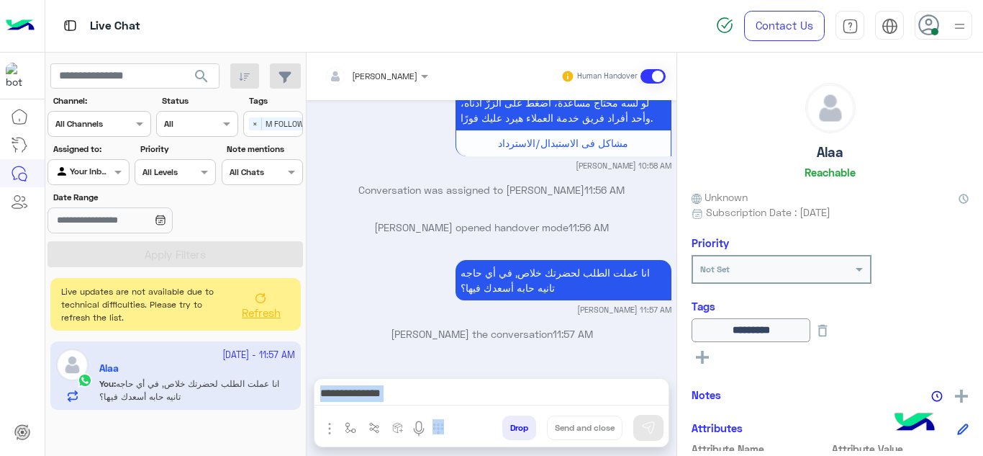
type textarea "**********"
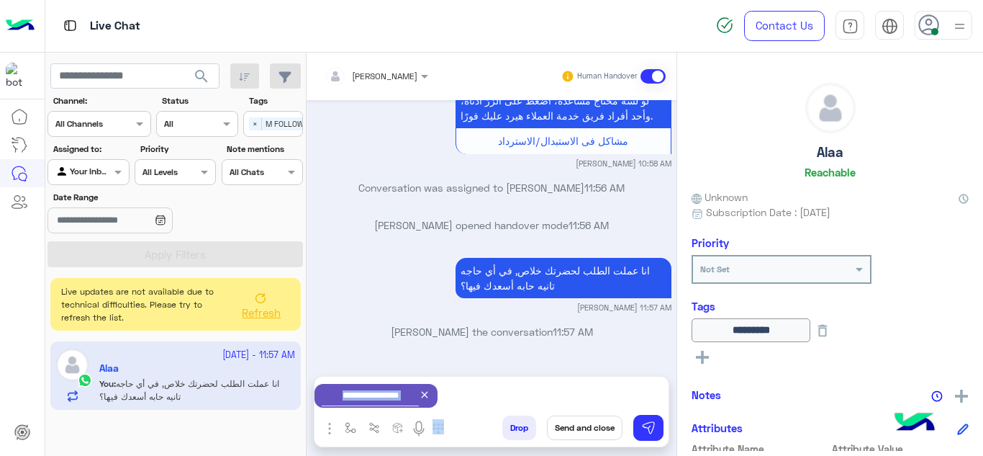
click at [584, 429] on button "Send and close" at bounding box center [585, 427] width 76 height 24
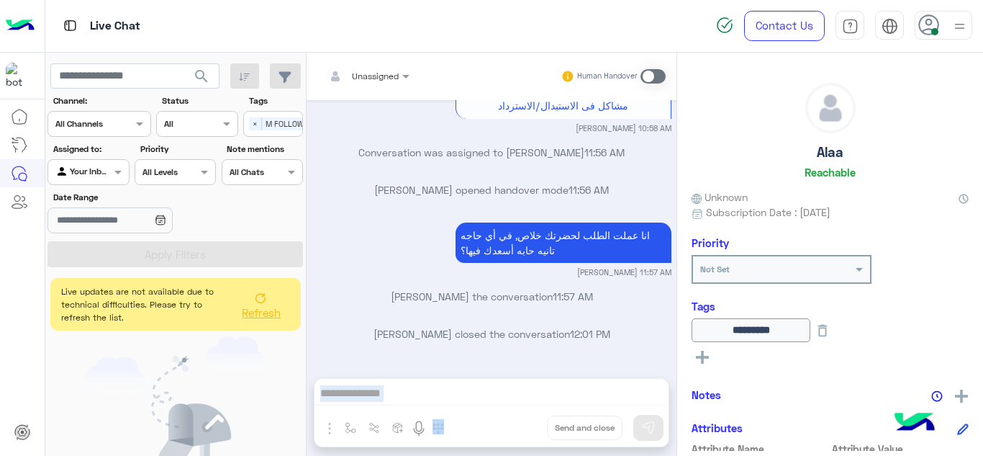
scroll to position [866, 0]
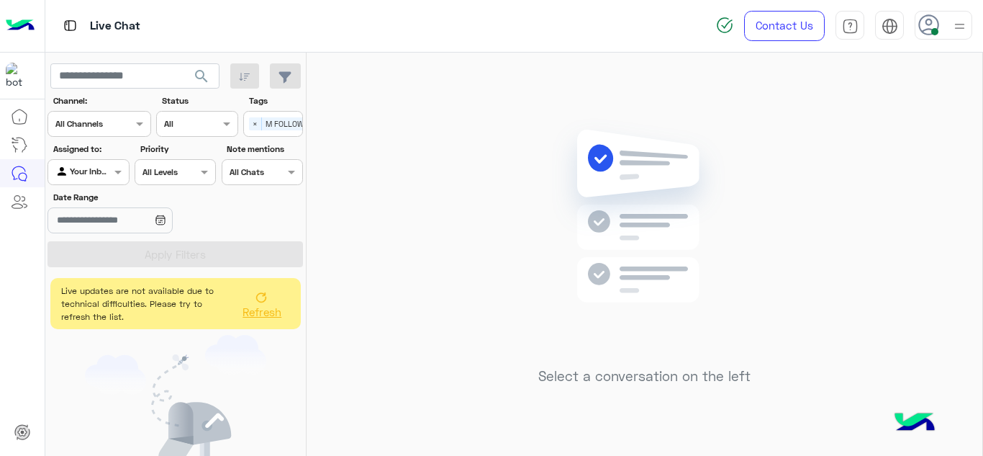
click at [270, 318] on button "Refresh" at bounding box center [261, 304] width 58 height 40
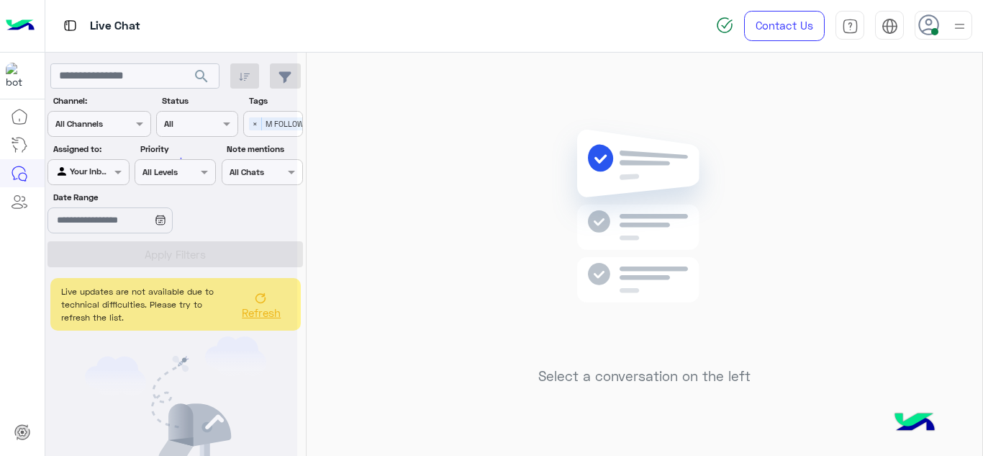
click at [256, 120] on div at bounding box center [171, 234] width 252 height 456
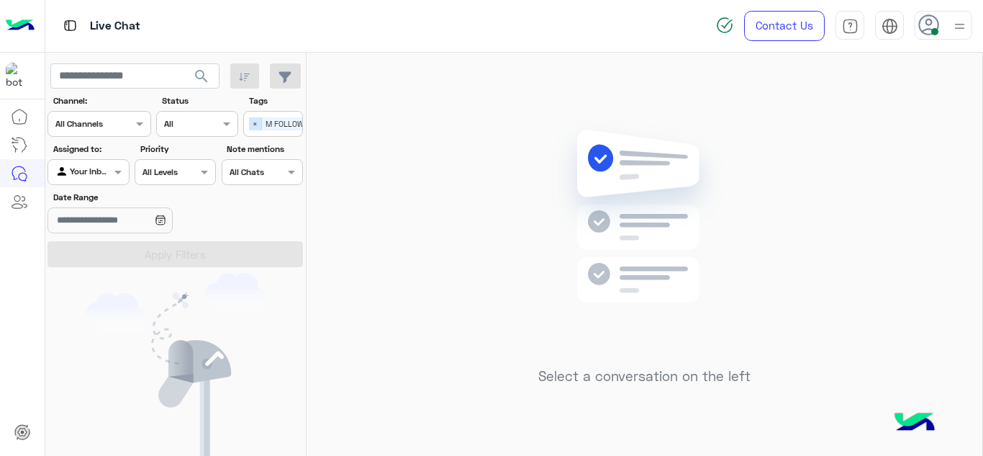
click at [256, 122] on span "×" at bounding box center [255, 123] width 13 height 13
click at [325, 122] on input "text" at bounding box center [325, 125] width 0 height 13
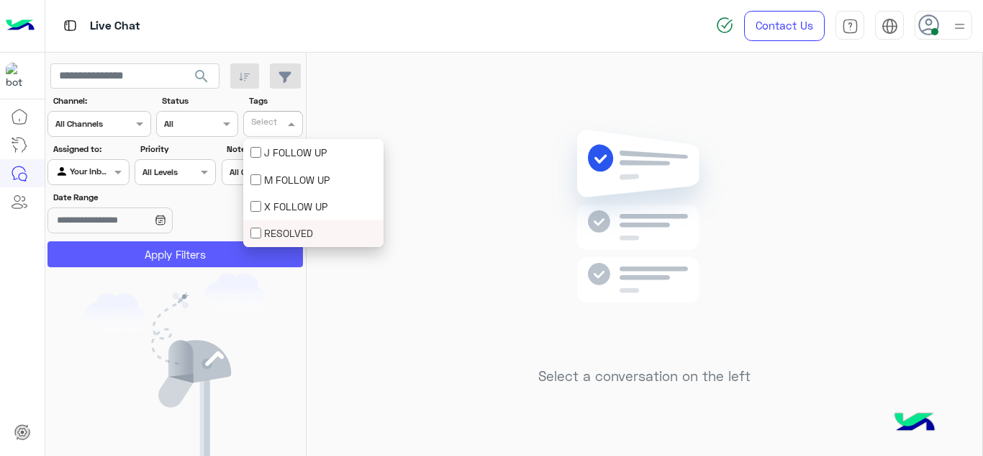
click at [214, 261] on button "Apply Filters" at bounding box center [176, 254] width 256 height 26
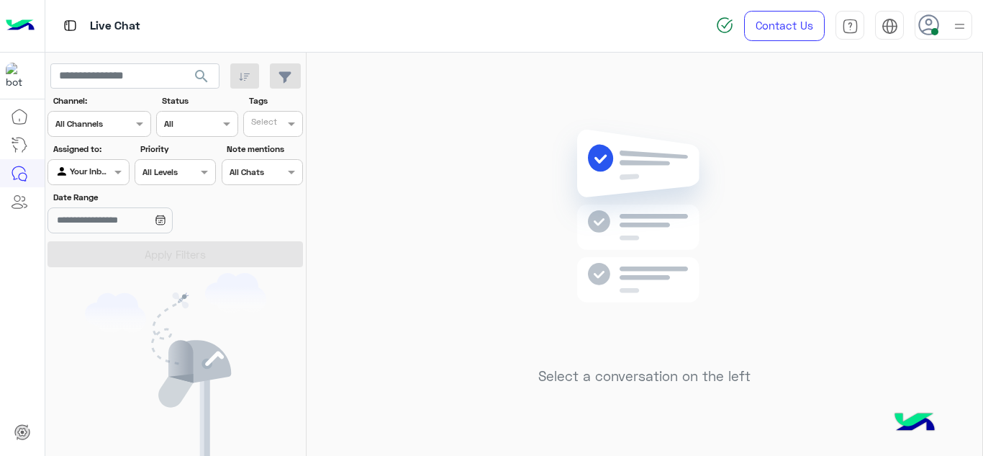
click at [938, 36] on div at bounding box center [944, 25] width 58 height 29
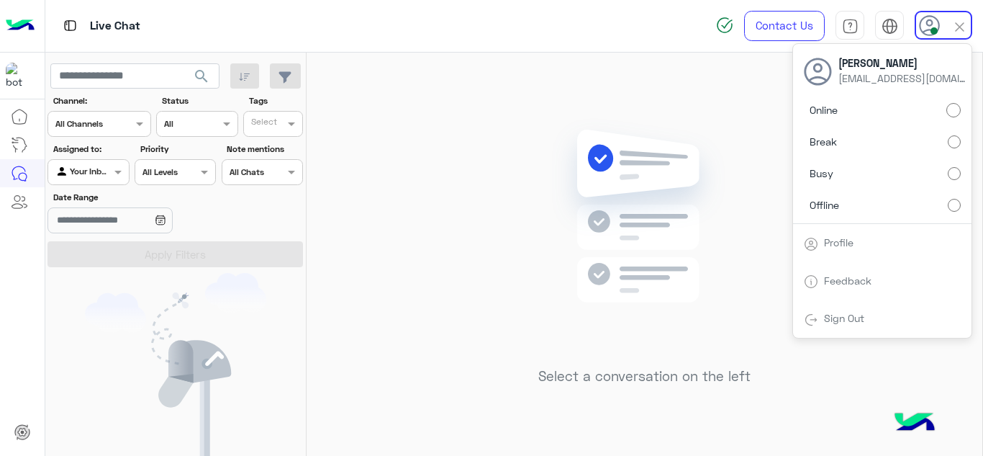
click at [947, 166] on label "Busy" at bounding box center [882, 174] width 157 height 26
